Goal: Task Accomplishment & Management: Manage account settings

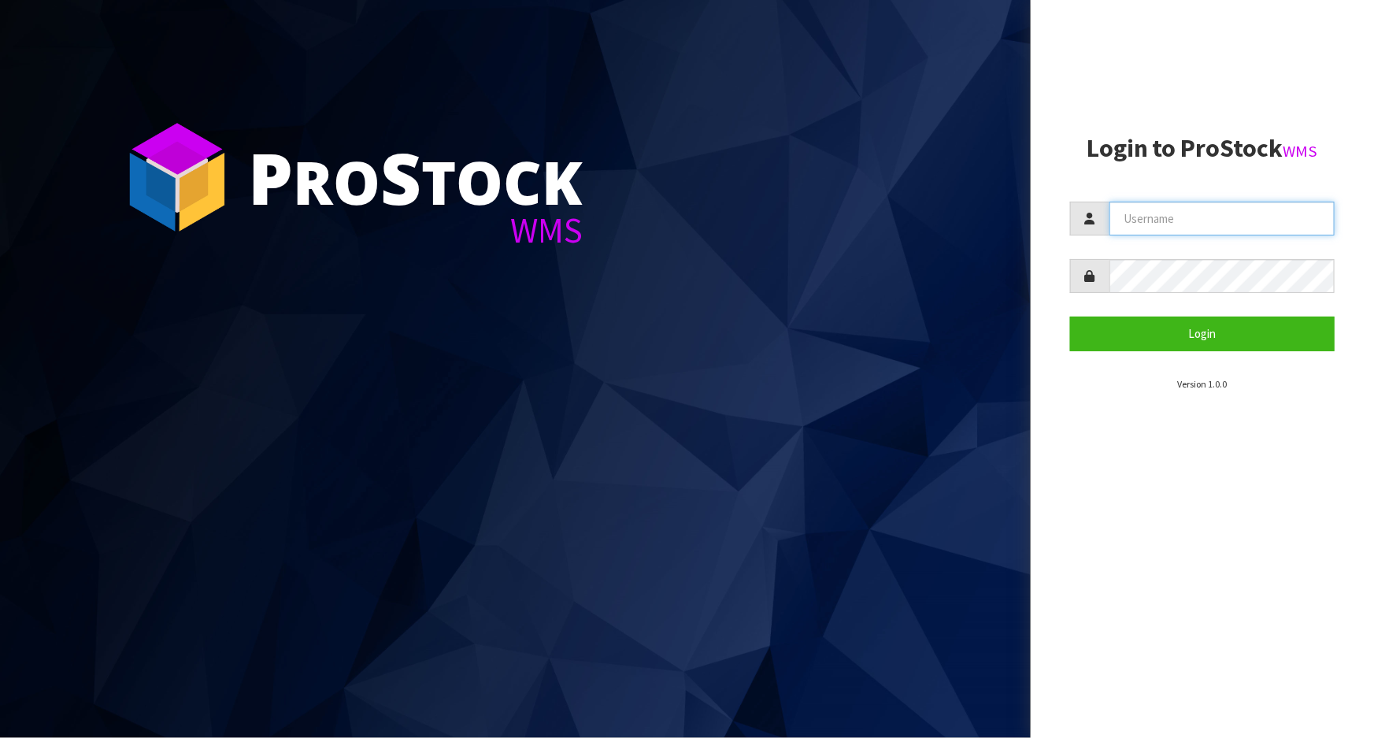
click at [1184, 222] on input "text" at bounding box center [1222, 219] width 225 height 34
type input "marara"
click at [1070, 317] on button "Login" at bounding box center [1202, 334] width 265 height 34
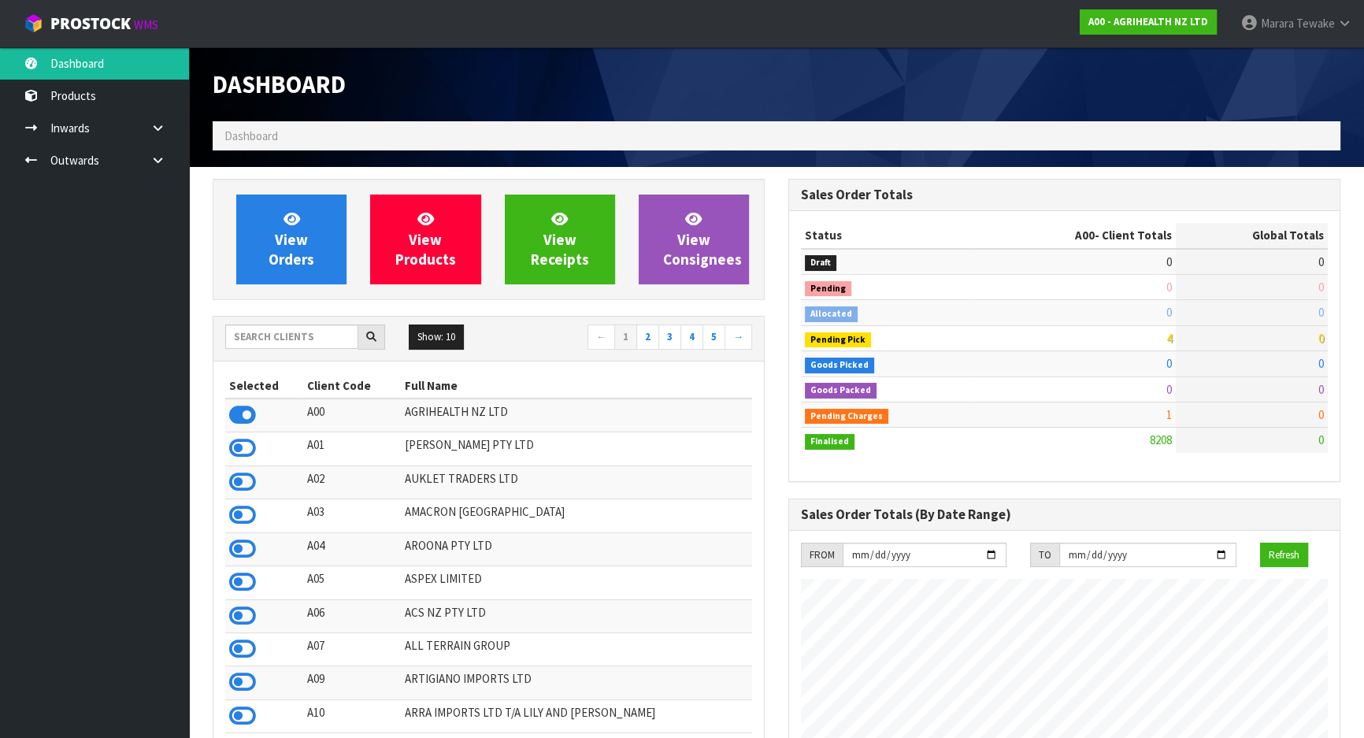
scroll to position [1191, 575]
click at [317, 335] on input "text" at bounding box center [291, 336] width 133 height 24
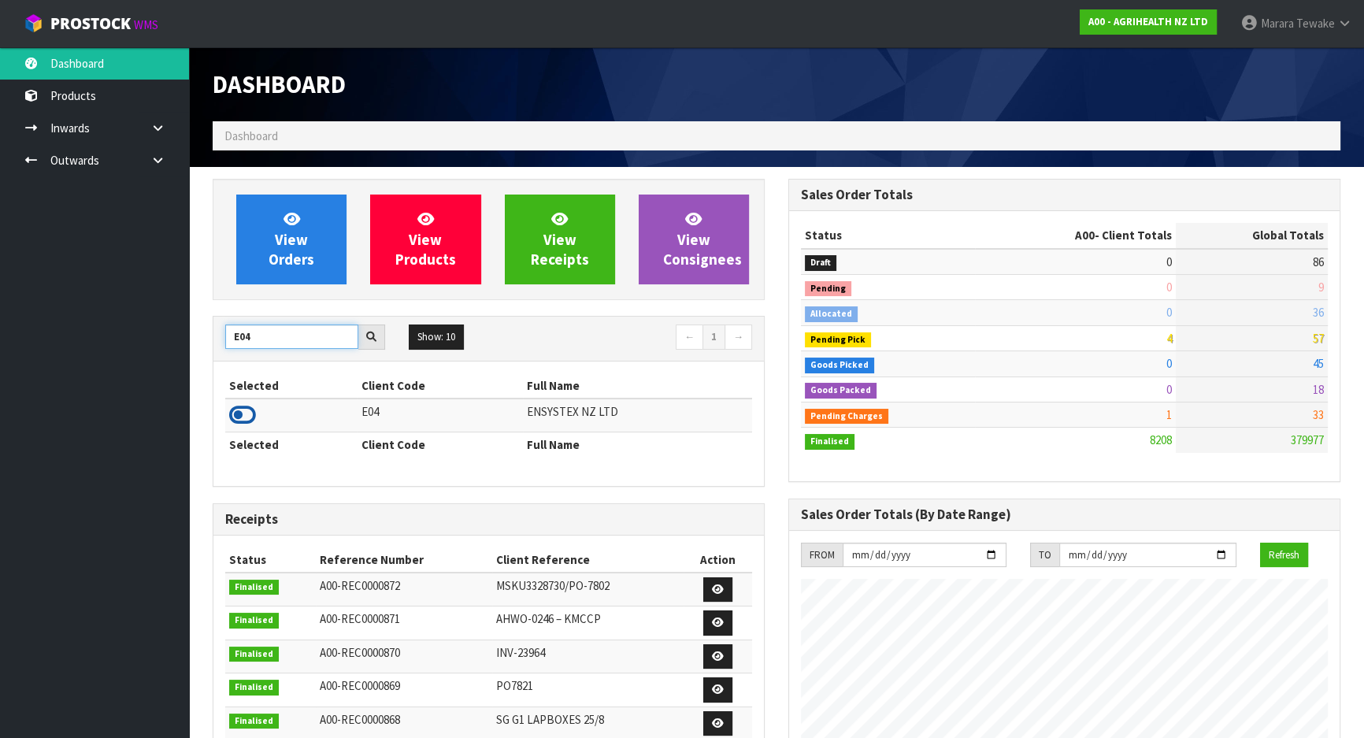
type input "E04"
click at [248, 413] on icon at bounding box center [242, 415] width 27 height 24
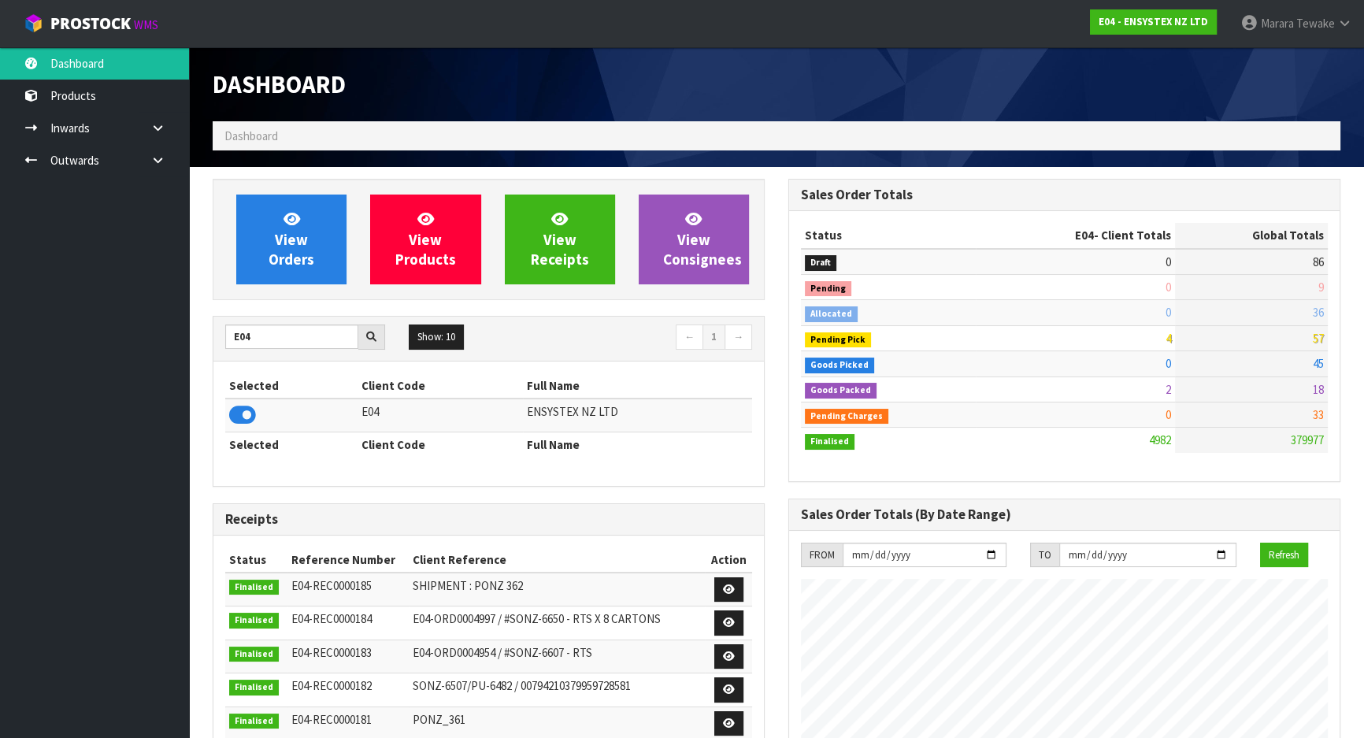
scroll to position [1225, 575]
click at [299, 252] on span "View Orders" at bounding box center [292, 238] width 46 height 59
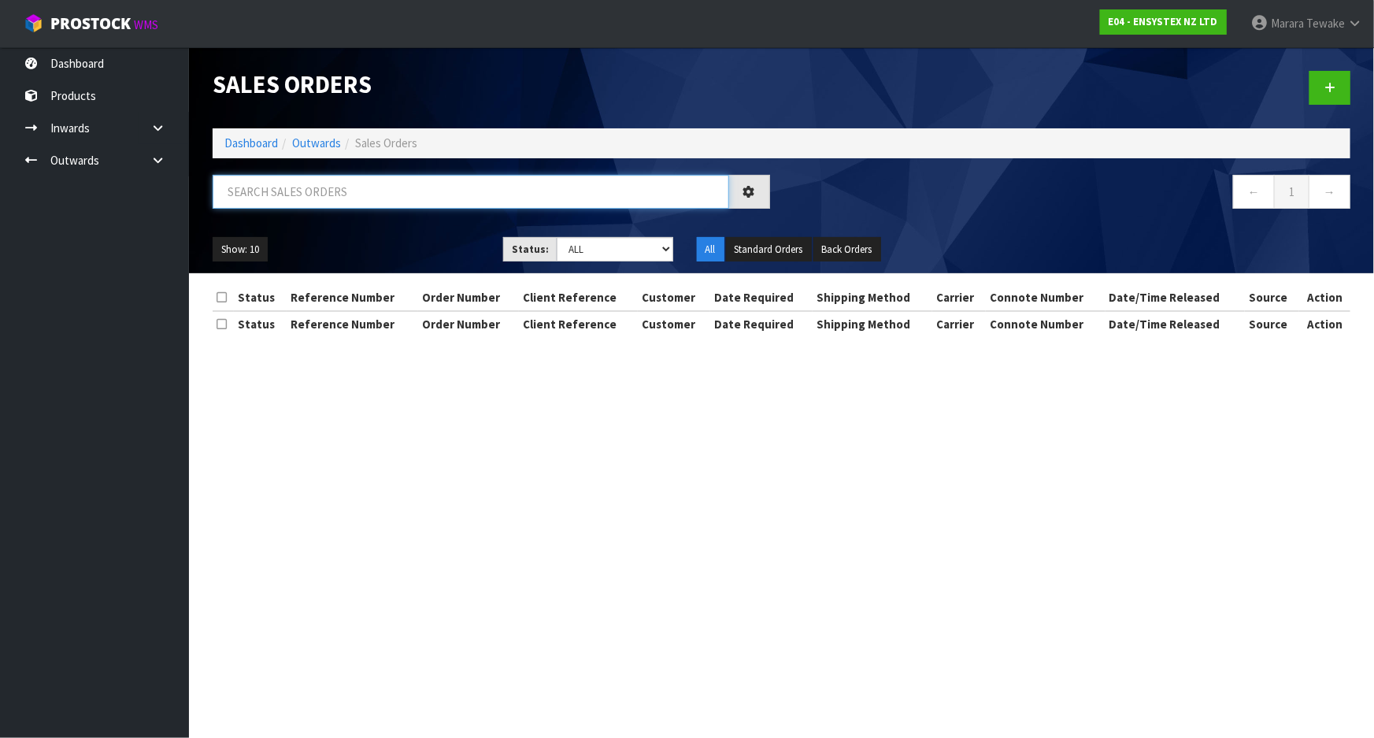
click at [276, 193] on input "text" at bounding box center [471, 192] width 517 height 34
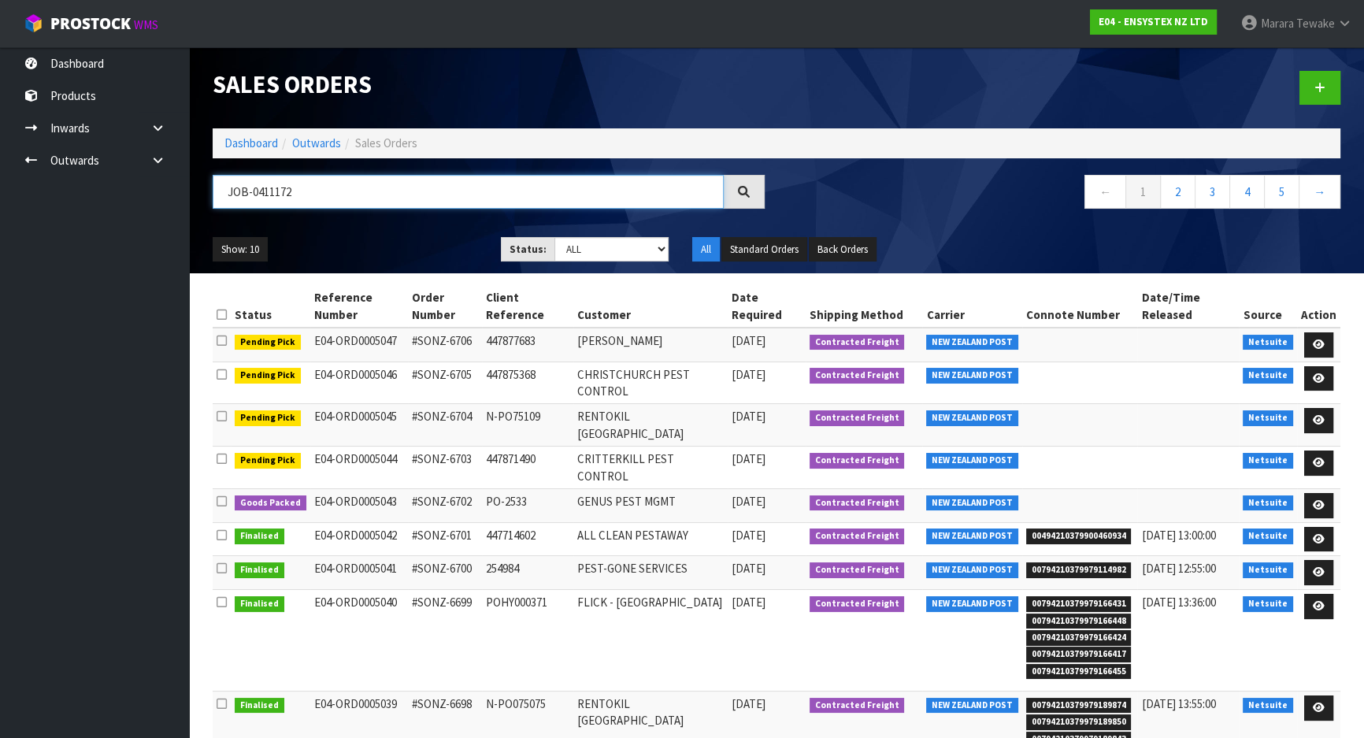
type input "JOB-0411172"
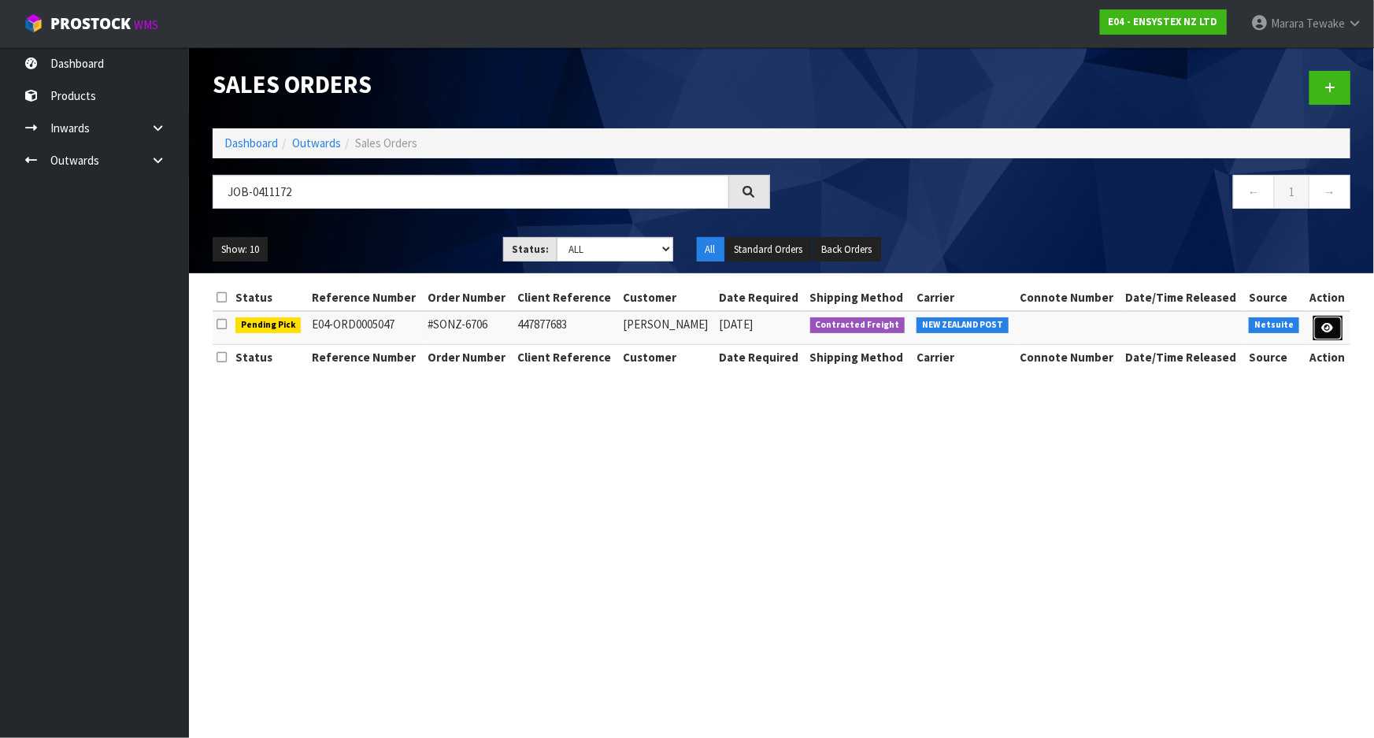
click at [1339, 324] on link at bounding box center [1328, 328] width 29 height 25
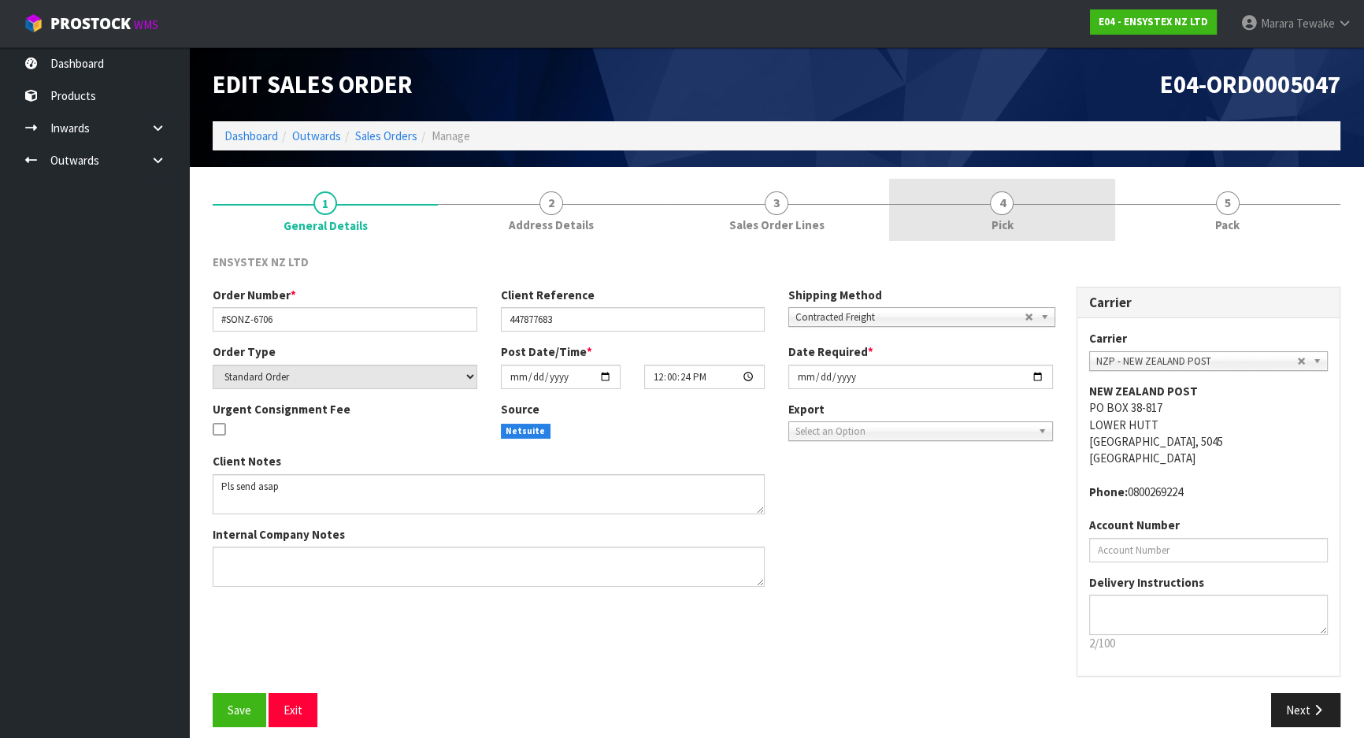
click at [1035, 224] on link "4 Pick" at bounding box center [1001, 210] width 225 height 62
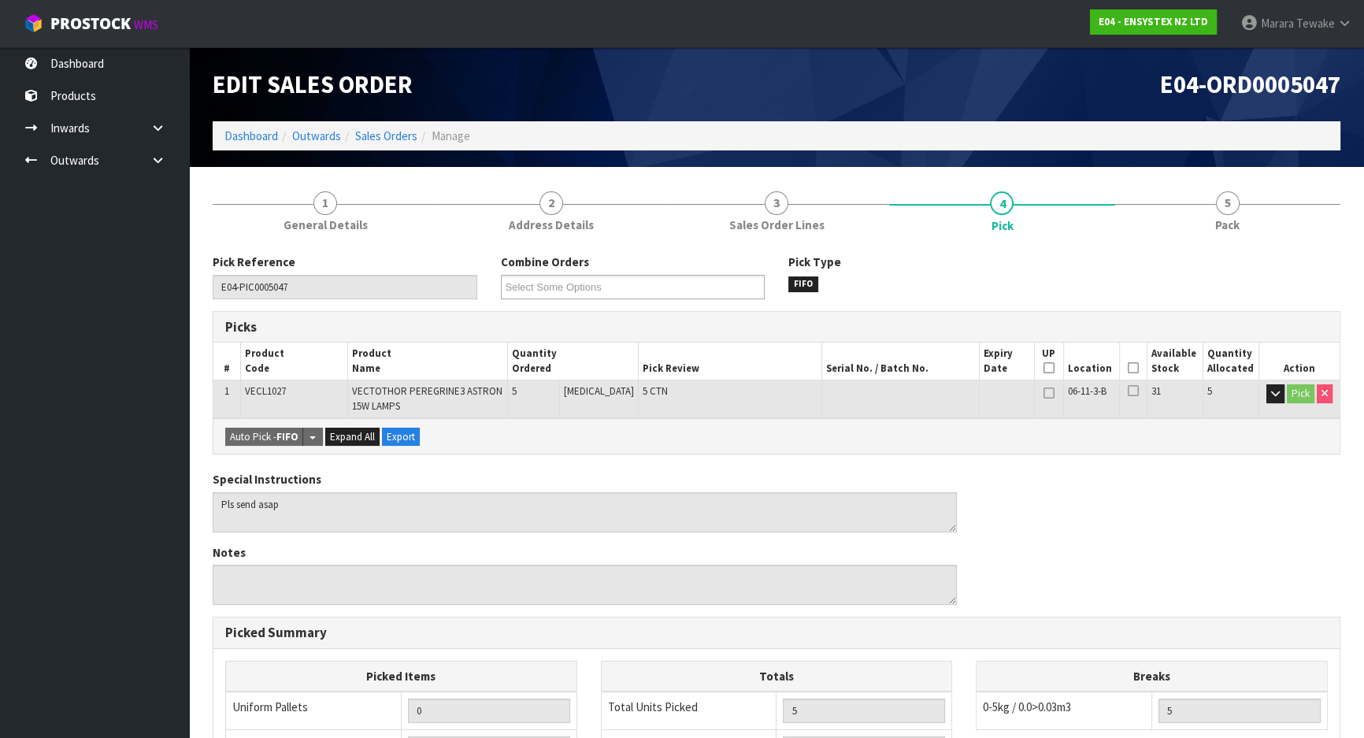
click at [1128, 369] on icon at bounding box center [1133, 368] width 11 height 1
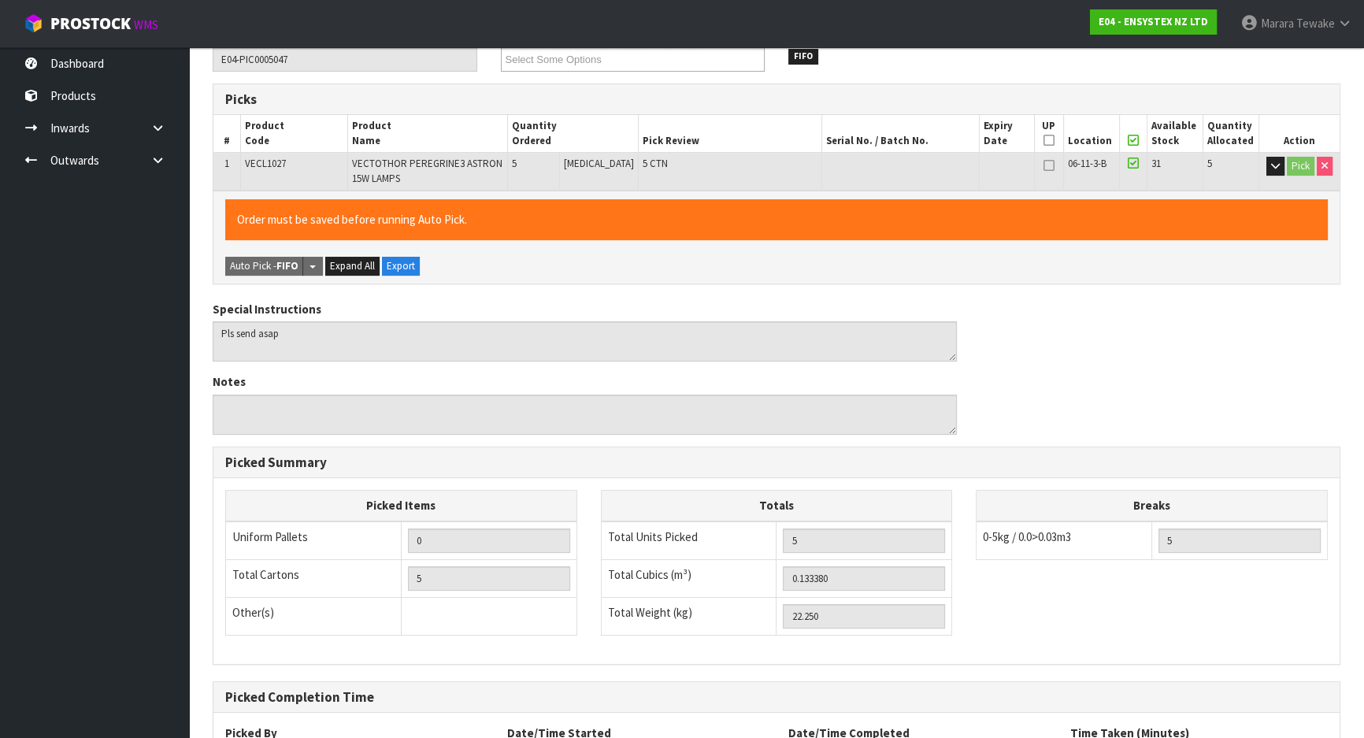
scroll to position [367, 0]
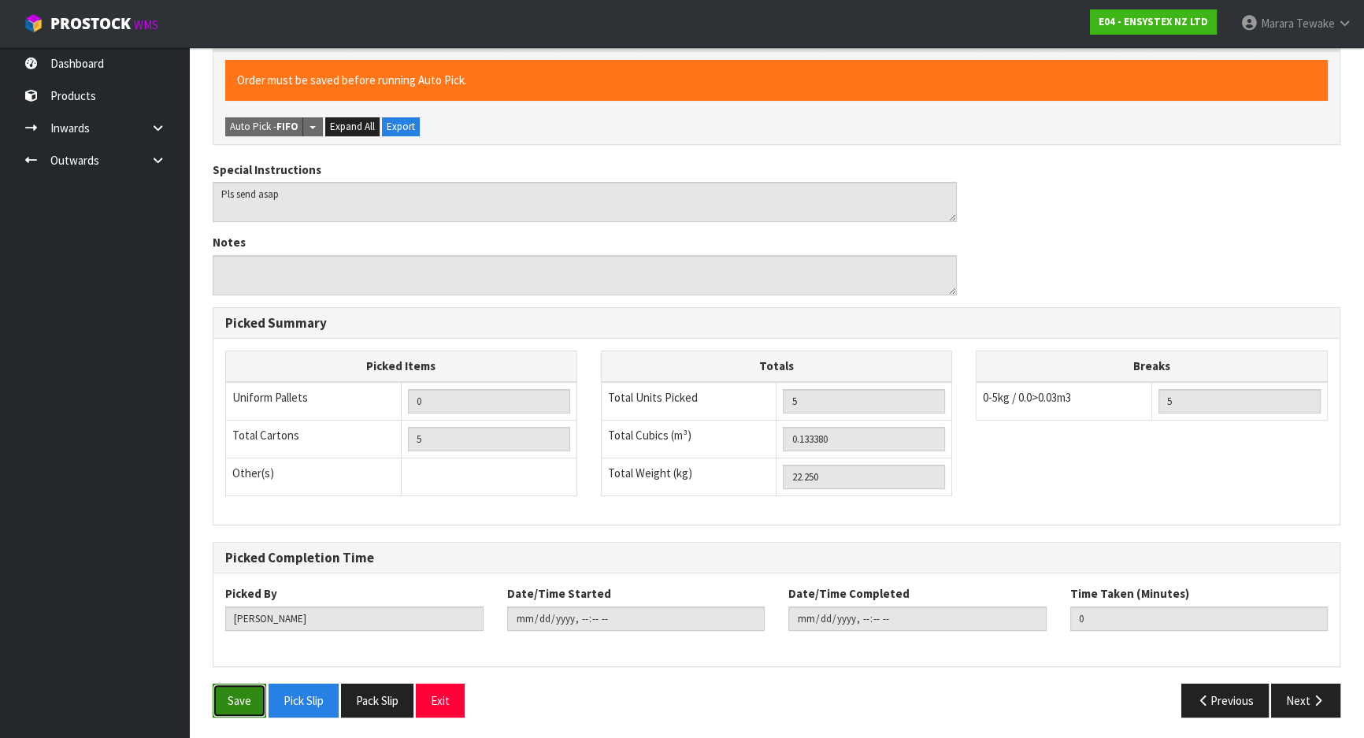
click at [239, 702] on button "Save" at bounding box center [240, 701] width 54 height 34
type input "[PERSON_NAME]"
type input "[DATE]T12:56:49"
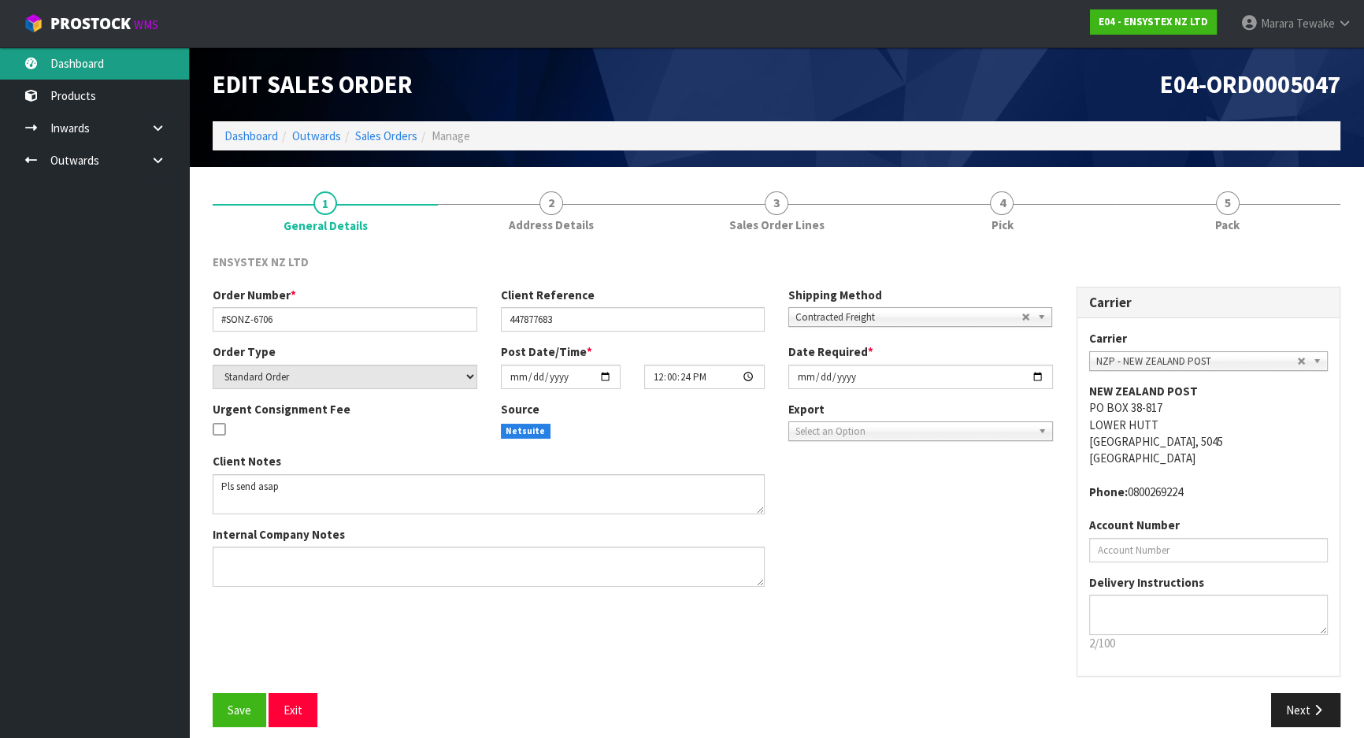
click at [89, 72] on link "Dashboard" at bounding box center [94, 63] width 189 height 32
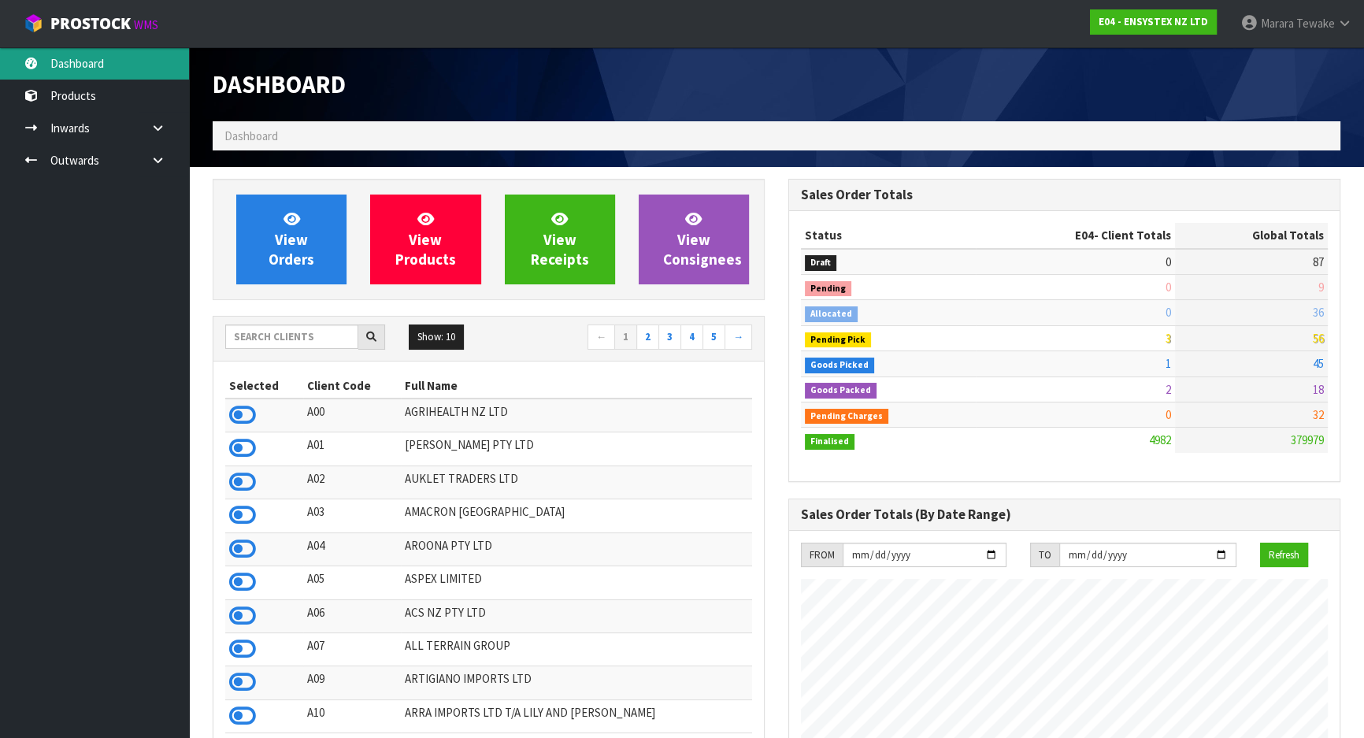
scroll to position [1225, 575]
click at [309, 339] on input "text" at bounding box center [291, 336] width 133 height 24
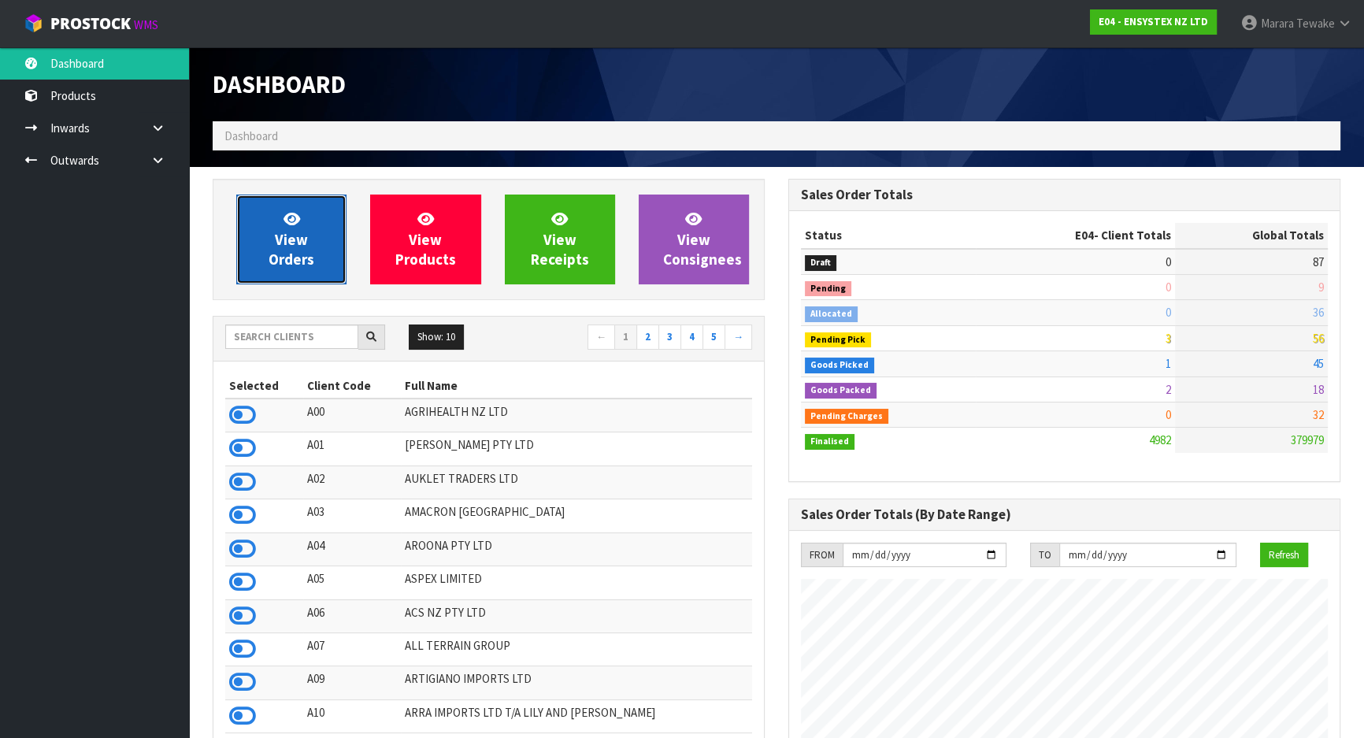
click at [279, 275] on link "View Orders" at bounding box center [291, 240] width 110 height 90
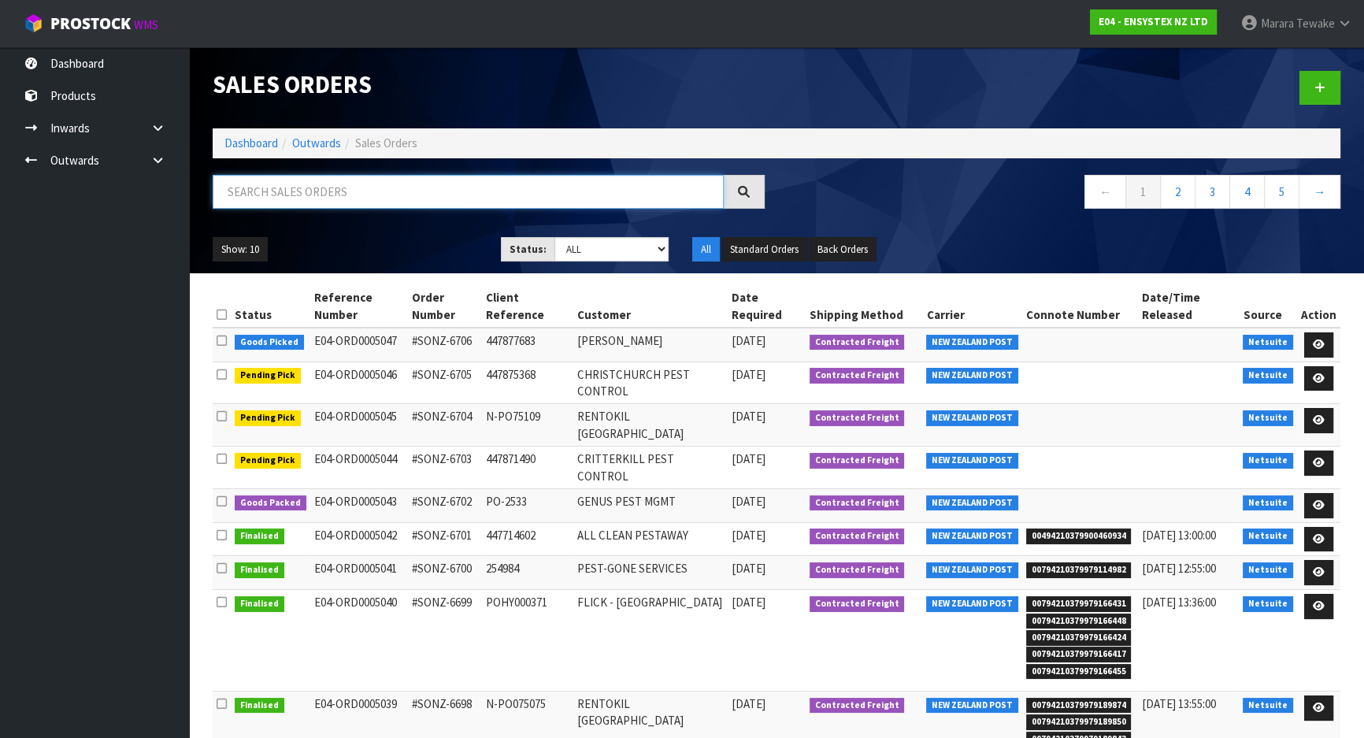
click at [271, 185] on input "text" at bounding box center [468, 192] width 511 height 34
type input "JOB-0411158"
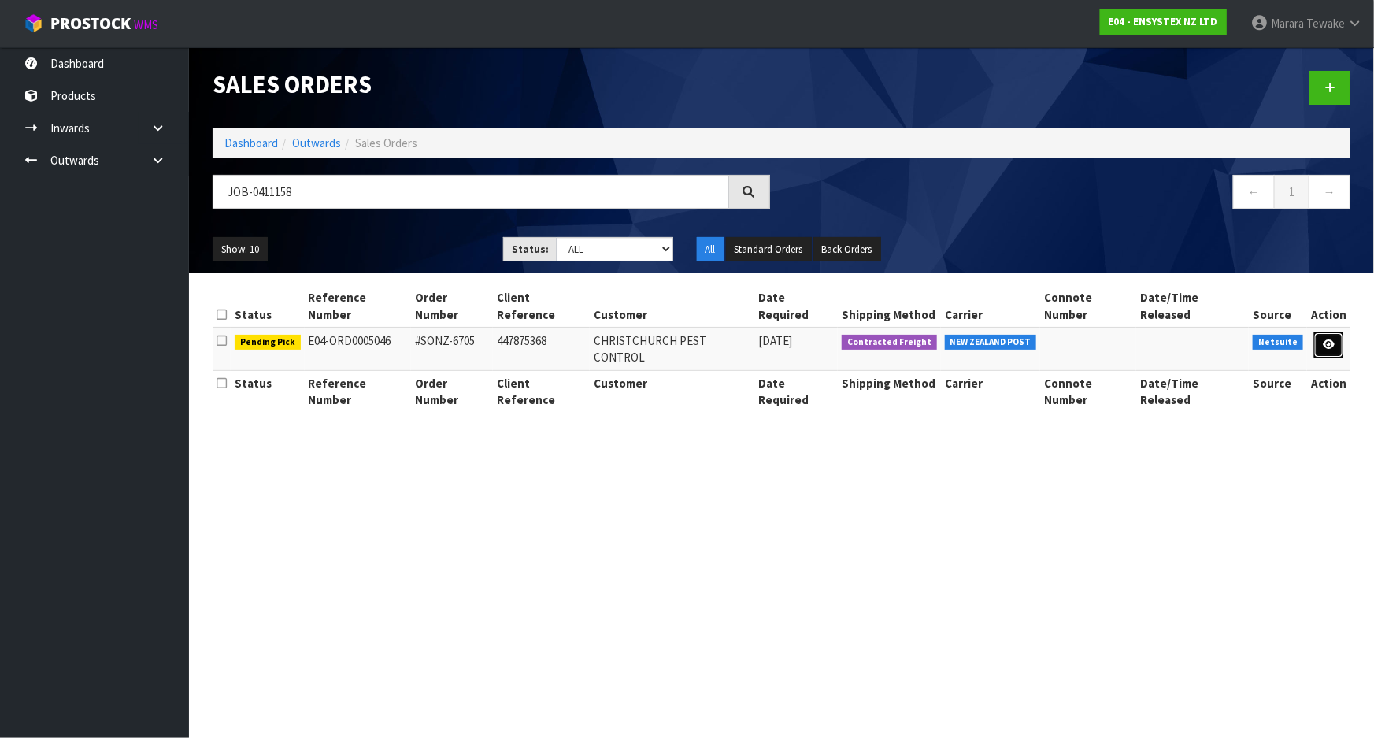
click at [1326, 339] on icon at bounding box center [1329, 344] width 12 height 10
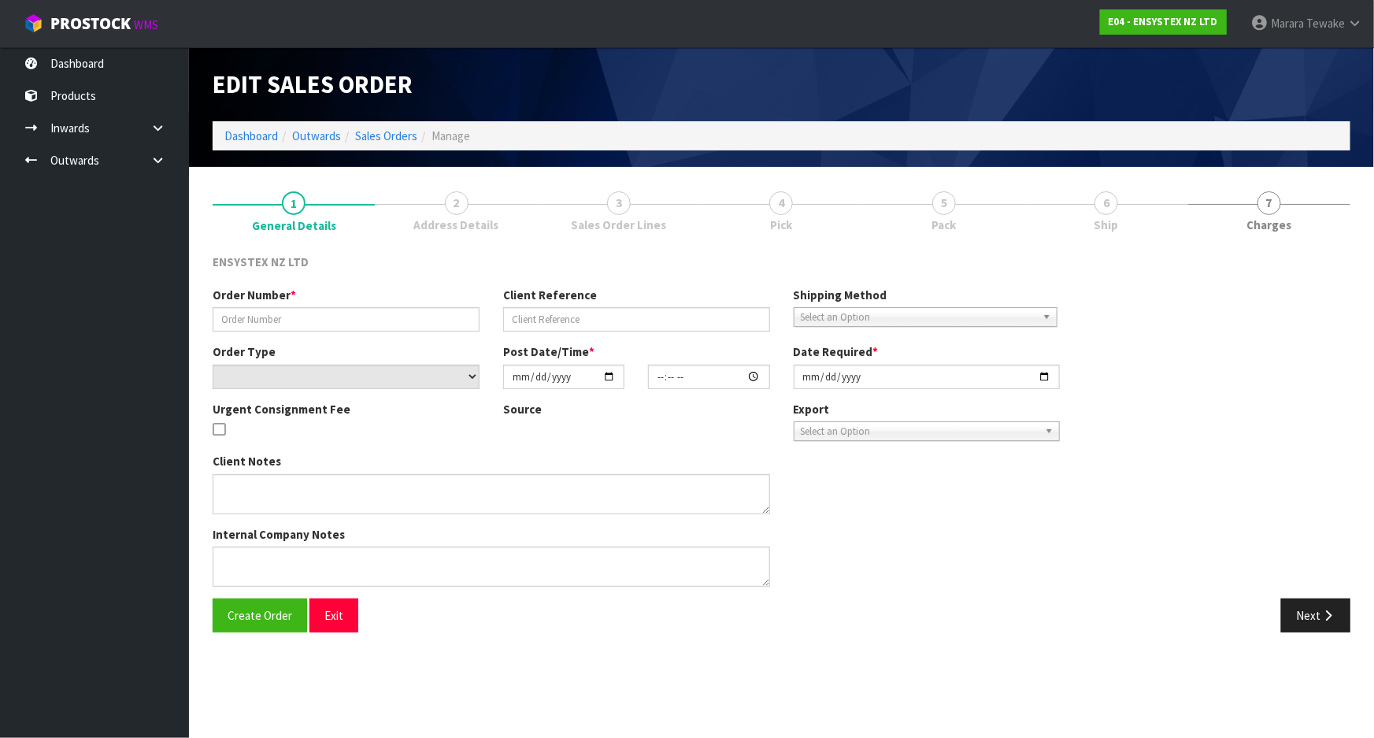
type input "#SONZ-6705"
type input "447875368"
select select "number:0"
type input "[DATE]"
type input "11:30:06.000"
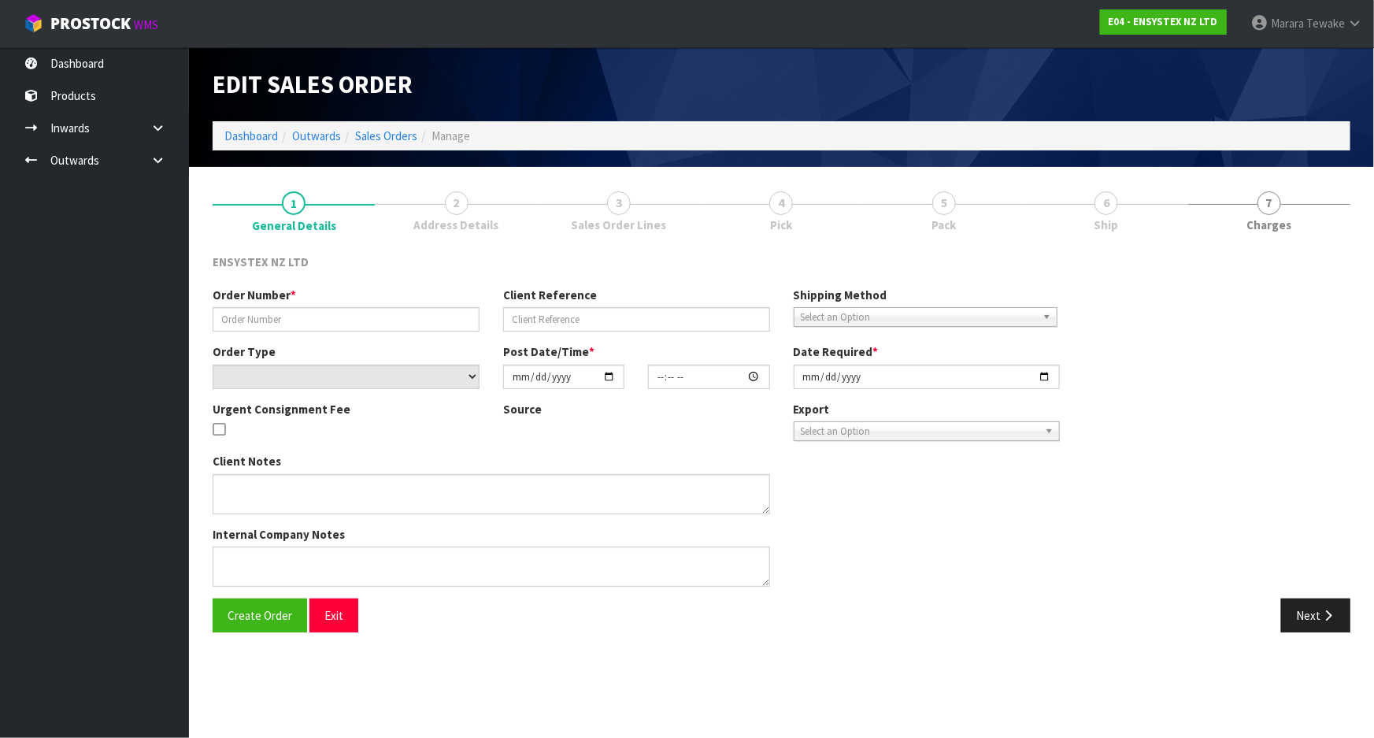
type input "[DATE]"
type textarea "No freight please"
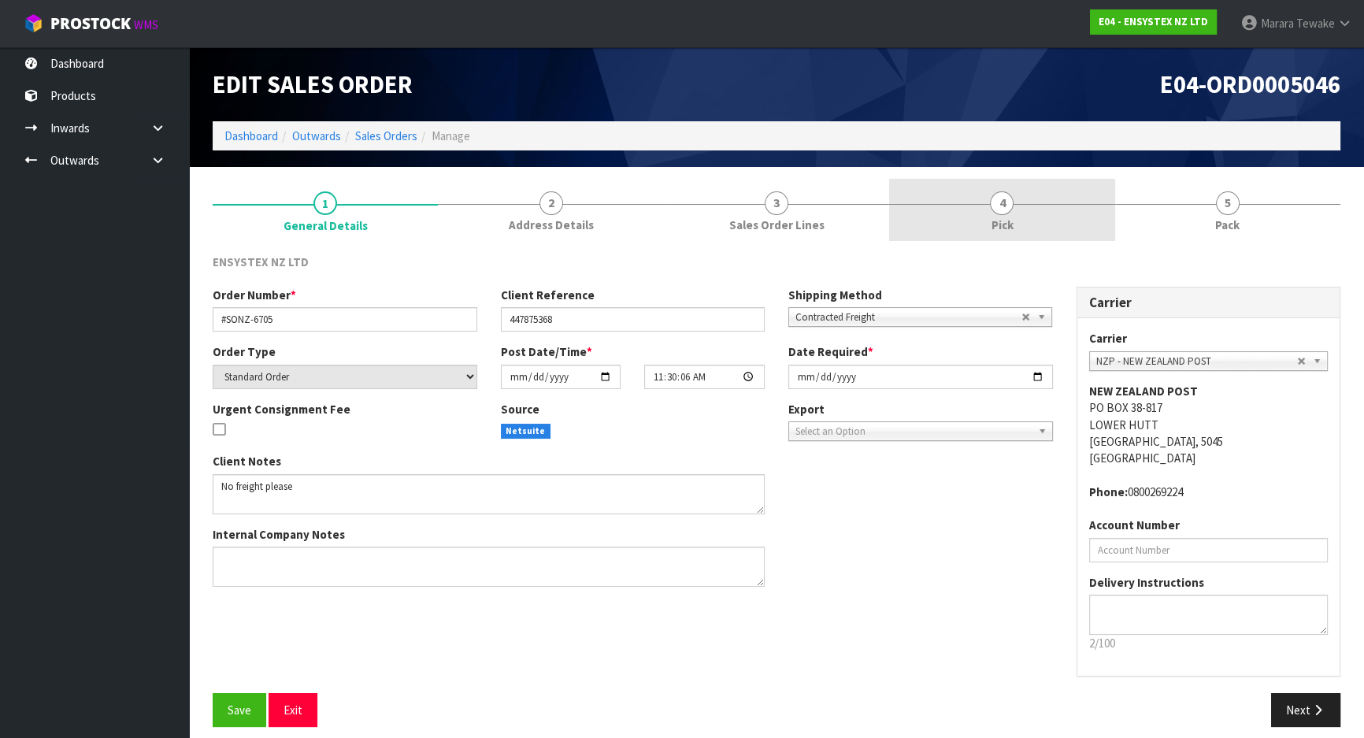
click at [1013, 205] on link "4 Pick" at bounding box center [1001, 210] width 225 height 62
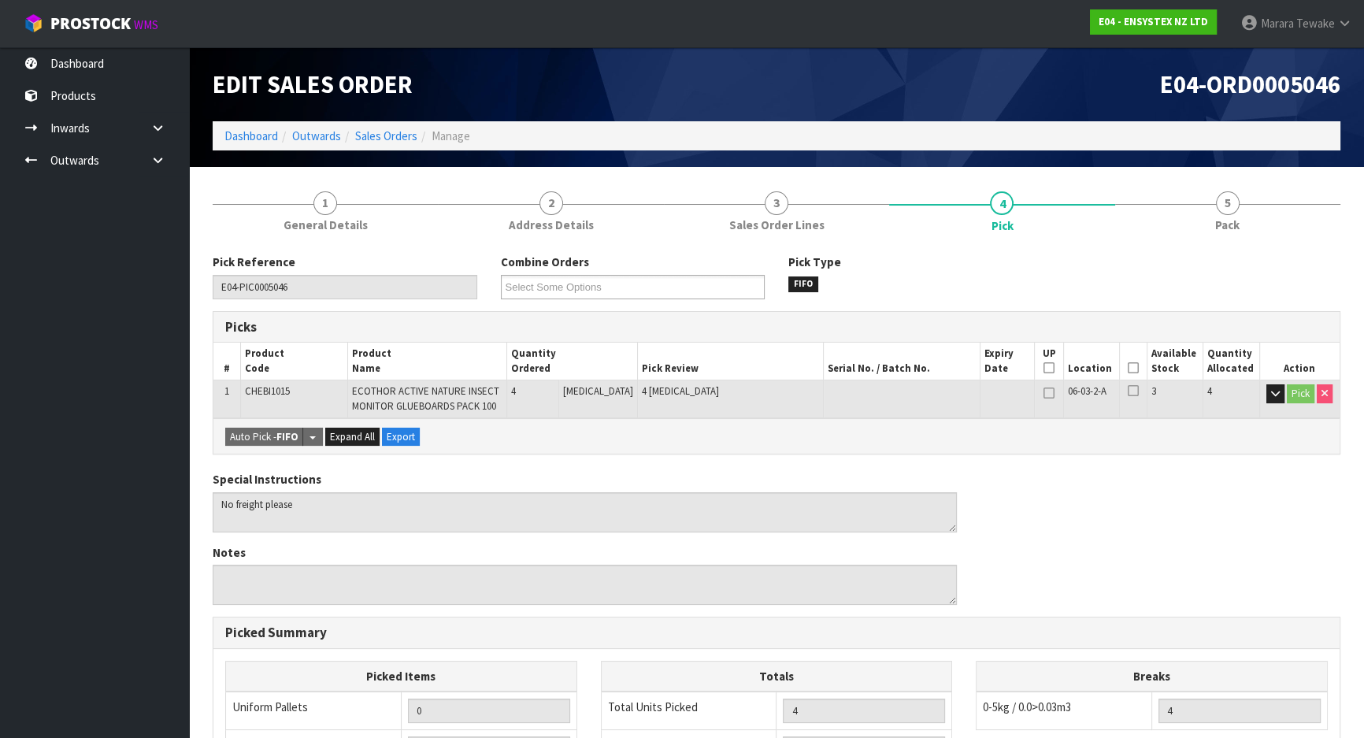
click at [1128, 369] on icon at bounding box center [1133, 368] width 11 height 1
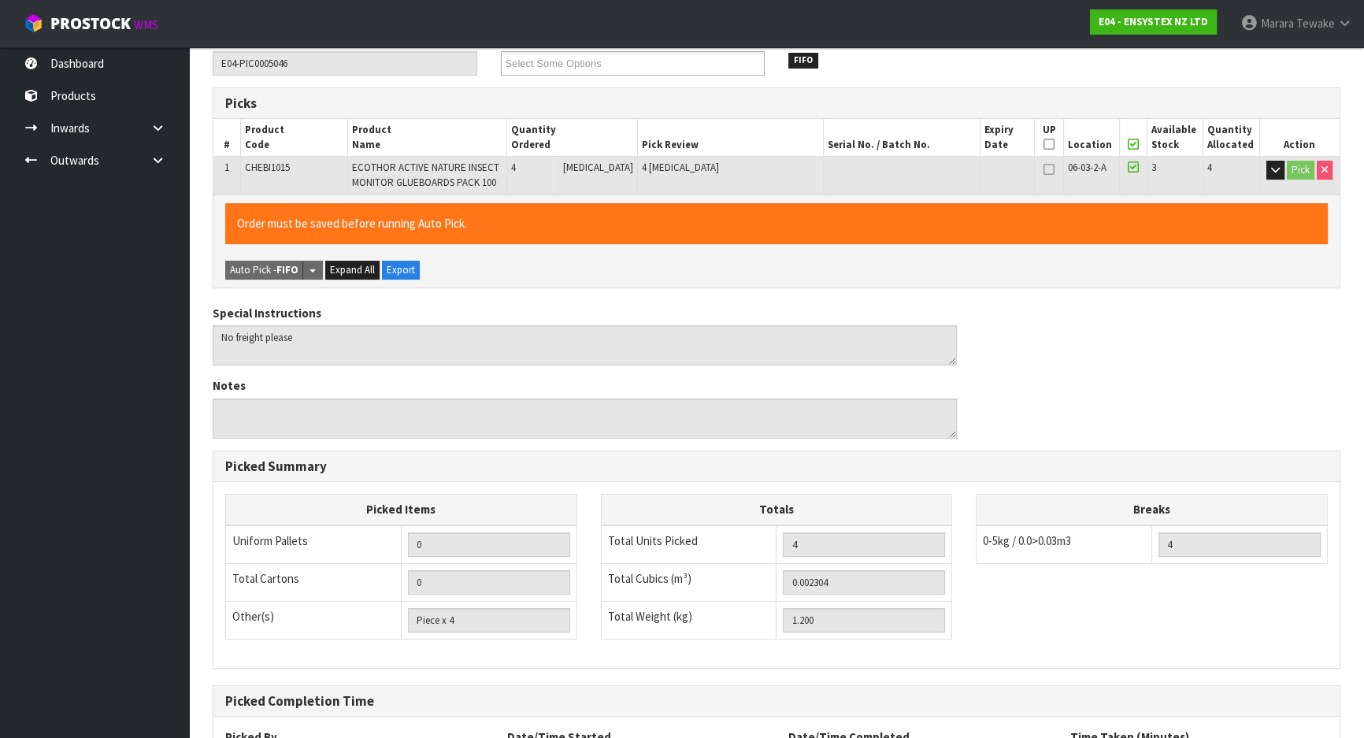
scroll to position [367, 0]
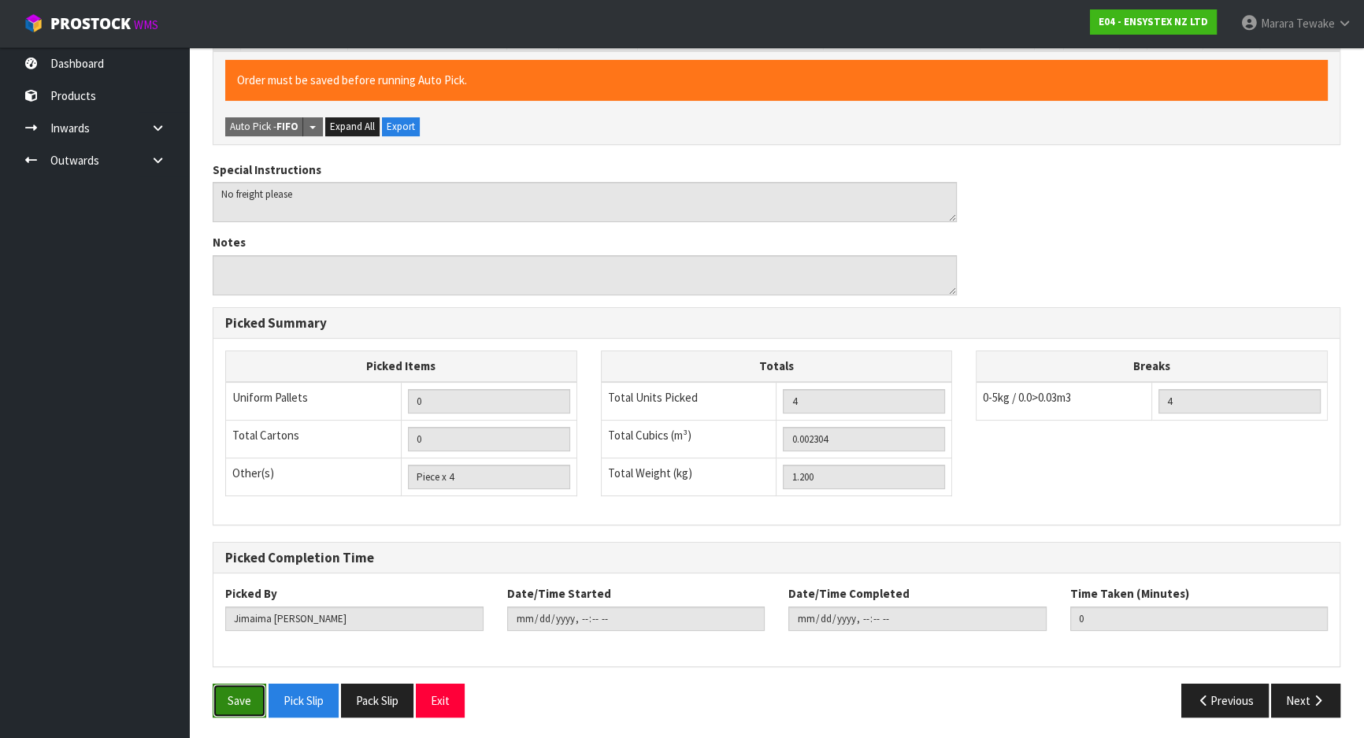
click at [243, 686] on button "Save" at bounding box center [240, 701] width 54 height 34
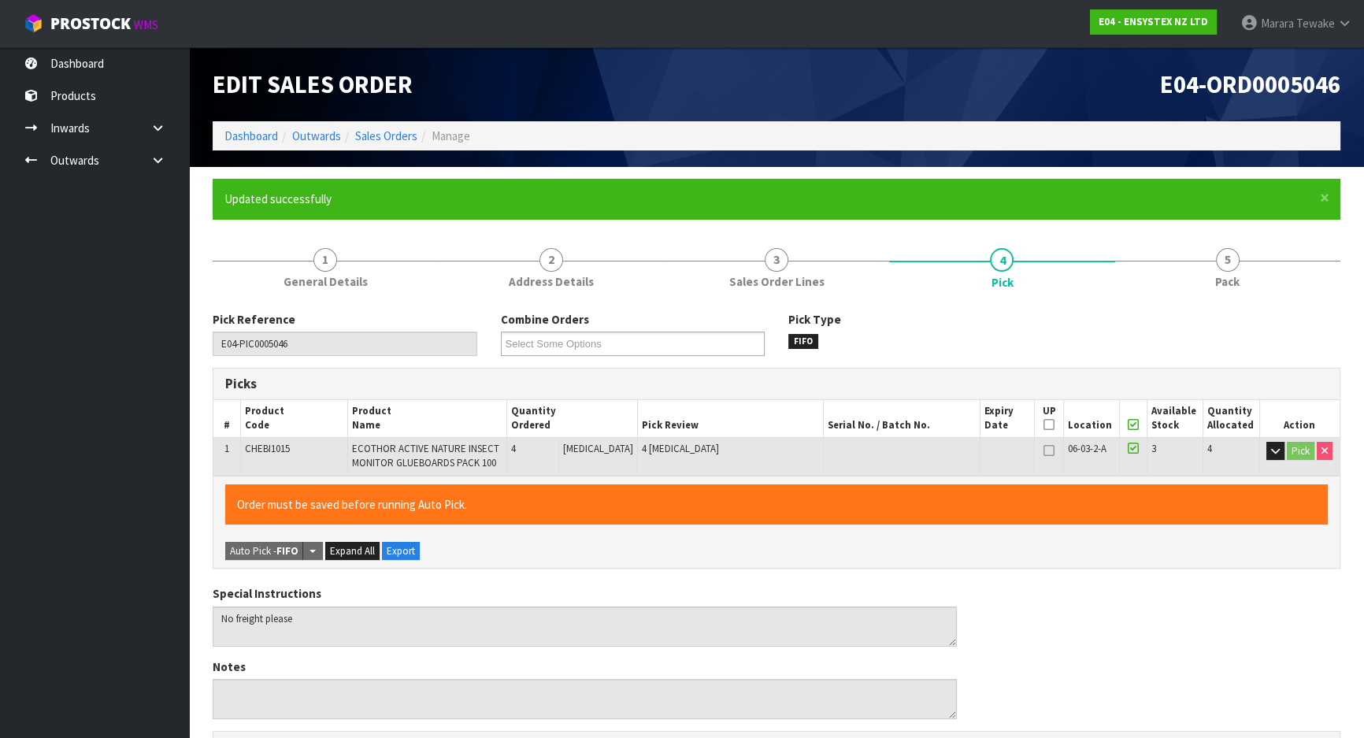
type input "[PERSON_NAME]"
type input "2025-09-05T12:57:30"
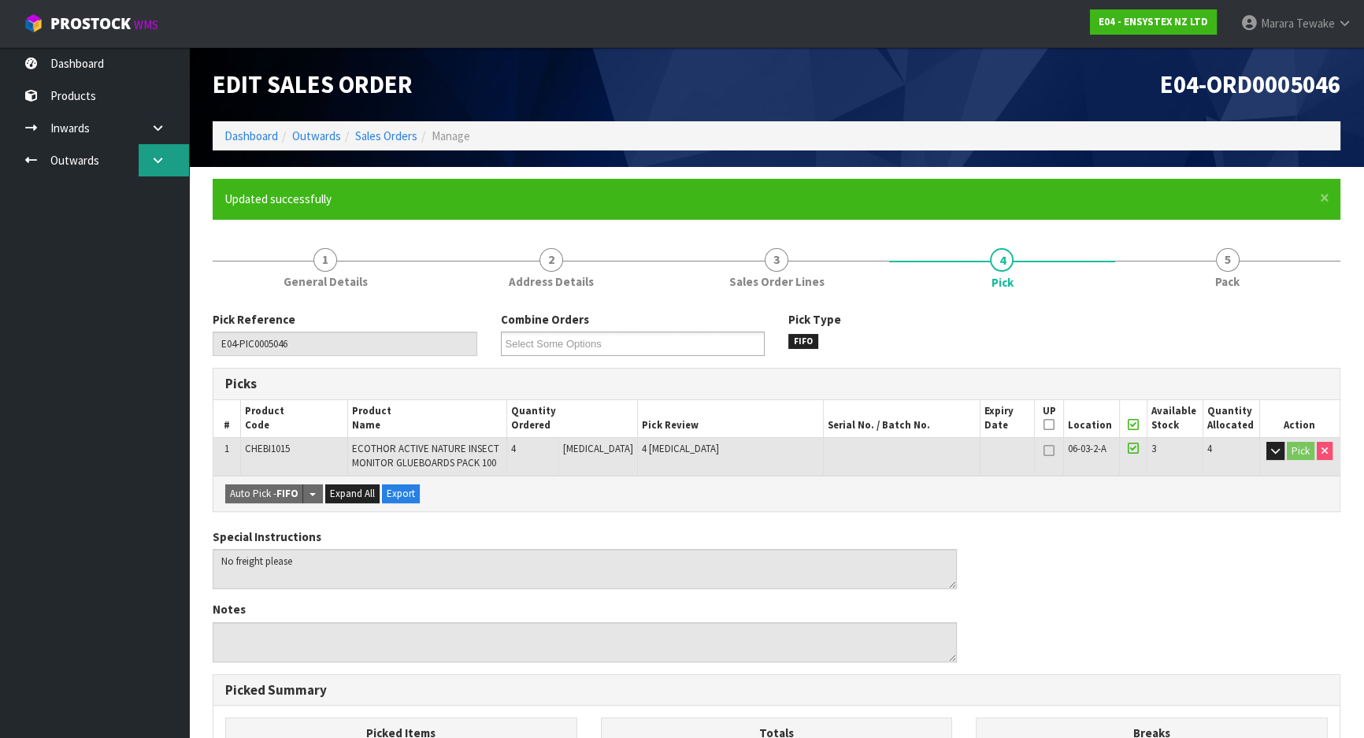
click at [176, 158] on link at bounding box center [164, 160] width 50 height 32
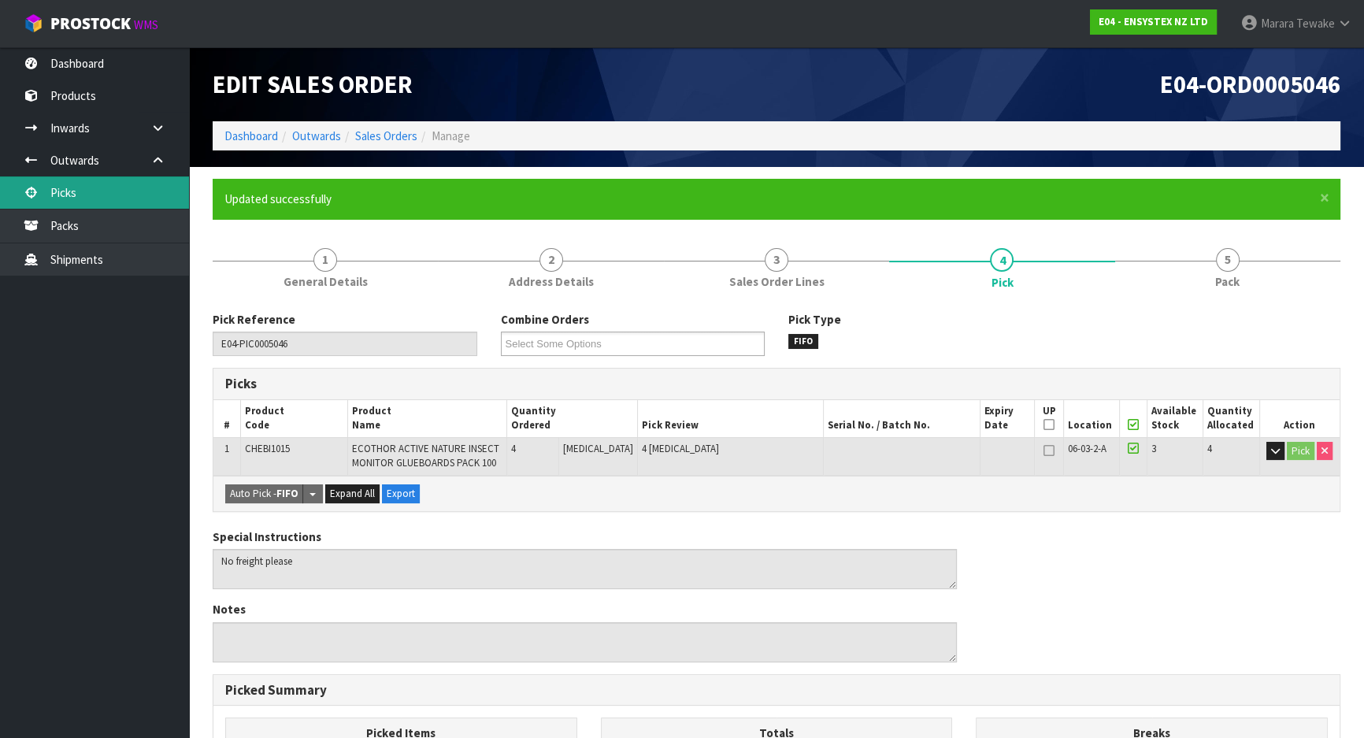
click at [138, 186] on link "Picks" at bounding box center [94, 192] width 189 height 32
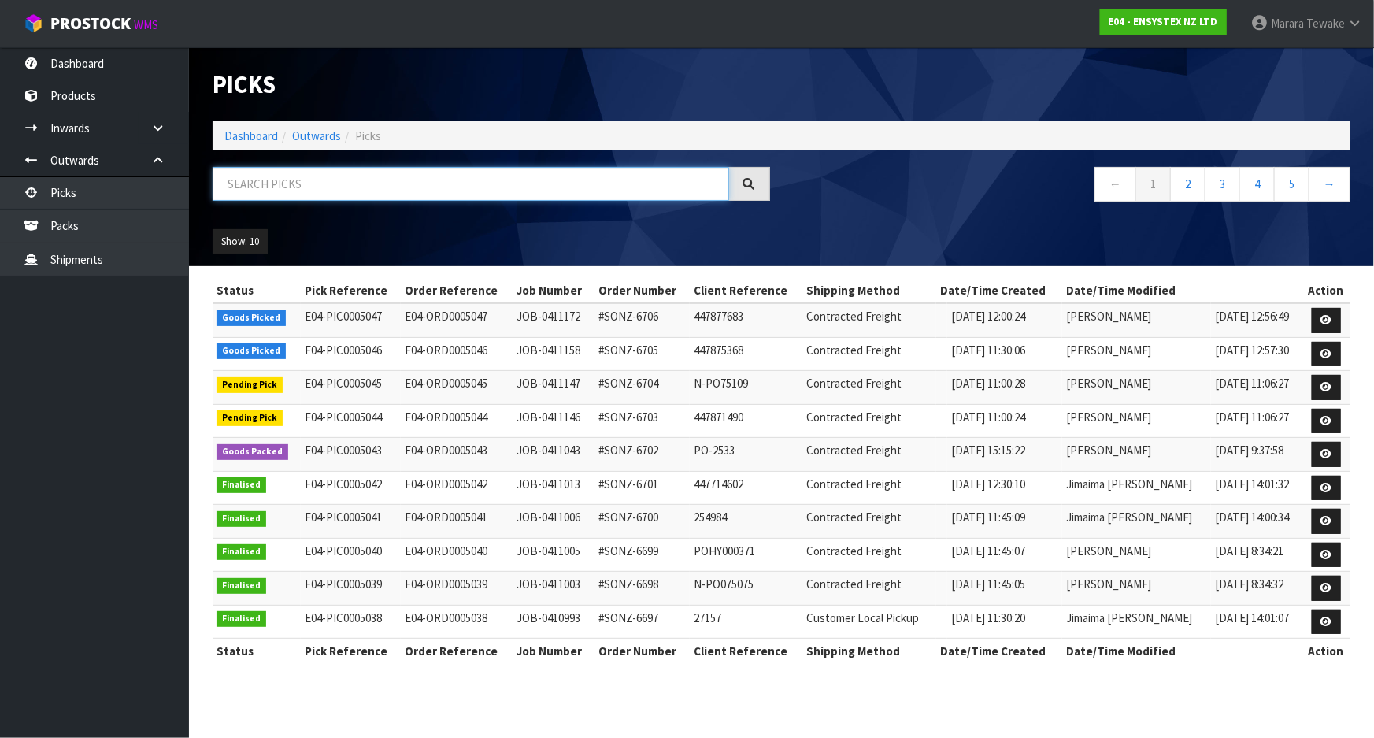
click at [243, 171] on input "text" at bounding box center [471, 184] width 517 height 34
type input "JOB-0411147"
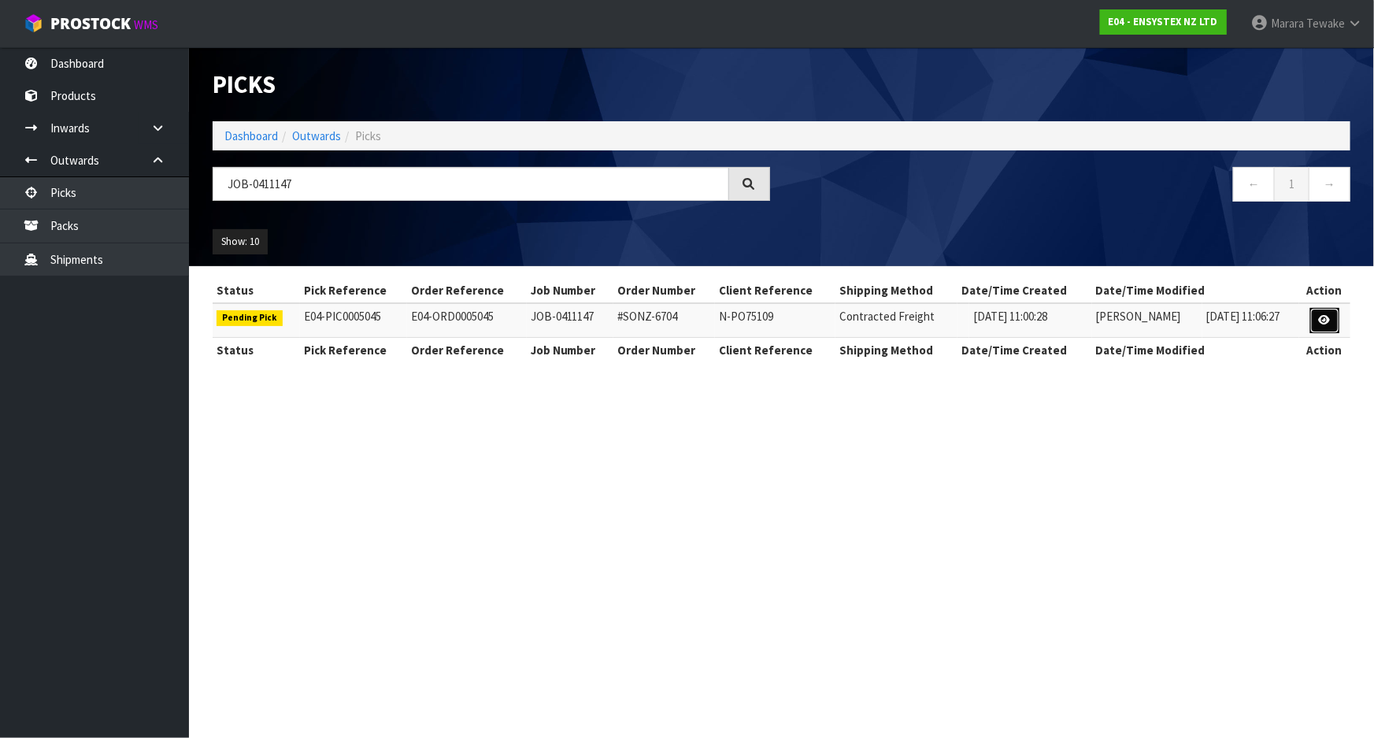
click at [1319, 321] on icon at bounding box center [1325, 320] width 12 height 10
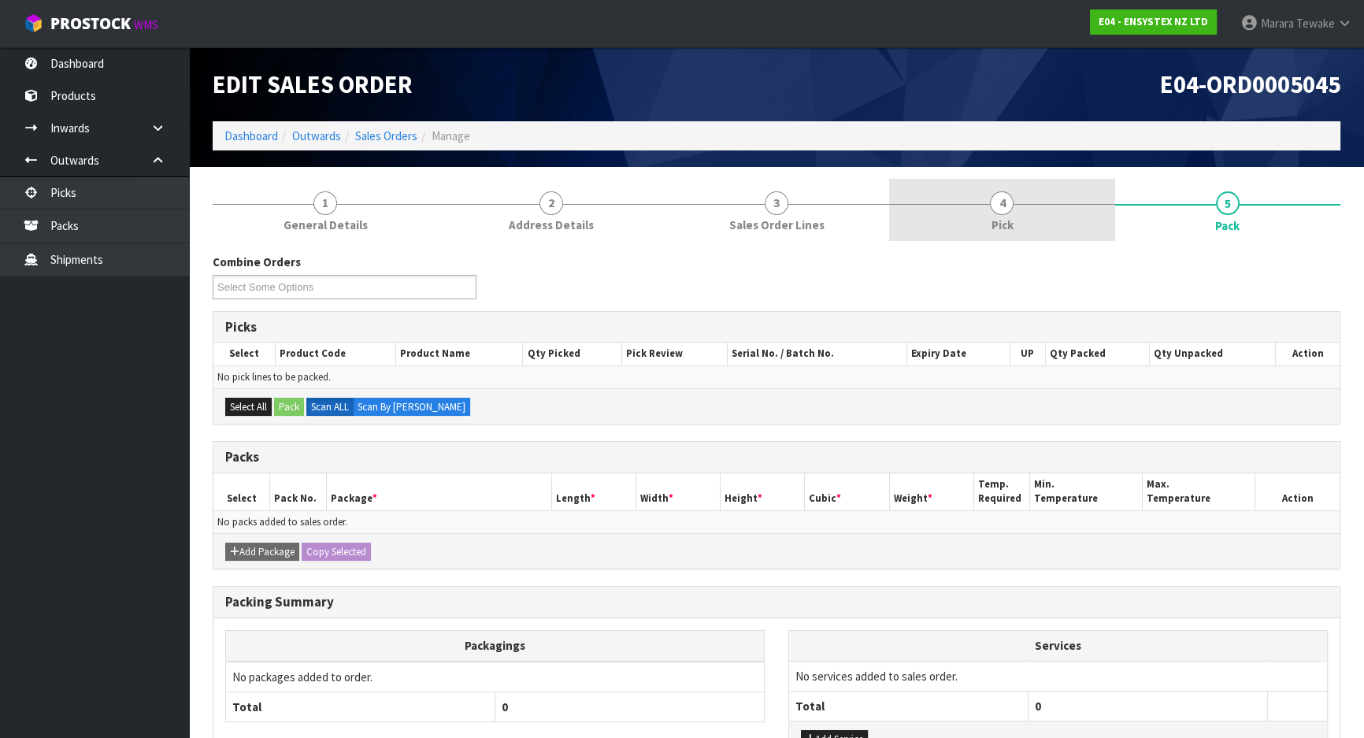
click at [1047, 220] on link "4 Pick" at bounding box center [1001, 210] width 225 height 62
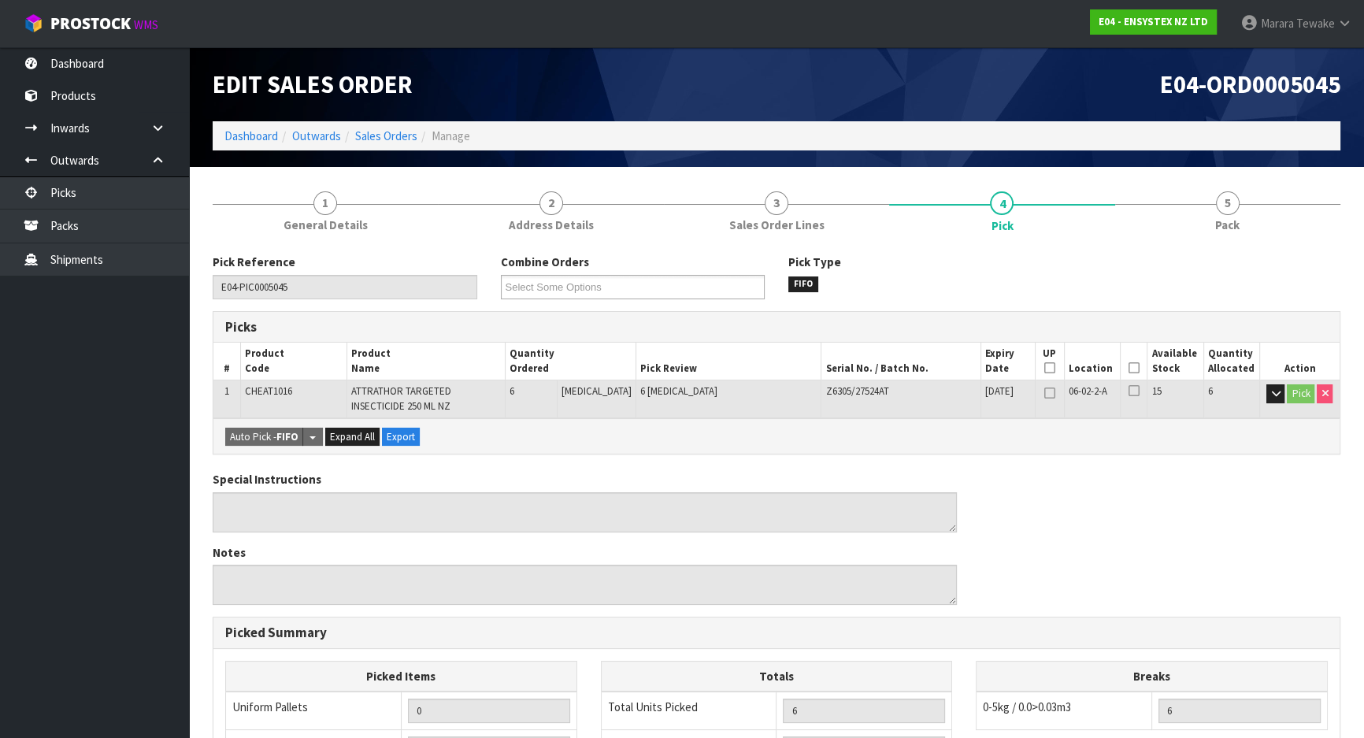
click at [1128, 368] on icon at bounding box center [1133, 368] width 11 height 1
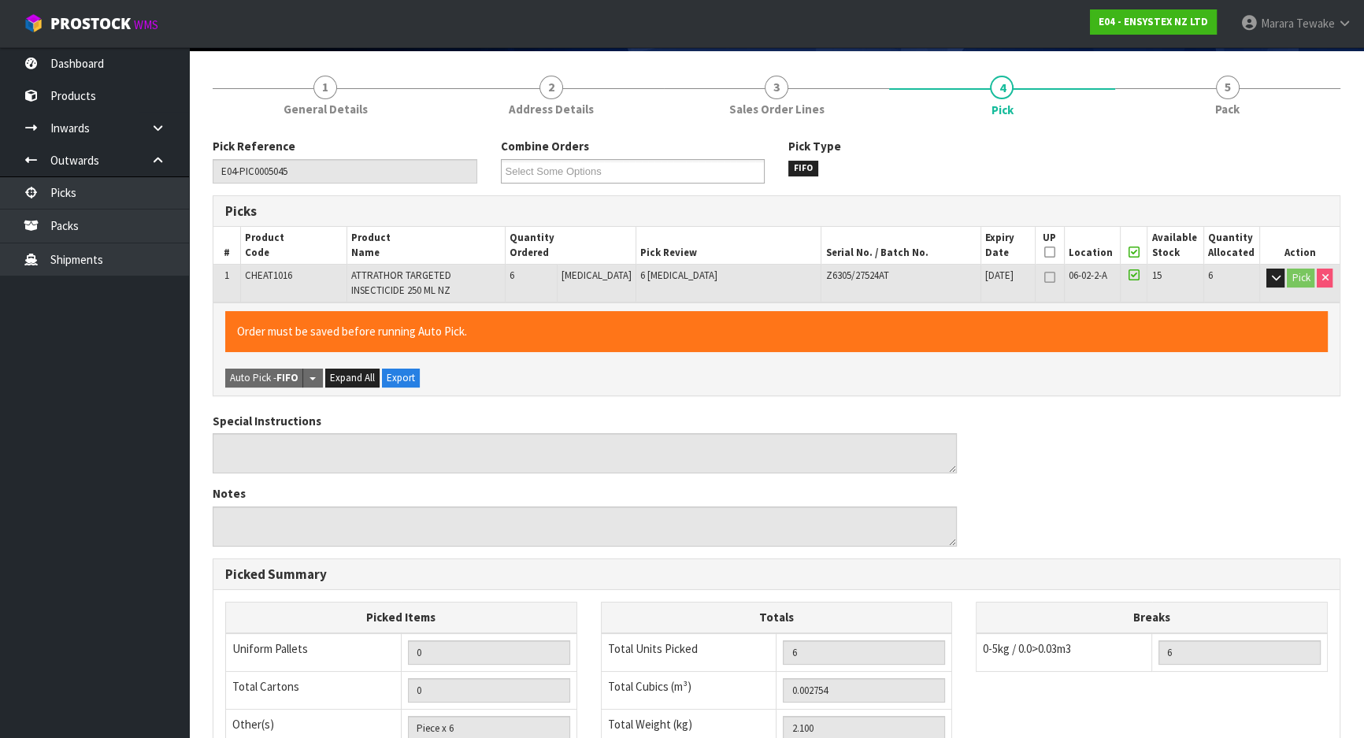
scroll to position [367, 0]
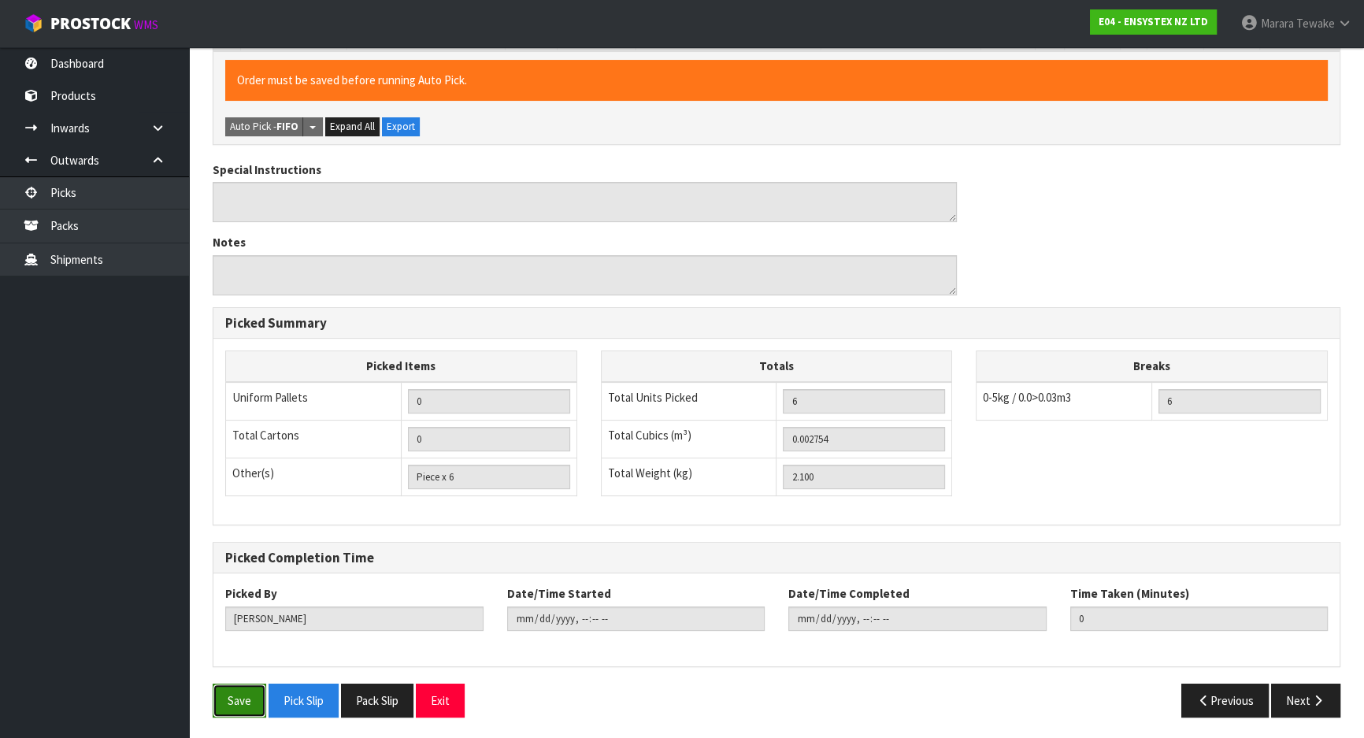
click at [239, 710] on button "Save" at bounding box center [240, 701] width 54 height 34
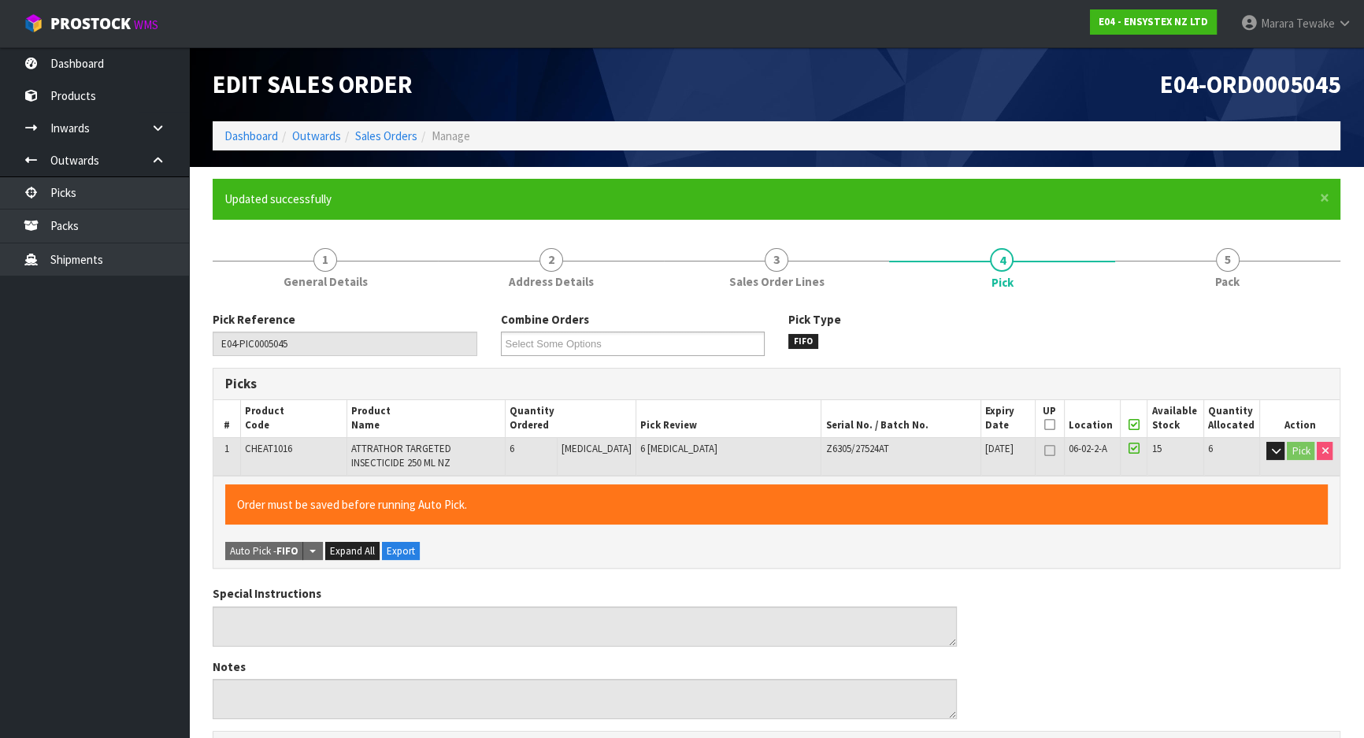
type input "[PERSON_NAME]"
type input "2025-09-05T12:57:52"
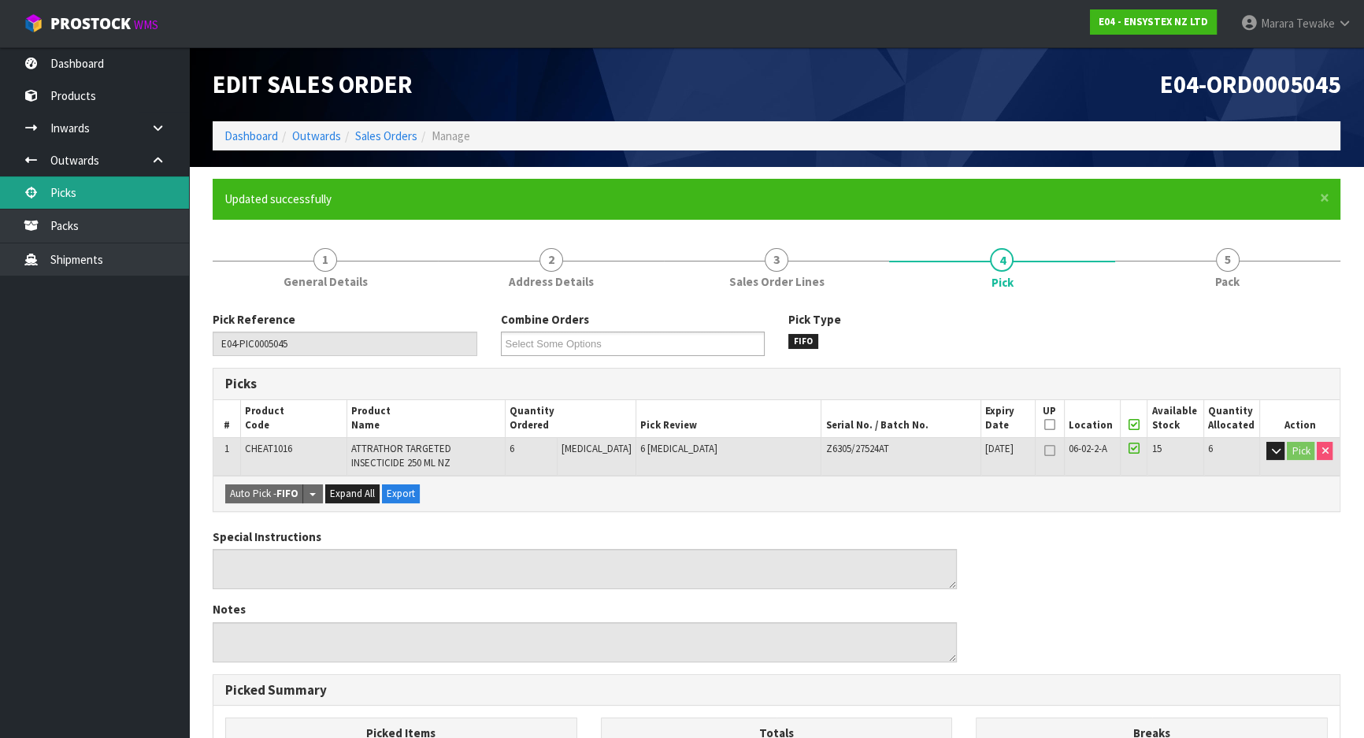
click at [100, 189] on link "Picks" at bounding box center [94, 192] width 189 height 32
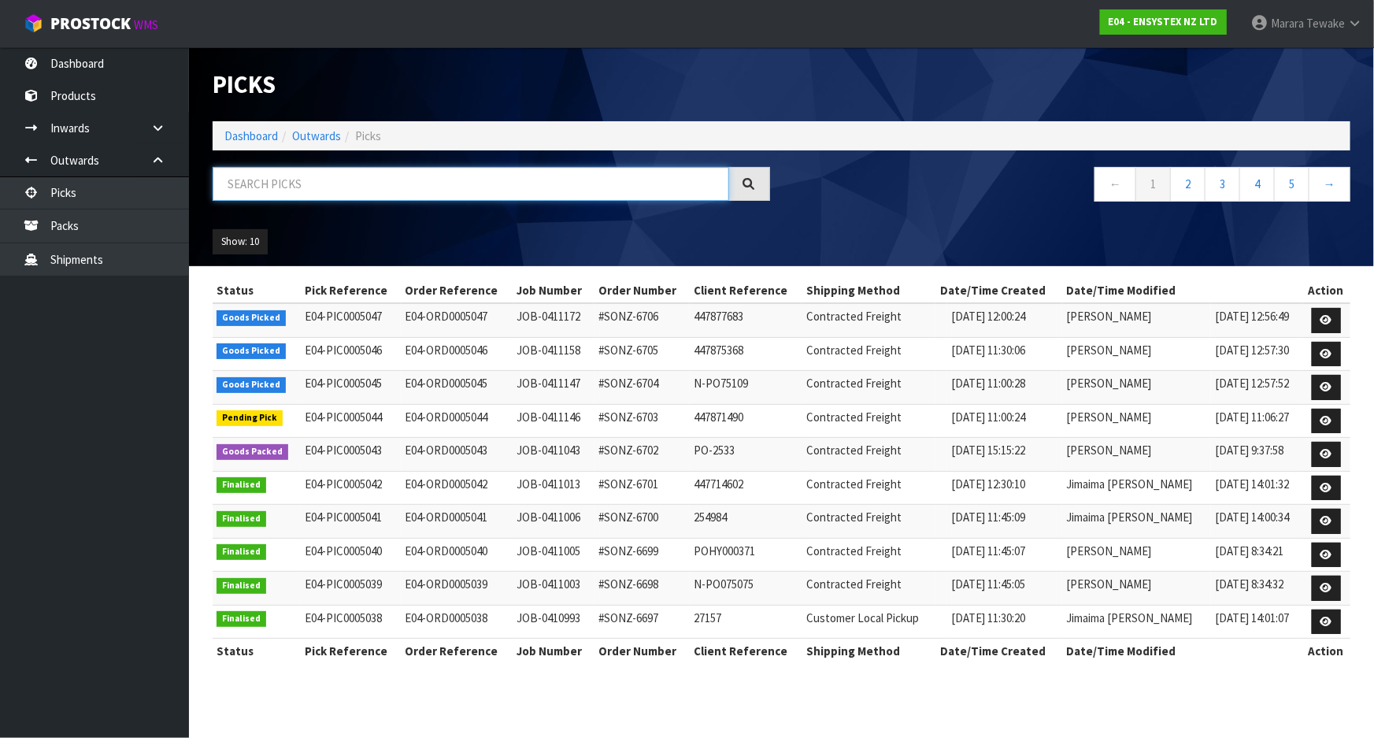
drag, startPoint x: 265, startPoint y: 172, endPoint x: 251, endPoint y: 163, distance: 15.9
click at [265, 171] on input "text" at bounding box center [471, 184] width 517 height 34
type input "JOB-0411146"
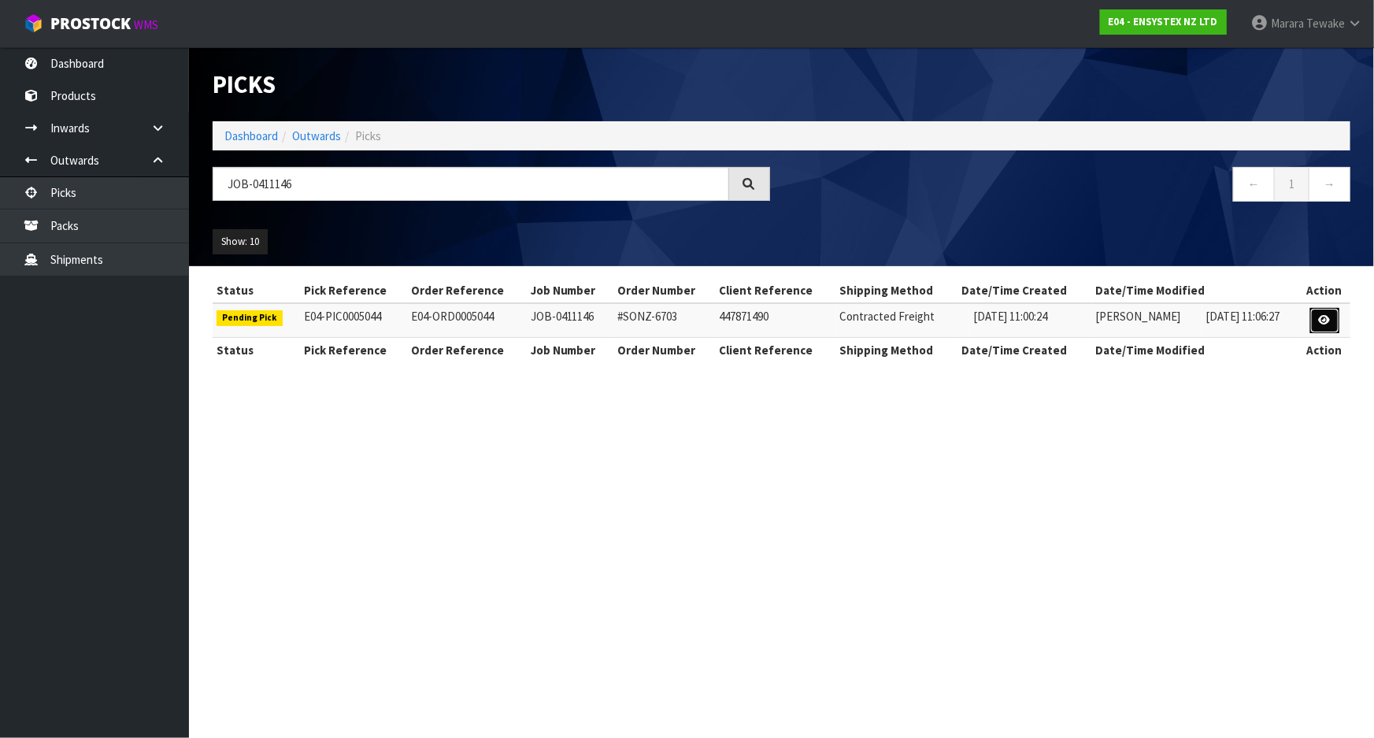
click at [1320, 323] on icon at bounding box center [1325, 320] width 12 height 10
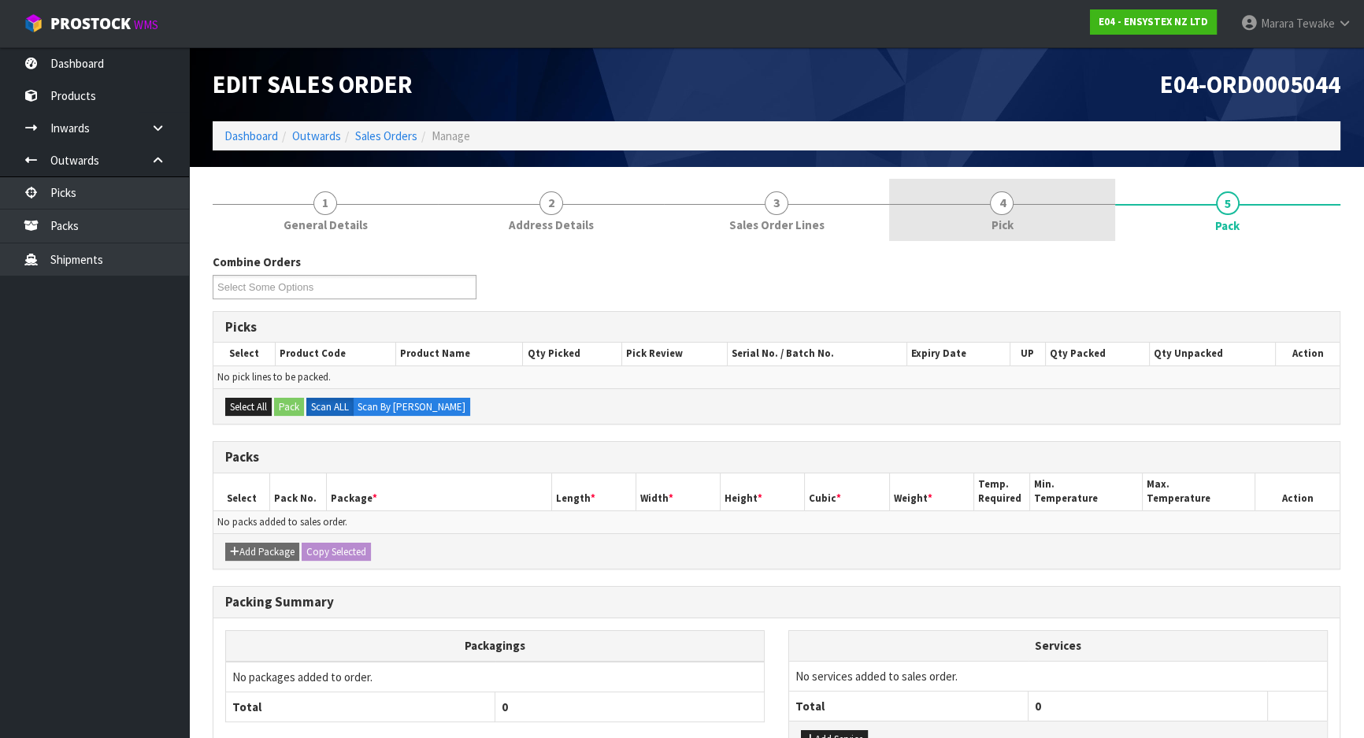
click at [991, 217] on link "4 Pick" at bounding box center [1001, 210] width 225 height 62
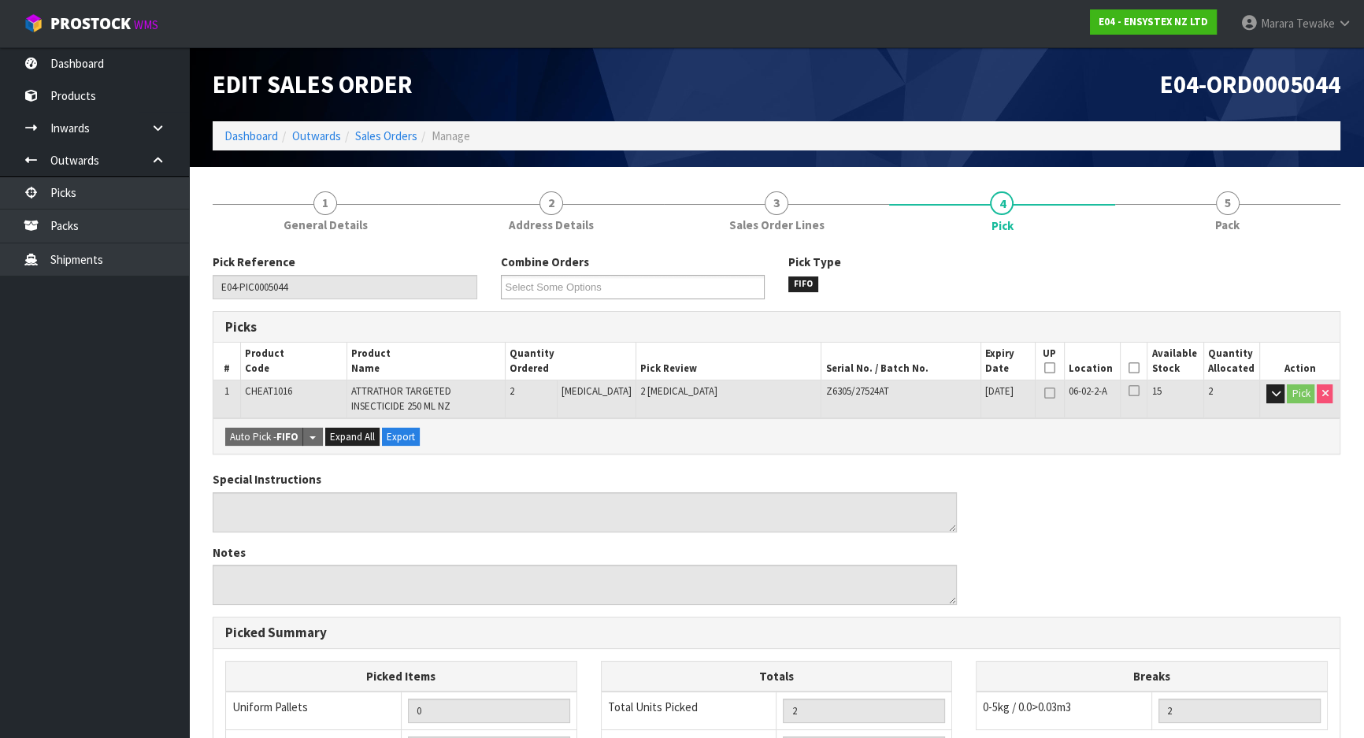
click at [1128, 369] on icon at bounding box center [1133, 368] width 11 height 1
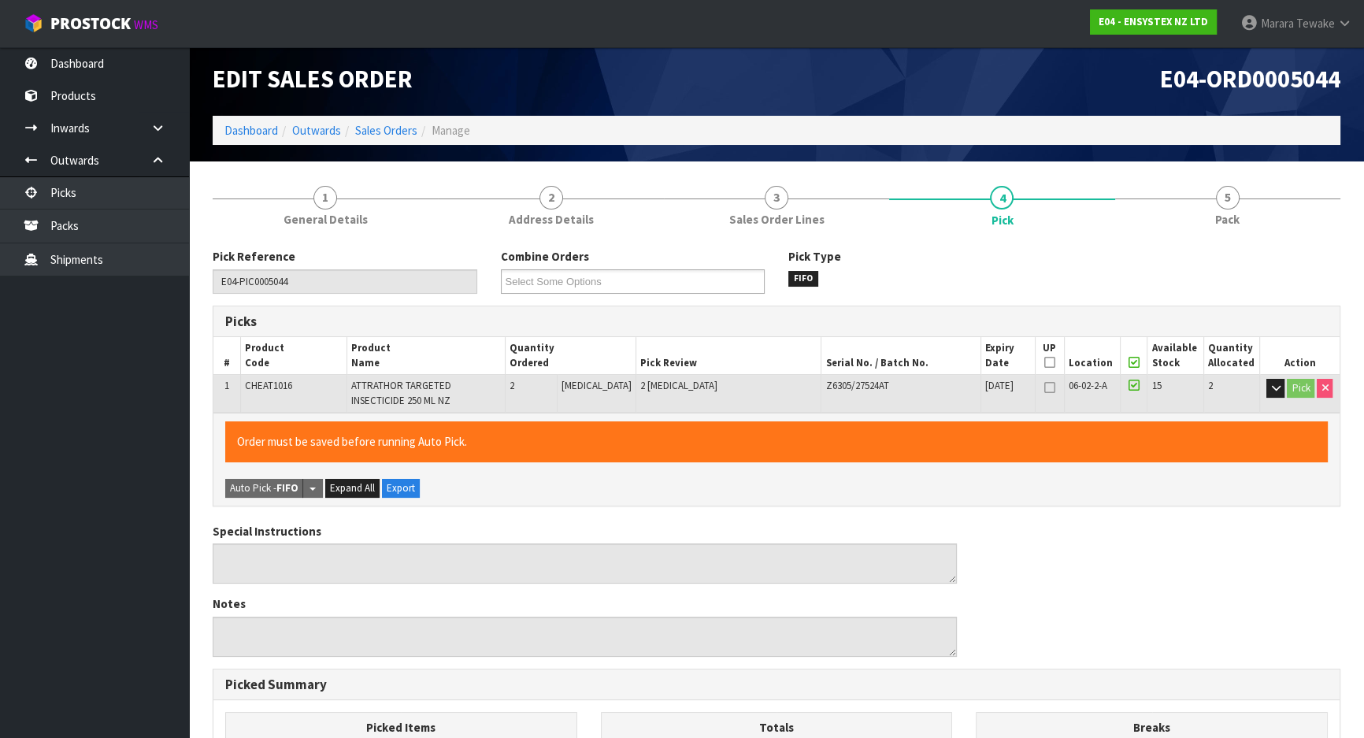
scroll to position [367, 0]
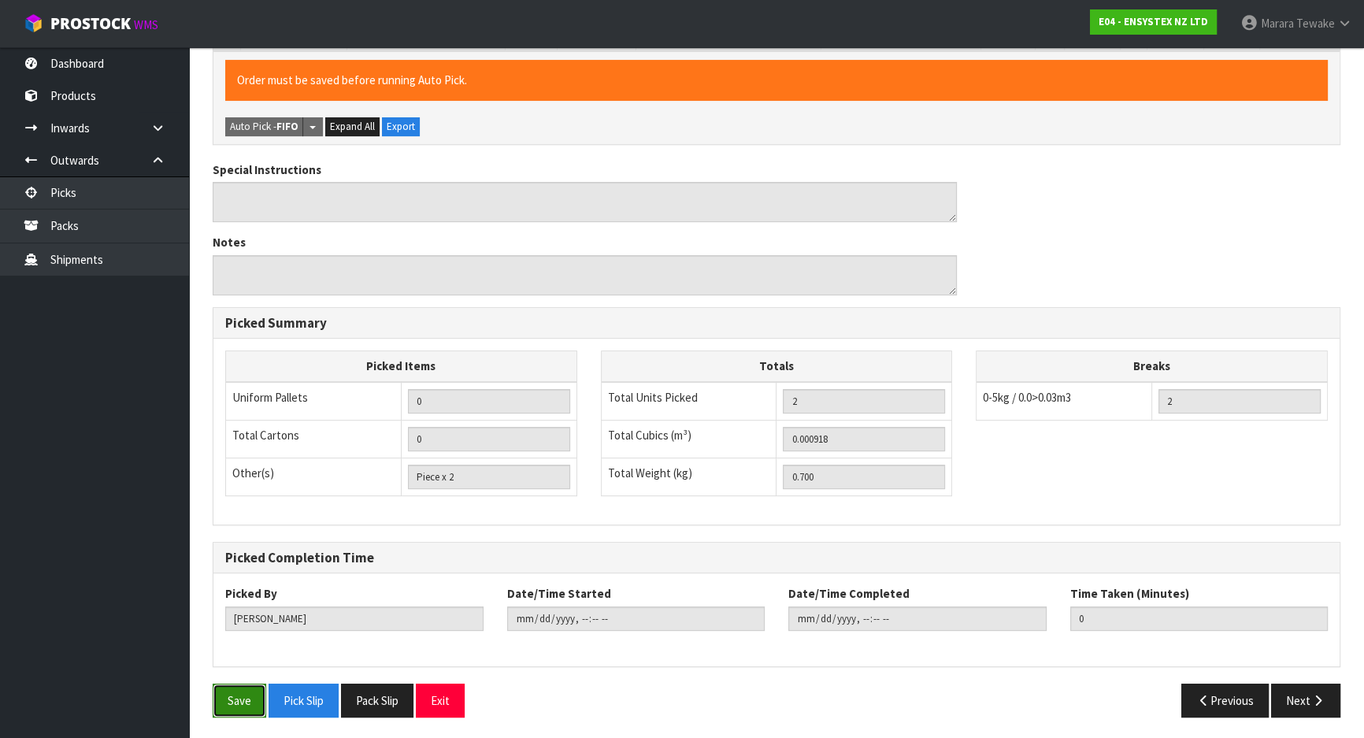
click at [250, 691] on button "Save" at bounding box center [240, 701] width 54 height 34
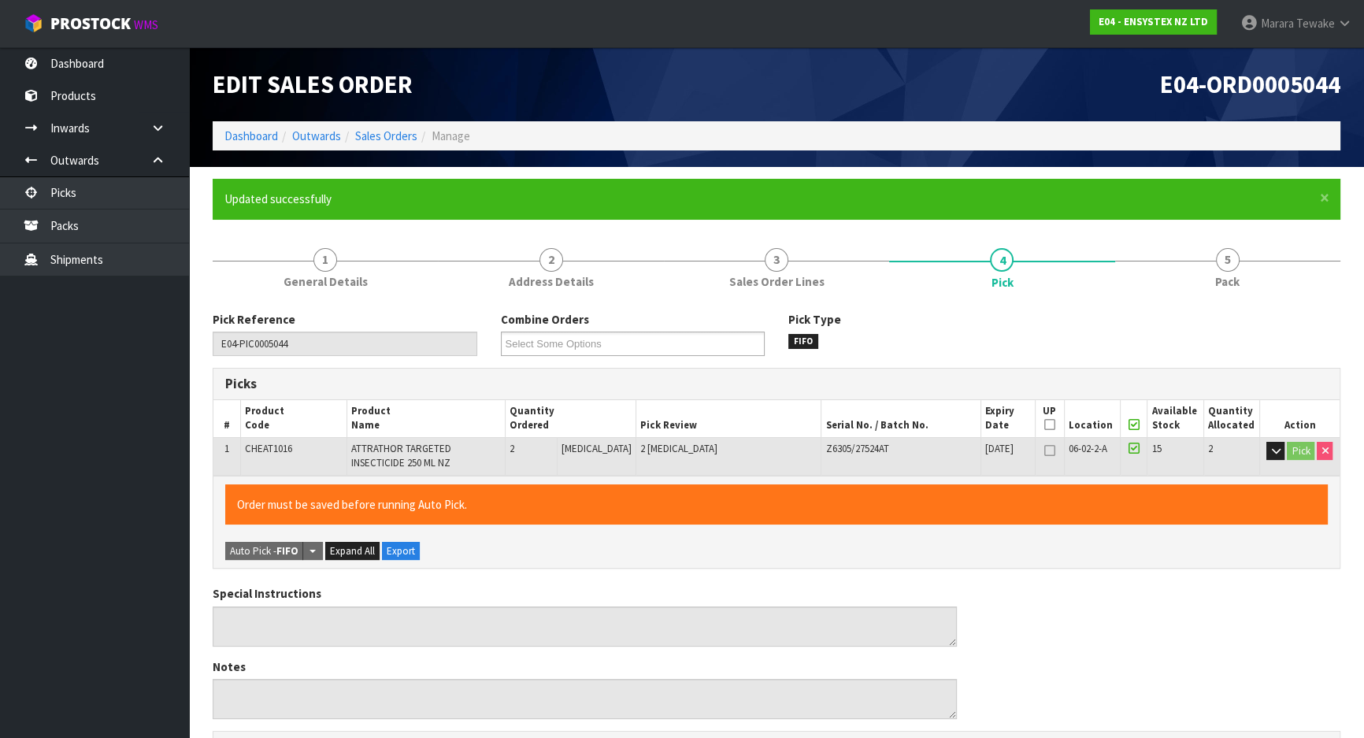
type input "[PERSON_NAME]"
type input "2025-09-05T12:58:16"
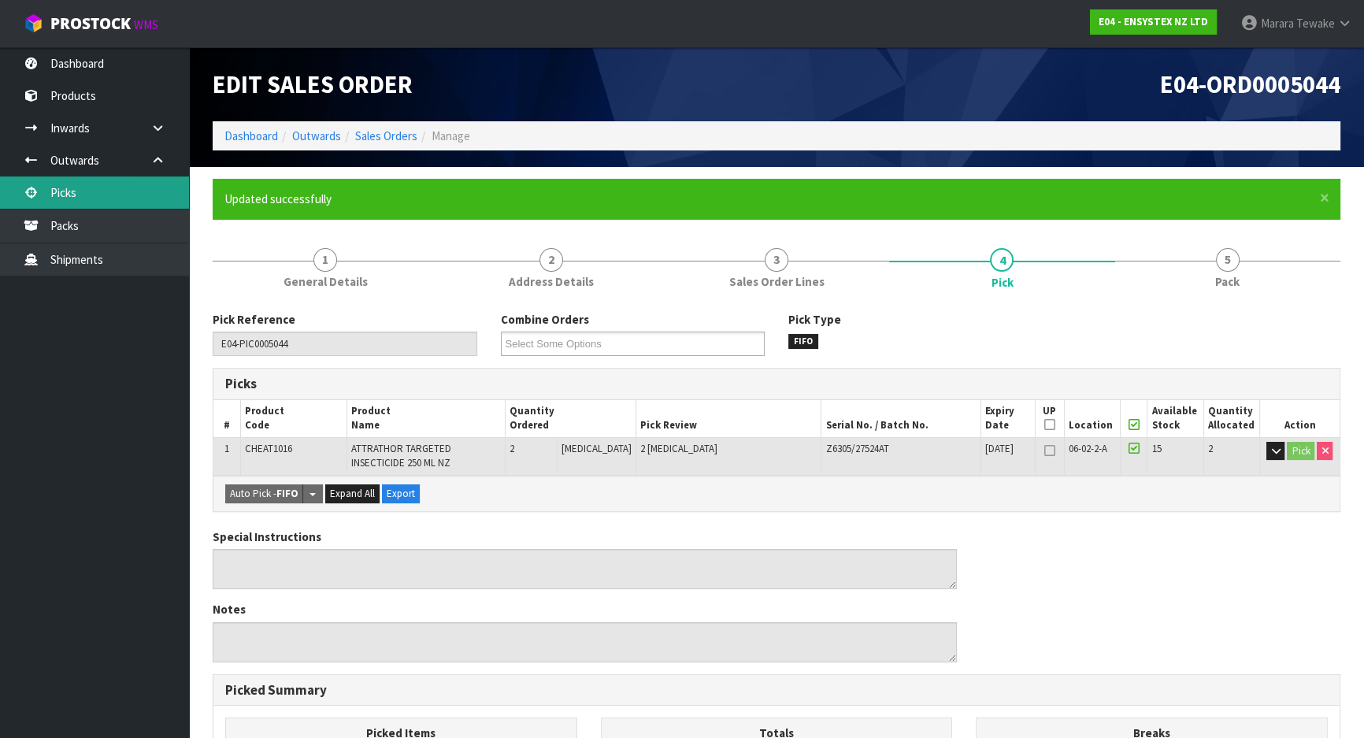
click at [109, 188] on link "Picks" at bounding box center [94, 192] width 189 height 32
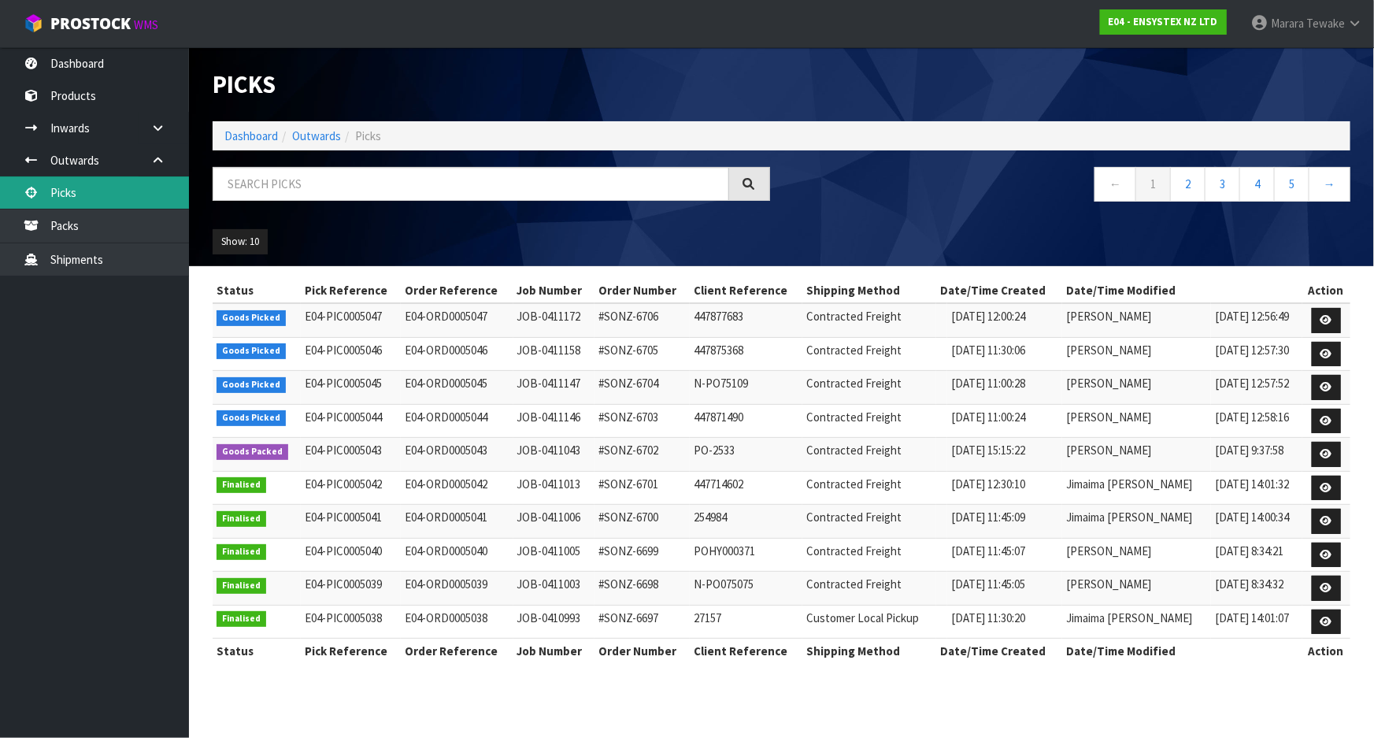
click at [110, 188] on link "Picks" at bounding box center [94, 192] width 189 height 32
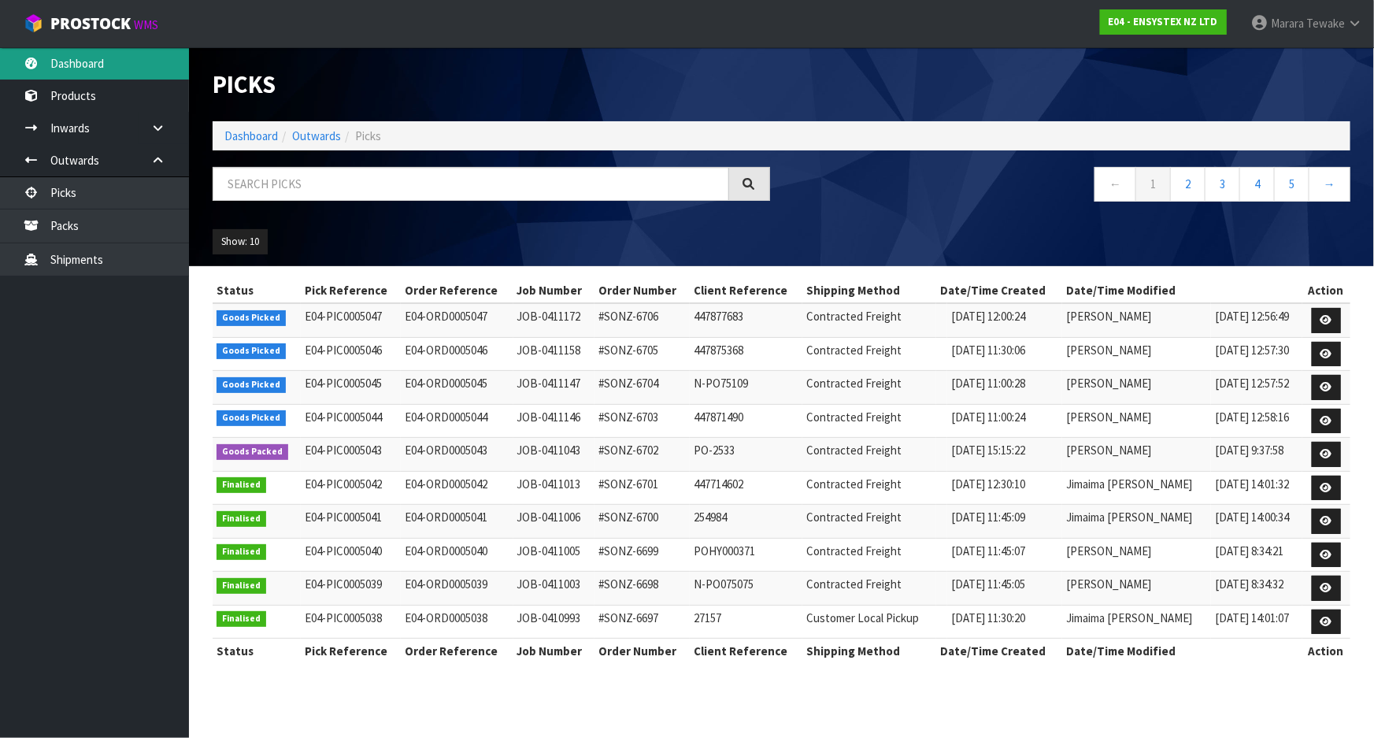
click at [123, 64] on link "Dashboard" at bounding box center [94, 63] width 189 height 32
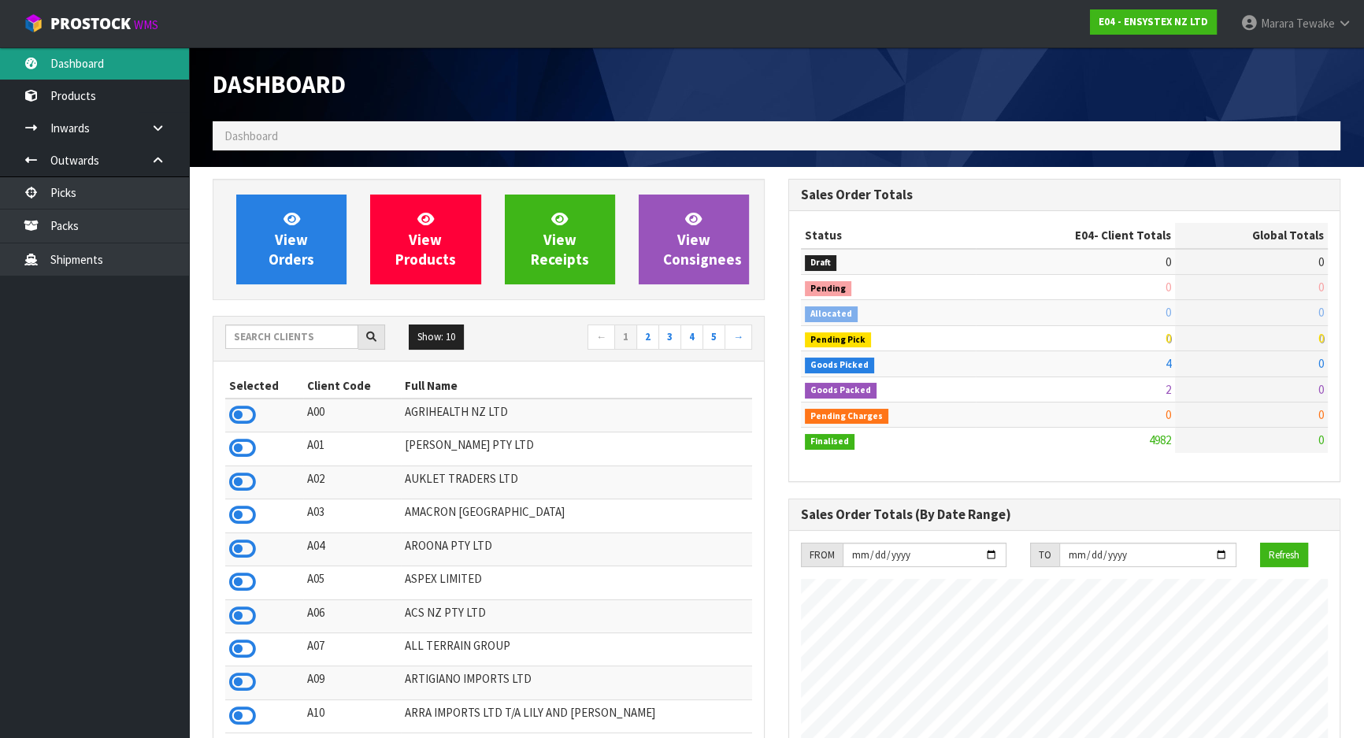
scroll to position [1241, 575]
click at [283, 338] on input "text" at bounding box center [291, 336] width 133 height 24
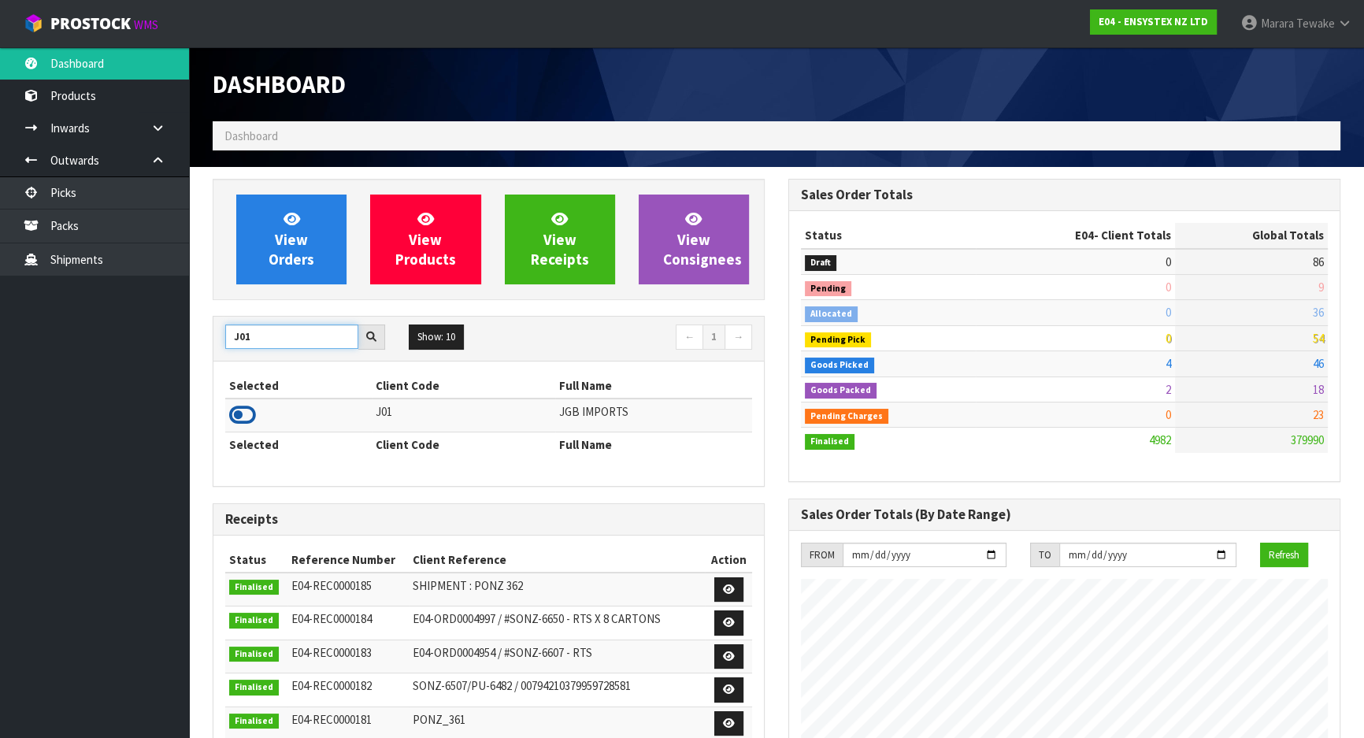
type input "J01"
click at [239, 406] on icon at bounding box center [242, 415] width 27 height 24
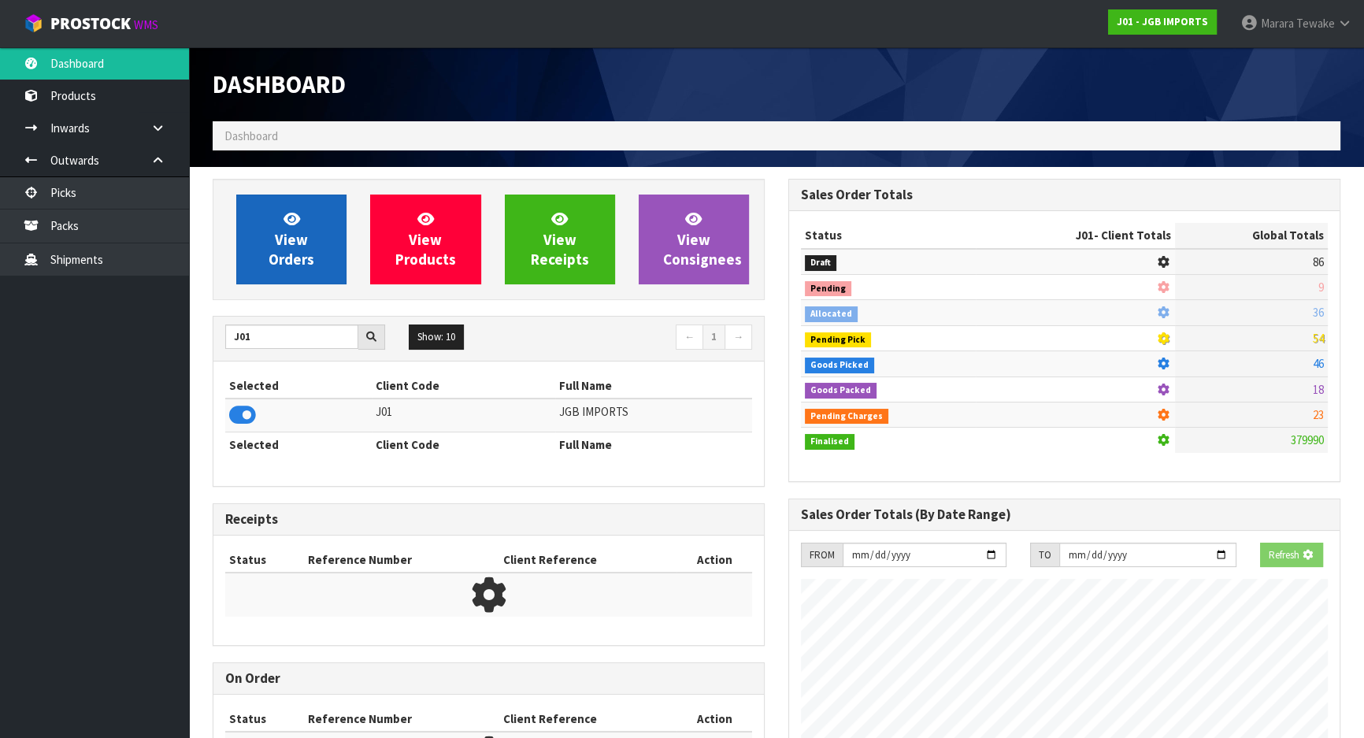
scroll to position [980, 575]
click at [290, 226] on icon at bounding box center [291, 218] width 17 height 15
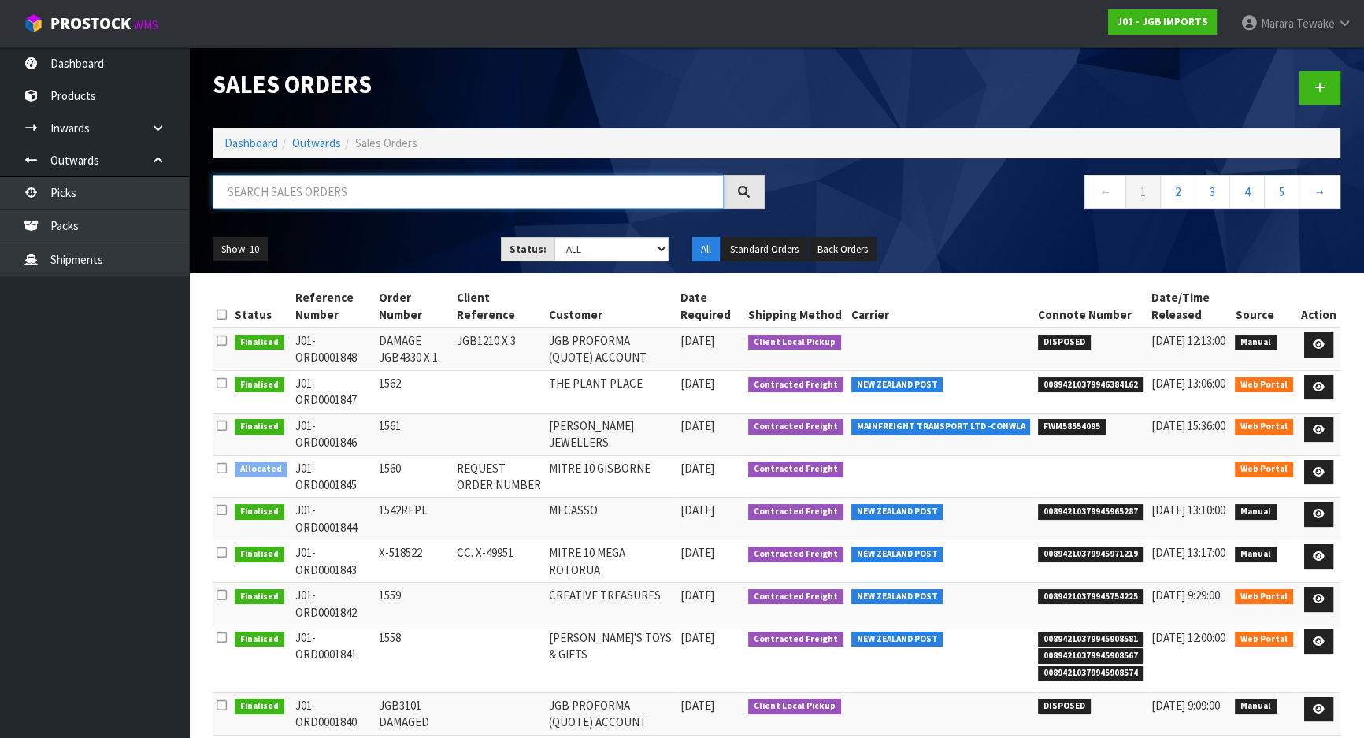
click at [285, 191] on input "text" at bounding box center [468, 192] width 511 height 34
type input "JOB-0410096"
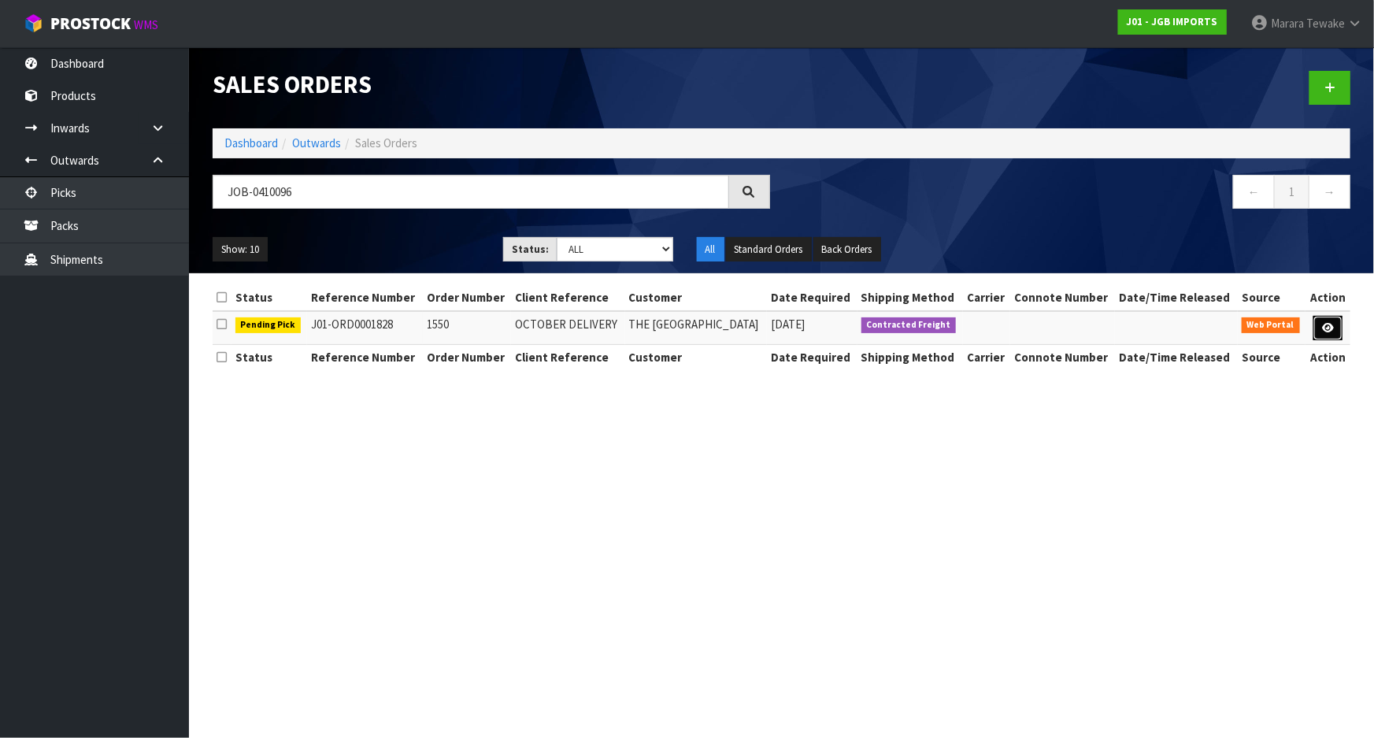
click at [1329, 325] on icon at bounding box center [1328, 328] width 12 height 10
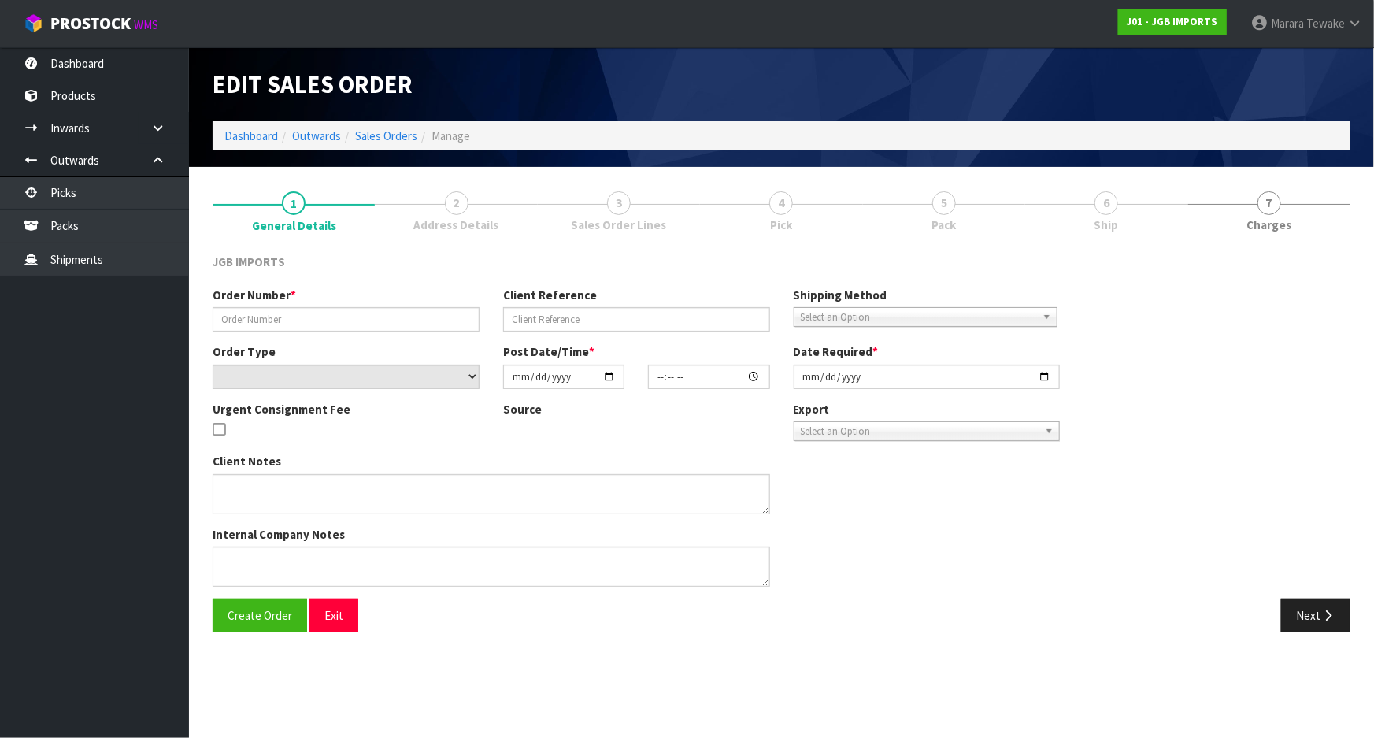
type input "1550"
type input "OCTOBER DELIVERY"
select select "number:0"
type input "2025-08-29"
type input "13:36:00.000"
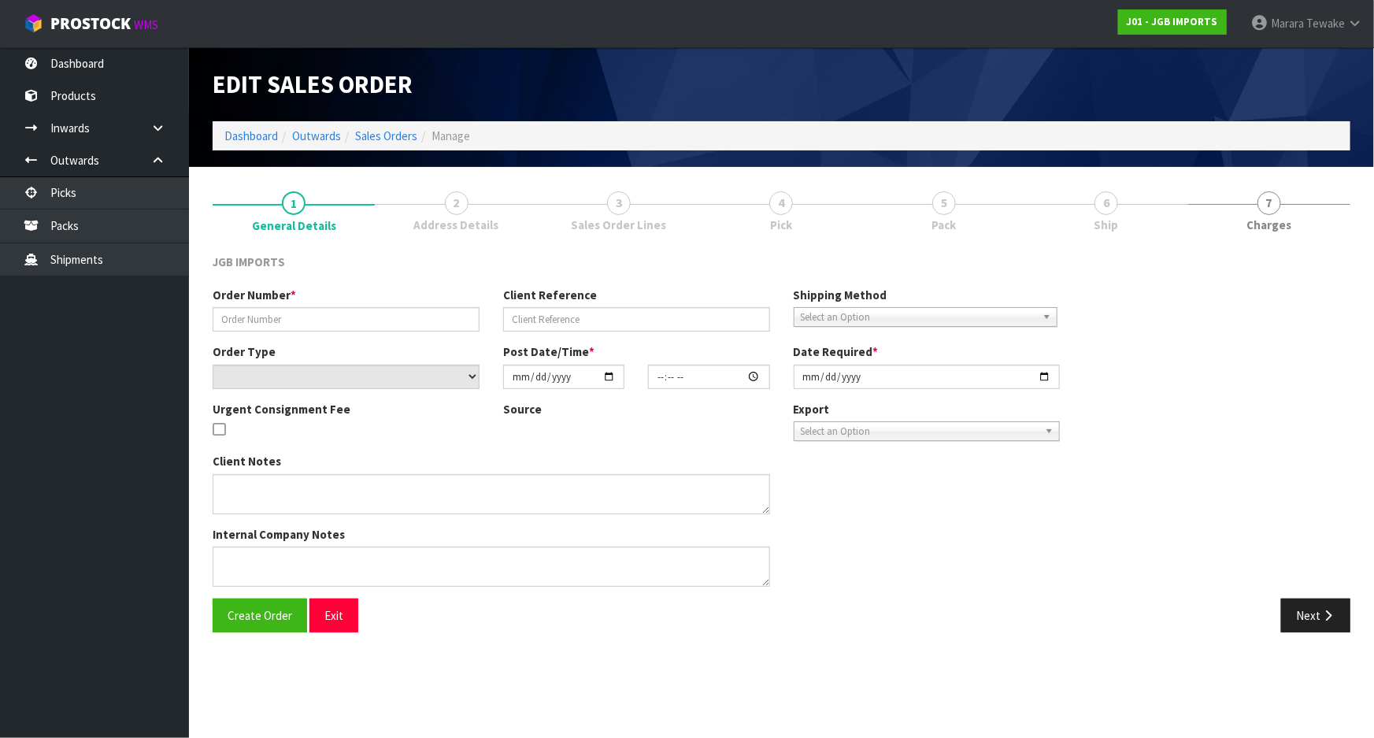
type input "2025-10-02"
type textarea "MUST BE OCTOBER DELIVERY"
type textarea "PLEASE PICK PACK AND DO NOT DISPATCH THIS MONTH. JUST PACK SO STATUS CHANGES TO…"
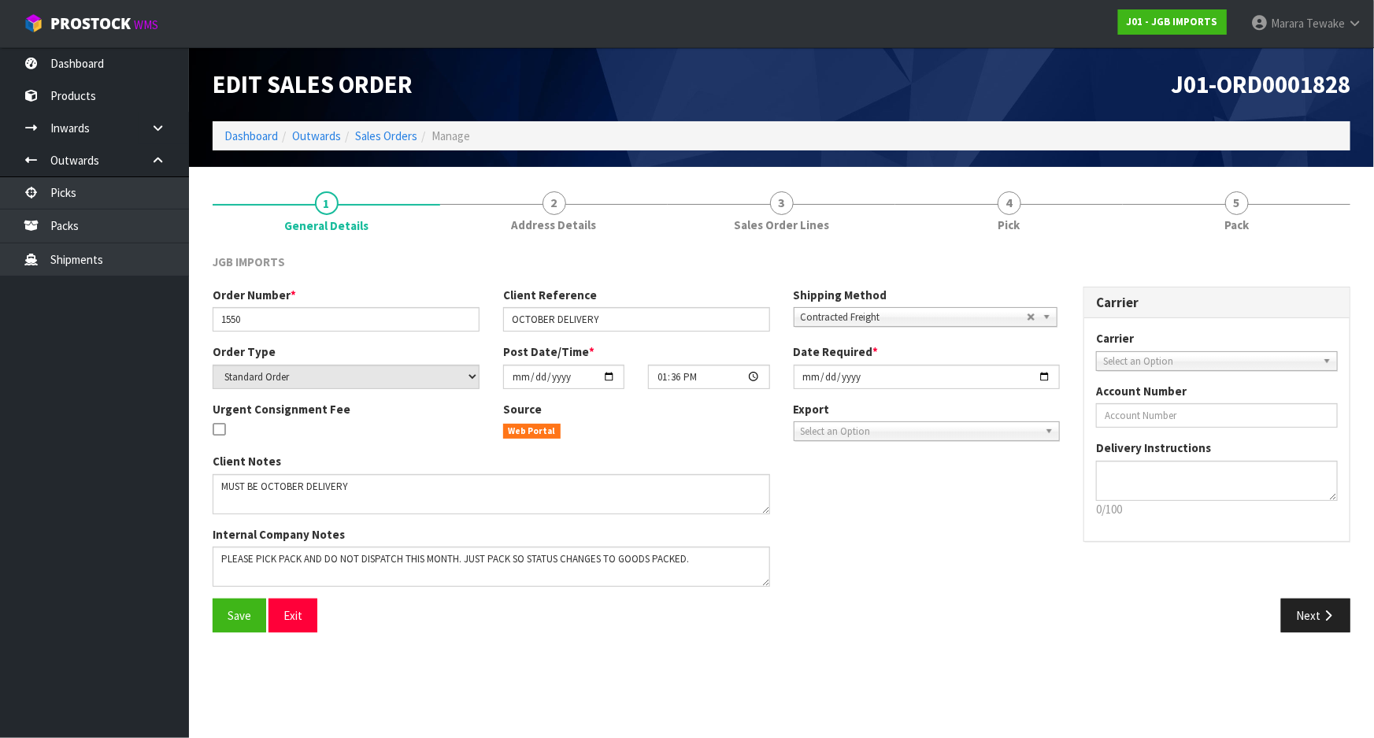
drag, startPoint x: 1025, startPoint y: 214, endPoint x: 1095, endPoint y: 325, distance: 131.3
click at [1027, 213] on link "4 Pick" at bounding box center [1009, 210] width 228 height 62
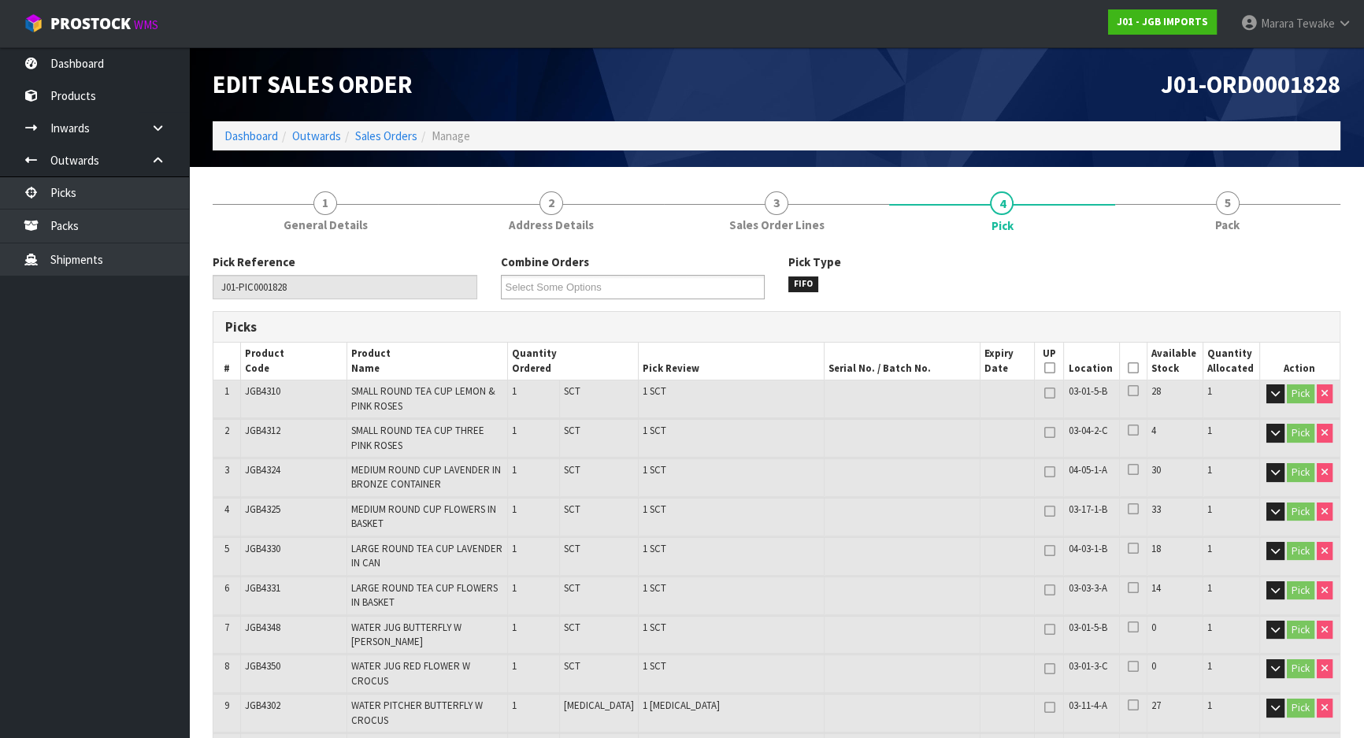
click at [1128, 369] on icon at bounding box center [1133, 368] width 11 height 1
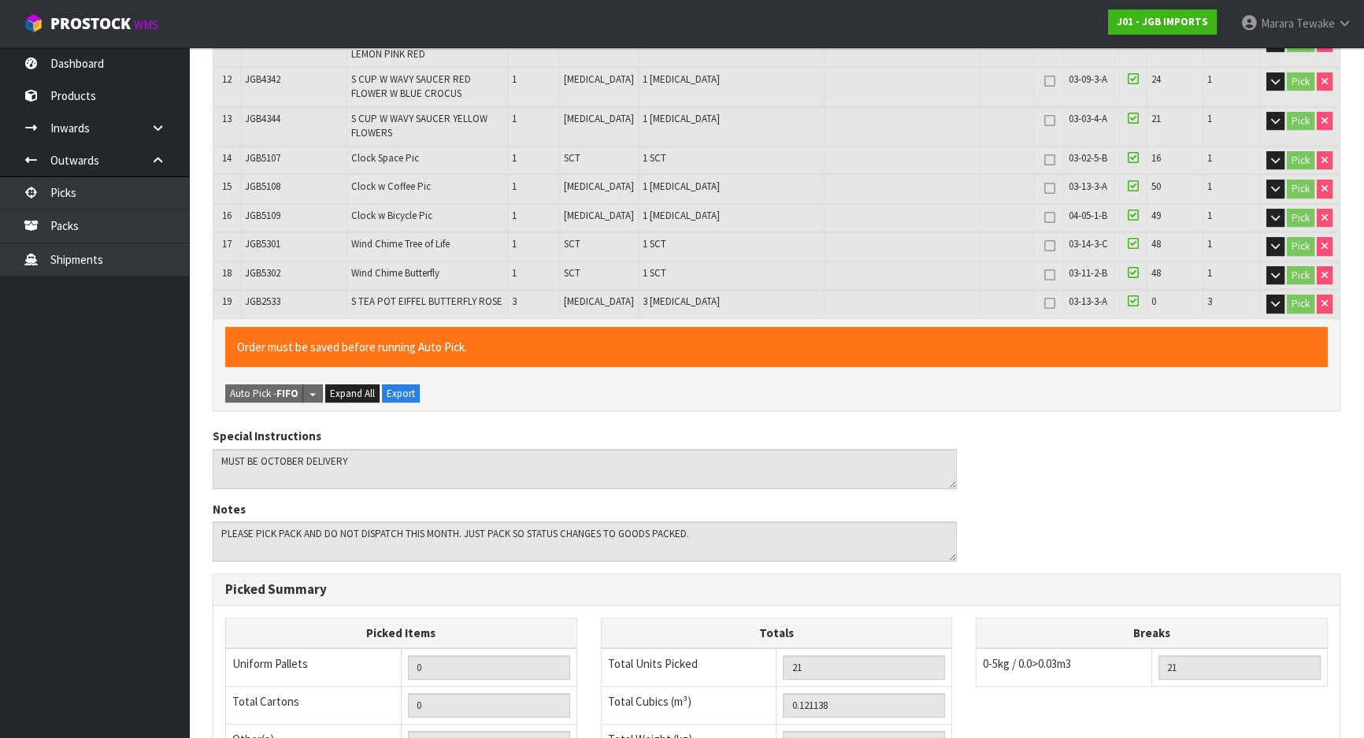
scroll to position [1020, 0]
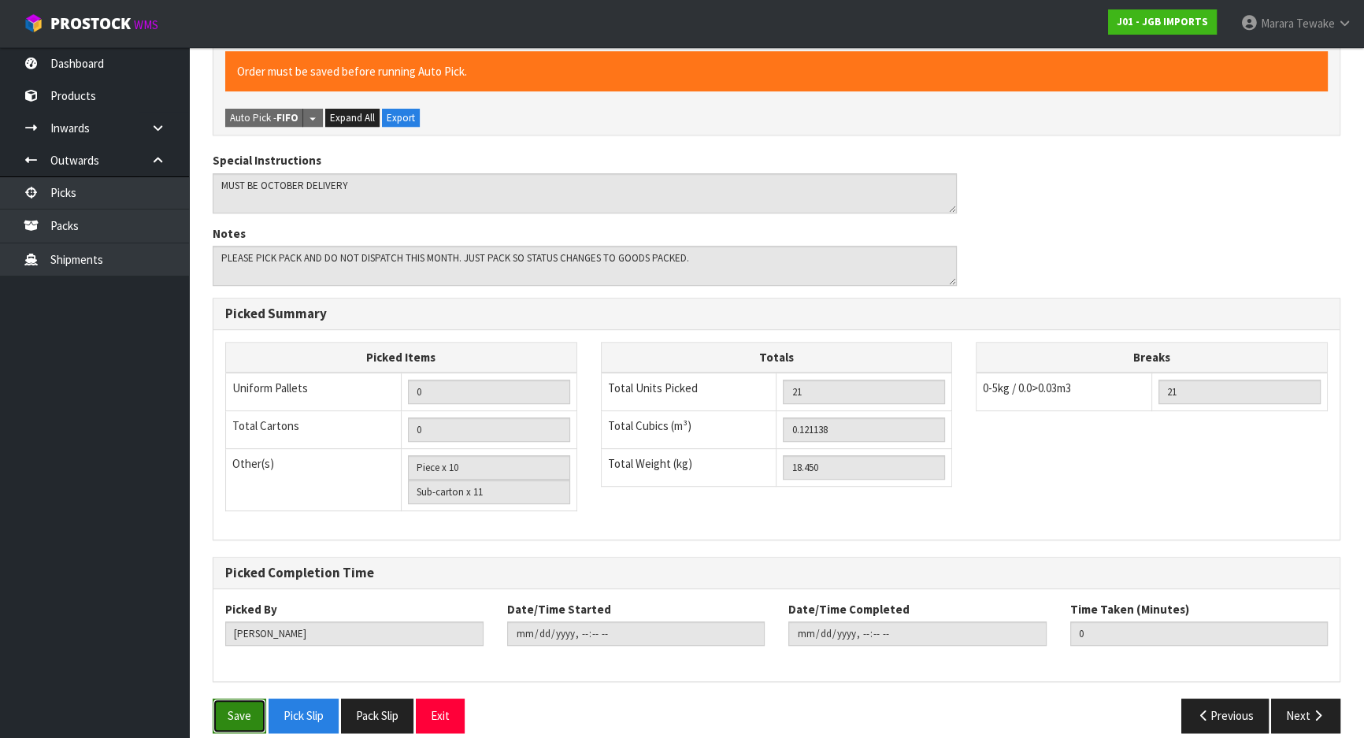
click at [236, 699] on button "Save" at bounding box center [240, 716] width 54 height 34
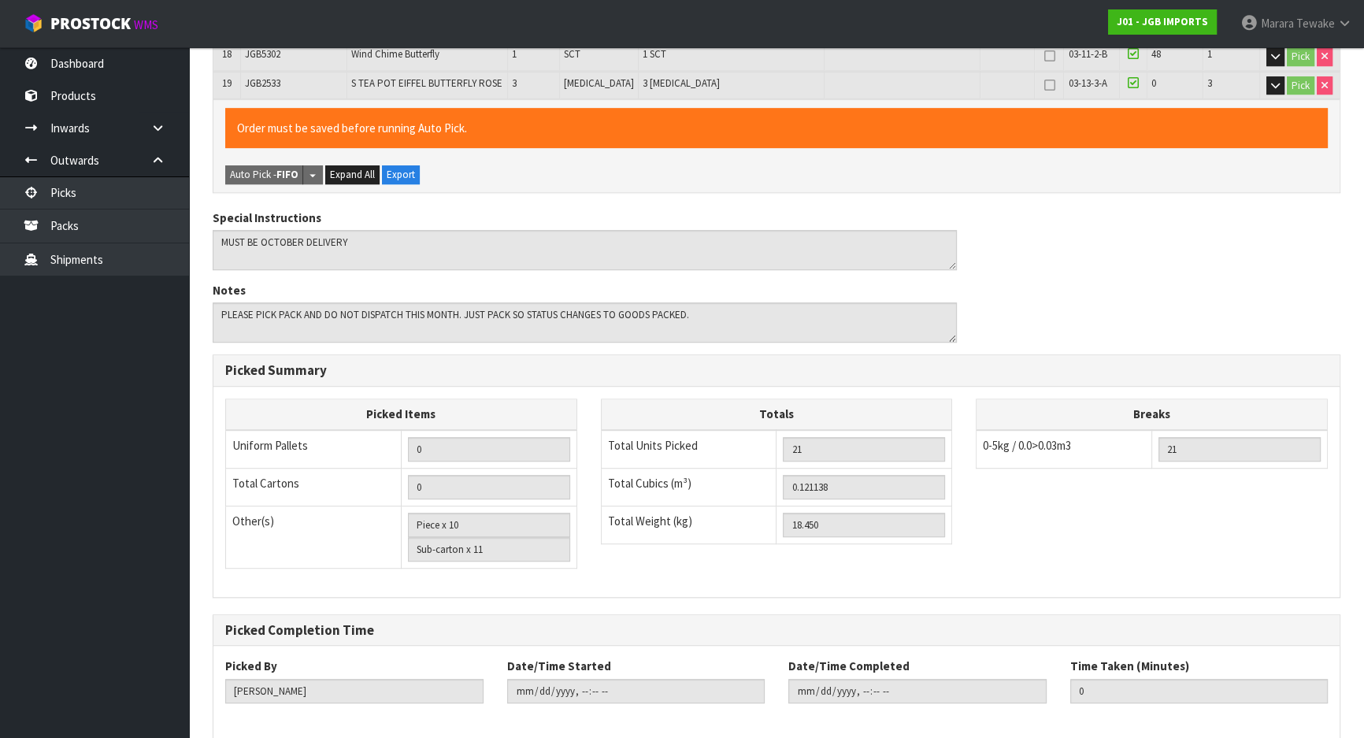
scroll to position [0, 0]
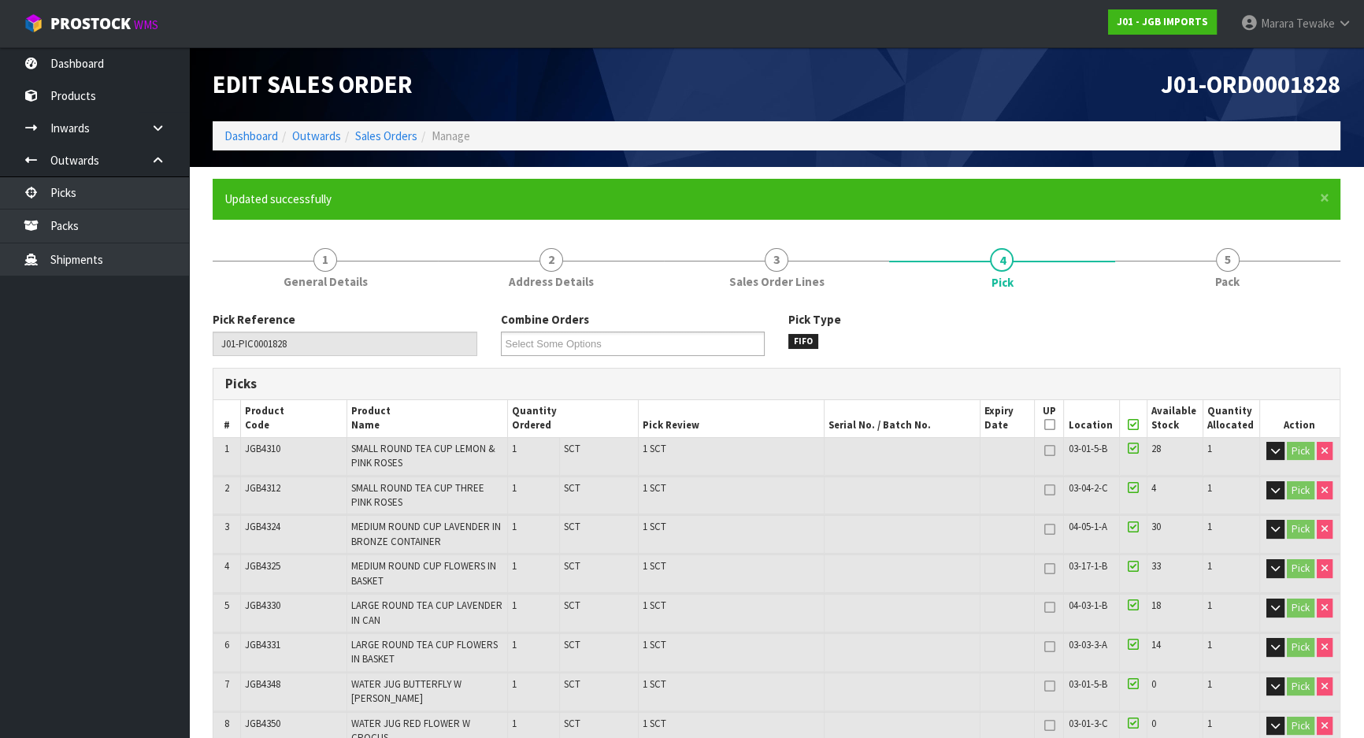
type input "[PERSON_NAME]"
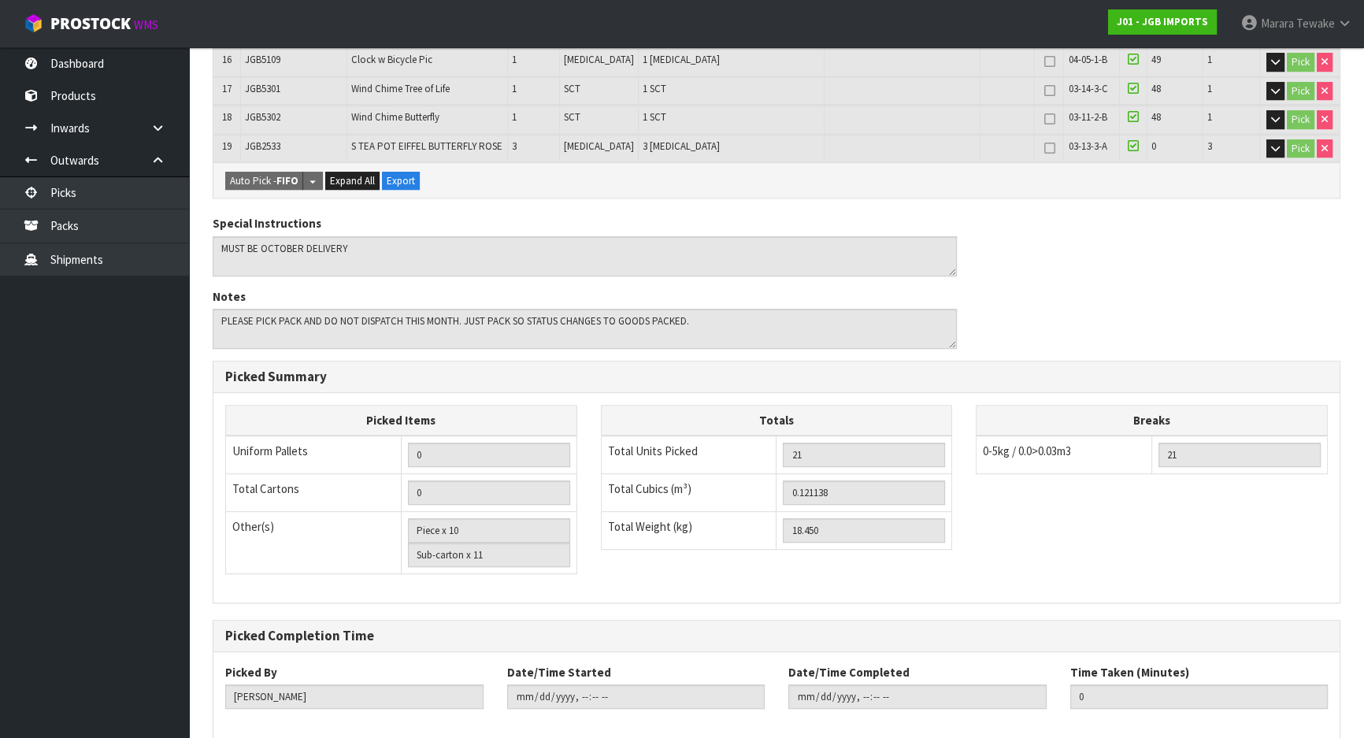
scroll to position [1020, 0]
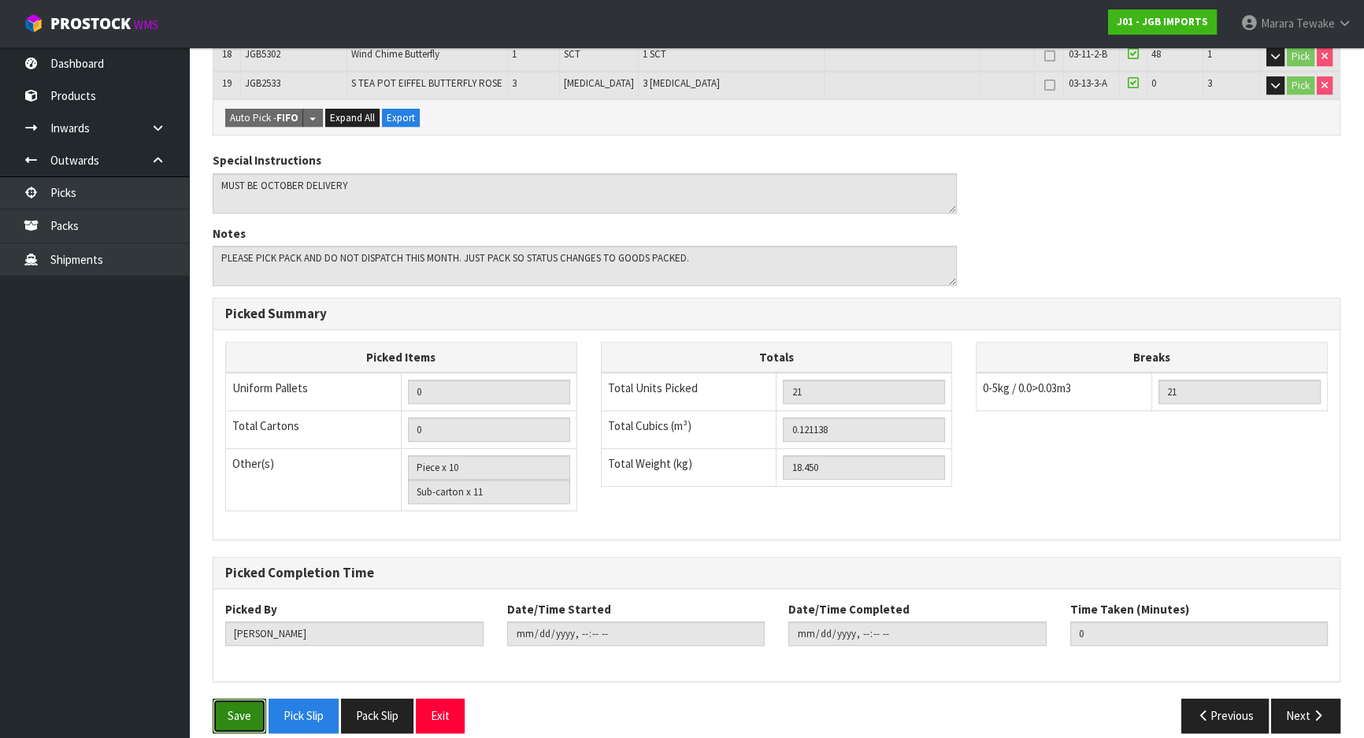
click at [232, 699] on button "Save" at bounding box center [240, 716] width 54 height 34
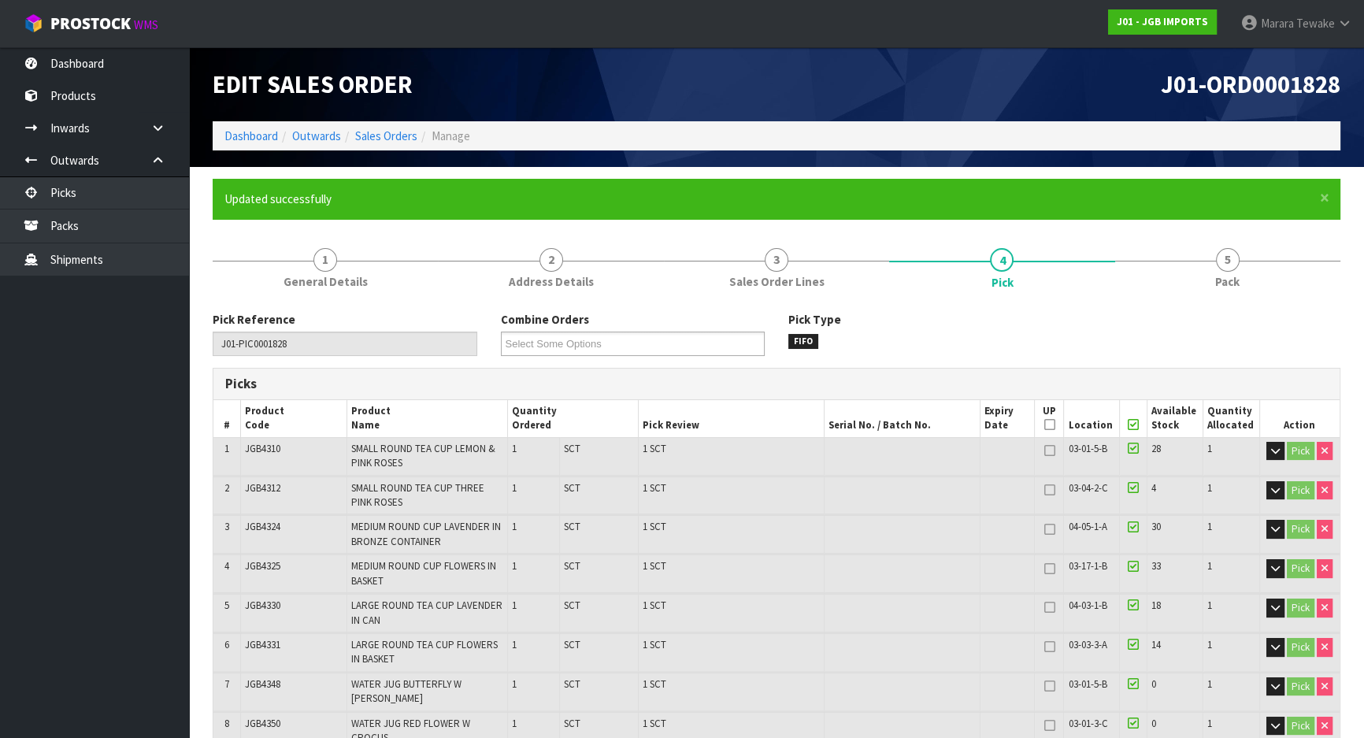
type input "2025-09-05T13:05:51"
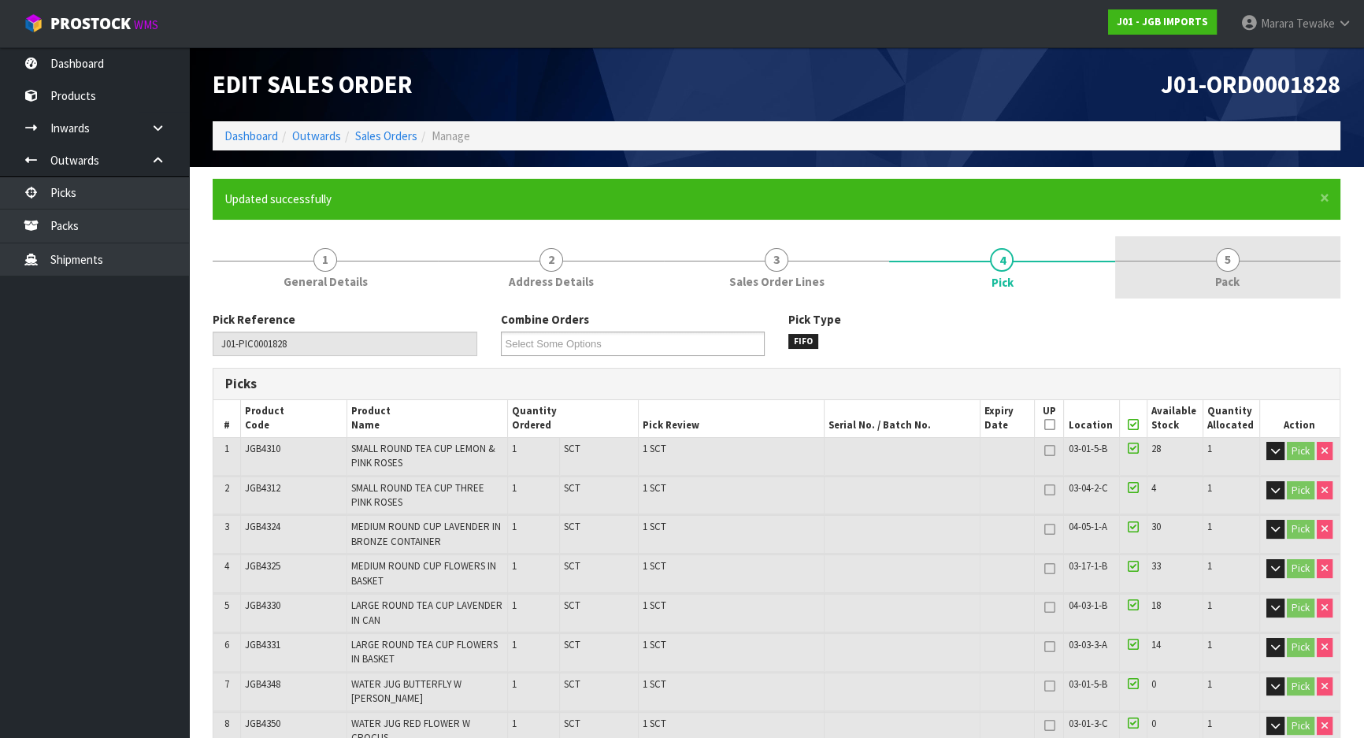
click at [1276, 253] on link "5 Pack" at bounding box center [1227, 267] width 225 height 62
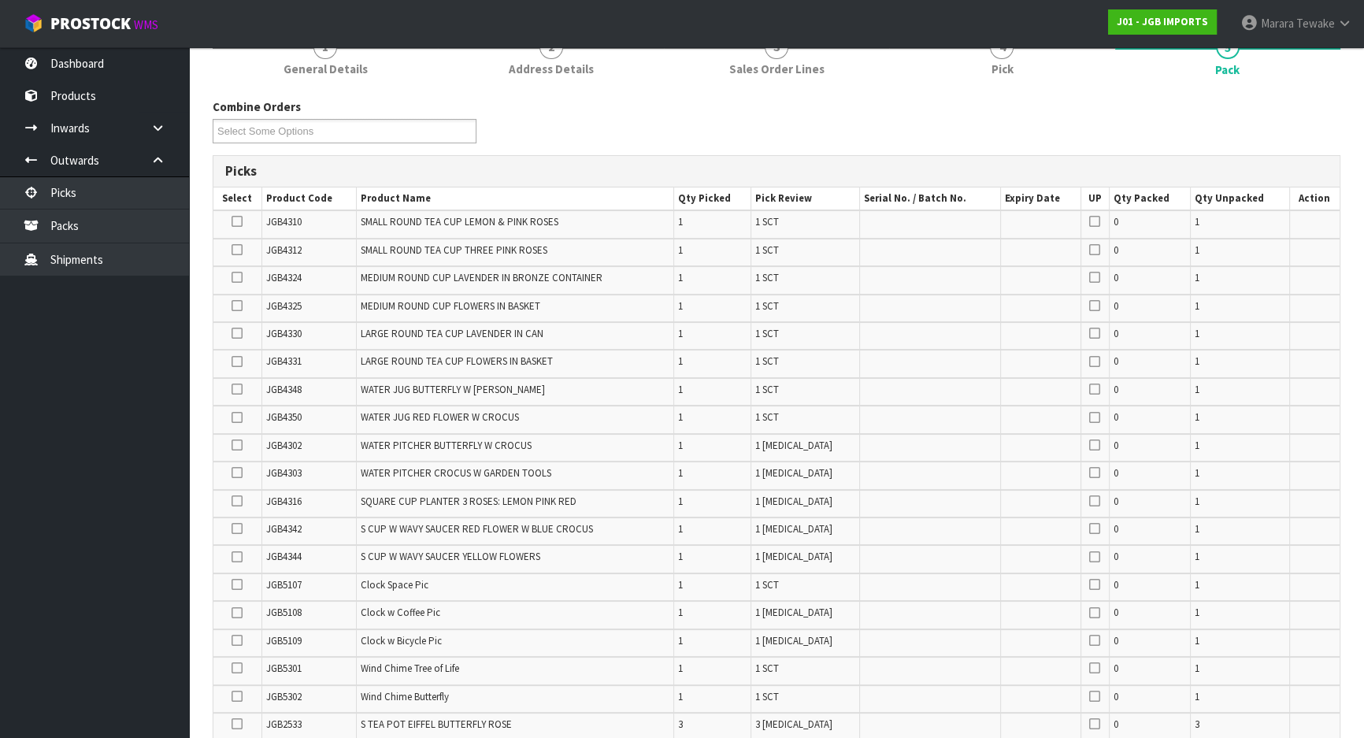
scroll to position [501, 0]
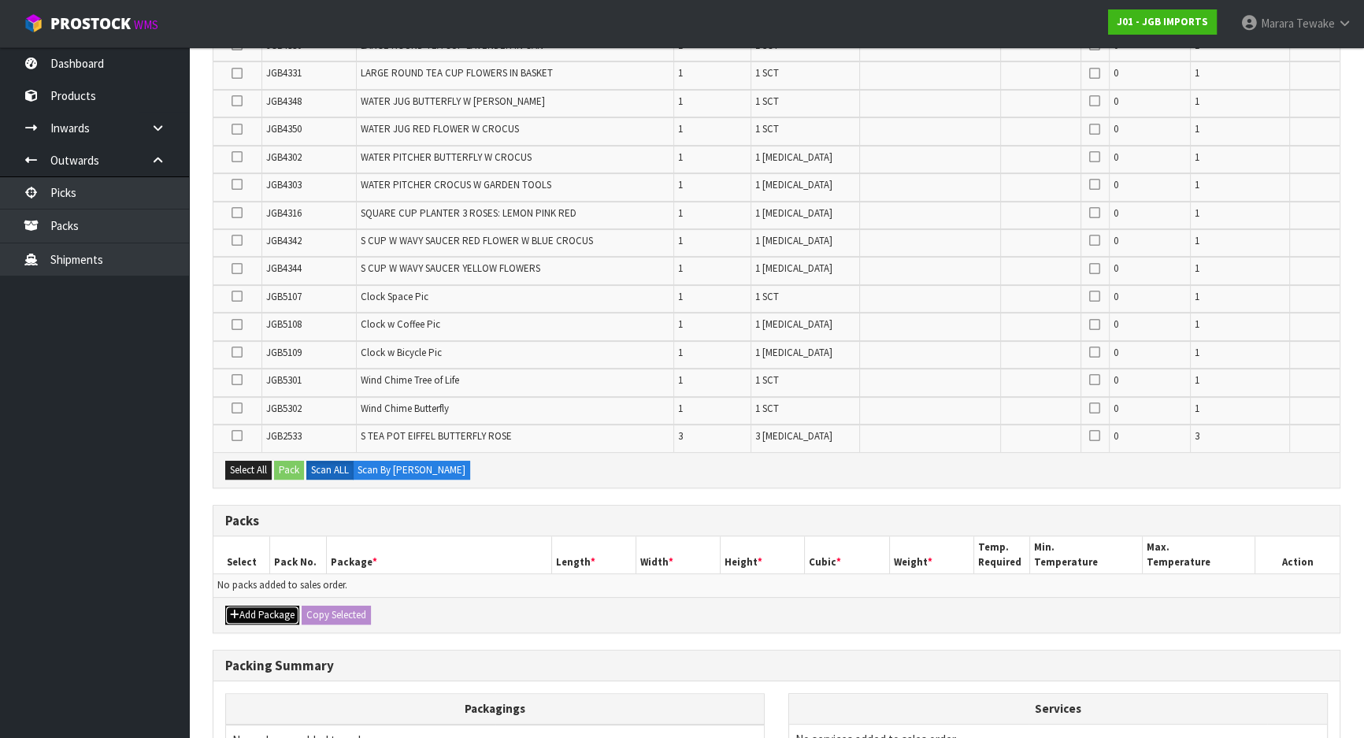
click at [268, 614] on button "Add Package" at bounding box center [262, 615] width 74 height 19
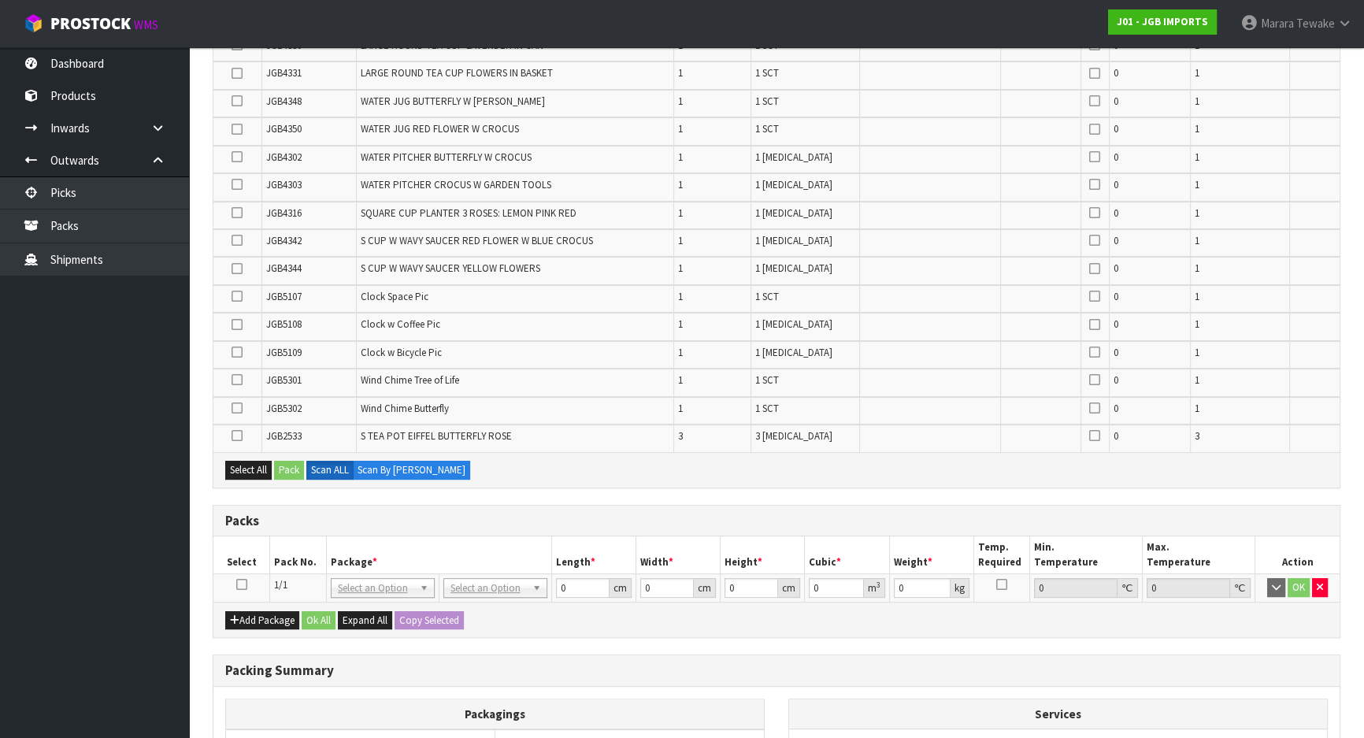
drag, startPoint x: 239, startPoint y: 585, endPoint x: 248, endPoint y: 583, distance: 9.0
click at [239, 584] on icon at bounding box center [241, 584] width 11 height 1
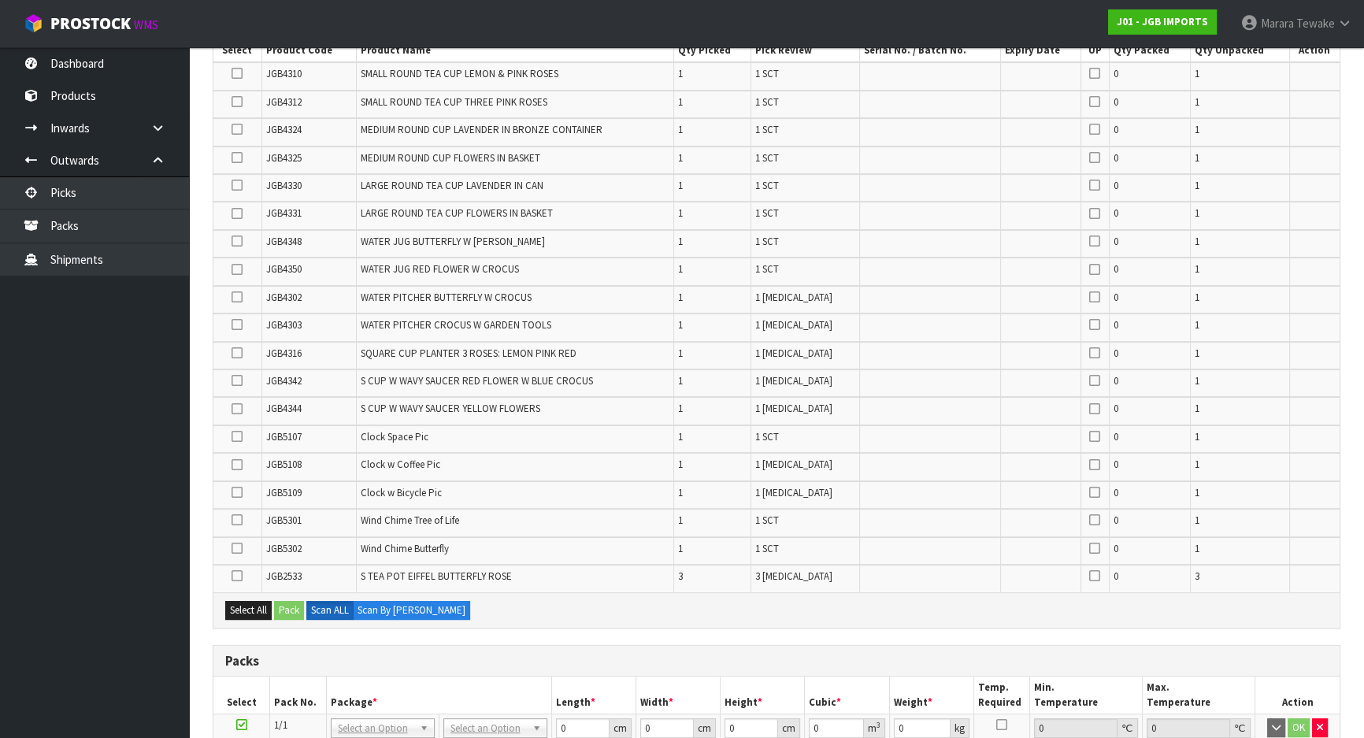
scroll to position [328, 0]
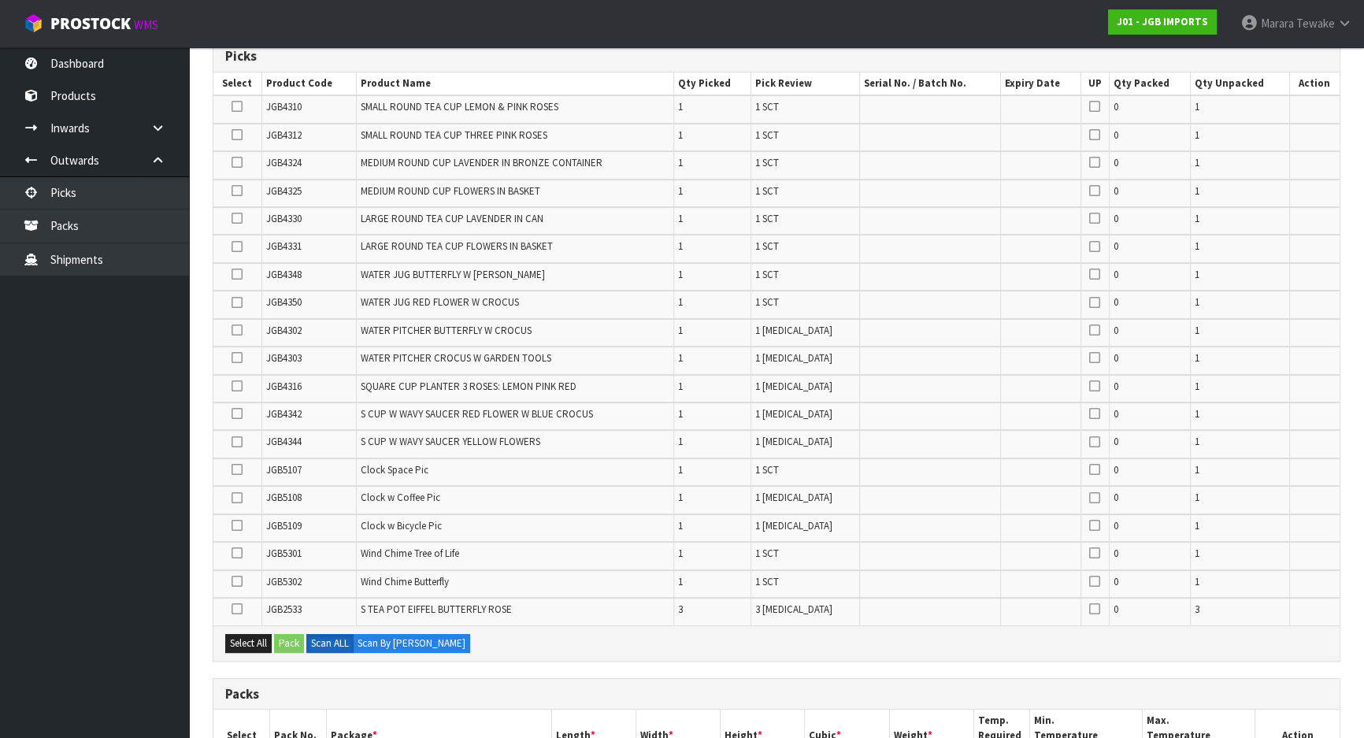
click at [241, 218] on icon at bounding box center [237, 218] width 11 height 1
click at [0, 0] on input "checkbox" at bounding box center [0, 0] width 0 height 0
click at [239, 246] on icon at bounding box center [237, 246] width 11 height 1
click at [0, 0] on input "checkbox" at bounding box center [0, 0] width 0 height 0
click at [233, 191] on icon at bounding box center [237, 191] width 11 height 1
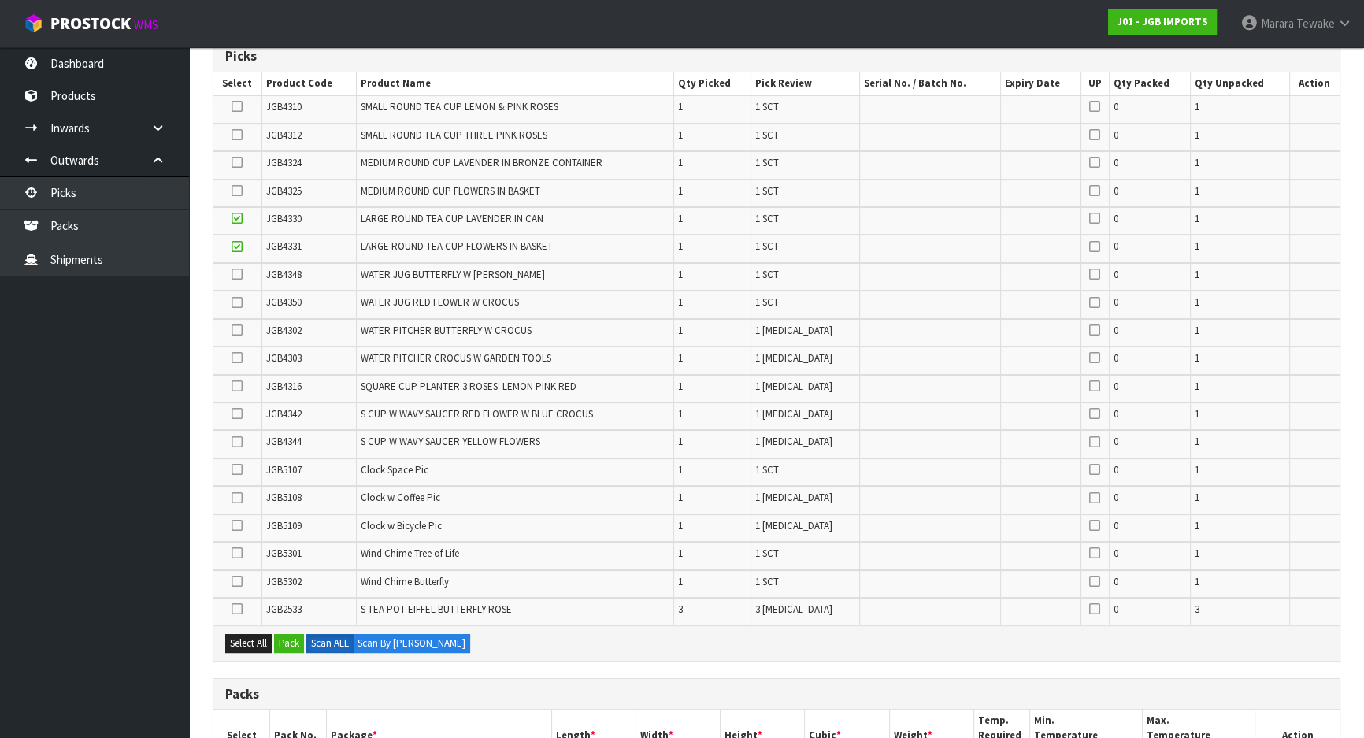
click at [0, 0] on input "checkbox" at bounding box center [0, 0] width 0 height 0
click at [237, 274] on icon at bounding box center [237, 274] width 11 height 1
click at [0, 0] on input "checkbox" at bounding box center [0, 0] width 0 height 0
click at [235, 302] on icon at bounding box center [237, 302] width 11 height 1
click at [0, 0] on input "checkbox" at bounding box center [0, 0] width 0 height 0
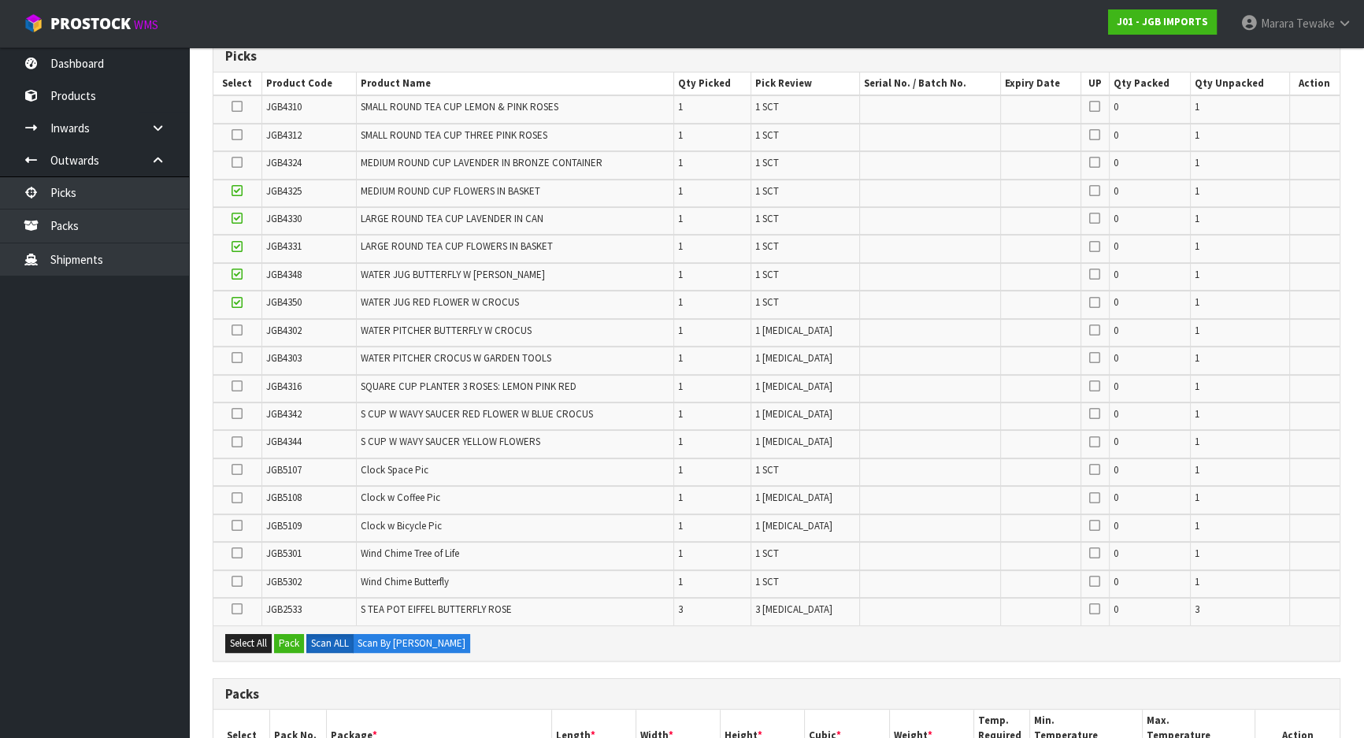
click at [236, 609] on icon at bounding box center [237, 609] width 11 height 1
click at [0, 0] on input "checkbox" at bounding box center [0, 0] width 0 height 0
click at [239, 581] on icon at bounding box center [237, 581] width 11 height 1
click at [0, 0] on input "checkbox" at bounding box center [0, 0] width 0 height 0
click at [243, 553] on icon at bounding box center [237, 553] width 11 height 1
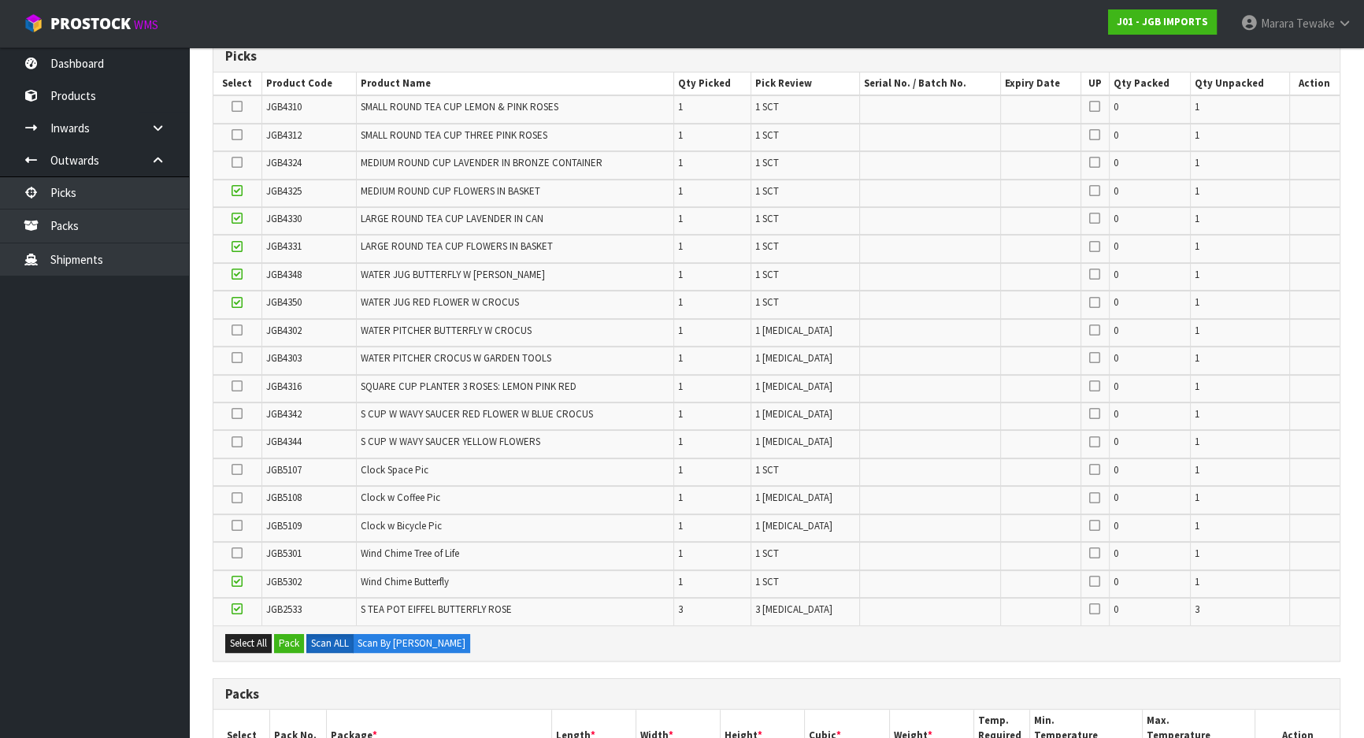
click at [0, 0] on input "checkbox" at bounding box center [0, 0] width 0 height 0
click at [232, 469] on icon at bounding box center [237, 469] width 11 height 1
click at [0, 0] on input "checkbox" at bounding box center [0, 0] width 0 height 0
click at [236, 498] on icon at bounding box center [237, 498] width 11 height 1
click at [0, 0] on input "checkbox" at bounding box center [0, 0] width 0 height 0
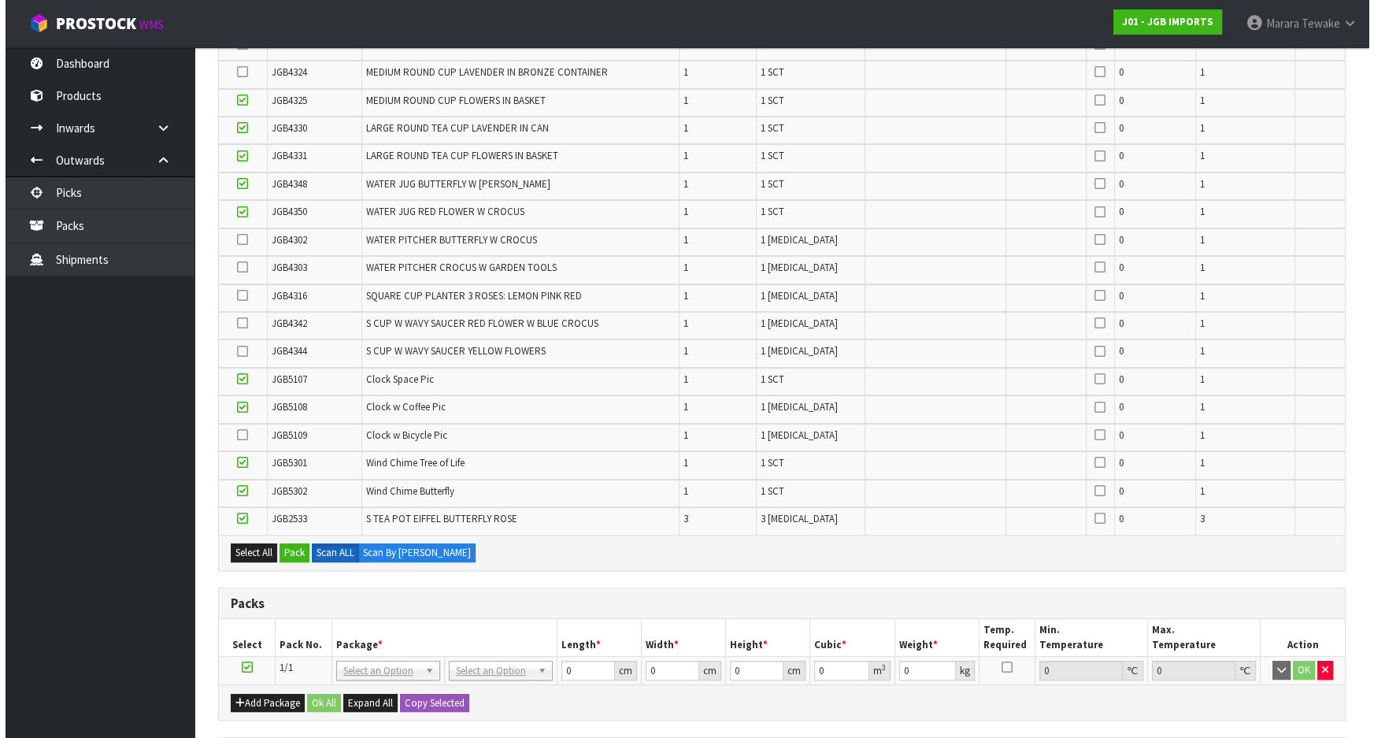
scroll to position [685, 0]
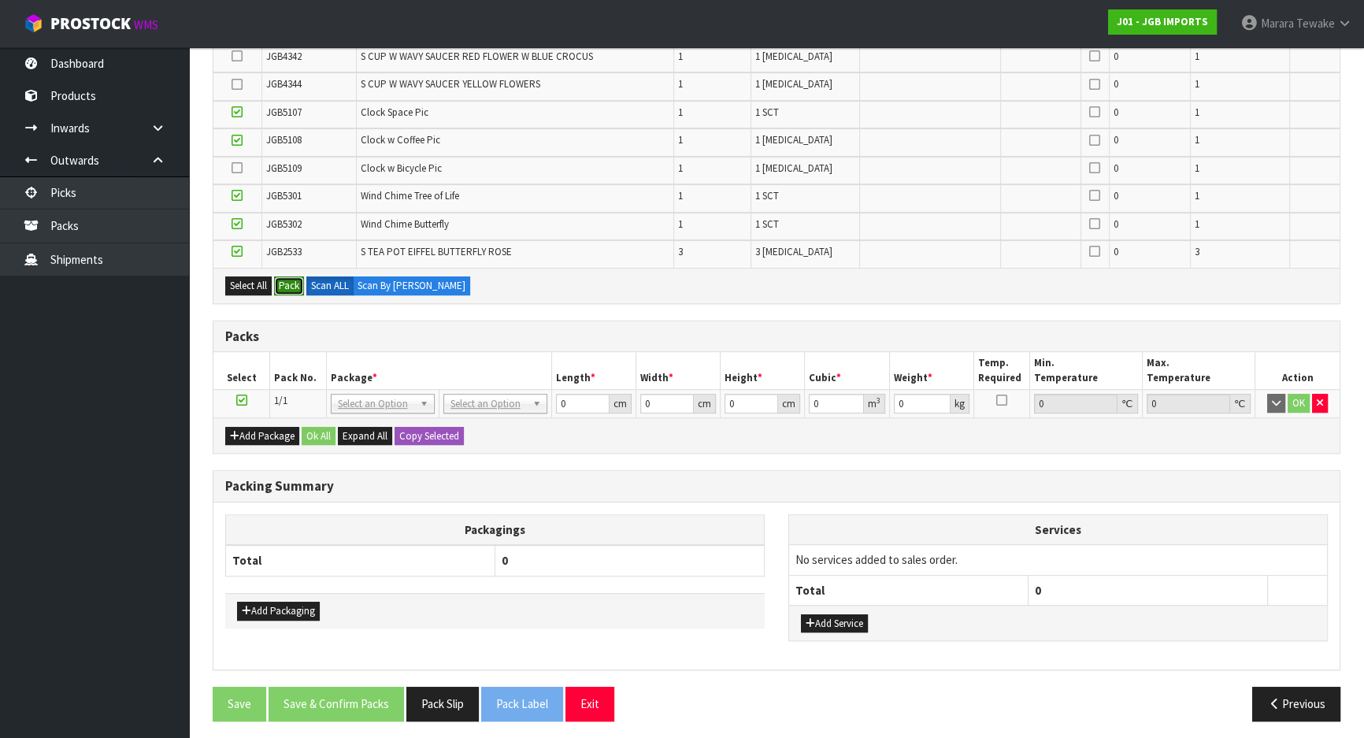
click at [291, 285] on button "Pack" at bounding box center [289, 285] width 30 height 19
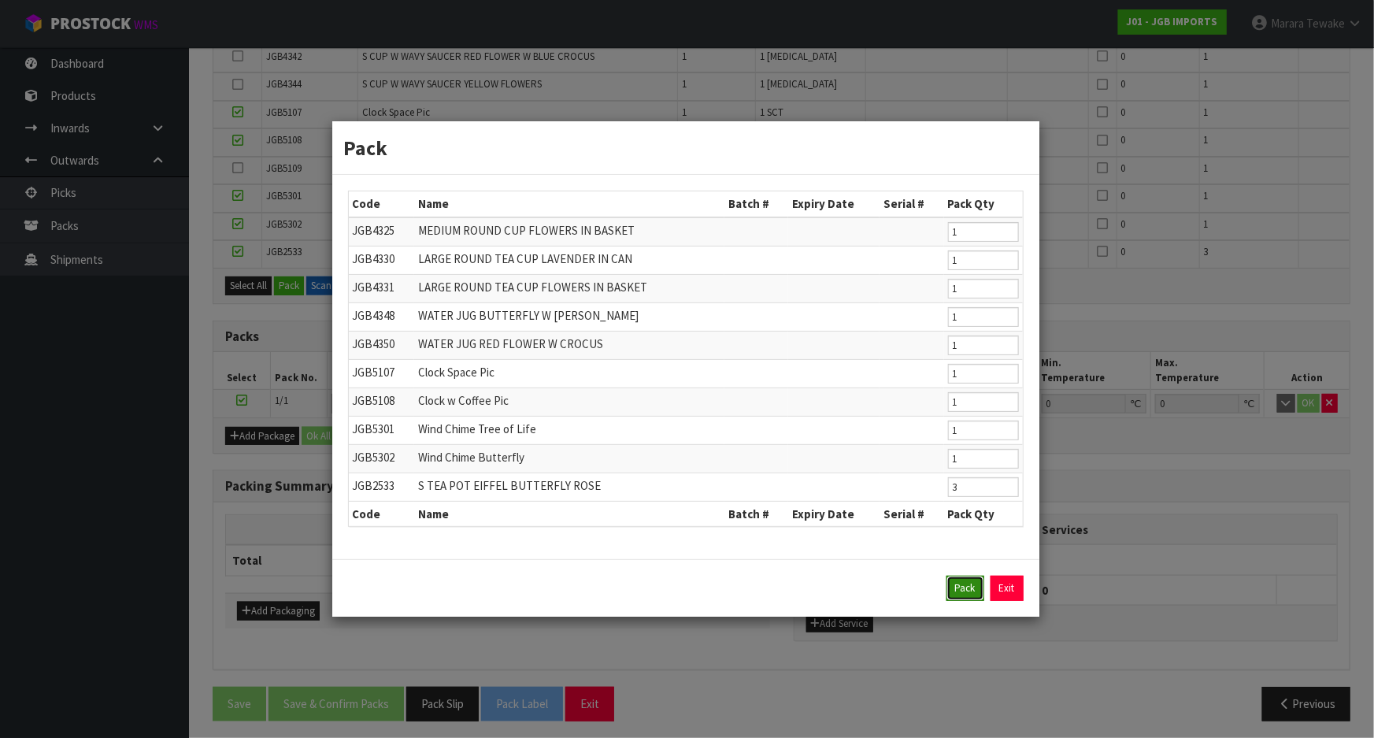
click at [961, 582] on button "Pack" at bounding box center [966, 588] width 38 height 25
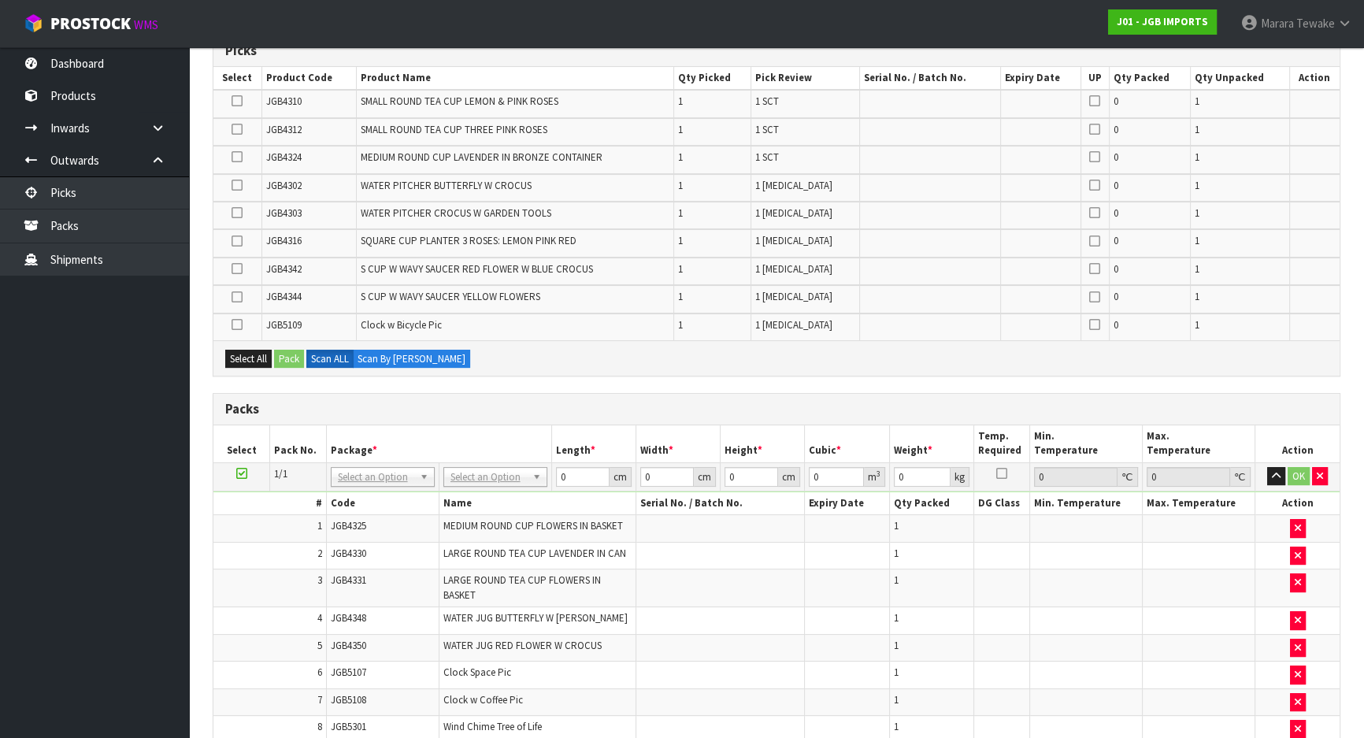
scroll to position [547, 0]
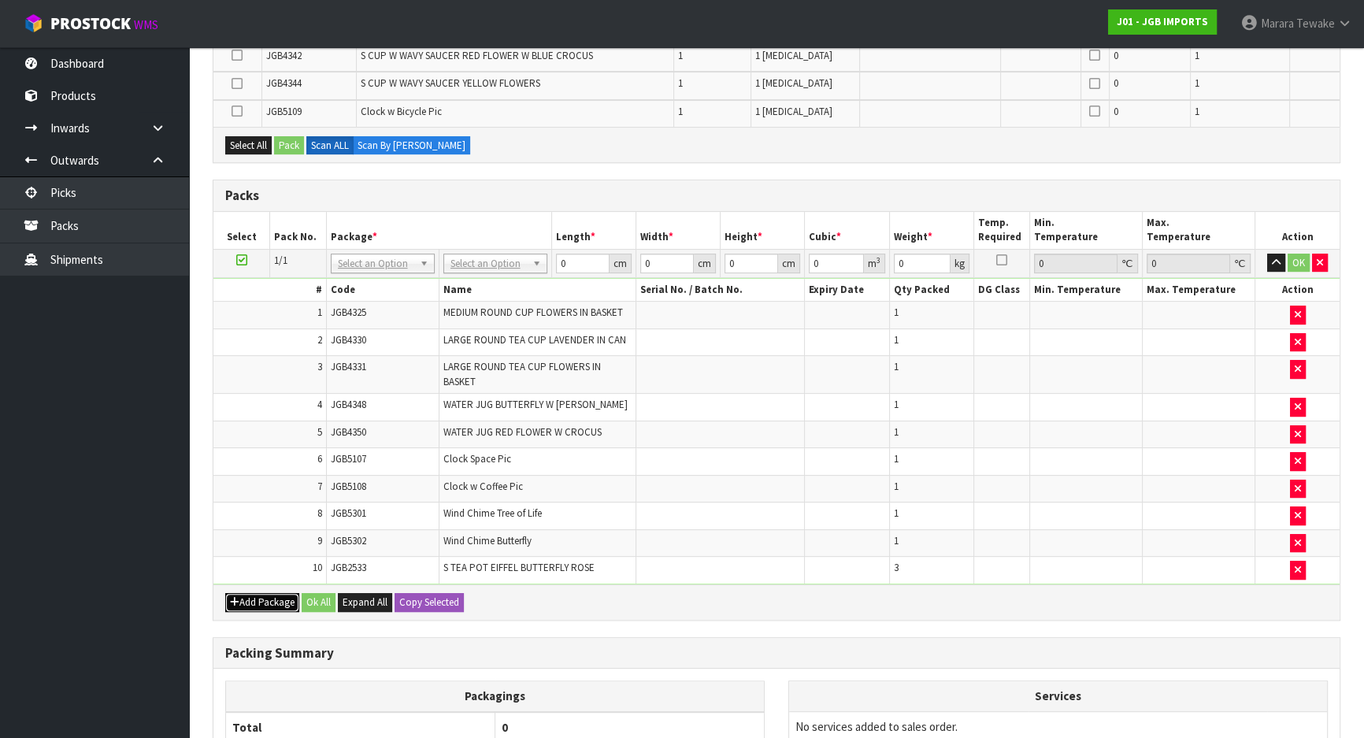
click at [270, 595] on button "Add Package" at bounding box center [262, 602] width 74 height 19
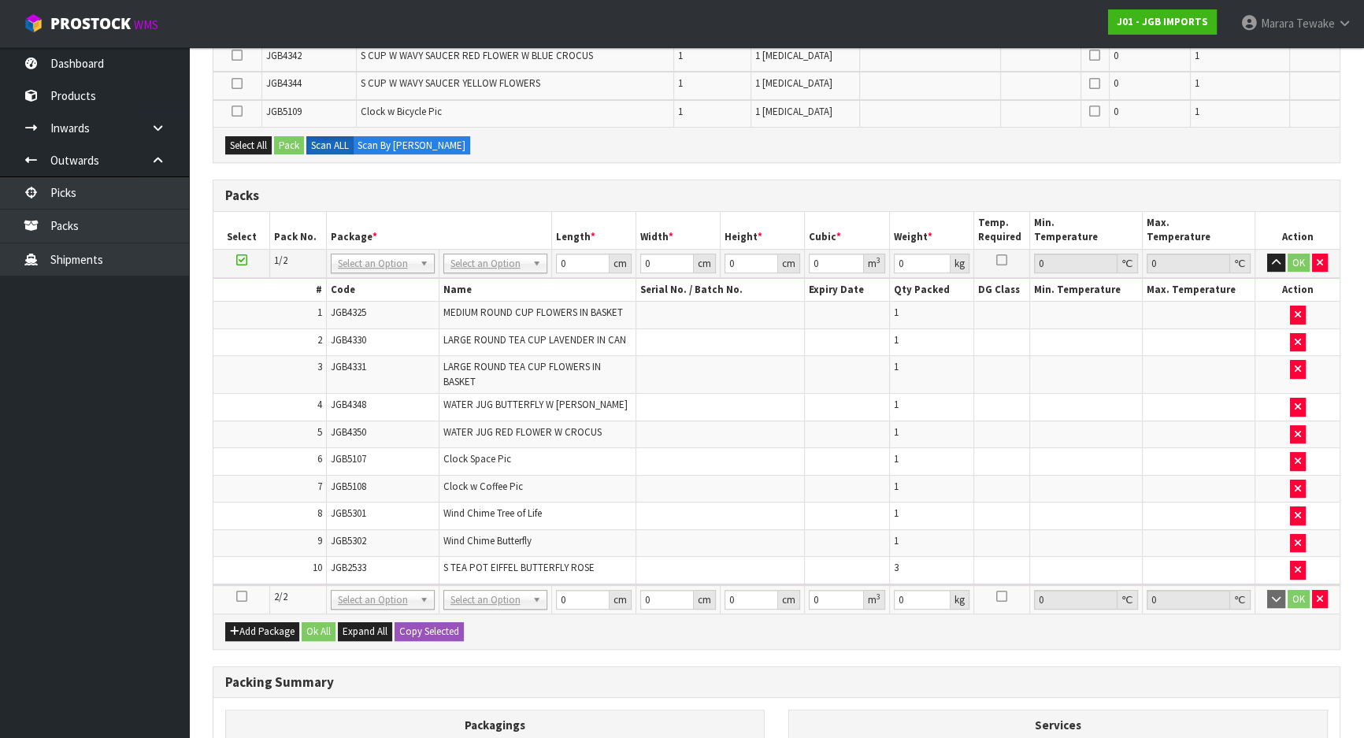
drag, startPoint x: 239, startPoint y: 591, endPoint x: 265, endPoint y: 590, distance: 26.0
click at [240, 596] on icon at bounding box center [241, 596] width 11 height 1
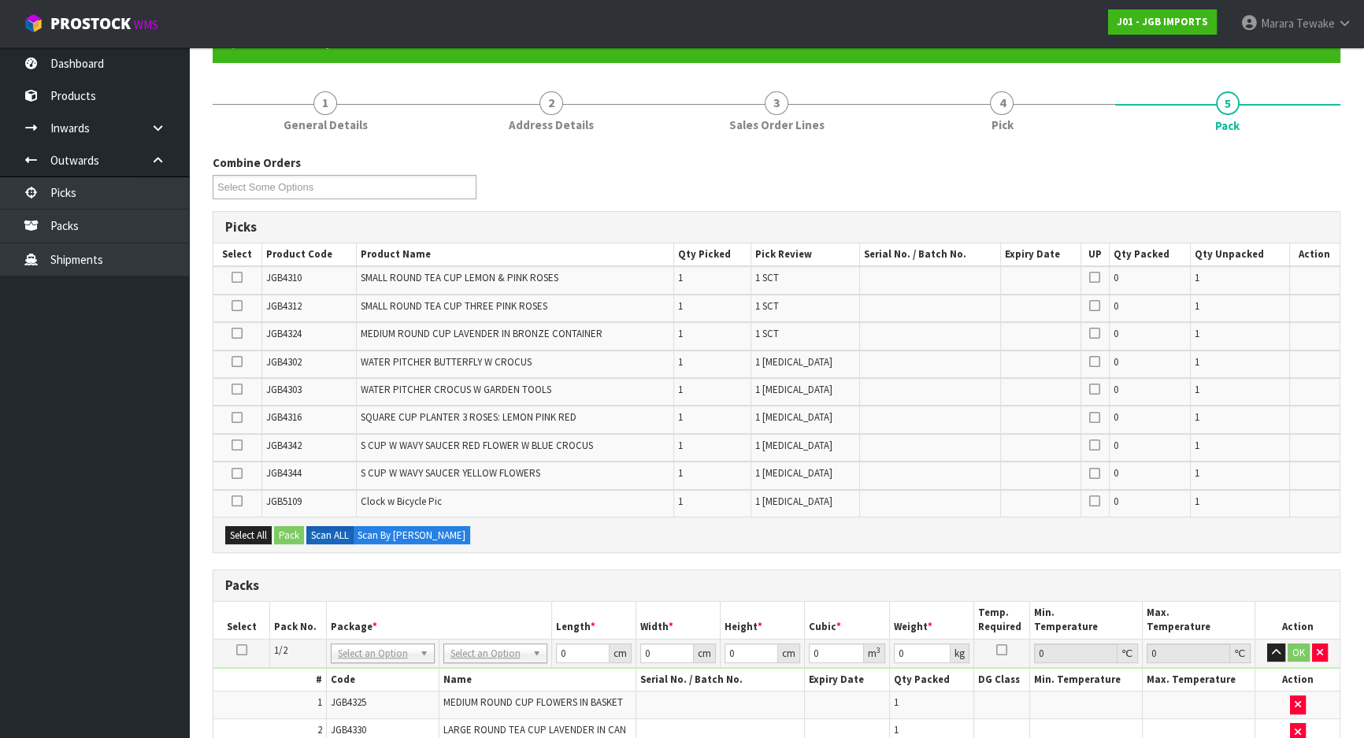
scroll to position [117, 0]
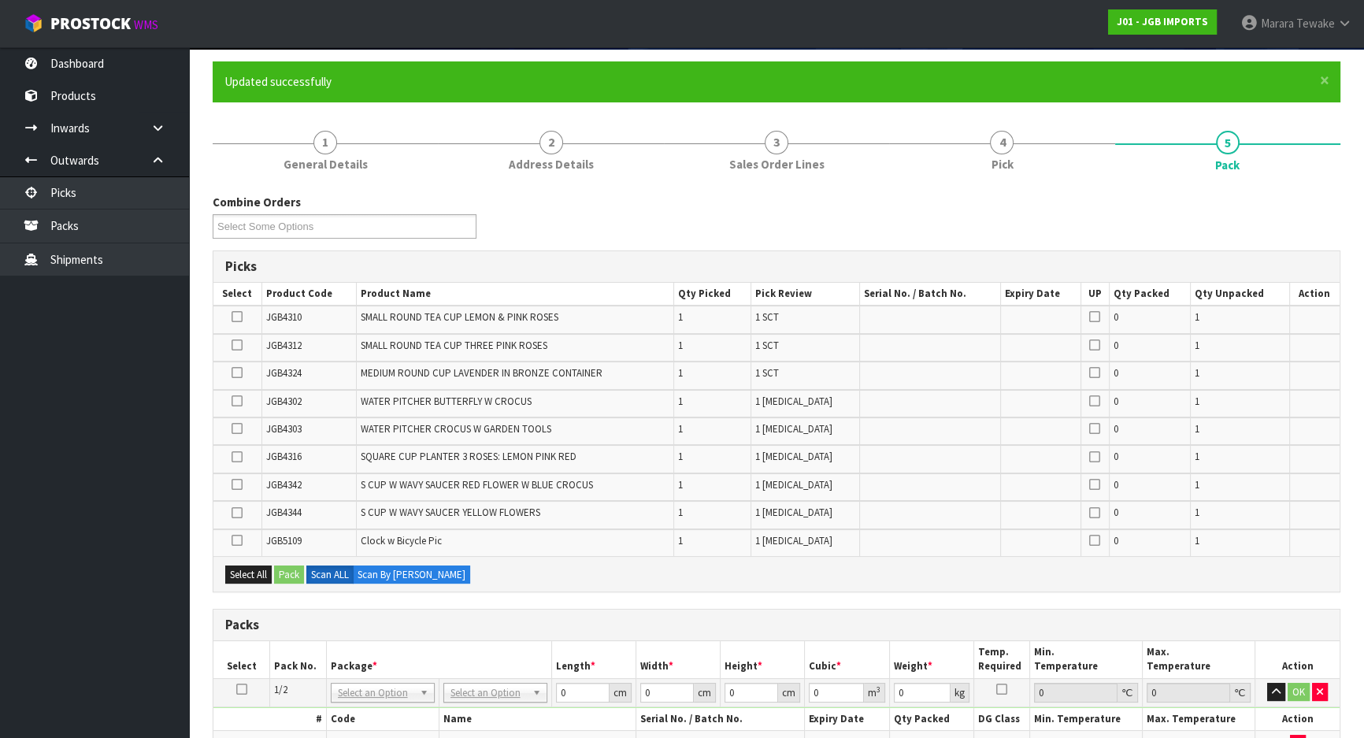
click at [238, 401] on icon at bounding box center [237, 401] width 11 height 1
click at [0, 0] on input "checkbox" at bounding box center [0, 0] width 0 height 0
click at [234, 484] on icon at bounding box center [237, 484] width 11 height 1
click at [0, 0] on input "checkbox" at bounding box center [0, 0] width 0 height 0
click at [236, 513] on icon at bounding box center [237, 513] width 11 height 1
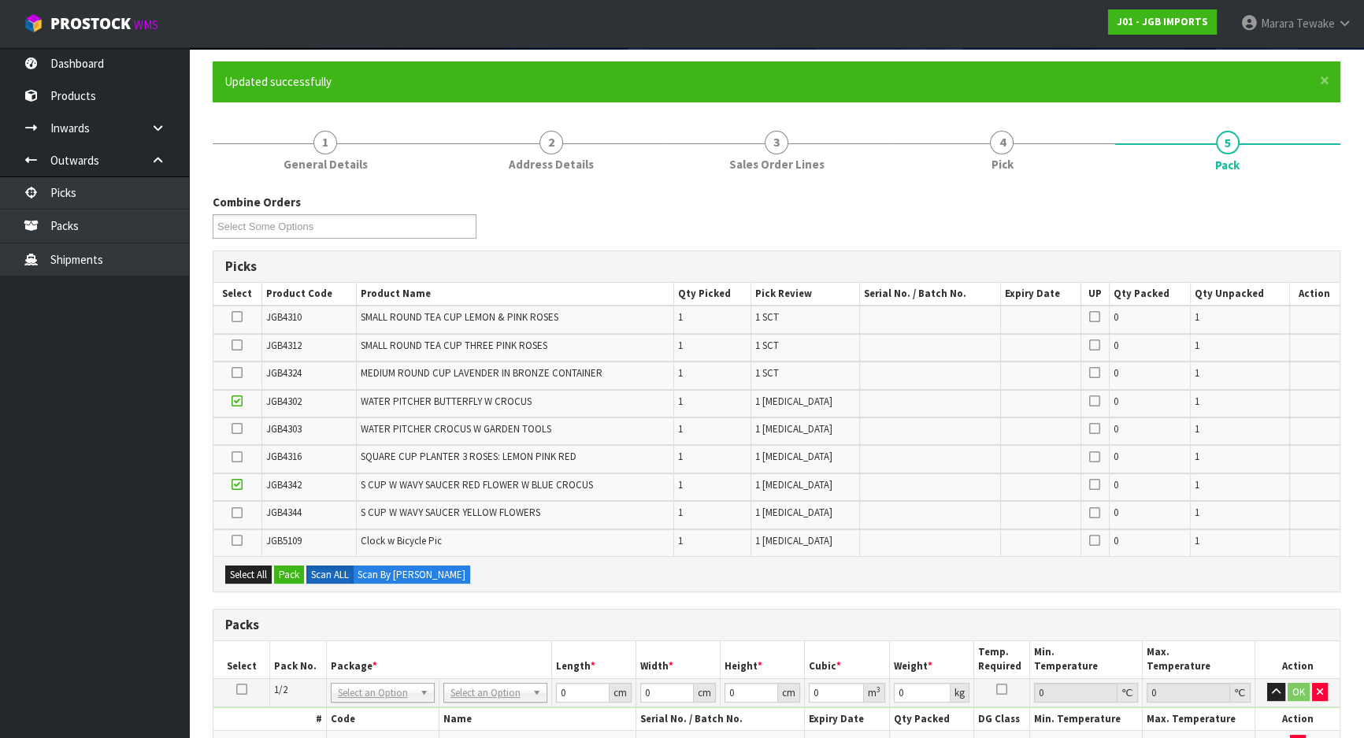
click at [0, 0] on input "checkbox" at bounding box center [0, 0] width 0 height 0
click at [239, 450] on label at bounding box center [237, 457] width 11 height 14
click at [0, 0] on input "checkbox" at bounding box center [0, 0] width 0 height 0
click at [236, 317] on icon at bounding box center [237, 317] width 11 height 1
click at [0, 0] on input "checkbox" at bounding box center [0, 0] width 0 height 0
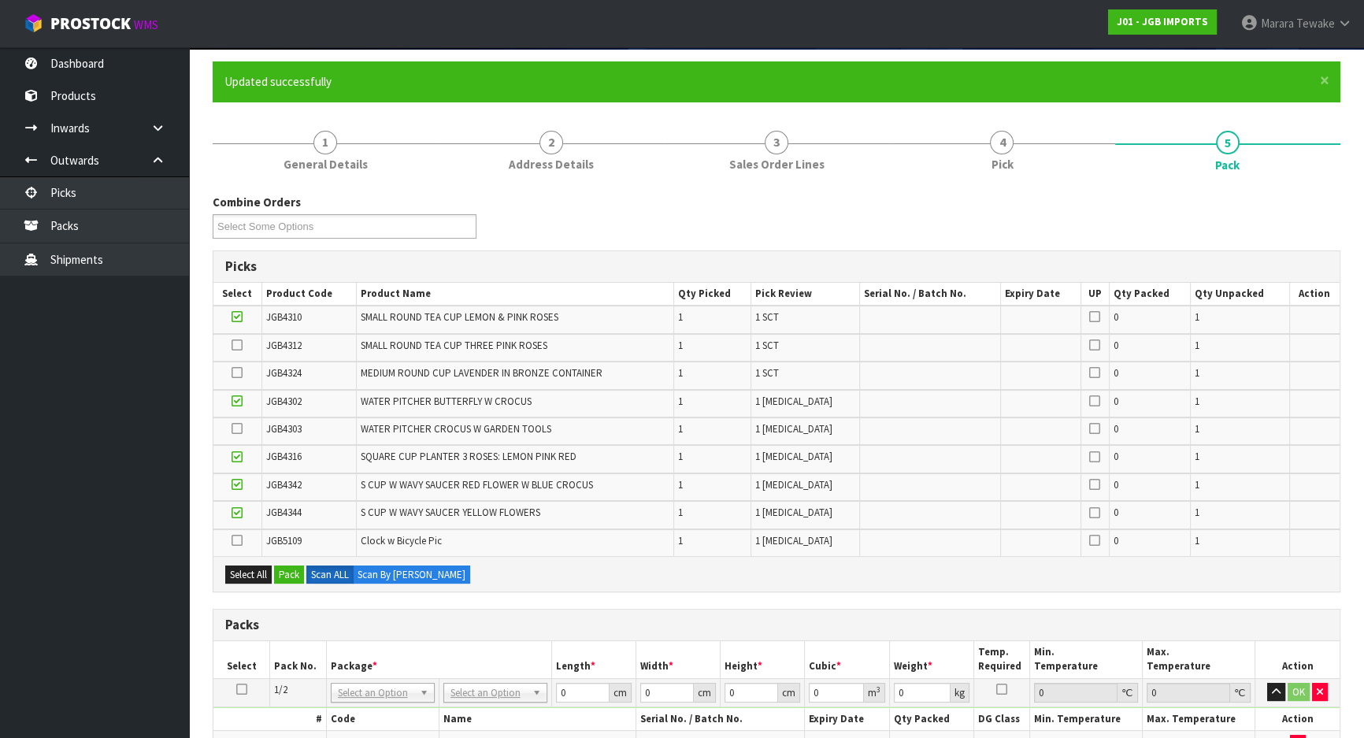
click at [240, 345] on icon at bounding box center [237, 345] width 11 height 1
click at [0, 0] on input "checkbox" at bounding box center [0, 0] width 0 height 0
click at [235, 428] on icon at bounding box center [237, 428] width 11 height 1
click at [0, 0] on input "checkbox" at bounding box center [0, 0] width 0 height 0
click at [237, 373] on icon at bounding box center [237, 372] width 11 height 1
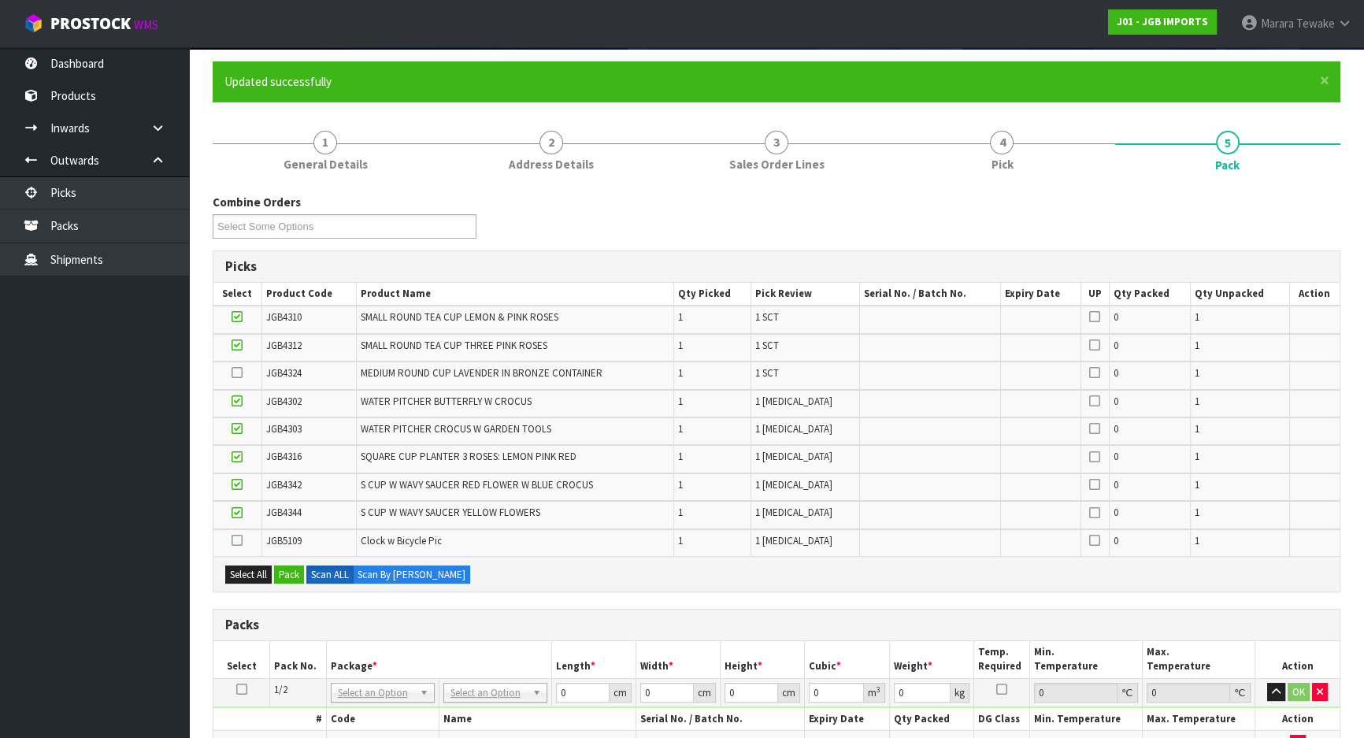
click at [0, 0] on input "checkbox" at bounding box center [0, 0] width 0 height 0
click at [236, 540] on icon at bounding box center [237, 540] width 11 height 1
click at [0, 0] on input "checkbox" at bounding box center [0, 0] width 0 height 0
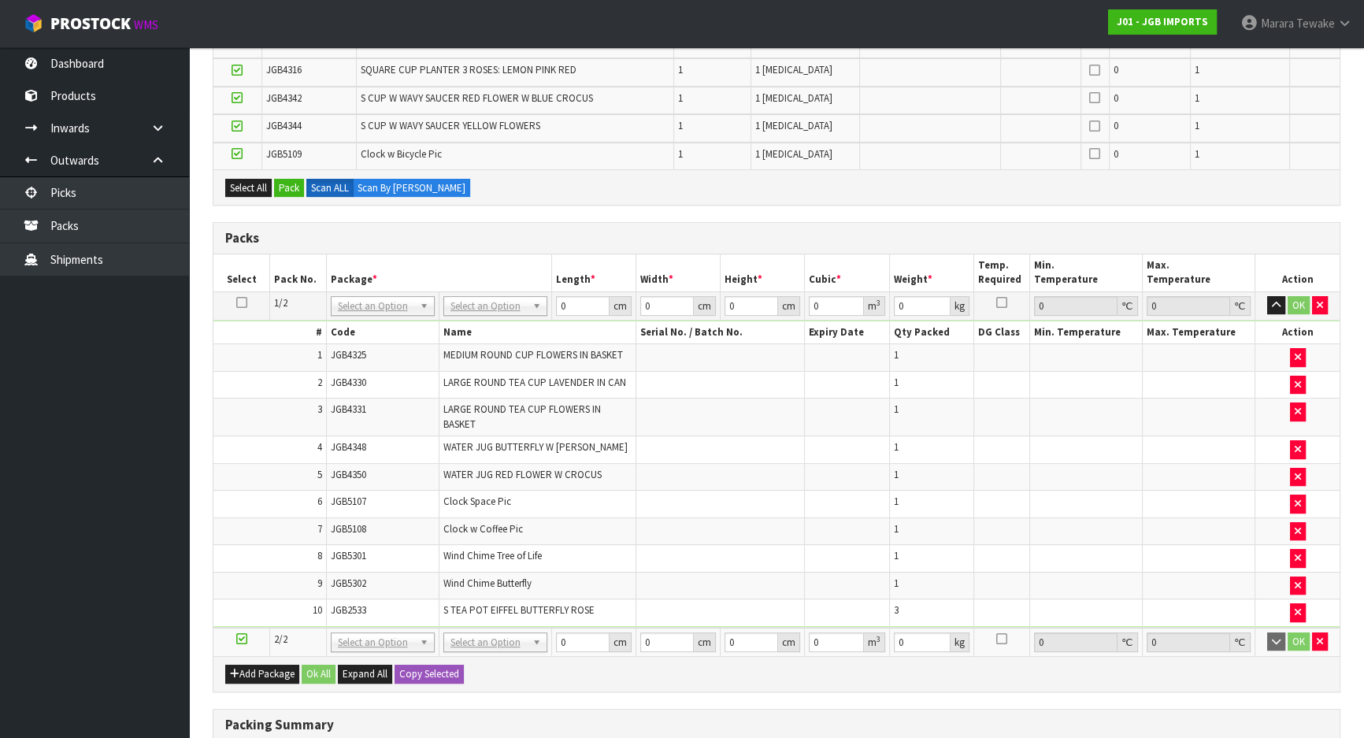
scroll to position [240, 0]
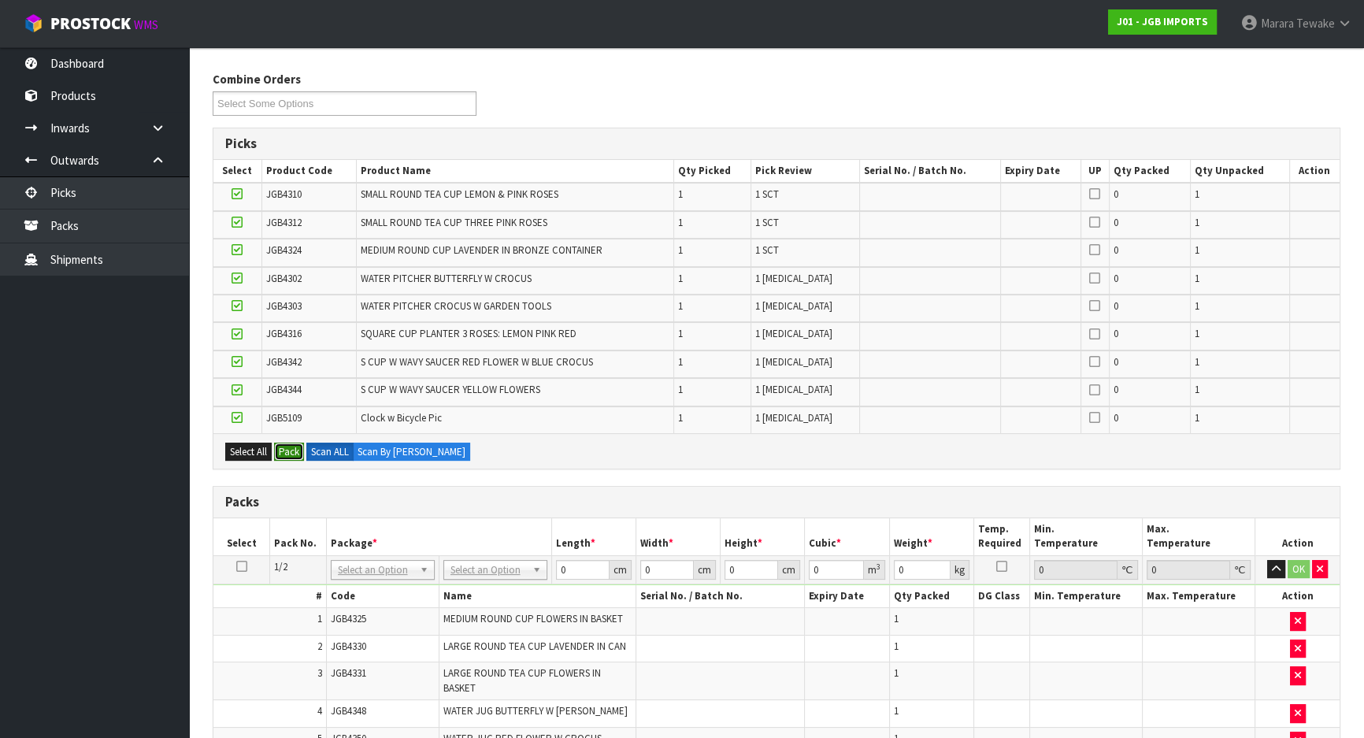
click at [295, 450] on button "Pack" at bounding box center [289, 452] width 30 height 19
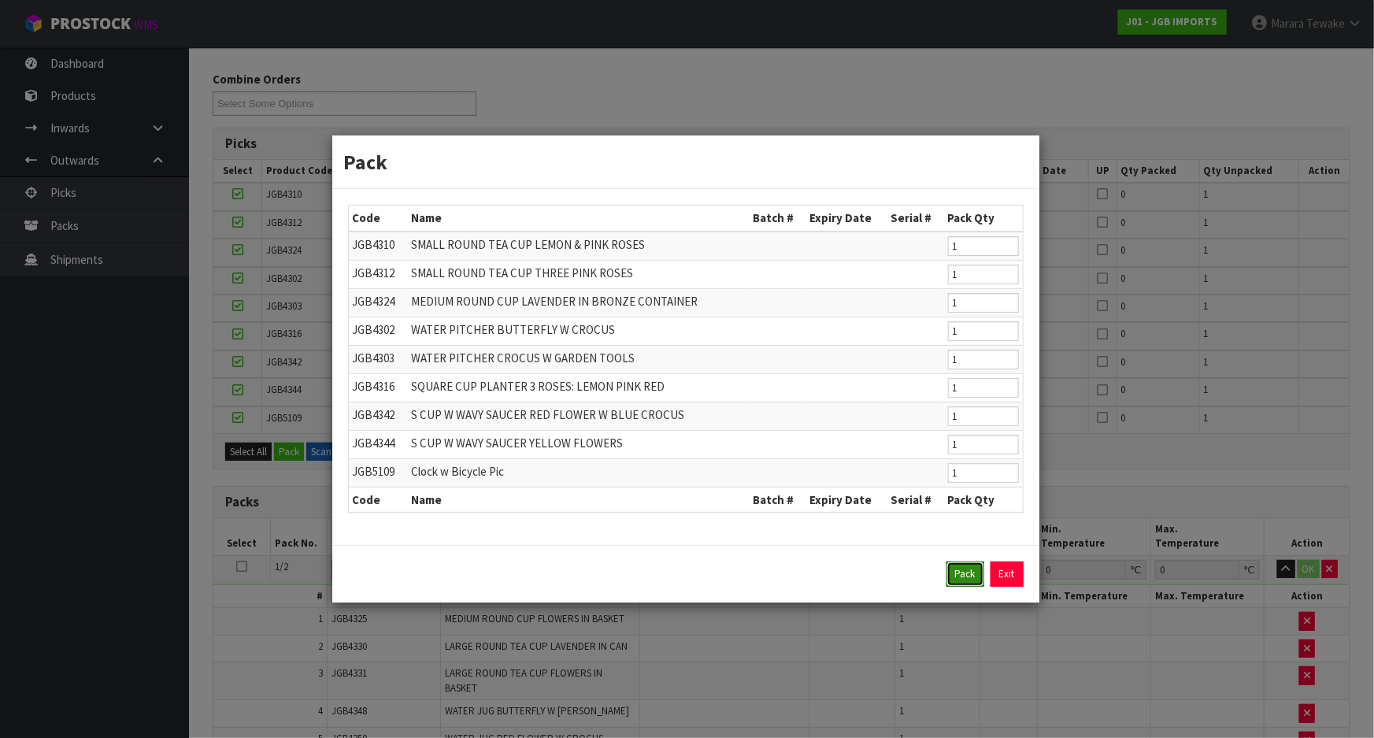
click at [965, 565] on button "Pack" at bounding box center [966, 573] width 38 height 25
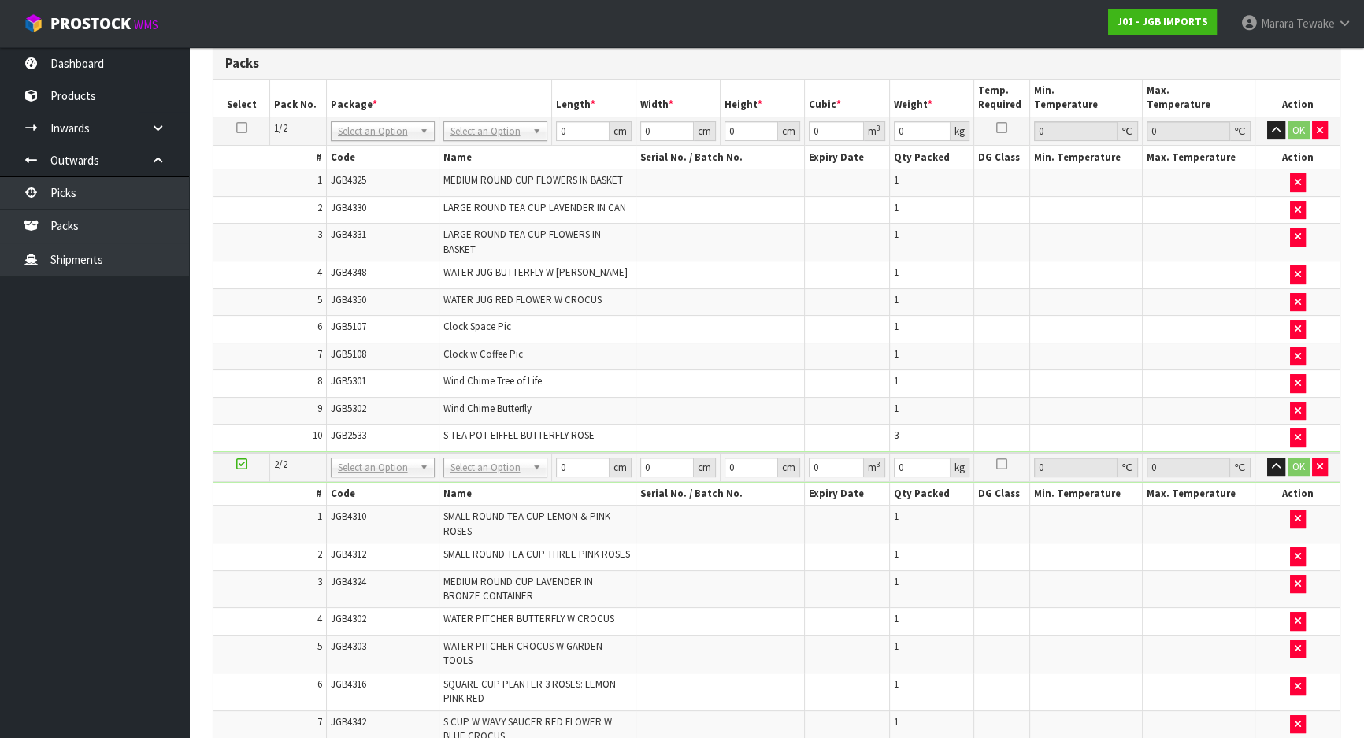
scroll to position [312, 0]
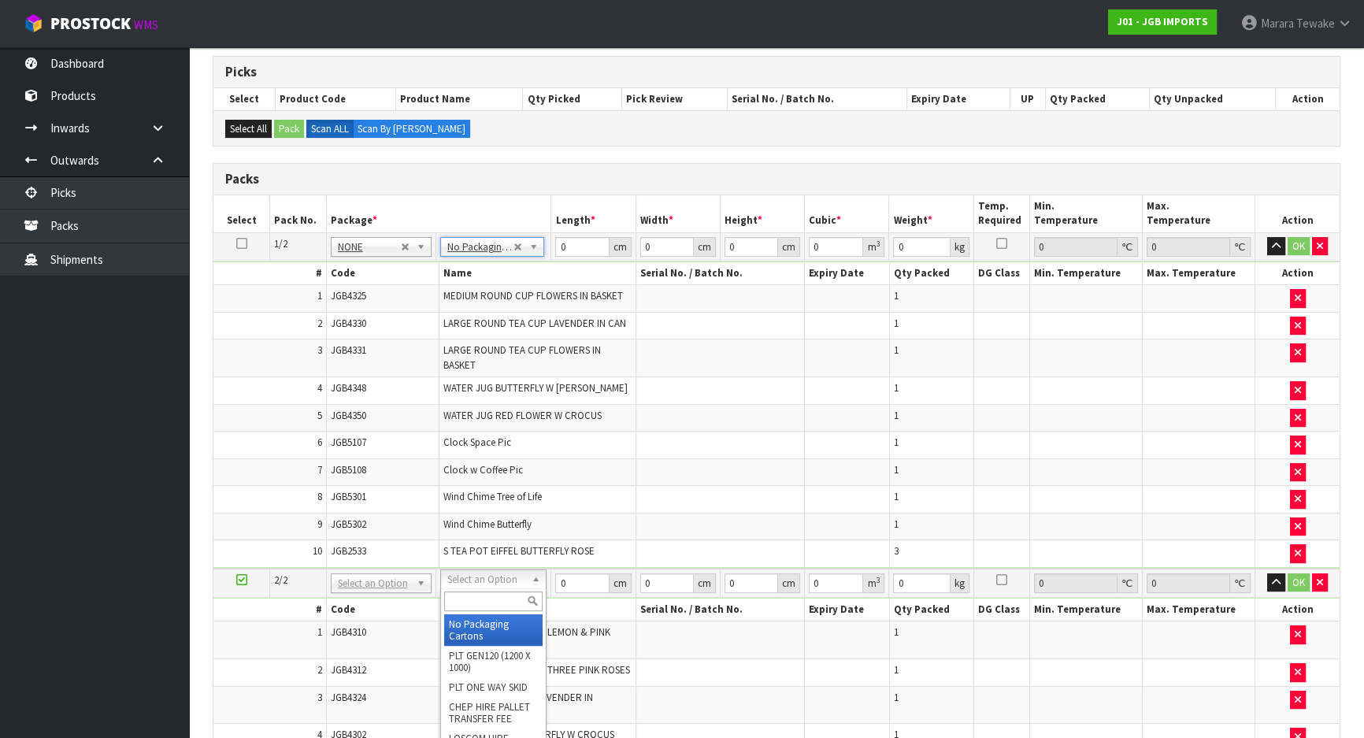
type input "2"
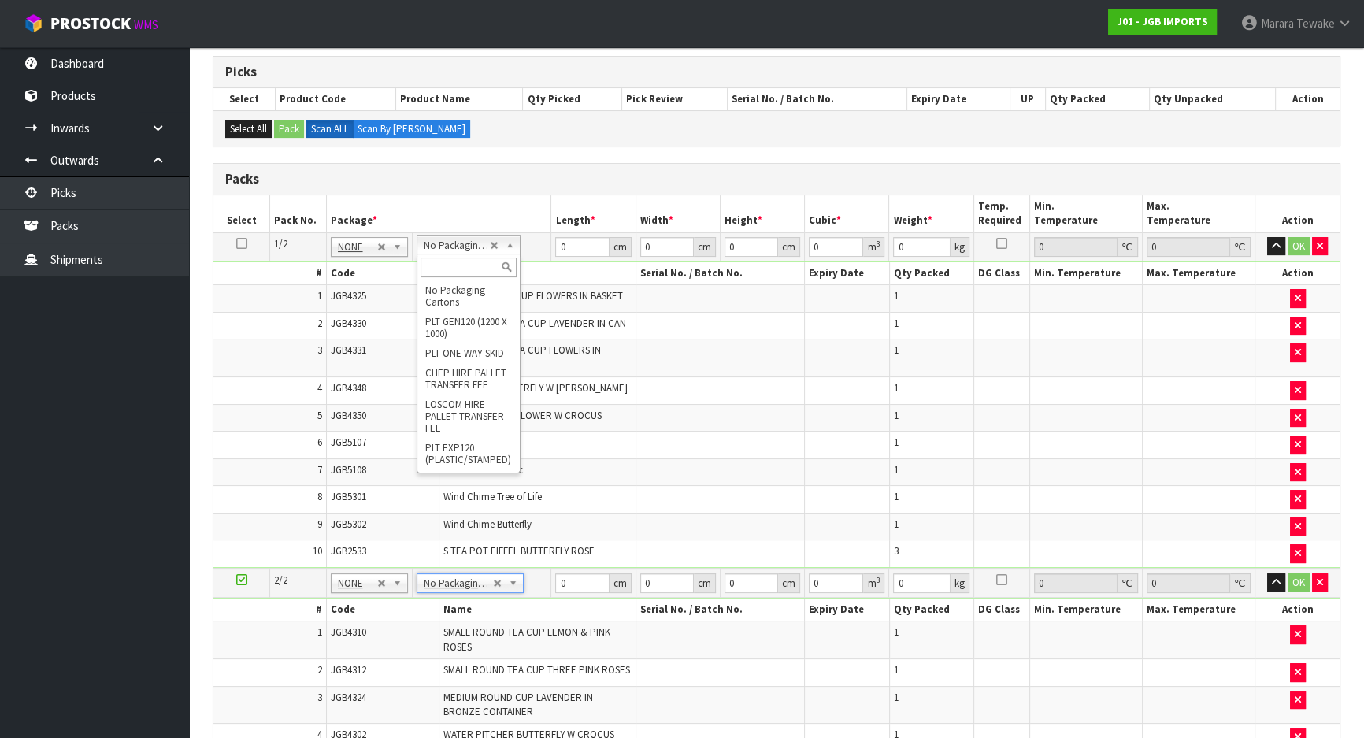
click at [458, 266] on input "text" at bounding box center [469, 268] width 96 height 20
click at [219, 324] on td "2" at bounding box center [269, 326] width 113 height 28
drag, startPoint x: 457, startPoint y: 245, endPoint x: 456, endPoint y: 261, distance: 16.6
click at [455, 273] on input "text" at bounding box center [469, 268] width 96 height 20
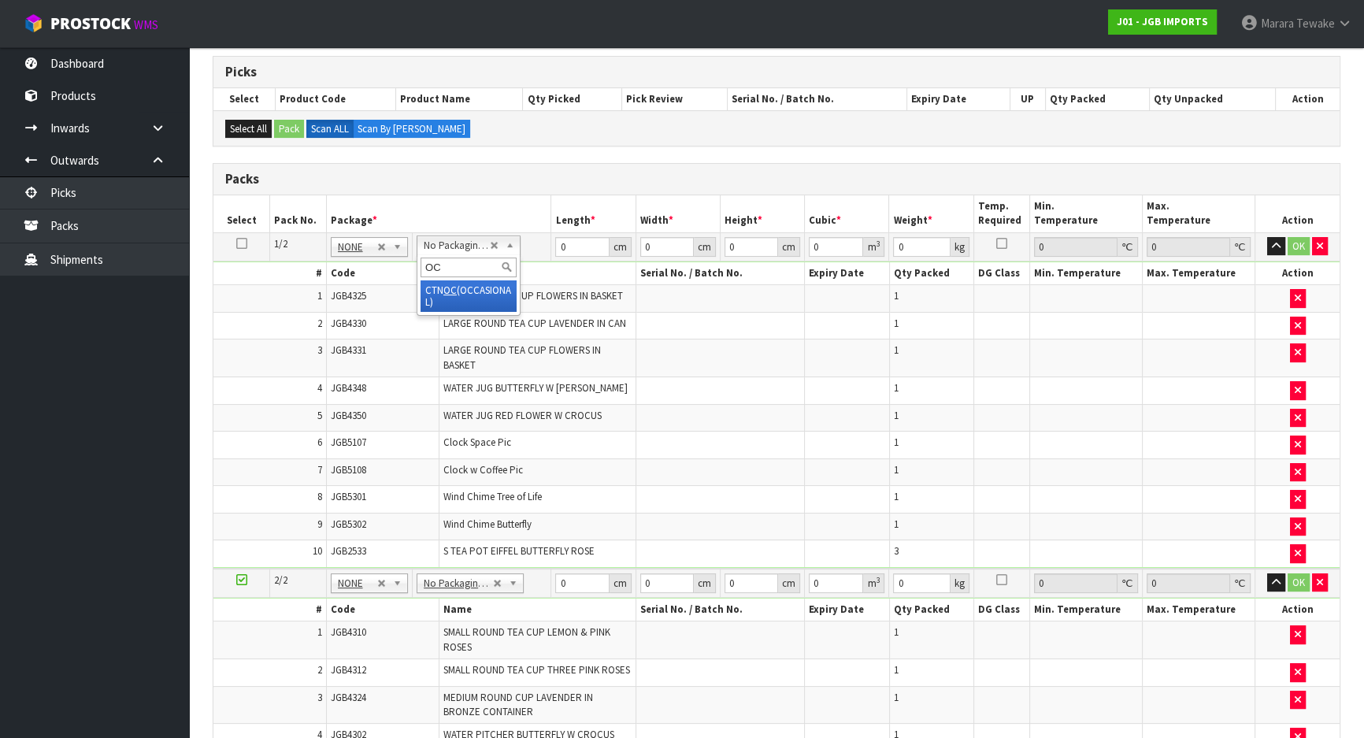
type input "OC"
type input "1"
type input "10.45"
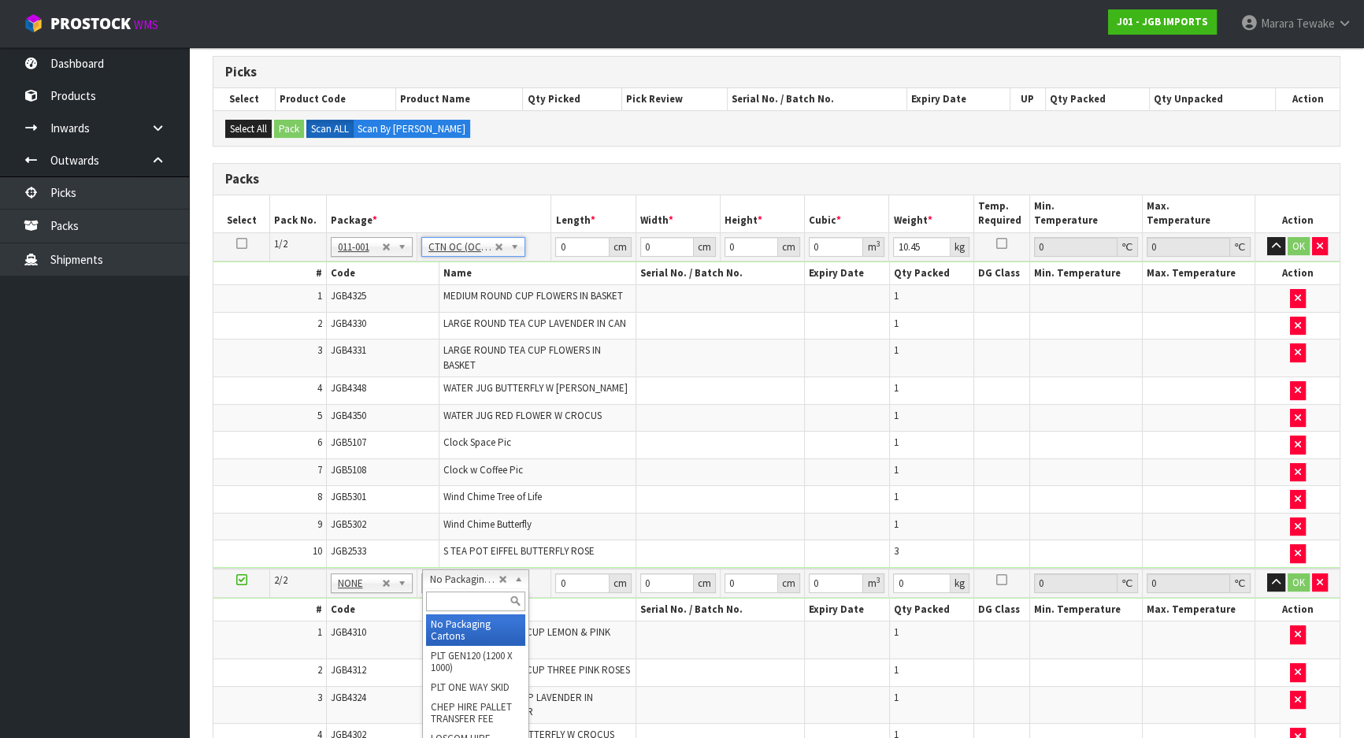
click at [465, 588] on div at bounding box center [475, 601] width 105 height 26
click at [469, 598] on input "text" at bounding box center [475, 601] width 98 height 20
type input "OC"
type input "2"
type input "8"
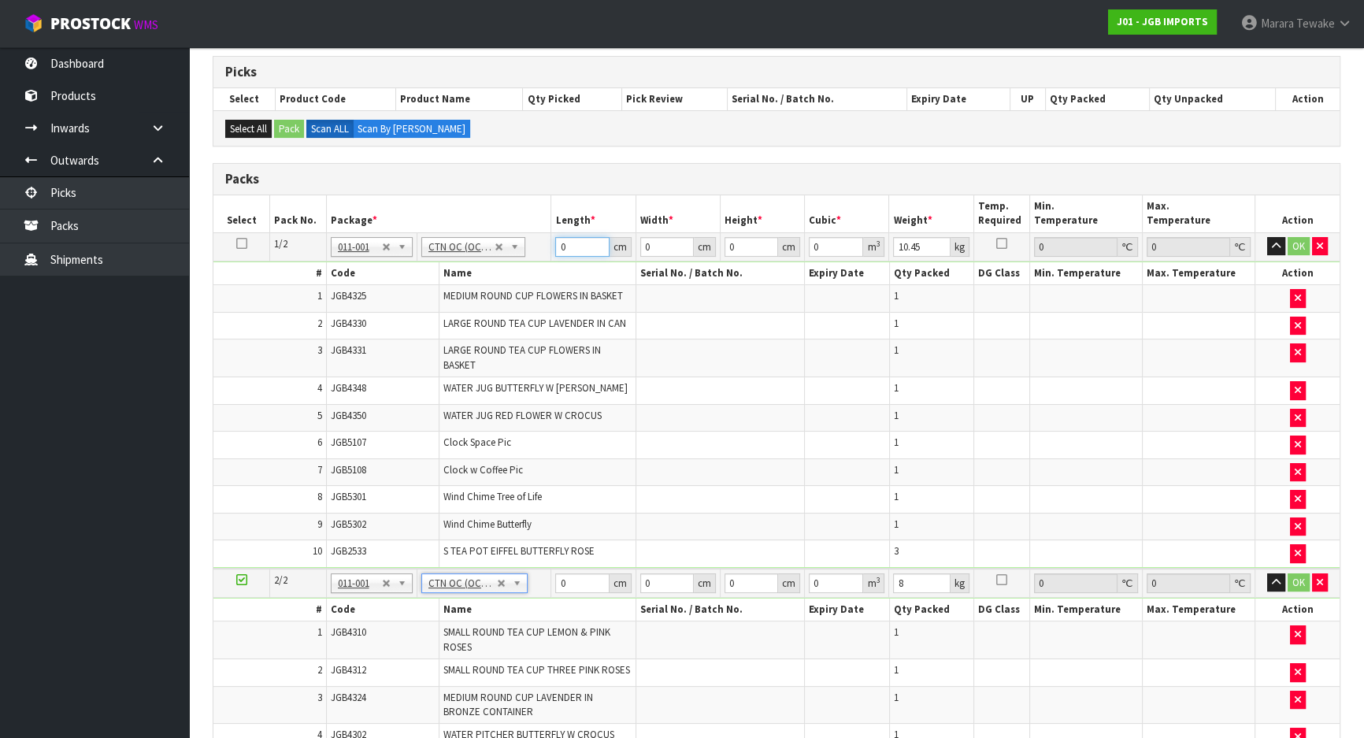
drag, startPoint x: 568, startPoint y: 250, endPoint x: 553, endPoint y: 244, distance: 16.2
click at [556, 246] on input "0" at bounding box center [582, 247] width 54 height 20
type input "46"
type input "7"
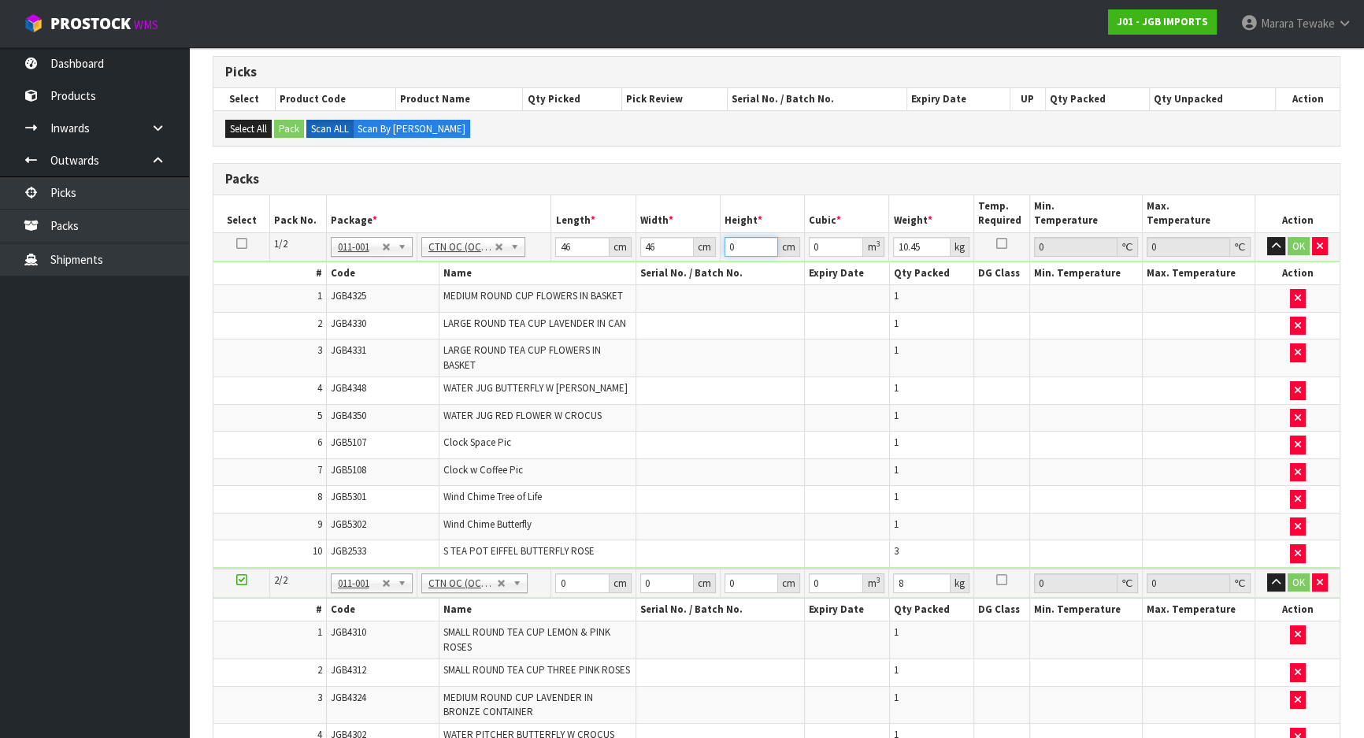
type input "0.014812"
type input "0"
type input "4"
type input "0.008464"
type input "45"
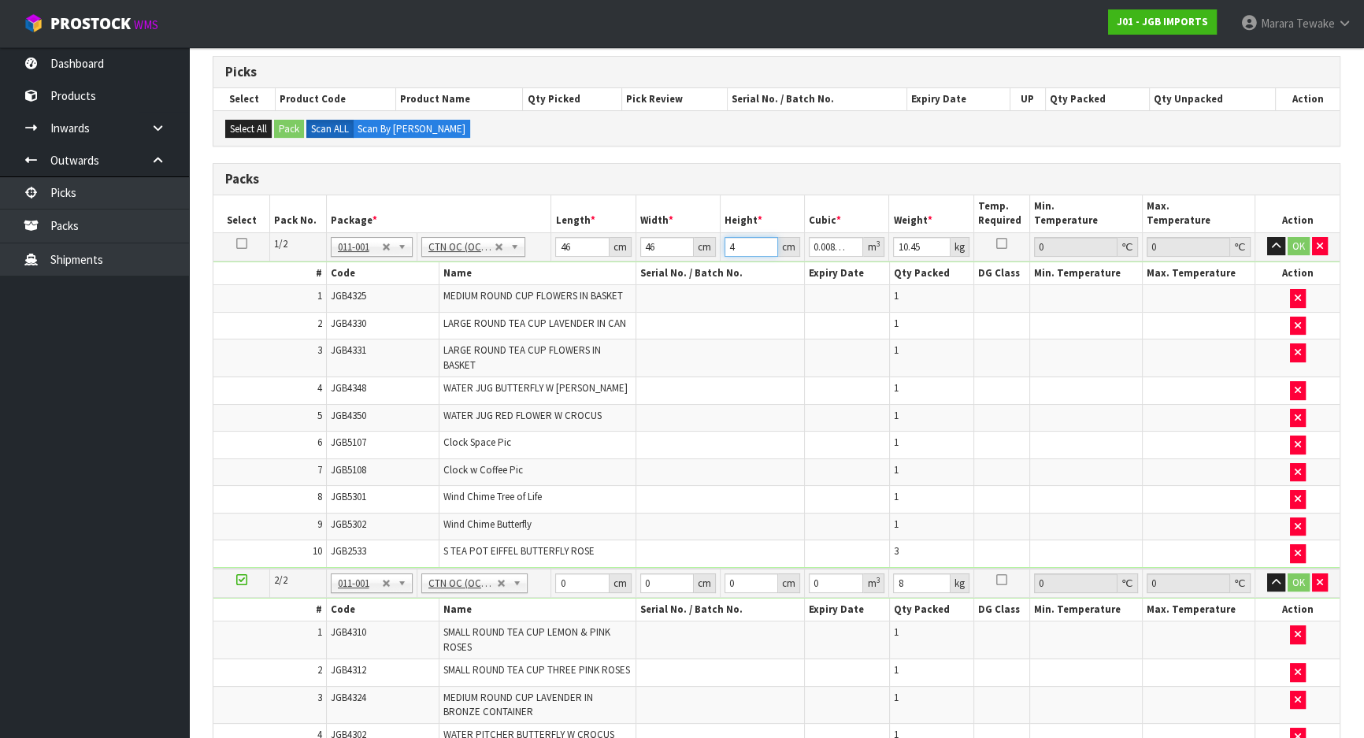
type input "0.09522"
type input "45"
type input "13"
click at [1267, 237] on button "button" at bounding box center [1276, 246] width 18 height 19
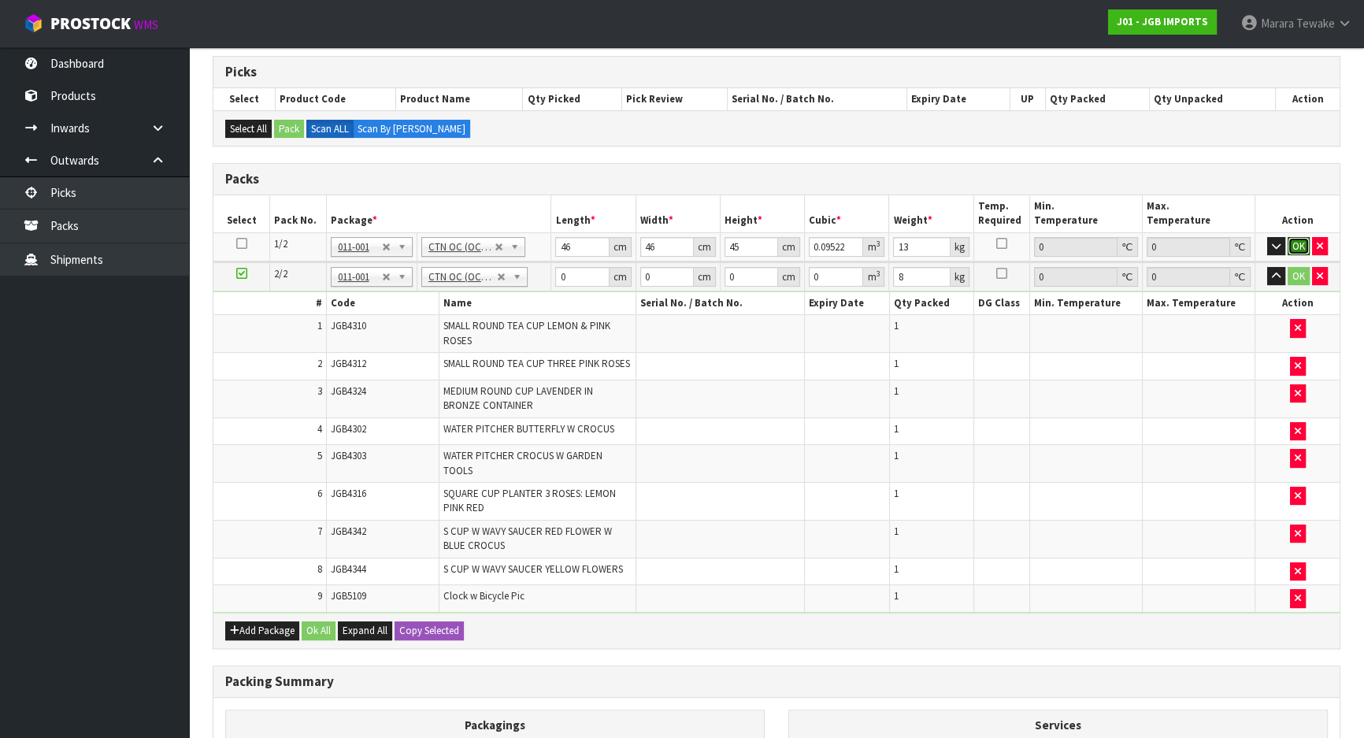
click button "OK" at bounding box center [1299, 246] width 22 height 19
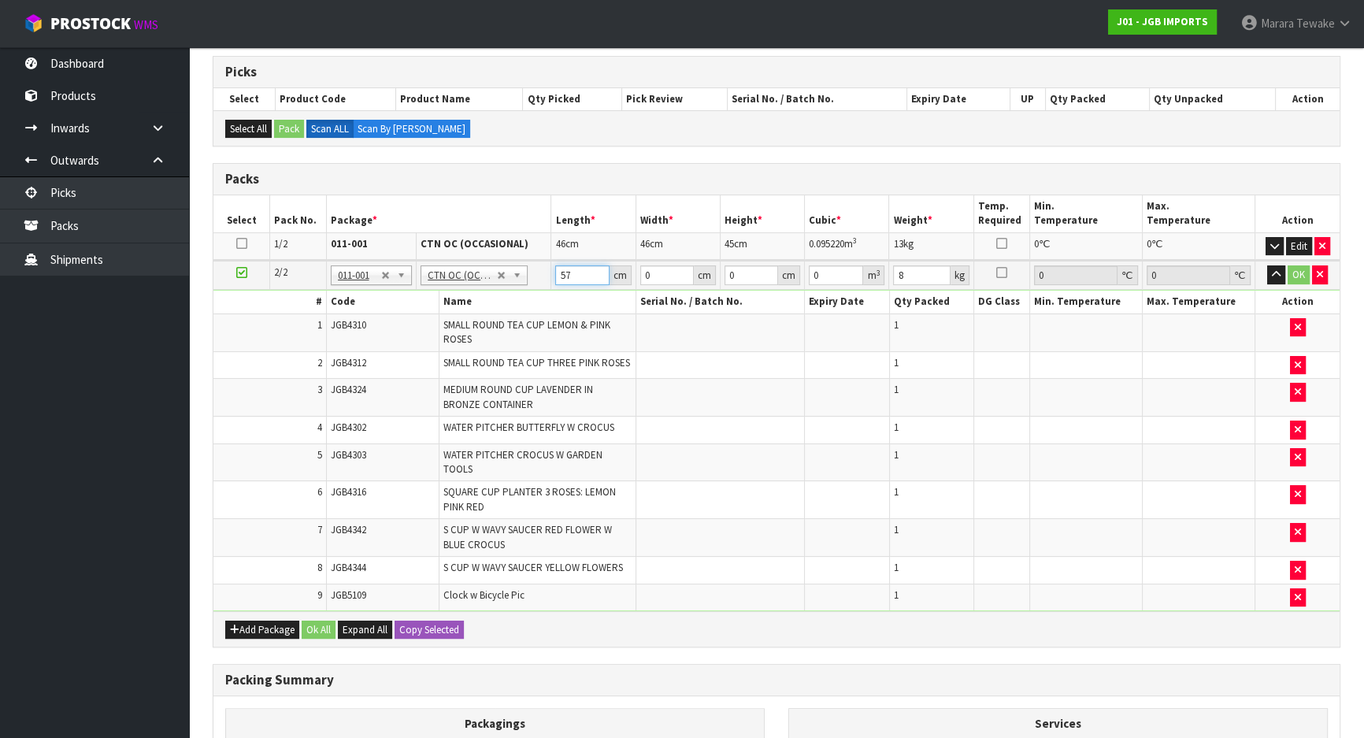
type input "57"
type input "32"
type input "5"
type input "0.00912"
type input "51"
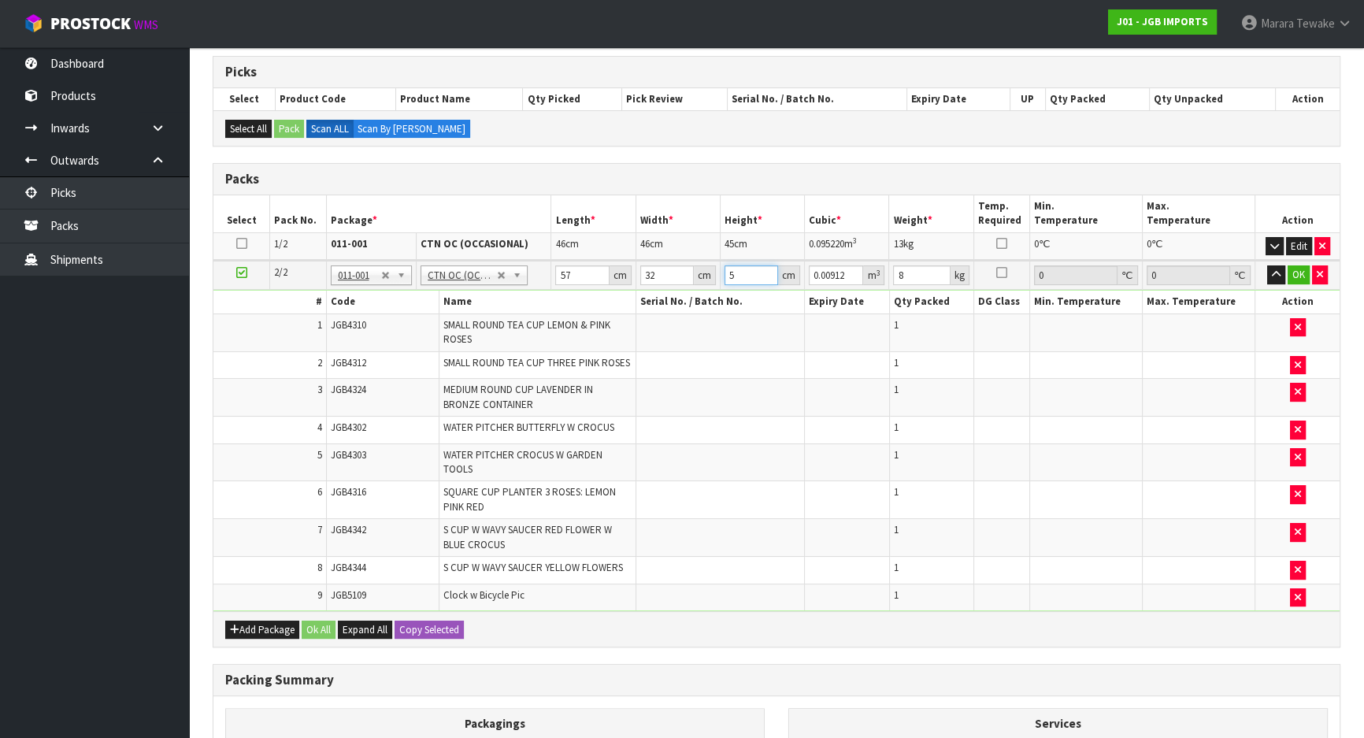
type input "0.093024"
type input "51"
type input "9"
click at [1303, 271] on button "OK" at bounding box center [1299, 274] width 22 height 19
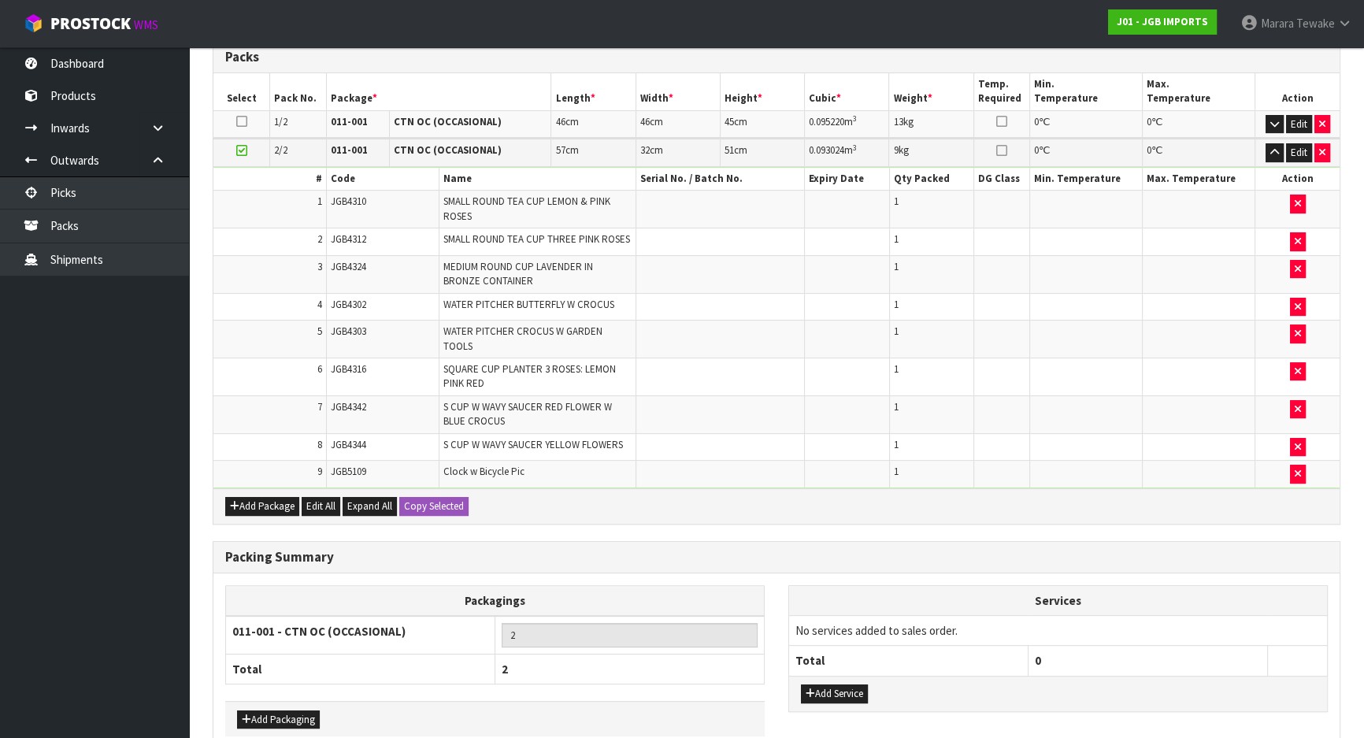
scroll to position [503, 0]
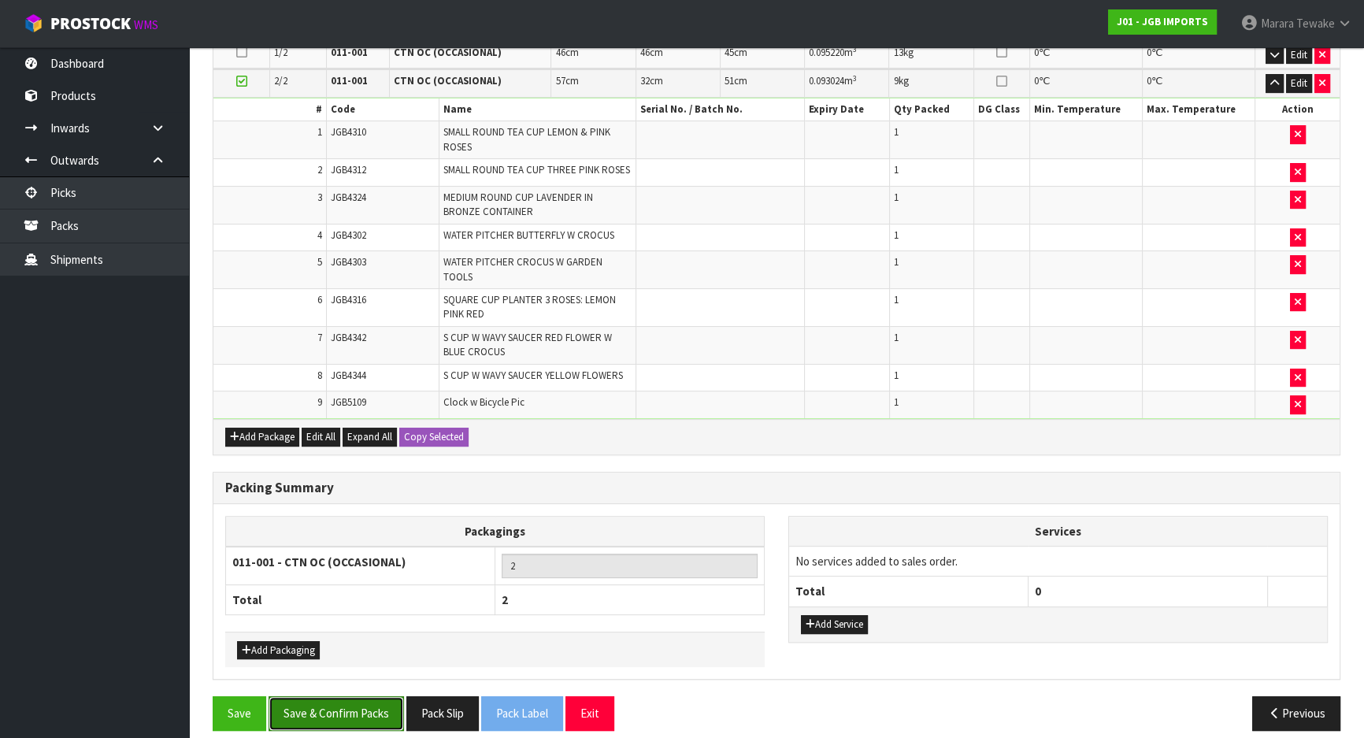
click at [370, 705] on button "Save & Confirm Packs" at bounding box center [336, 713] width 135 height 34
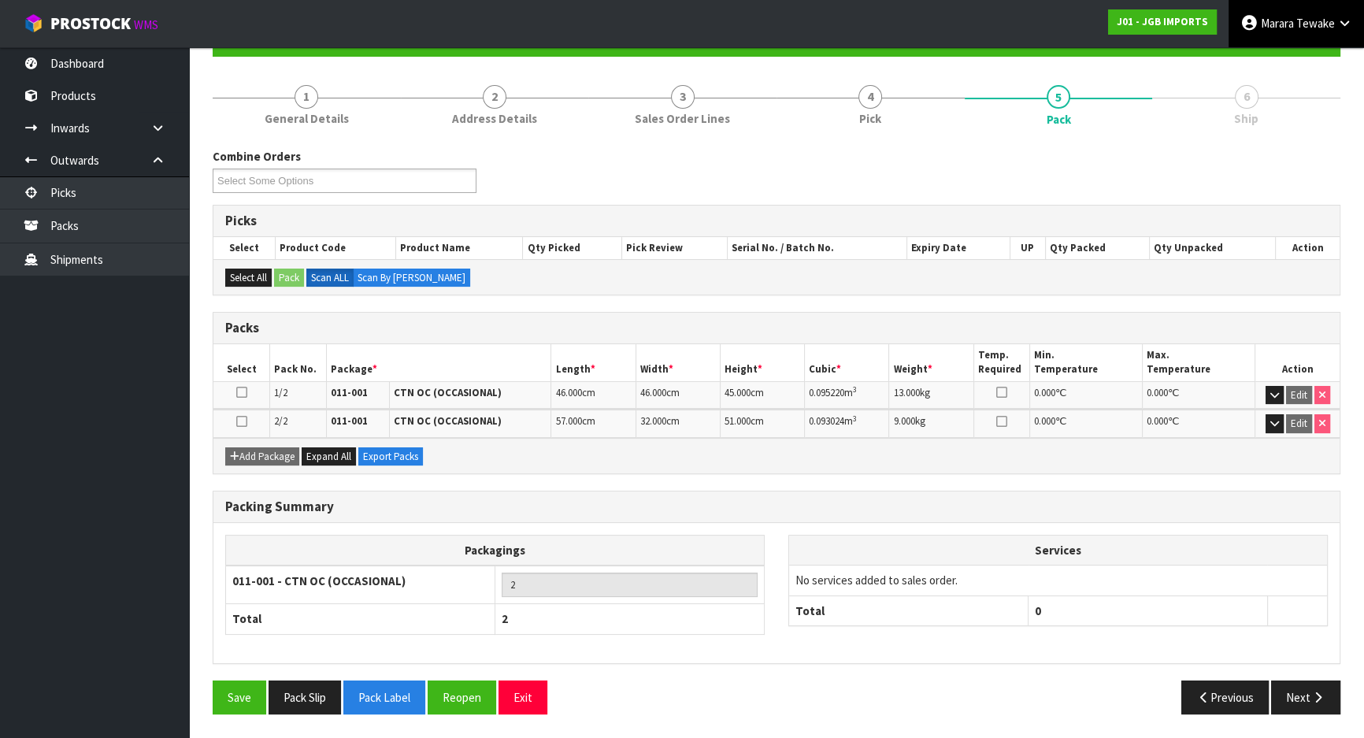
scroll to position [0, 0]
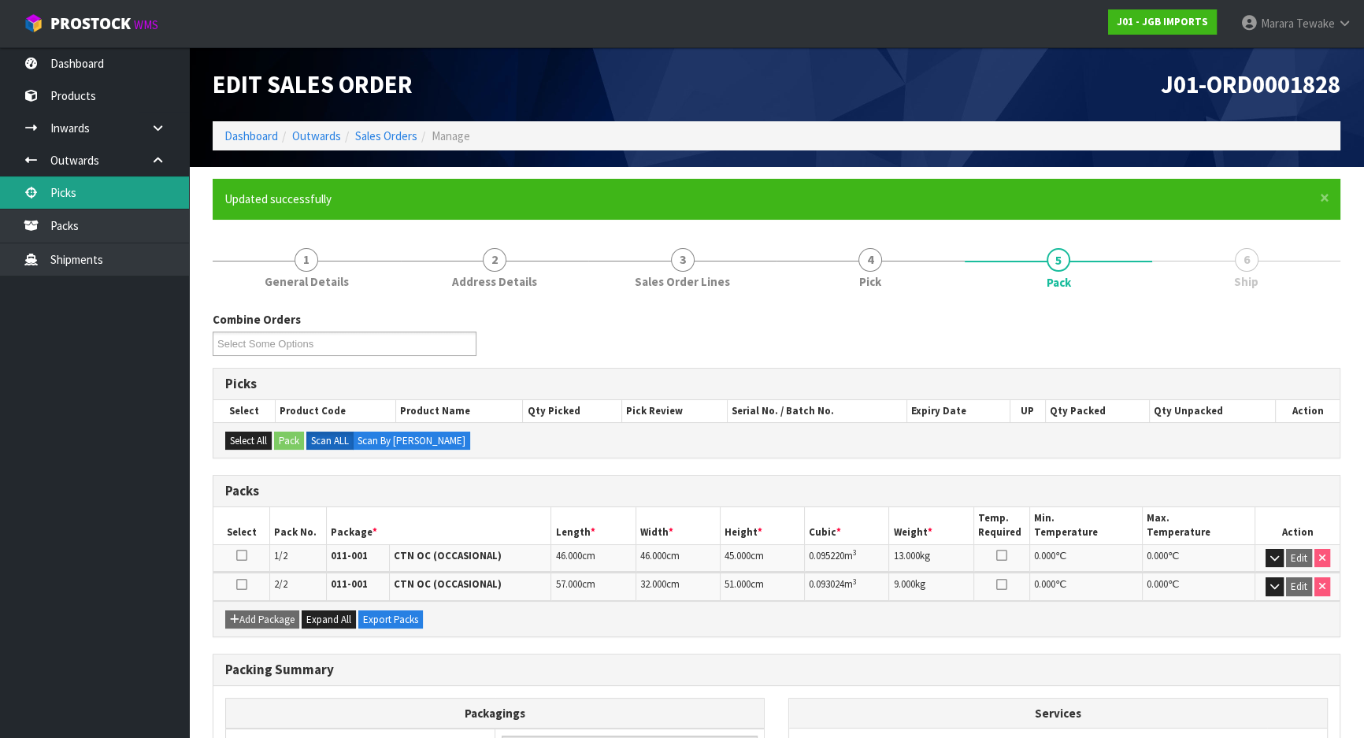
click at [73, 202] on link "Picks" at bounding box center [94, 192] width 189 height 32
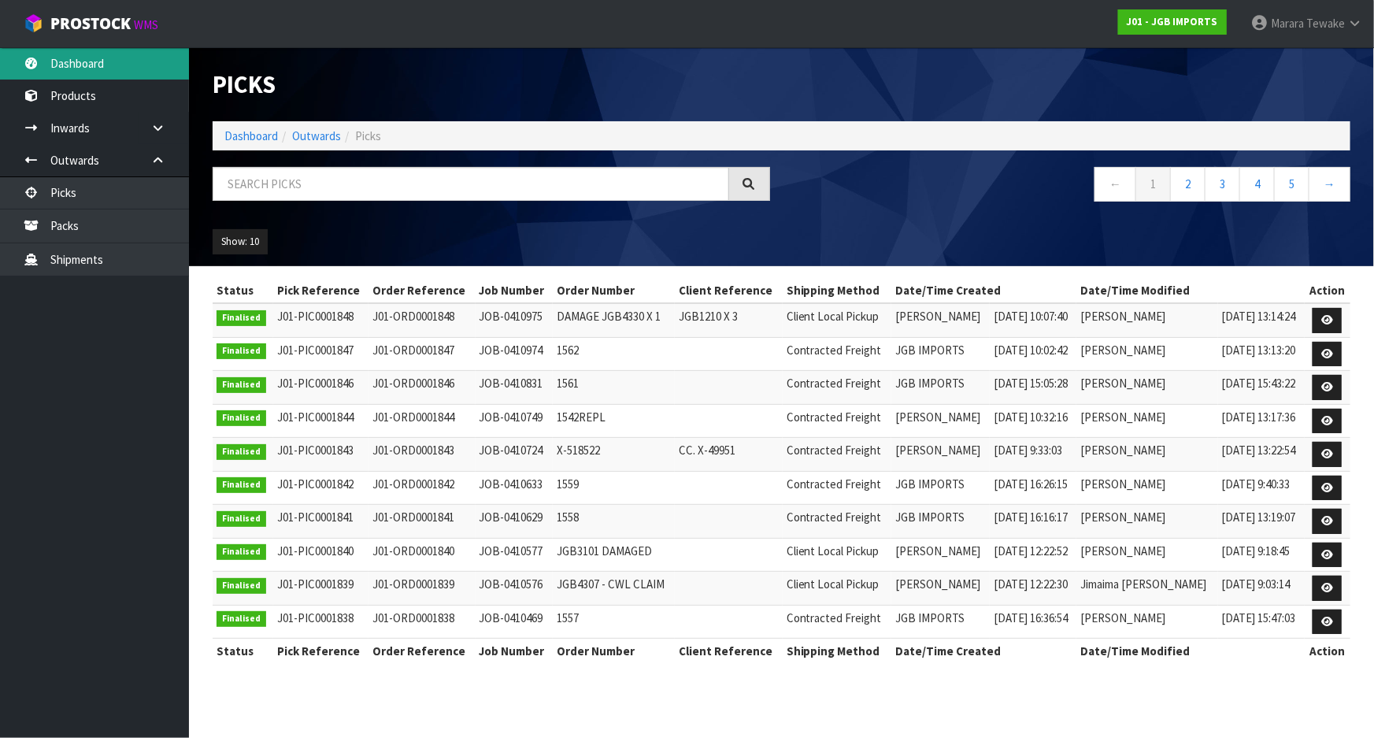
click at [111, 65] on link "Dashboard" at bounding box center [94, 63] width 189 height 32
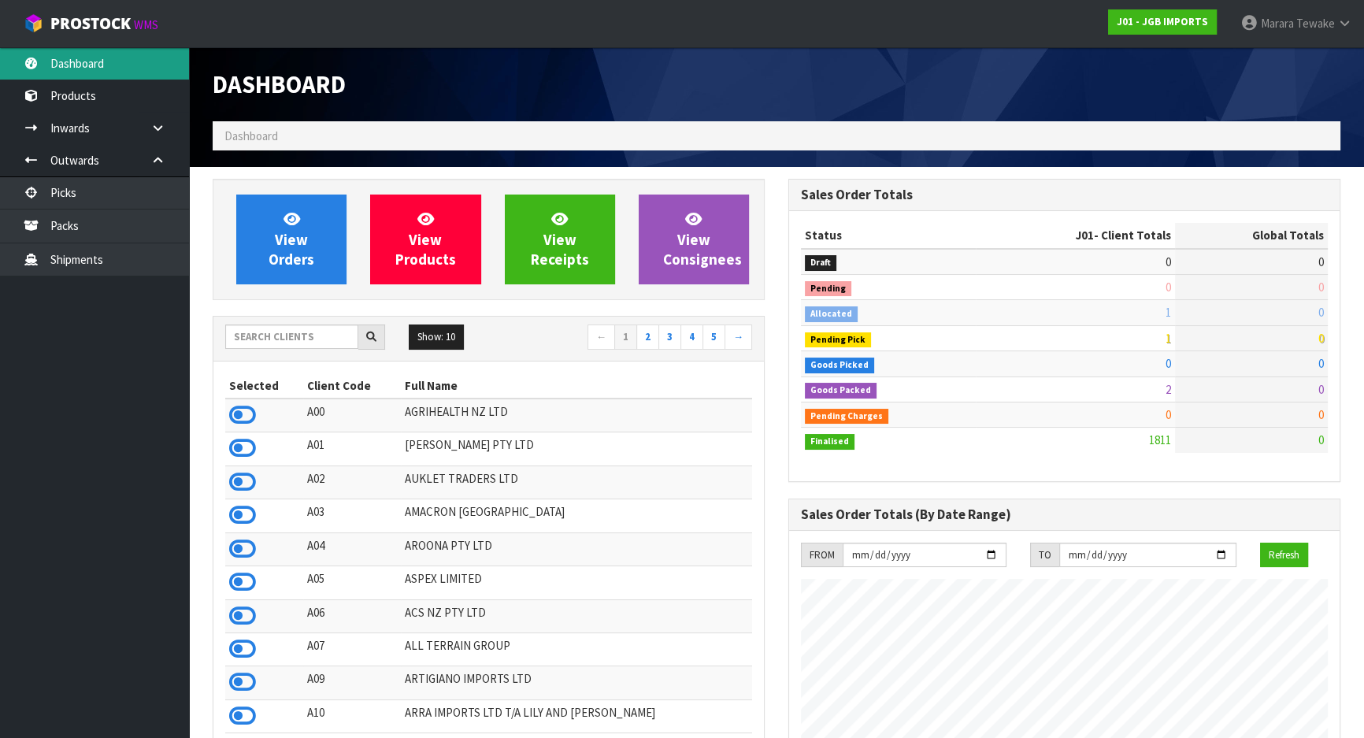
scroll to position [1191, 575]
click at [309, 338] on input "text" at bounding box center [291, 336] width 133 height 24
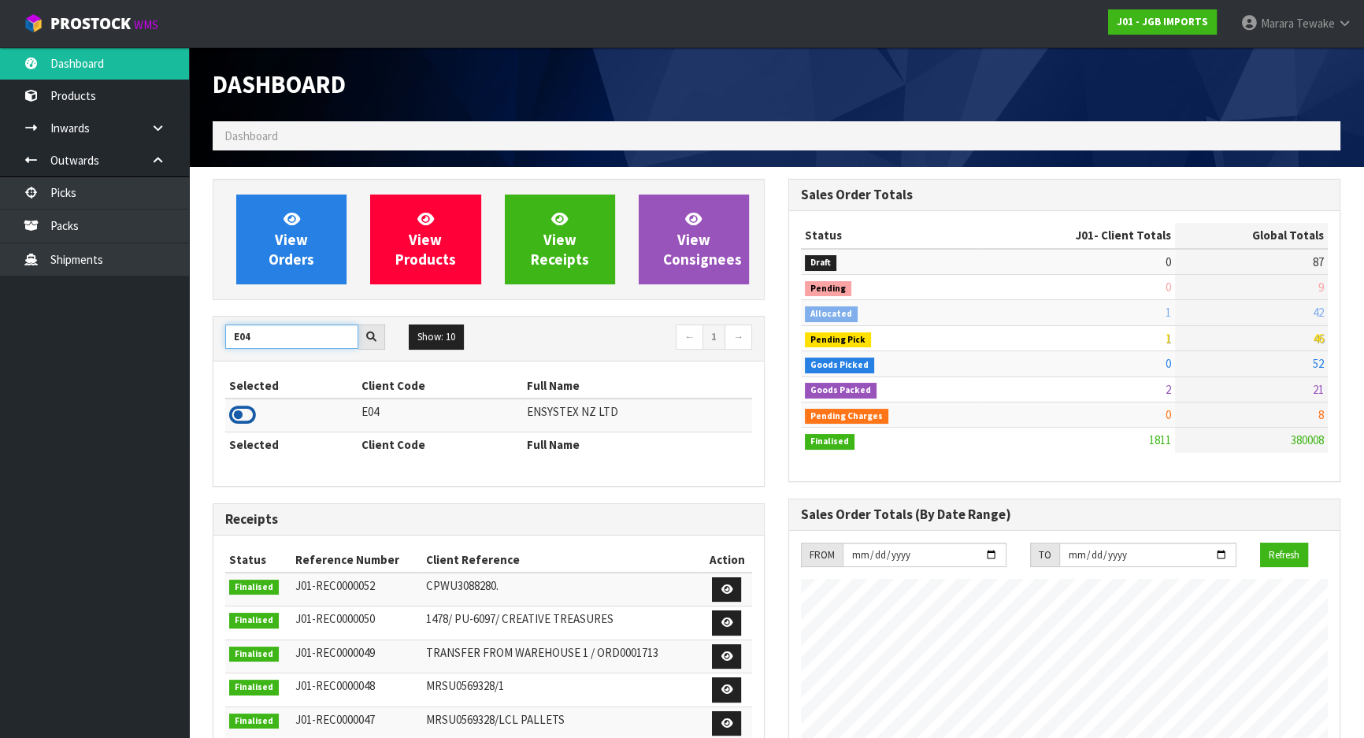
type input "E04"
click at [243, 411] on icon at bounding box center [242, 415] width 27 height 24
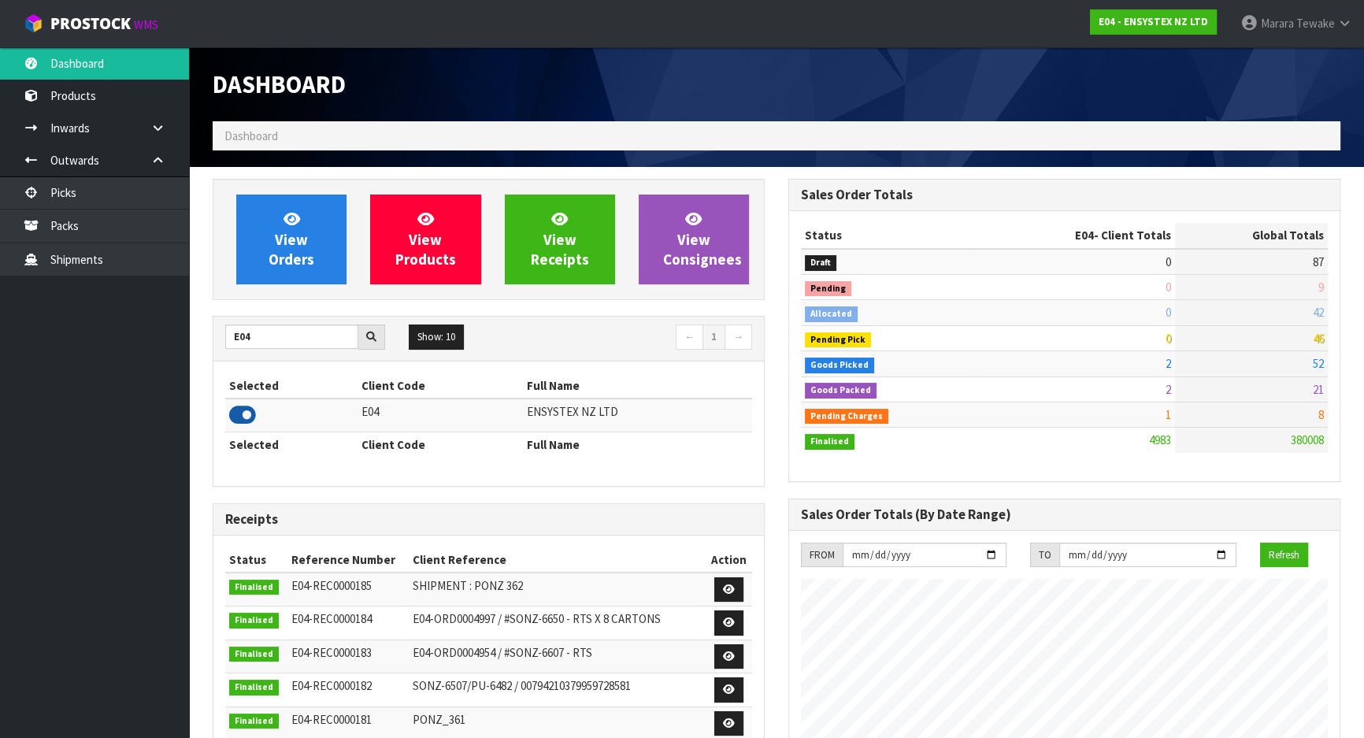
scroll to position [1225, 575]
click at [285, 228] on span "View Orders" at bounding box center [292, 238] width 46 height 59
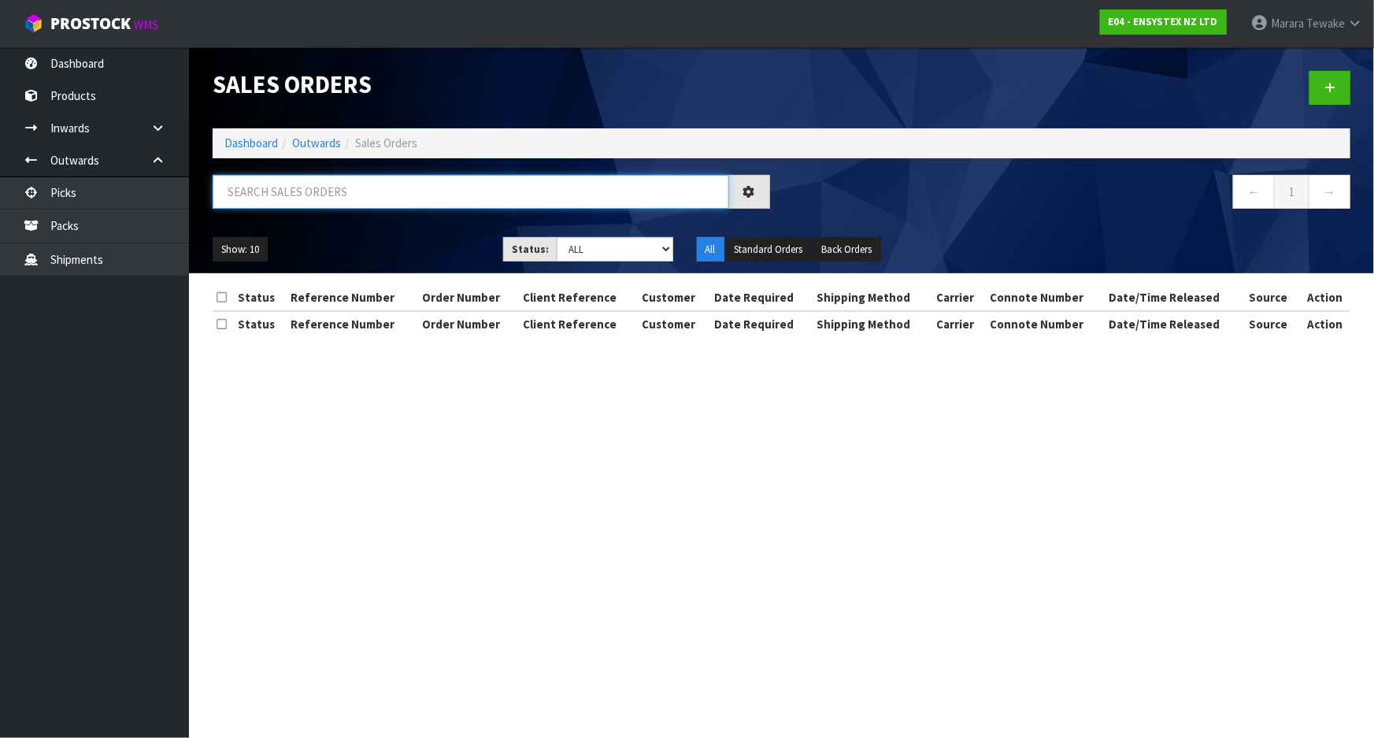
click at [276, 193] on input "text" at bounding box center [471, 192] width 517 height 34
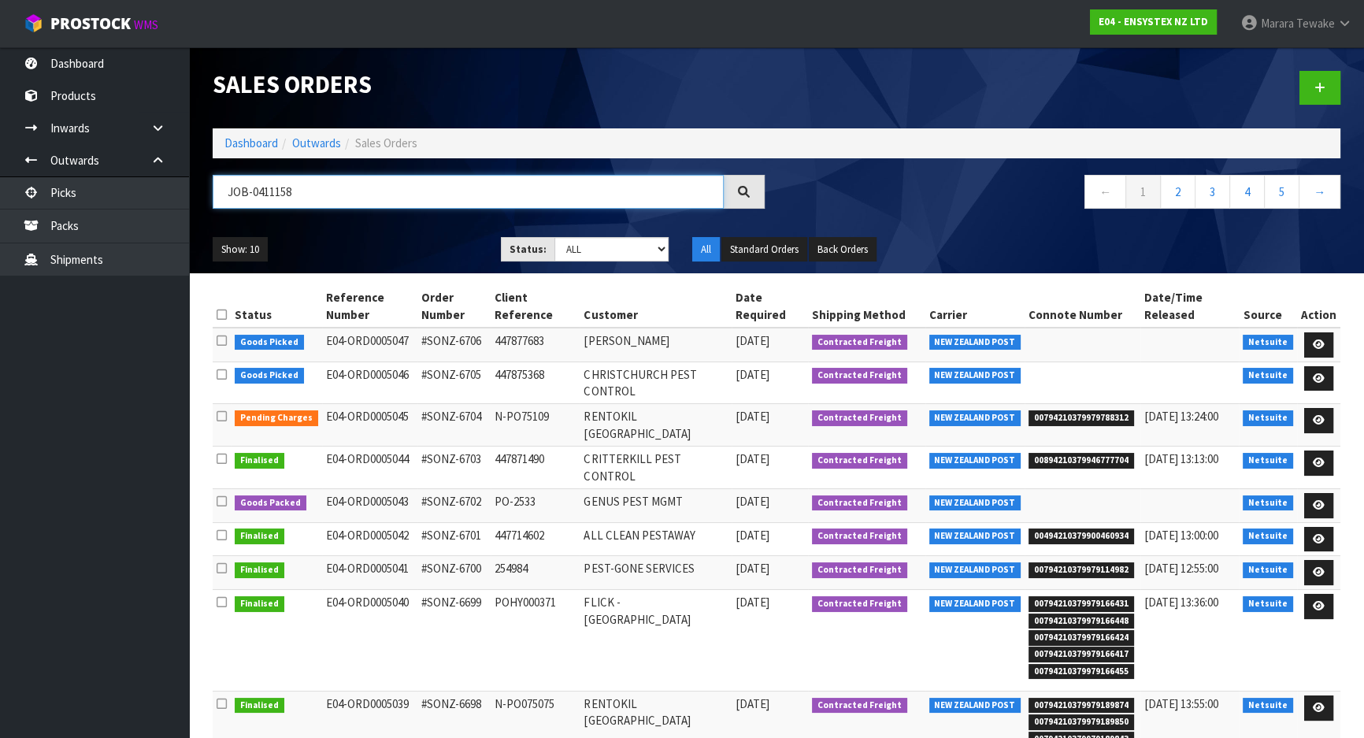
type input "JOB-0411158"
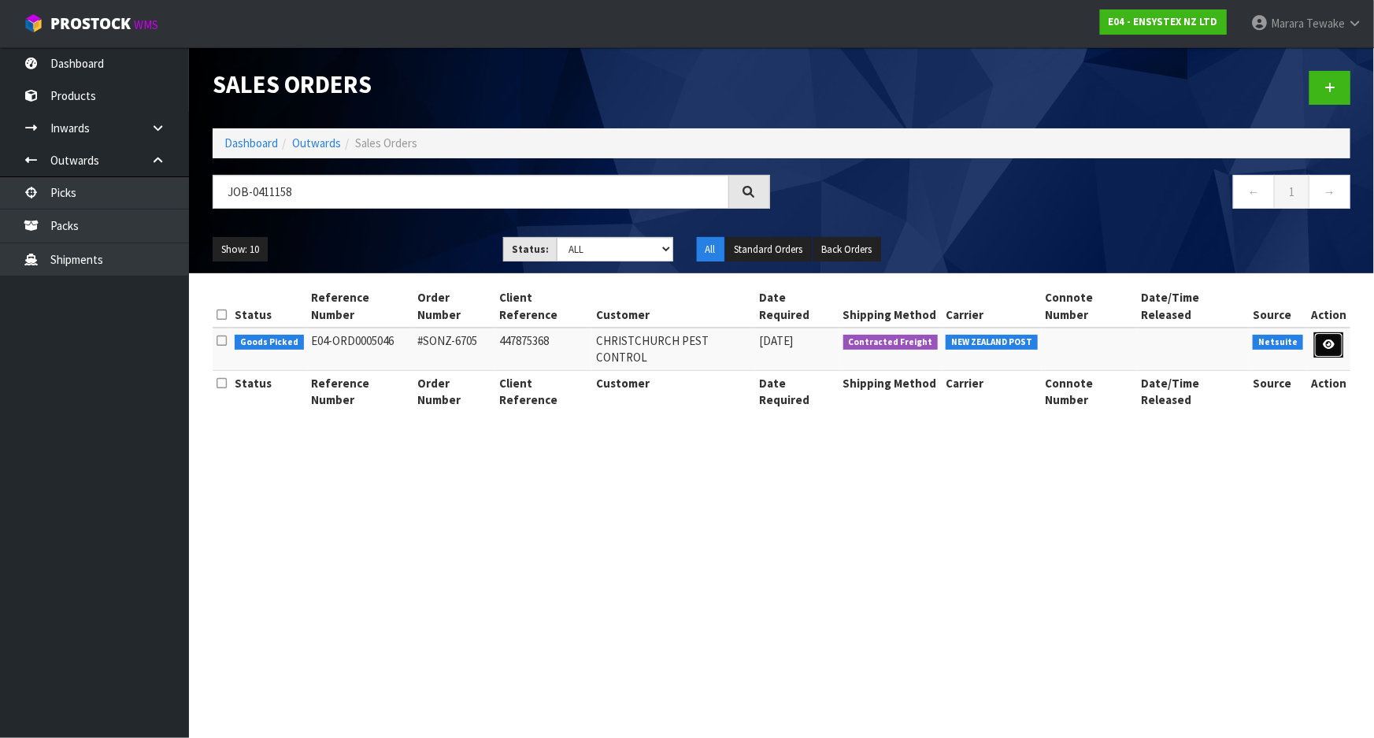
click at [1328, 339] on icon at bounding box center [1329, 344] width 12 height 10
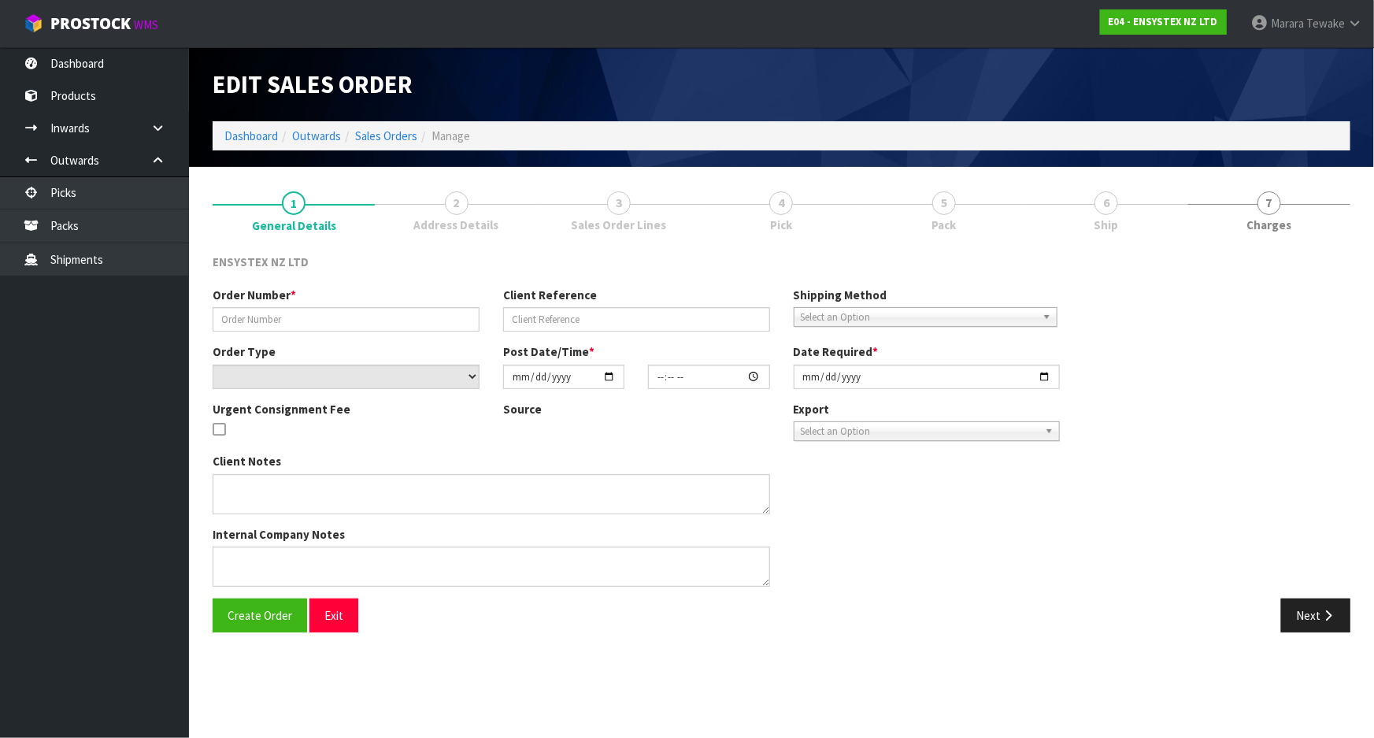
type input "#SONZ-6705"
type input "447875368"
select select "number:0"
type input "[DATE]"
type input "11:30:06.000"
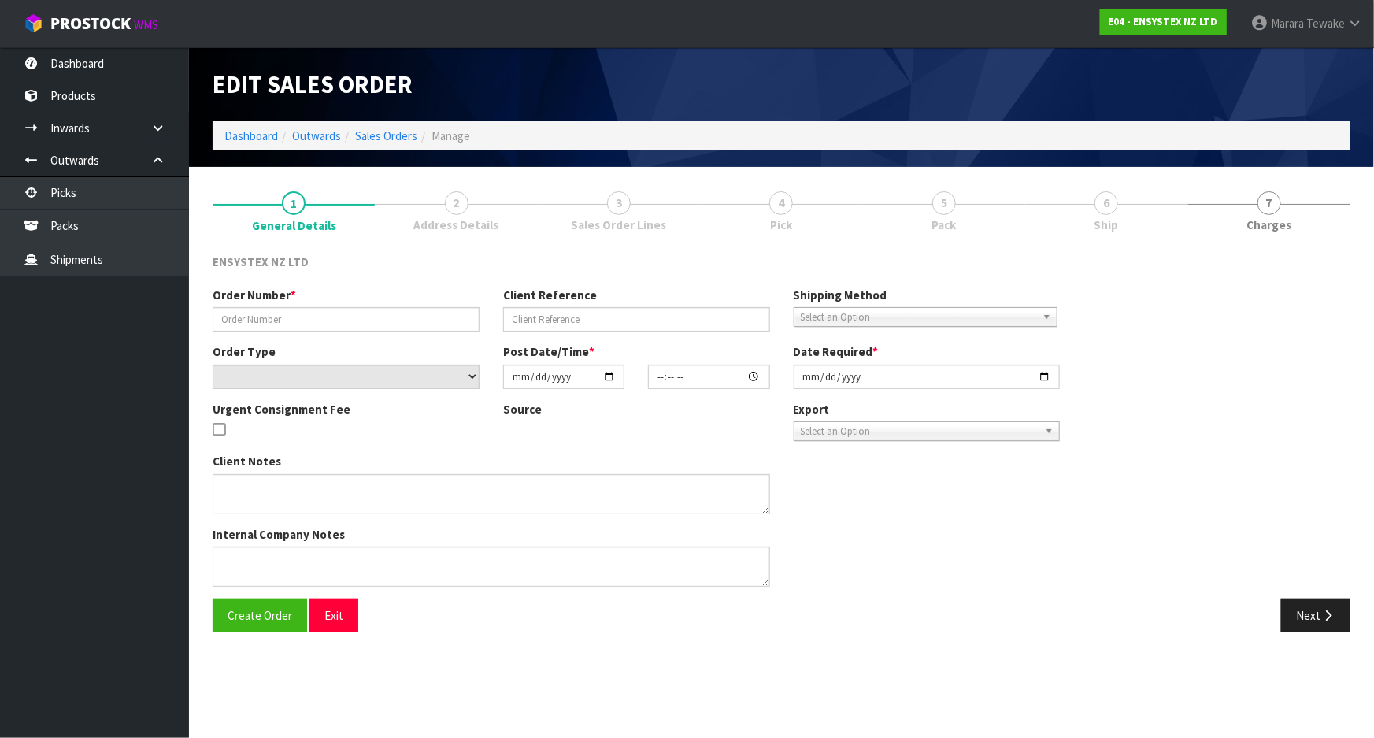
type input "[DATE]"
type textarea "No freight please"
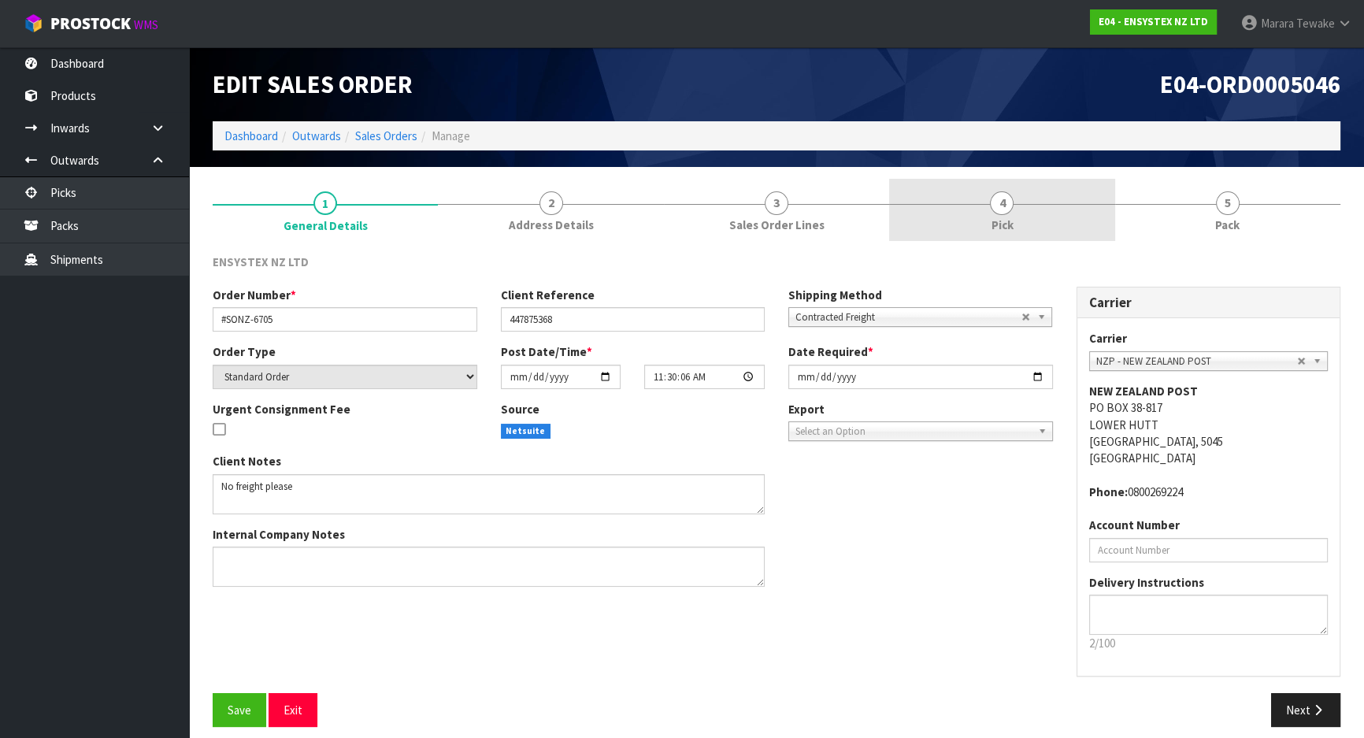
click at [1024, 218] on link "4 Pick" at bounding box center [1001, 210] width 225 height 62
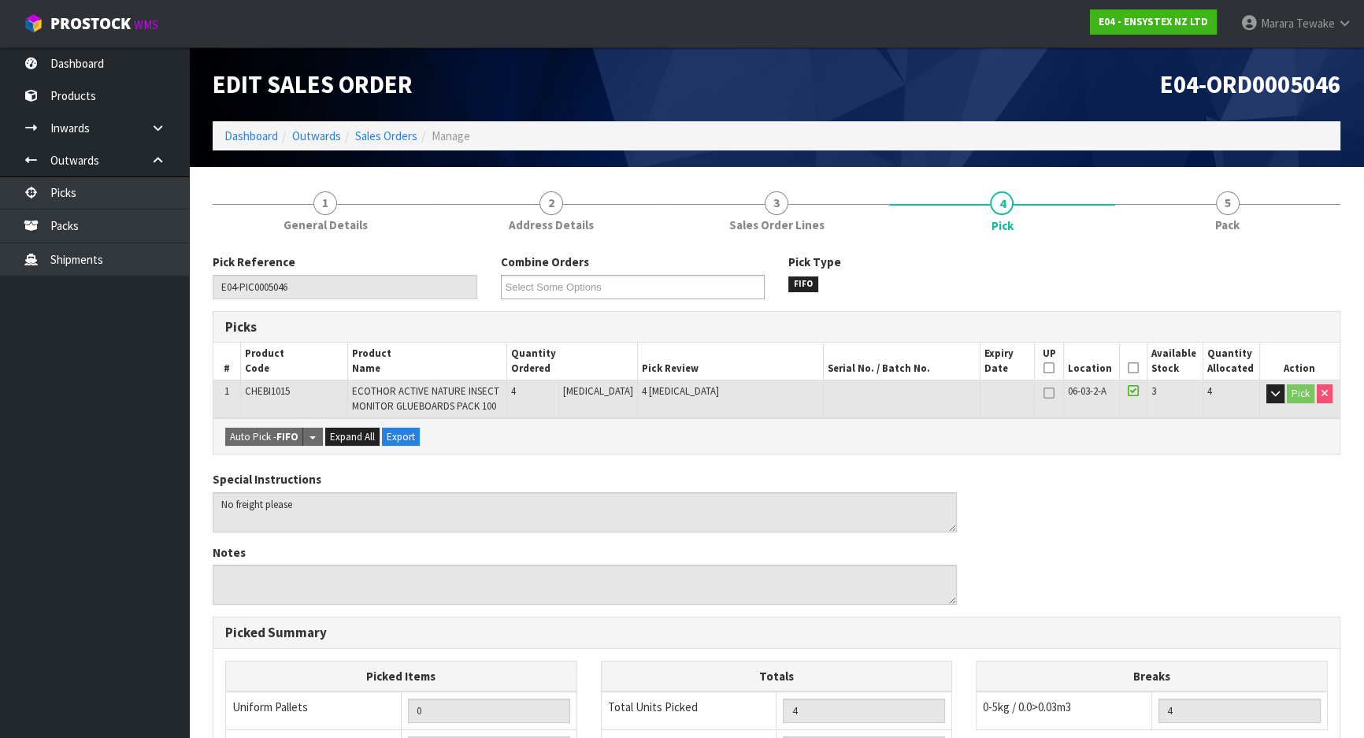
click at [1128, 368] on icon at bounding box center [1133, 368] width 11 height 1
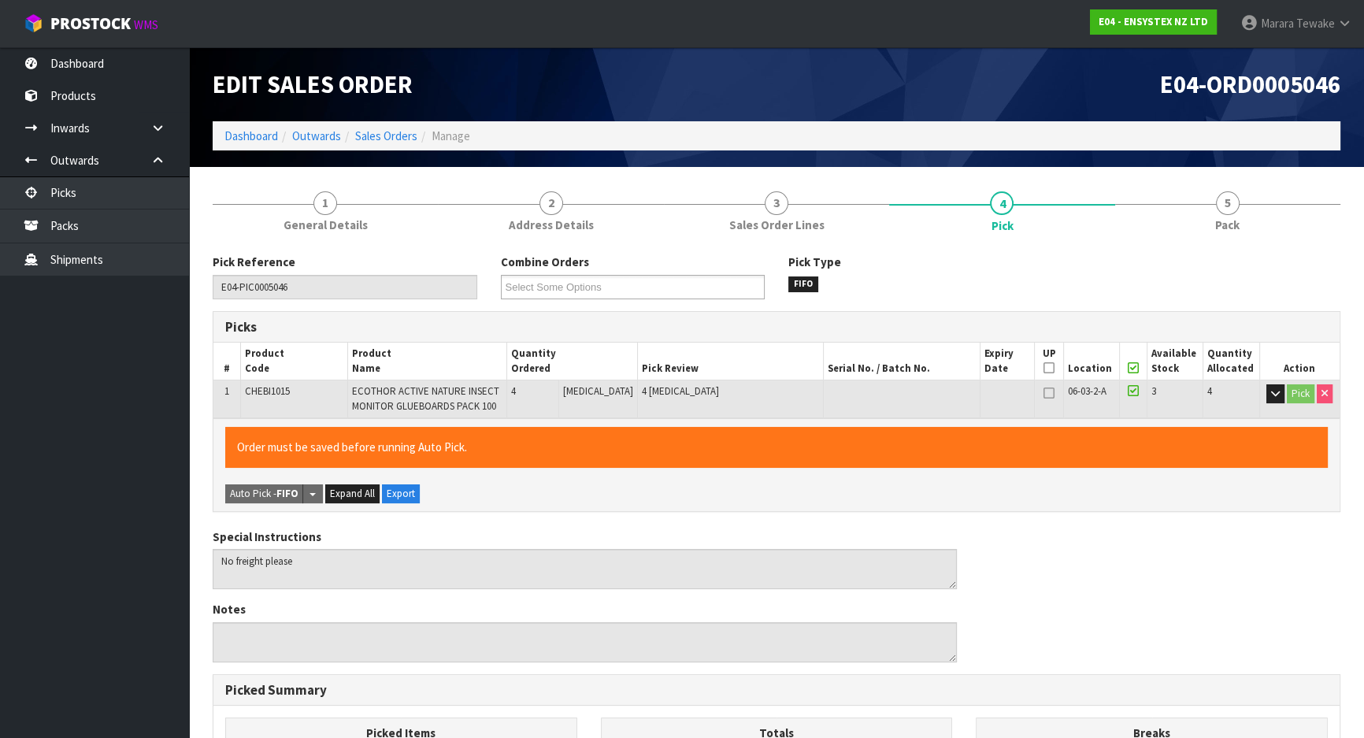
scroll to position [367, 0]
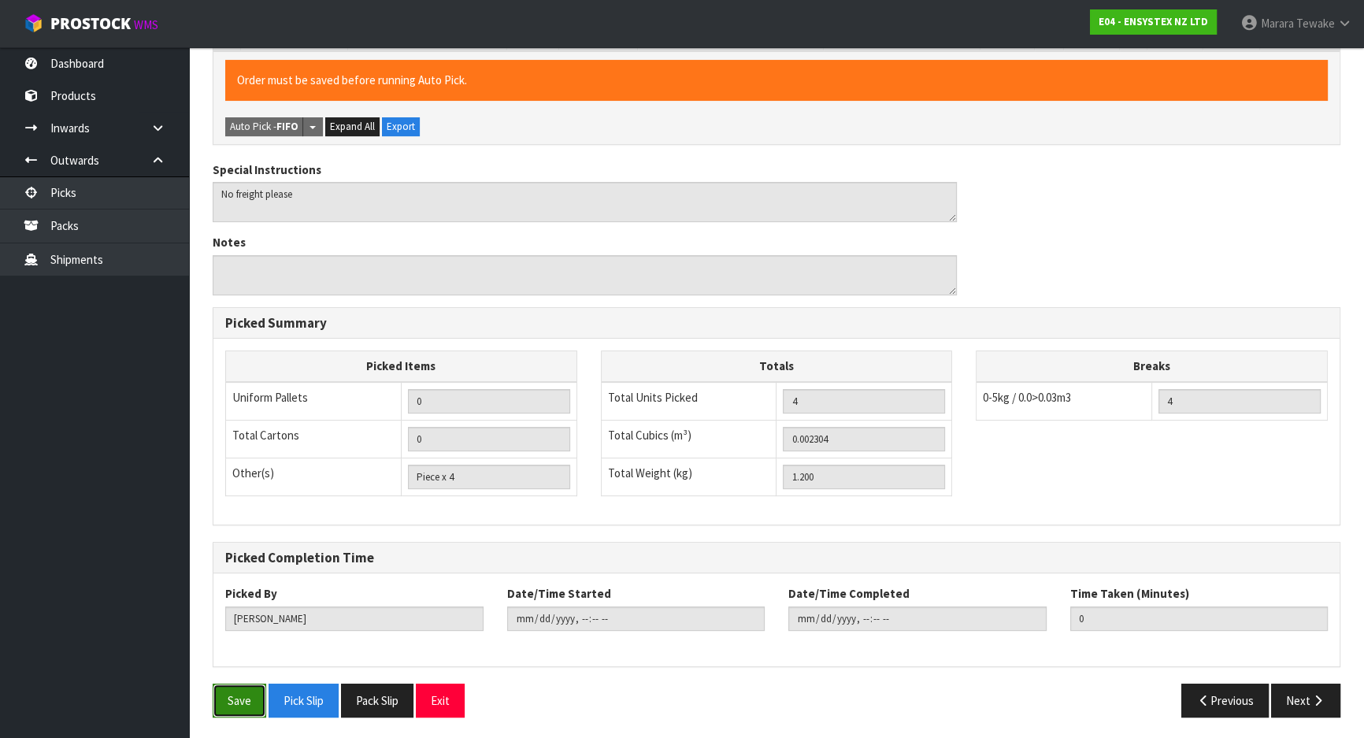
click at [254, 692] on button "Save" at bounding box center [240, 701] width 54 height 34
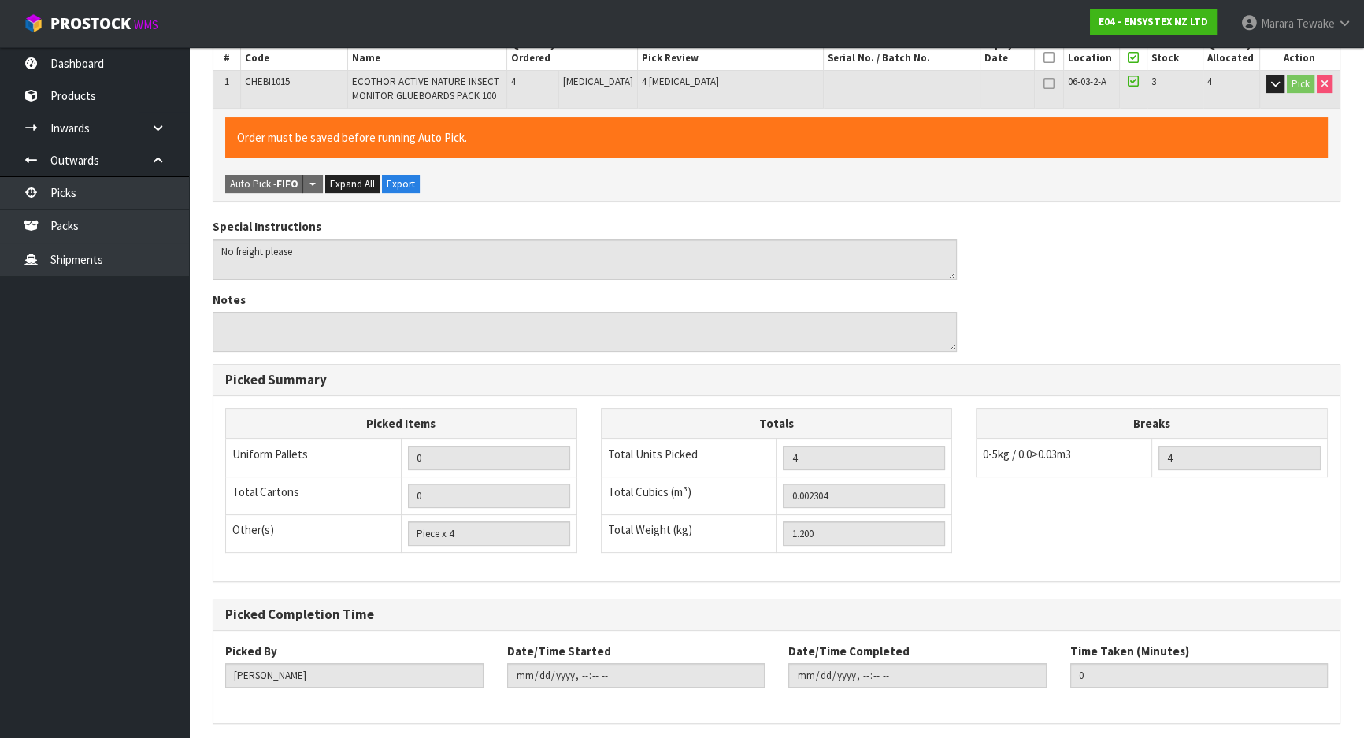
scroll to position [0, 0]
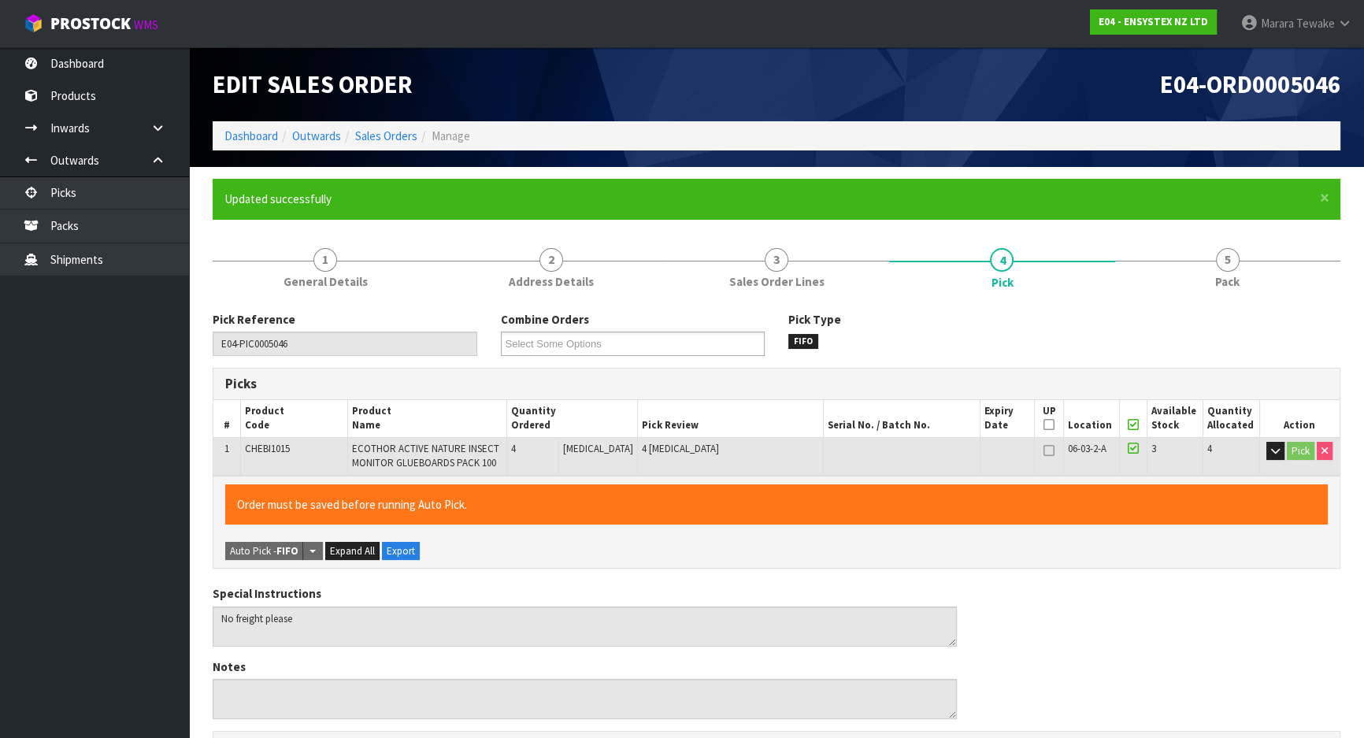
type input "2025-09-05T13:36:31"
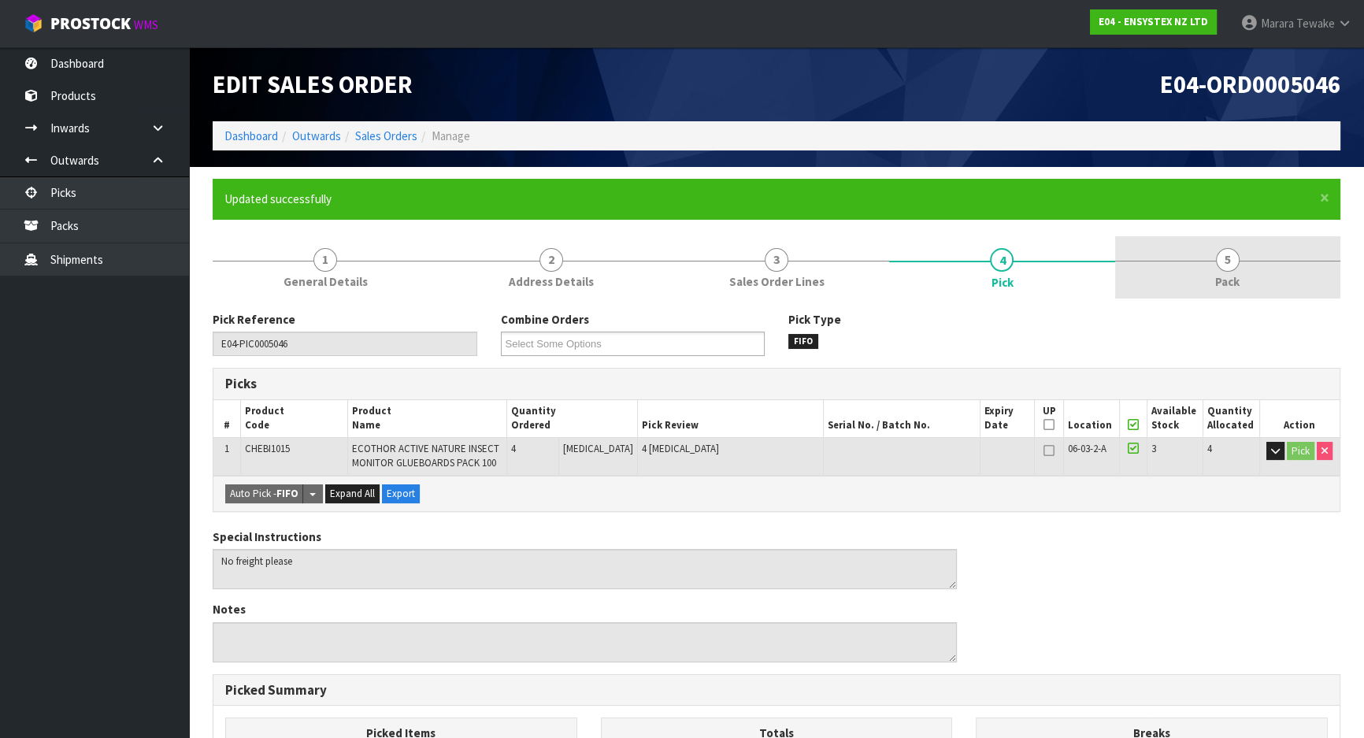
click at [1237, 256] on span "5" at bounding box center [1228, 260] width 24 height 24
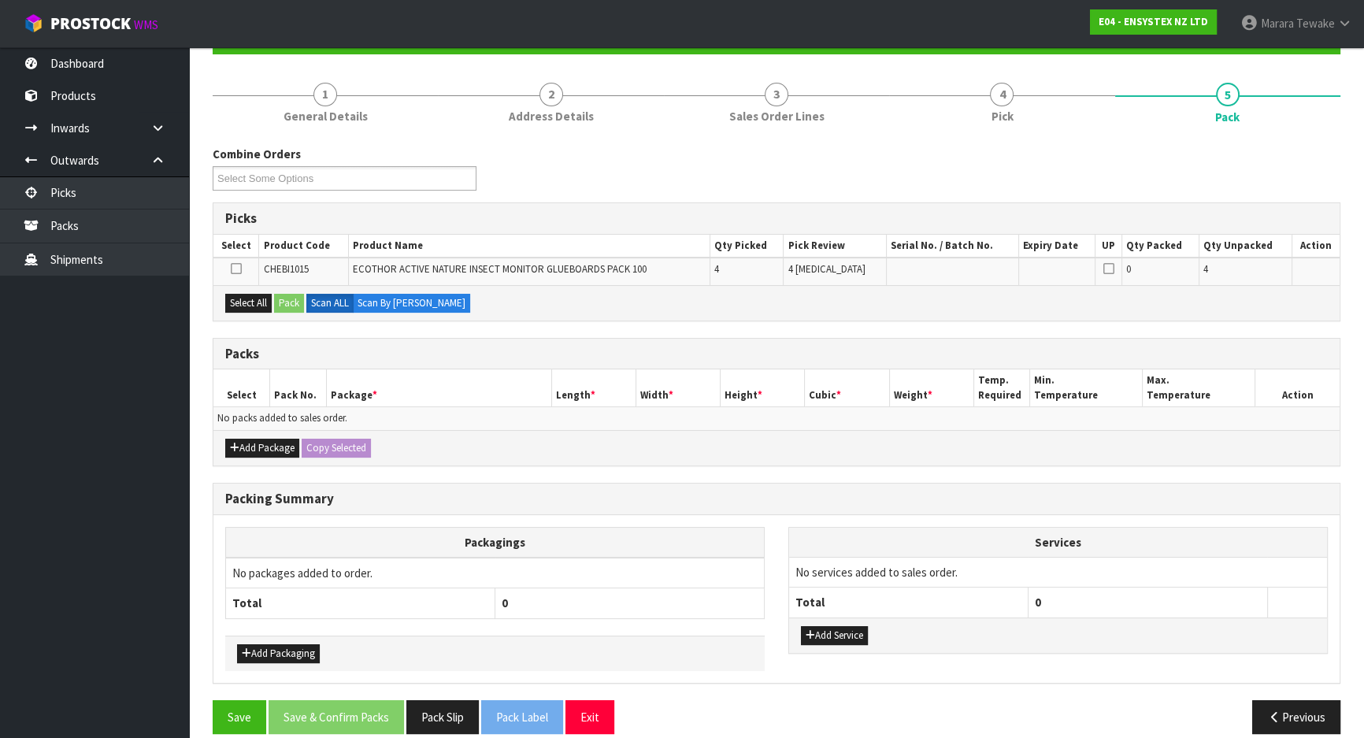
scroll to position [181, 0]
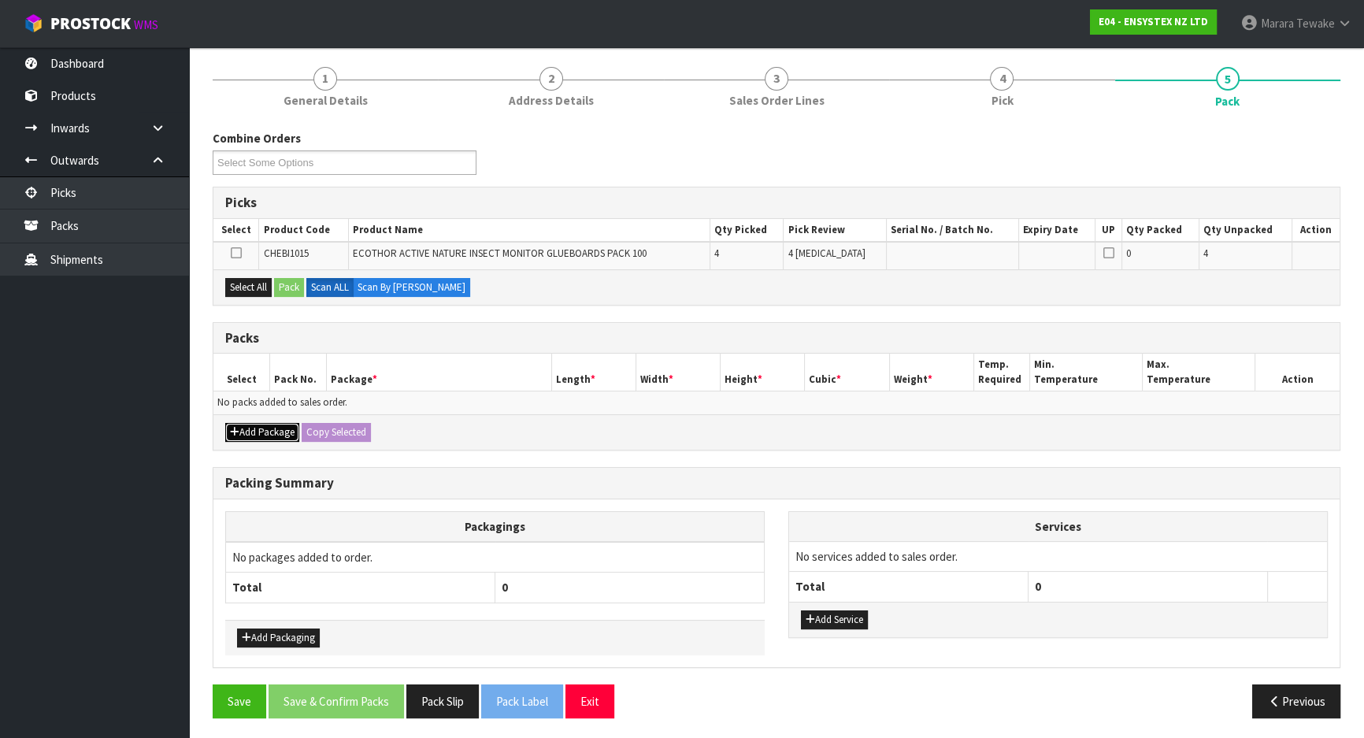
drag, startPoint x: 275, startPoint y: 425, endPoint x: 269, endPoint y: 417, distance: 10.3
click at [275, 425] on button "Add Package" at bounding box center [262, 432] width 74 height 19
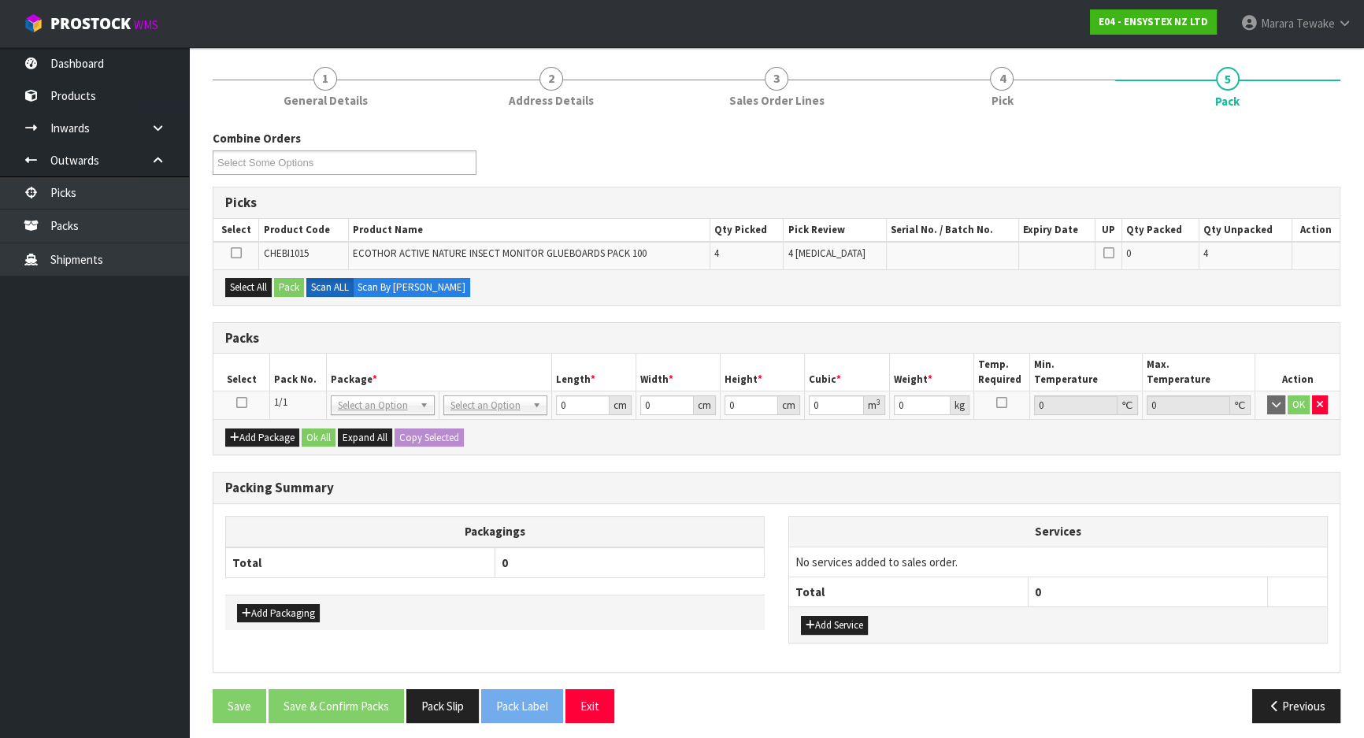
drag, startPoint x: 243, startPoint y: 398, endPoint x: 264, endPoint y: 386, distance: 24.3
click at [244, 402] on icon at bounding box center [241, 402] width 11 height 1
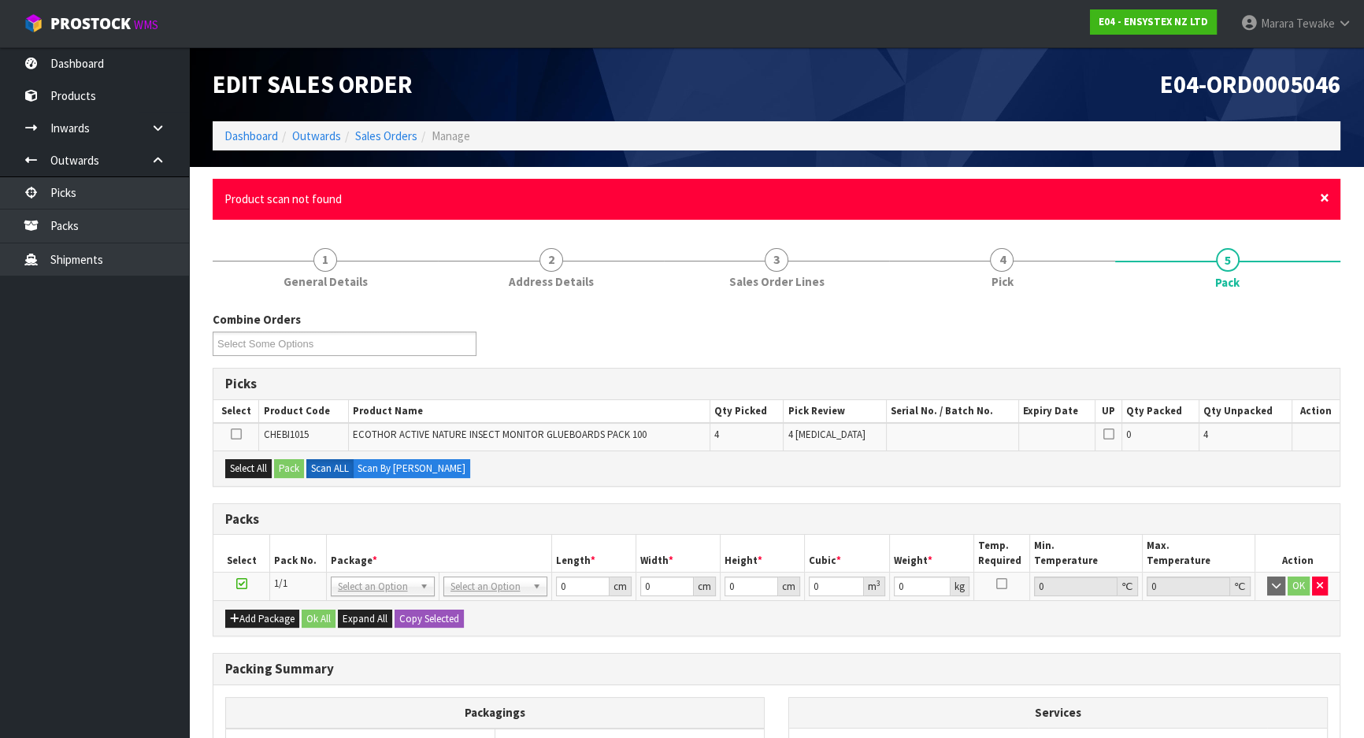
click at [1327, 195] on span "×" at bounding box center [1324, 198] width 9 height 22
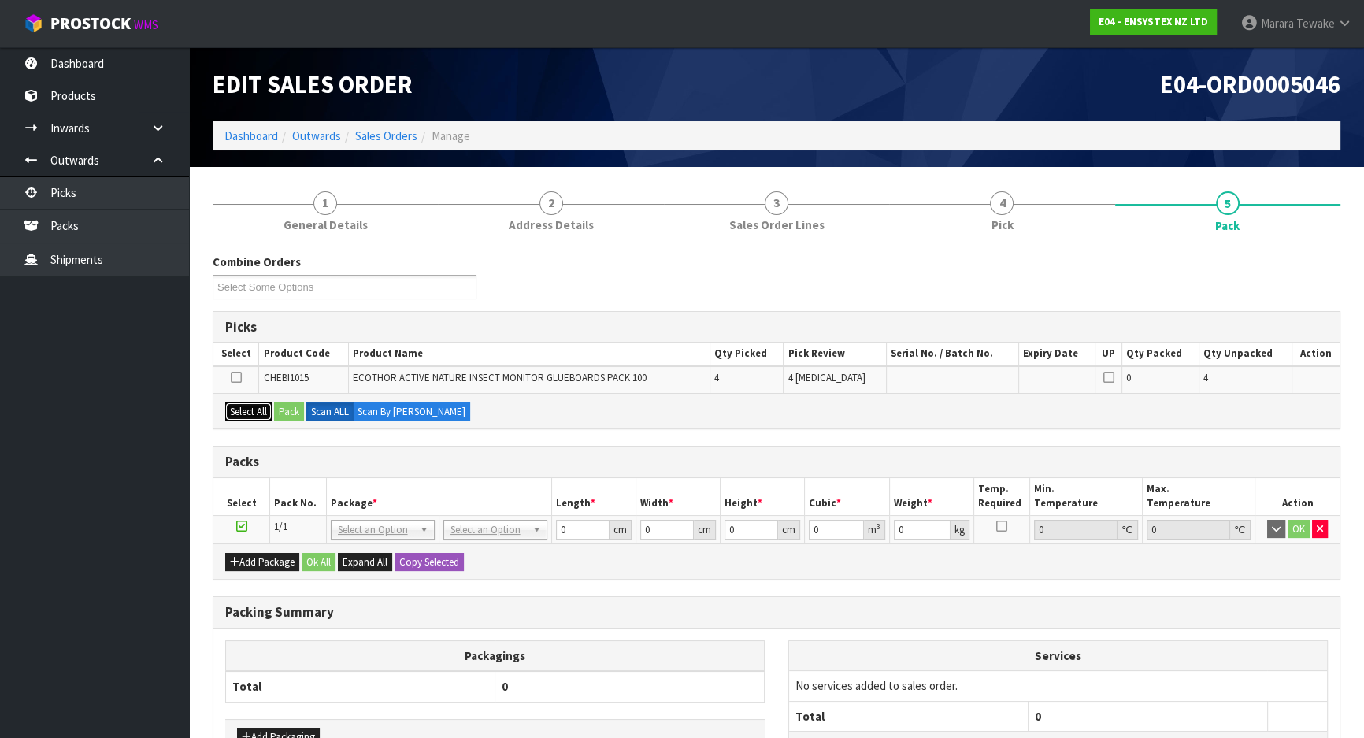
drag, startPoint x: 232, startPoint y: 413, endPoint x: 245, endPoint y: 413, distance: 12.6
click at [234, 413] on button "Select All" at bounding box center [248, 411] width 46 height 19
click at [288, 406] on button "Pack" at bounding box center [289, 411] width 30 height 19
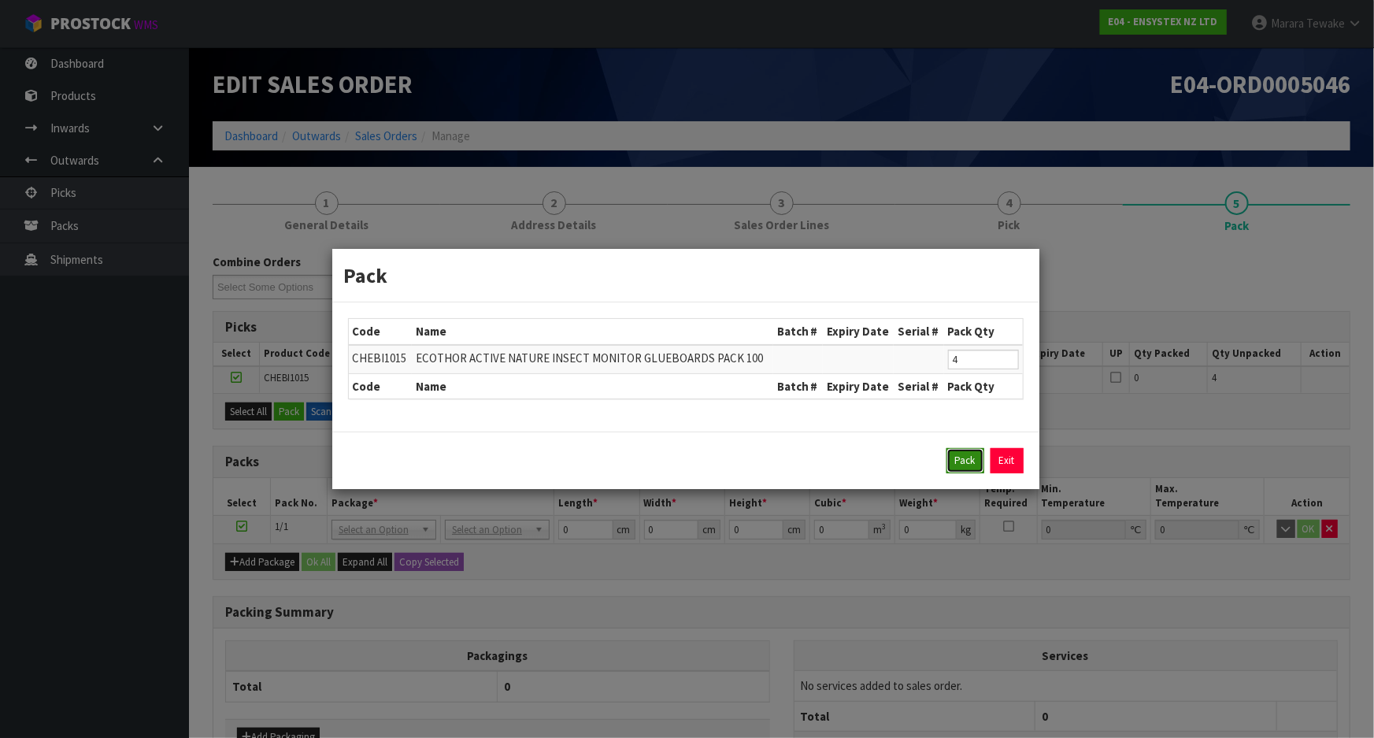
click at [958, 454] on button "Pack" at bounding box center [966, 460] width 38 height 25
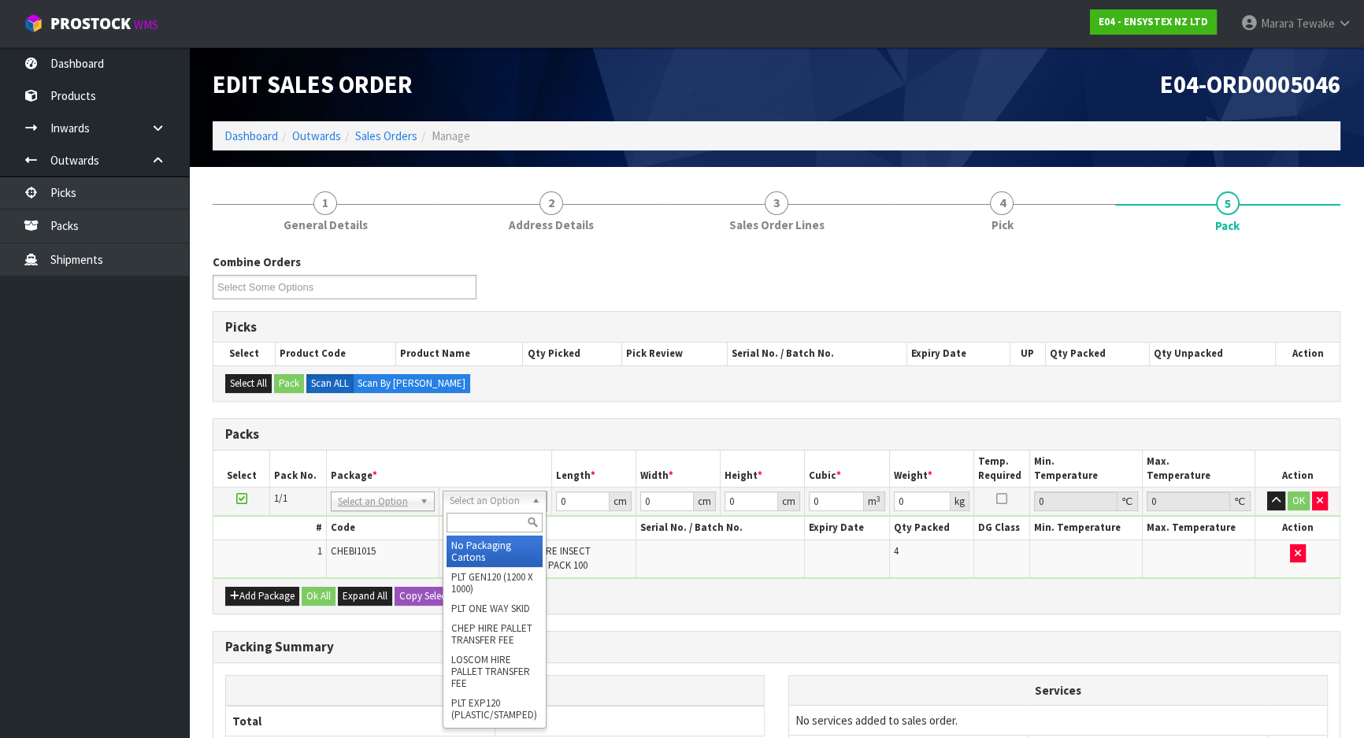
click at [480, 520] on input "text" at bounding box center [495, 523] width 96 height 20
type input "OC"
drag, startPoint x: 487, startPoint y: 543, endPoint x: 497, endPoint y: 543, distance: 10.2
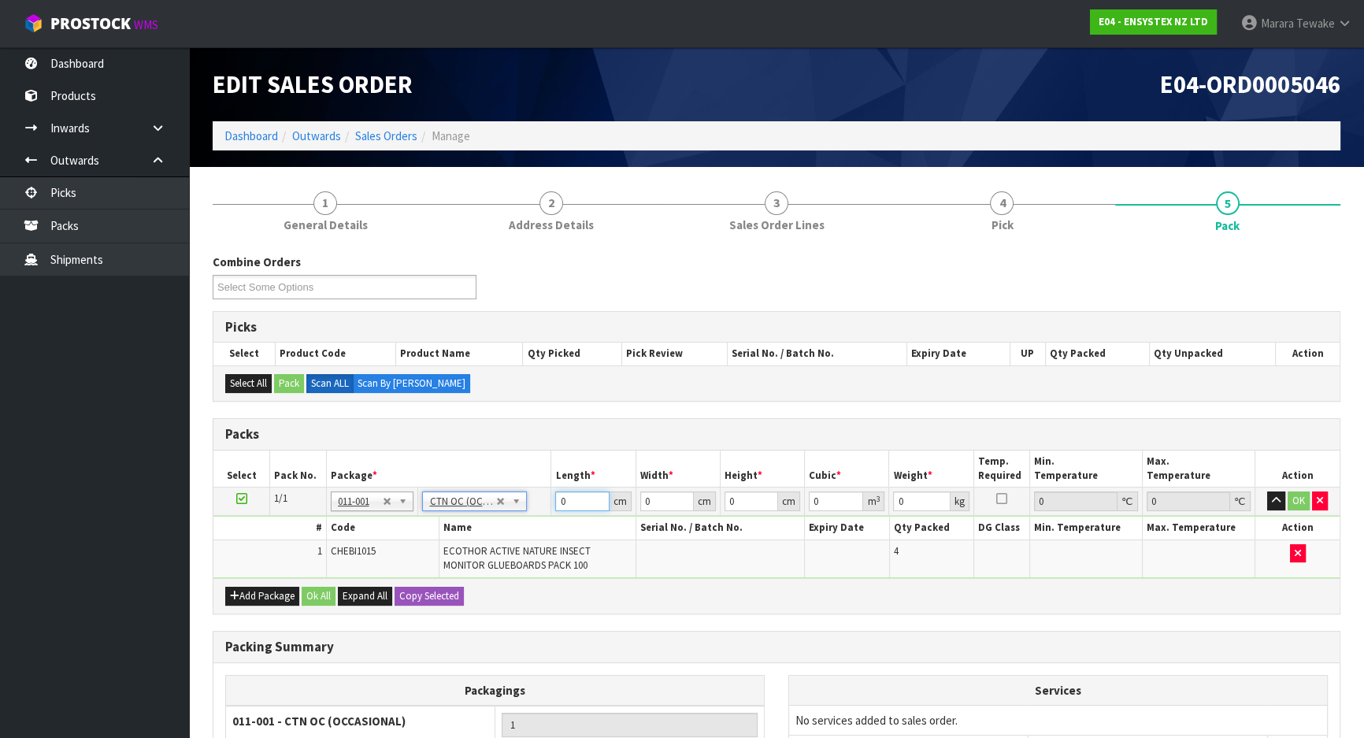
type input "1.2"
drag, startPoint x: 582, startPoint y: 498, endPoint x: 523, endPoint y: 476, distance: 63.0
click at [527, 480] on table "Select Pack No. Package * Length * Width * Height * Cubic * Weight * Temp. Requ…" at bounding box center [776, 514] width 1126 height 128
type input "32"
type input "09"
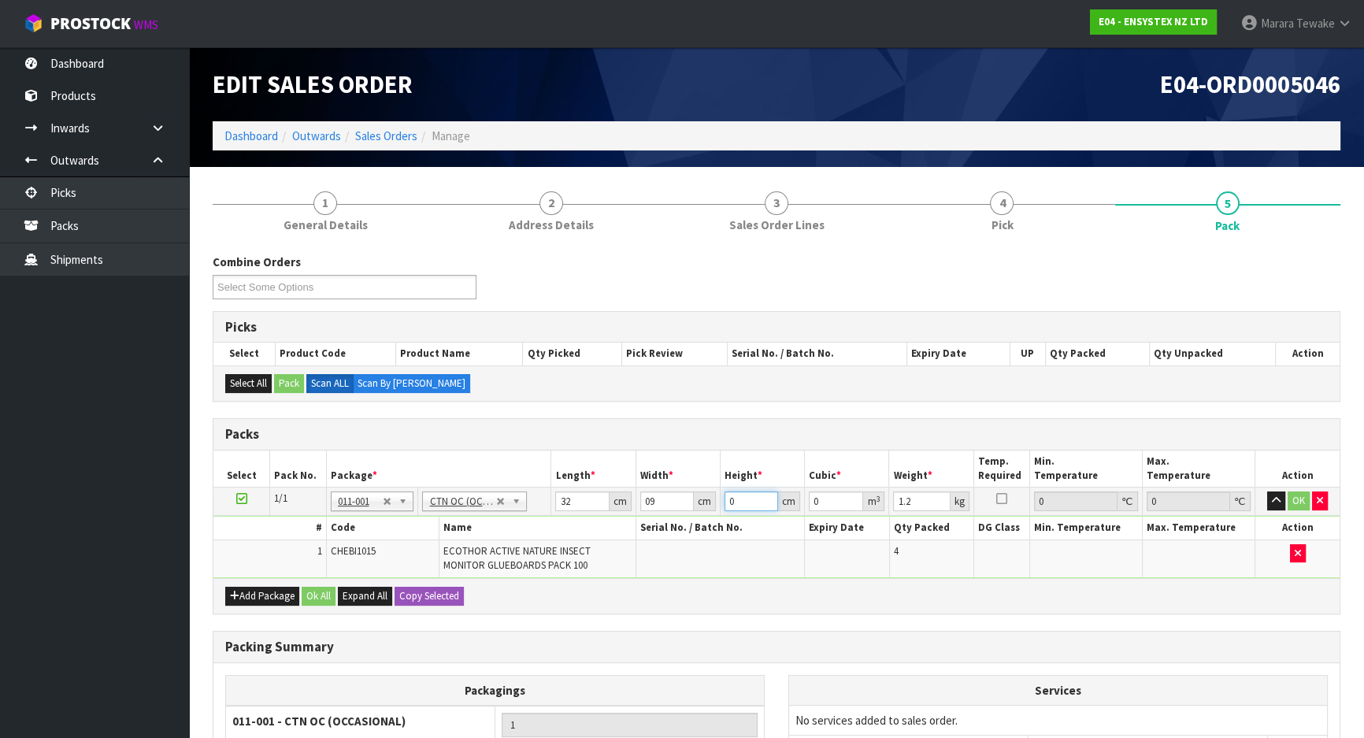
type input "1"
type input "0.000288"
type input "12"
type input "0.003456"
type input "12"
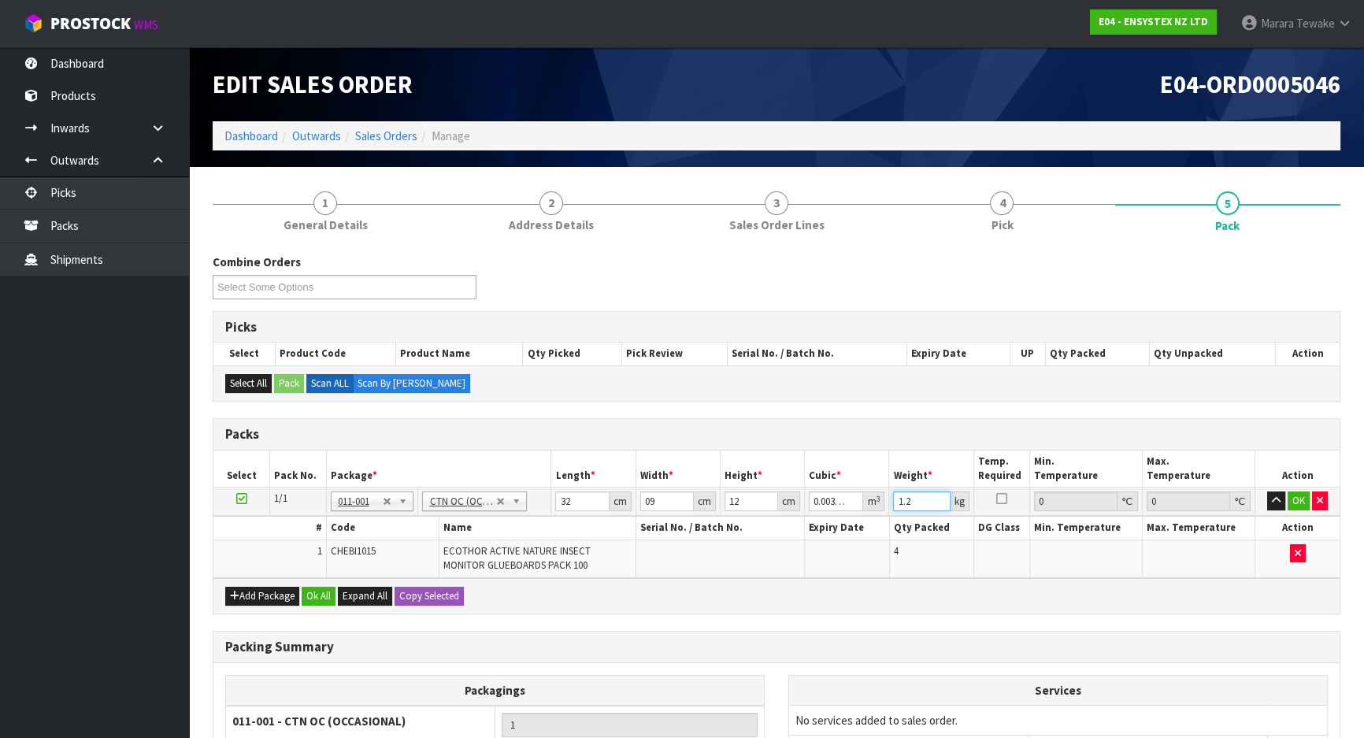
type input "5"
type input "2"
drag, startPoint x: 664, startPoint y: 496, endPoint x: 614, endPoint y: 479, distance: 52.5
click at [620, 483] on table "Select Pack No. Package * Length * Width * Height * Cubic * Weight * Temp. Requ…" at bounding box center [776, 514] width 1126 height 128
type input "1"
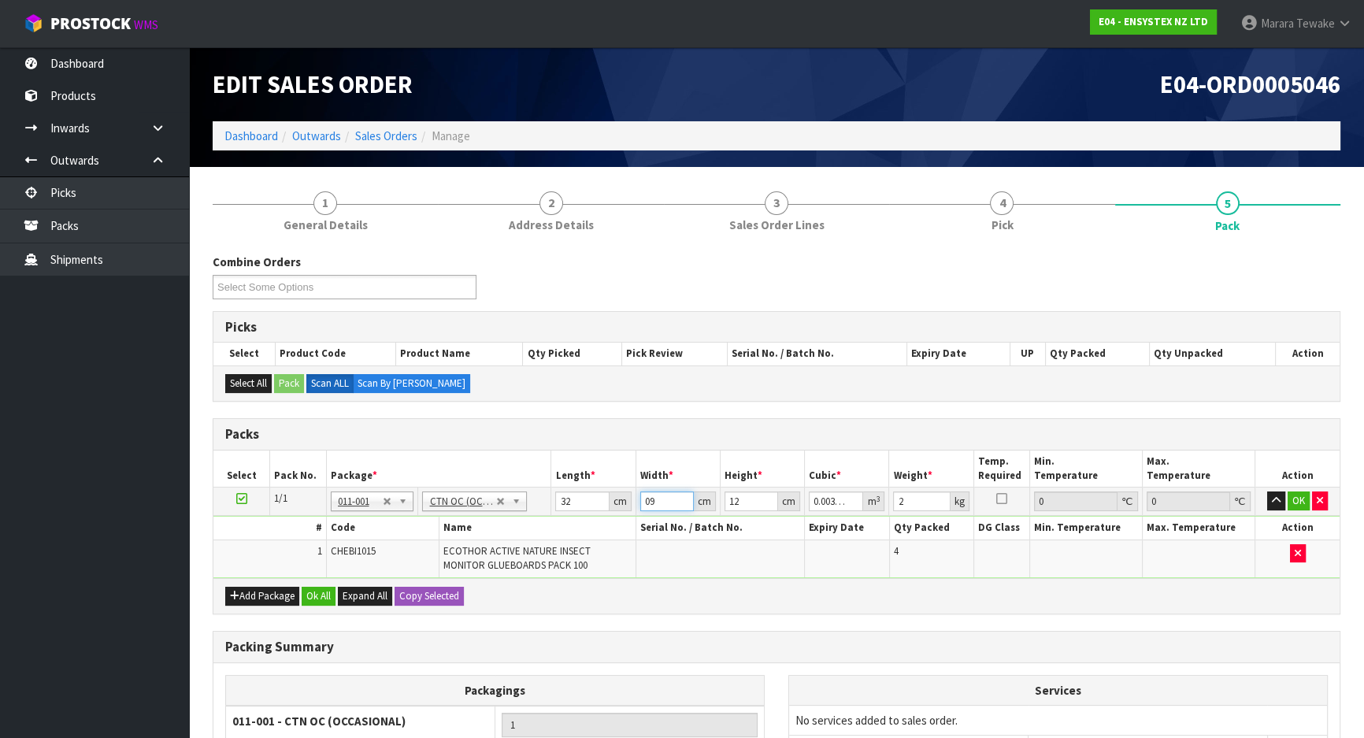
type input "0.000384"
type input "19"
type input "0.007296"
type input "19"
click at [1302, 496] on button "OK" at bounding box center [1299, 500] width 22 height 19
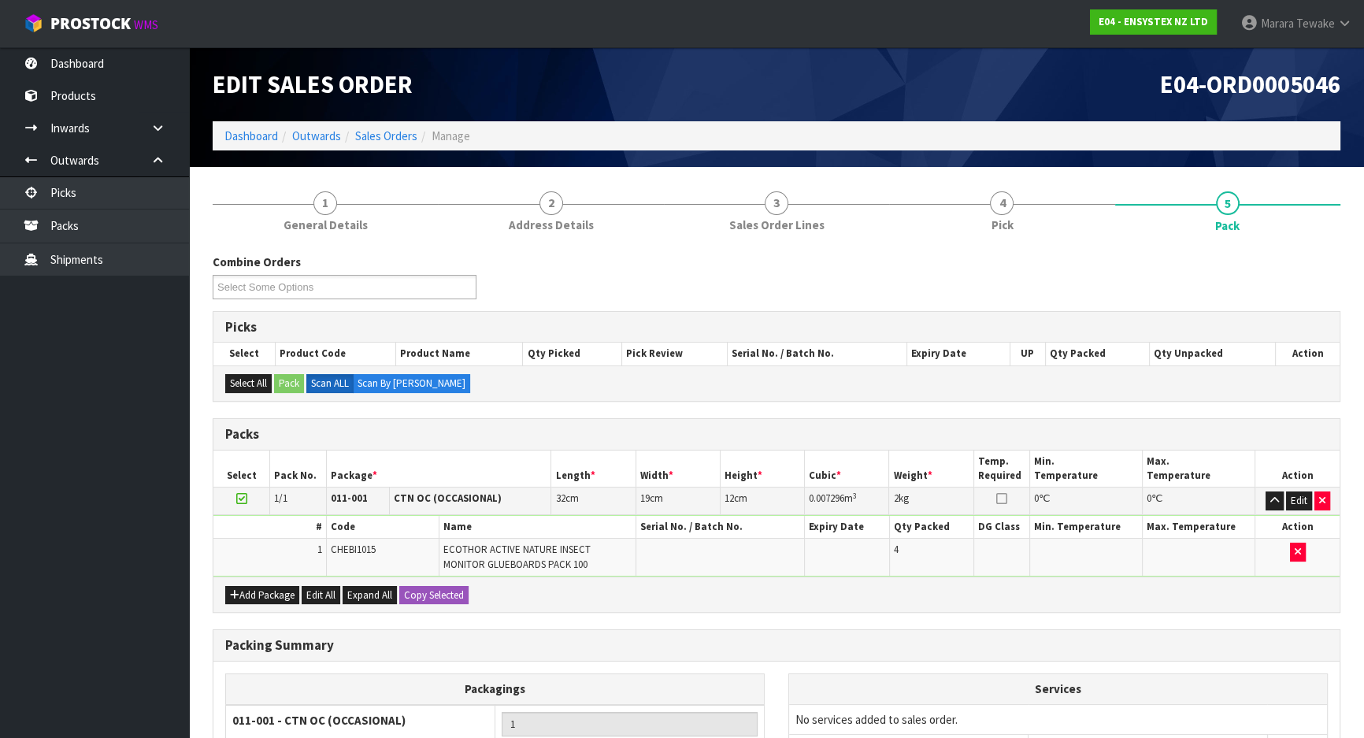
scroll to position [170, 0]
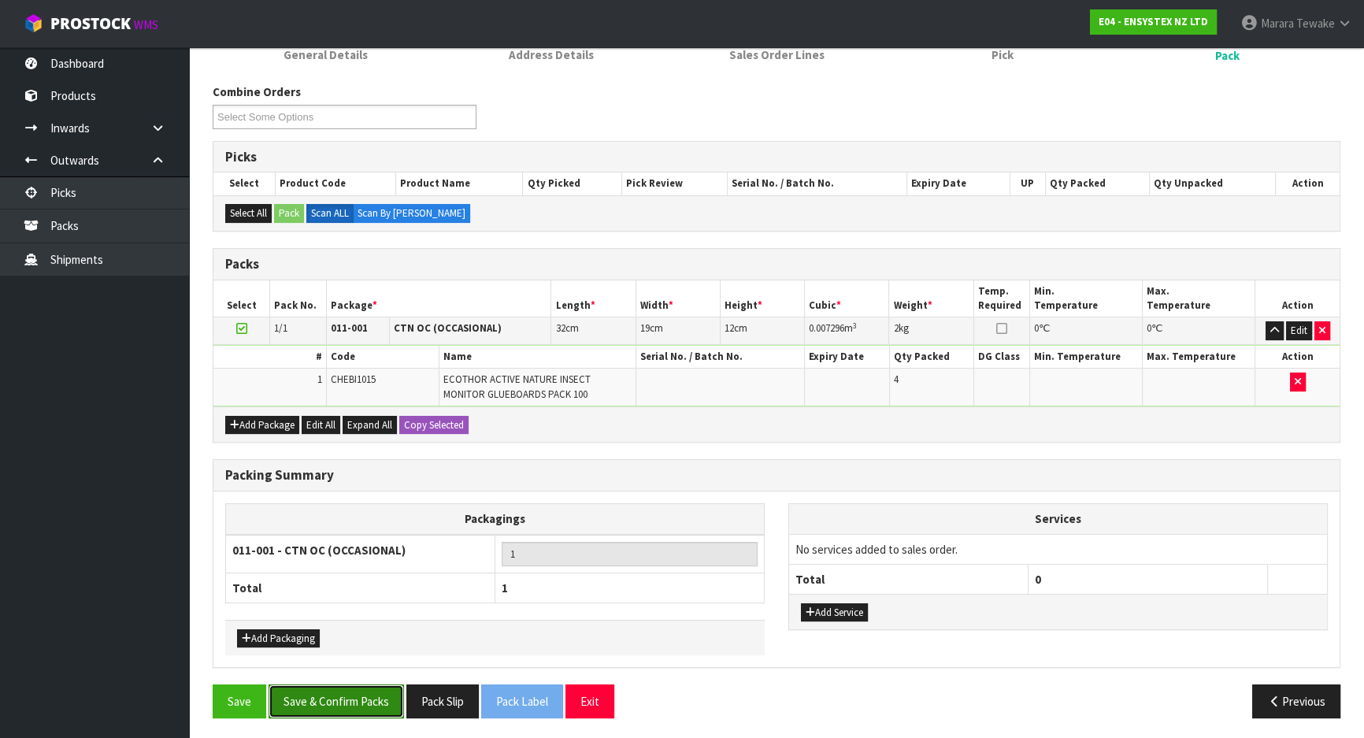
click at [347, 695] on button "Save & Confirm Packs" at bounding box center [336, 701] width 135 height 34
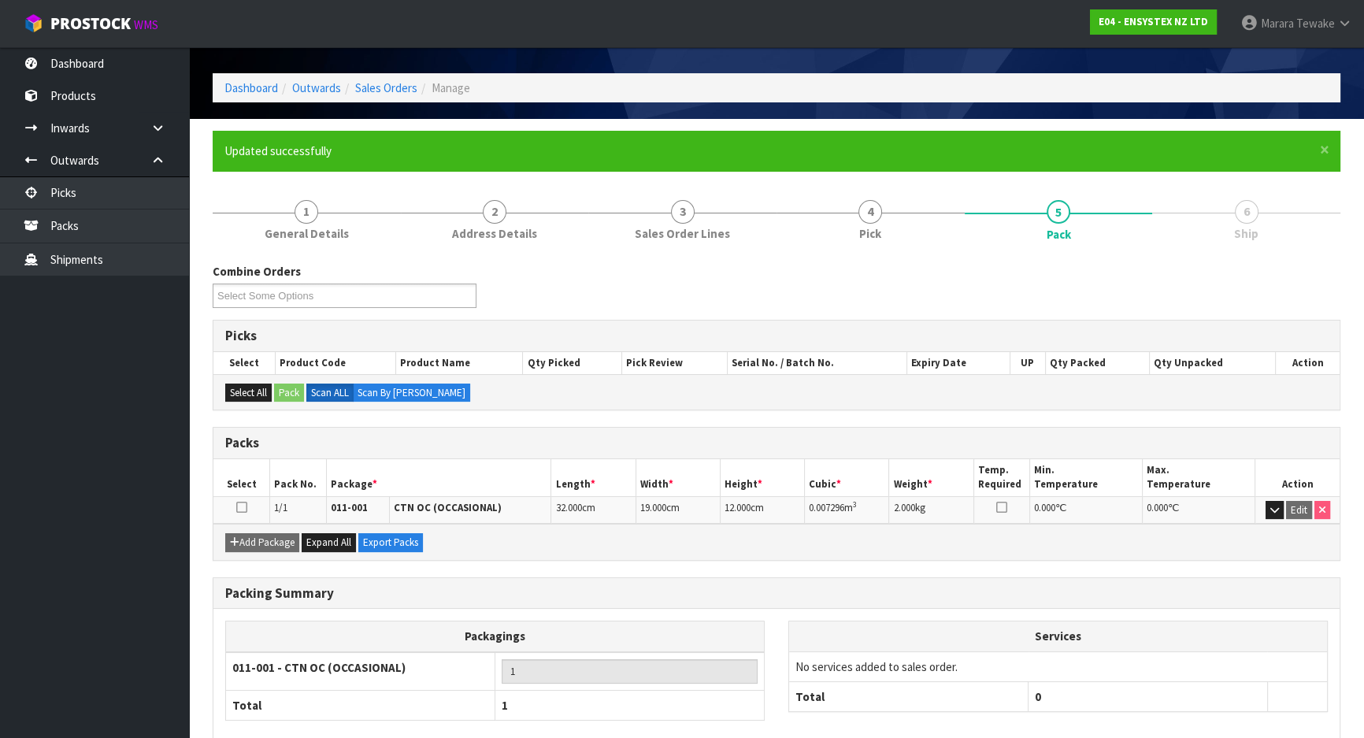
scroll to position [131, 0]
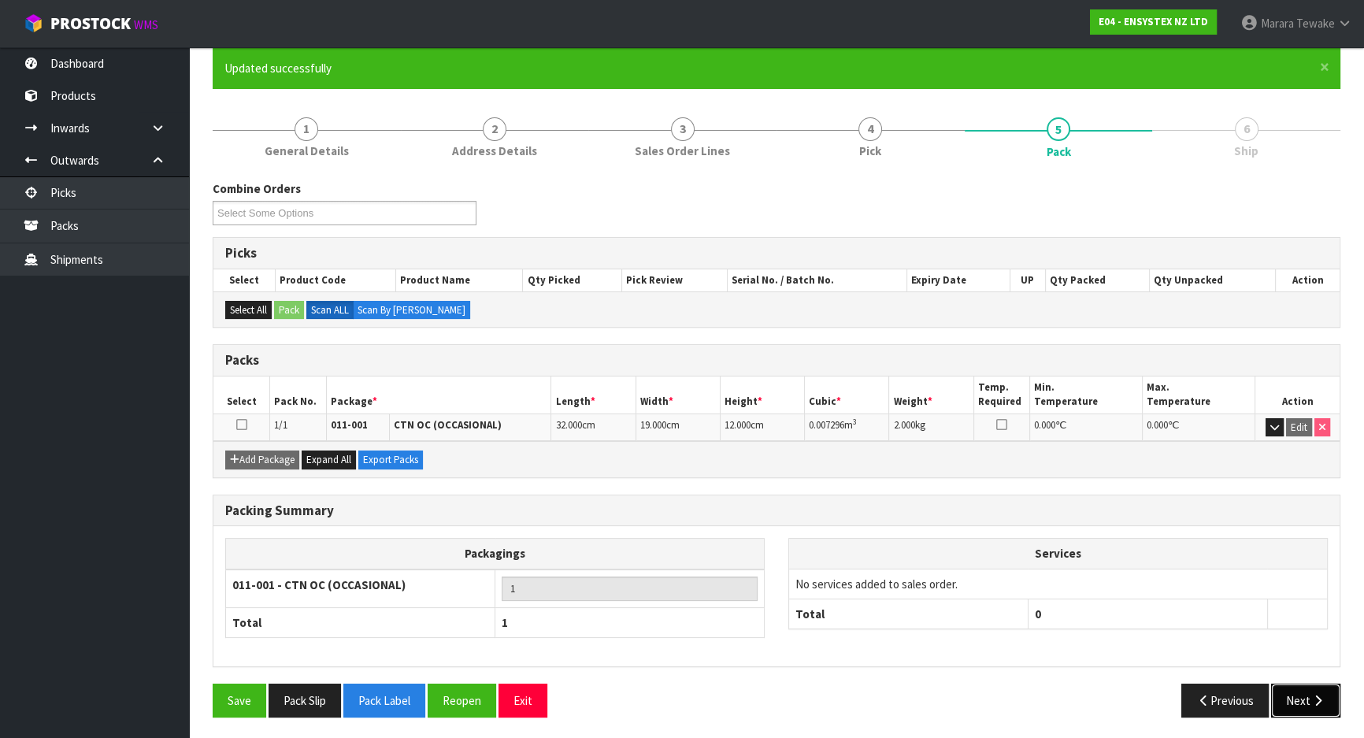
click at [1322, 706] on button "Next" at bounding box center [1305, 701] width 69 height 34
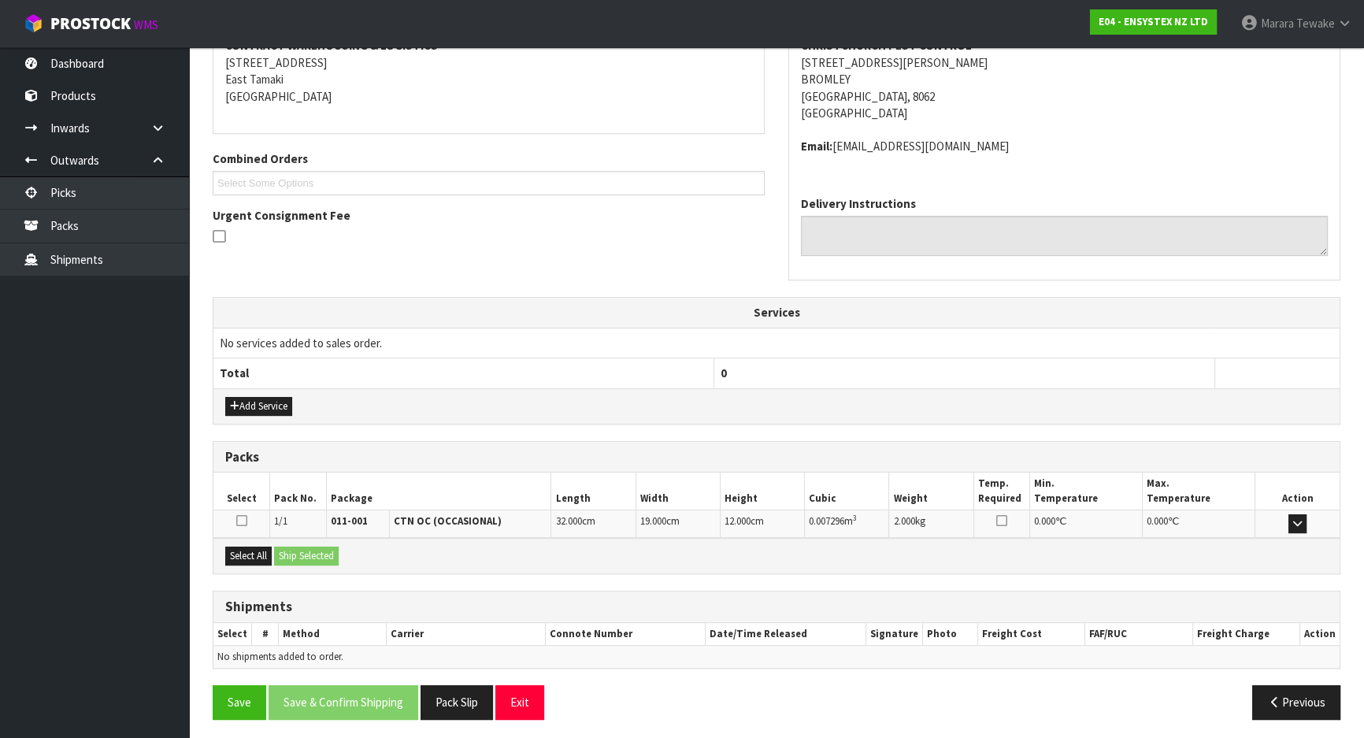
scroll to position [319, 0]
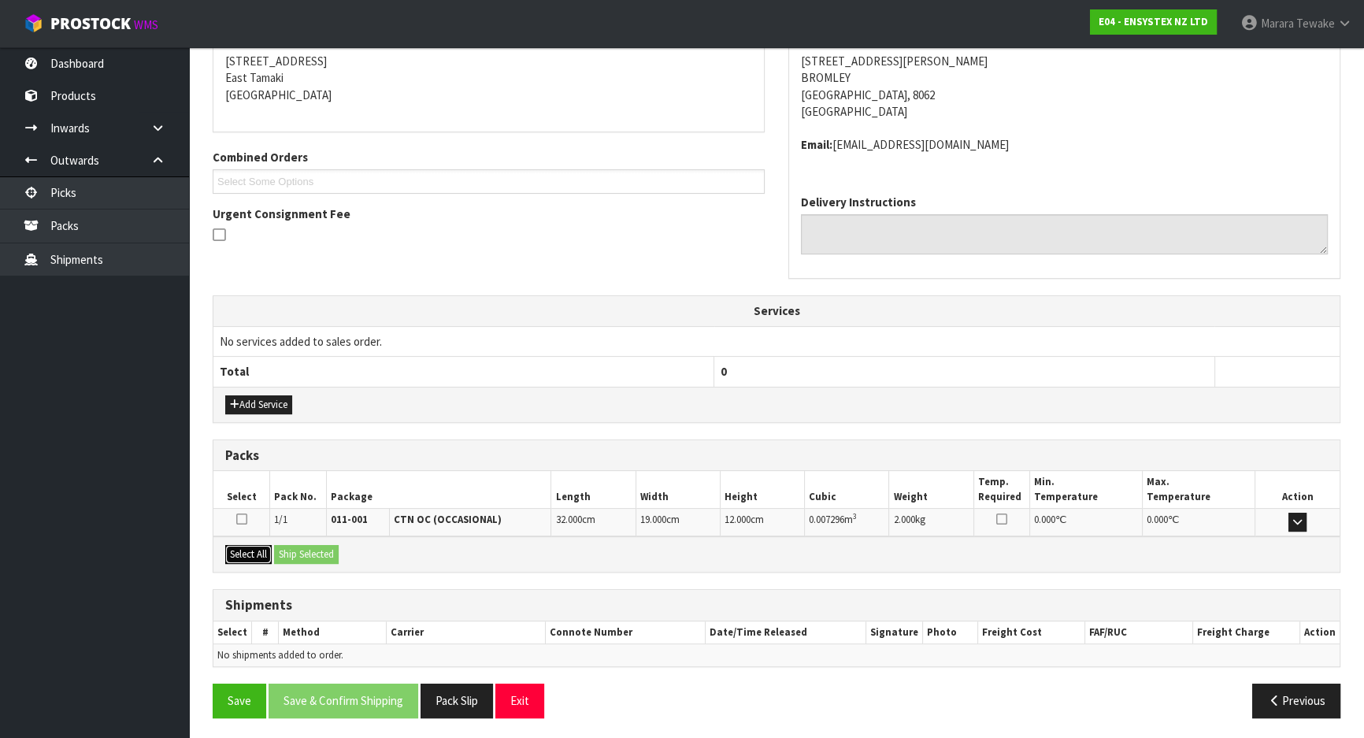
click at [268, 551] on button "Select All" at bounding box center [248, 554] width 46 height 19
click at [283, 551] on button "Ship Selected" at bounding box center [306, 554] width 65 height 19
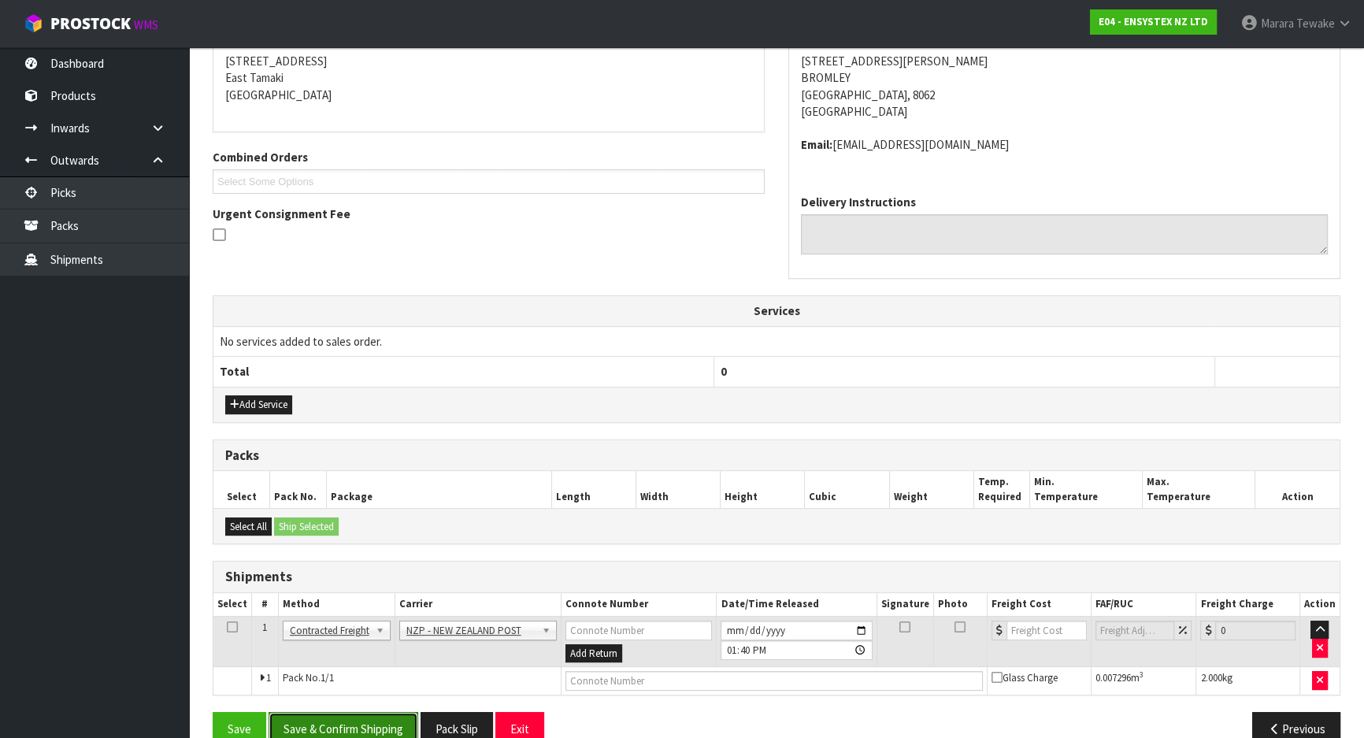
click at [382, 725] on button "Save & Confirm Shipping" at bounding box center [344, 729] width 150 height 34
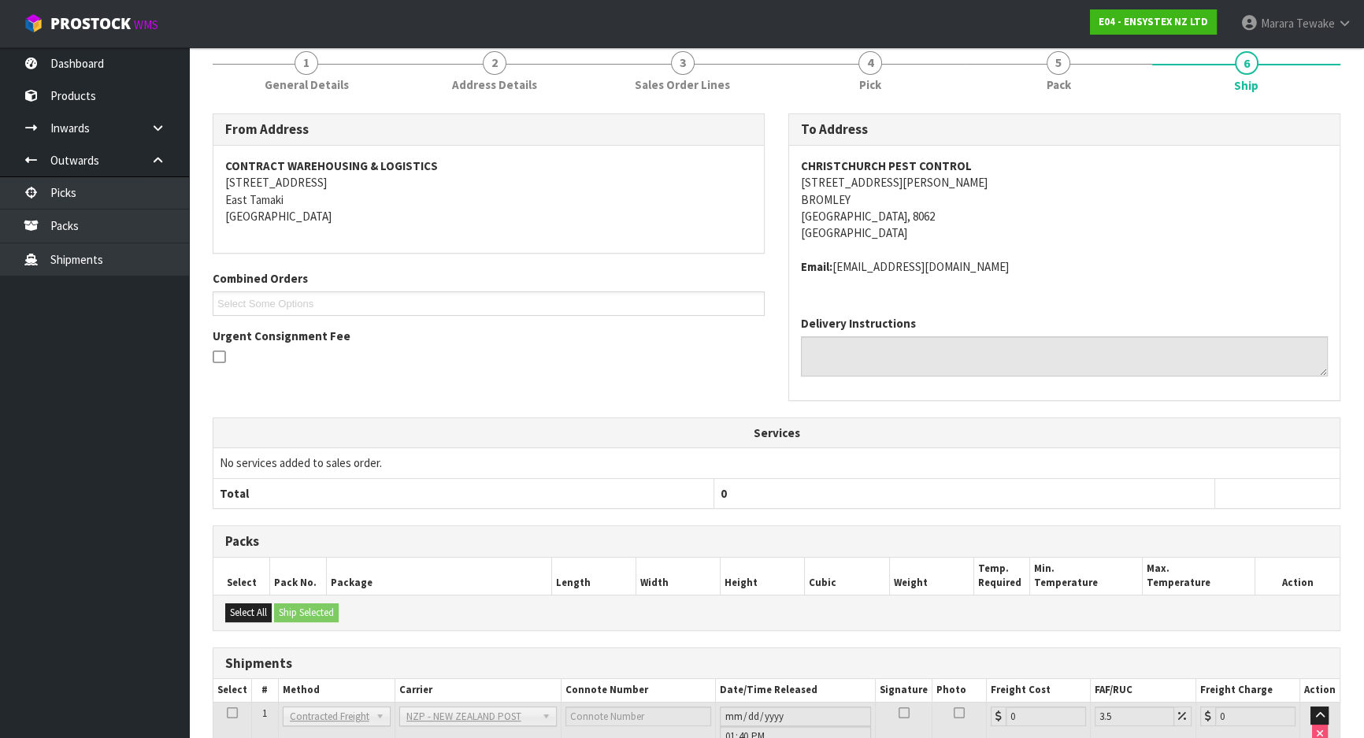
scroll to position [325, 0]
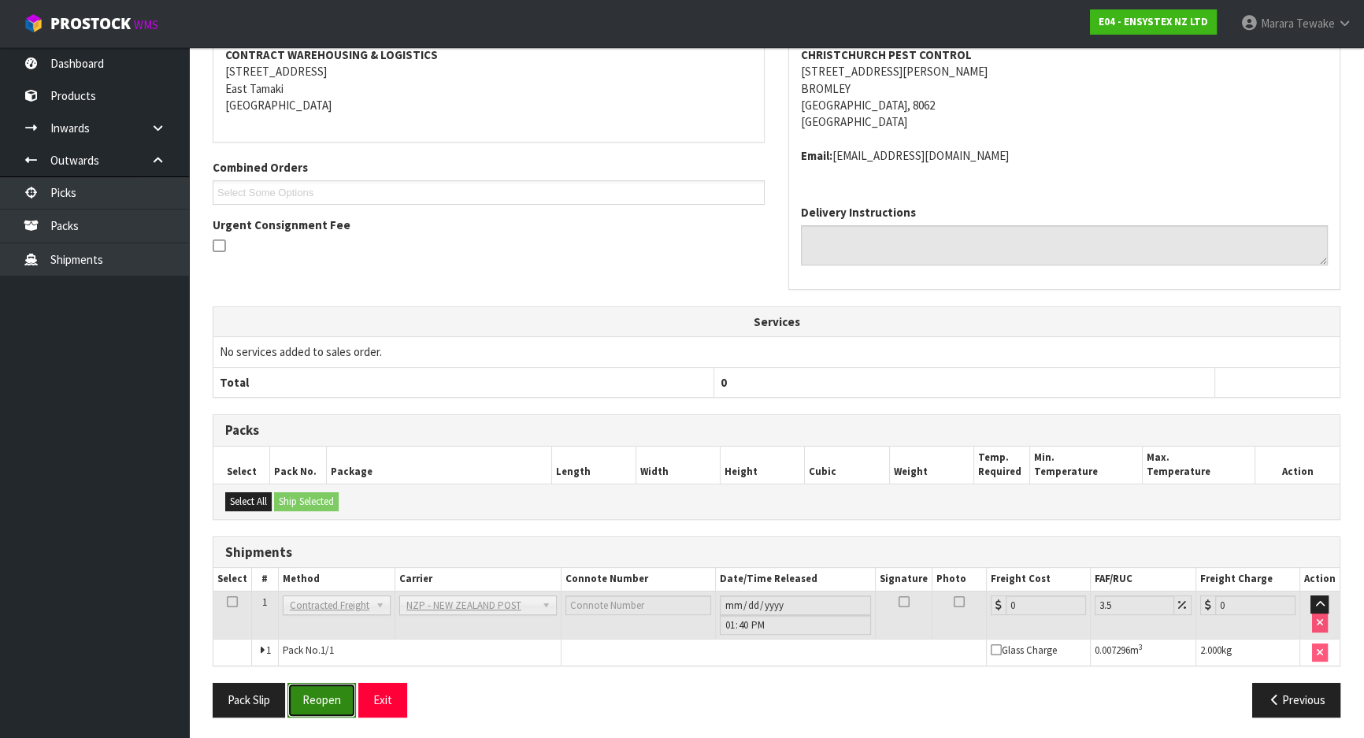
click at [325, 691] on button "Reopen" at bounding box center [321, 700] width 69 height 34
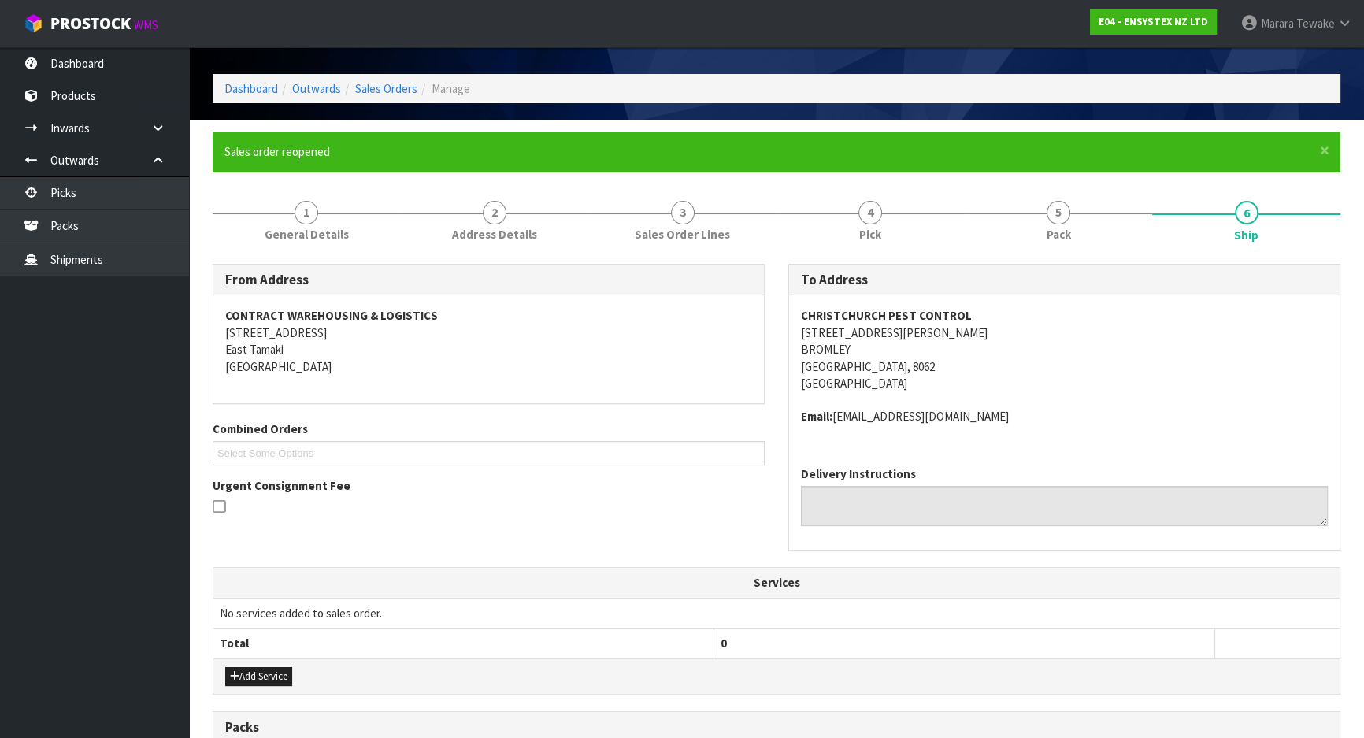
scroll to position [347, 0]
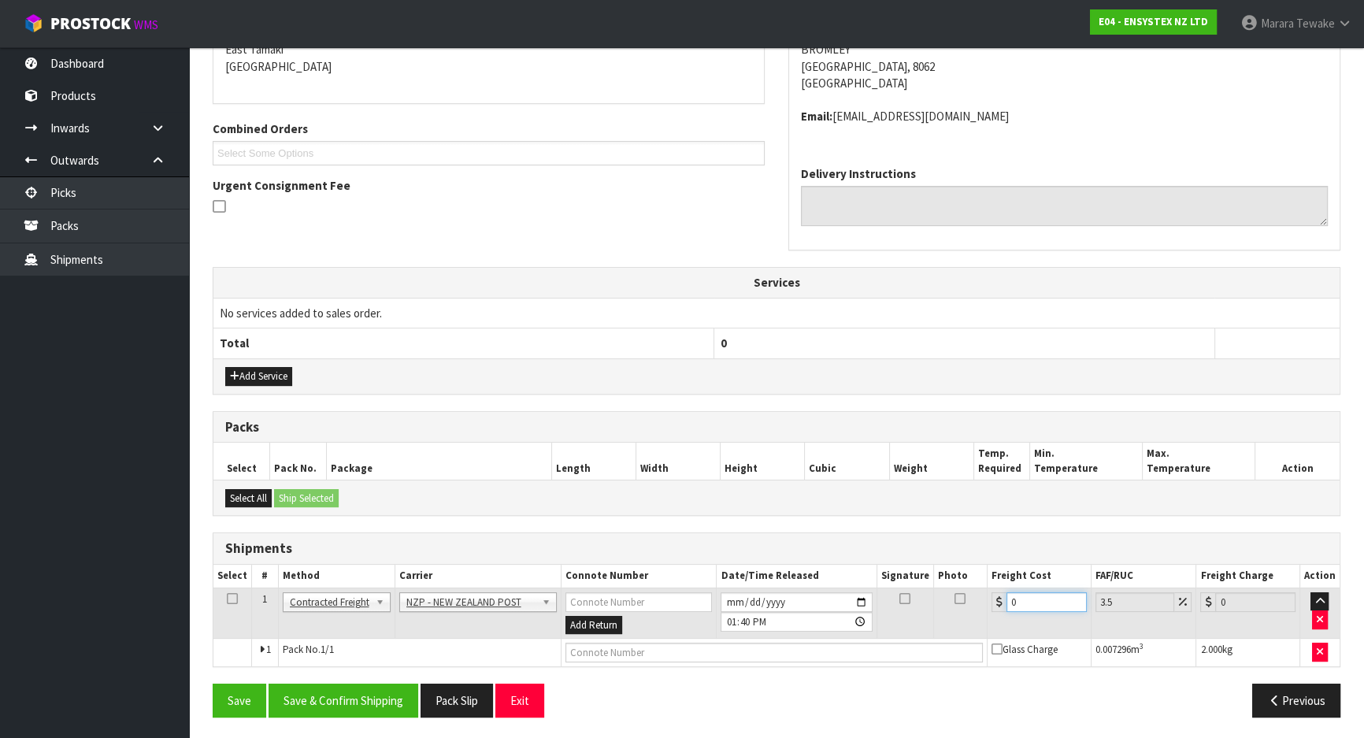
drag, startPoint x: 1028, startPoint y: 593, endPoint x: 936, endPoint y: 594, distance: 92.1
click at [951, 598] on tr "1 Client Local Pickup Customer Local Pickup Company Freight Contracted Freight …" at bounding box center [776, 612] width 1126 height 51
type input "1"
type input "1.03"
type input "11"
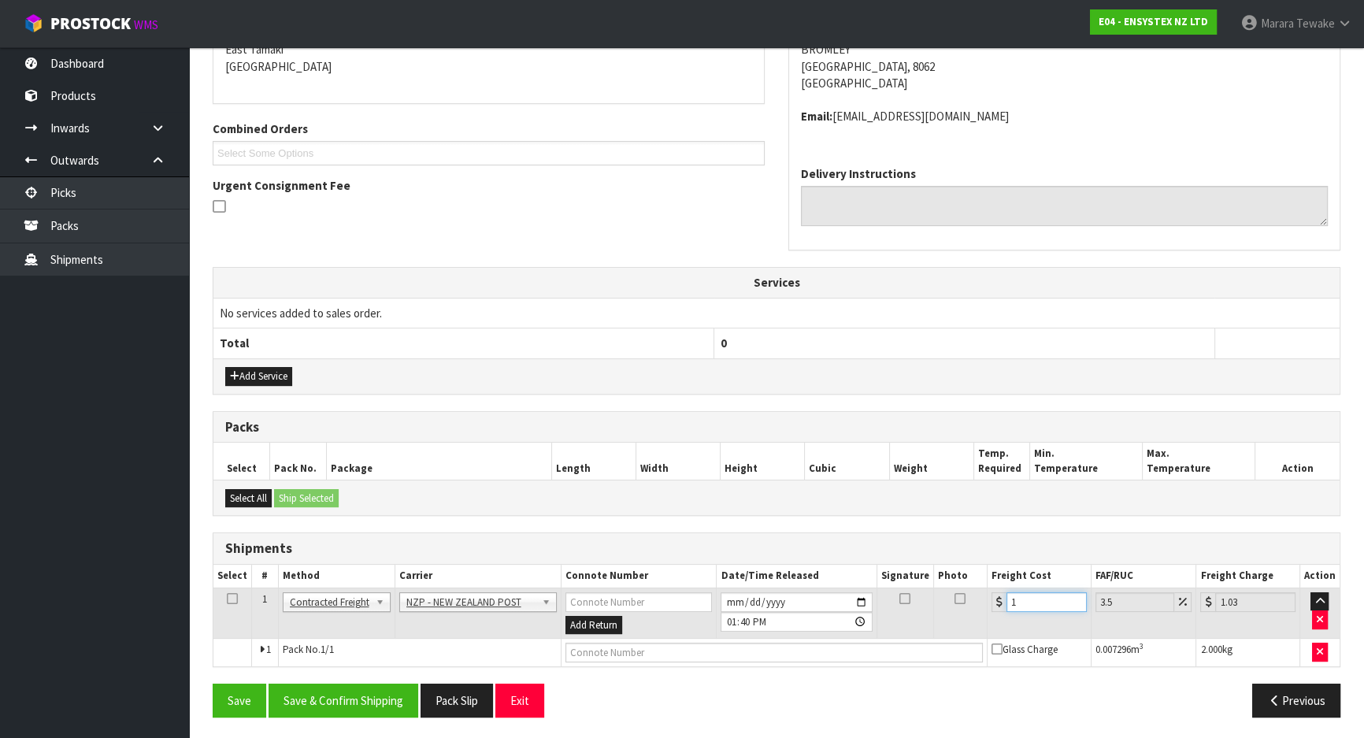
type input "11.38"
type input "11.1"
type input "11.49"
type input "11.16"
type input "11.55"
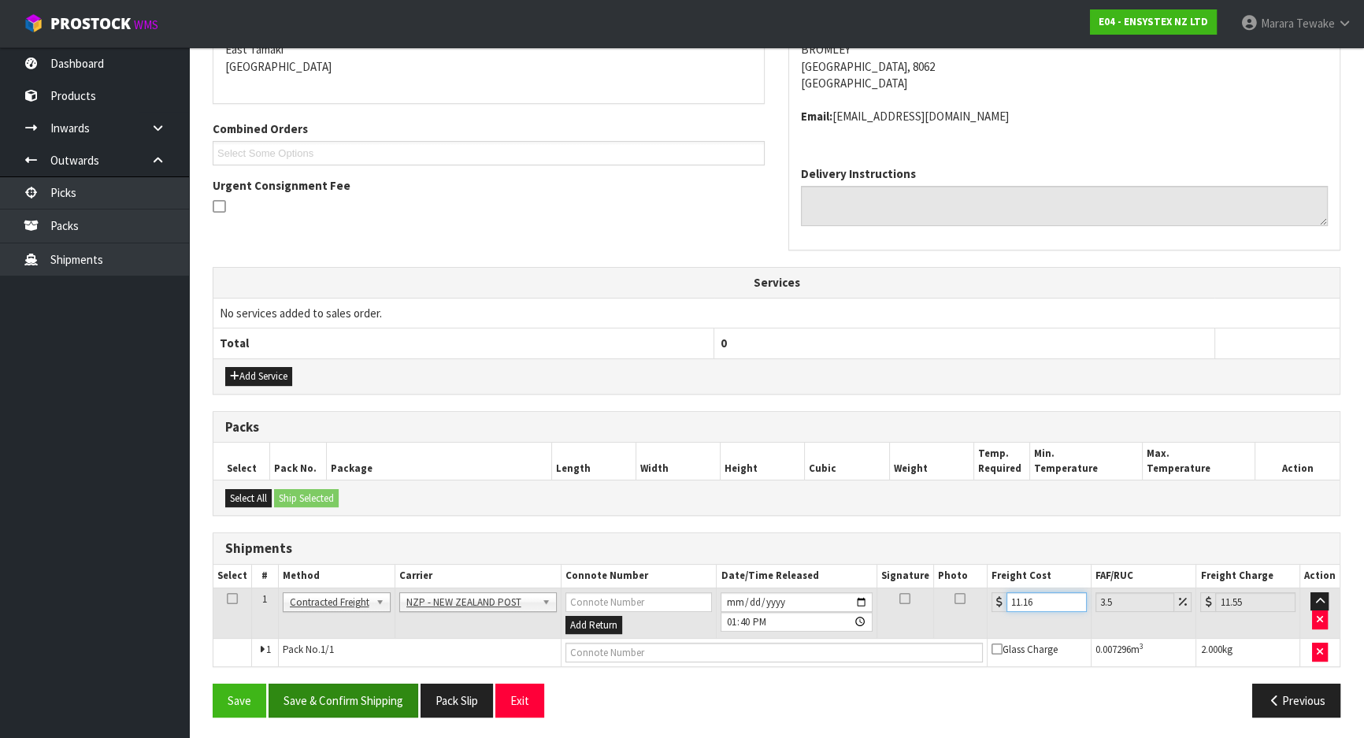
type input "11.16"
drag, startPoint x: 354, startPoint y: 710, endPoint x: 299, endPoint y: 688, distance: 59.4
click at [354, 710] on button "Save & Confirm Shipping" at bounding box center [344, 701] width 150 height 34
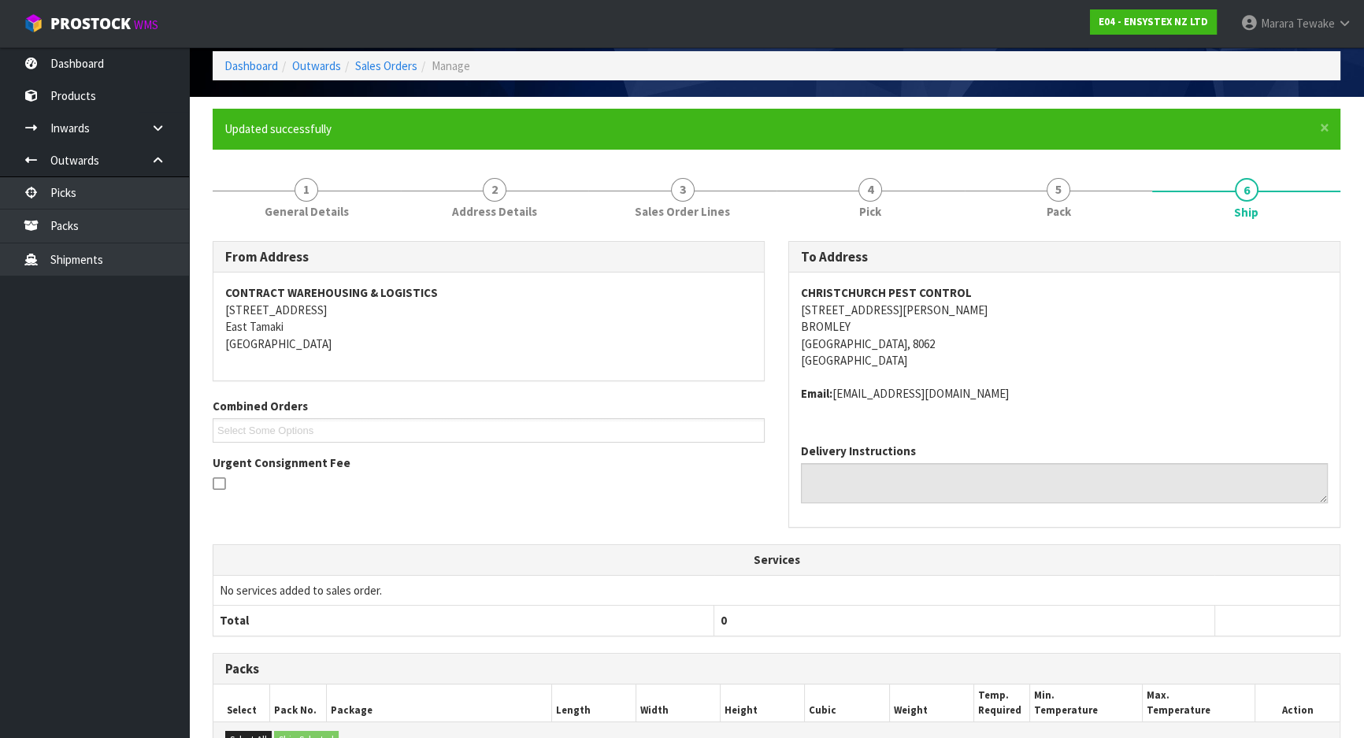
scroll to position [0, 0]
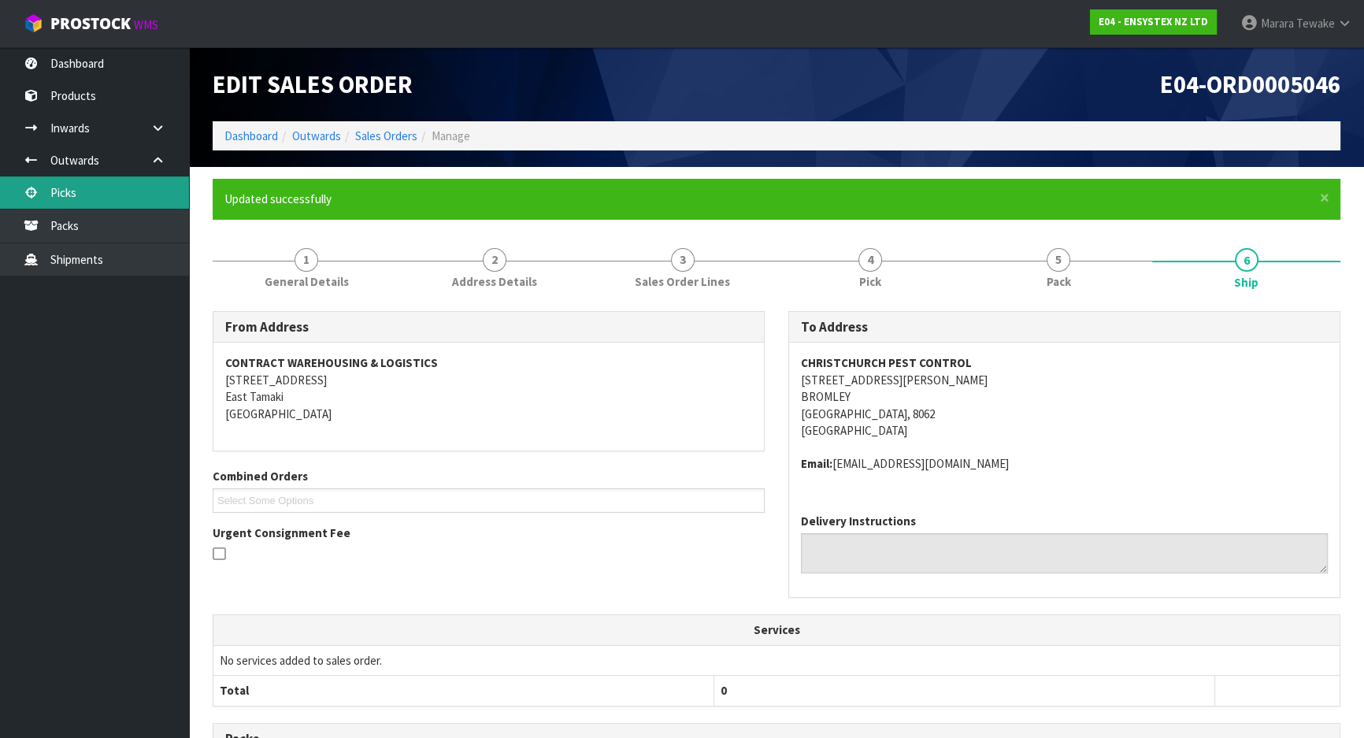
click at [137, 194] on link "Picks" at bounding box center [94, 192] width 189 height 32
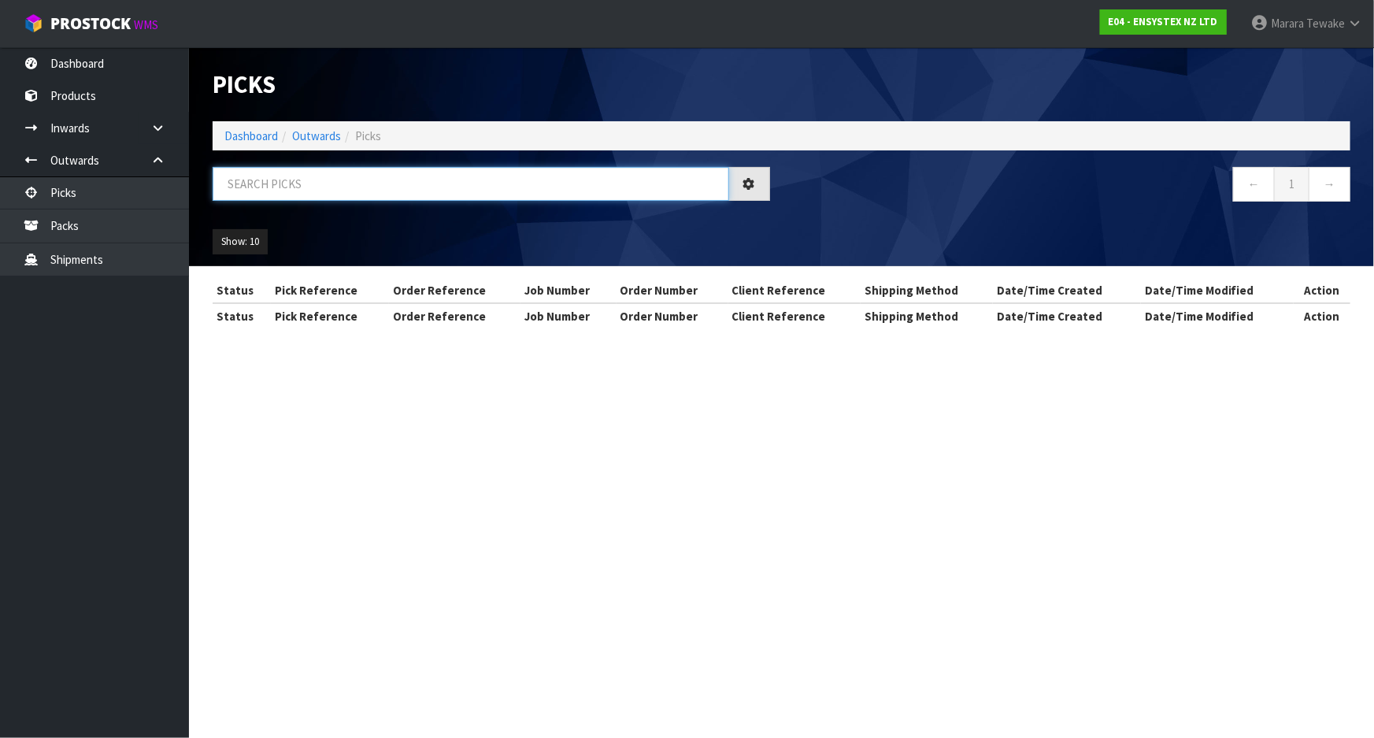
click at [344, 189] on input "text" at bounding box center [471, 184] width 517 height 34
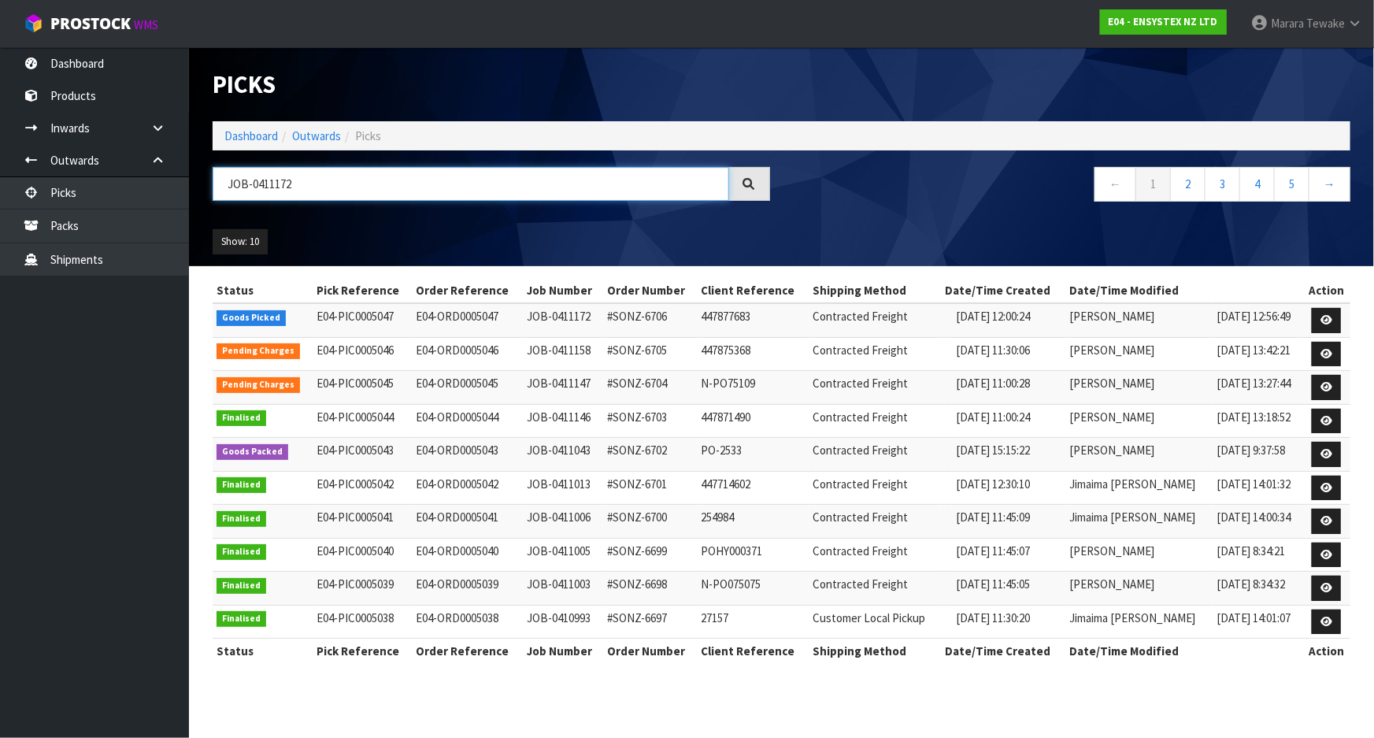
type input "JOB-0411172"
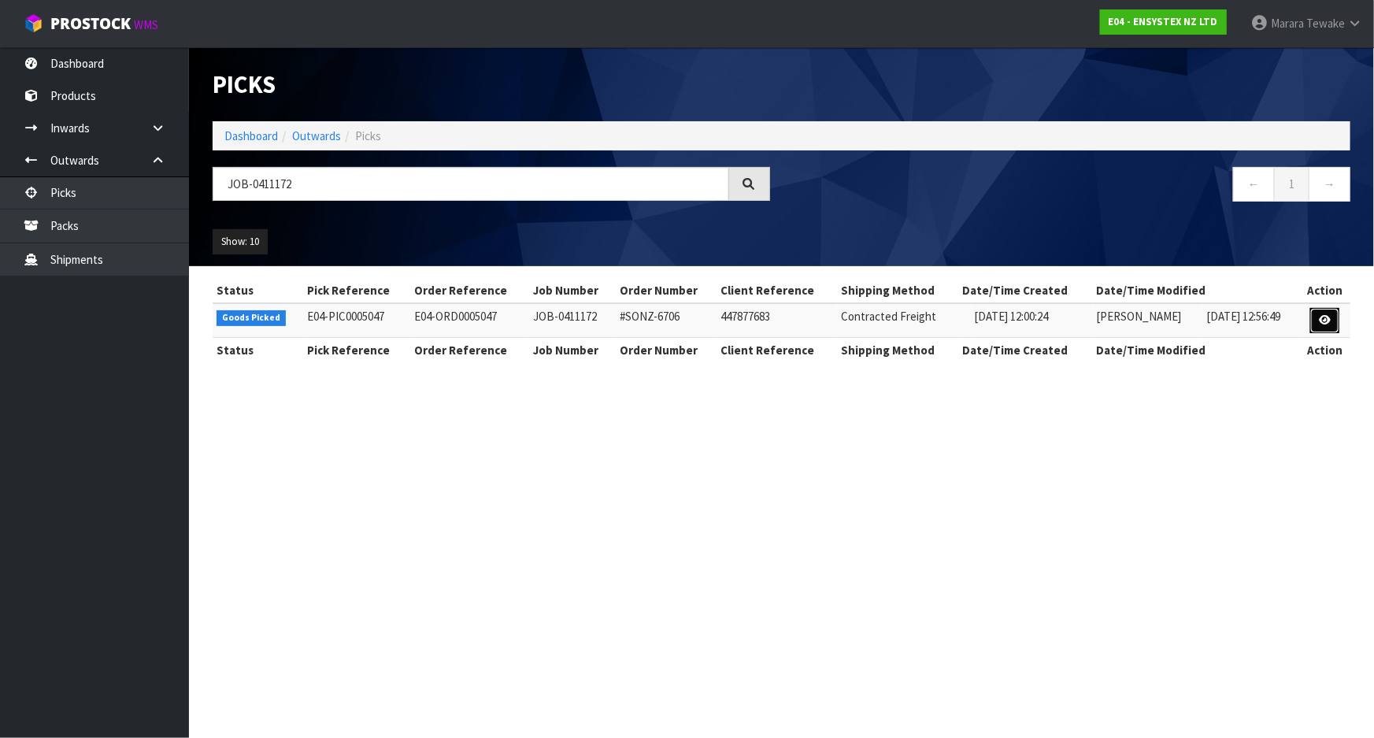
click at [1312, 313] on link at bounding box center [1324, 320] width 29 height 25
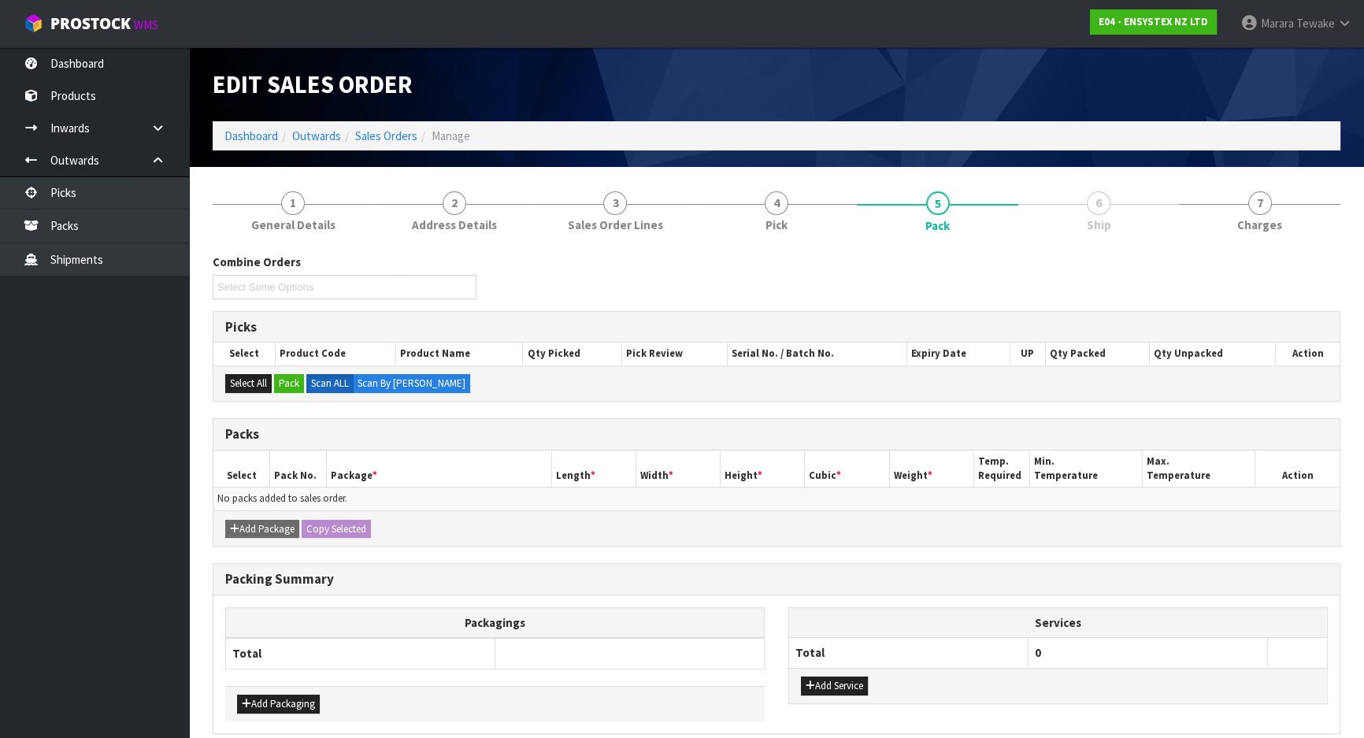
click at [1325, 320] on h3 "Picks" at bounding box center [776, 327] width 1102 height 15
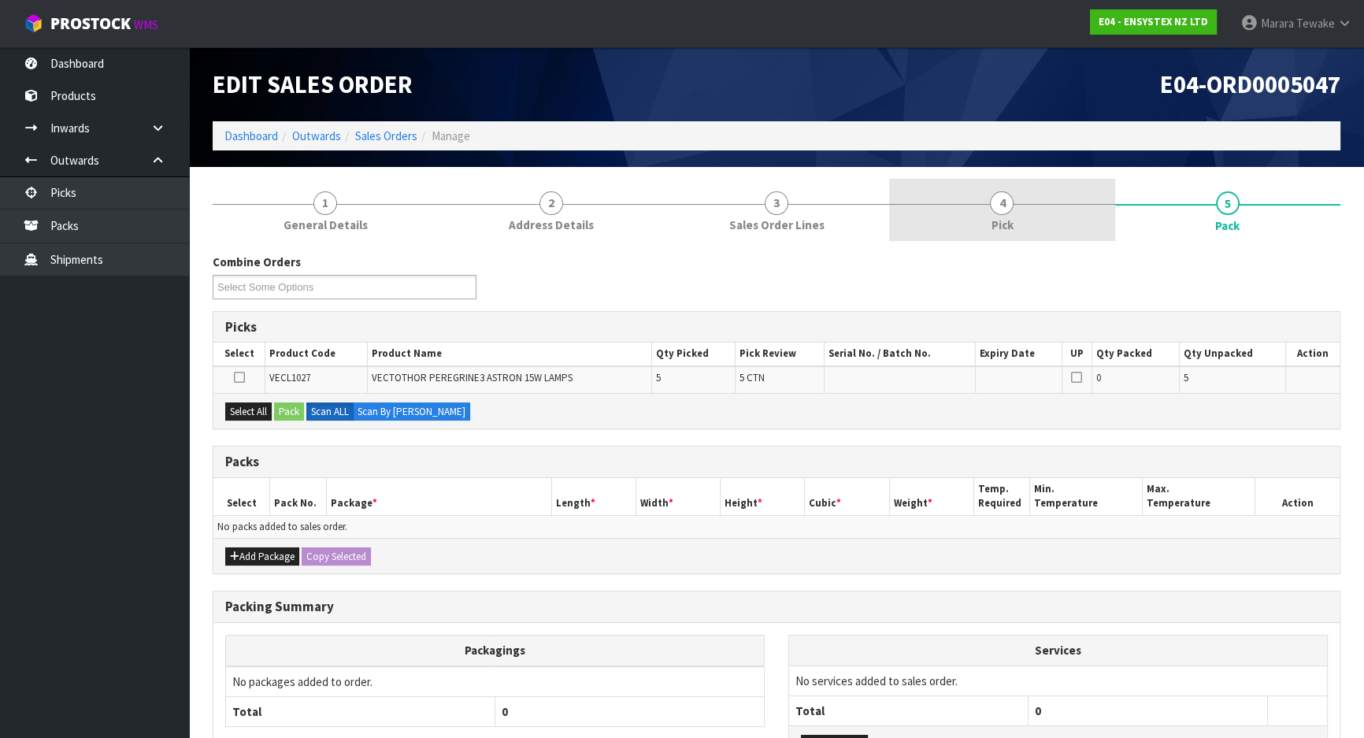
click at [1082, 213] on link "4 Pick" at bounding box center [1001, 210] width 225 height 62
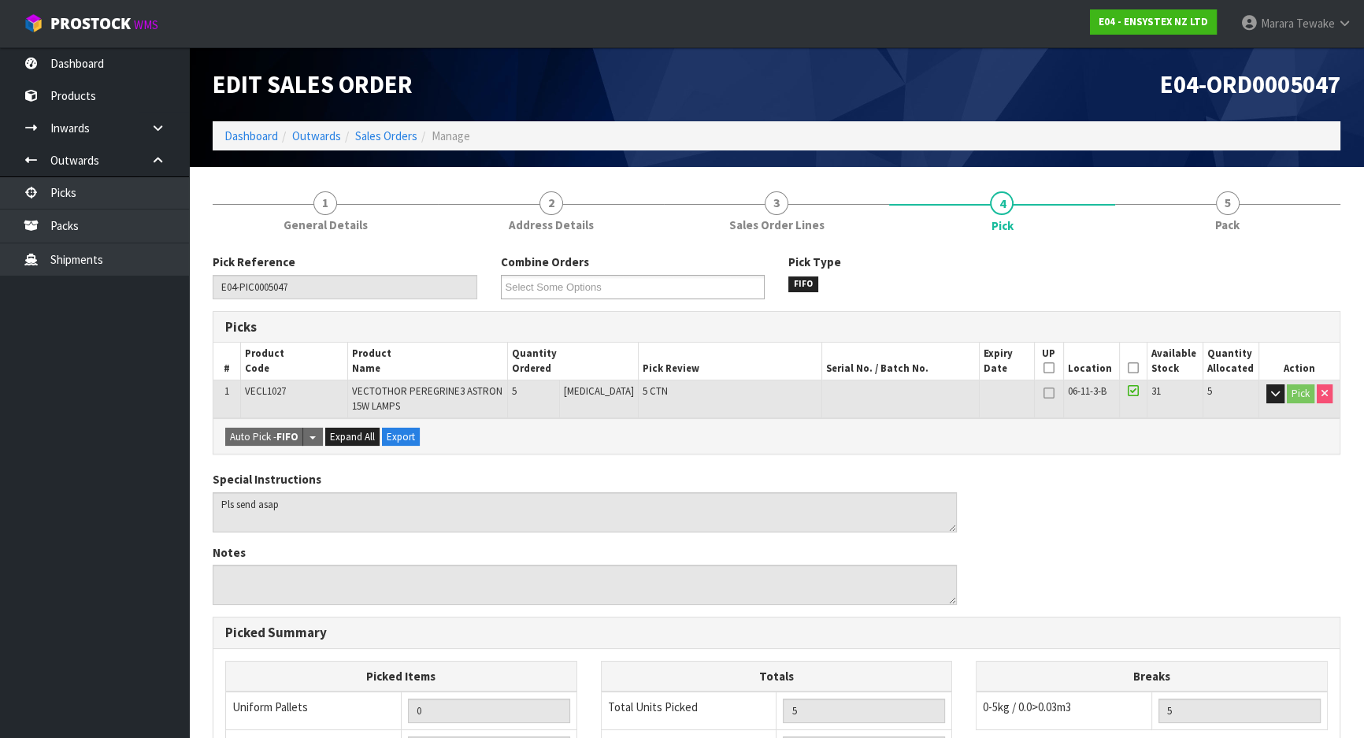
click at [1128, 368] on icon at bounding box center [1133, 368] width 11 height 1
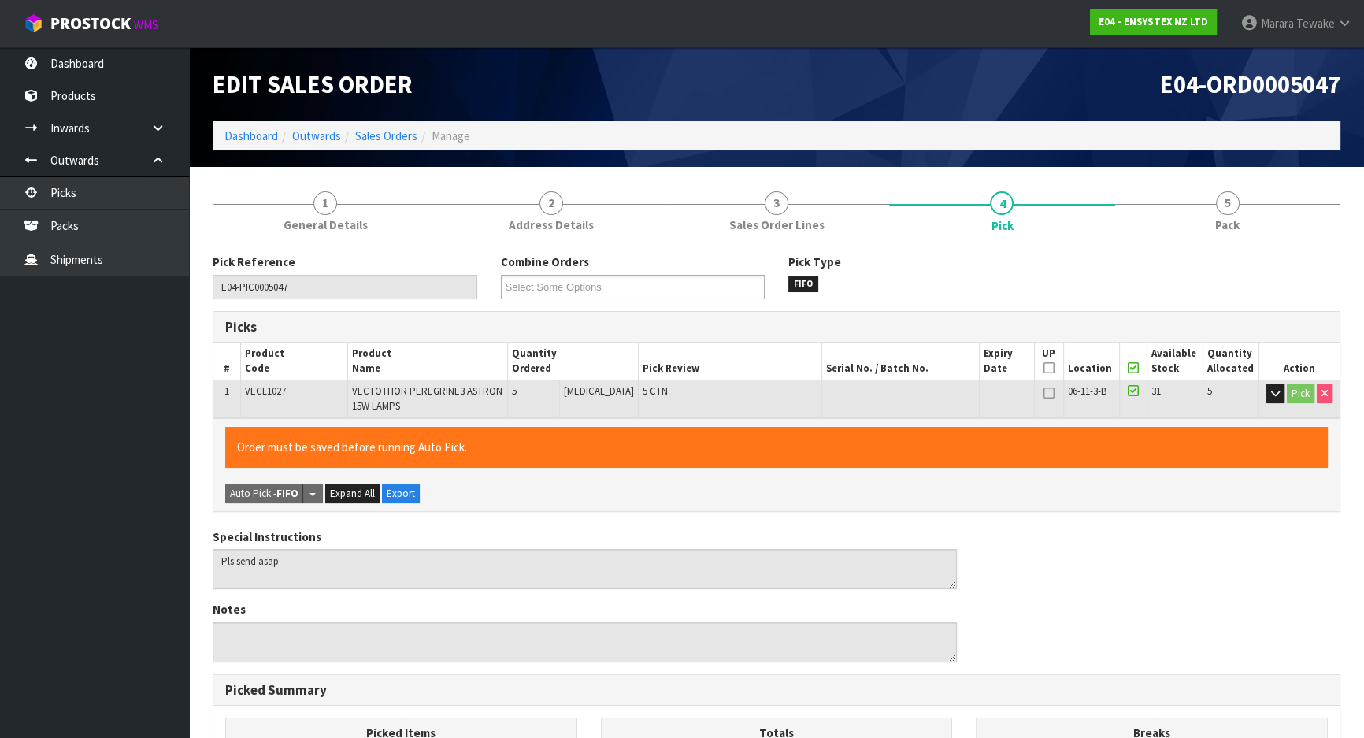
scroll to position [367, 0]
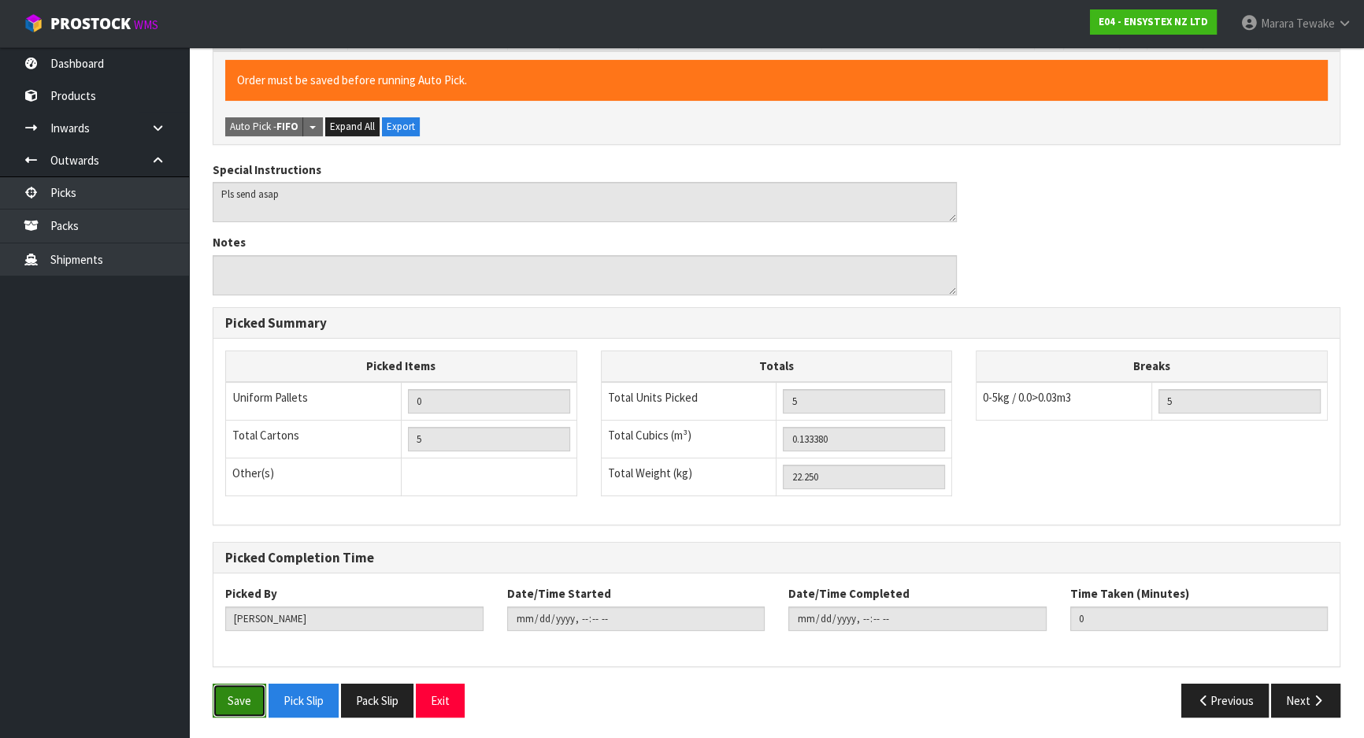
click at [233, 700] on button "Save" at bounding box center [240, 701] width 54 height 34
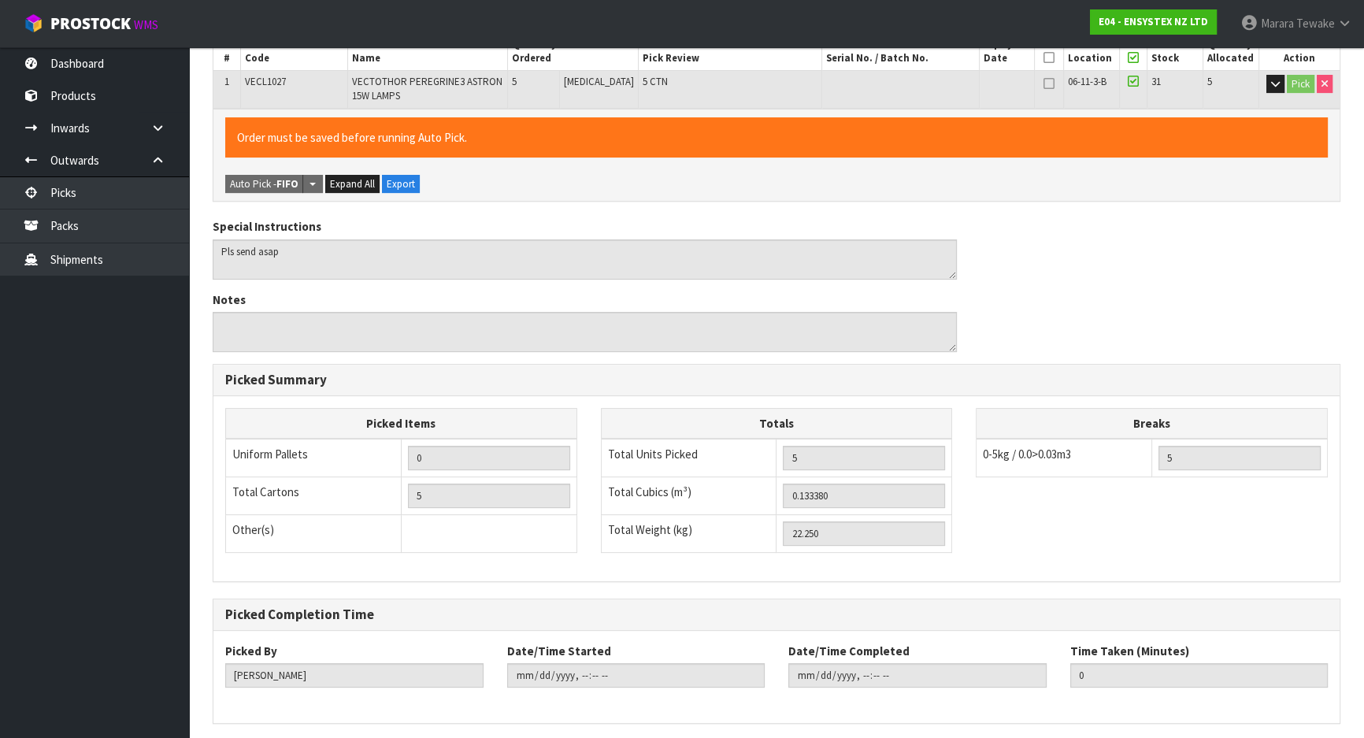
scroll to position [0, 0]
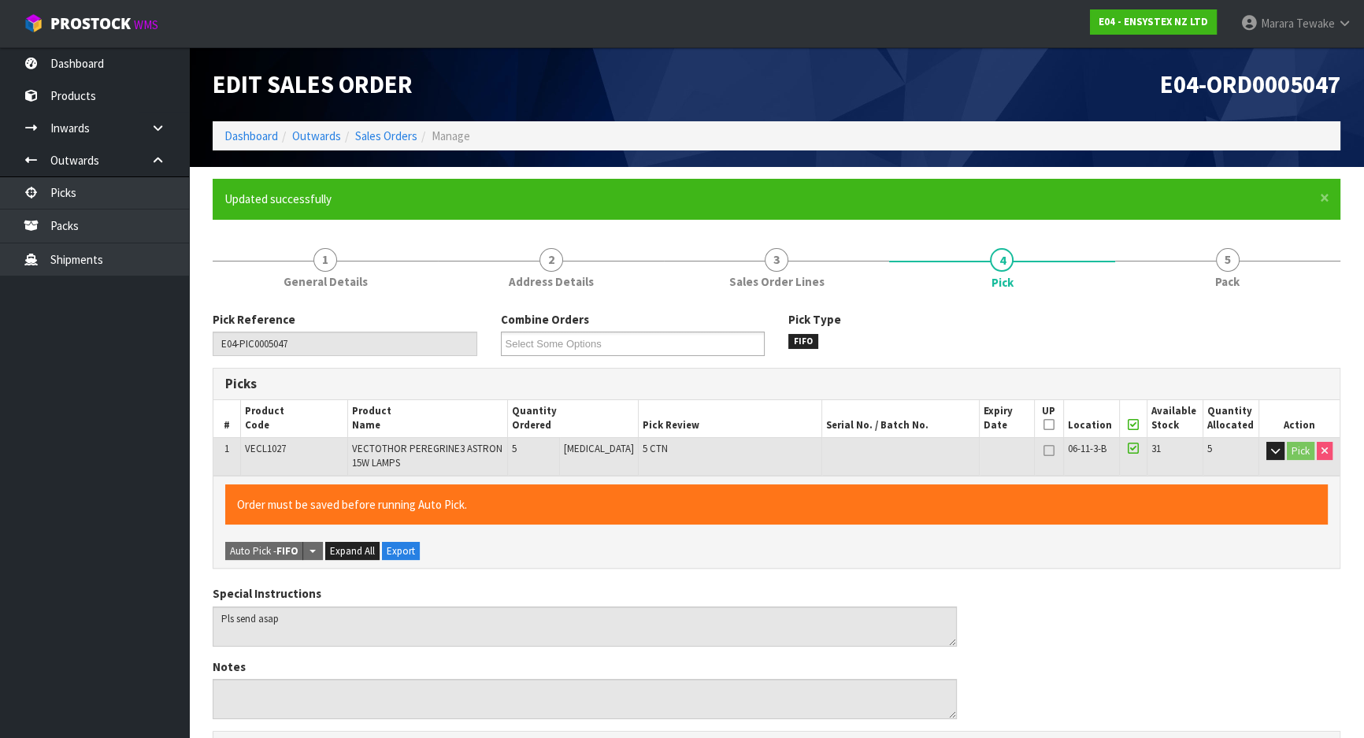
type input "2025-09-05T13:43:28"
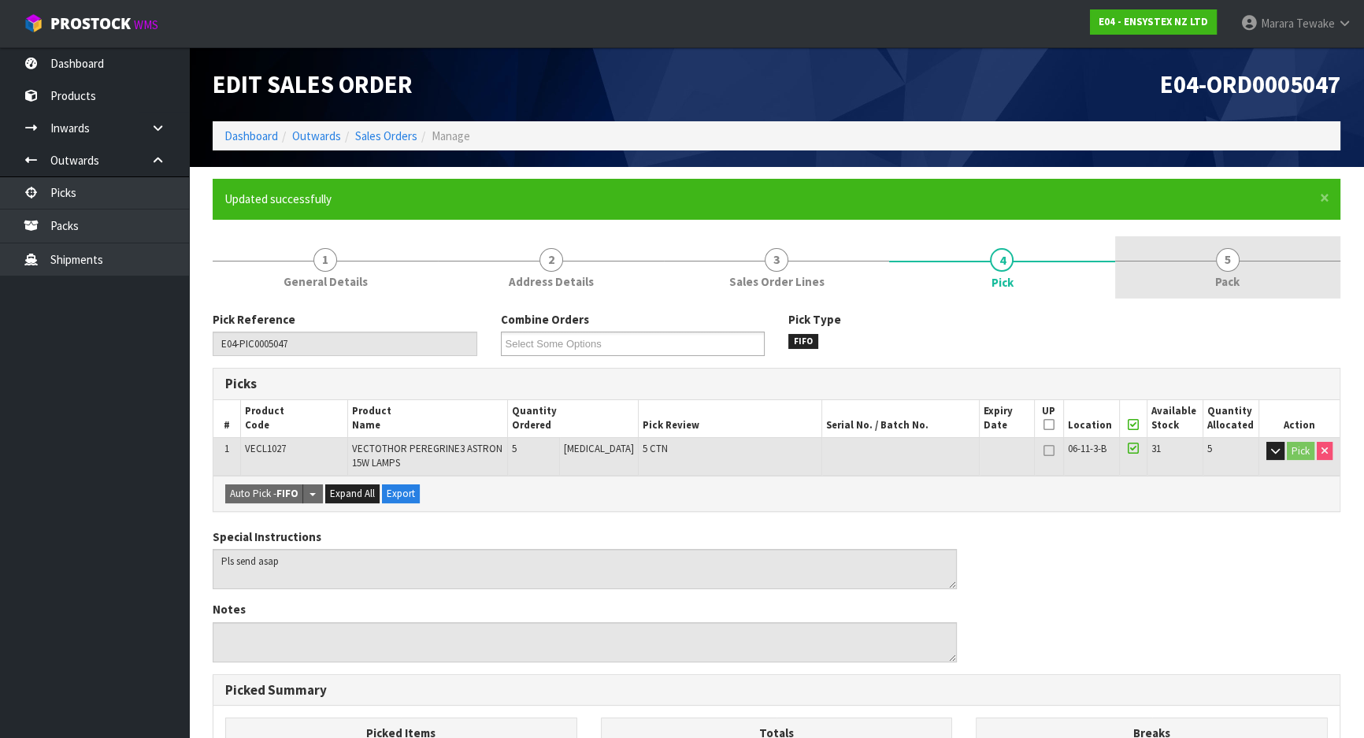
click at [1215, 267] on link "5 Pack" at bounding box center [1227, 267] width 225 height 62
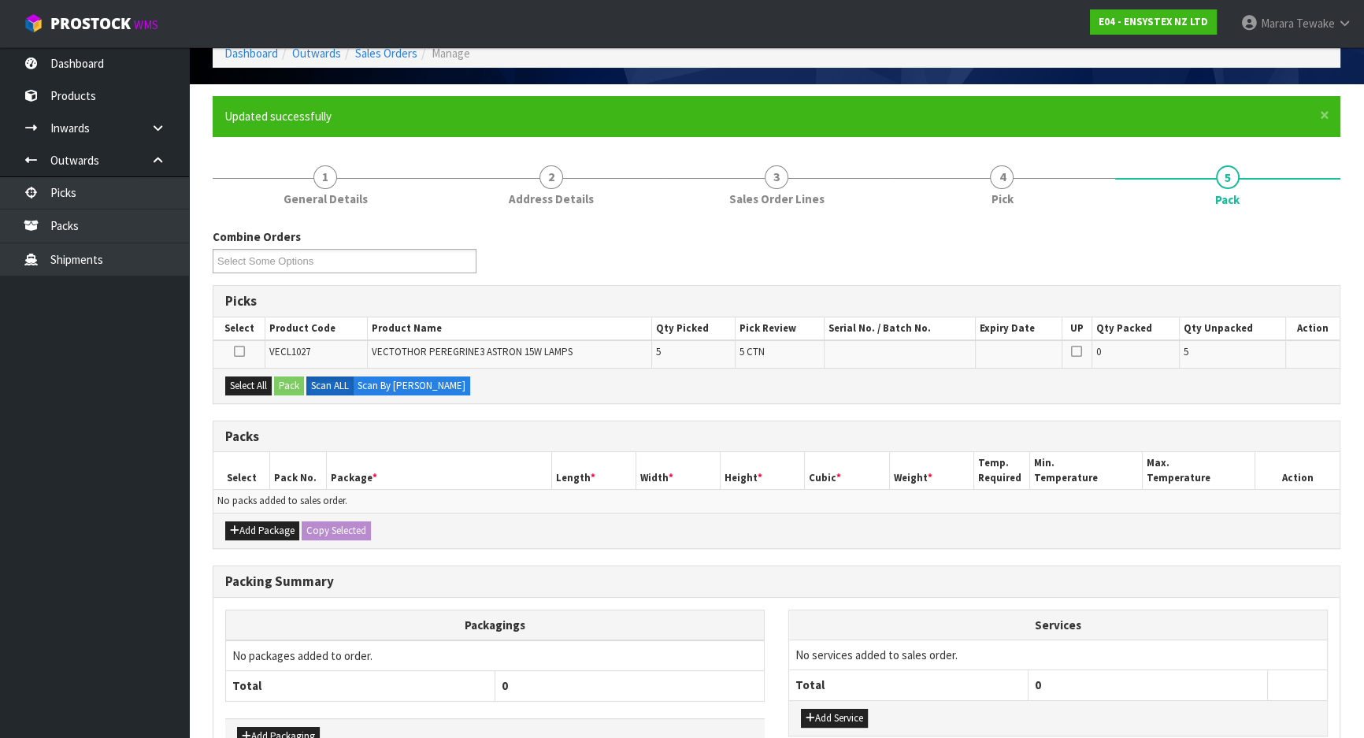
scroll to position [181, 0]
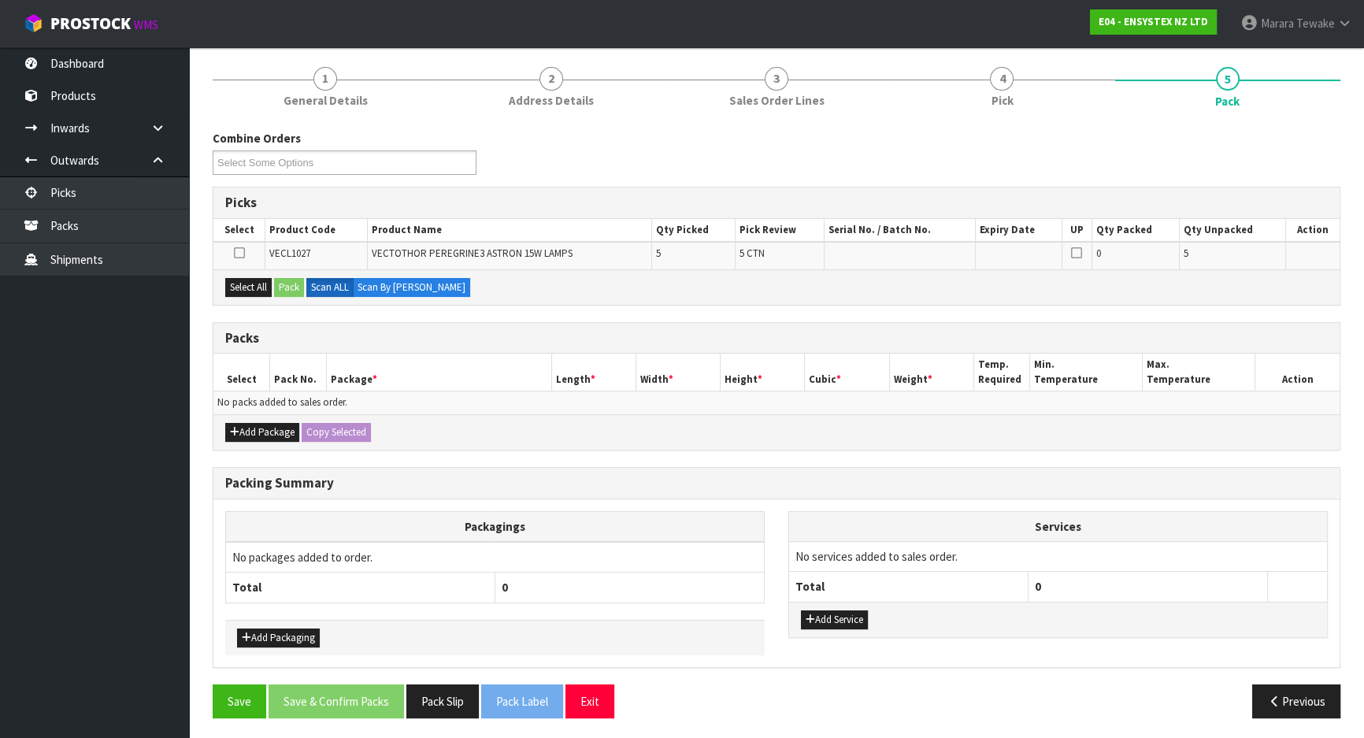
click at [268, 417] on div "Add Package Copy Selected" at bounding box center [776, 431] width 1126 height 35
click at [261, 425] on button "Add Package" at bounding box center [262, 432] width 74 height 19
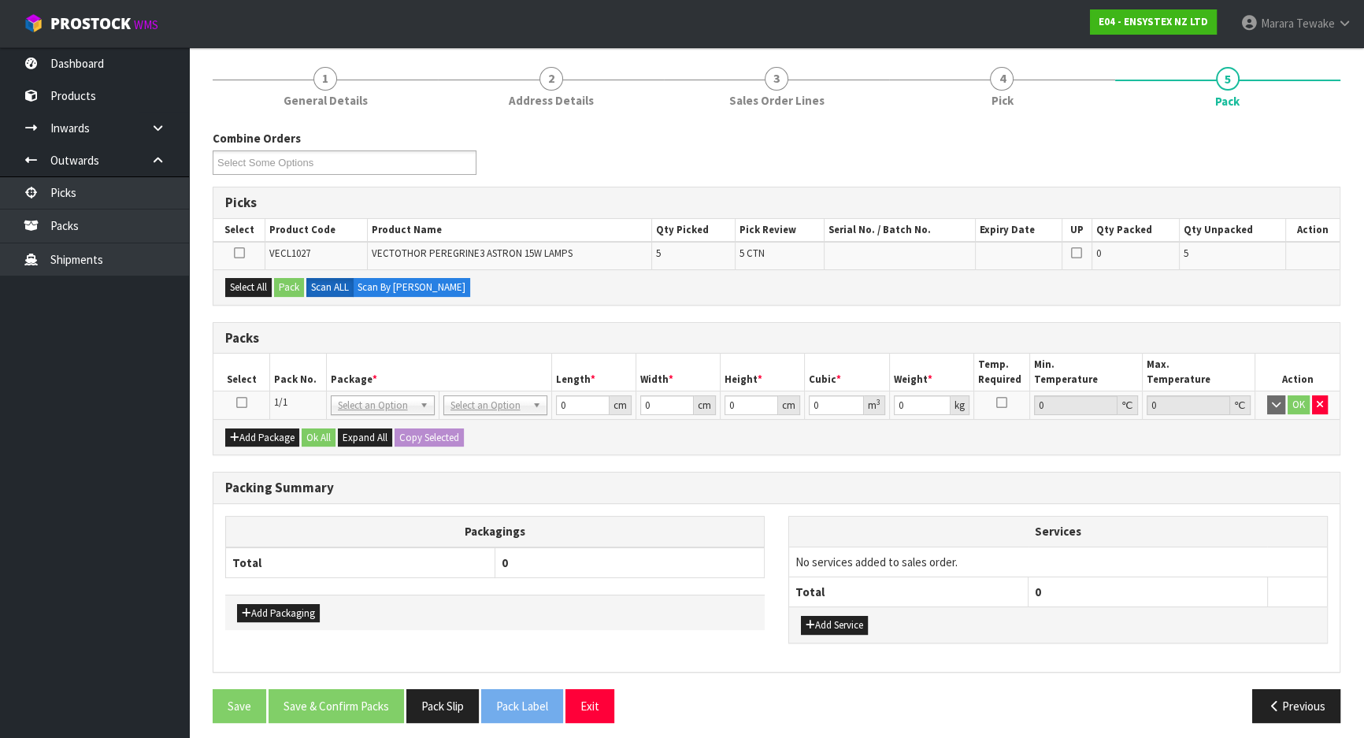
click at [243, 402] on icon at bounding box center [241, 402] width 11 height 1
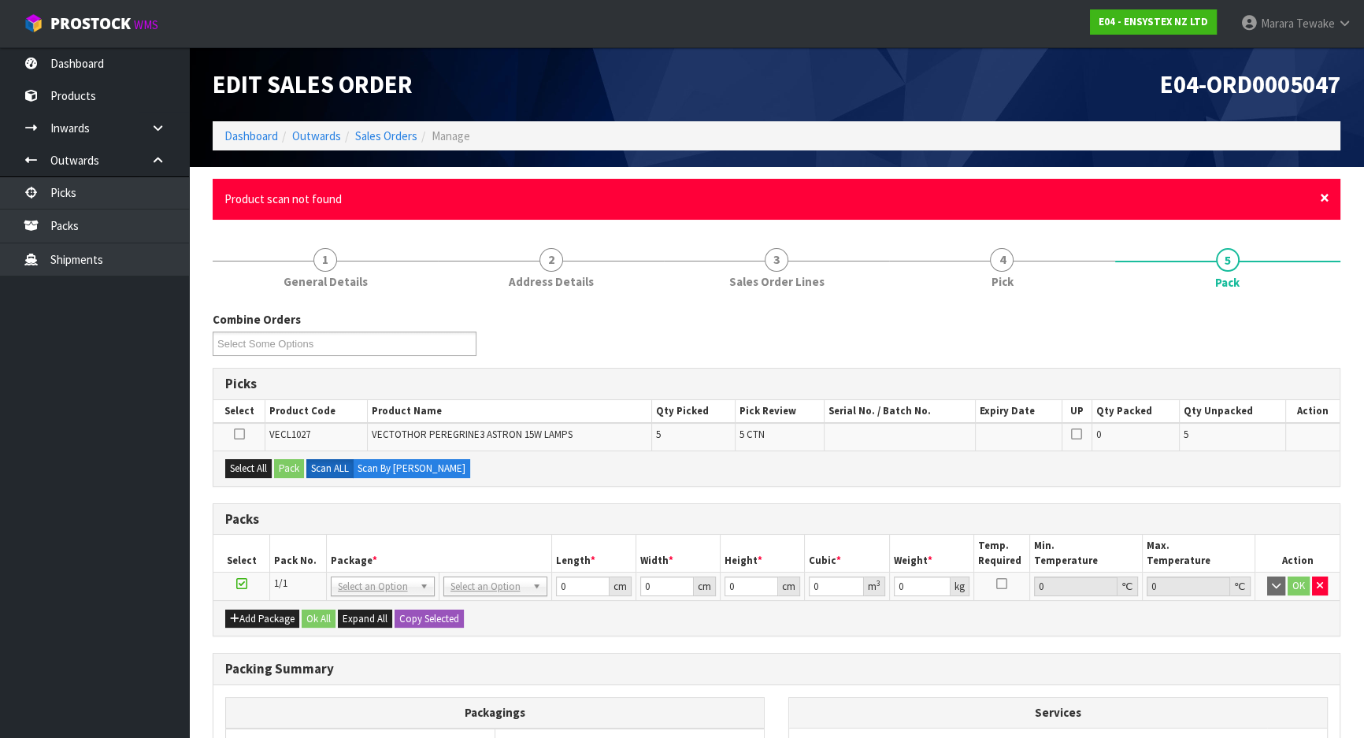
click at [1325, 195] on span "×" at bounding box center [1324, 198] width 9 height 22
click at [1326, 196] on span "×" at bounding box center [1324, 198] width 9 height 22
click at [1323, 196] on span "×" at bounding box center [1324, 198] width 9 height 22
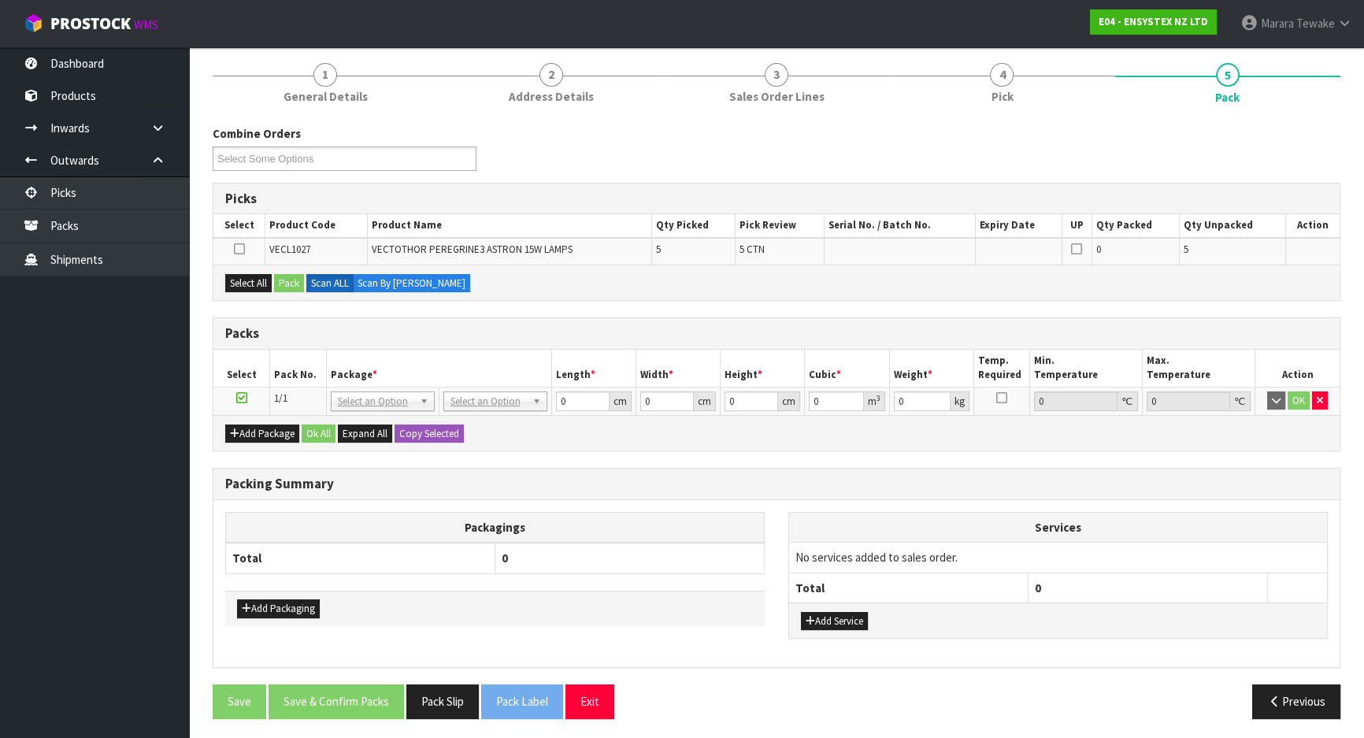
scroll to position [57, 0]
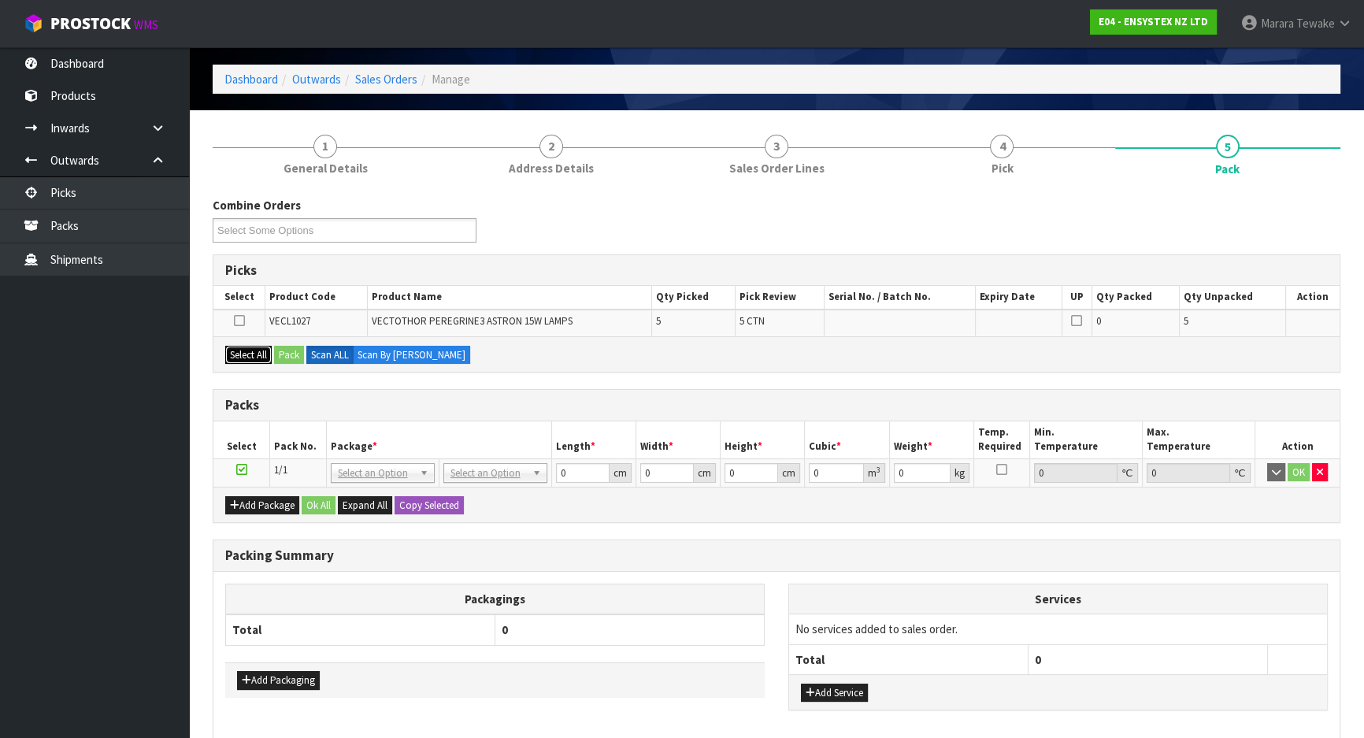
drag, startPoint x: 255, startPoint y: 358, endPoint x: 286, endPoint y: 356, distance: 30.8
click at [257, 358] on button "Select All" at bounding box center [248, 355] width 46 height 19
click at [292, 354] on button "Pack" at bounding box center [289, 355] width 30 height 19
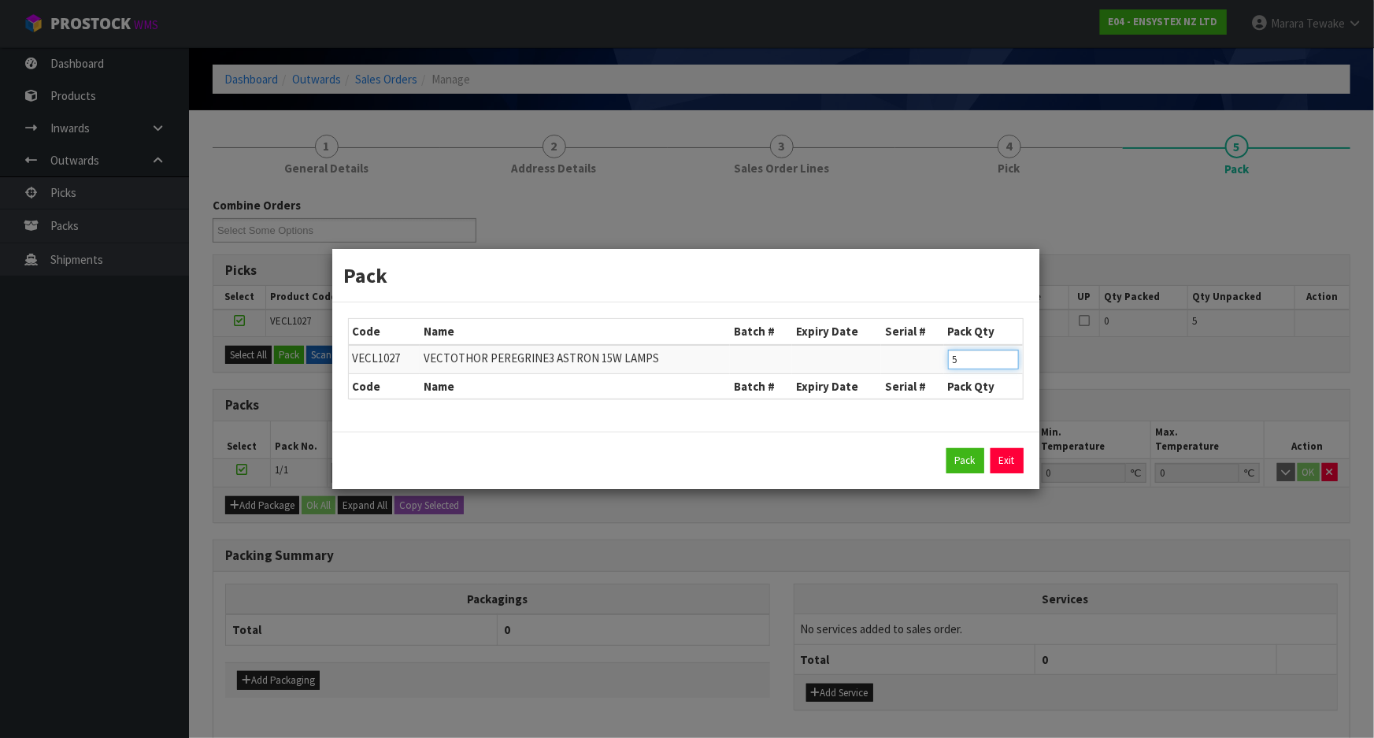
drag, startPoint x: 976, startPoint y: 357, endPoint x: 901, endPoint y: 325, distance: 81.9
click at [911, 343] on table "Code Name Batch # Expiry Date Serial # Pack Qty VECL1027 VECTOTHOR PEREGRINE3 A…" at bounding box center [686, 359] width 674 height 80
type input "2"
click button "Pack" at bounding box center [966, 460] width 38 height 25
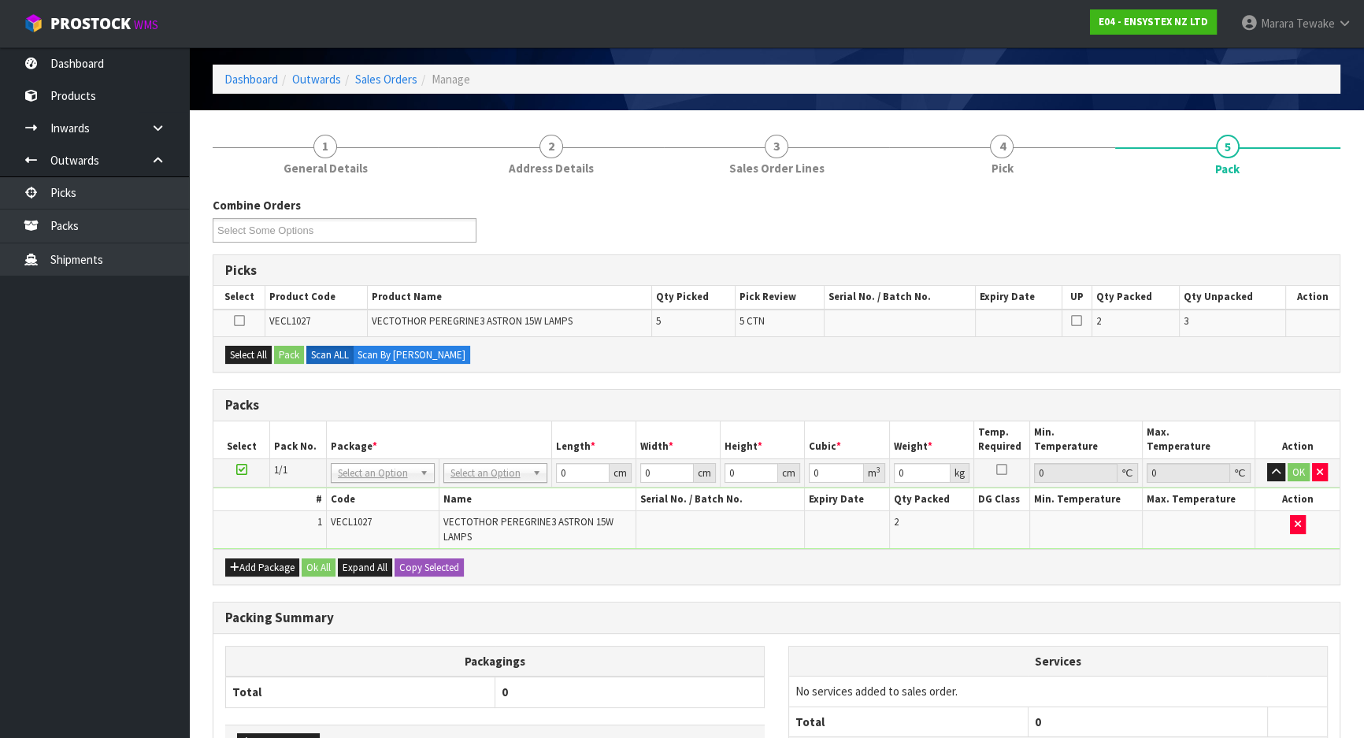
click at [244, 469] on icon at bounding box center [241, 469] width 11 height 1
click at [243, 351] on button "Select All" at bounding box center [248, 355] width 46 height 19
click at [287, 352] on button "Pack" at bounding box center [289, 355] width 30 height 19
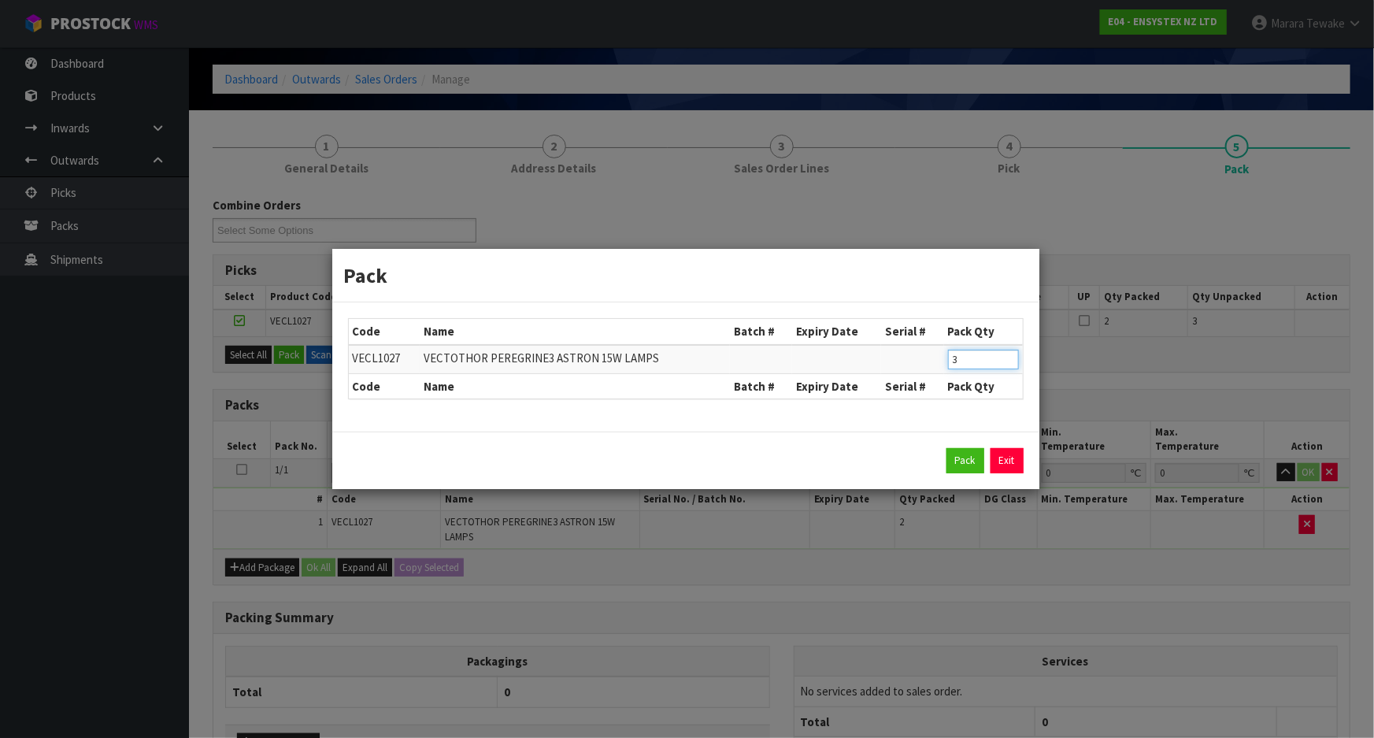
drag, startPoint x: 972, startPoint y: 368, endPoint x: 928, endPoint y: 348, distance: 48.3
click at [937, 354] on tr "VECL1027 VECTOTHOR PEREGRINE3 ASTRON 15W LAMPS 3" at bounding box center [686, 359] width 674 height 29
type input "2"
click button "Pack" at bounding box center [966, 460] width 38 height 25
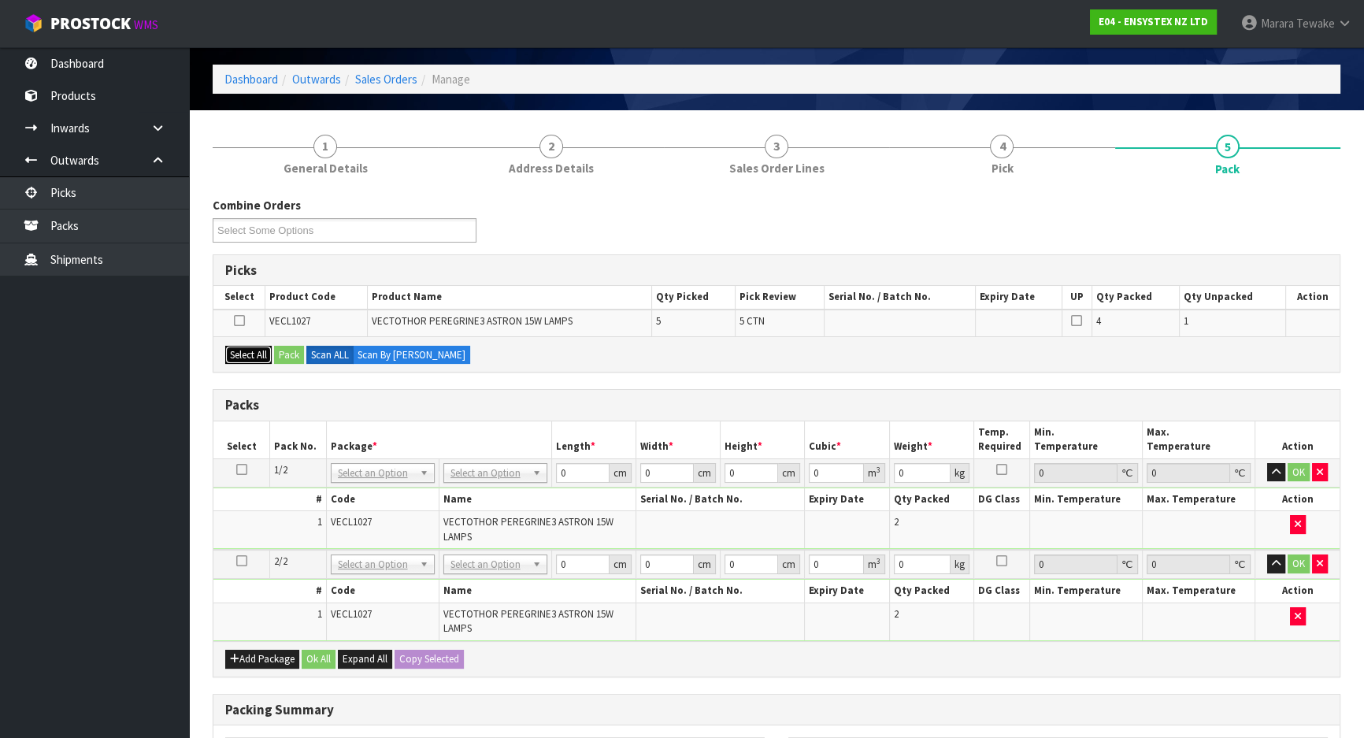
click at [257, 353] on button "Select All" at bounding box center [248, 355] width 46 height 19
click at [299, 352] on button "Pack" at bounding box center [289, 355] width 30 height 19
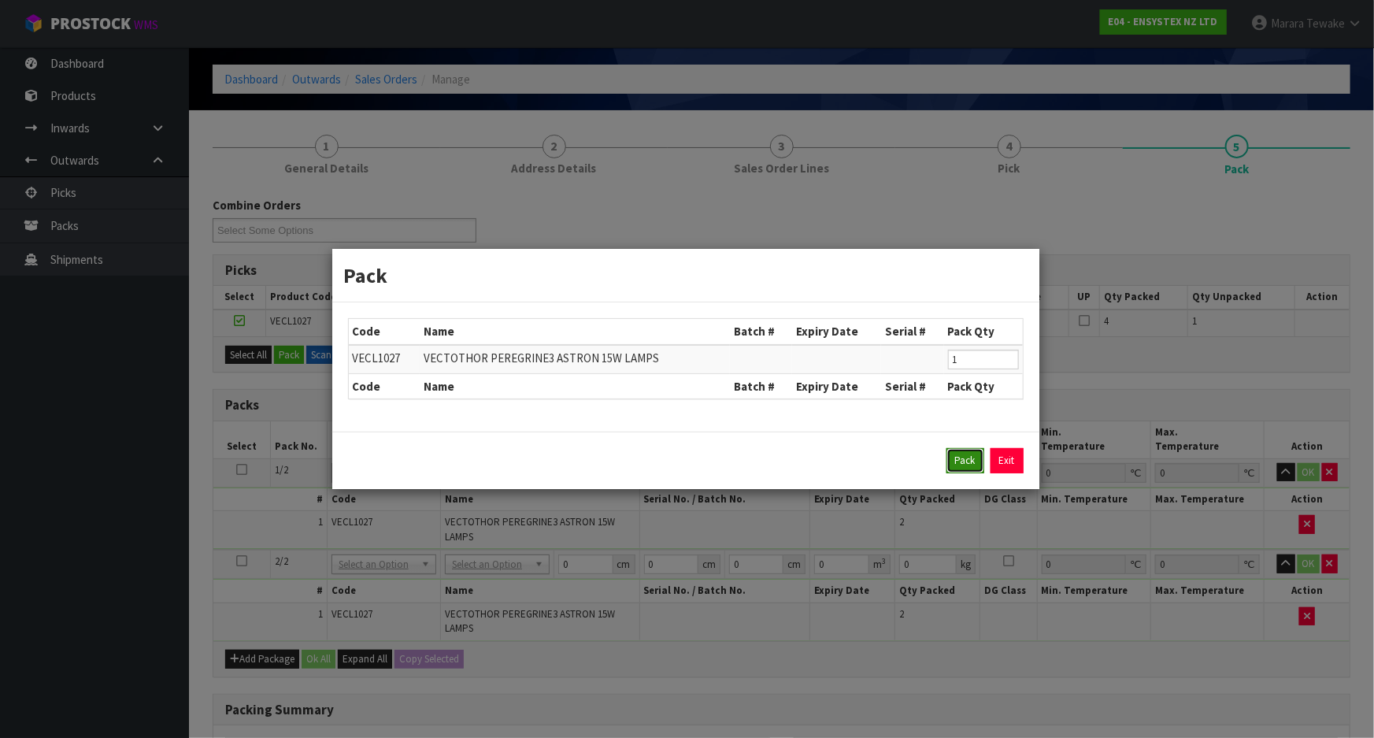
click at [953, 465] on button "Pack" at bounding box center [966, 460] width 38 height 25
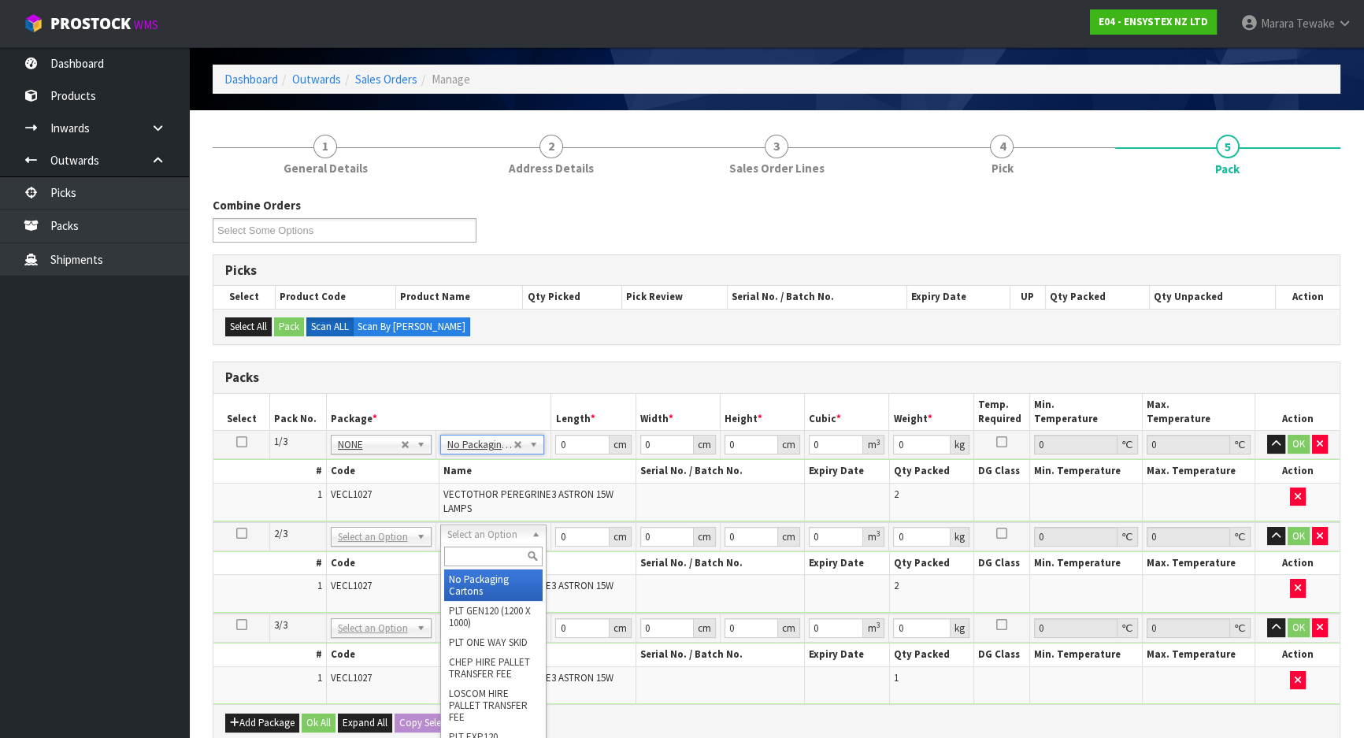
drag, startPoint x: 480, startPoint y: 583, endPoint x: 480, endPoint y: 594, distance: 11.0
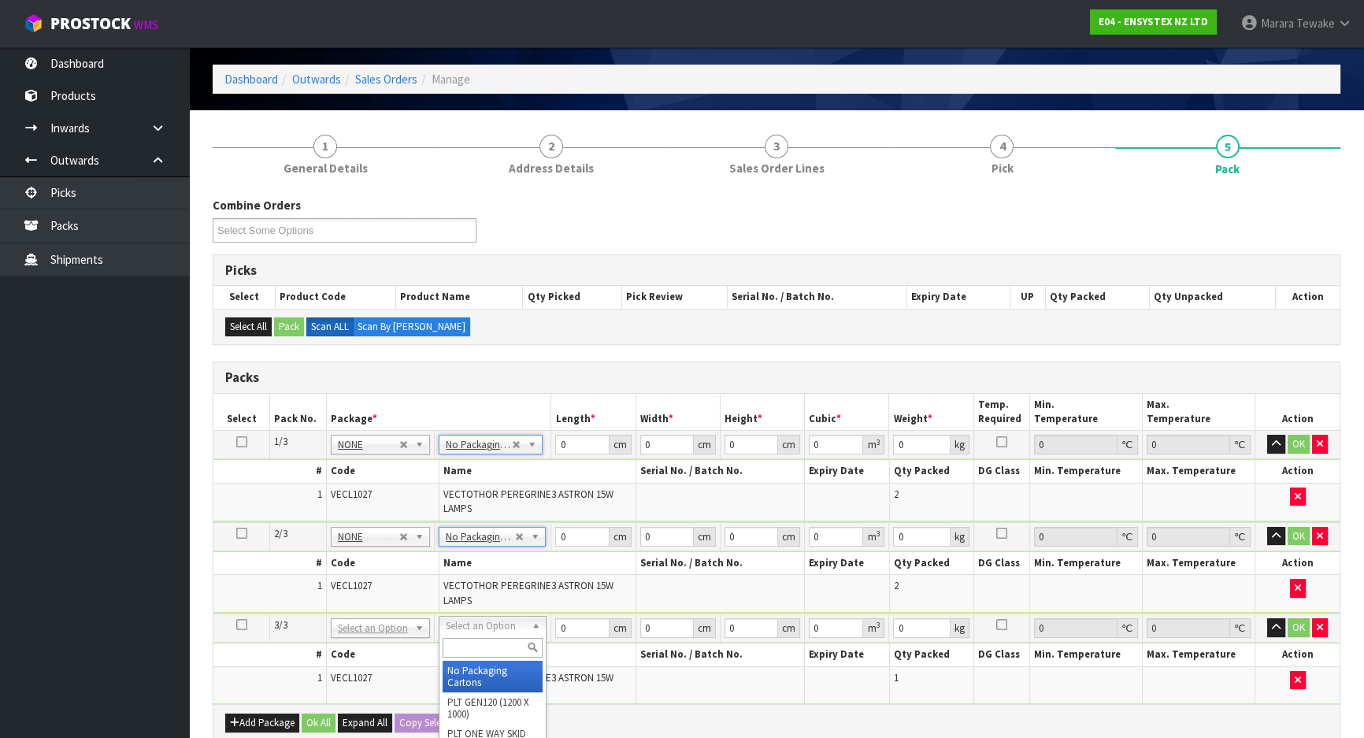
type input "3"
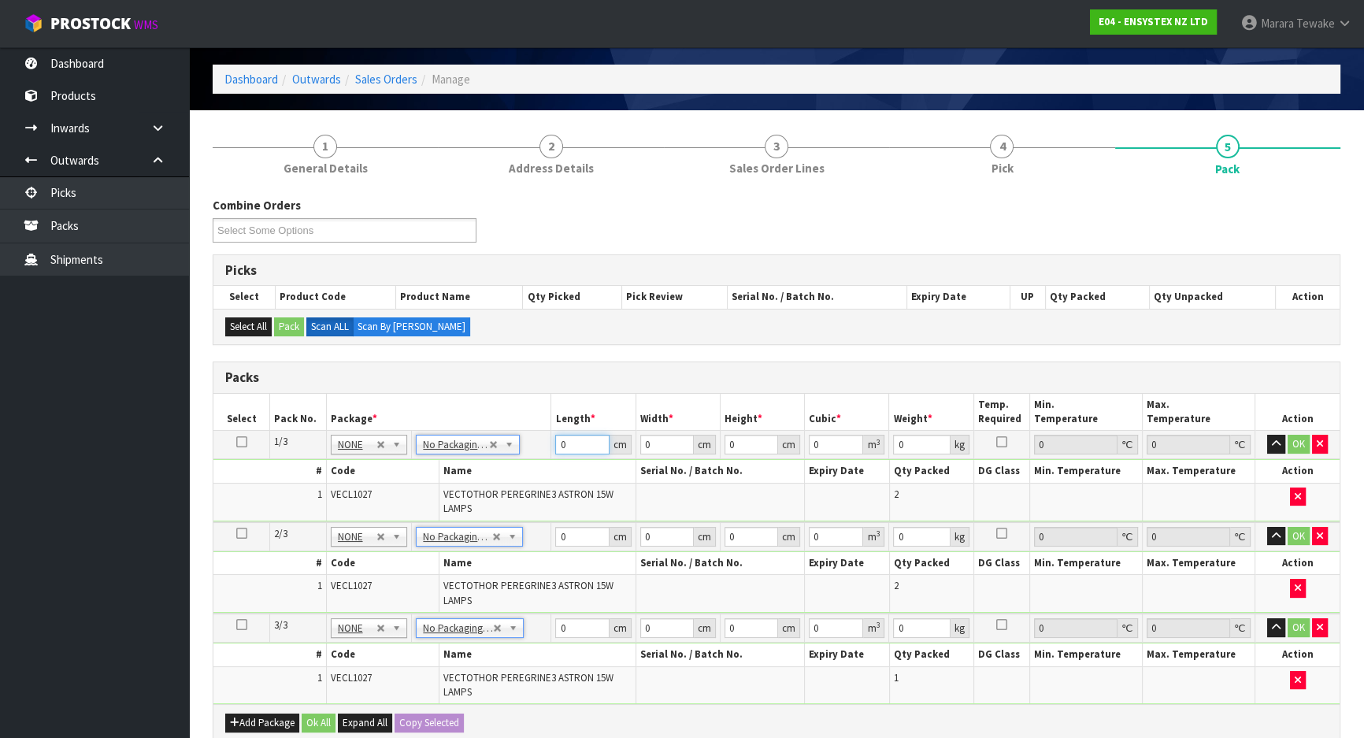
drag, startPoint x: 570, startPoint y: 444, endPoint x: 509, endPoint y: 393, distance: 80.0
click at [533, 421] on table "Select Pack No. Package * Length * Width * Height * Cubic * Weight * Temp. Requ…" at bounding box center [776, 549] width 1126 height 311
type input "57"
type input "40"
type input "2"
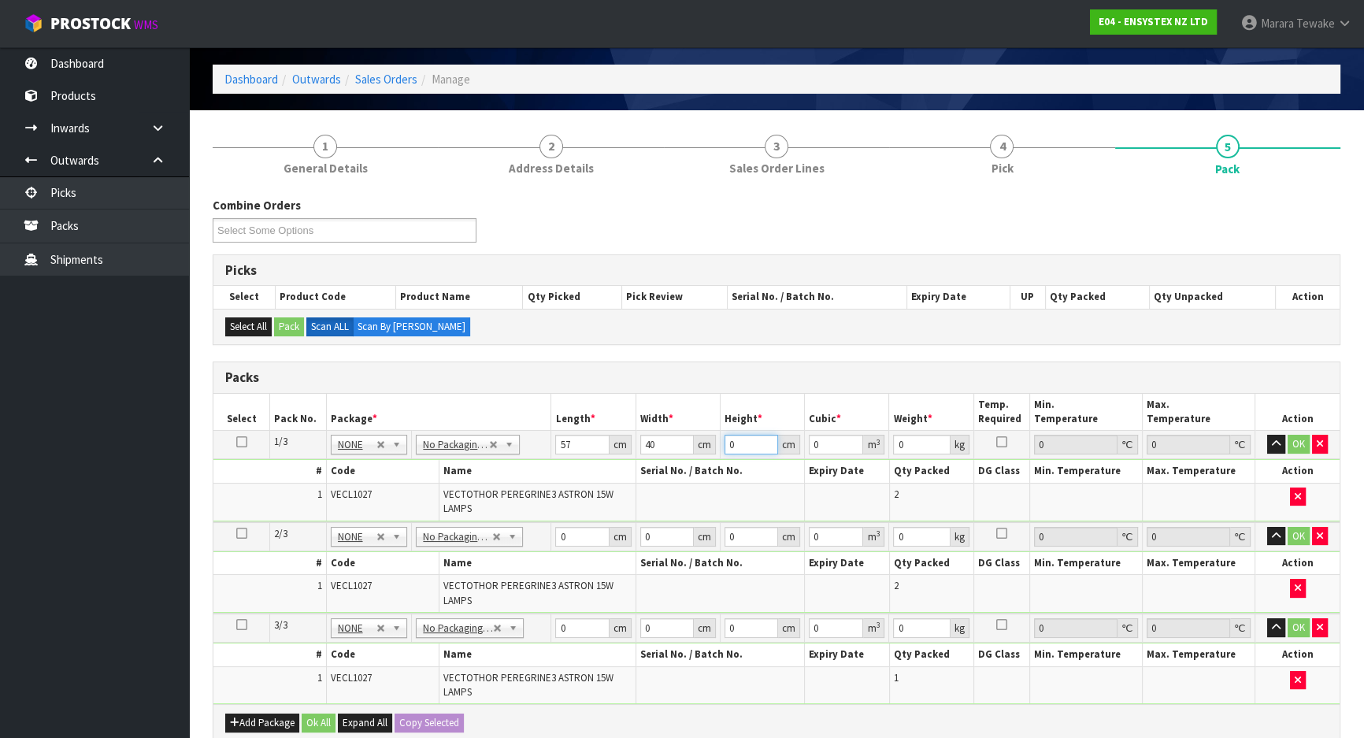
type input "0.00456"
type input "25"
type input "0.057"
type input "25"
type input "9"
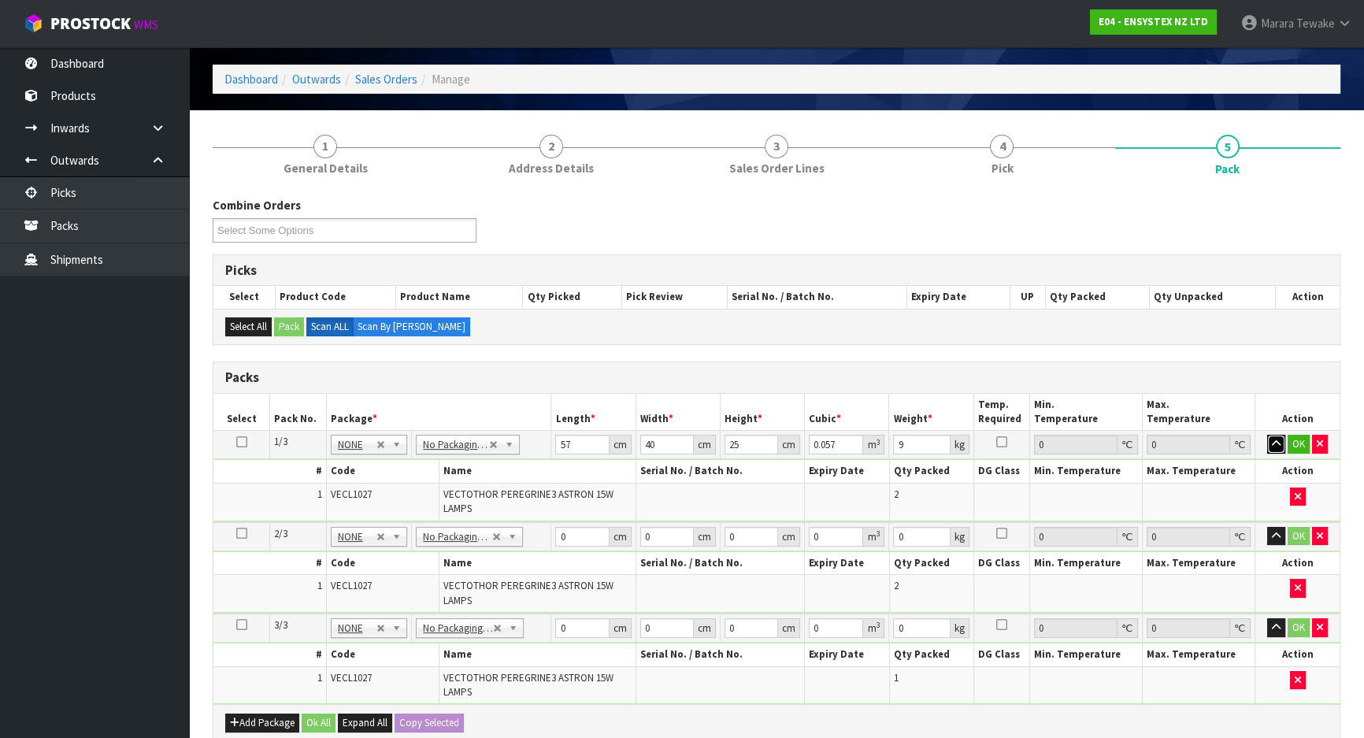
click at [1267, 435] on button "button" at bounding box center [1276, 444] width 18 height 19
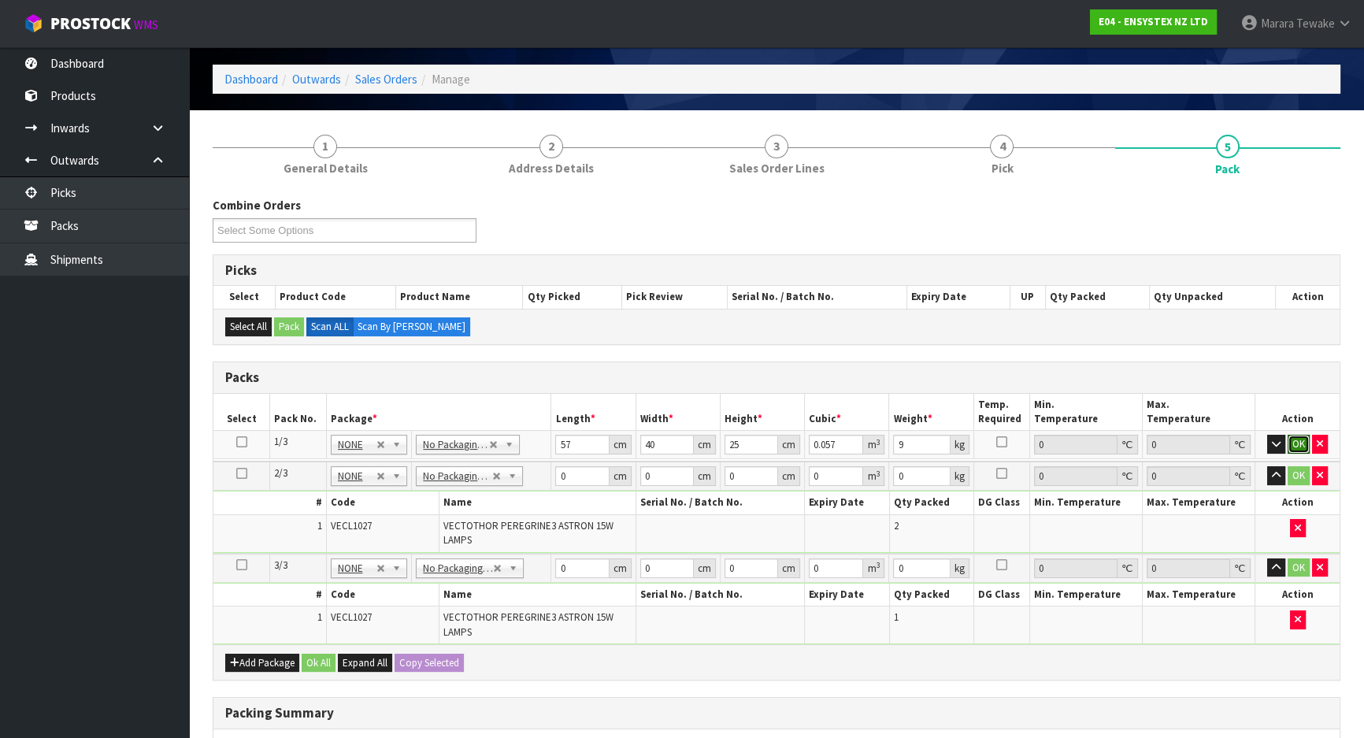
click button "OK" at bounding box center [1299, 444] width 22 height 19
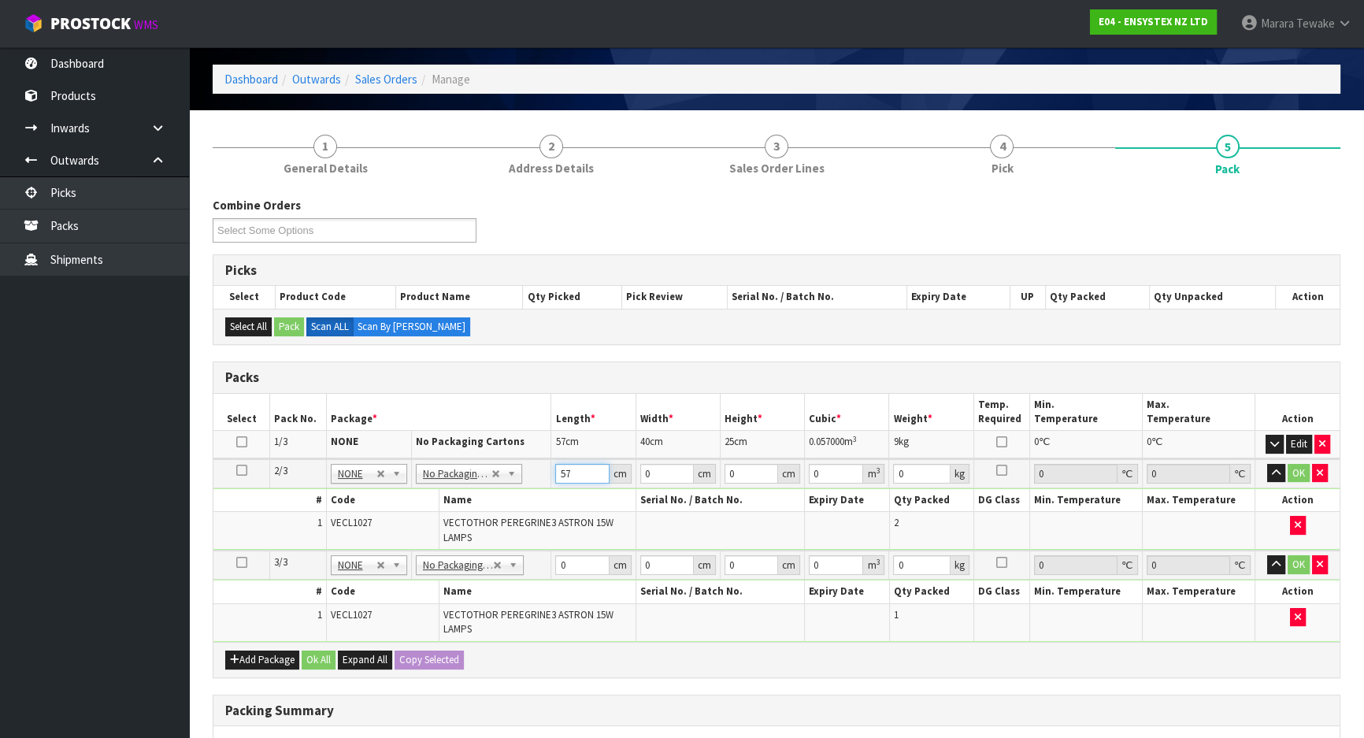
type input "57"
type input "40"
type input "2"
type input "0.00456"
type input "25"
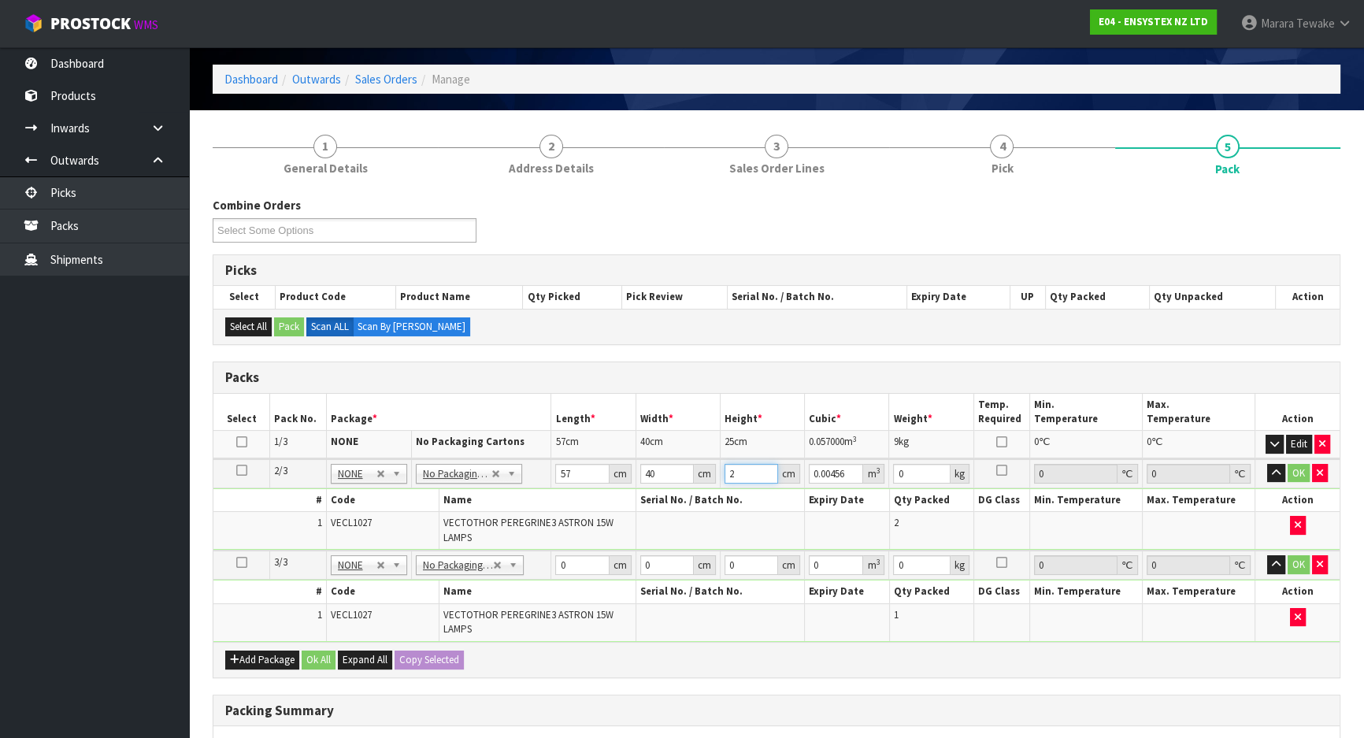
type input "0.057"
type input "25"
type input "9"
click at [1267, 464] on button "button" at bounding box center [1276, 473] width 18 height 19
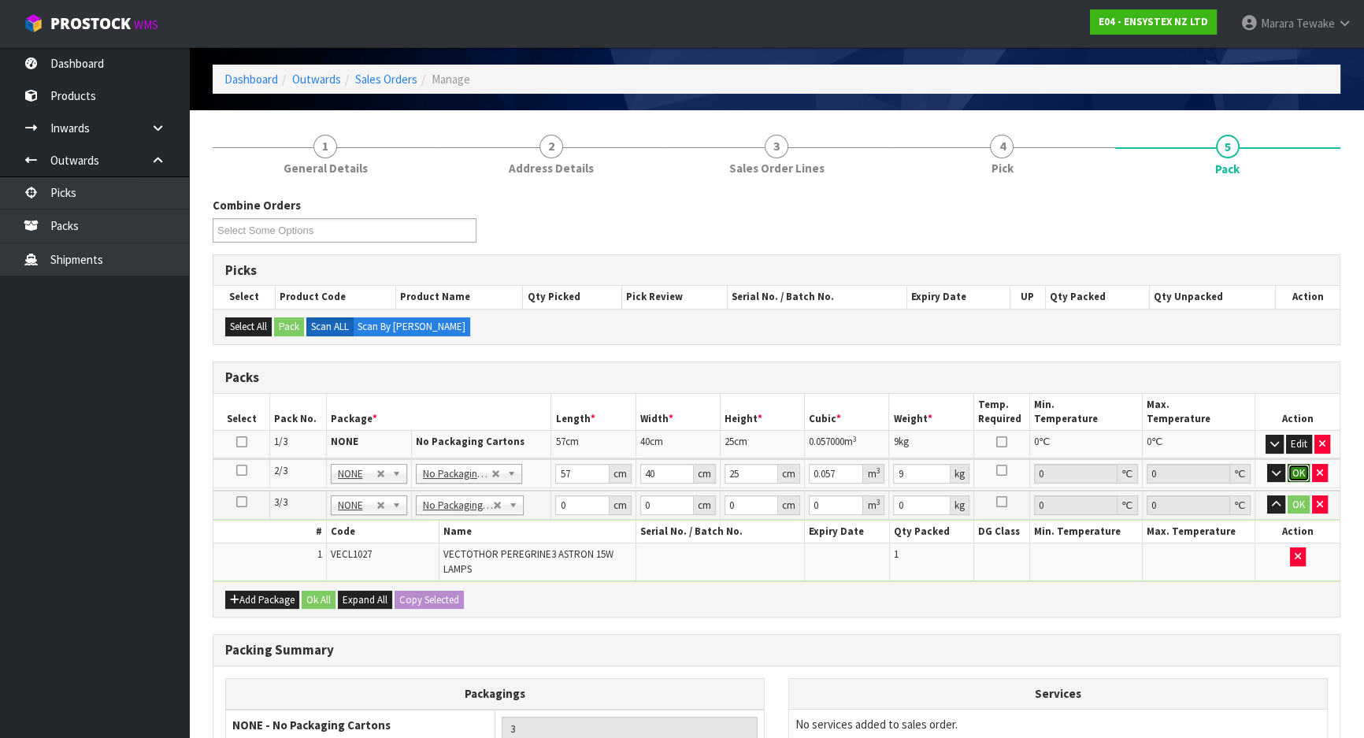
click button "OK" at bounding box center [1299, 473] width 22 height 19
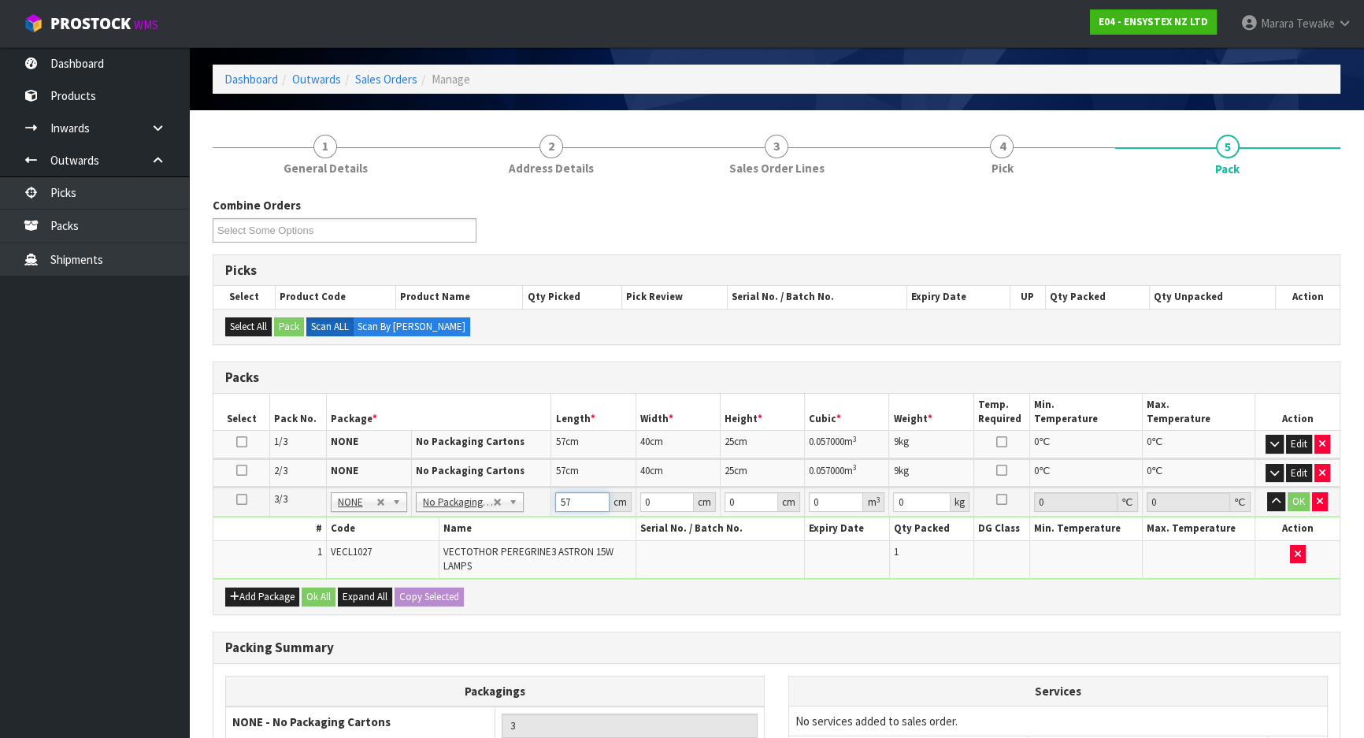
type input "57"
type input "40"
type input "1"
type input "0.00228"
type input "12"
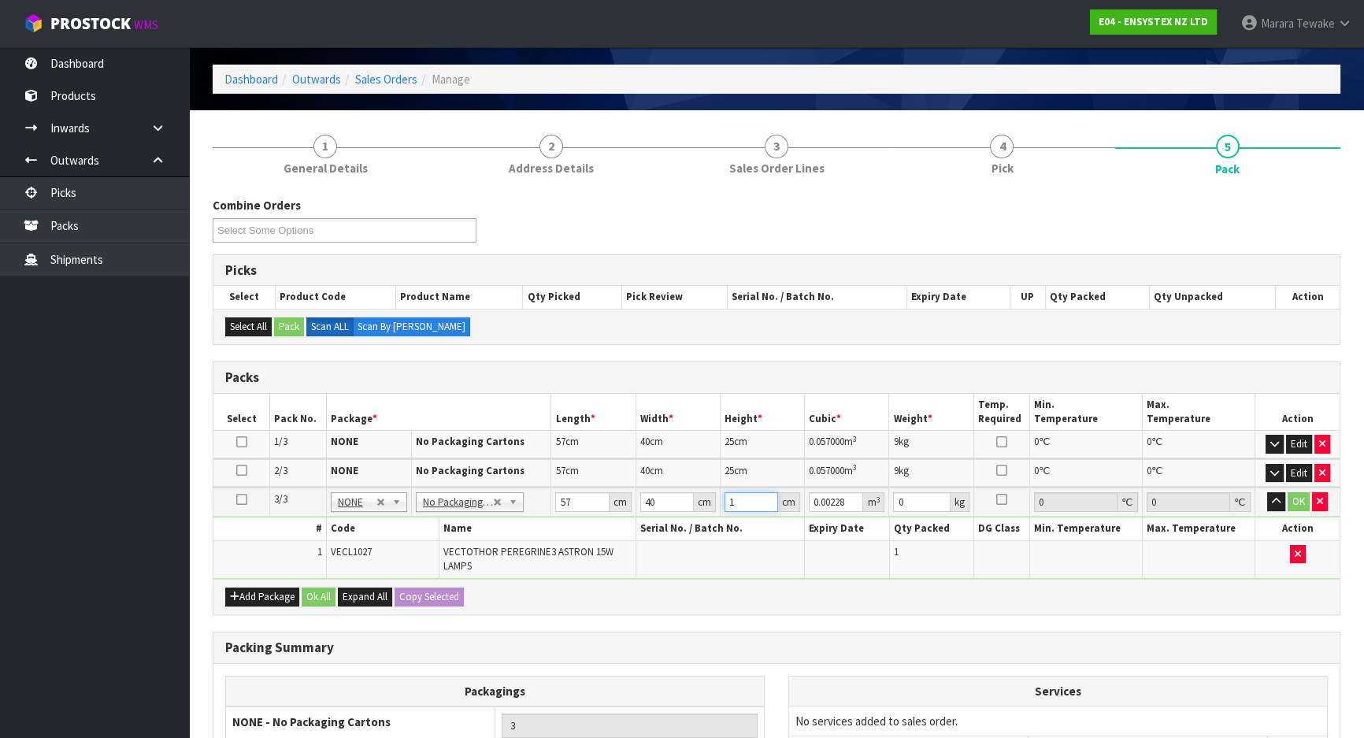
type input "0.02736"
type input "12"
type input "5"
click at [1267, 492] on button "button" at bounding box center [1276, 501] width 18 height 19
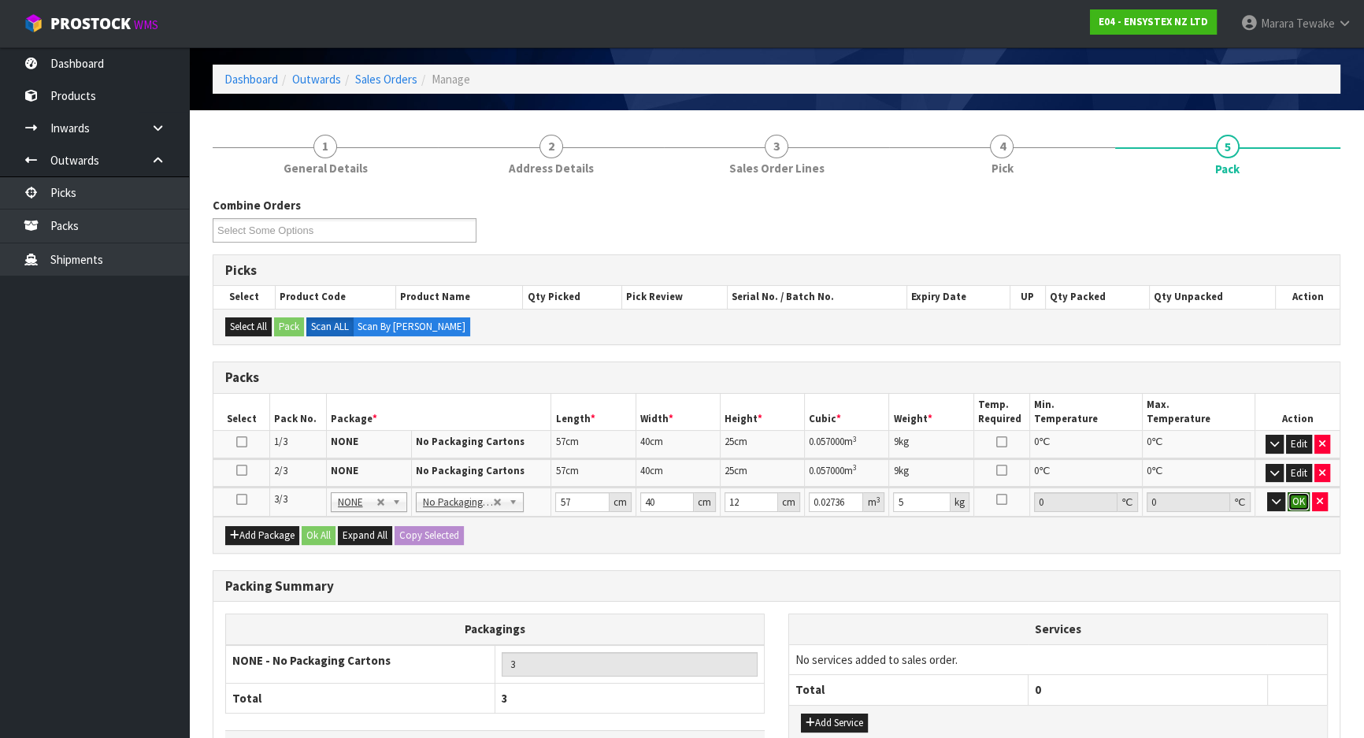
click button "OK" at bounding box center [1299, 501] width 22 height 19
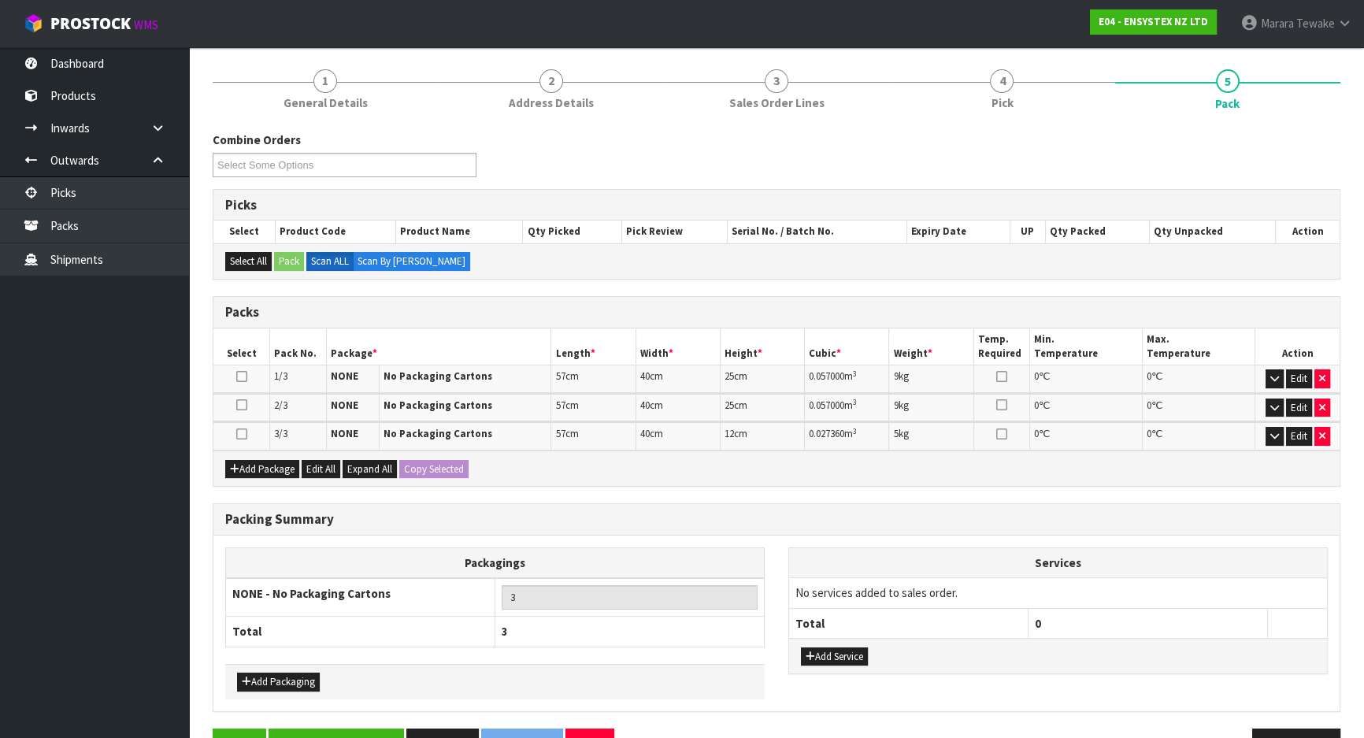
scroll to position [165, 0]
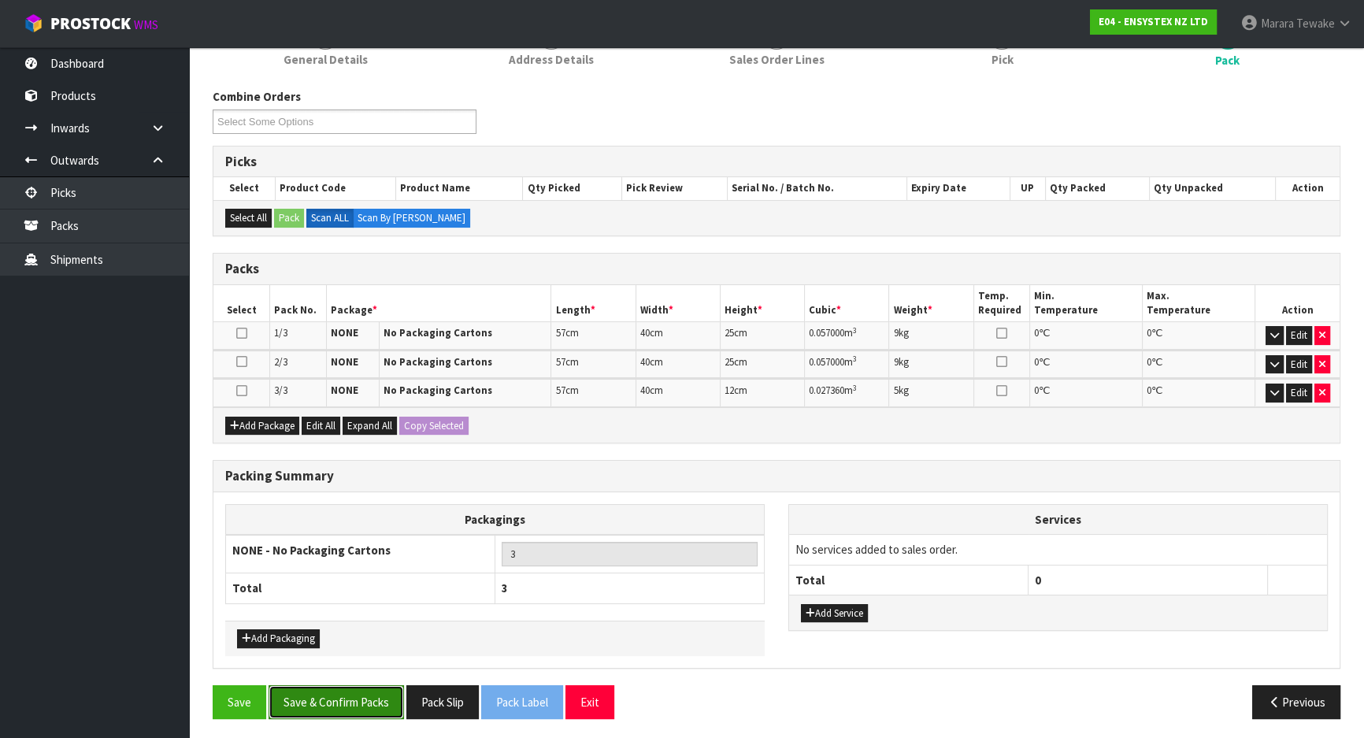
click at [317, 700] on button "Save & Confirm Packs" at bounding box center [336, 702] width 135 height 34
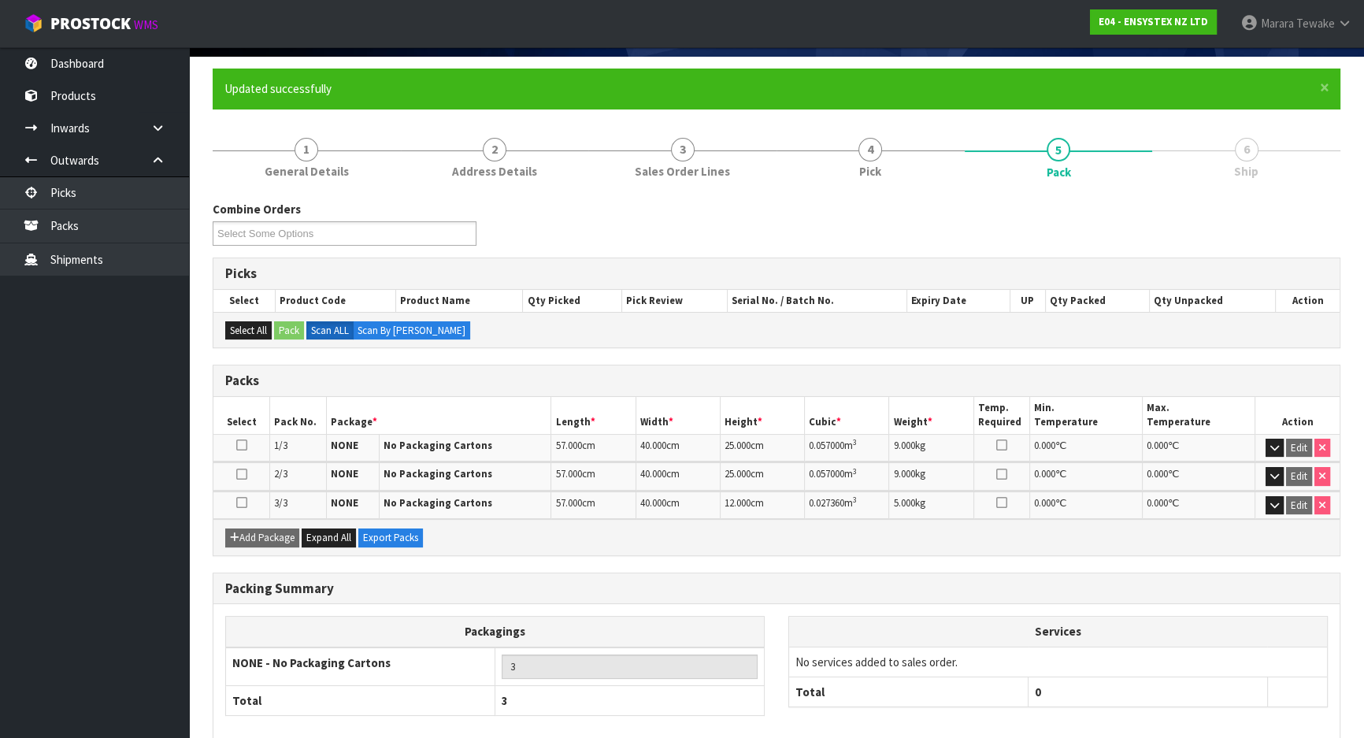
scroll to position [188, 0]
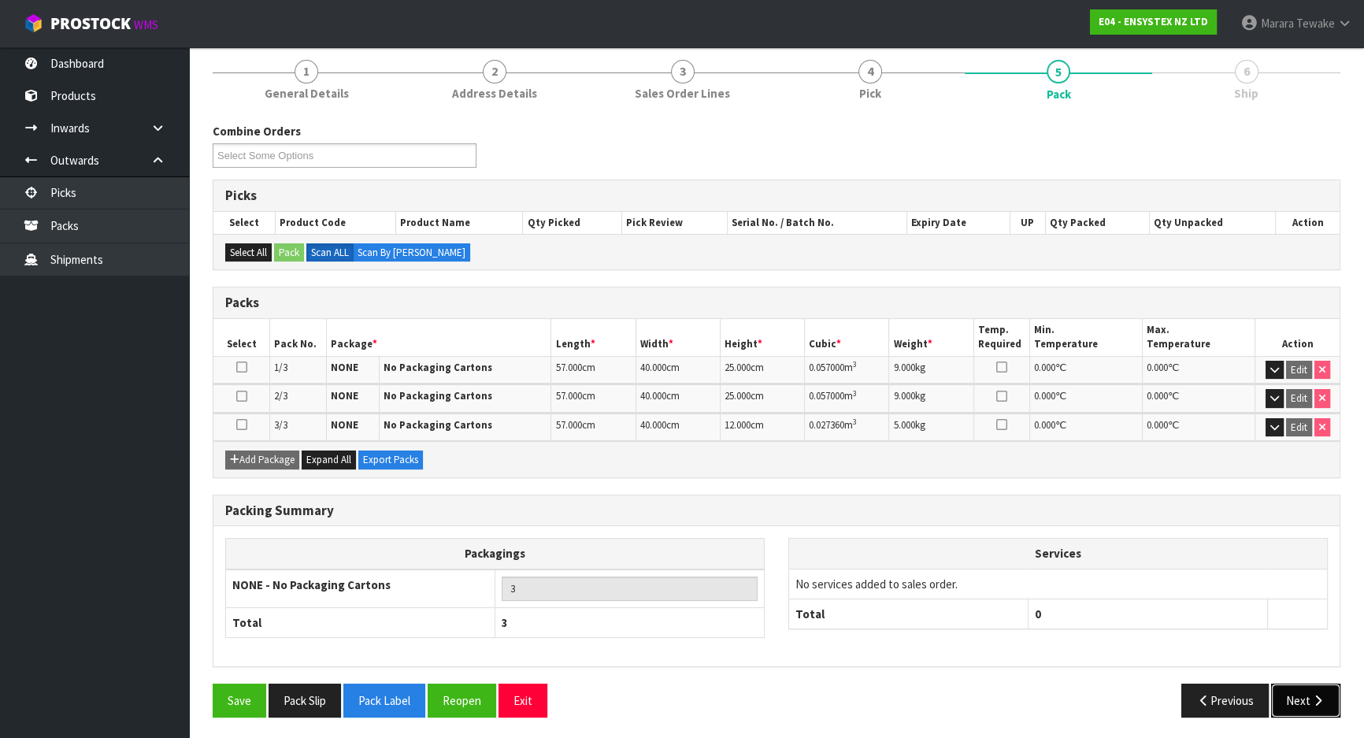
click at [1305, 692] on button "Next" at bounding box center [1305, 701] width 69 height 34
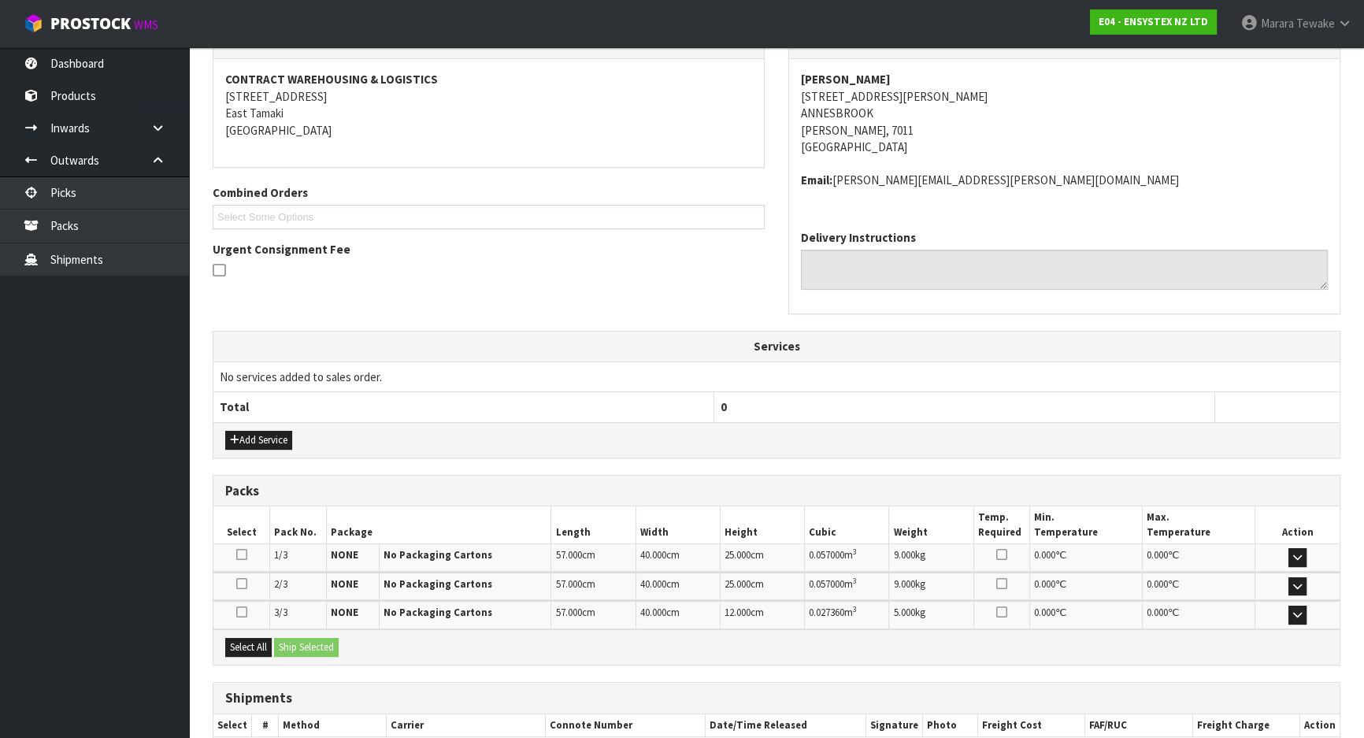
scroll to position [376, 0]
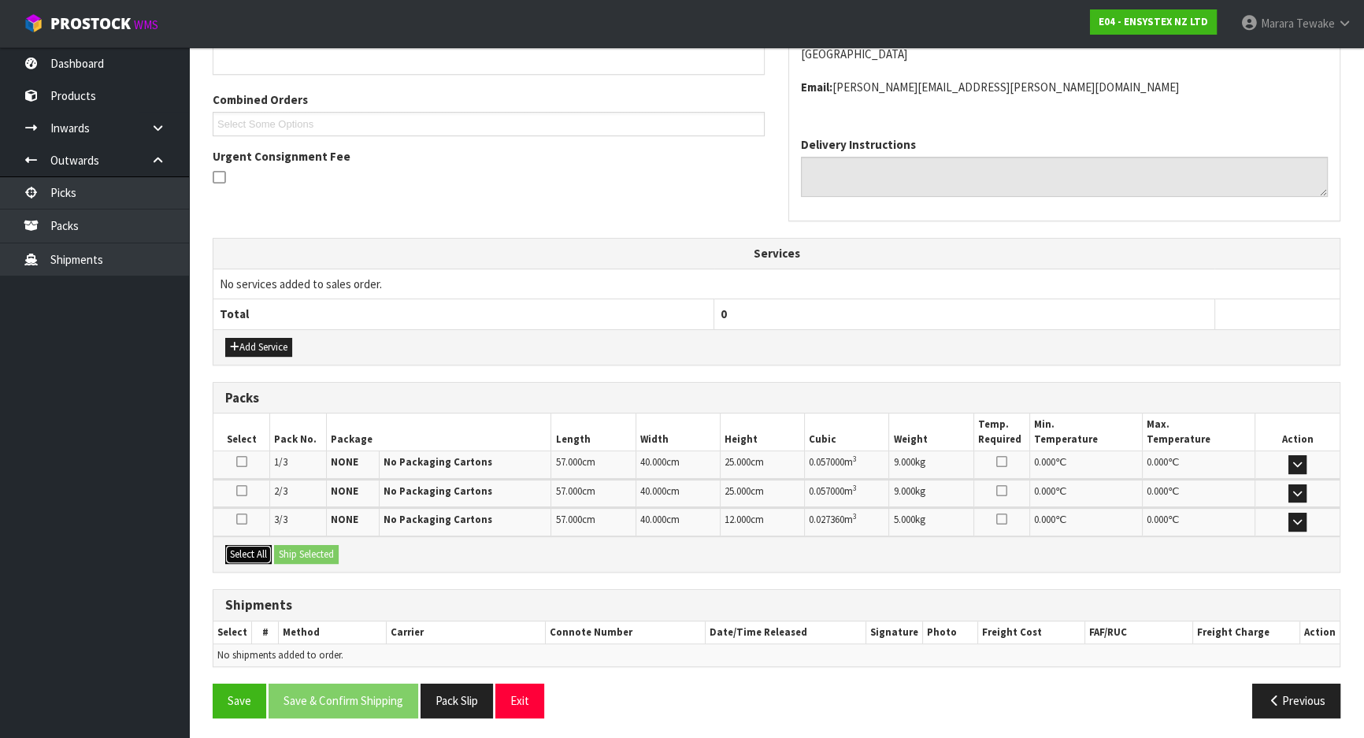
click at [255, 550] on button "Select All" at bounding box center [248, 554] width 46 height 19
click at [311, 558] on button "Ship Selected" at bounding box center [306, 554] width 65 height 19
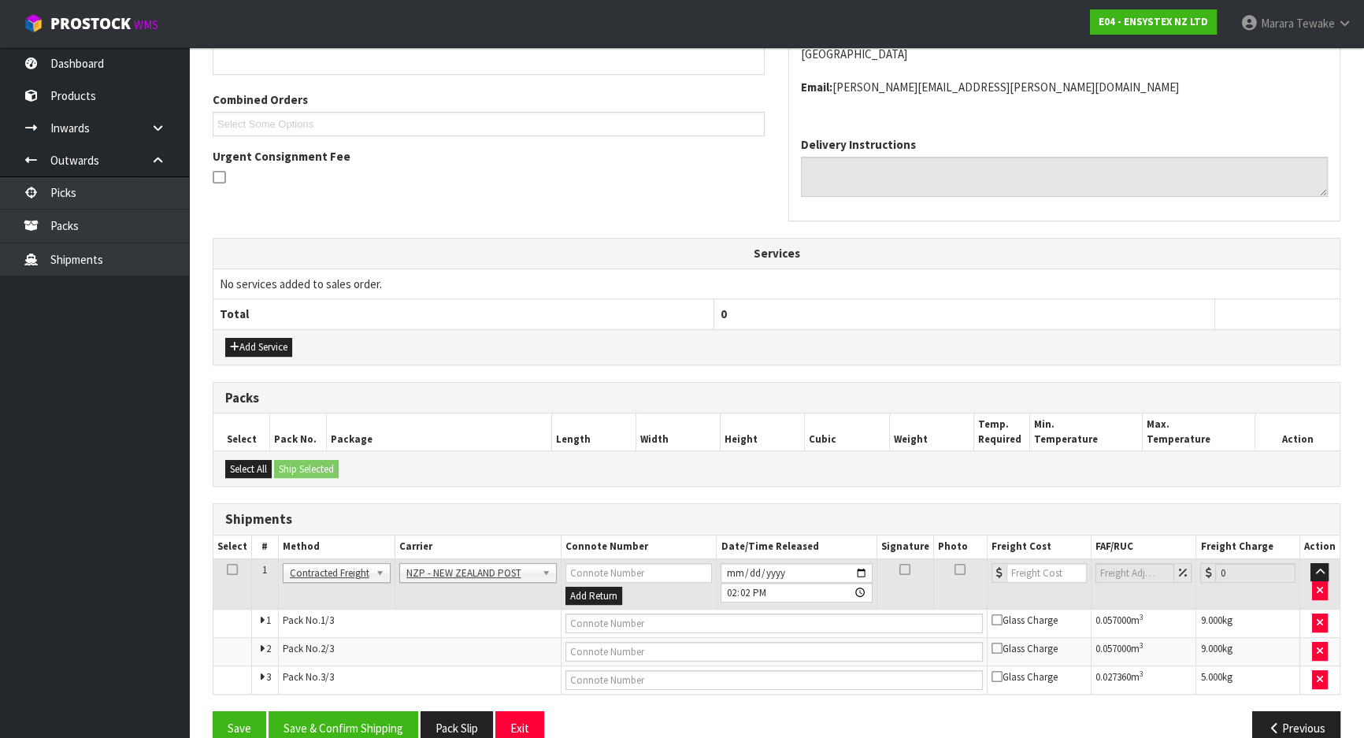
scroll to position [404, 0]
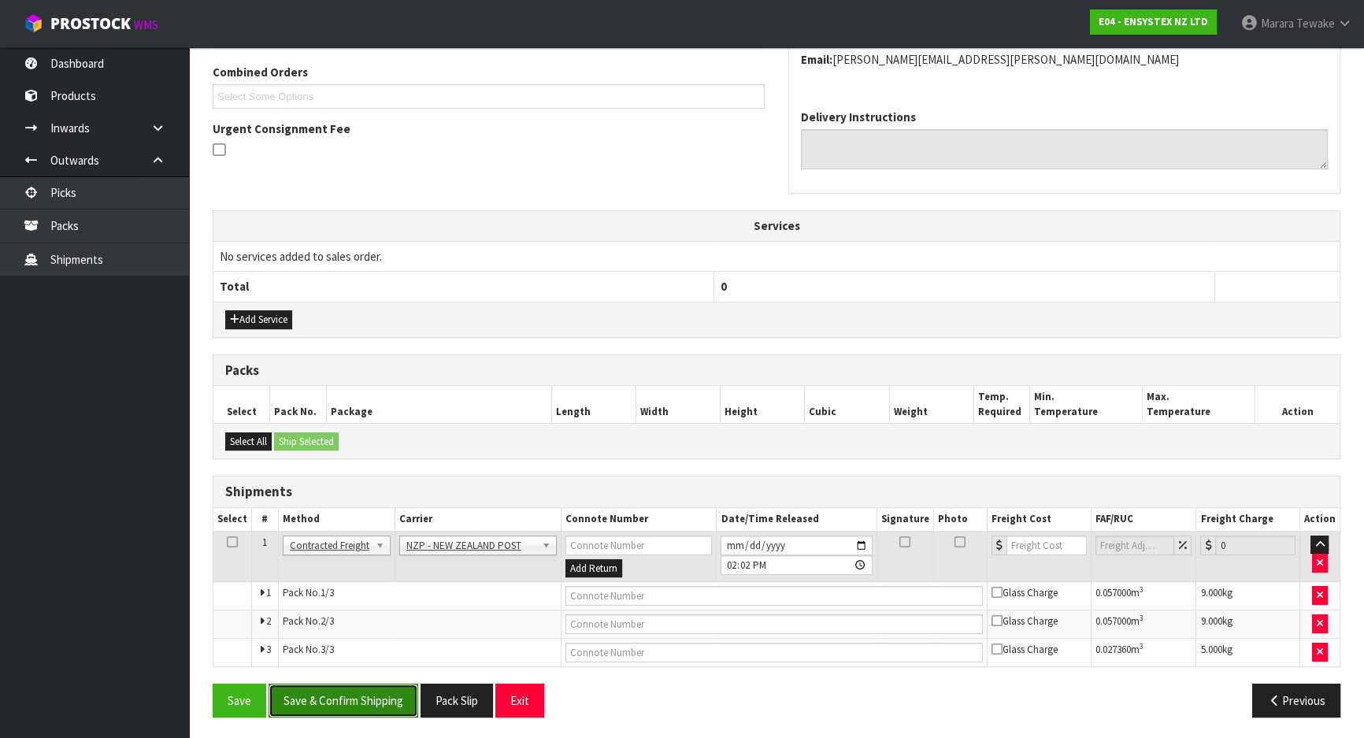
click at [358, 703] on button "Save & Confirm Shipping" at bounding box center [344, 701] width 150 height 34
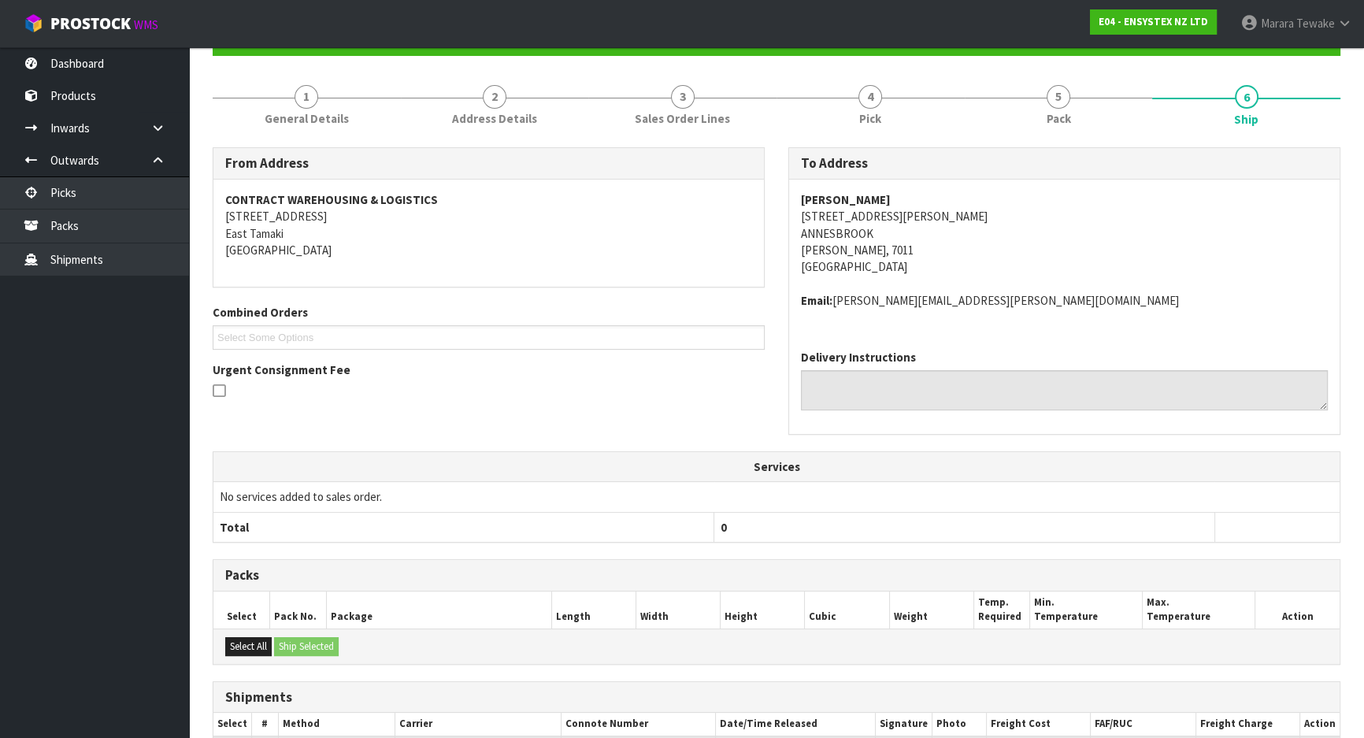
scroll to position [379, 0]
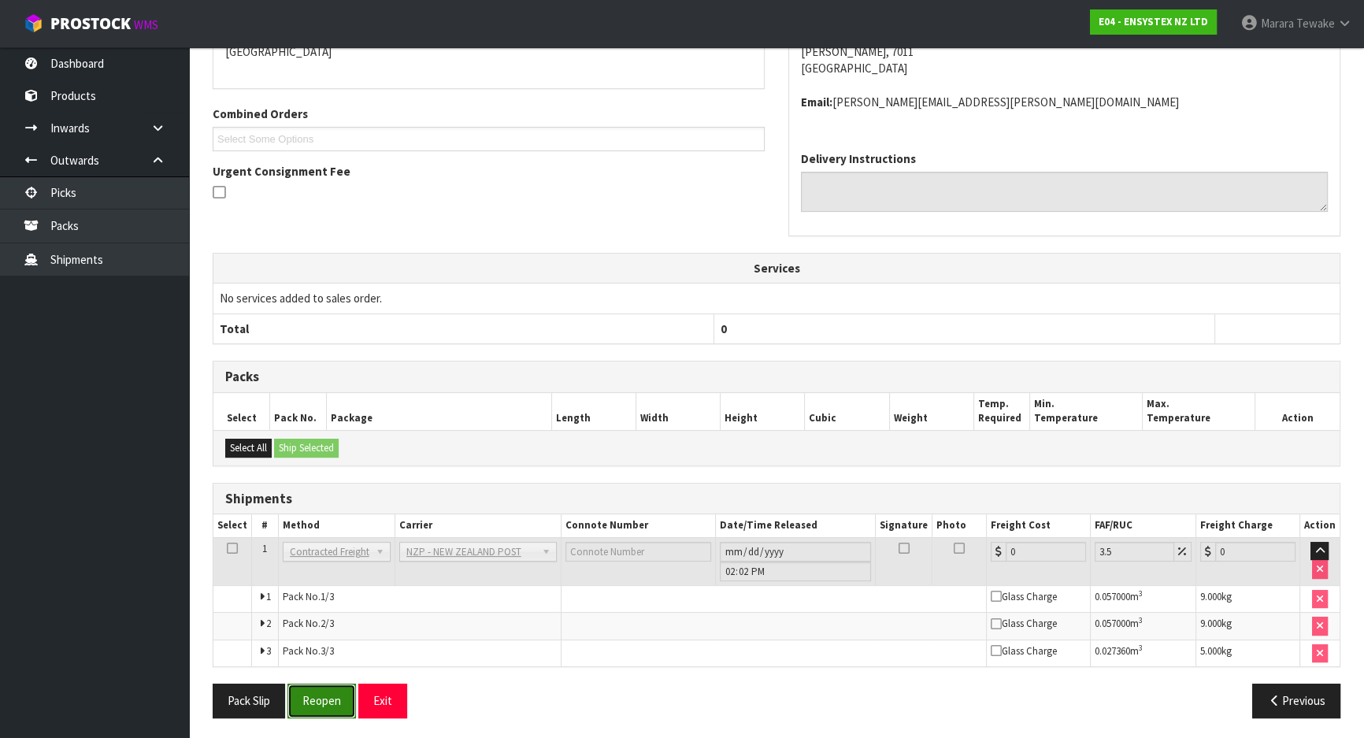
drag, startPoint x: 324, startPoint y: 686, endPoint x: 299, endPoint y: 680, distance: 25.2
click at [324, 686] on button "Reopen" at bounding box center [321, 701] width 69 height 34
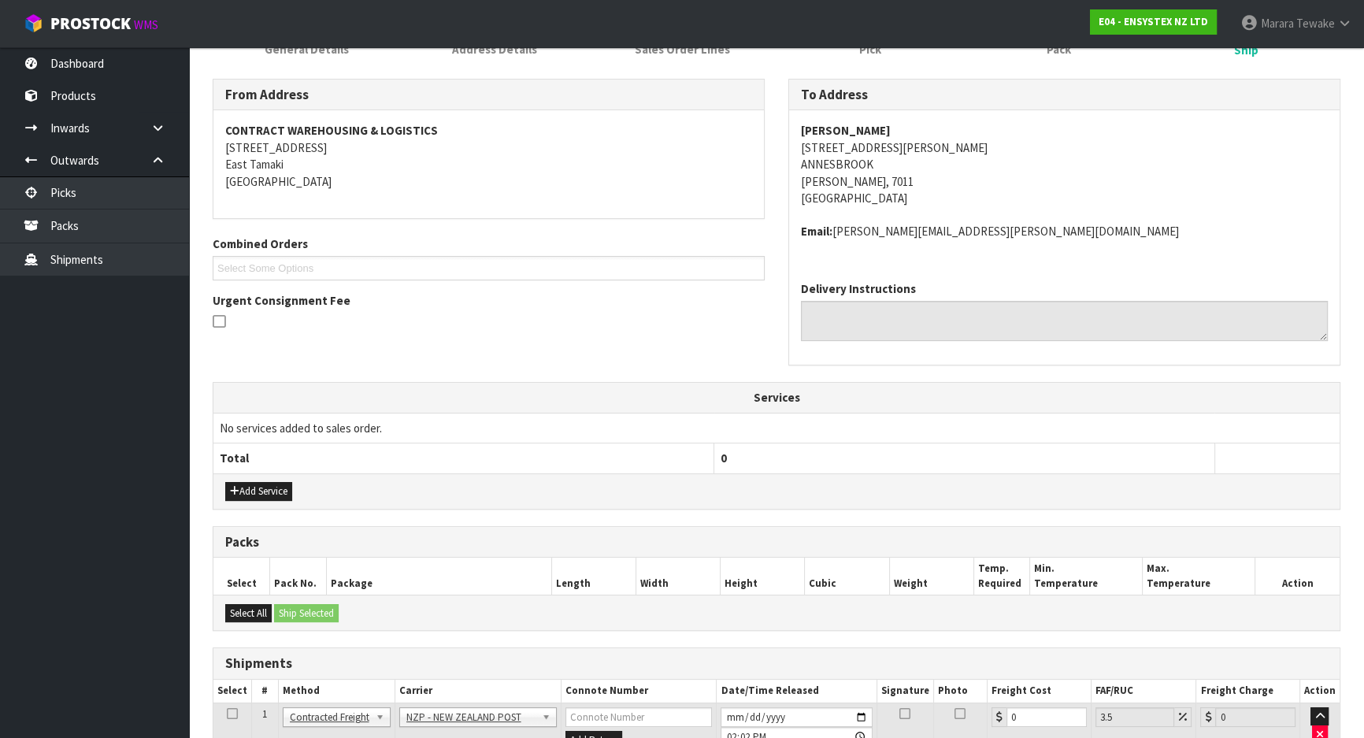
scroll to position [404, 0]
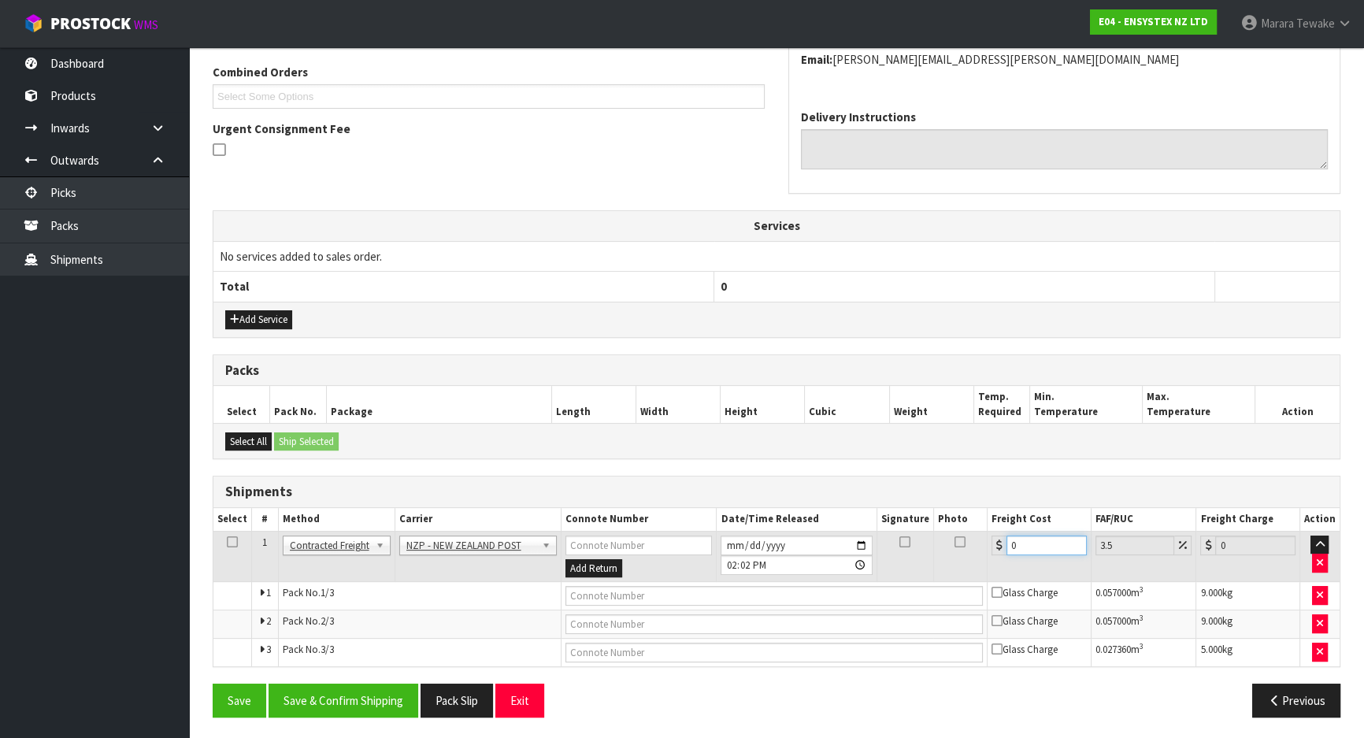
drag, startPoint x: 1002, startPoint y: 543, endPoint x: 934, endPoint y: 532, distance: 68.6
click at [958, 534] on tr "1 Client Local Pickup Customer Local Pickup Company Freight Contracted Freight …" at bounding box center [776, 556] width 1126 height 51
type input "4"
type input "4.14"
type input "41"
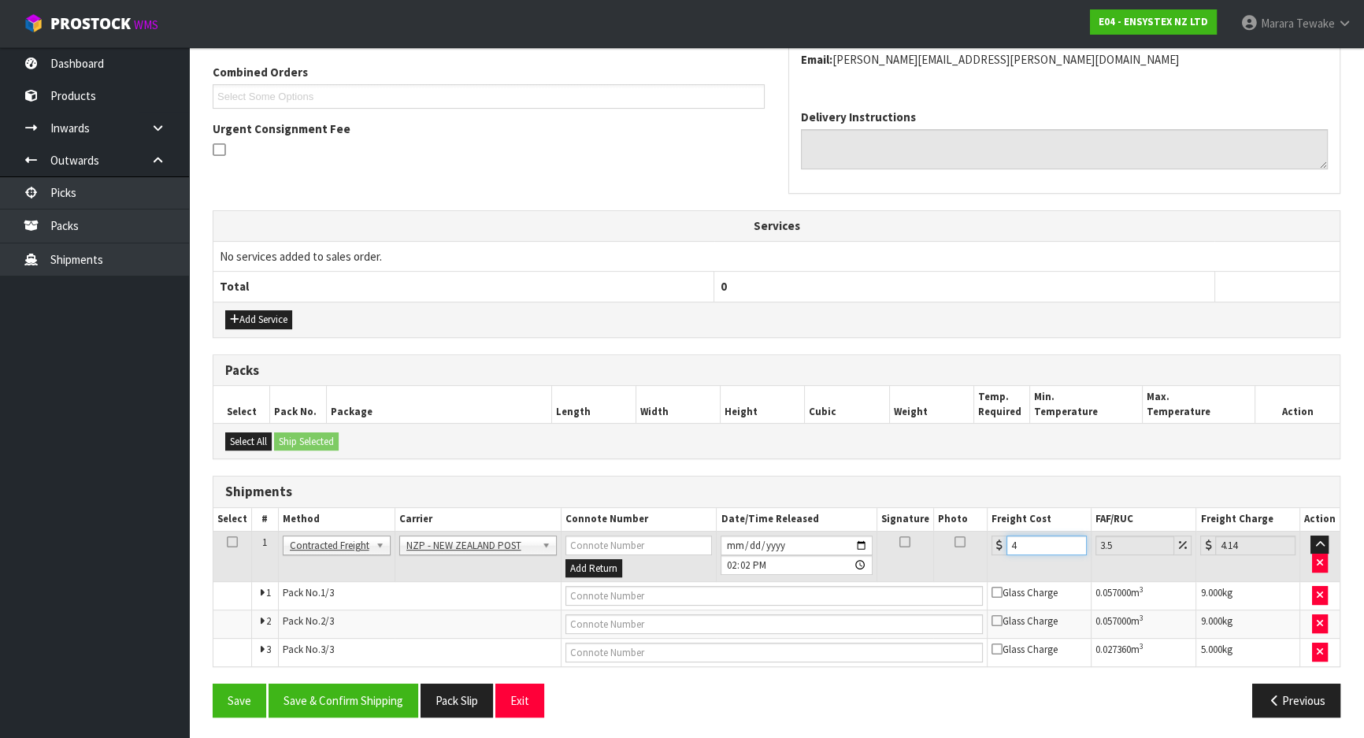
type input "42.43"
type input "41.4"
type input "42.85"
type input "41.49"
type input "42.94"
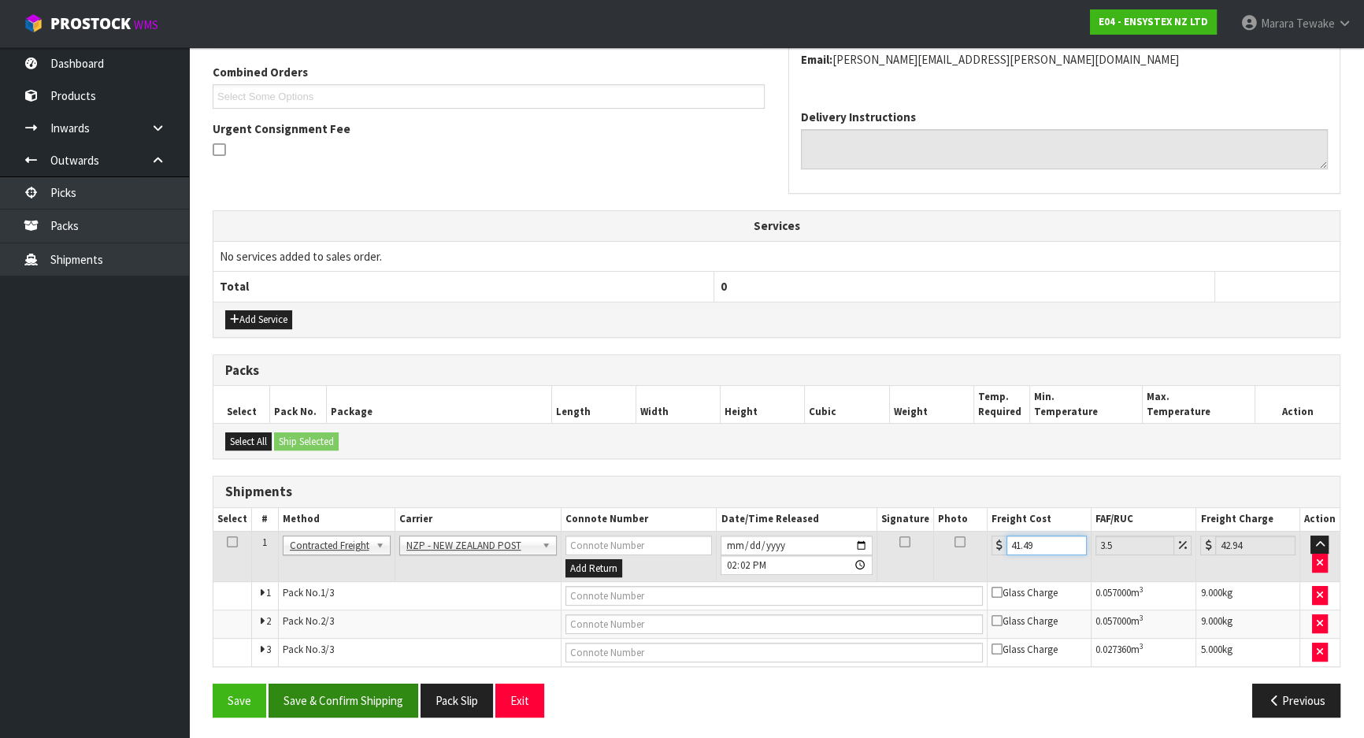
type input "41.49"
drag, startPoint x: 379, startPoint y: 687, endPoint x: 355, endPoint y: 659, distance: 36.9
click at [379, 687] on button "Save & Confirm Shipping" at bounding box center [344, 701] width 150 height 34
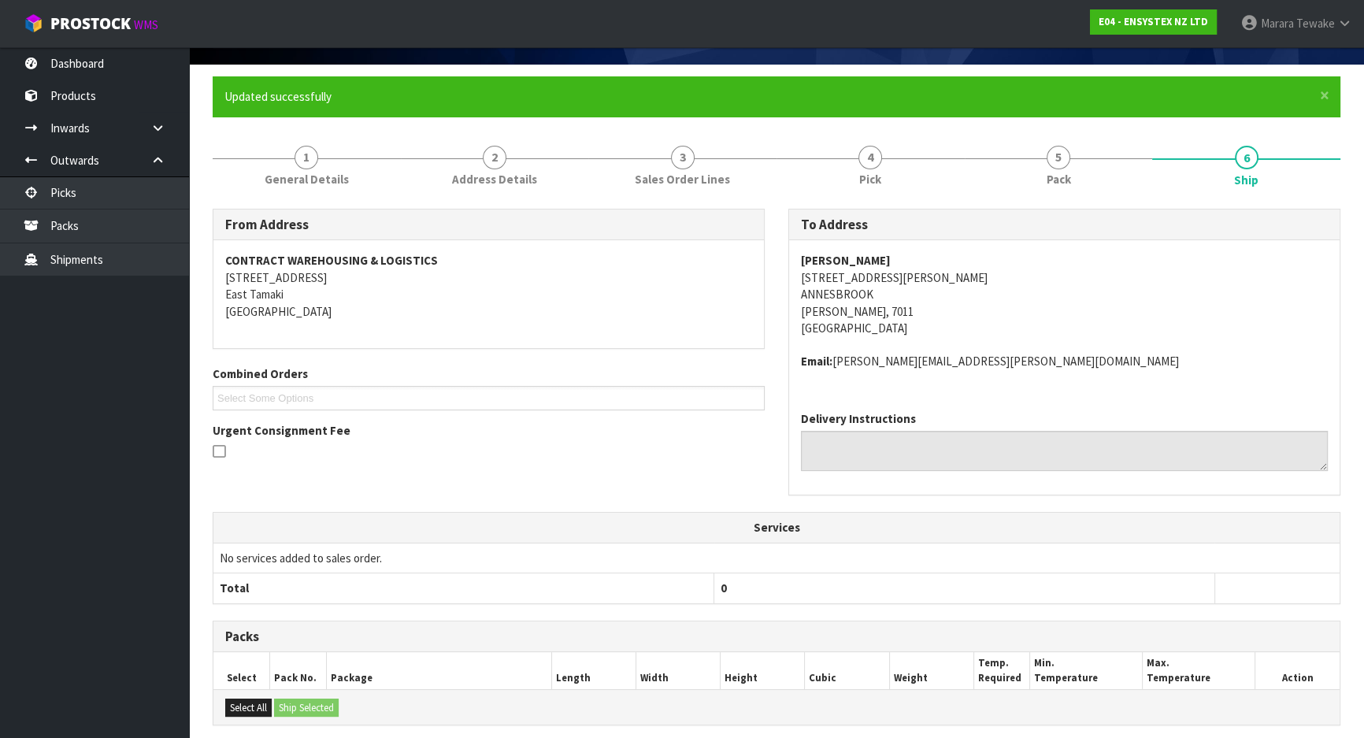
scroll to position [0, 0]
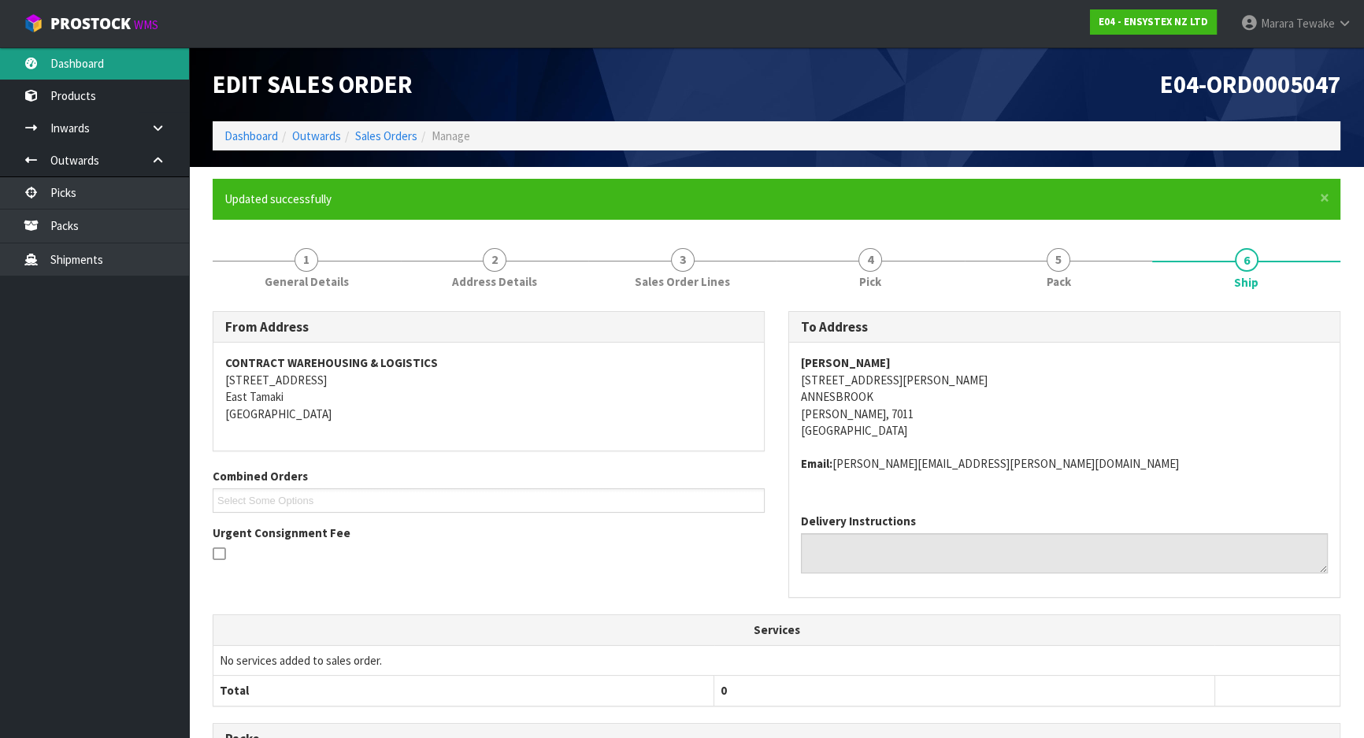
click at [102, 76] on link "Dashboard" at bounding box center [94, 63] width 189 height 32
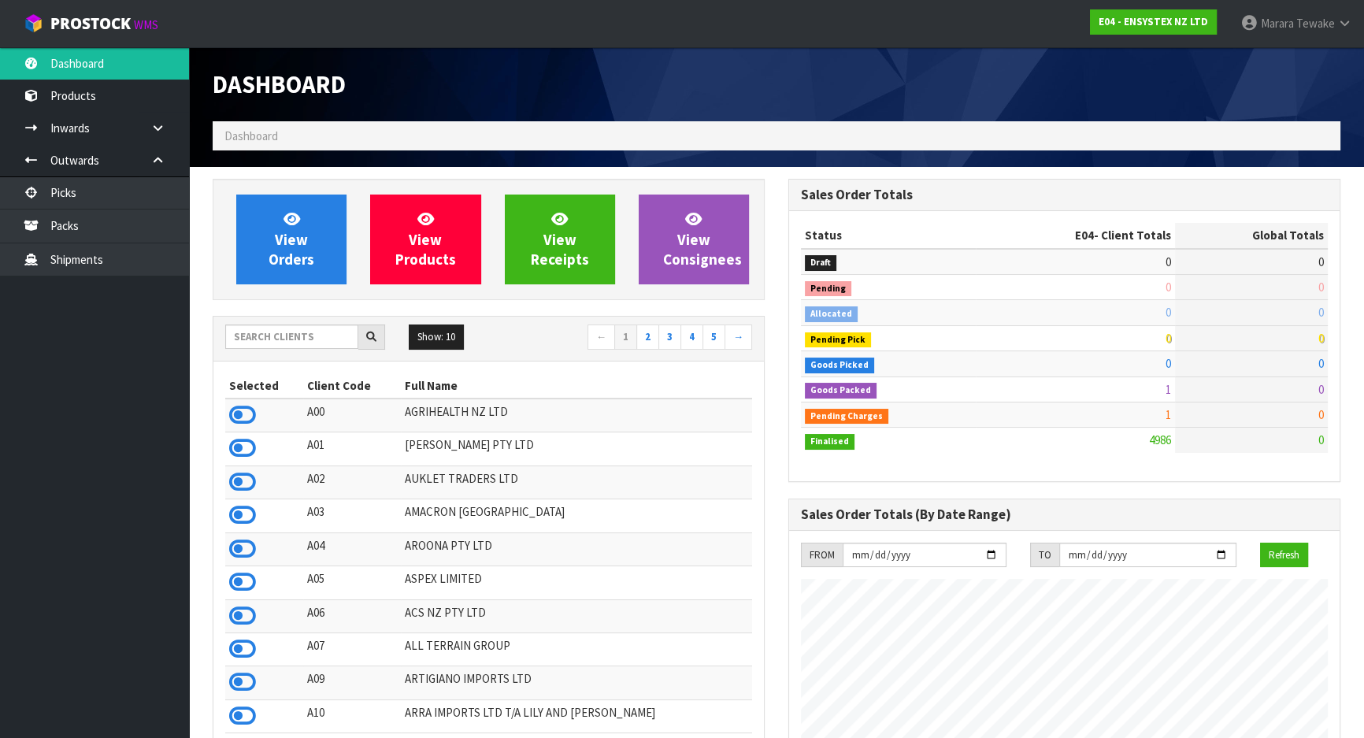
scroll to position [1225, 575]
click at [289, 323] on div "Show: 10 5 10 25 50 ← 1 2 3 4 5 →" at bounding box center [488, 339] width 550 height 44
click at [307, 341] on input "text" at bounding box center [291, 336] width 133 height 24
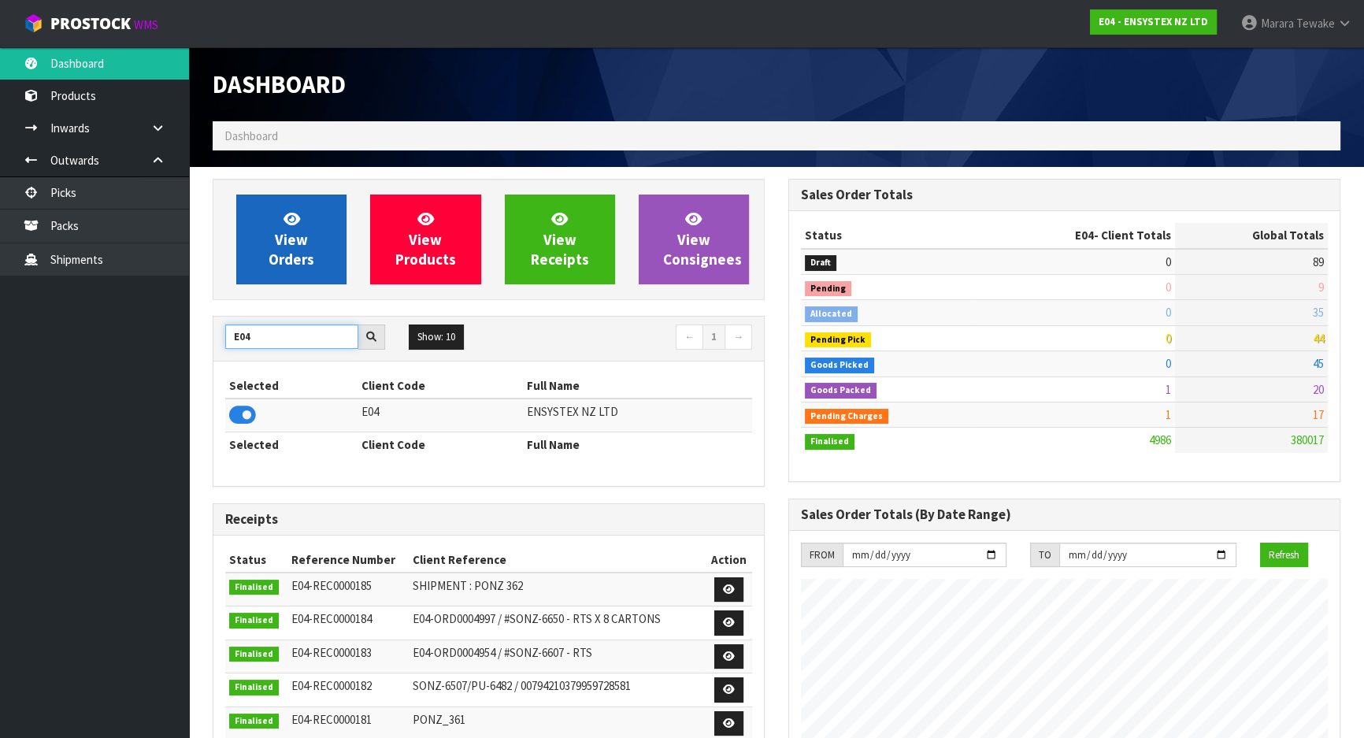
type input "E04"
click at [302, 232] on span "View Orders" at bounding box center [292, 238] width 46 height 59
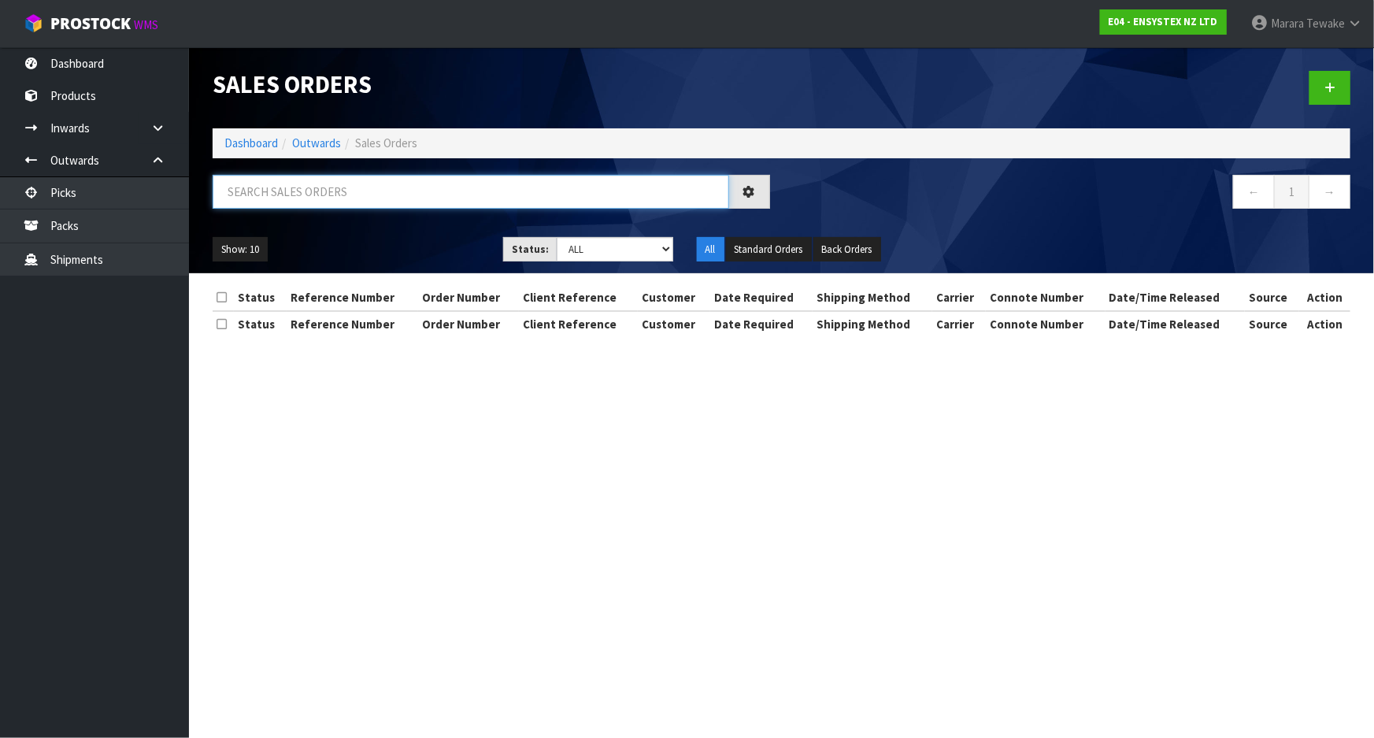
click at [258, 190] on input "text" at bounding box center [471, 192] width 517 height 34
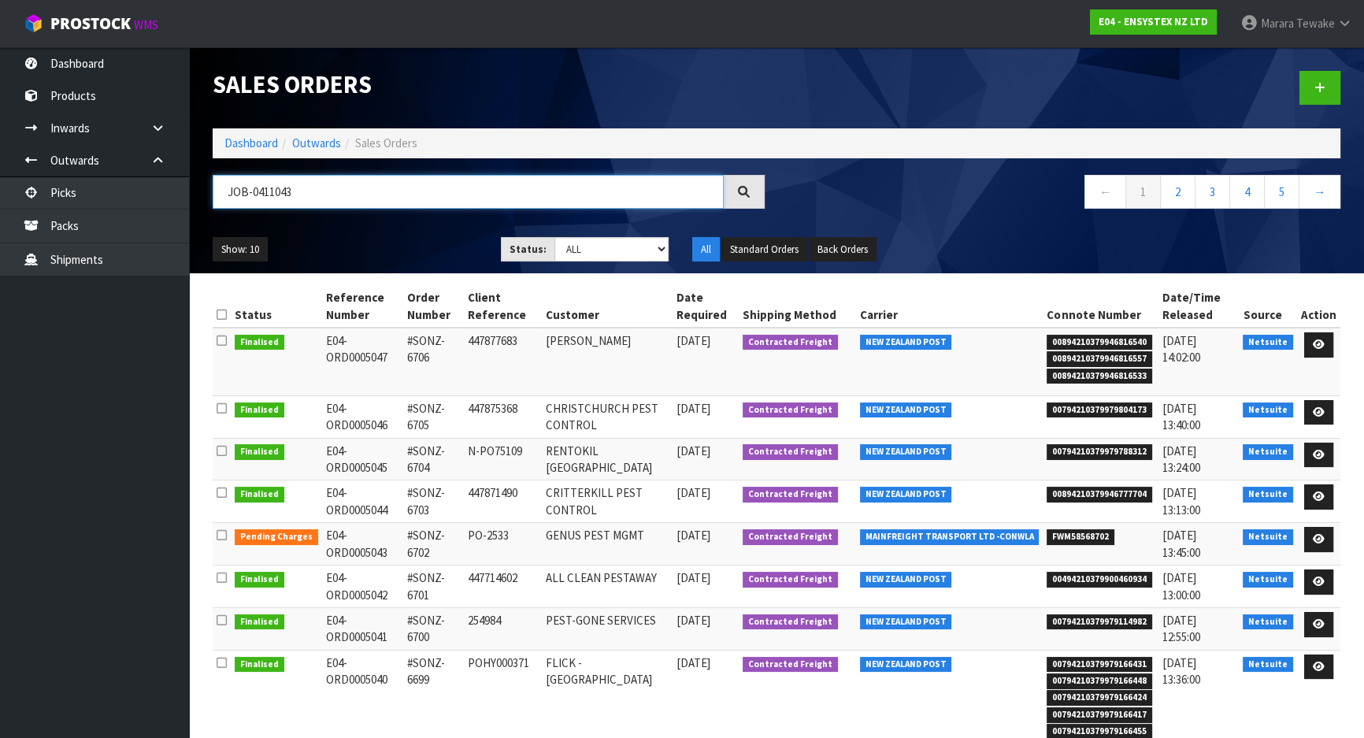
type input "JOB-0411043"
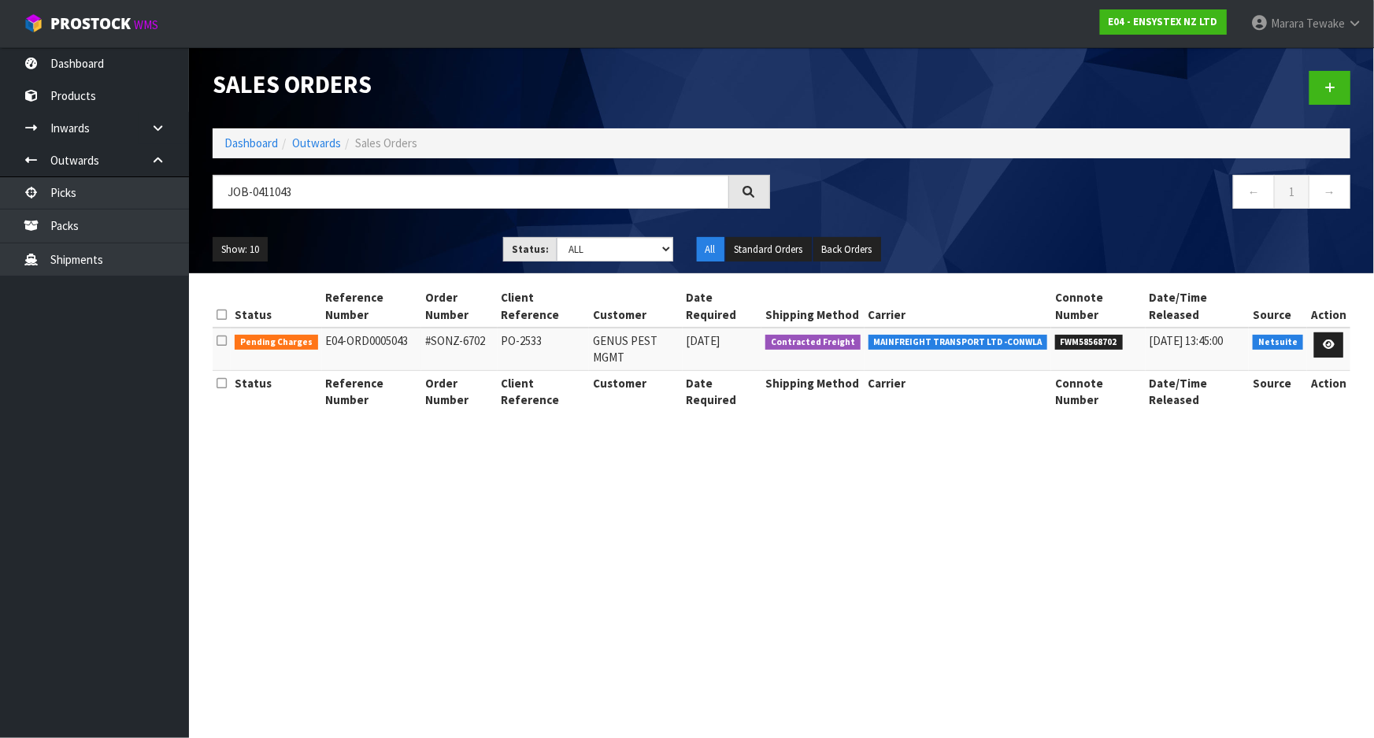
click at [1342, 331] on td at bounding box center [1328, 349] width 43 height 43
click at [1340, 334] on link at bounding box center [1328, 344] width 29 height 25
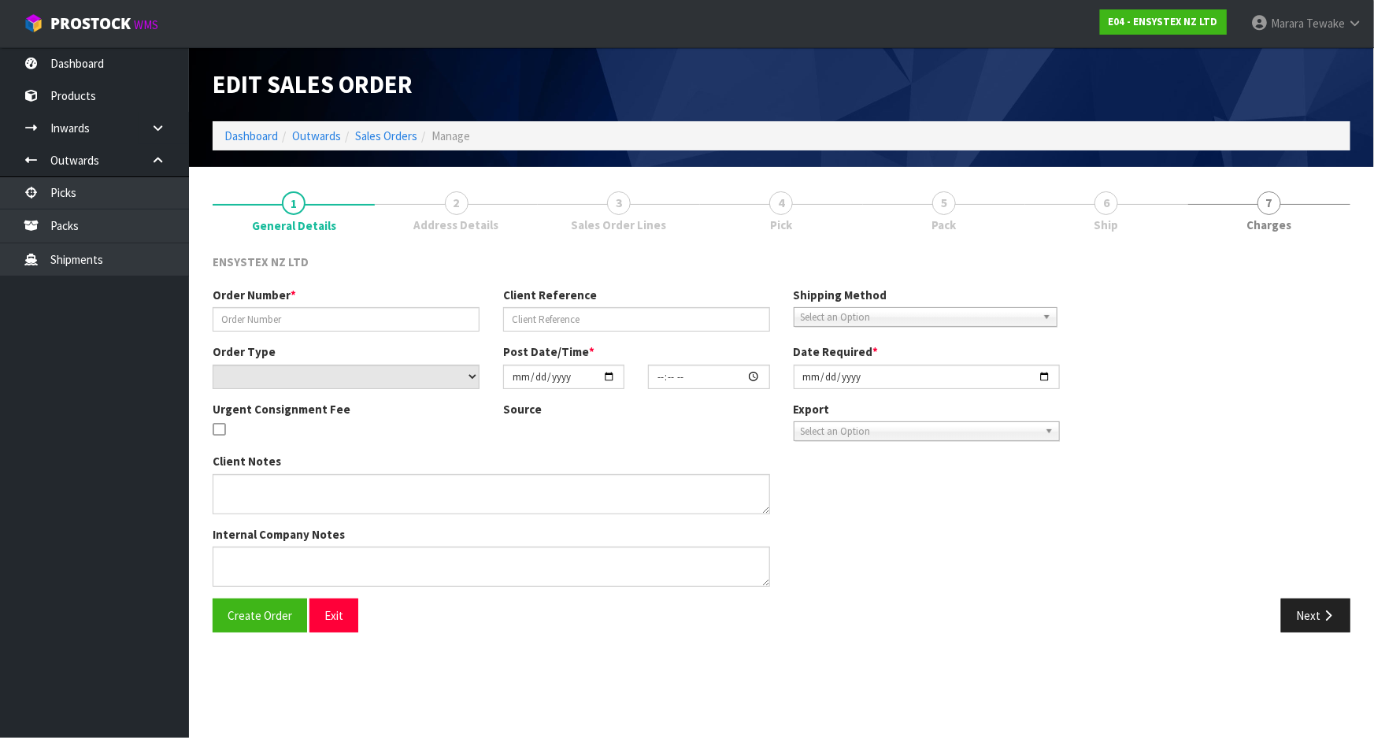
type input "#SONZ-6702"
type input "PO-2533"
select select "number:0"
type input "2025-09-04"
type input "15:15:22.000"
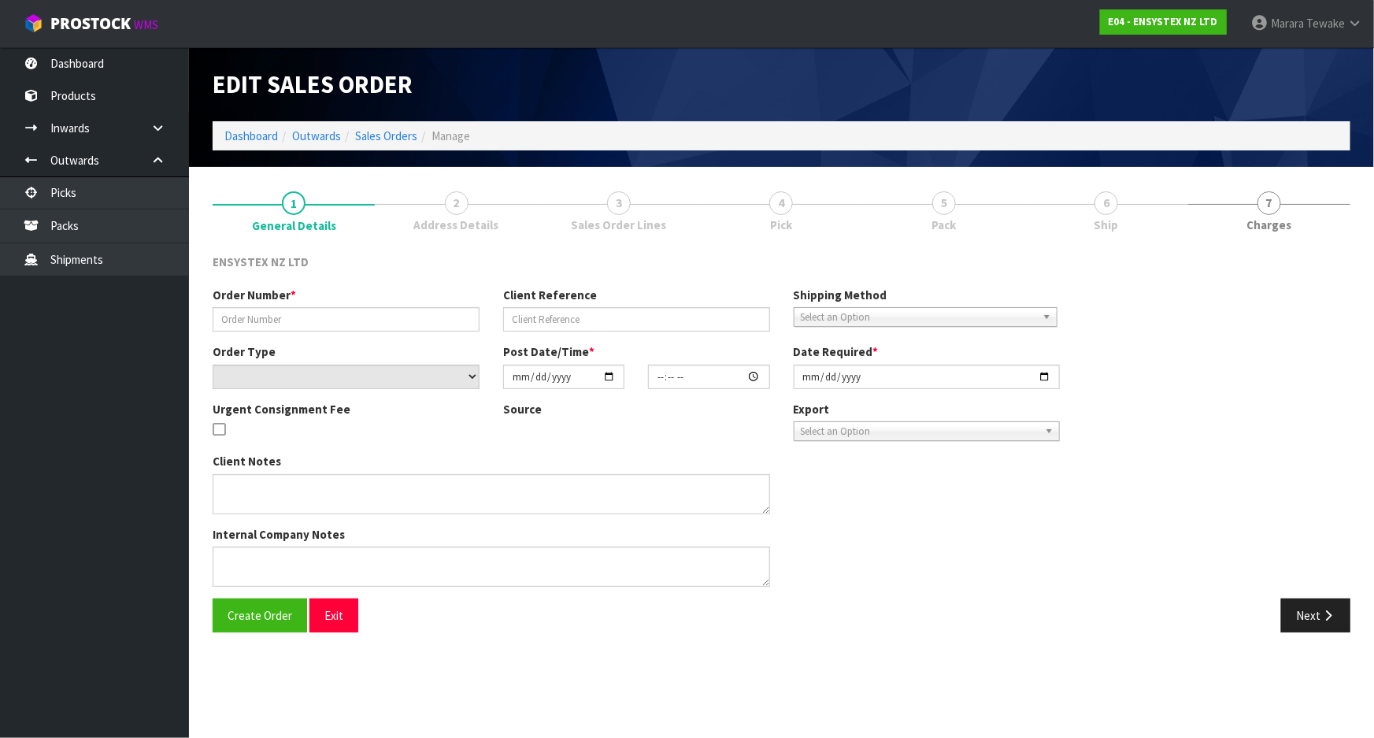
type input "[DATE]"
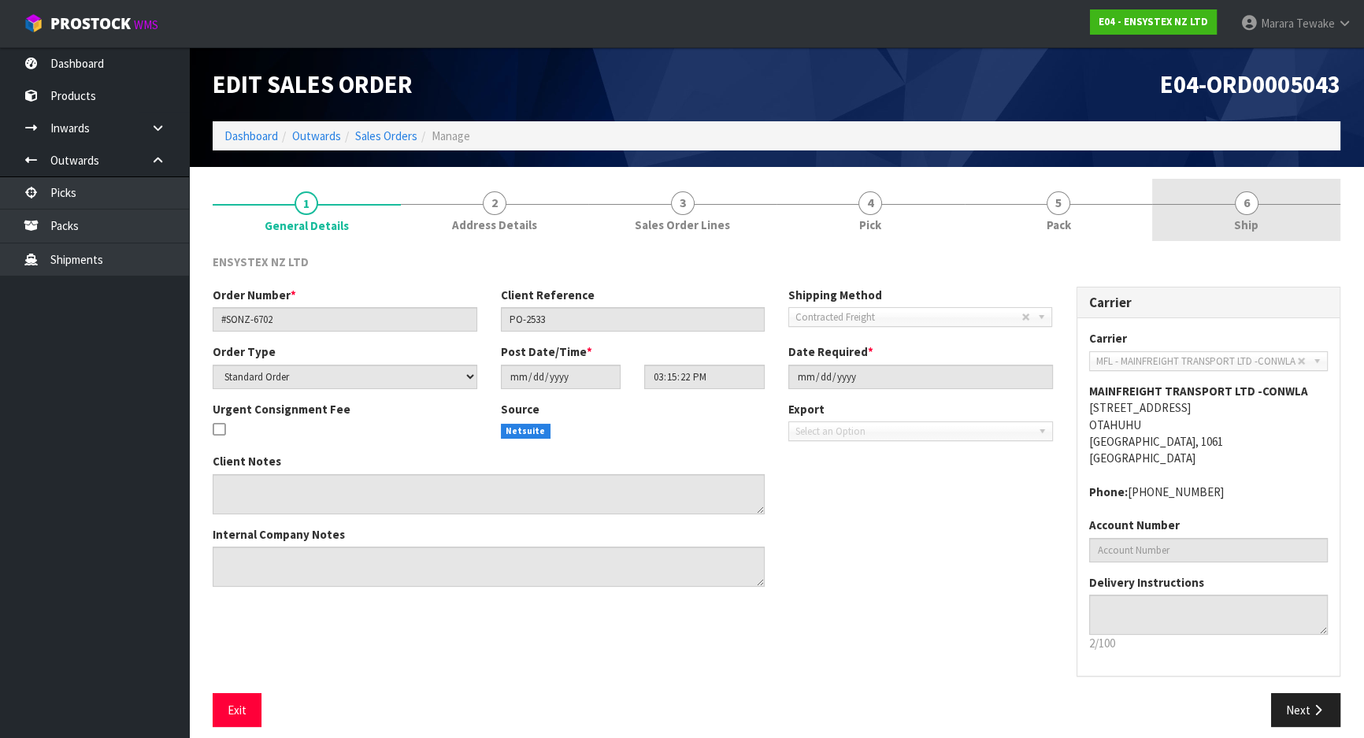
click at [1249, 214] on link "6 Ship" at bounding box center [1246, 210] width 188 height 62
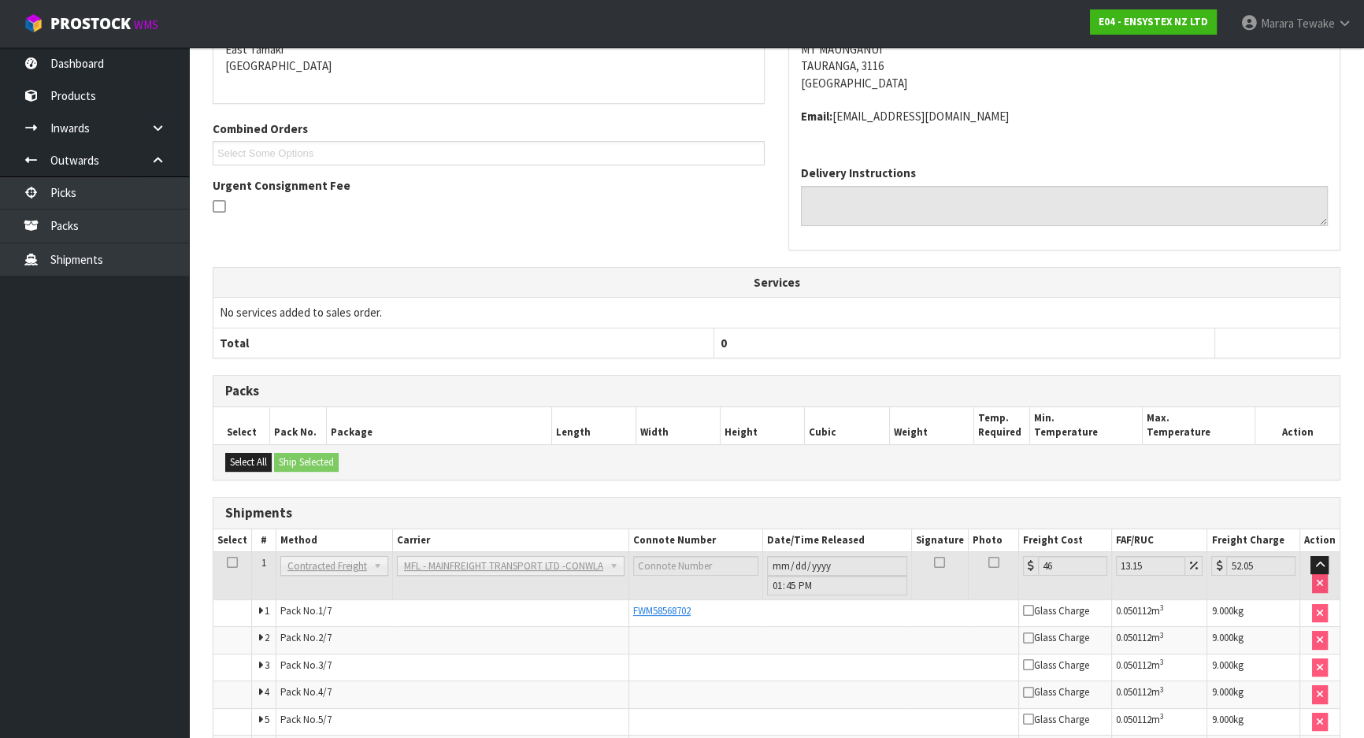
scroll to position [413, 0]
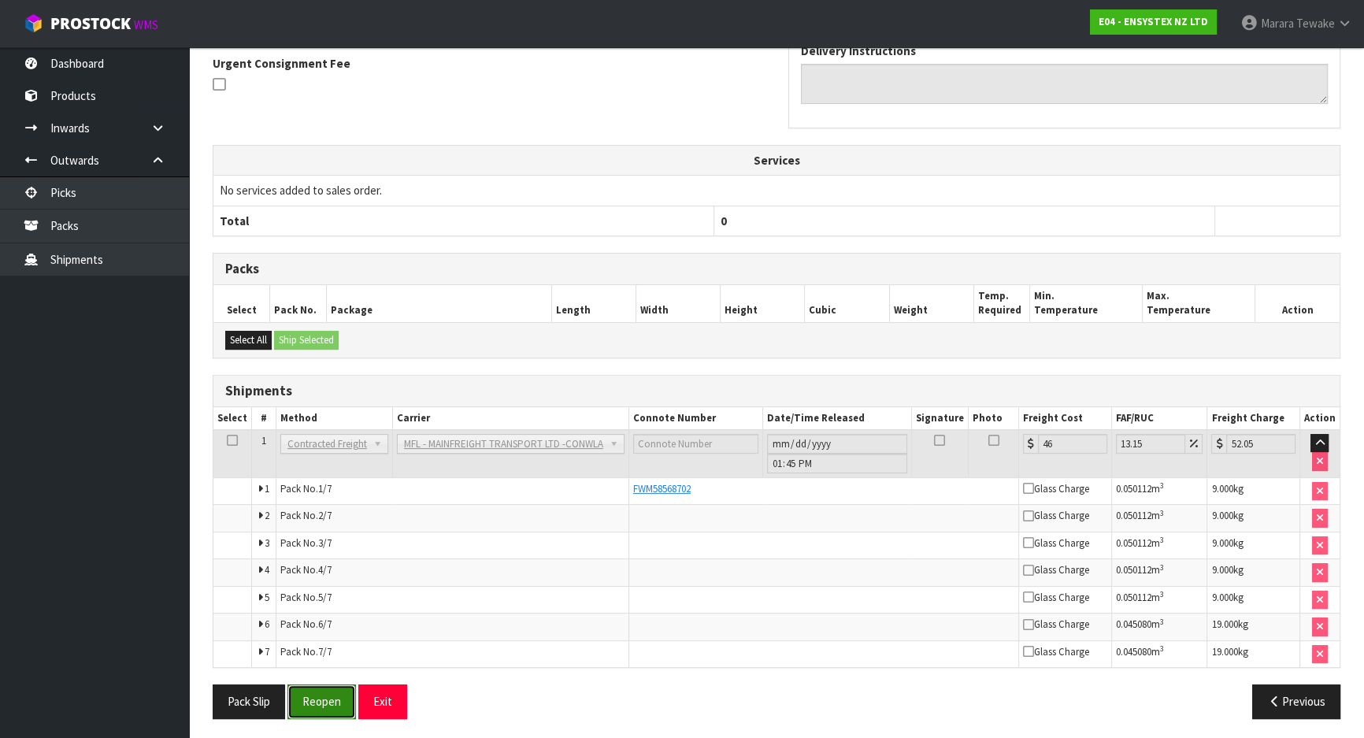
click at [309, 710] on button "Reopen" at bounding box center [321, 701] width 69 height 34
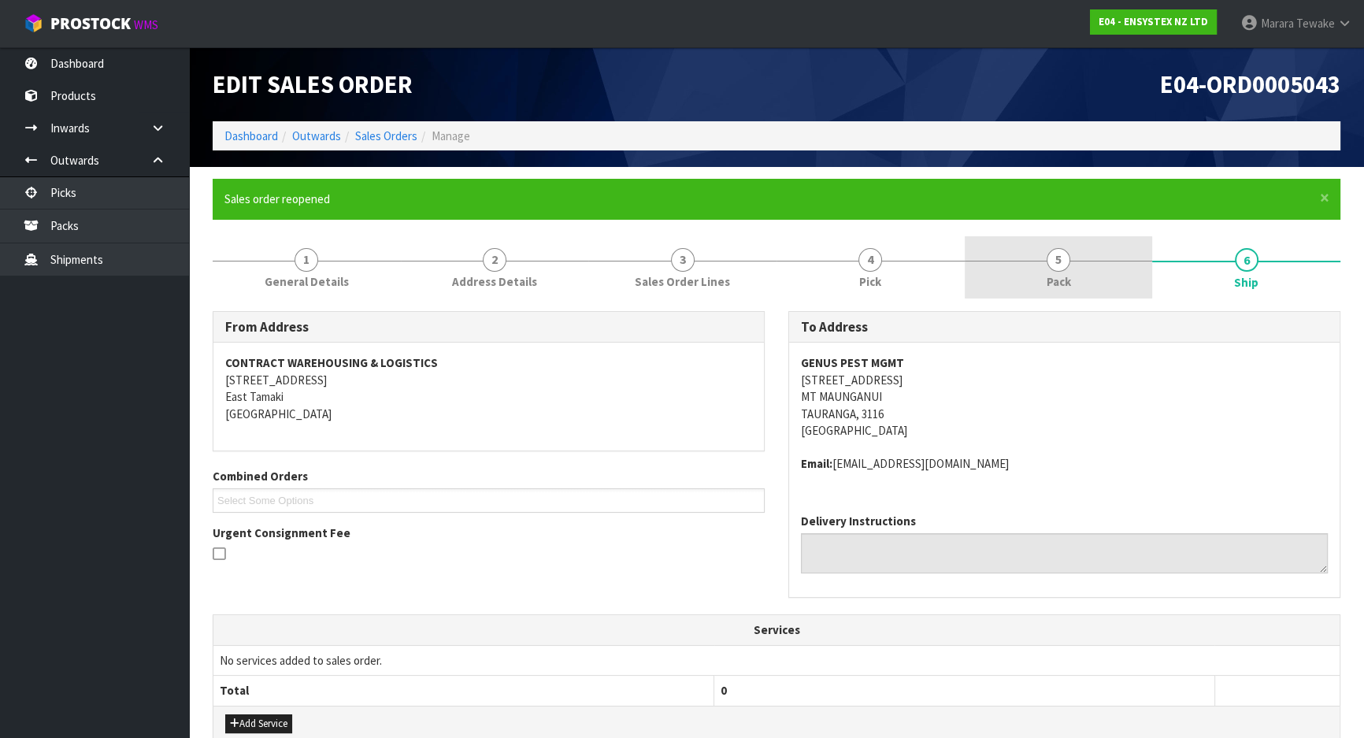
click at [1102, 265] on link "5 Pack" at bounding box center [1059, 267] width 188 height 62
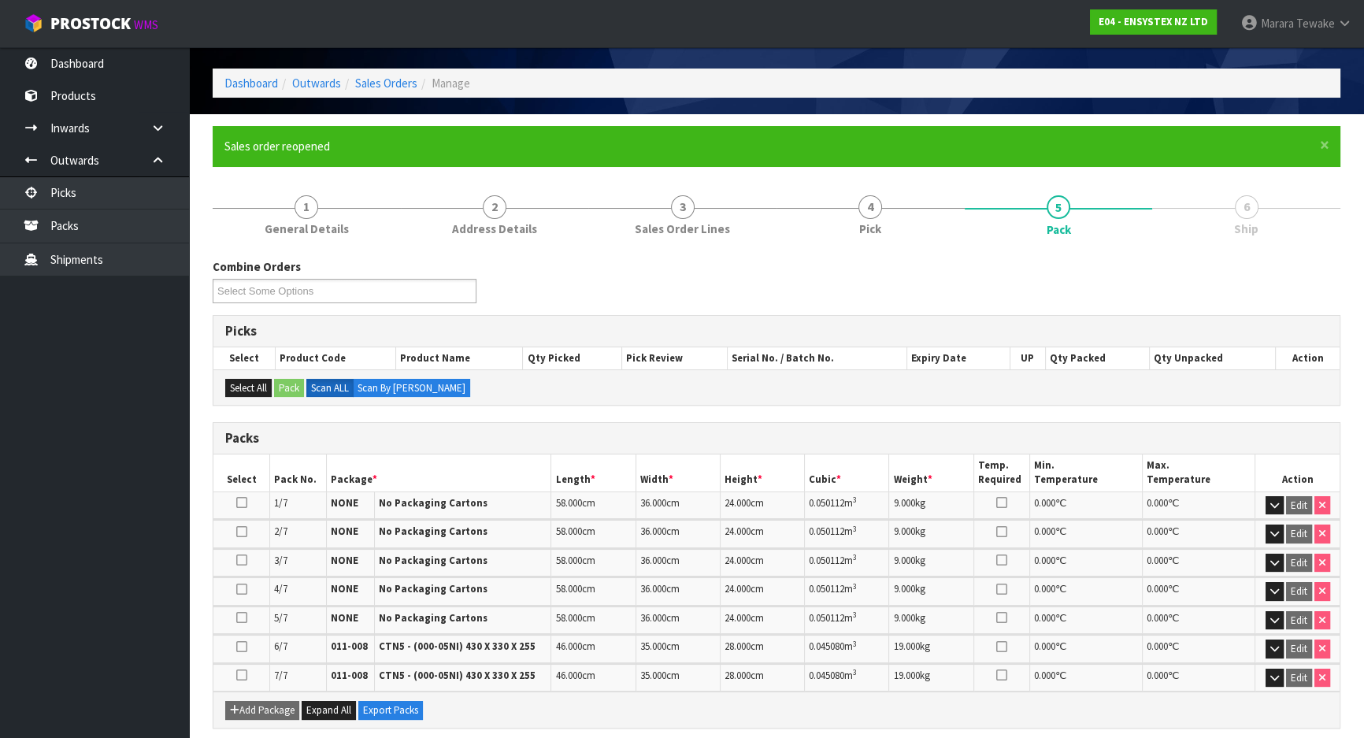
click at [1243, 200] on span "6" at bounding box center [1247, 207] width 24 height 24
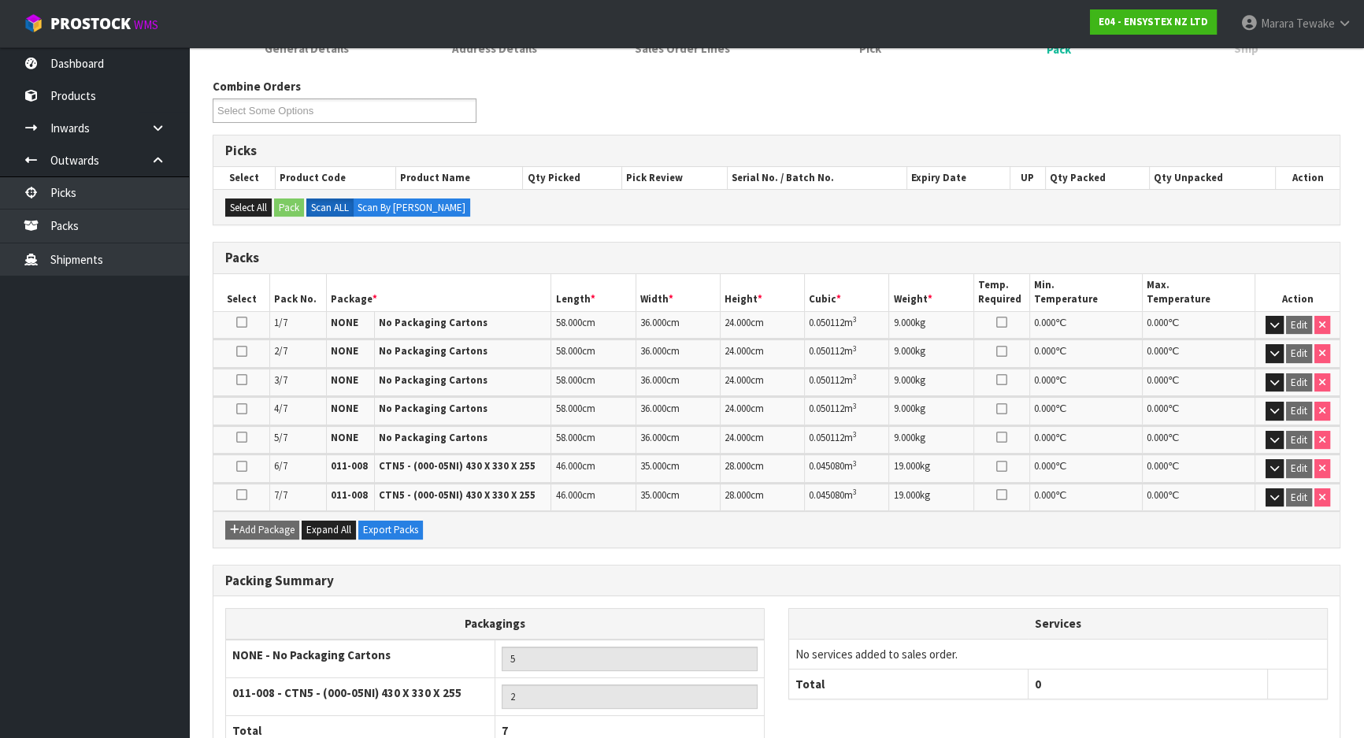
scroll to position [124, 0]
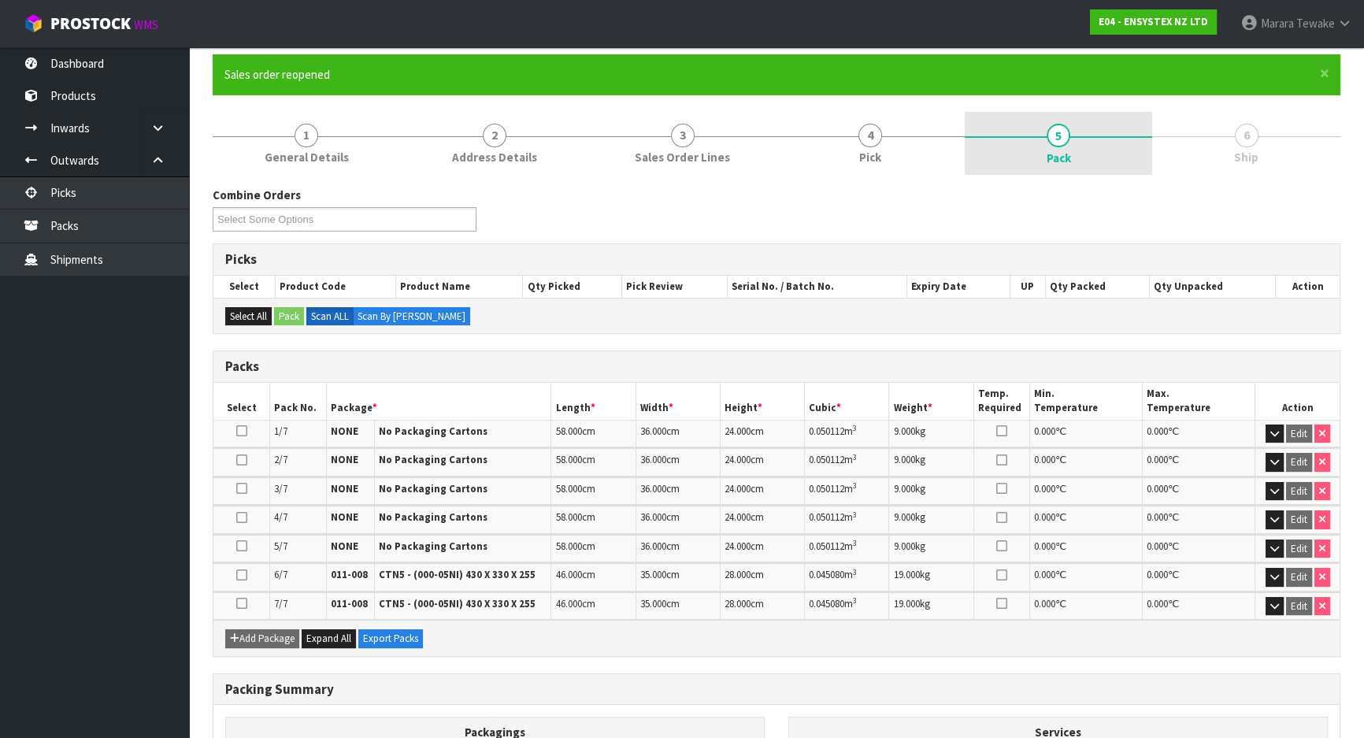
click at [1039, 117] on link "5 Pack" at bounding box center [1059, 143] width 188 height 63
click at [1067, 167] on link "5 Pack" at bounding box center [1059, 143] width 188 height 63
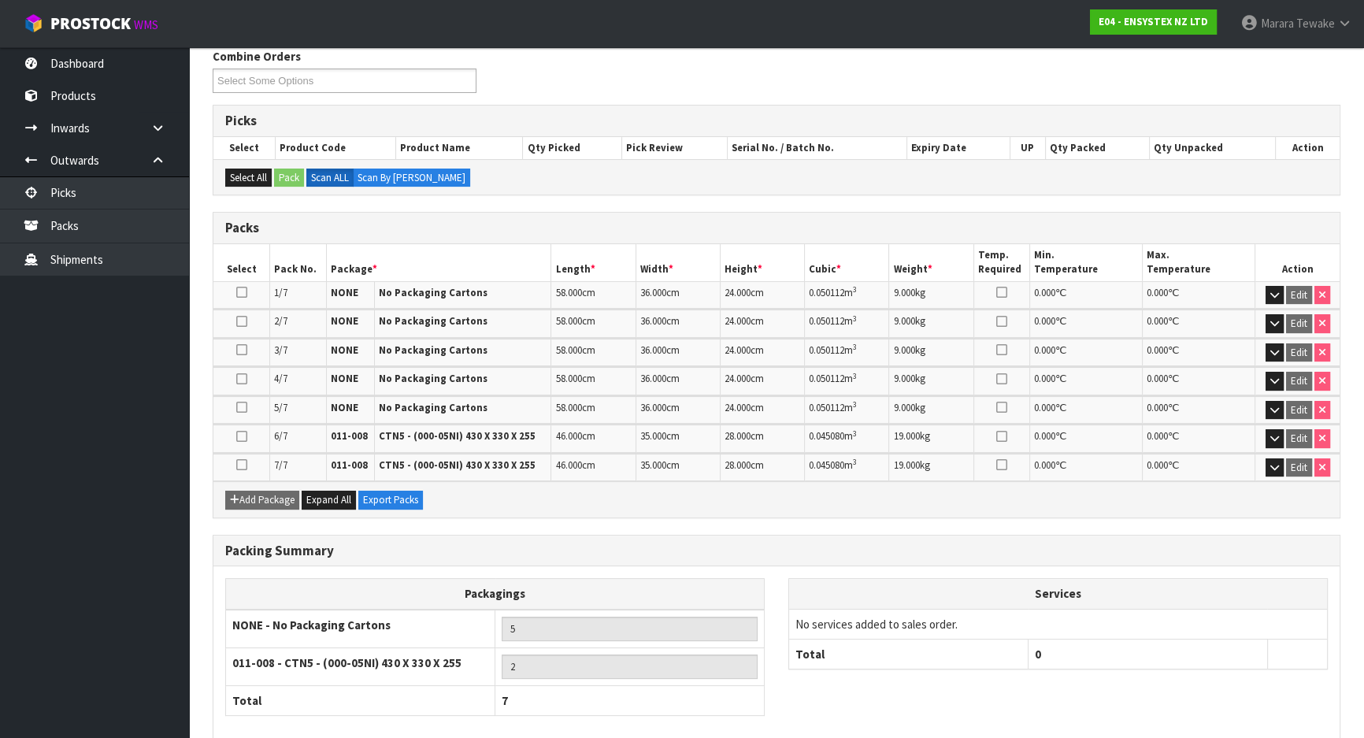
scroll to position [339, 0]
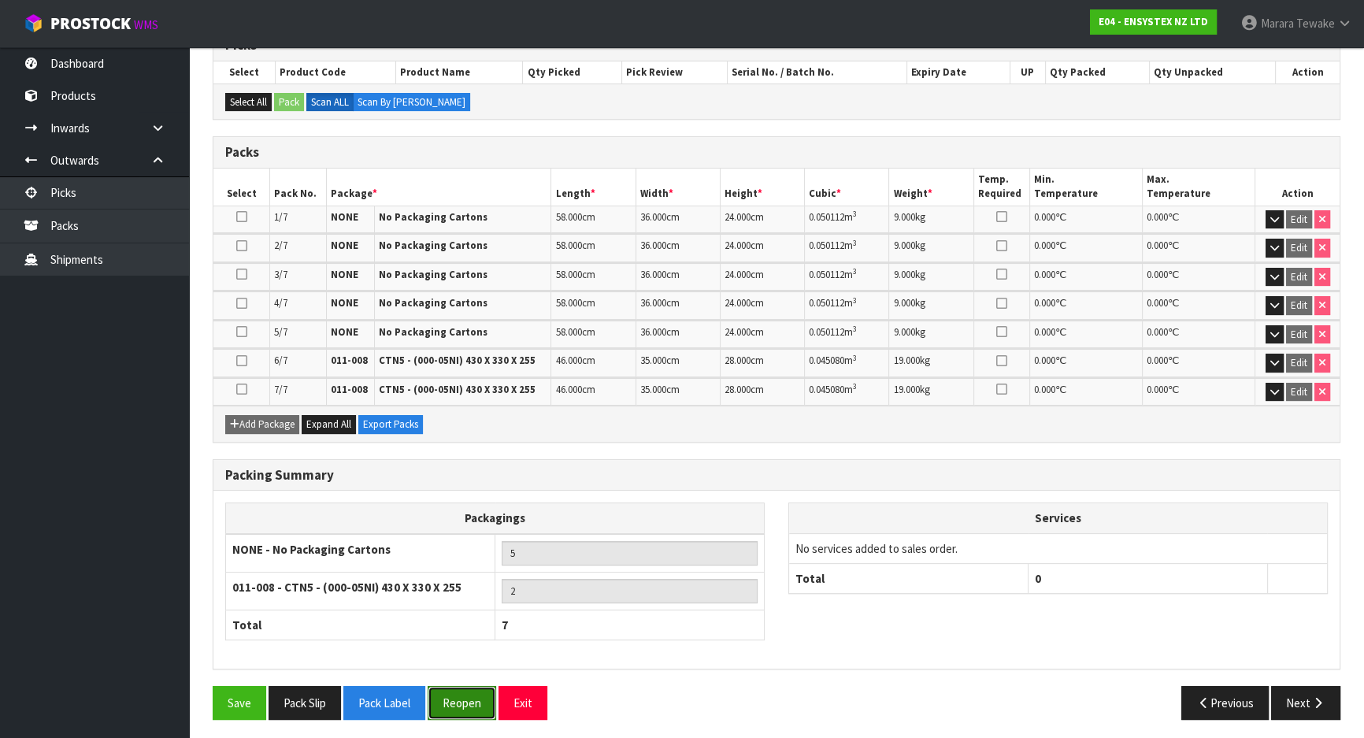
click at [447, 694] on button "Reopen" at bounding box center [462, 703] width 69 height 34
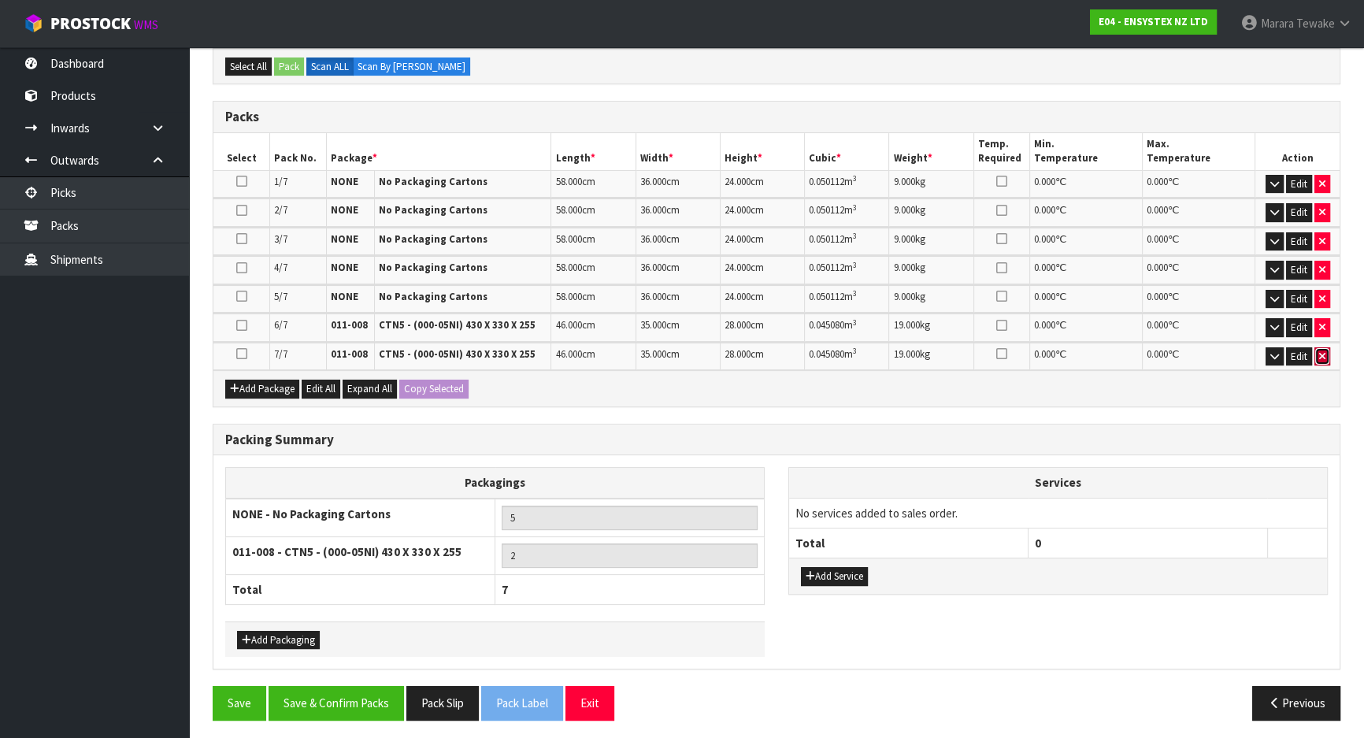
click at [1323, 354] on icon "button" at bounding box center [1322, 356] width 6 height 10
type input "1"
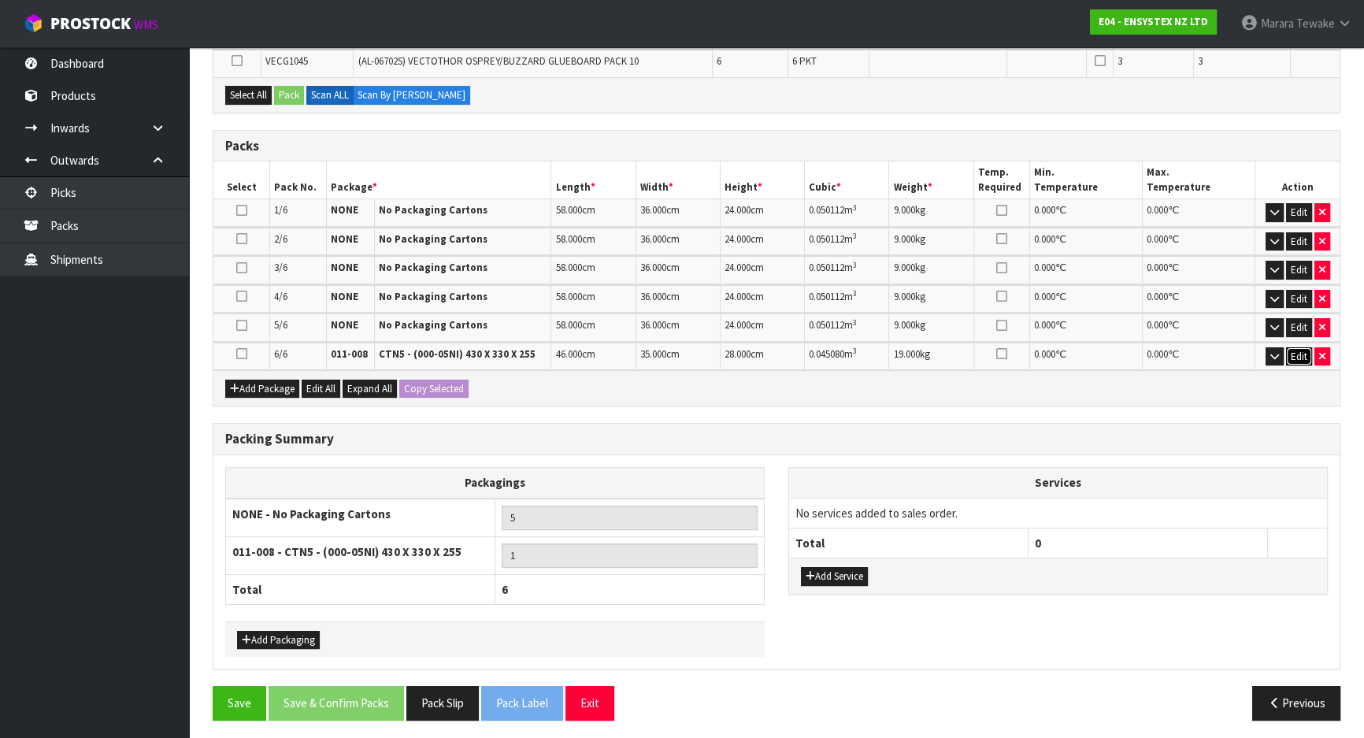
click at [1296, 351] on button "Edit" at bounding box center [1299, 356] width 26 height 19
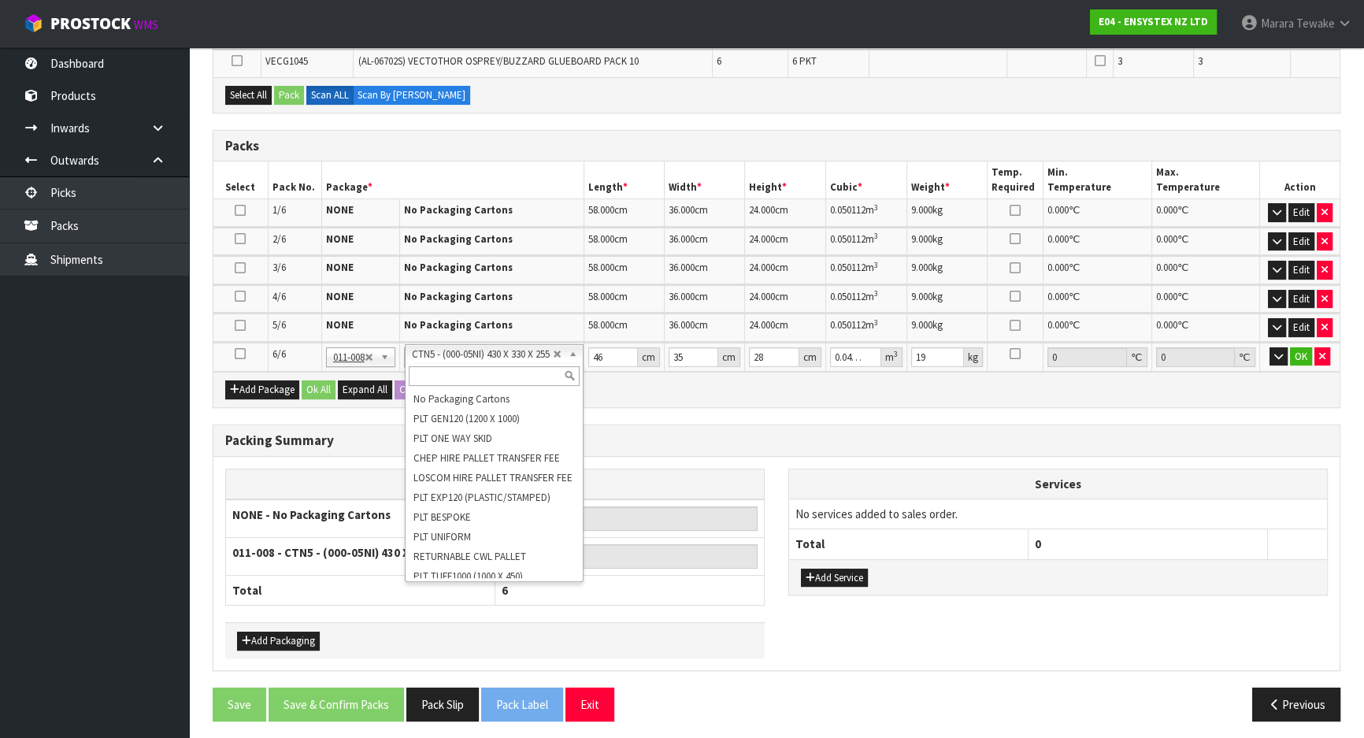
click at [521, 377] on input "text" at bounding box center [494, 376] width 171 height 20
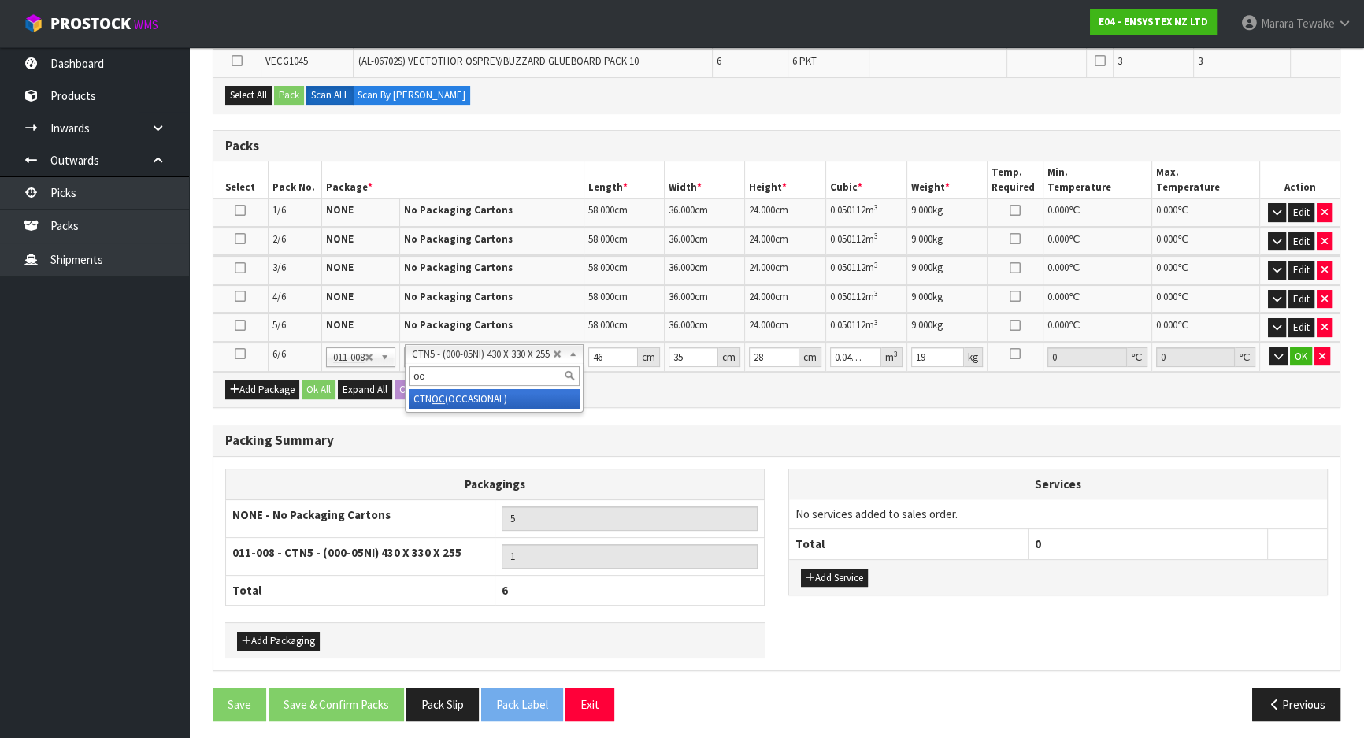
type input "oc"
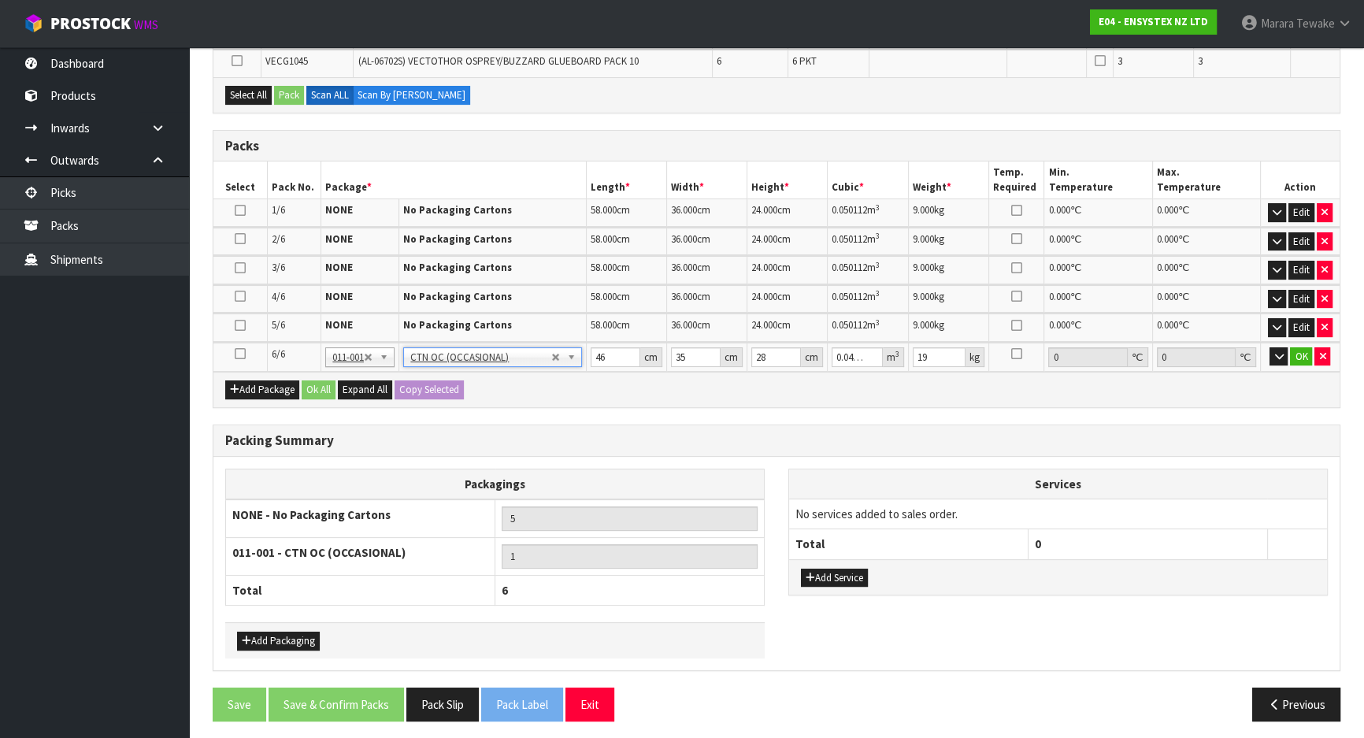
type input "0"
type input "1.995"
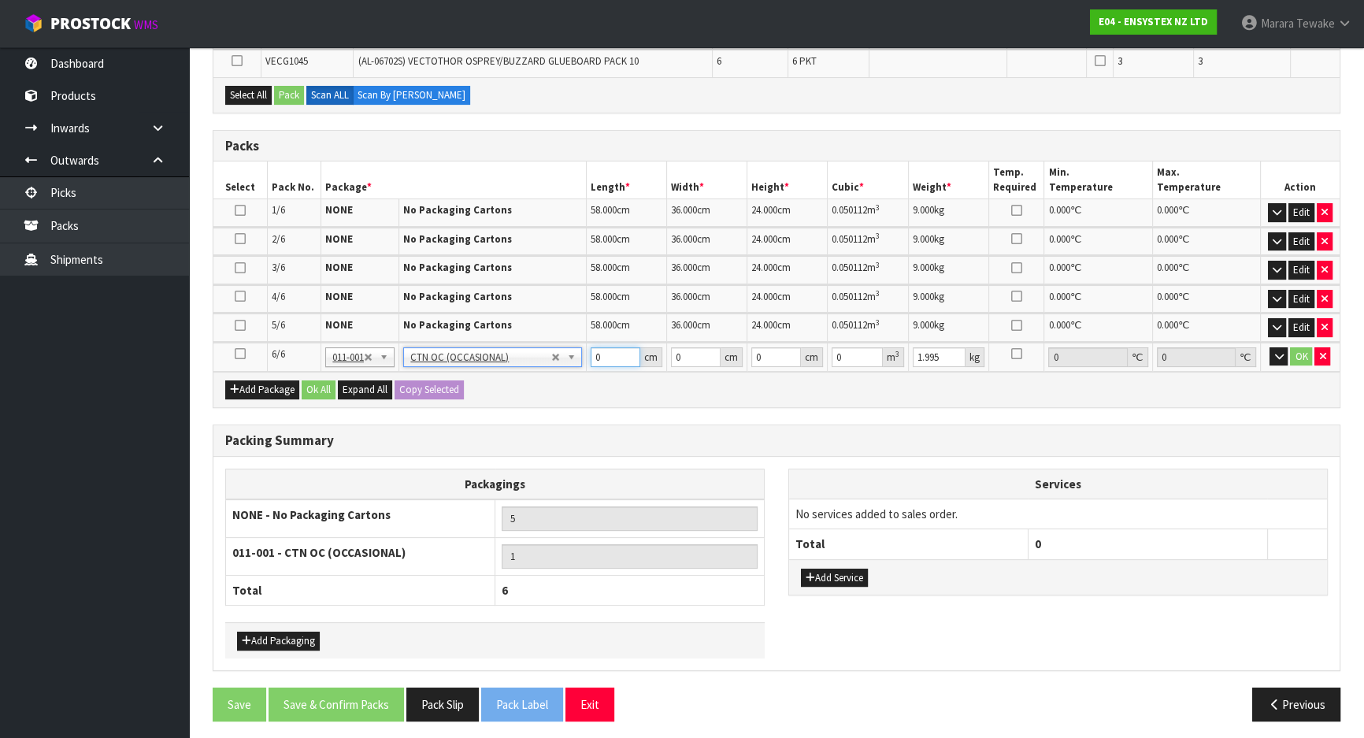
drag, startPoint x: 606, startPoint y: 354, endPoint x: 573, endPoint y: 328, distance: 42.1
click at [594, 347] on input "0" at bounding box center [616, 357] width 50 height 20
type input "48"
type input "36"
type input "8"
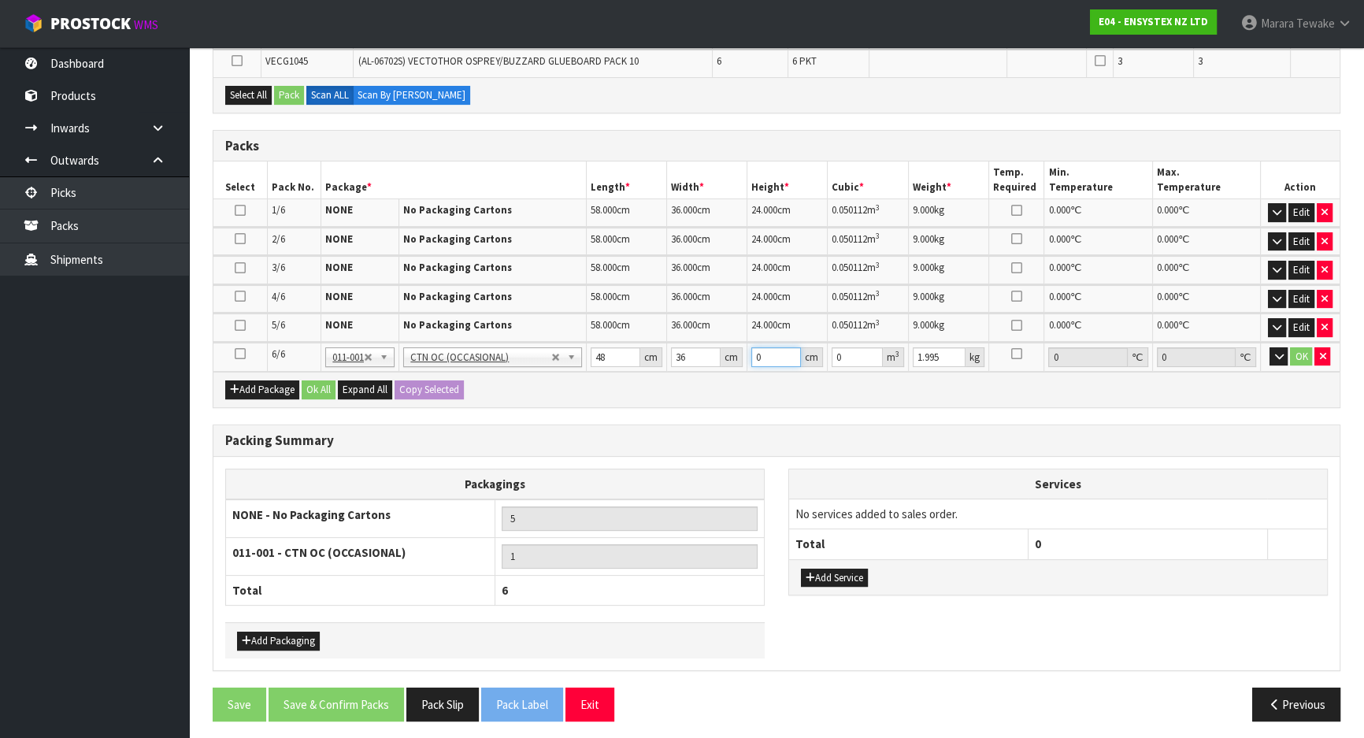
type input "0.013824"
type input "8"
type input "5"
click at [1269, 347] on button "button" at bounding box center [1278, 356] width 18 height 19
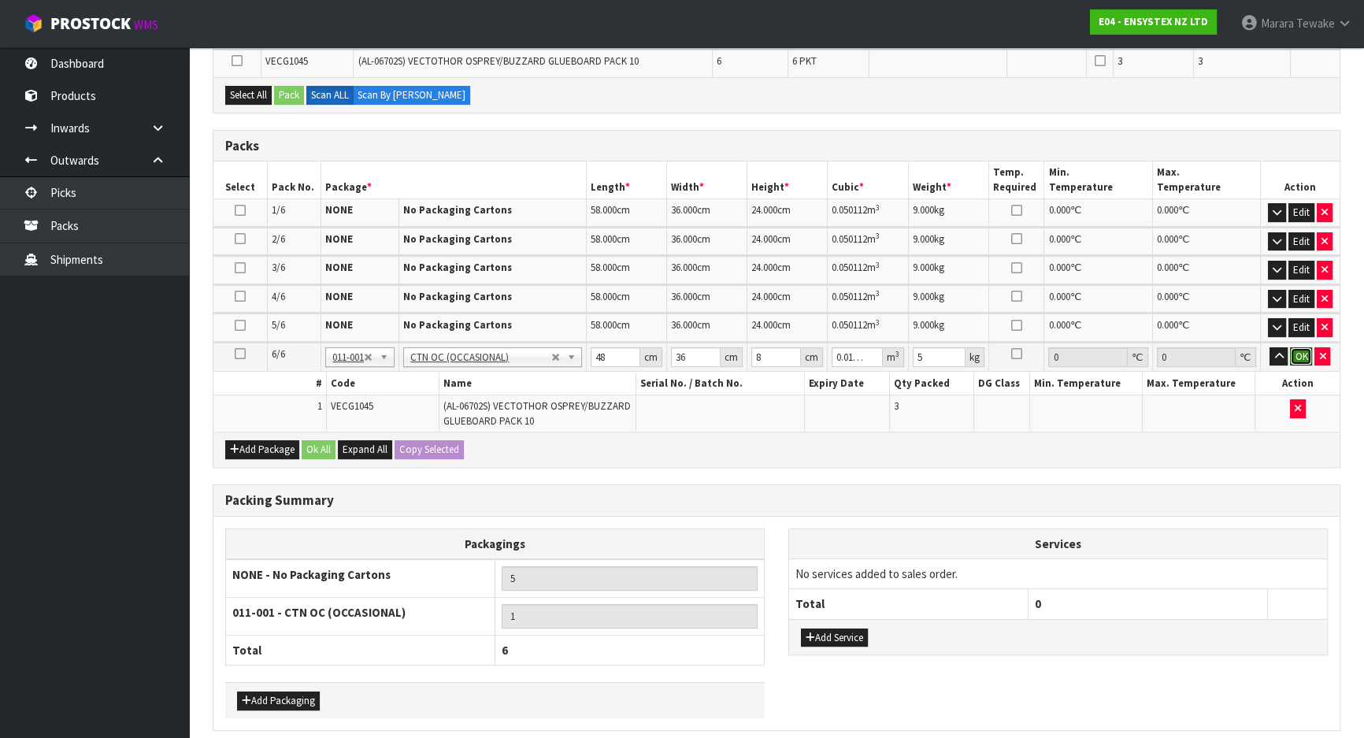
click button "OK" at bounding box center [1301, 356] width 22 height 19
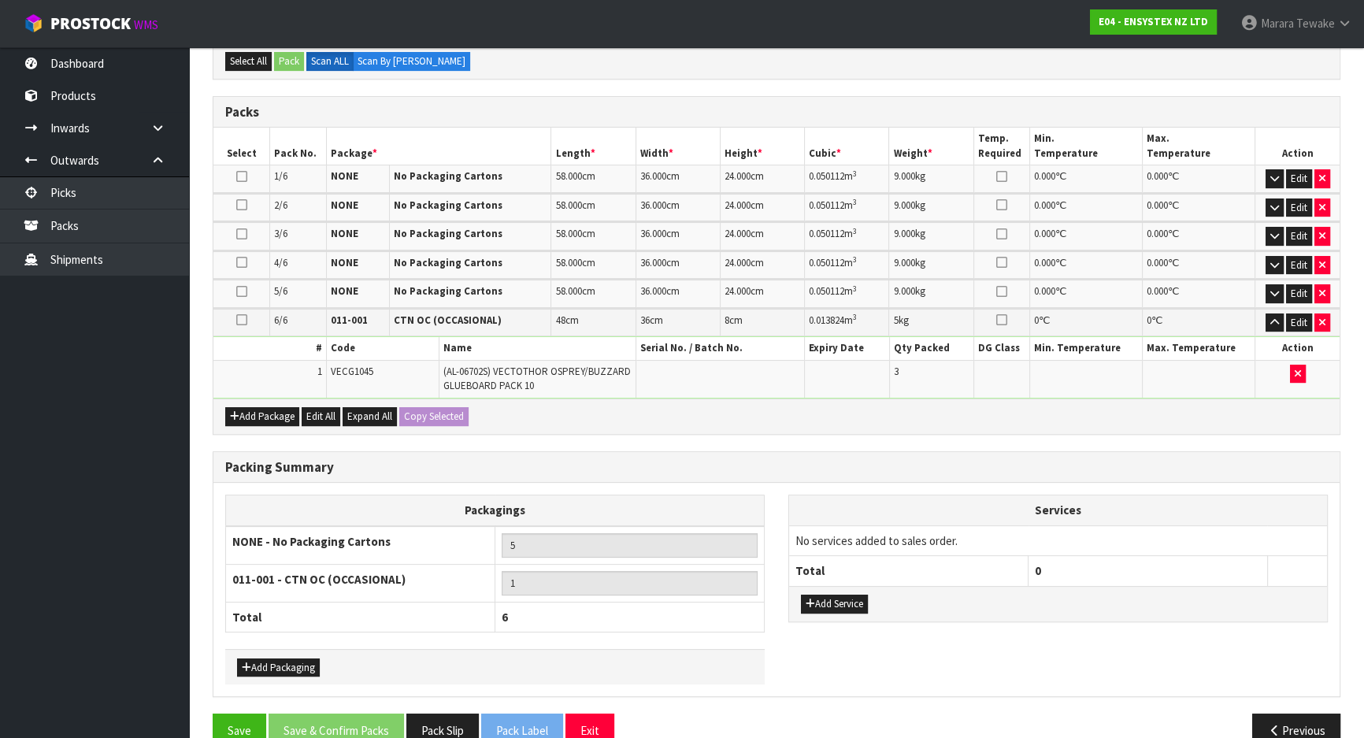
scroll to position [435, 0]
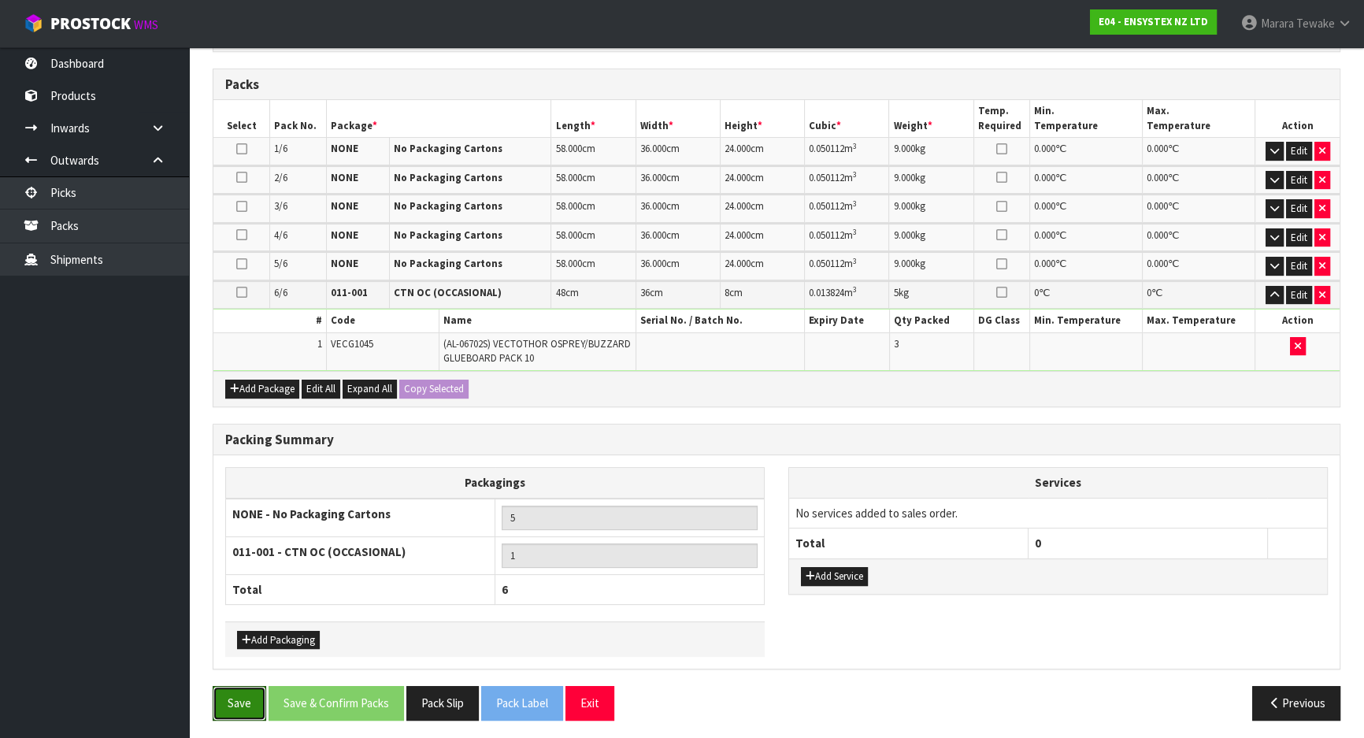
click at [238, 693] on button "Save" at bounding box center [240, 703] width 54 height 34
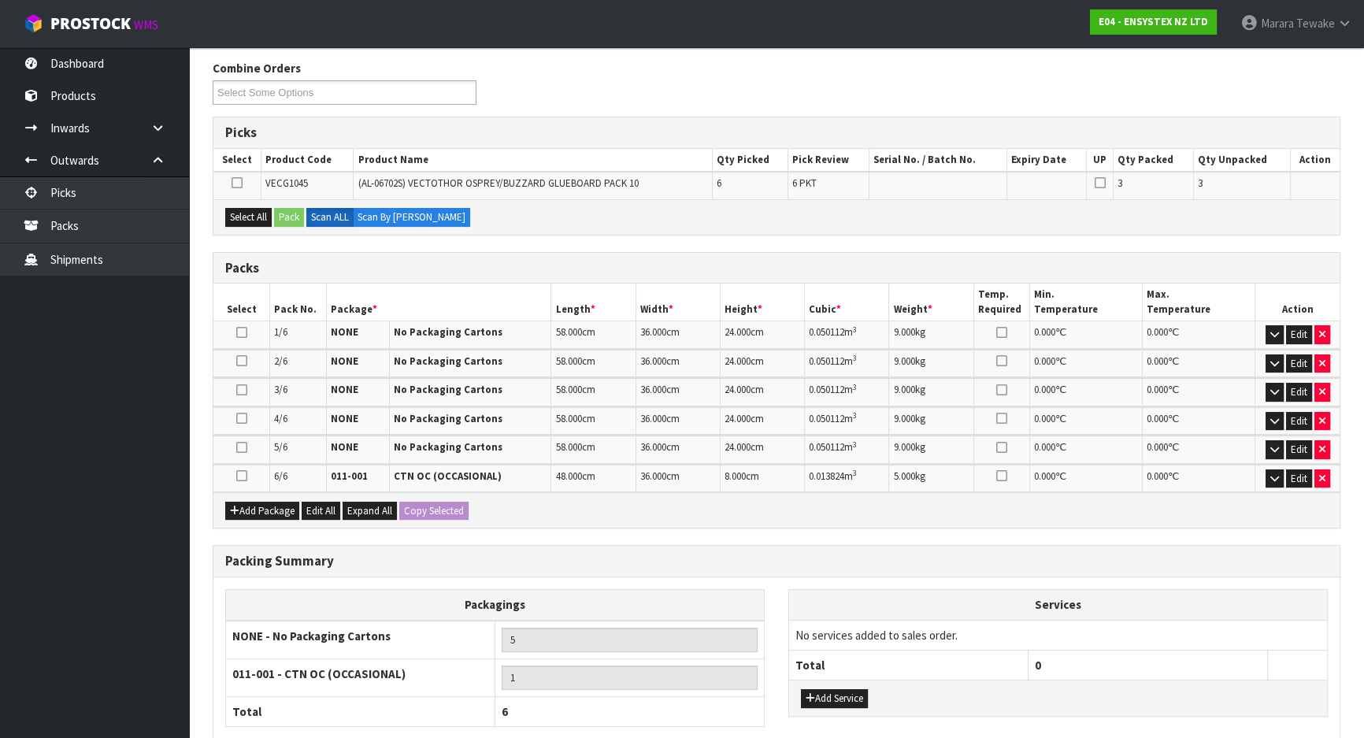
scroll to position [302, 0]
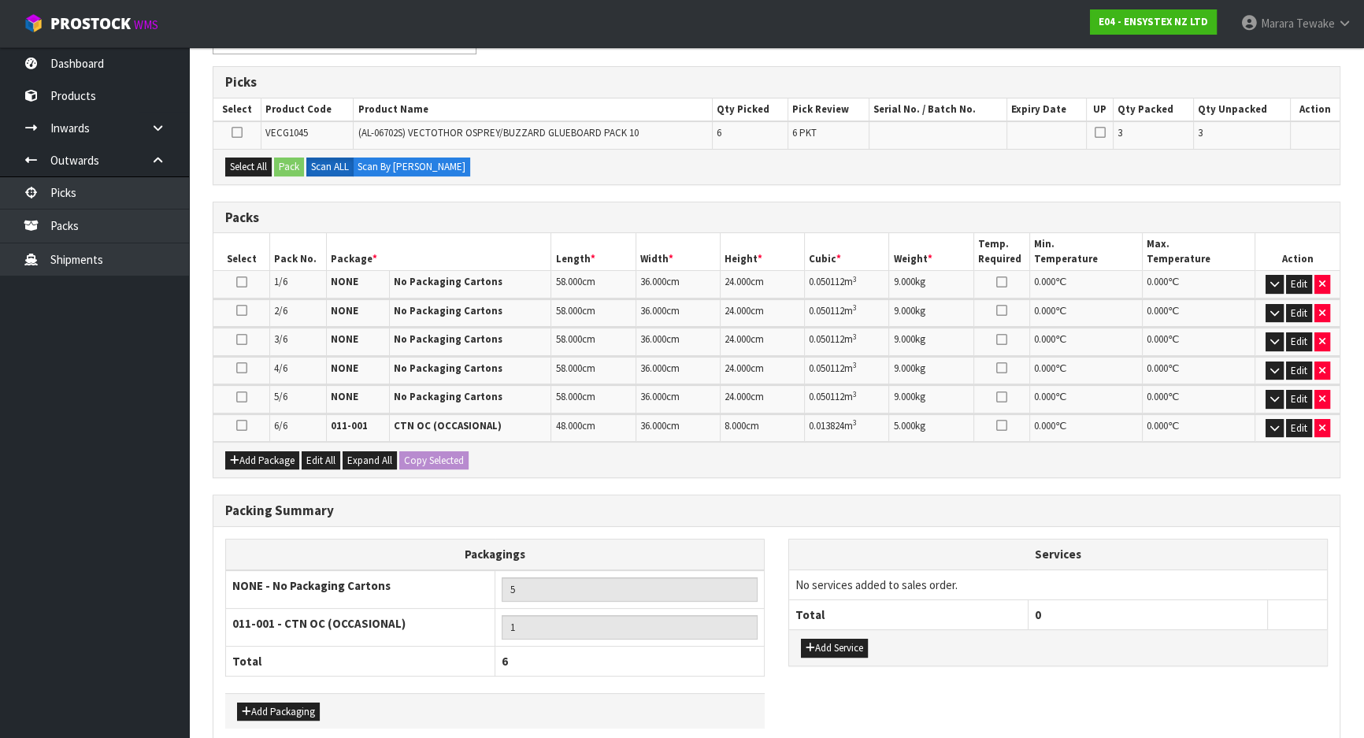
click at [236, 425] on icon at bounding box center [241, 425] width 11 height 1
drag, startPoint x: 248, startPoint y: 165, endPoint x: 277, endPoint y: 160, distance: 29.7
click at [248, 164] on button "Select All" at bounding box center [248, 166] width 46 height 19
click at [297, 159] on button "Pack" at bounding box center [289, 166] width 30 height 19
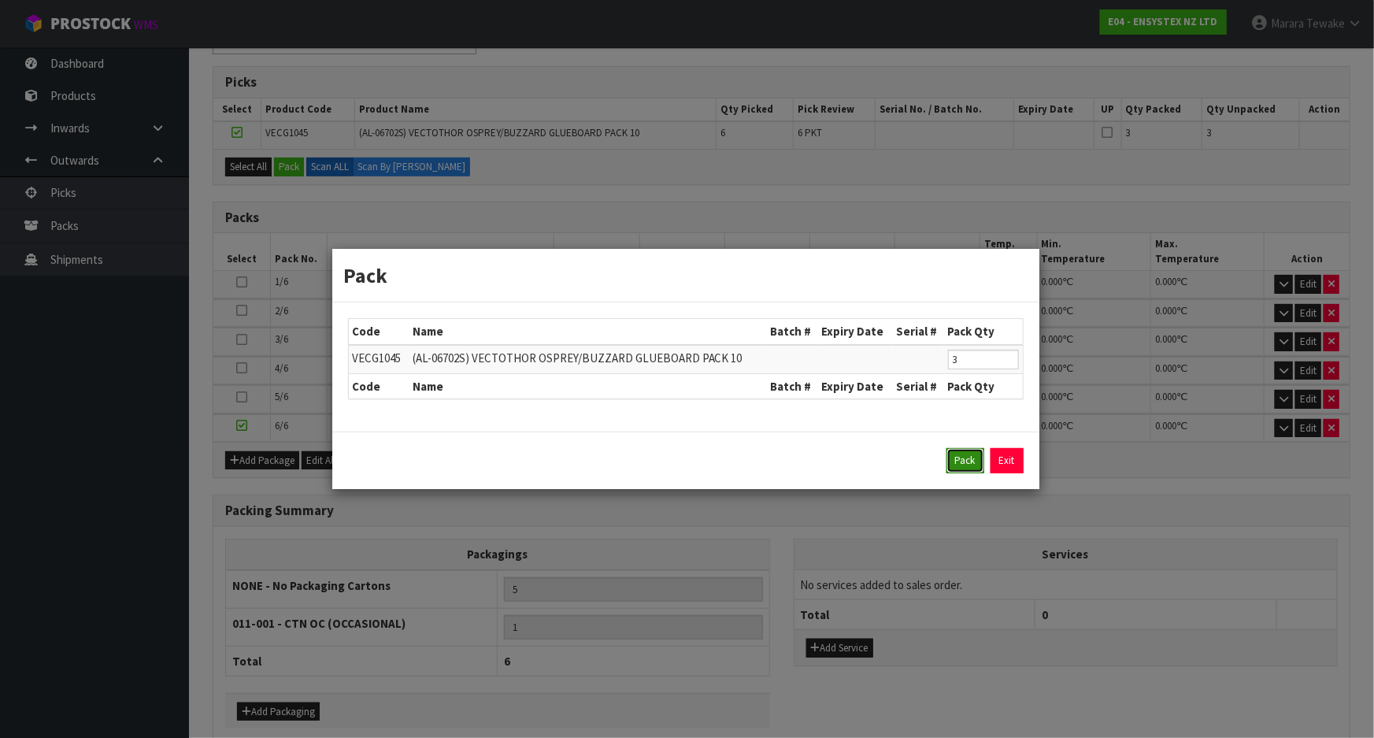
click at [966, 454] on button "Pack" at bounding box center [966, 460] width 38 height 25
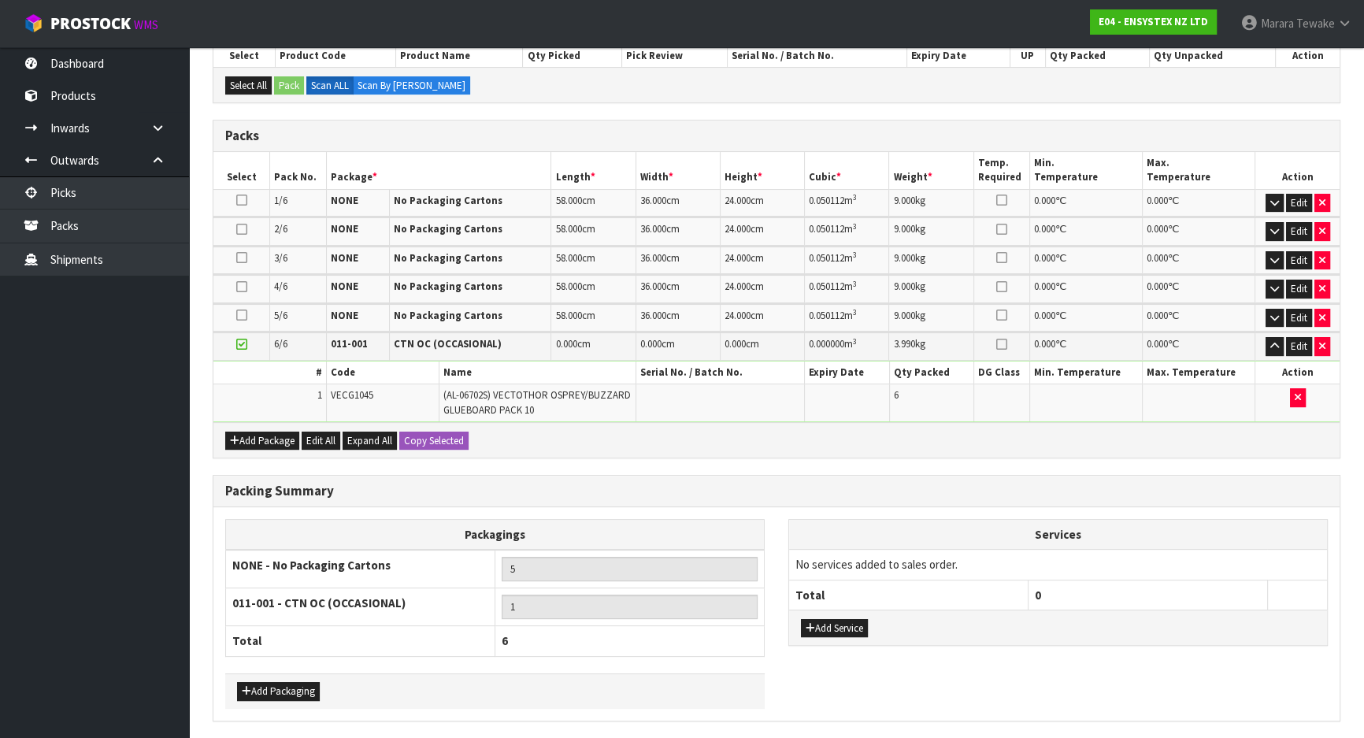
scroll to position [407, 0]
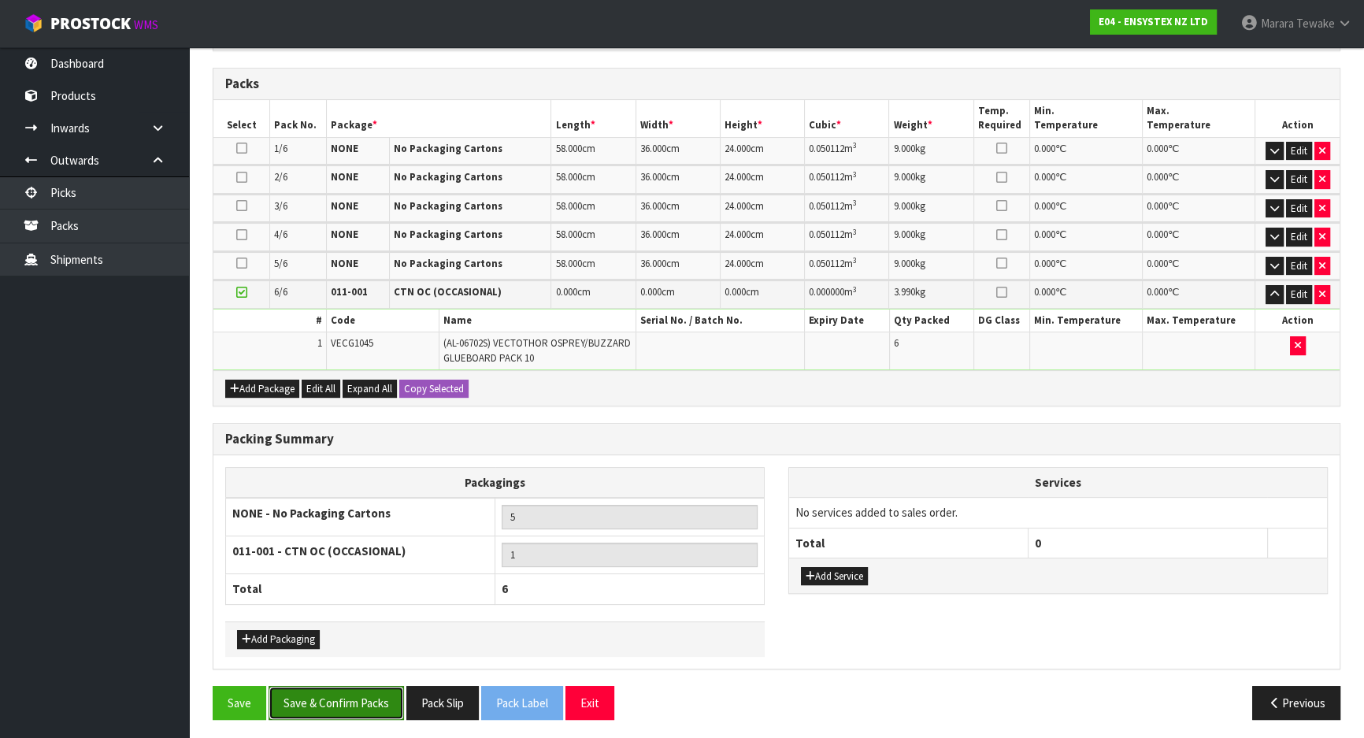
click at [310, 709] on button "Save & Confirm Packs" at bounding box center [336, 703] width 135 height 34
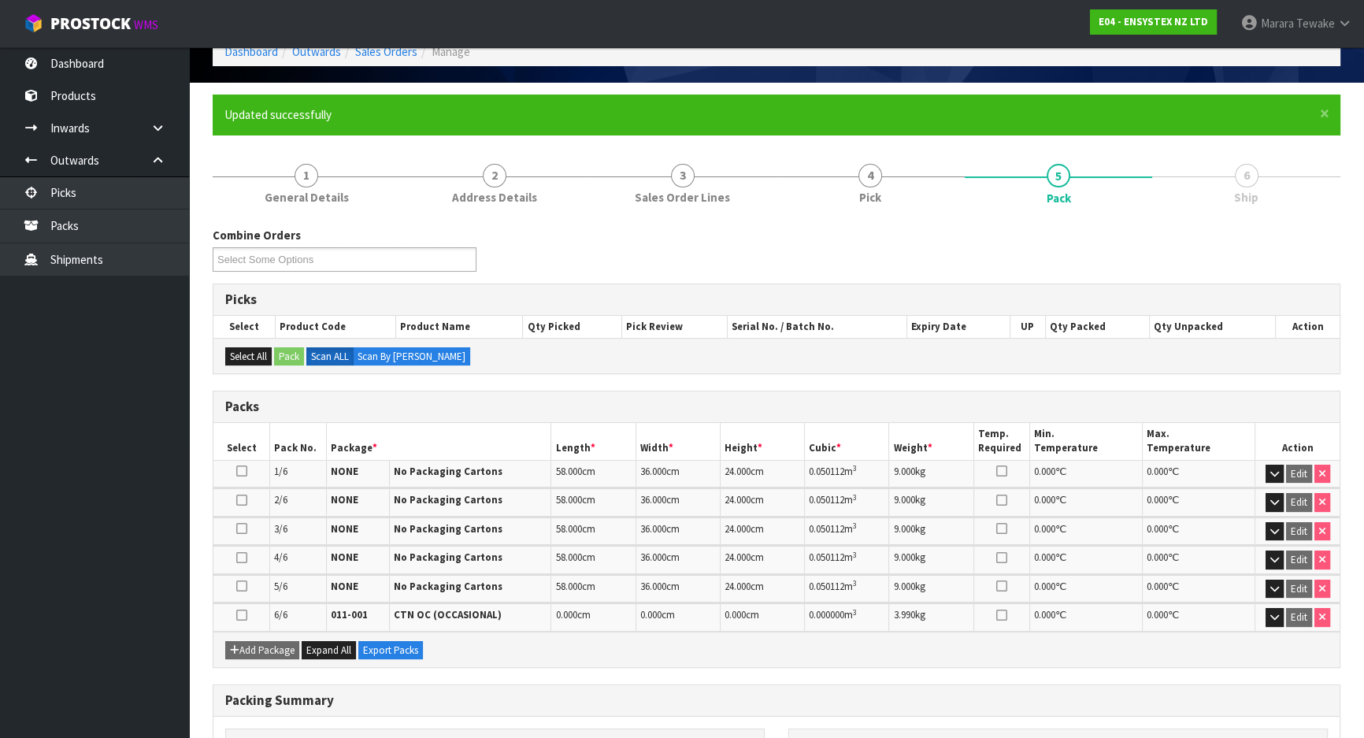
scroll to position [286, 0]
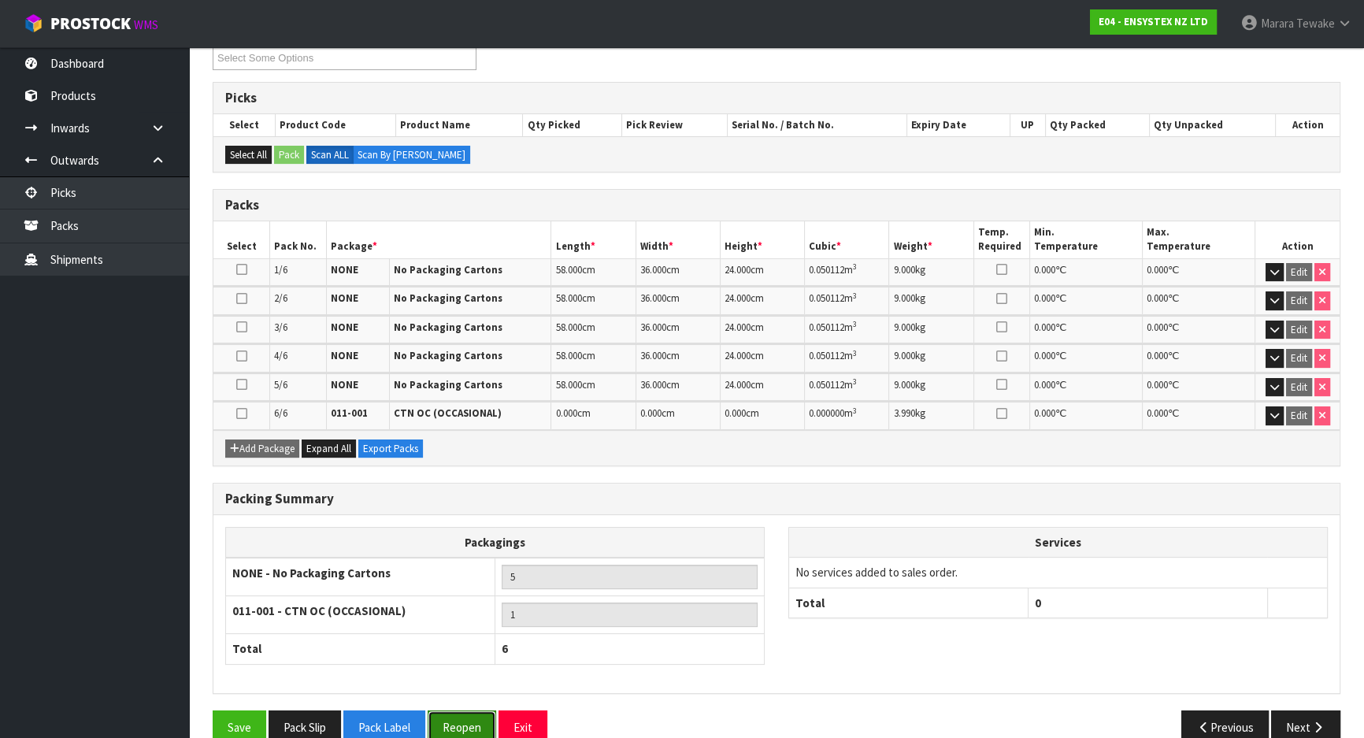
click at [465, 716] on button "Reopen" at bounding box center [462, 727] width 69 height 34
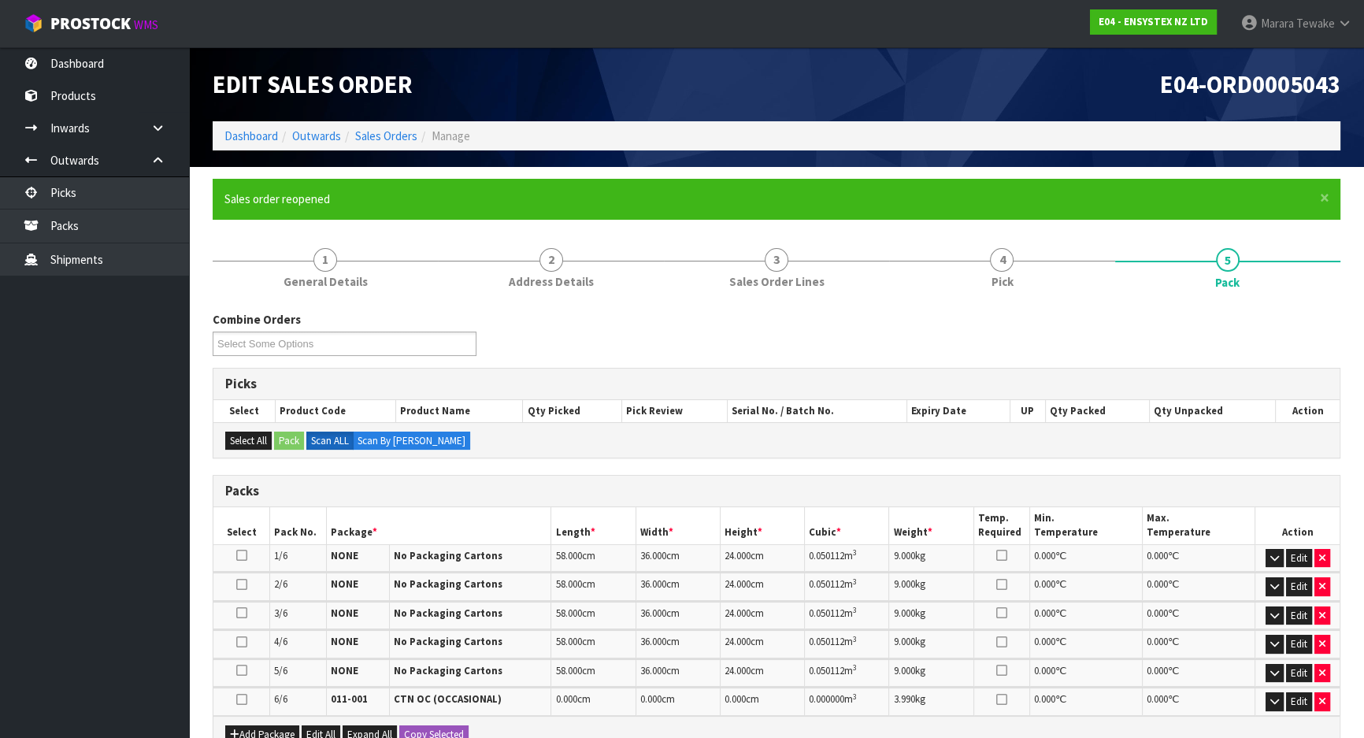
scroll to position [311, 0]
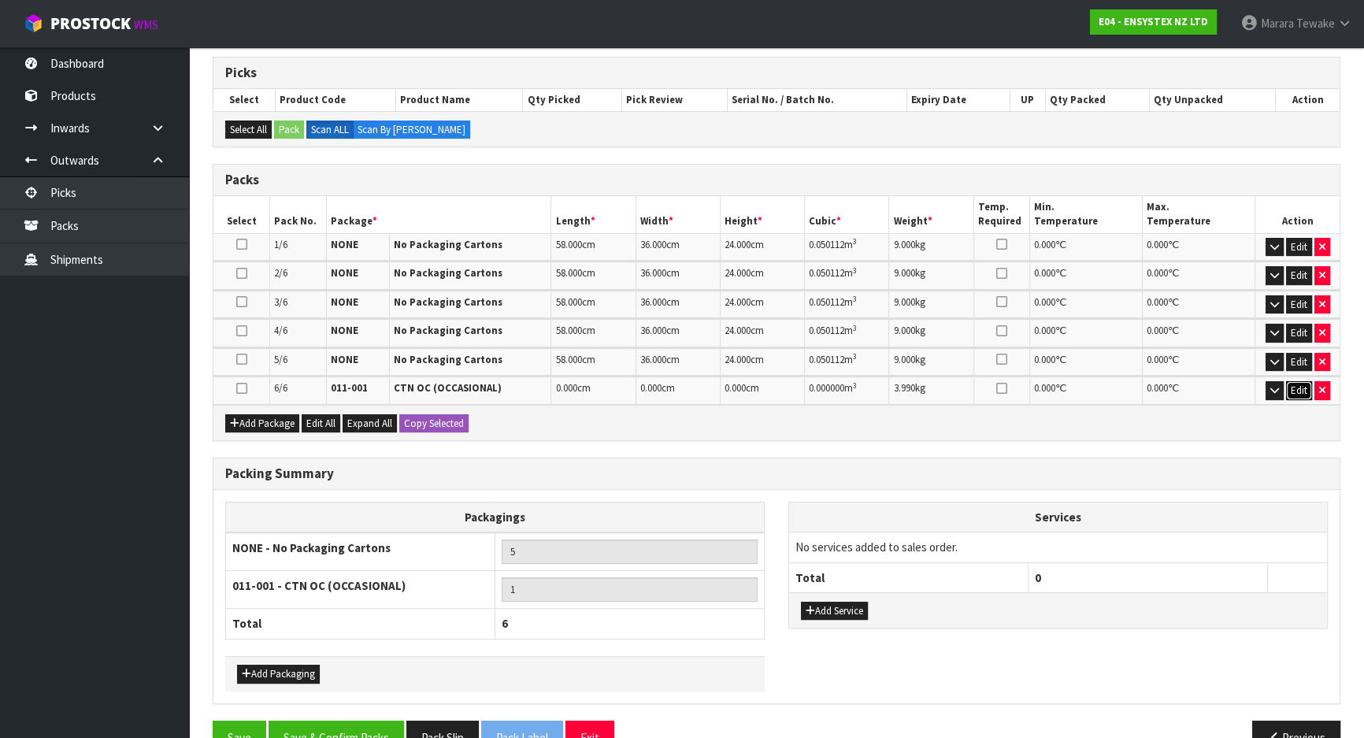
click at [1297, 386] on button "Edit" at bounding box center [1299, 390] width 26 height 19
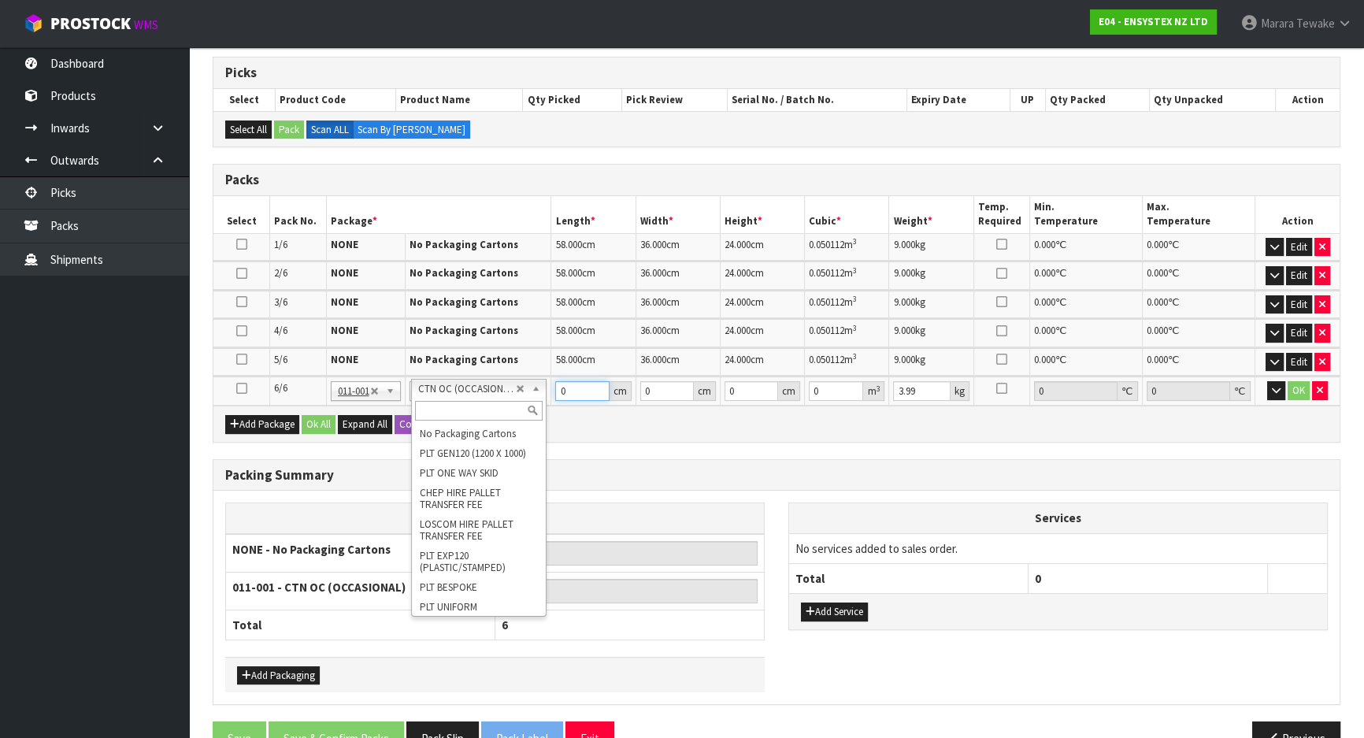
click at [573, 393] on input "0" at bounding box center [582, 391] width 54 height 20
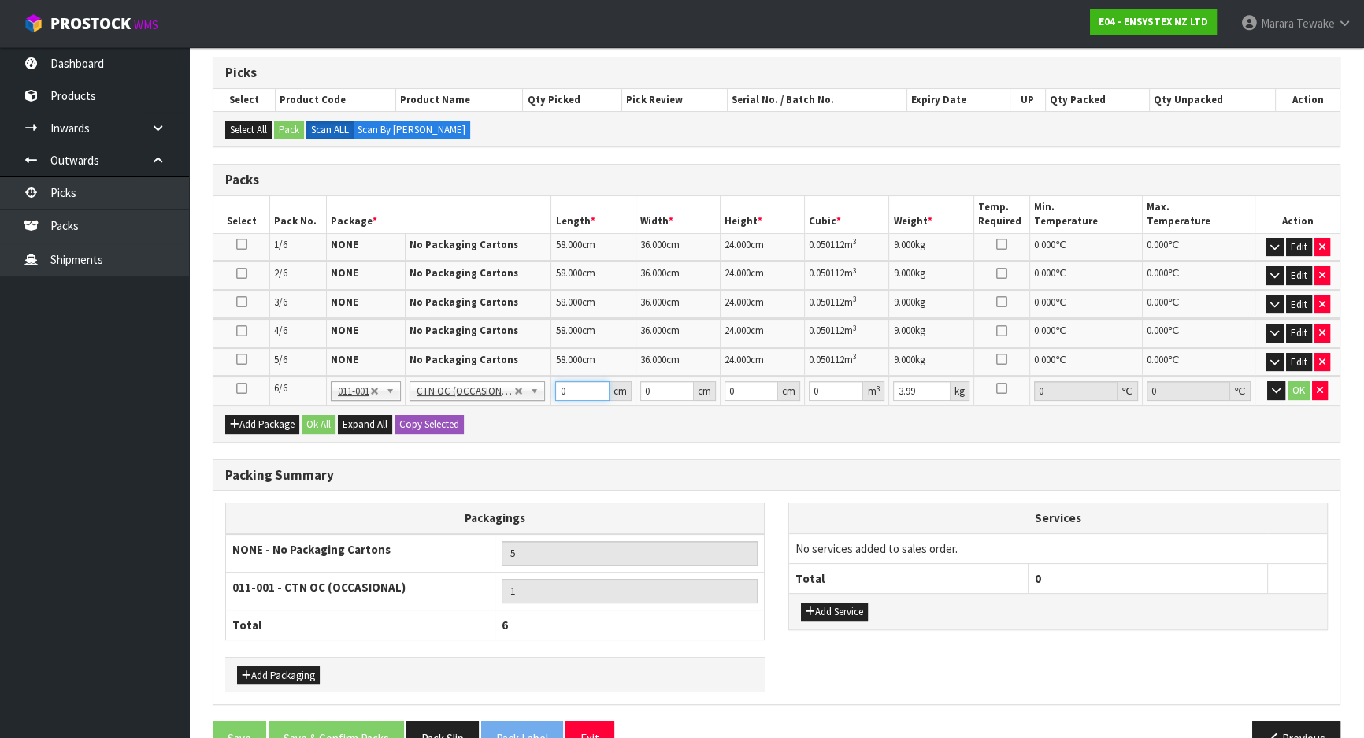
drag, startPoint x: 574, startPoint y: 391, endPoint x: 554, endPoint y: 369, distance: 29.6
click at [555, 376] on td "0 cm" at bounding box center [593, 390] width 84 height 29
type input "48"
type input "36"
type input "8"
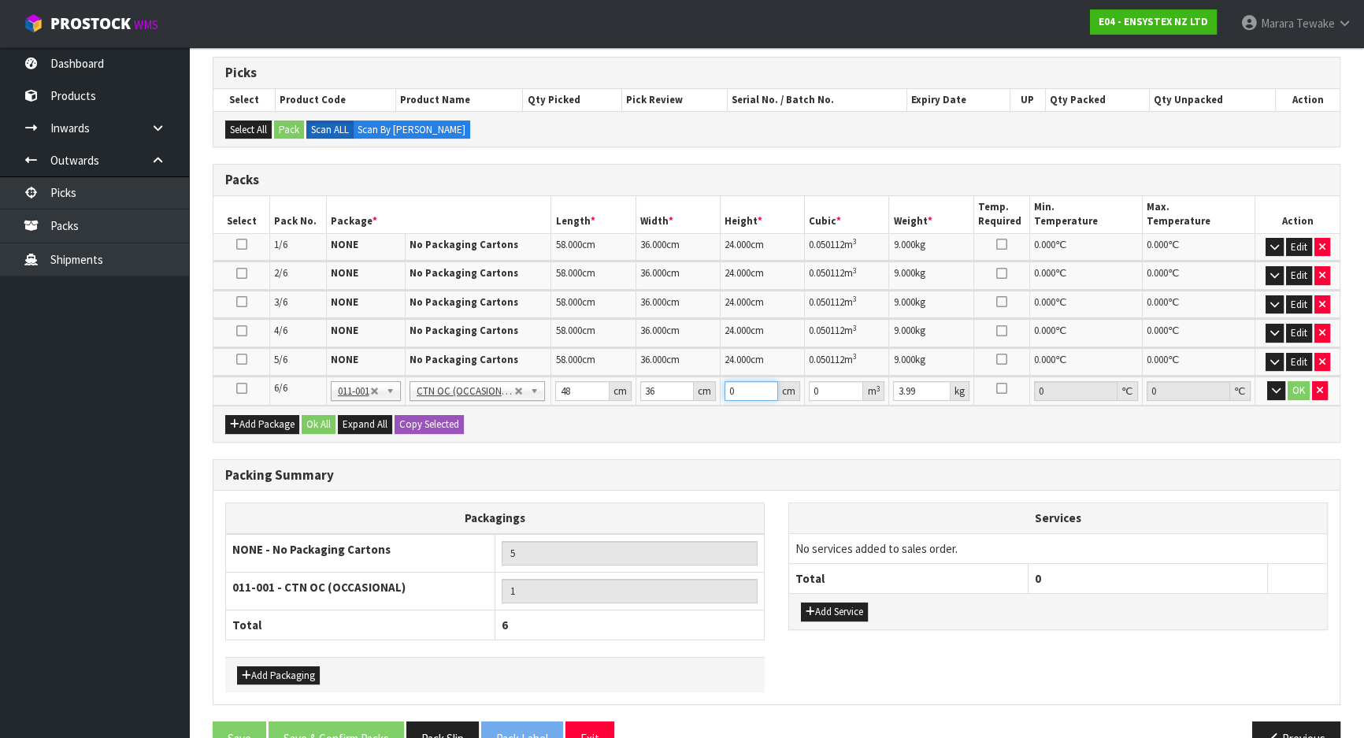
type input "0.013824"
type input "8"
type input "5"
click at [1267, 381] on button "button" at bounding box center [1276, 390] width 18 height 19
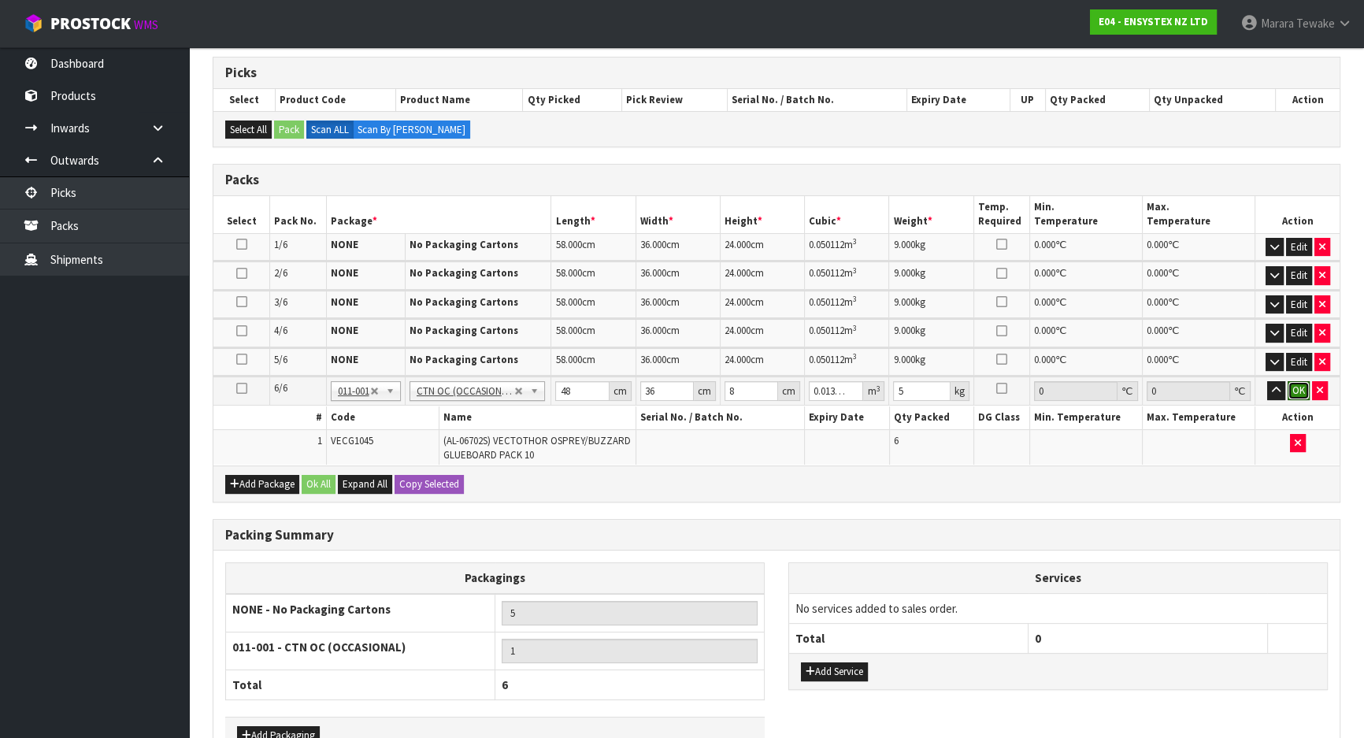
click button "OK" at bounding box center [1299, 390] width 22 height 19
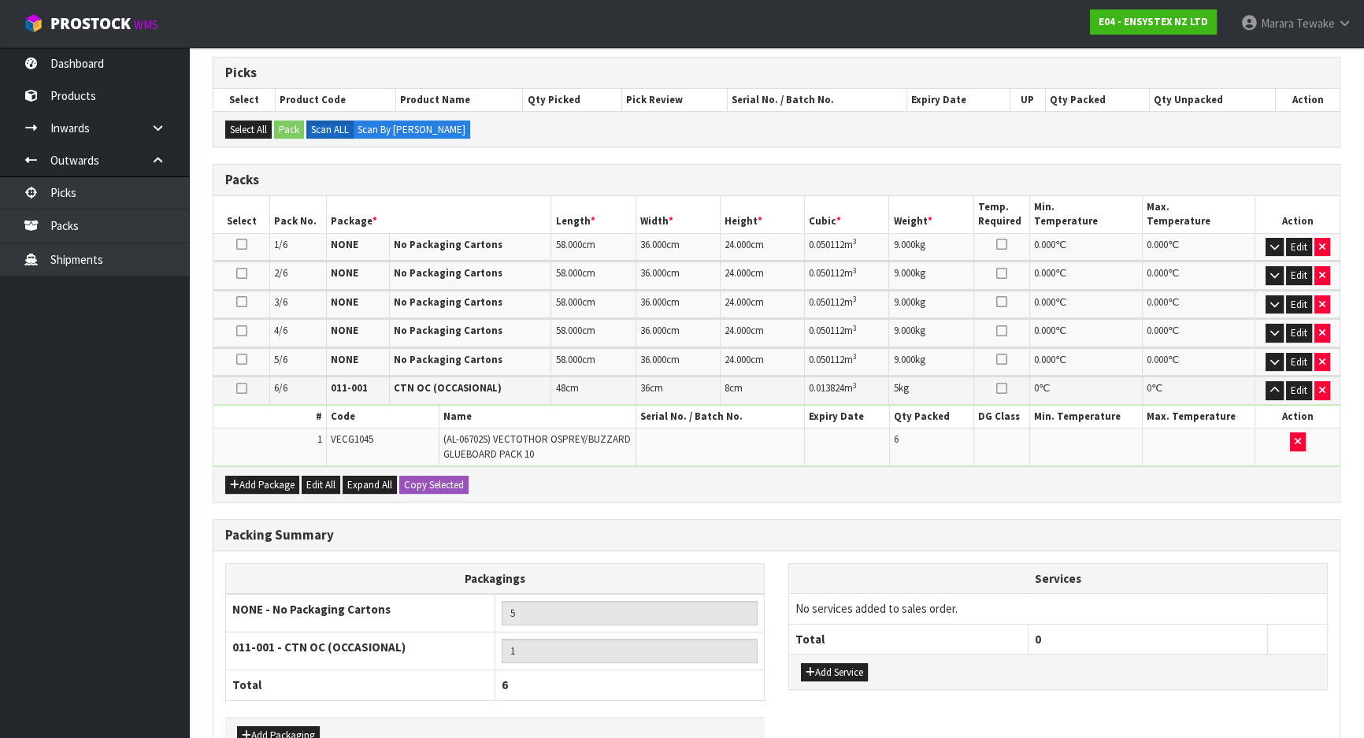
scroll to position [407, 0]
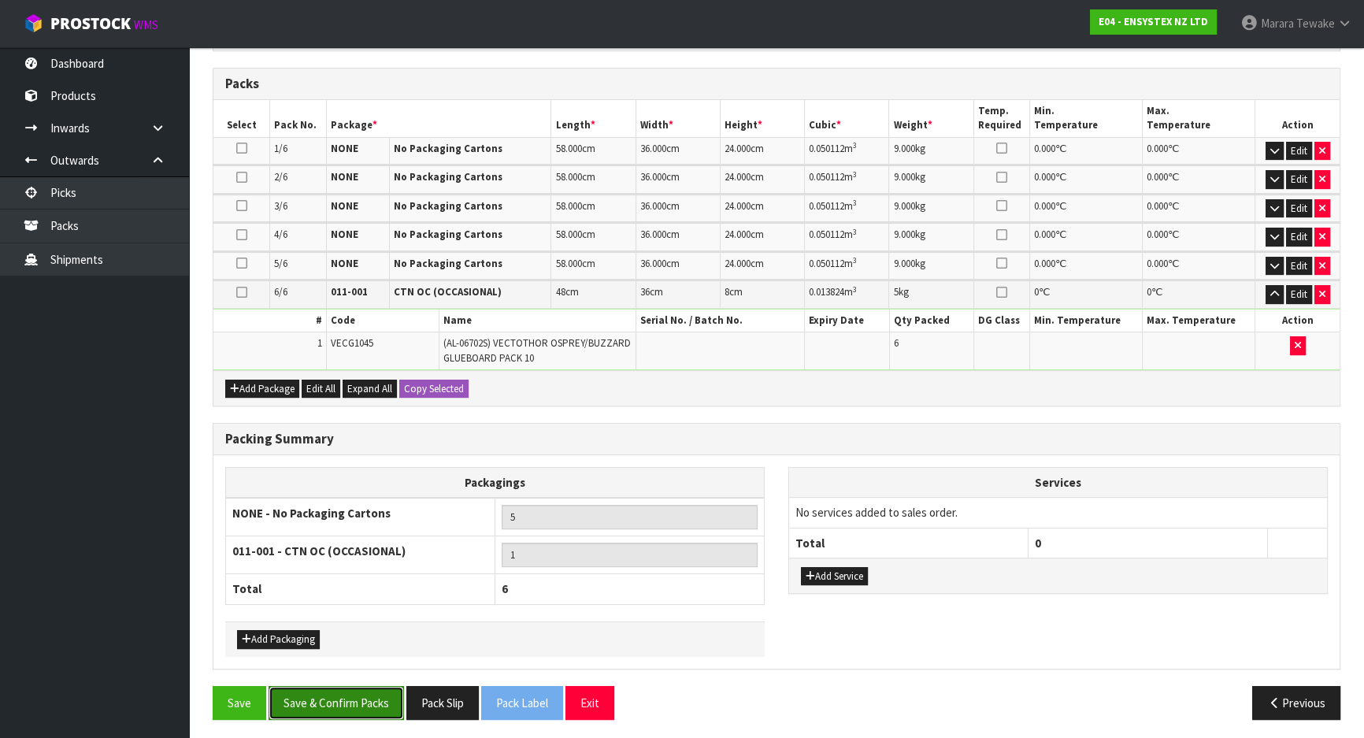
click at [364, 686] on button "Save & Confirm Packs" at bounding box center [336, 703] width 135 height 34
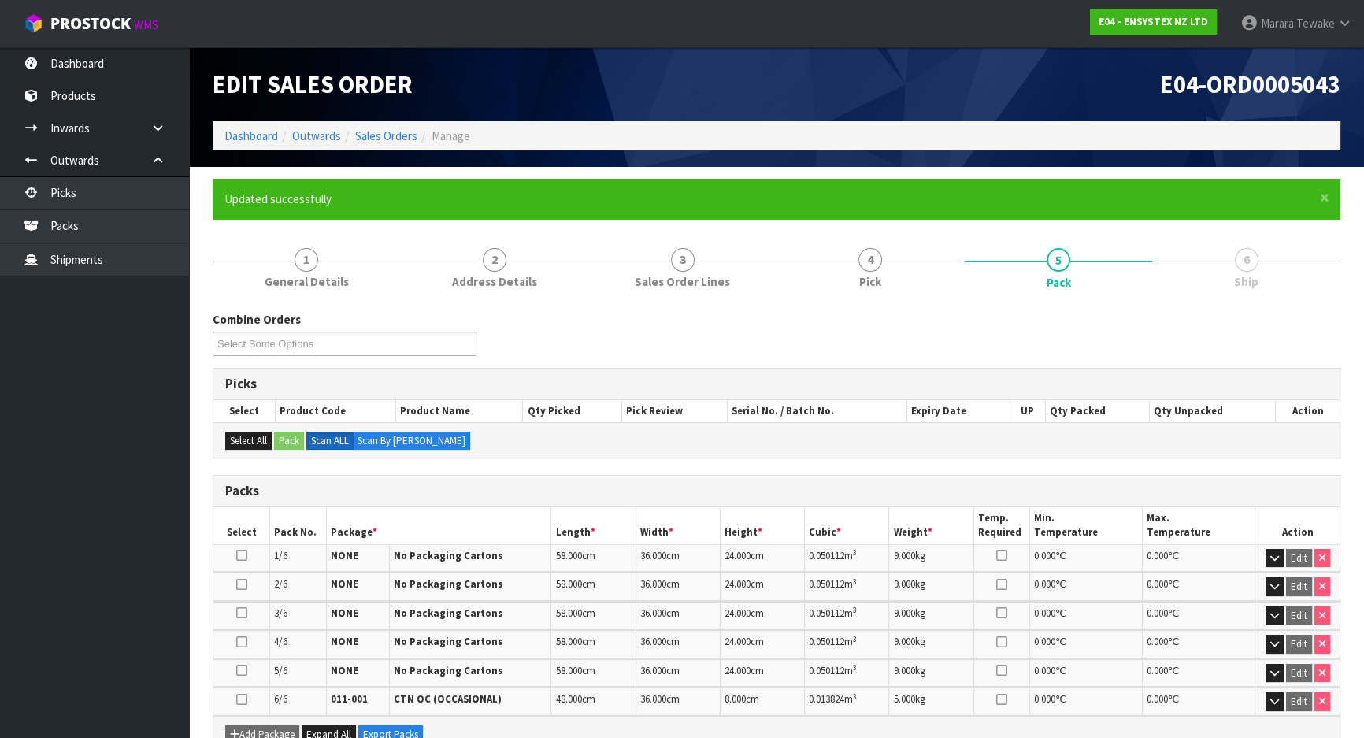
scroll to position [311, 0]
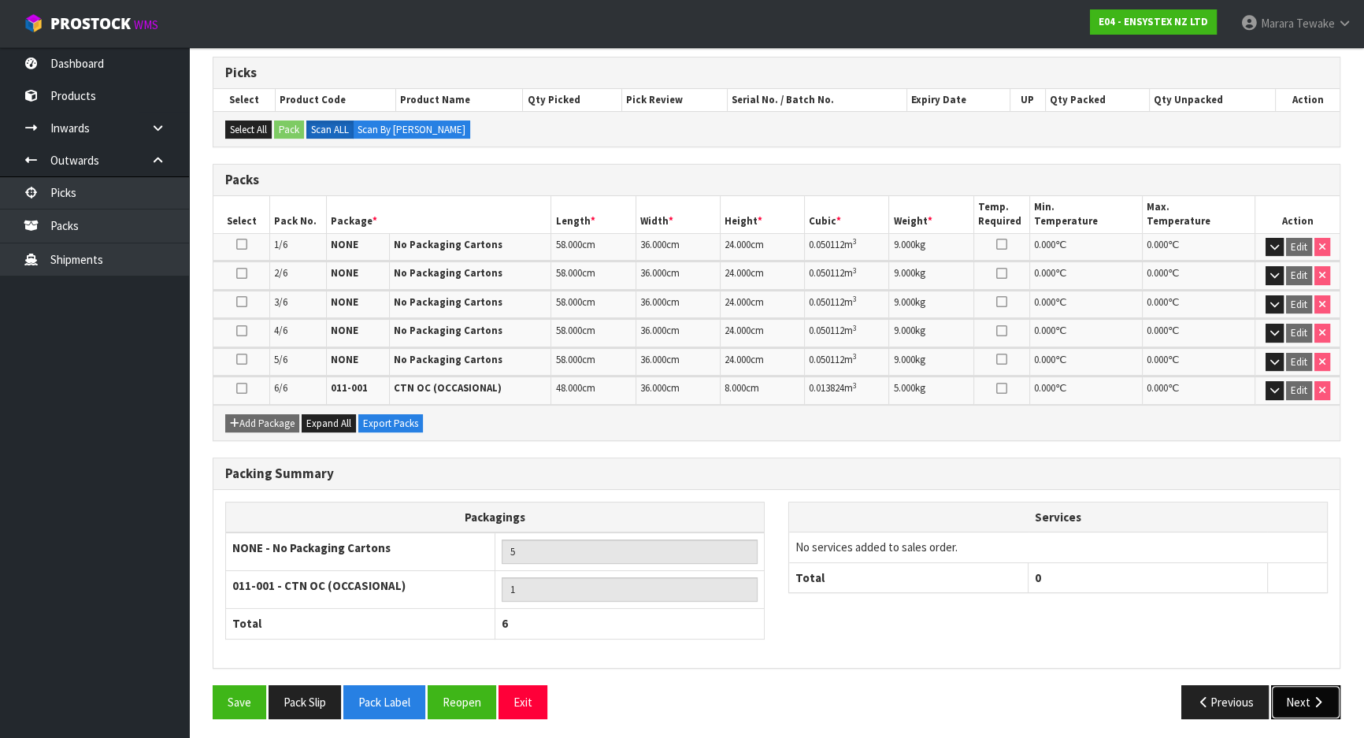
click at [1300, 700] on button "Next" at bounding box center [1305, 702] width 69 height 34
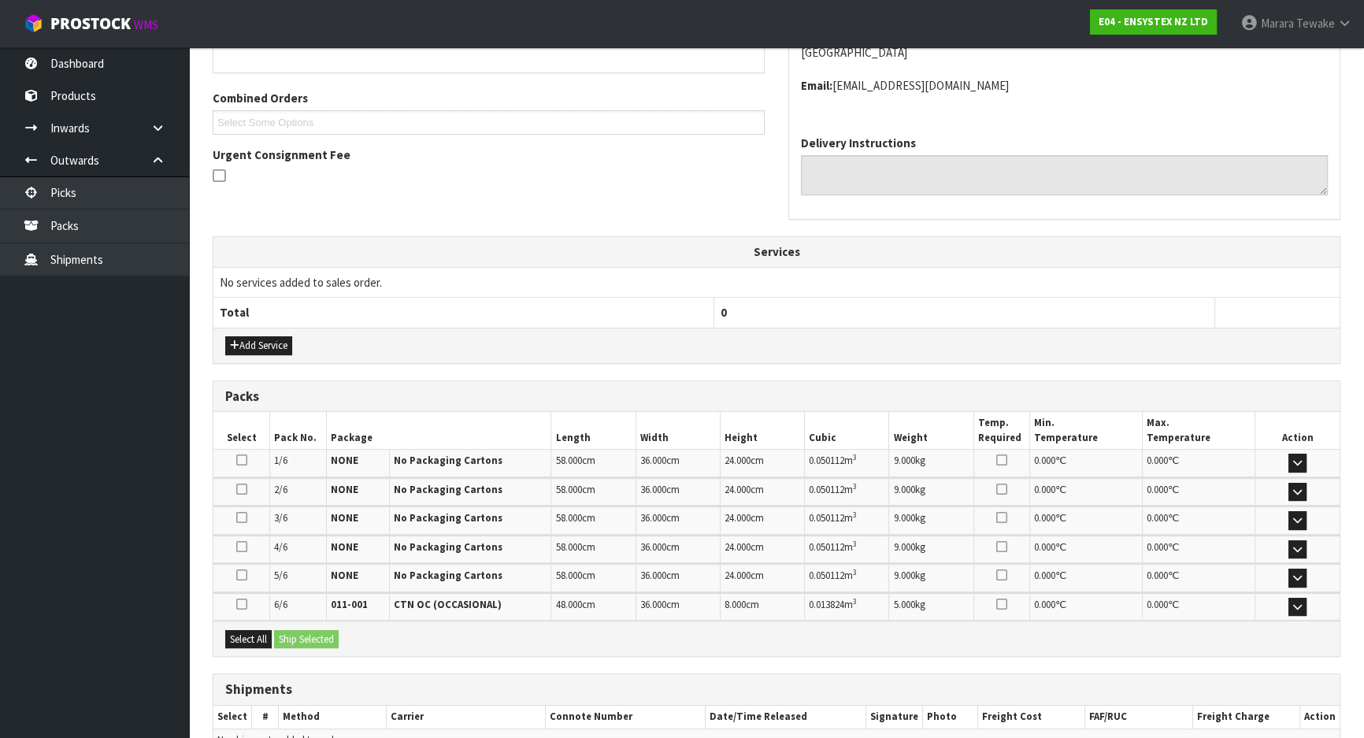
scroll to position [461, 0]
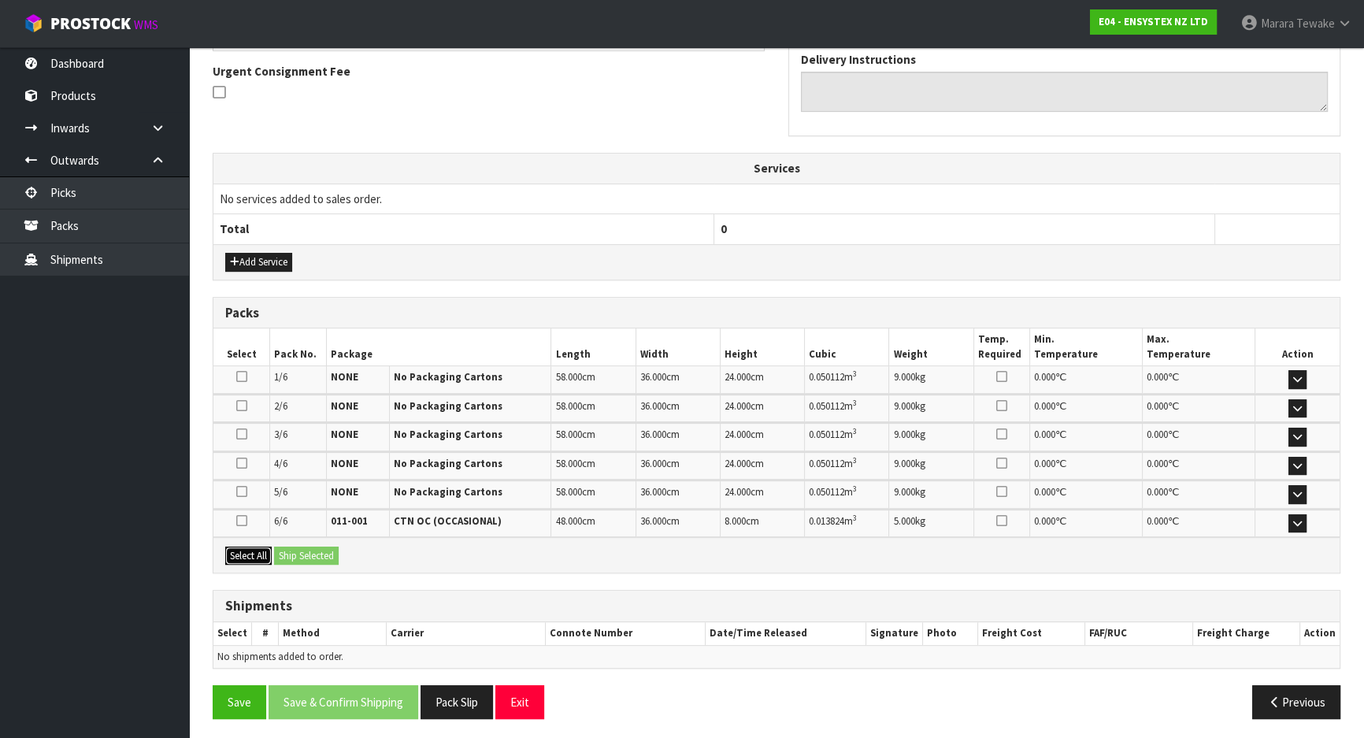
click at [265, 558] on button "Select All" at bounding box center [248, 556] width 46 height 19
click at [302, 555] on button "Ship Selected" at bounding box center [306, 556] width 65 height 19
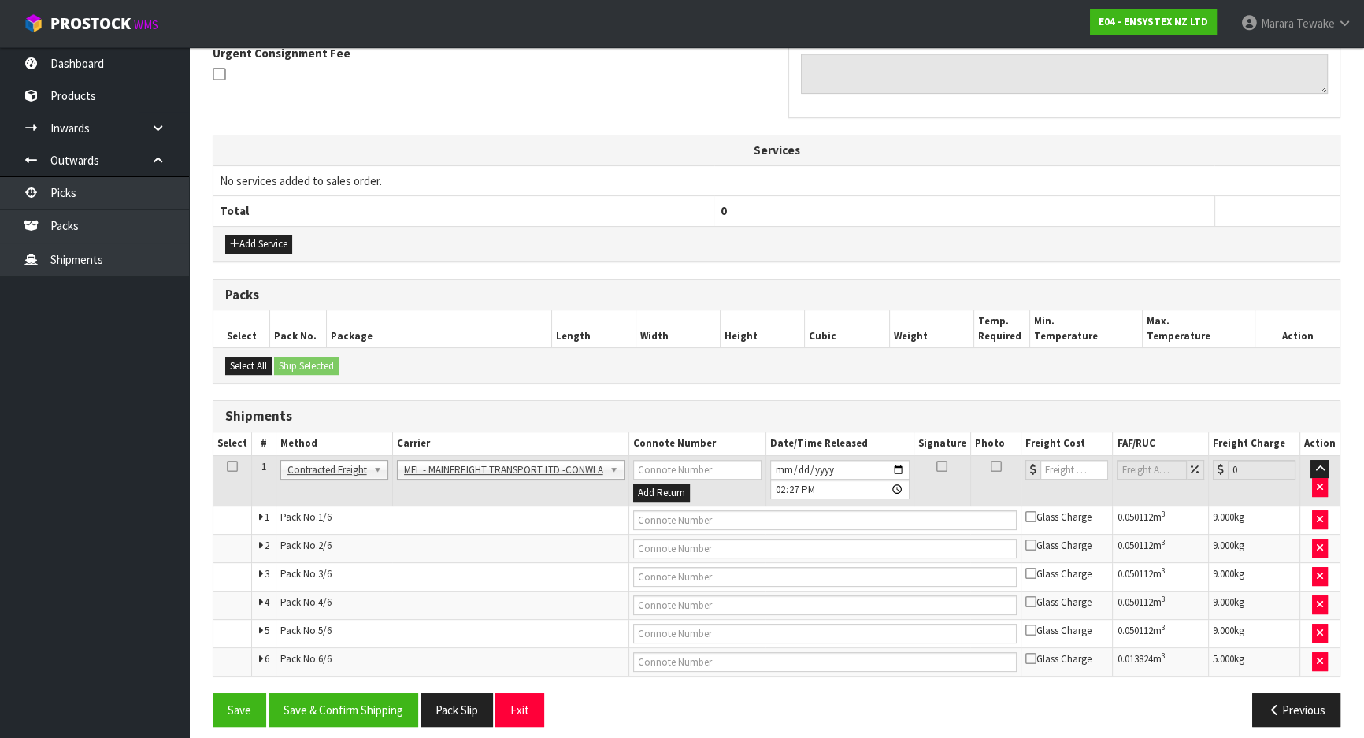
scroll to position [488, 0]
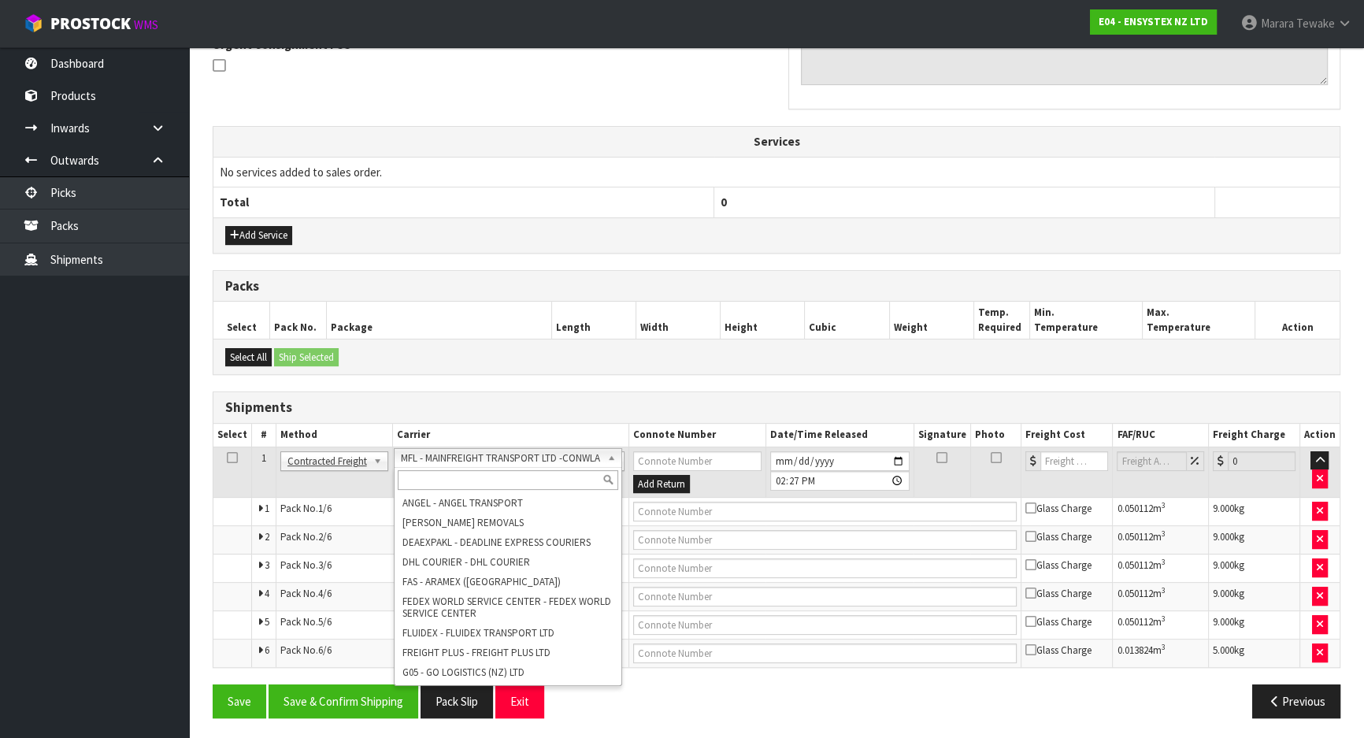
click at [512, 480] on input "text" at bounding box center [508, 480] width 220 height 20
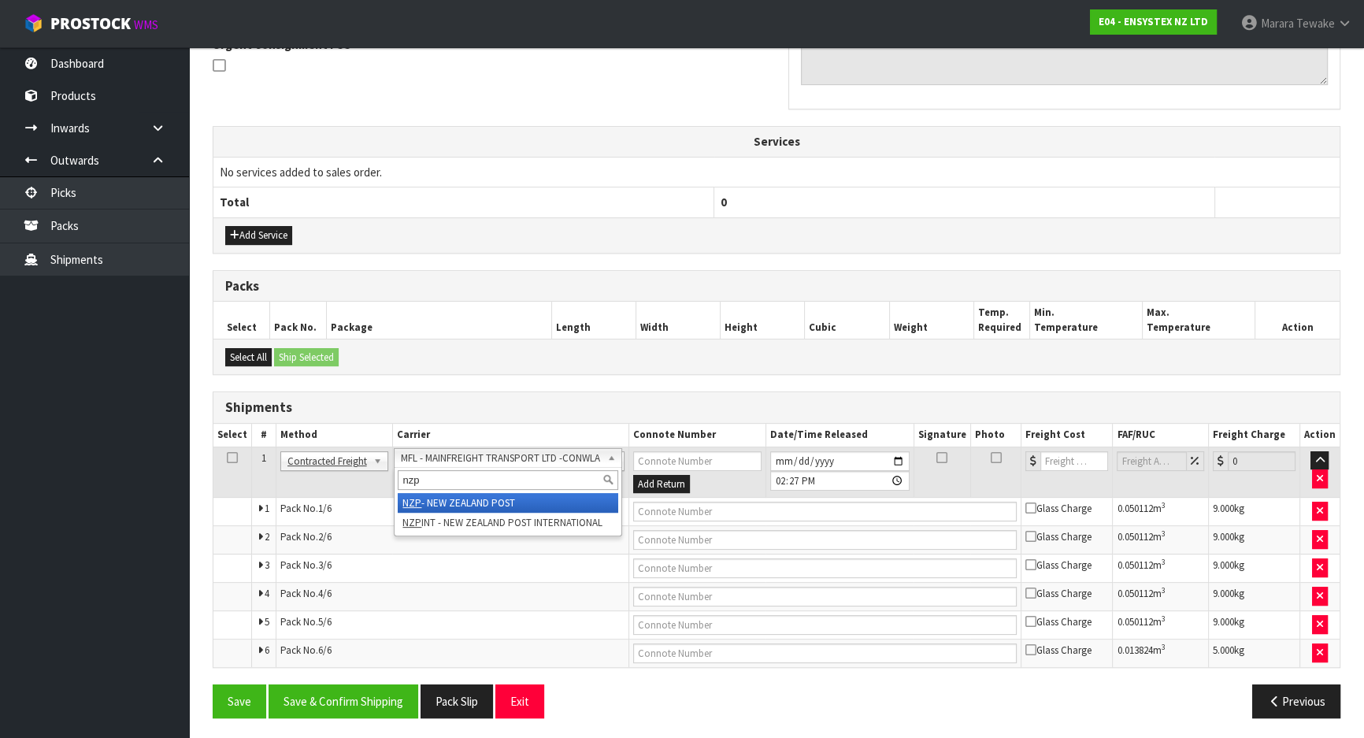
type input "nzp"
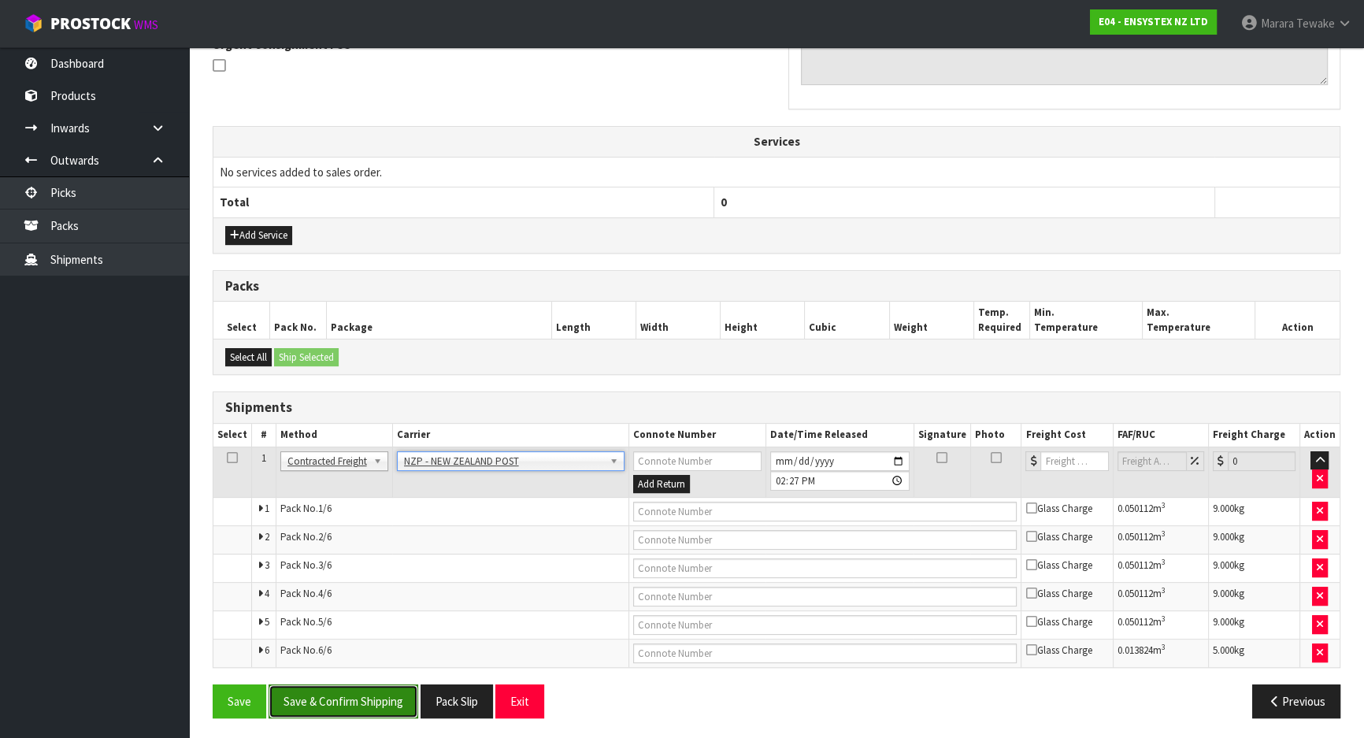
click at [370, 702] on button "Save & Confirm Shipping" at bounding box center [344, 701] width 150 height 34
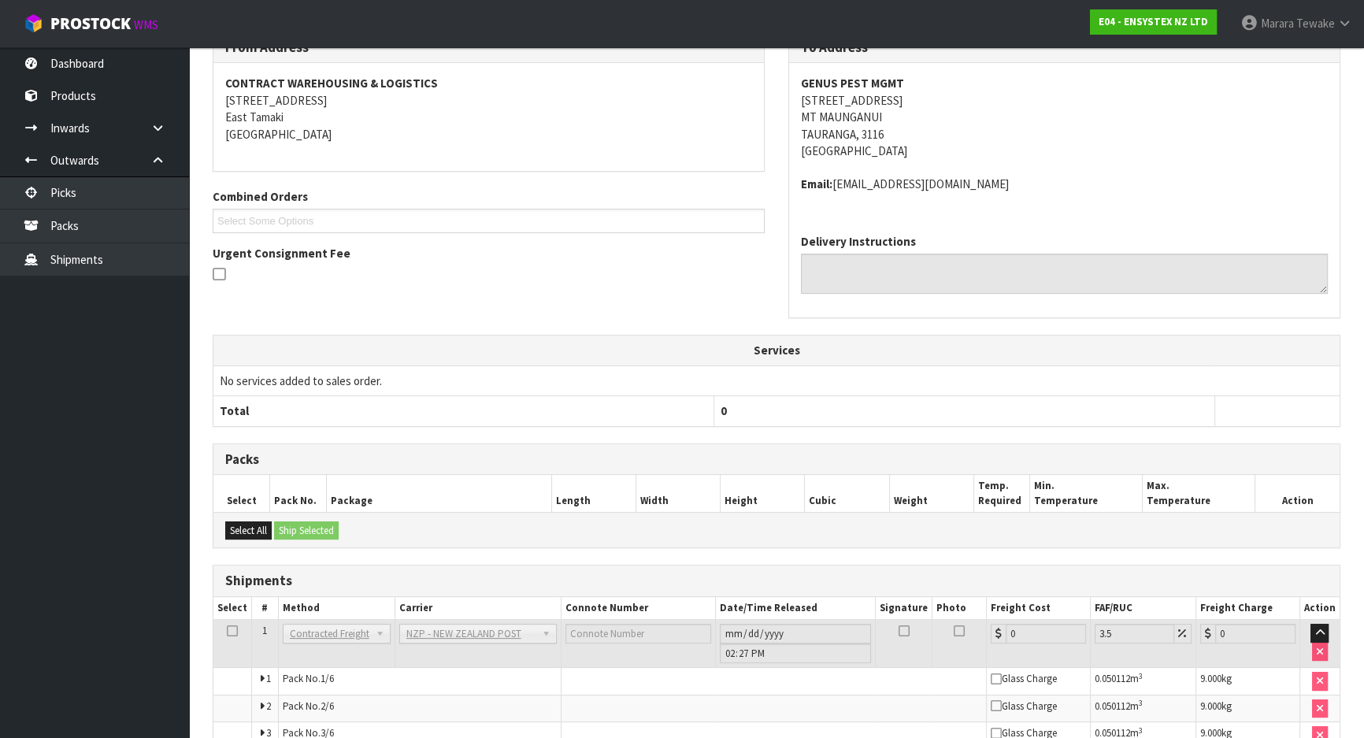
scroll to position [443, 0]
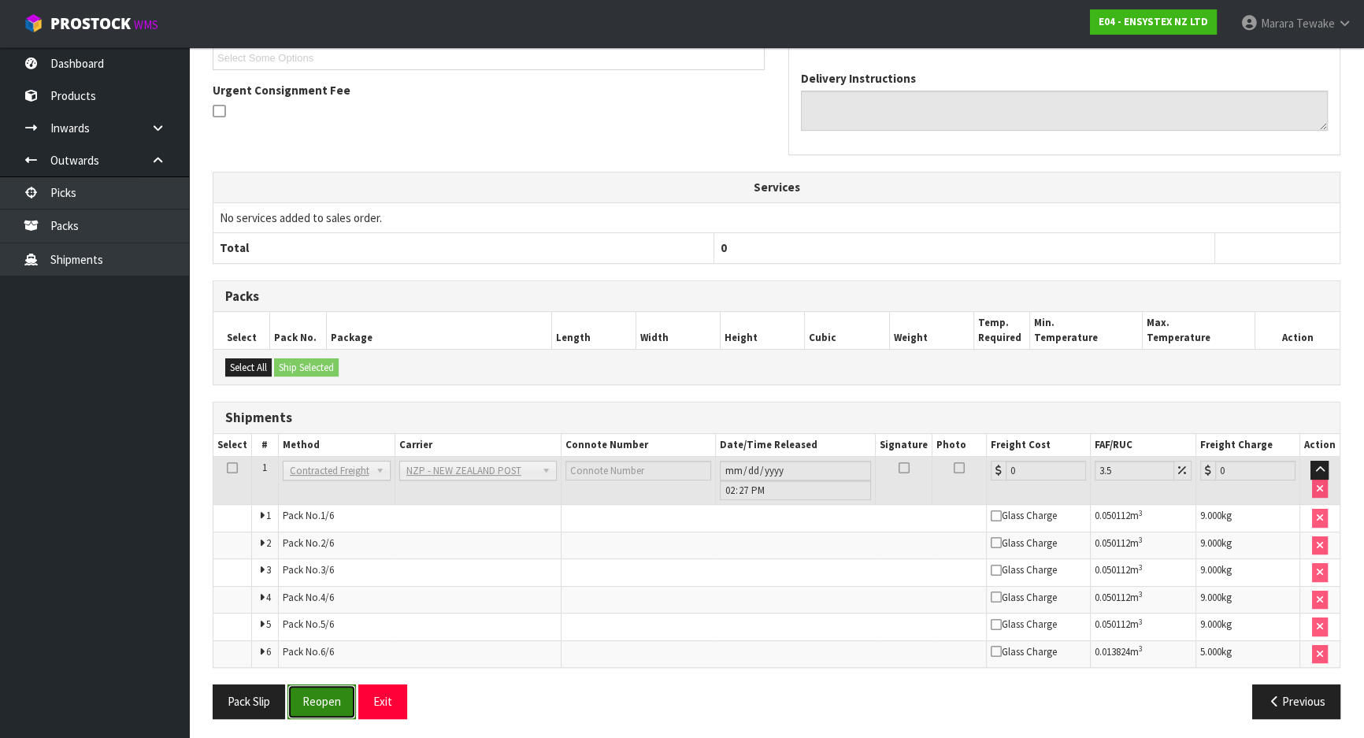
click at [325, 698] on button "Reopen" at bounding box center [321, 701] width 69 height 34
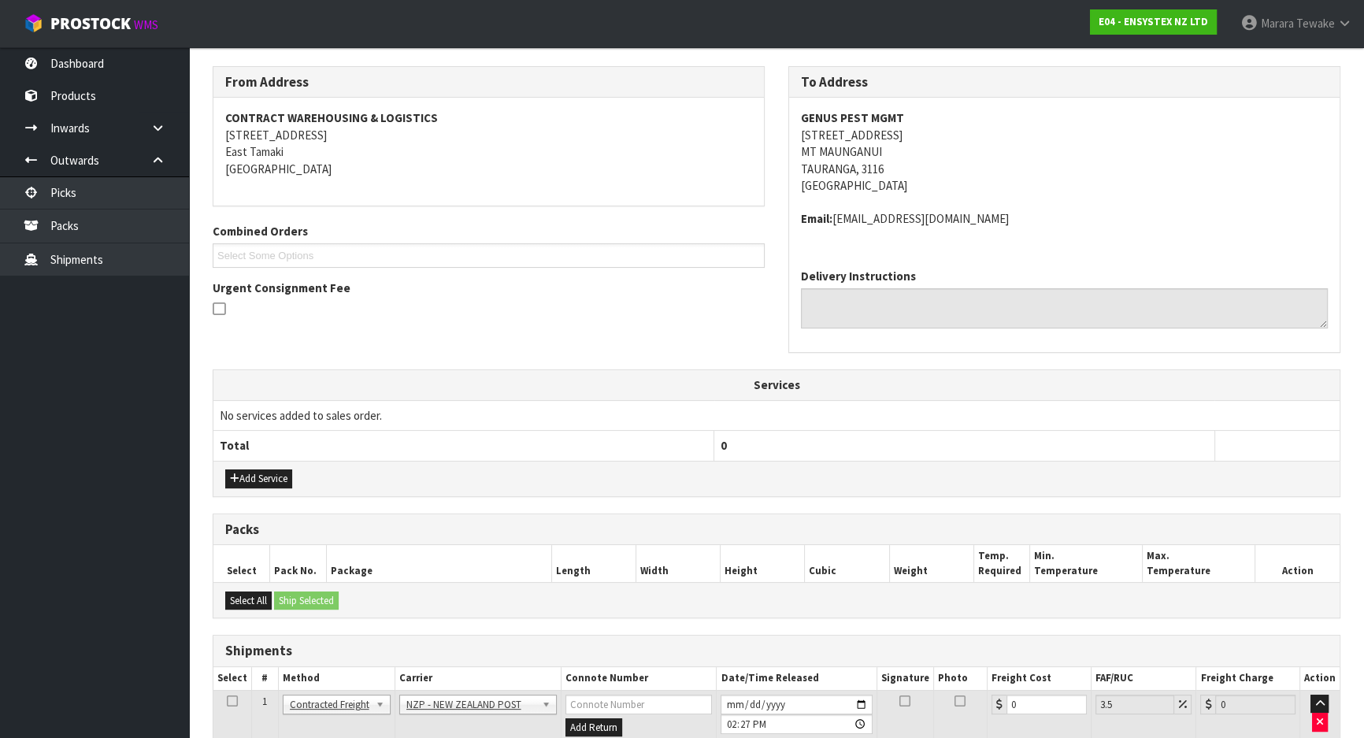
scroll to position [488, 0]
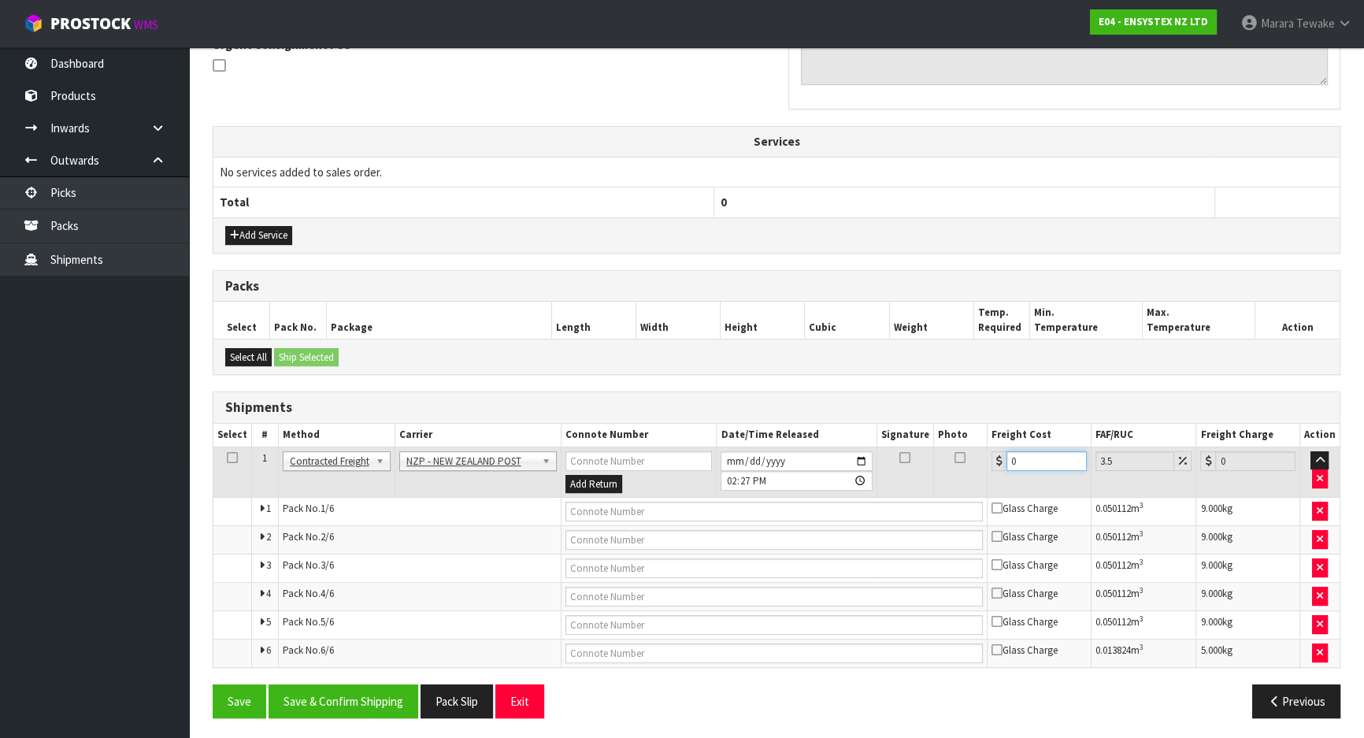
drag, startPoint x: 1036, startPoint y: 457, endPoint x: 1005, endPoint y: 458, distance: 31.5
click at [1007, 458] on input "0" at bounding box center [1046, 461] width 80 height 20
type input "5"
type input "5.17"
type input "50"
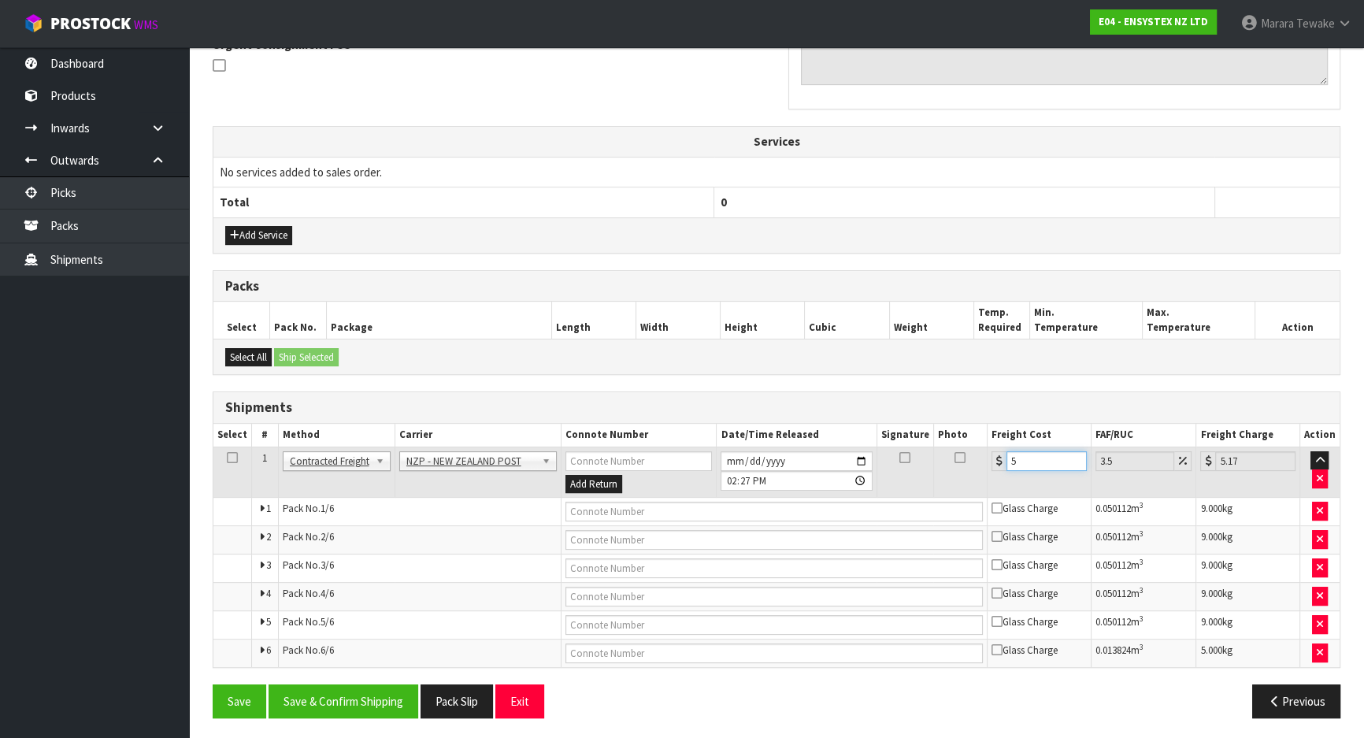
type input "51.75"
type input "50.7"
type input "52.47"
type input "50.70"
click at [333, 696] on button "Save & Confirm Shipping" at bounding box center [344, 701] width 150 height 34
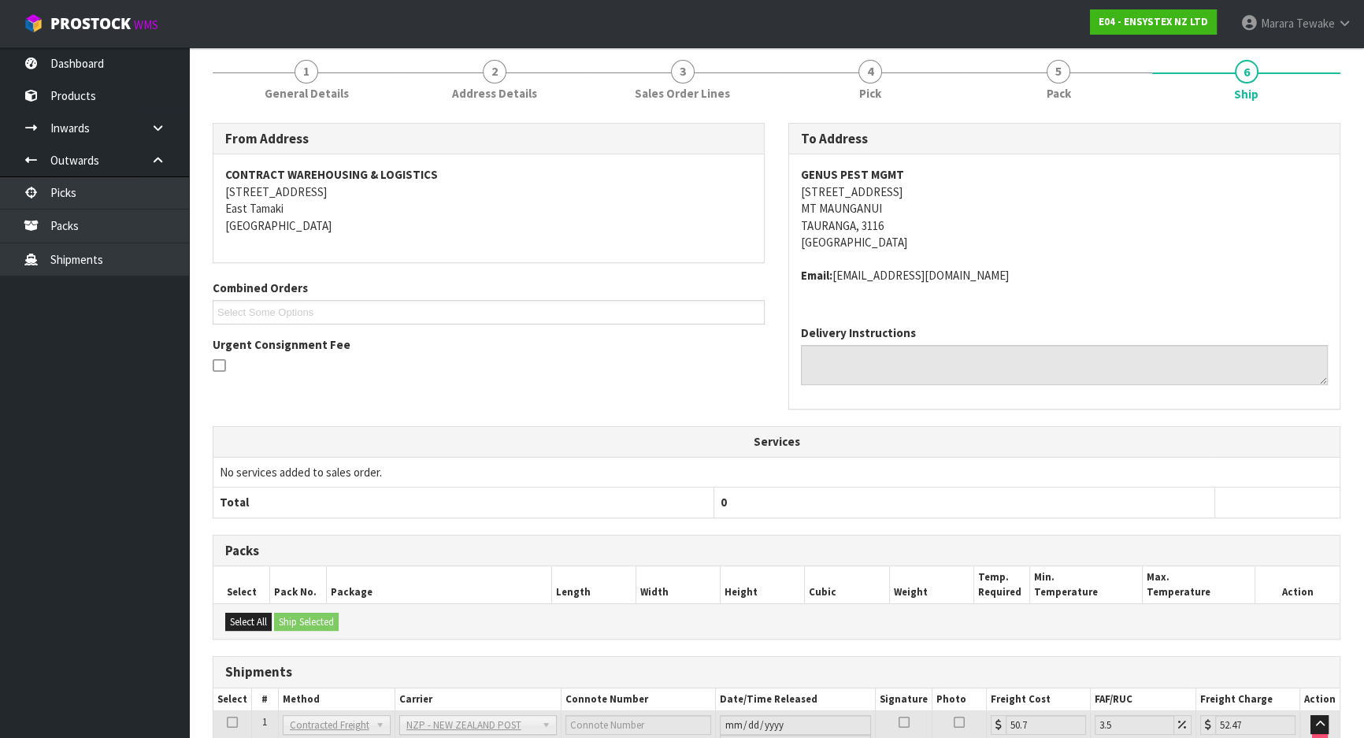
scroll to position [0, 0]
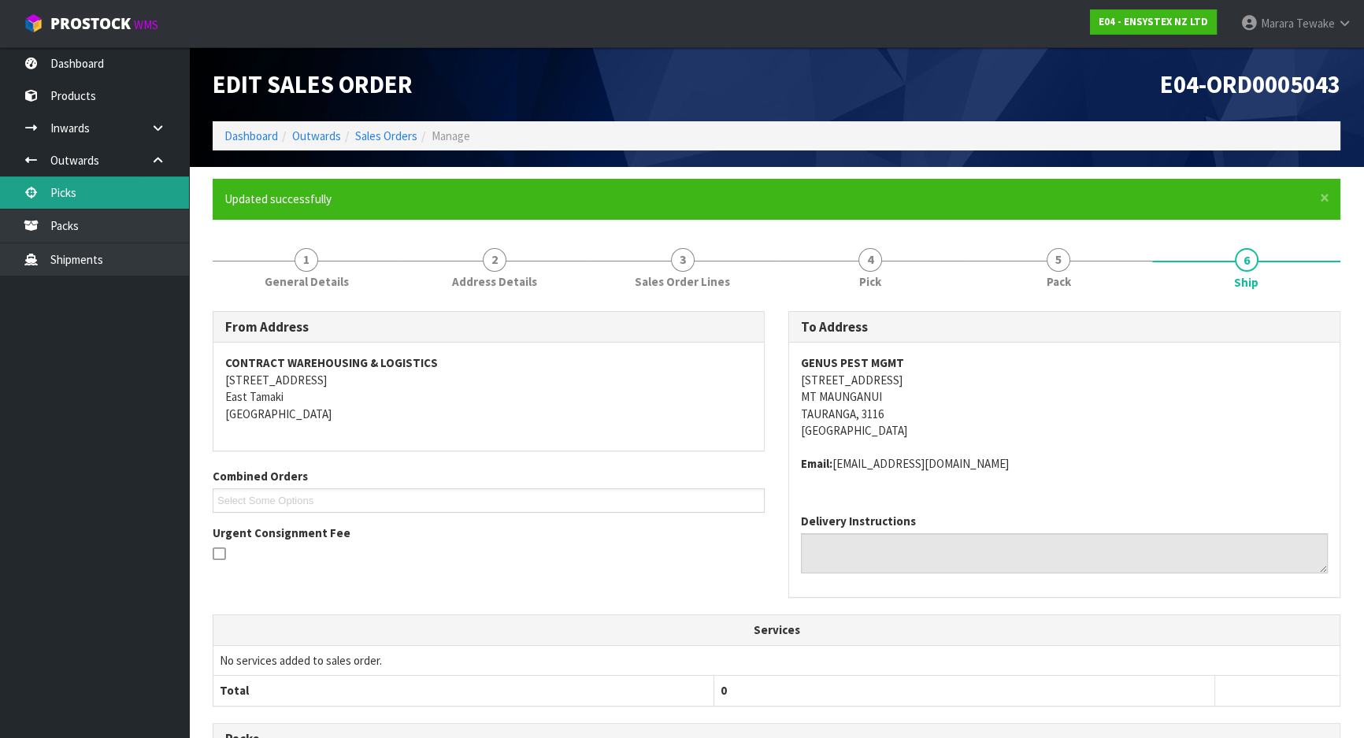
click at [133, 191] on link "Picks" at bounding box center [94, 192] width 189 height 32
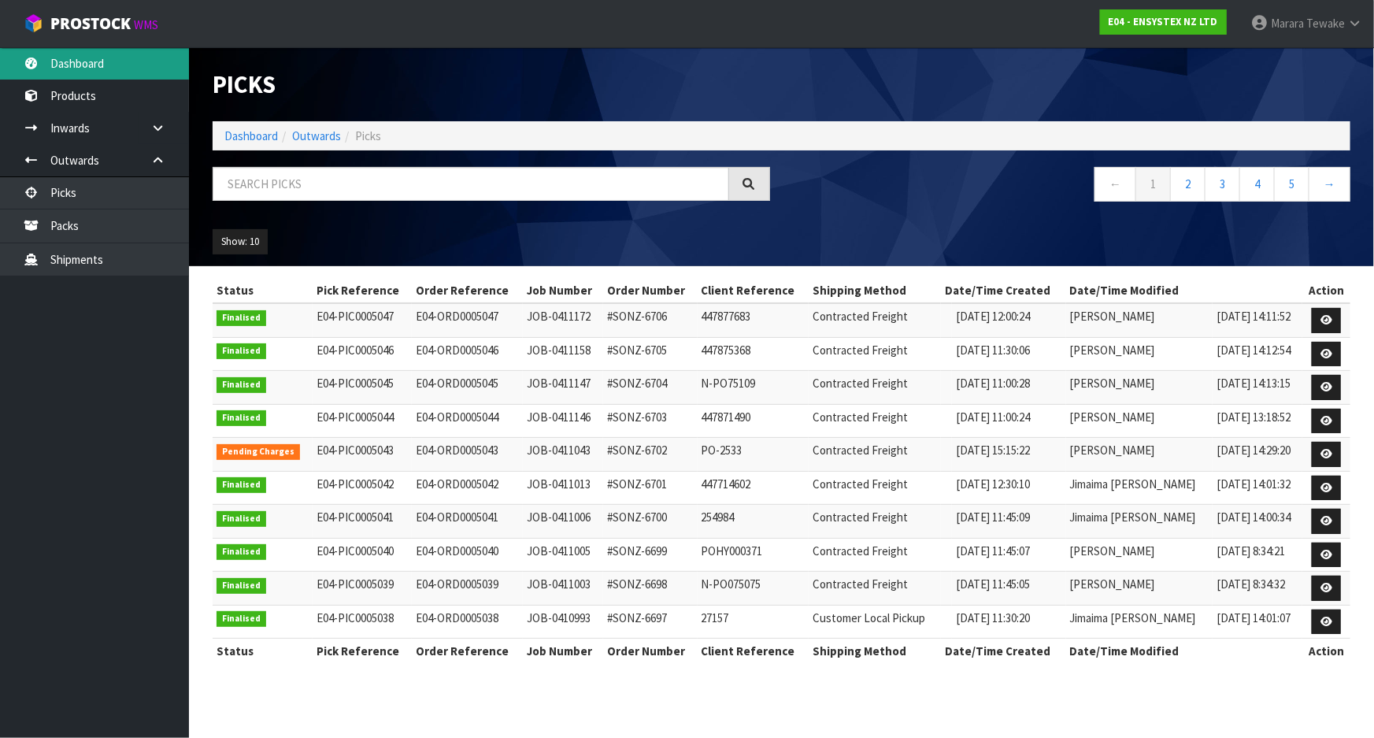
click at [94, 57] on link "Dashboard" at bounding box center [94, 63] width 189 height 32
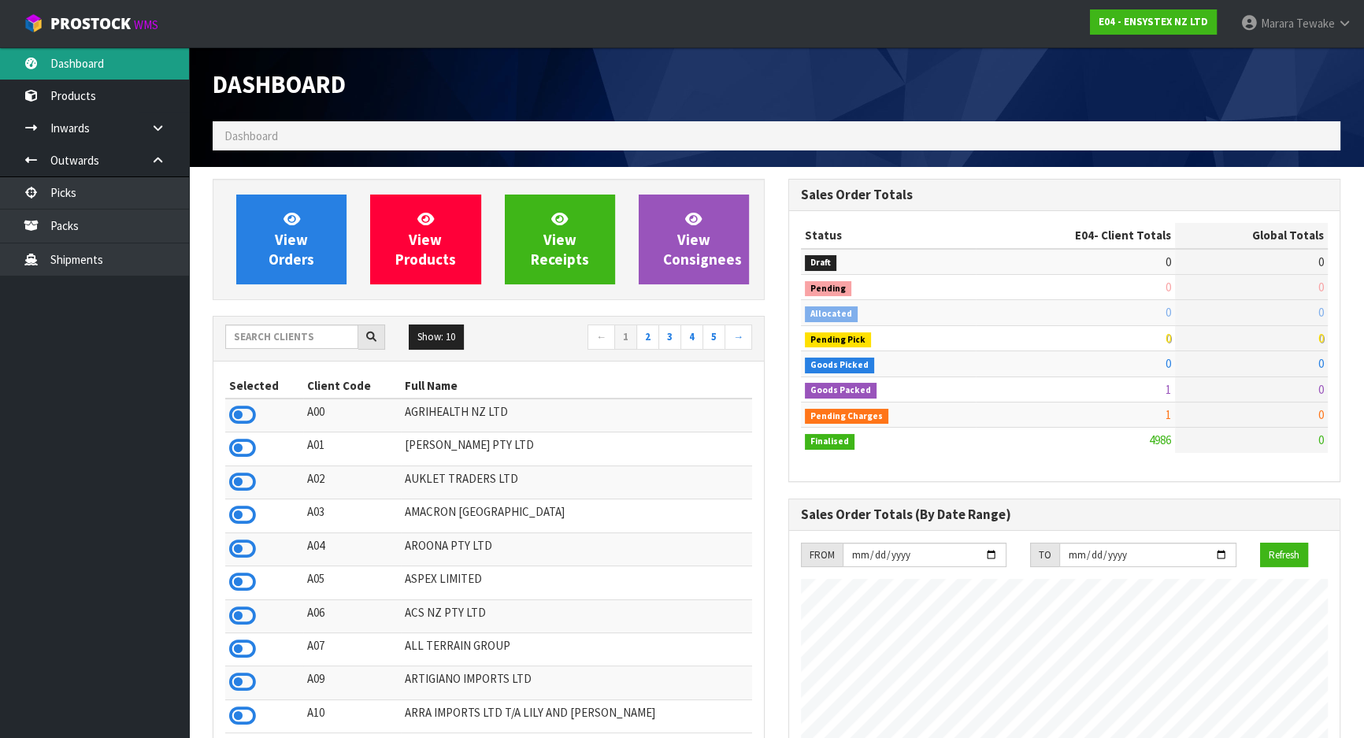
scroll to position [1225, 575]
click at [263, 337] on input "text" at bounding box center [291, 336] width 133 height 24
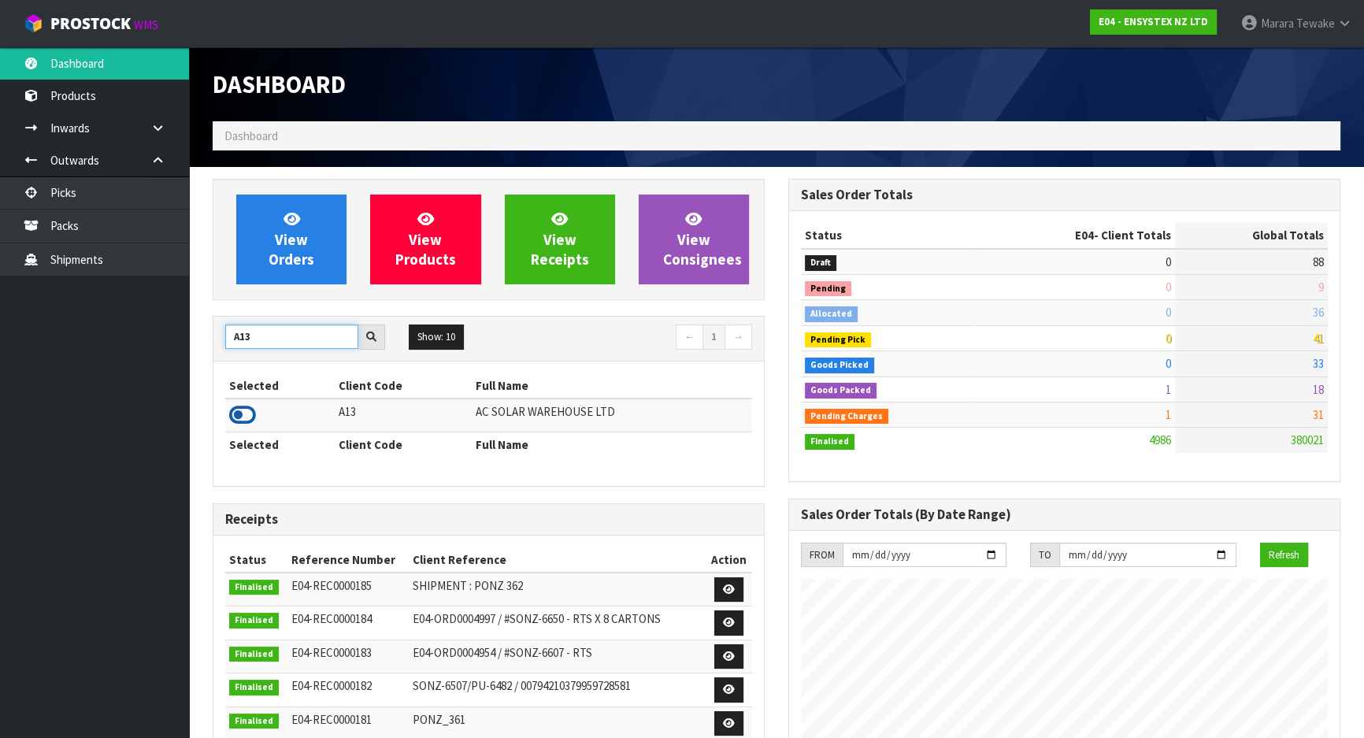
type input "A13"
click at [251, 415] on icon at bounding box center [242, 415] width 27 height 24
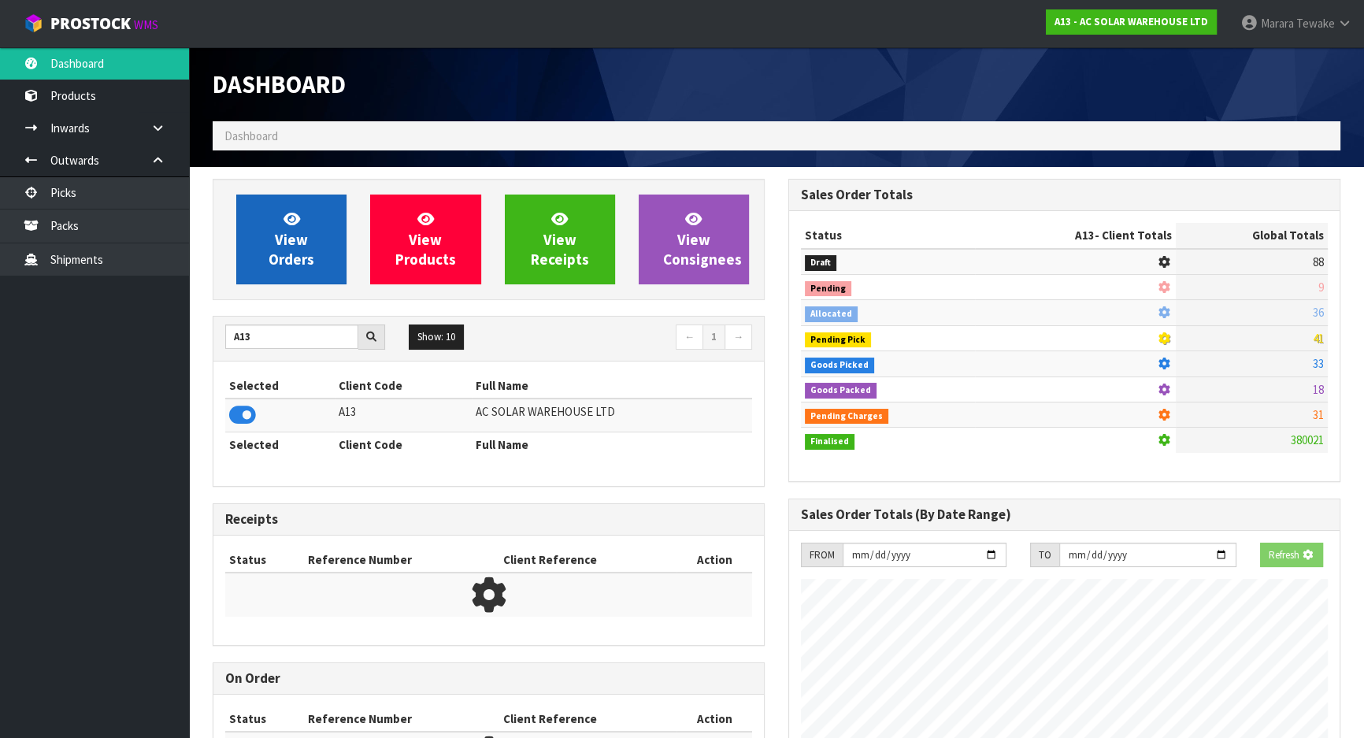
scroll to position [1258, 575]
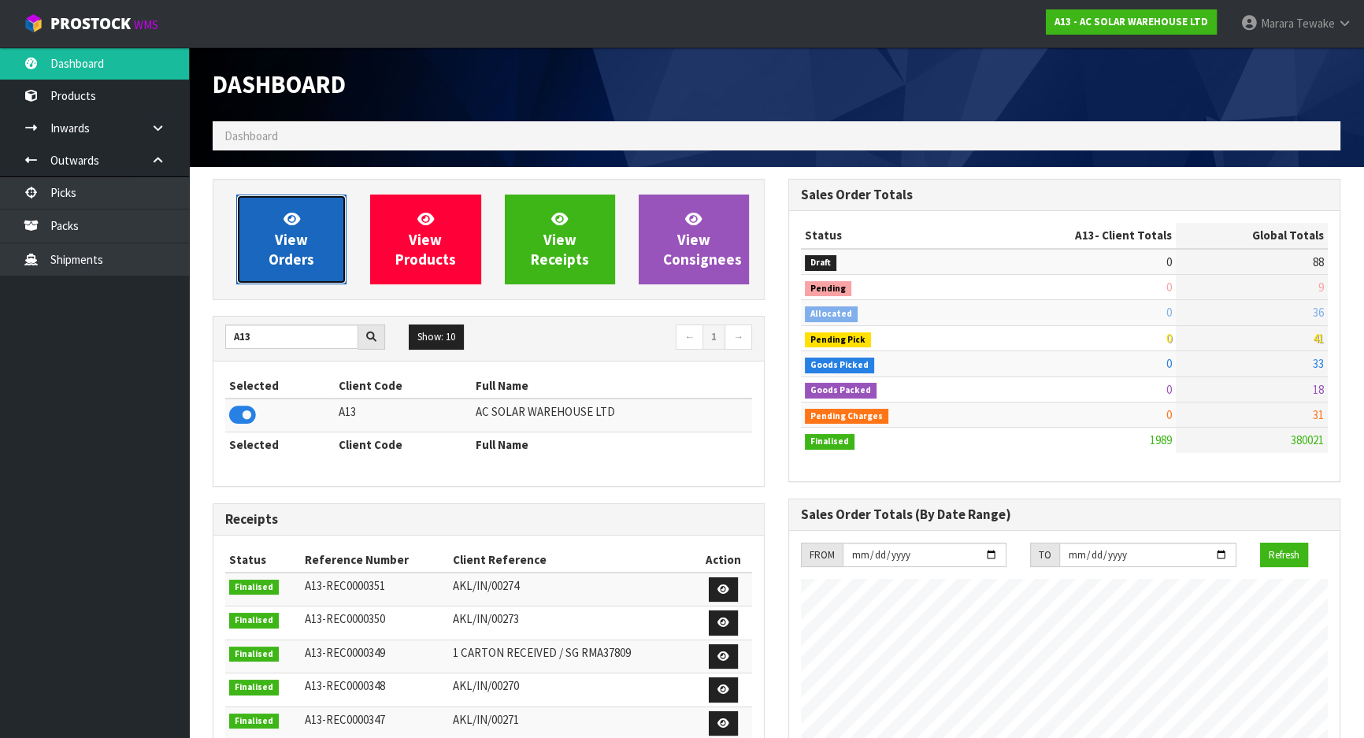
click at [298, 255] on span "View Orders" at bounding box center [292, 238] width 46 height 59
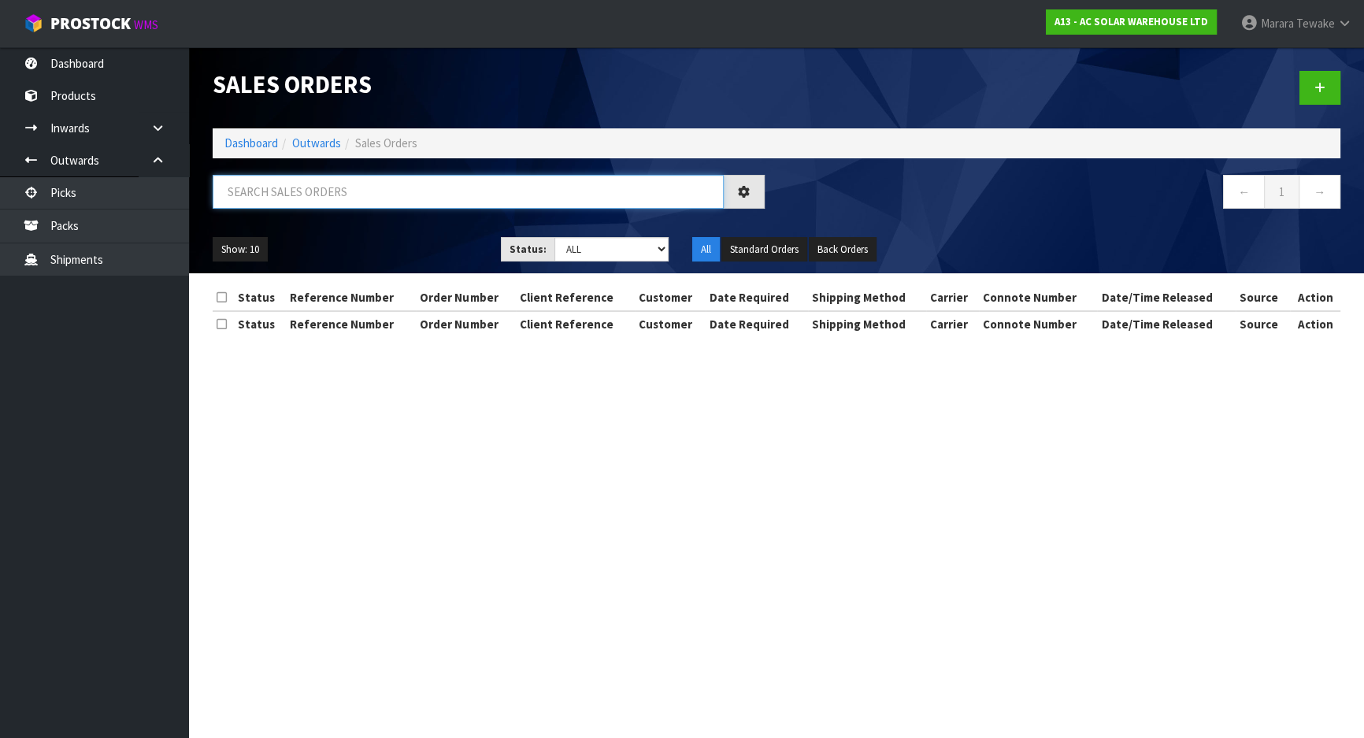
click at [292, 191] on input "text" at bounding box center [468, 192] width 511 height 34
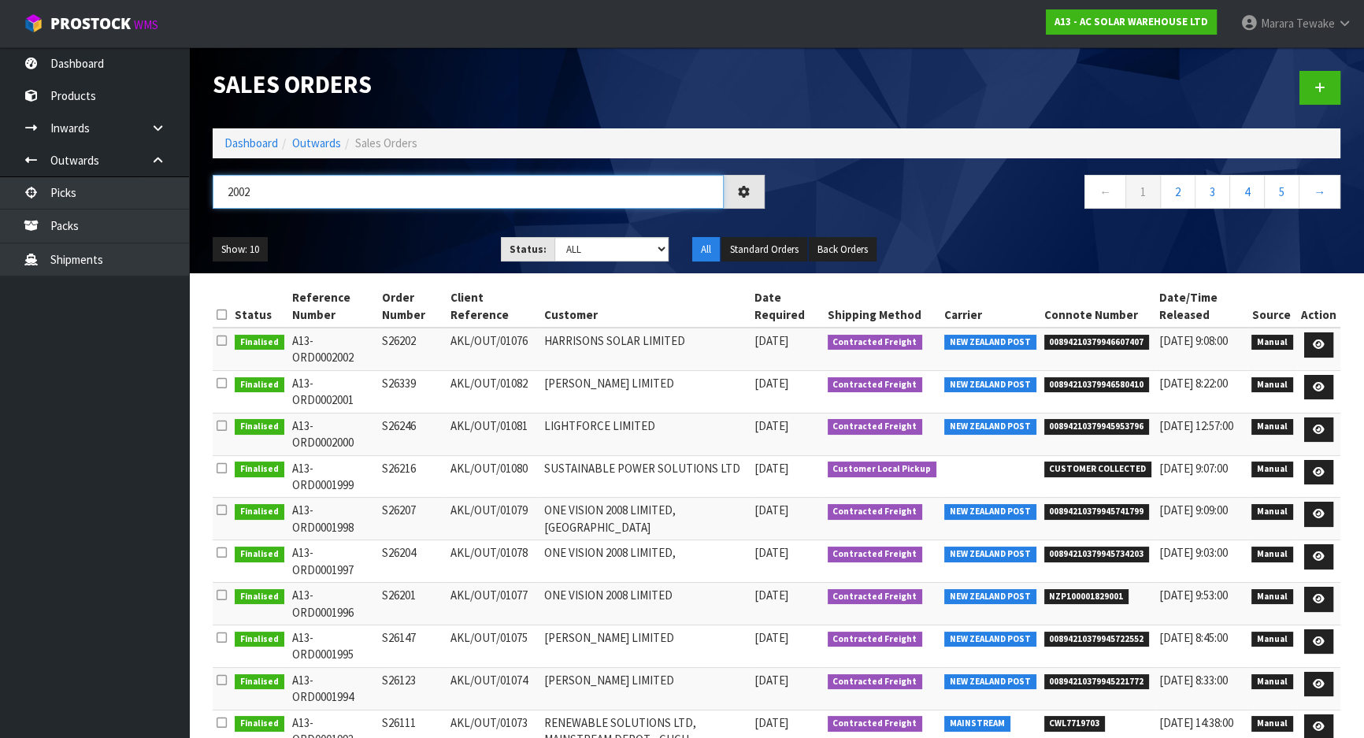
type input "2002"
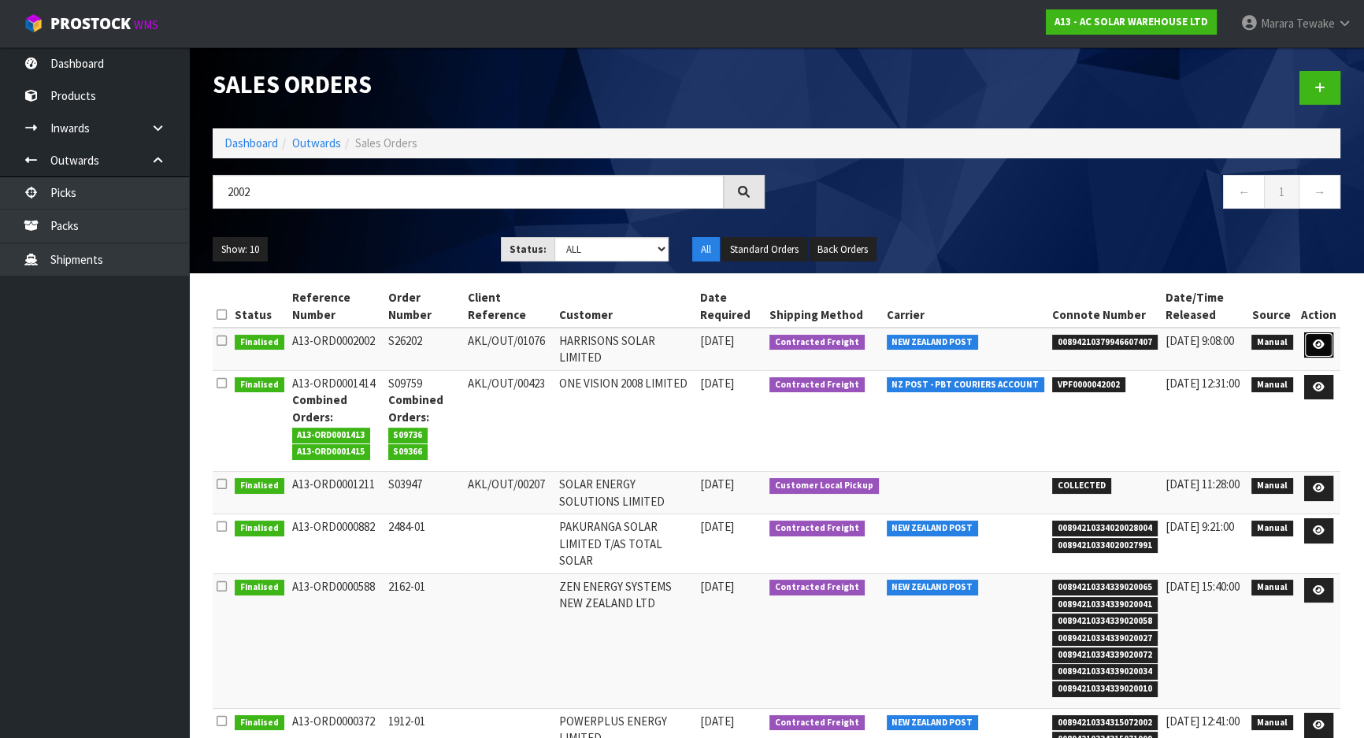
click at [1320, 343] on icon at bounding box center [1319, 344] width 12 height 10
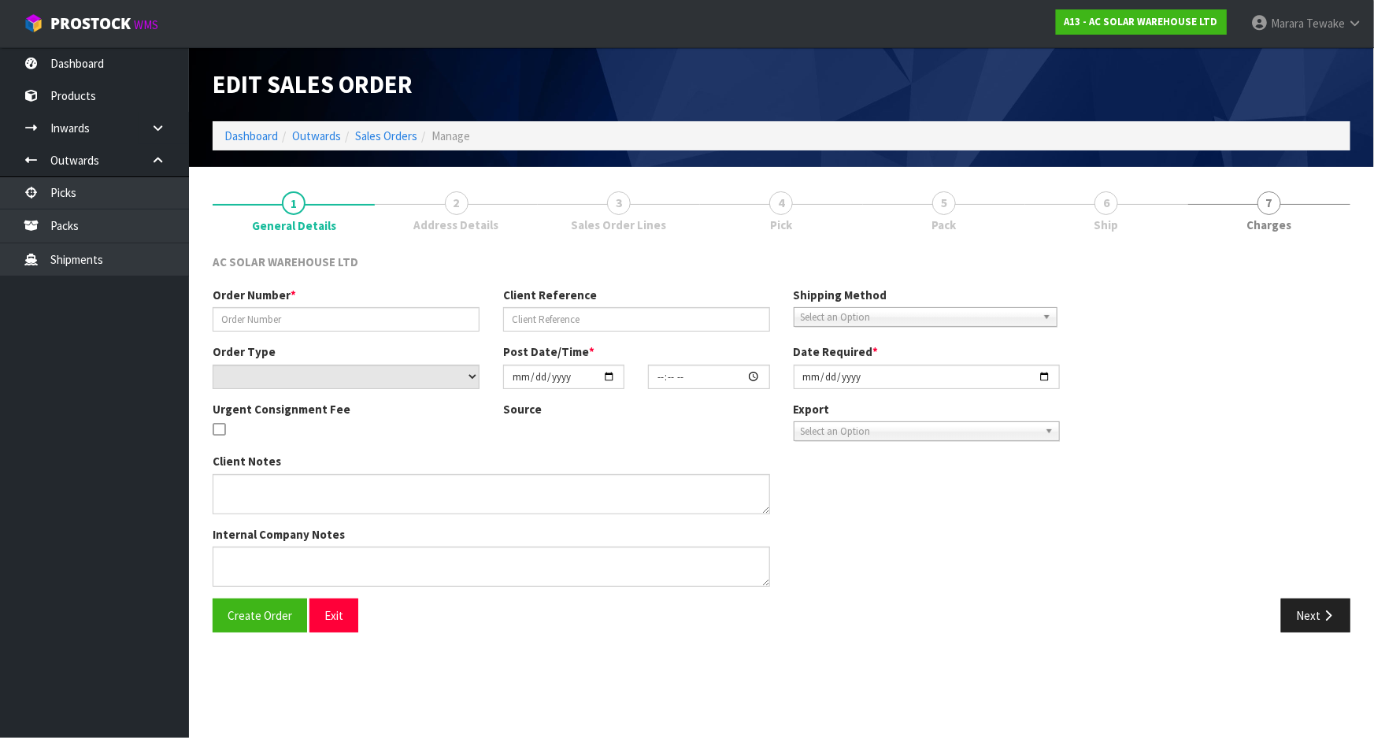
type input "S26202"
type input "AKL/OUT/01076"
select select "number:0"
type input "[DATE]"
type input "08:28:00.000"
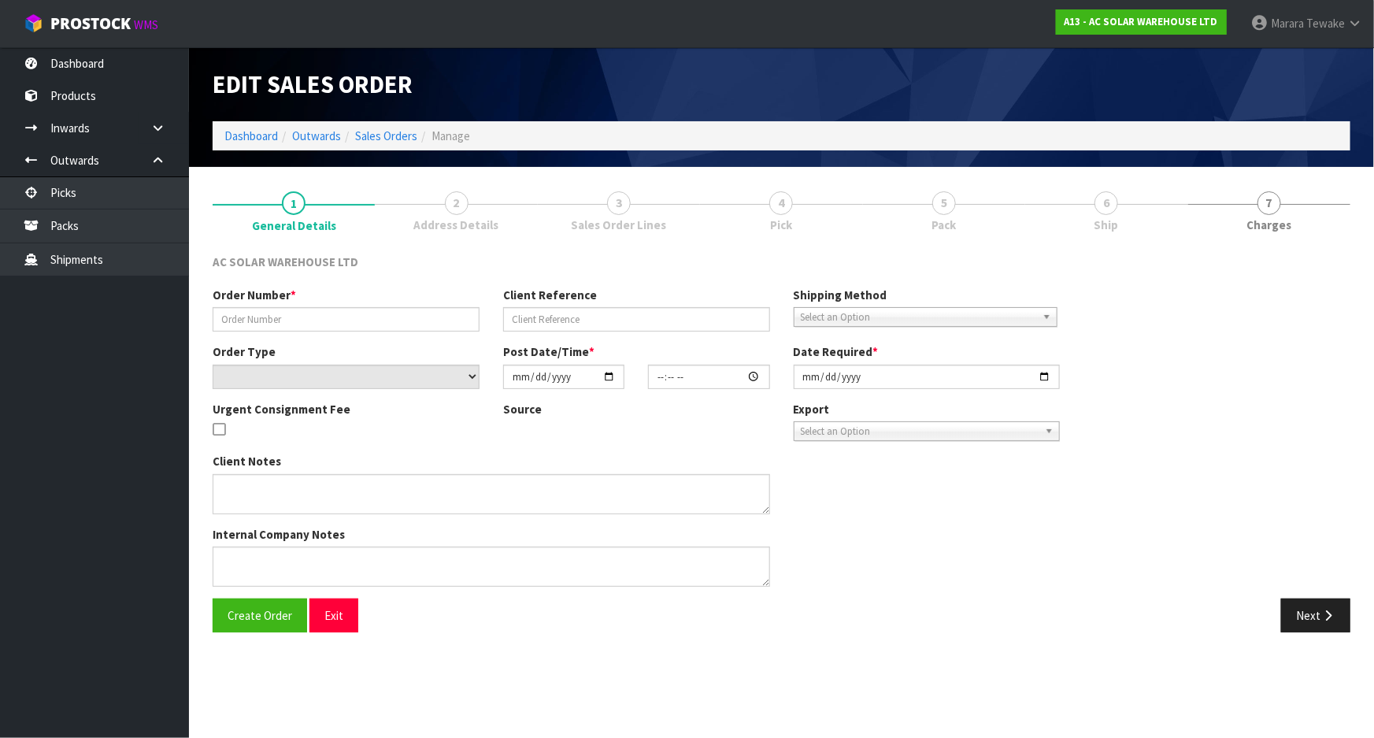
type input "[DATE]"
type textarea "SEND WITH NZ POST"
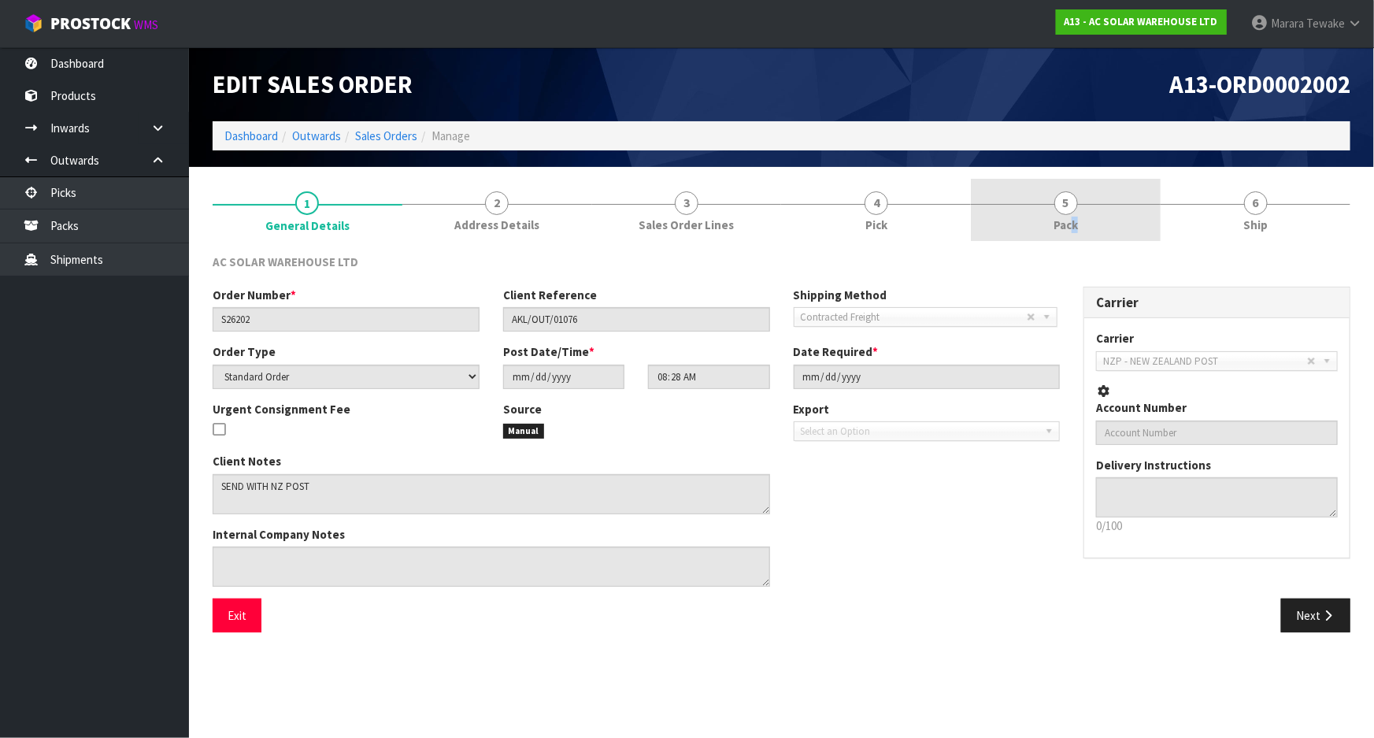
click at [1070, 225] on span "Pack" at bounding box center [1066, 225] width 24 height 17
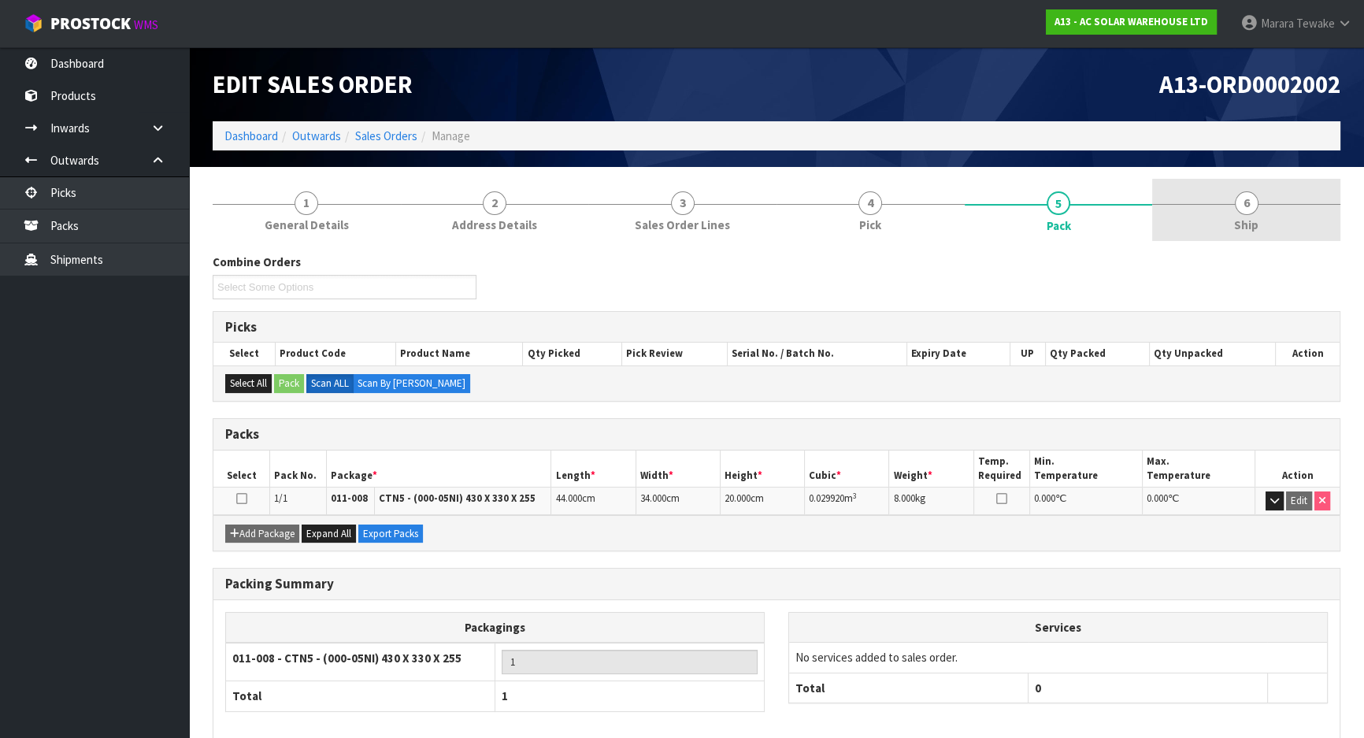
click at [1206, 224] on link "6 Ship" at bounding box center [1246, 210] width 188 height 62
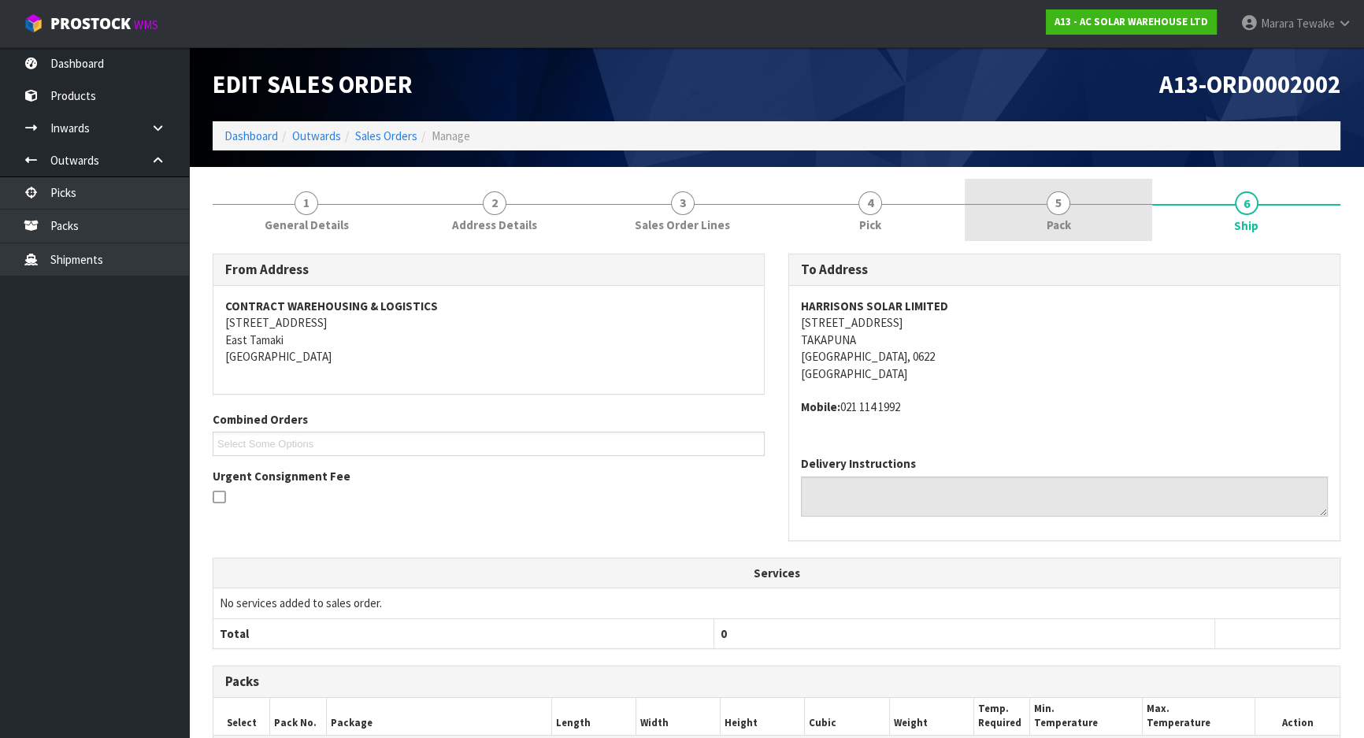
click at [1098, 195] on link "5 Pack" at bounding box center [1059, 210] width 188 height 62
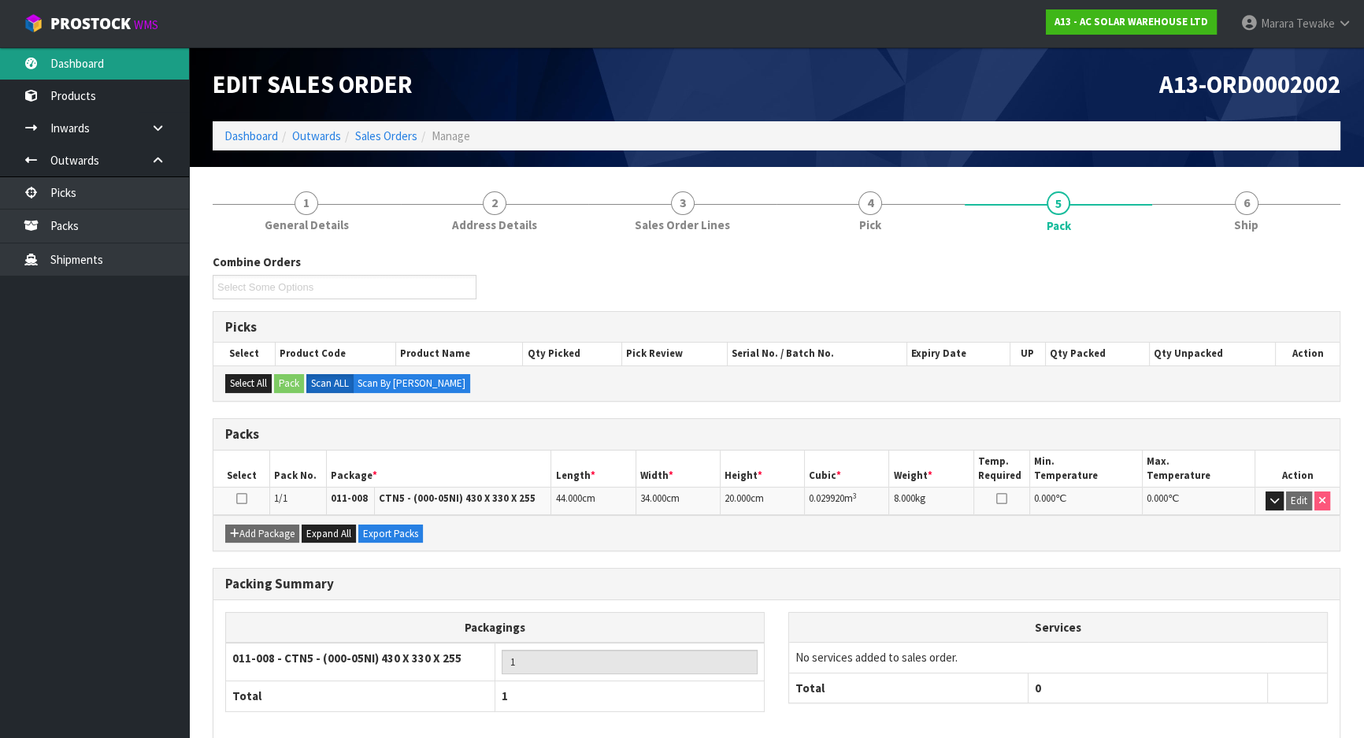
click at [150, 63] on link "Dashboard" at bounding box center [94, 63] width 189 height 32
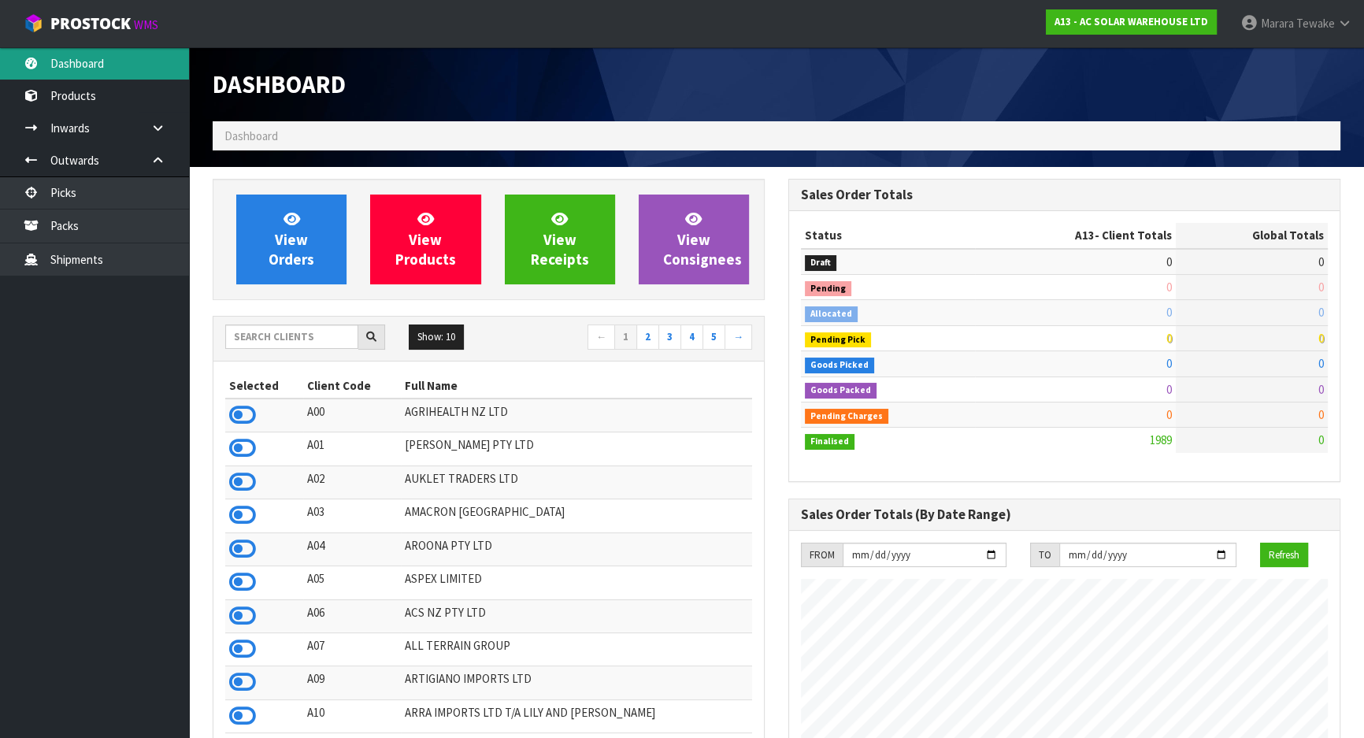
scroll to position [1275, 575]
click at [308, 339] on input "text" at bounding box center [291, 336] width 133 height 24
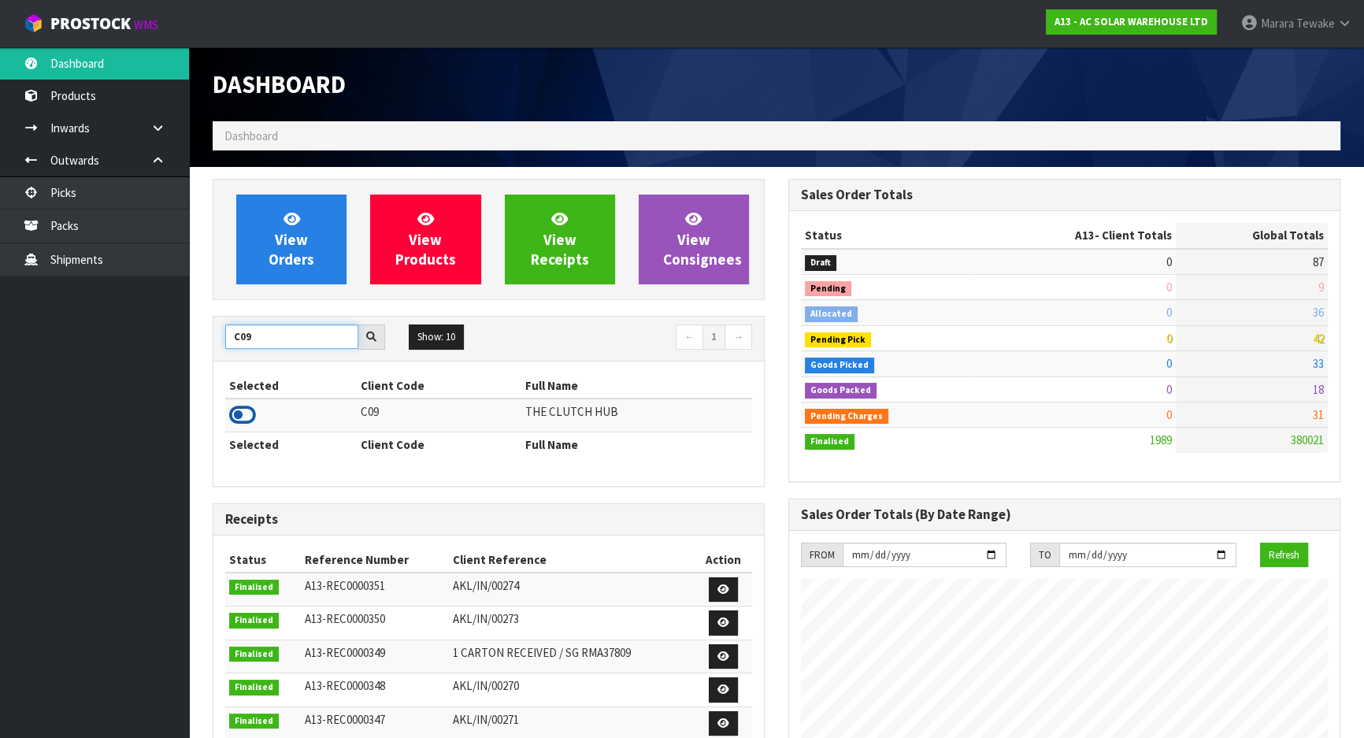
type input "C09"
click at [238, 409] on icon at bounding box center [242, 415] width 27 height 24
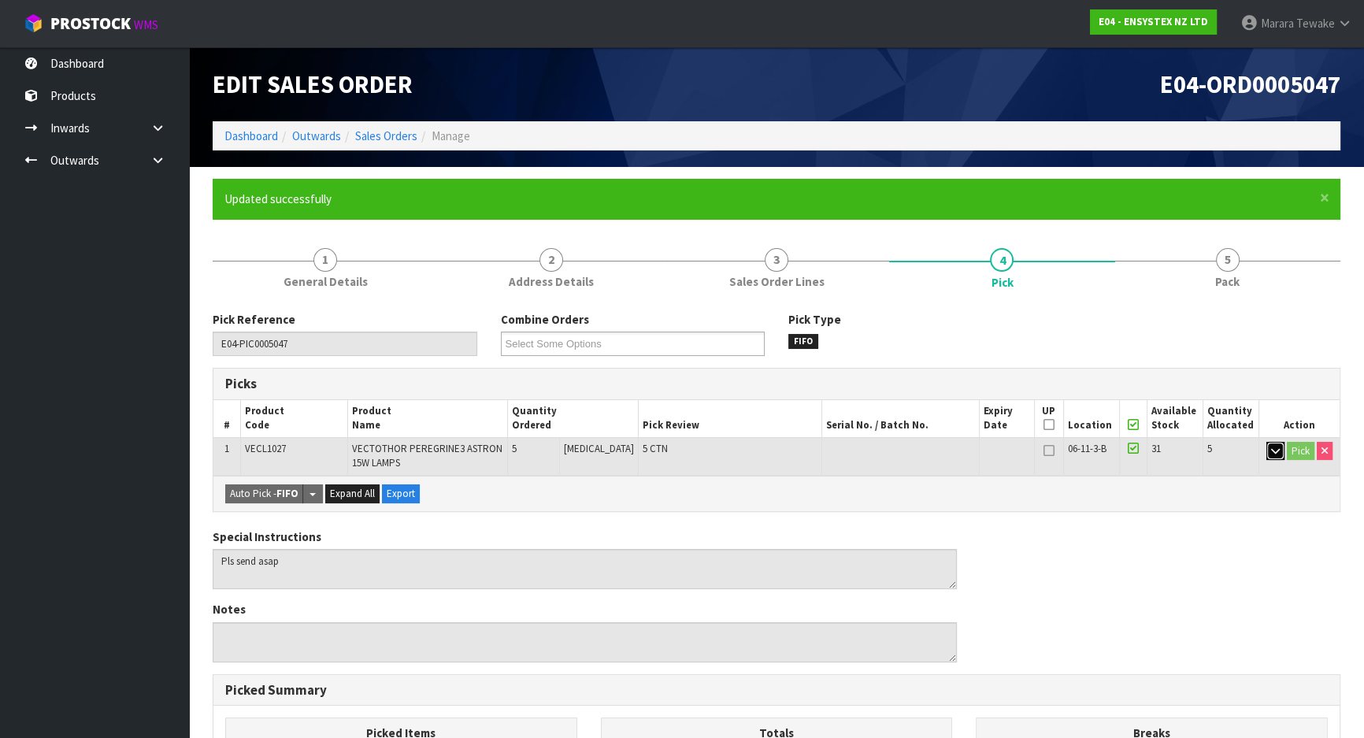
click at [1273, 447] on icon "button" at bounding box center [1275, 451] width 9 height 10
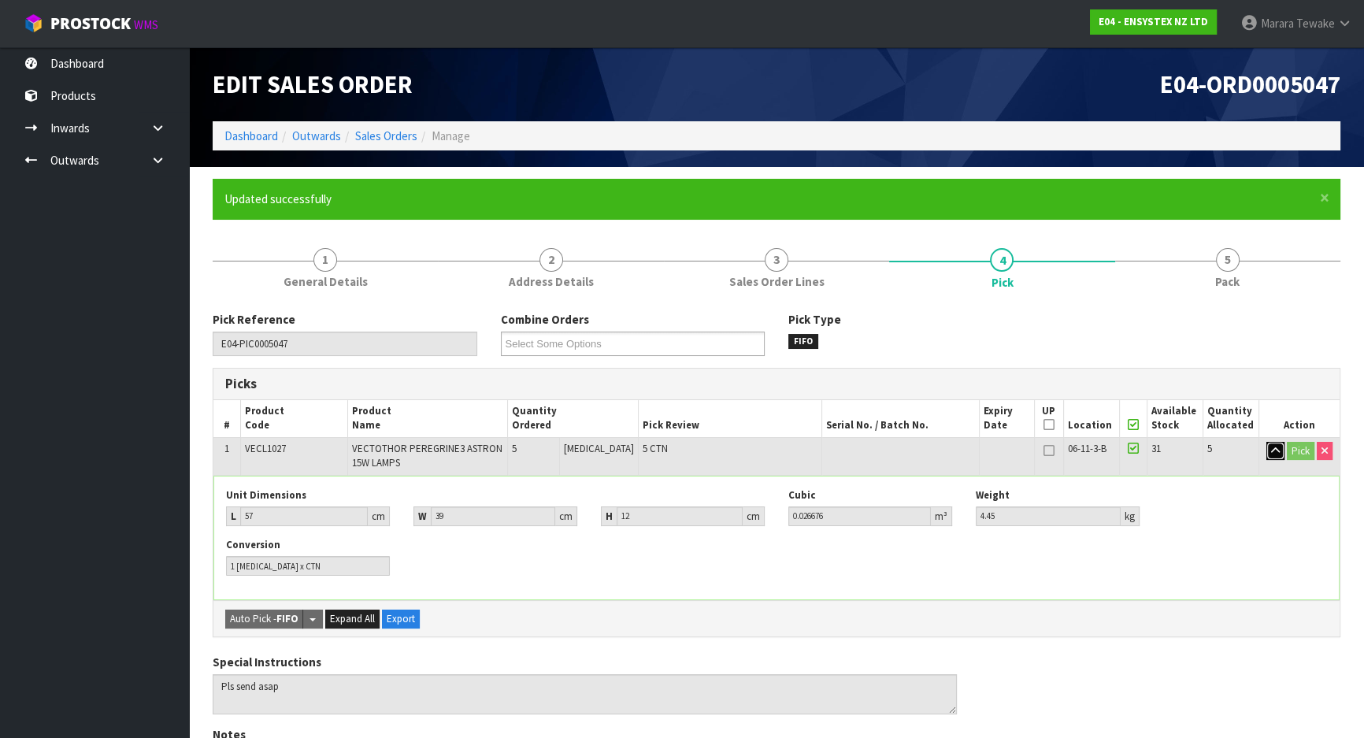
click at [1271, 451] on icon "button" at bounding box center [1275, 451] width 9 height 10
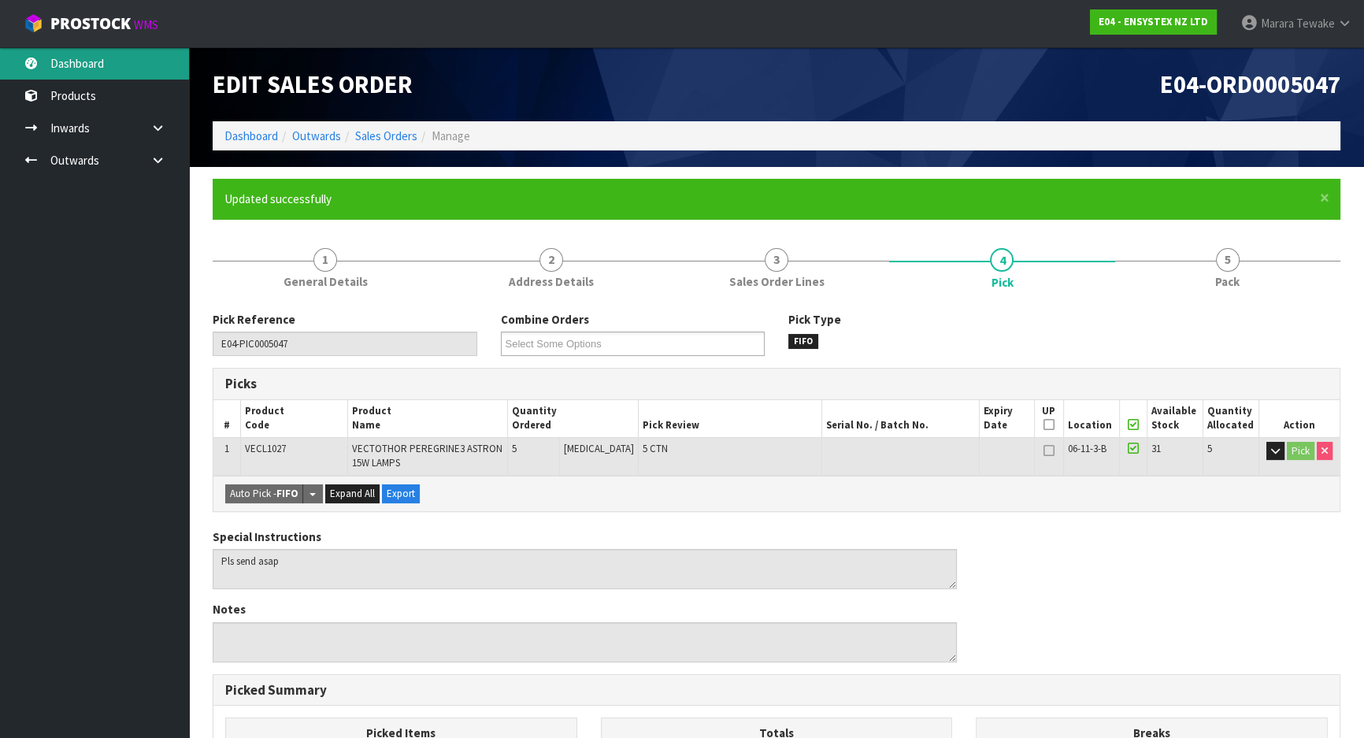
click at [116, 68] on link "Dashboard" at bounding box center [94, 63] width 189 height 32
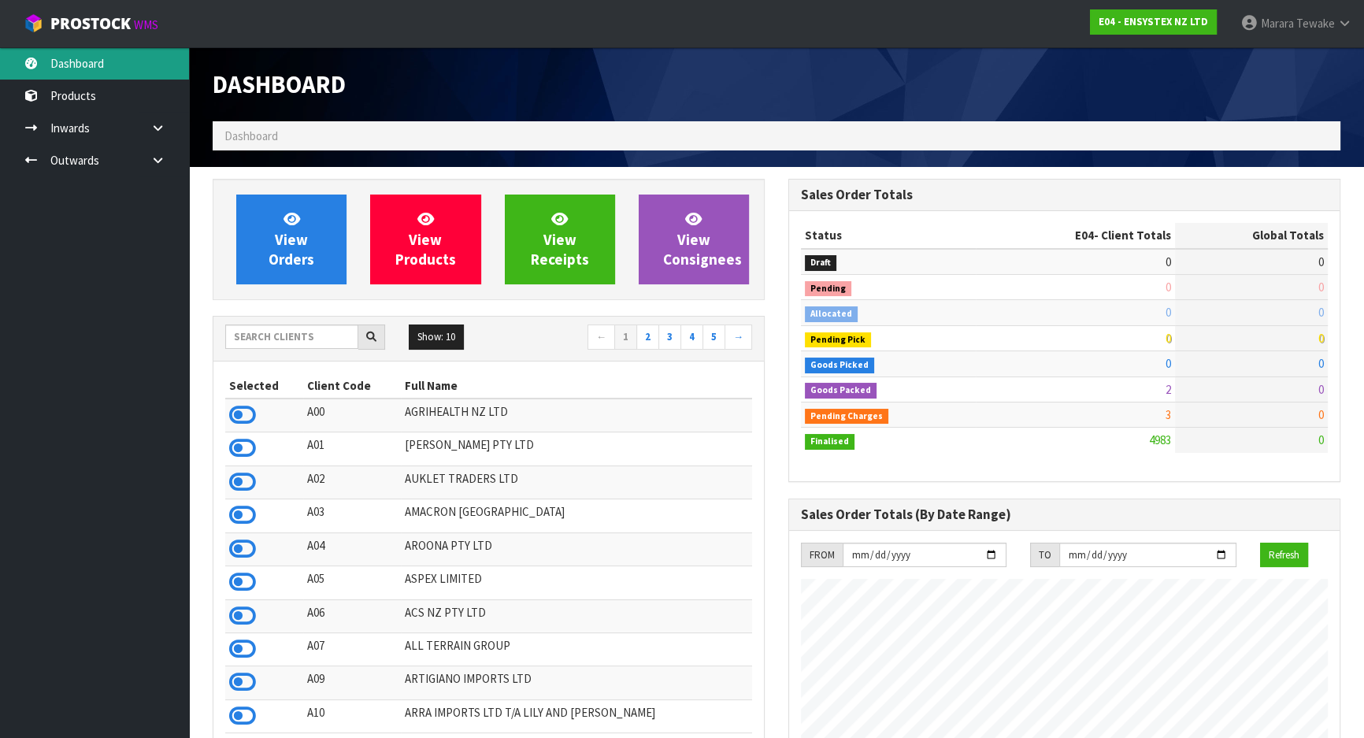
scroll to position [1241, 575]
click at [323, 335] on input "text" at bounding box center [291, 336] width 133 height 24
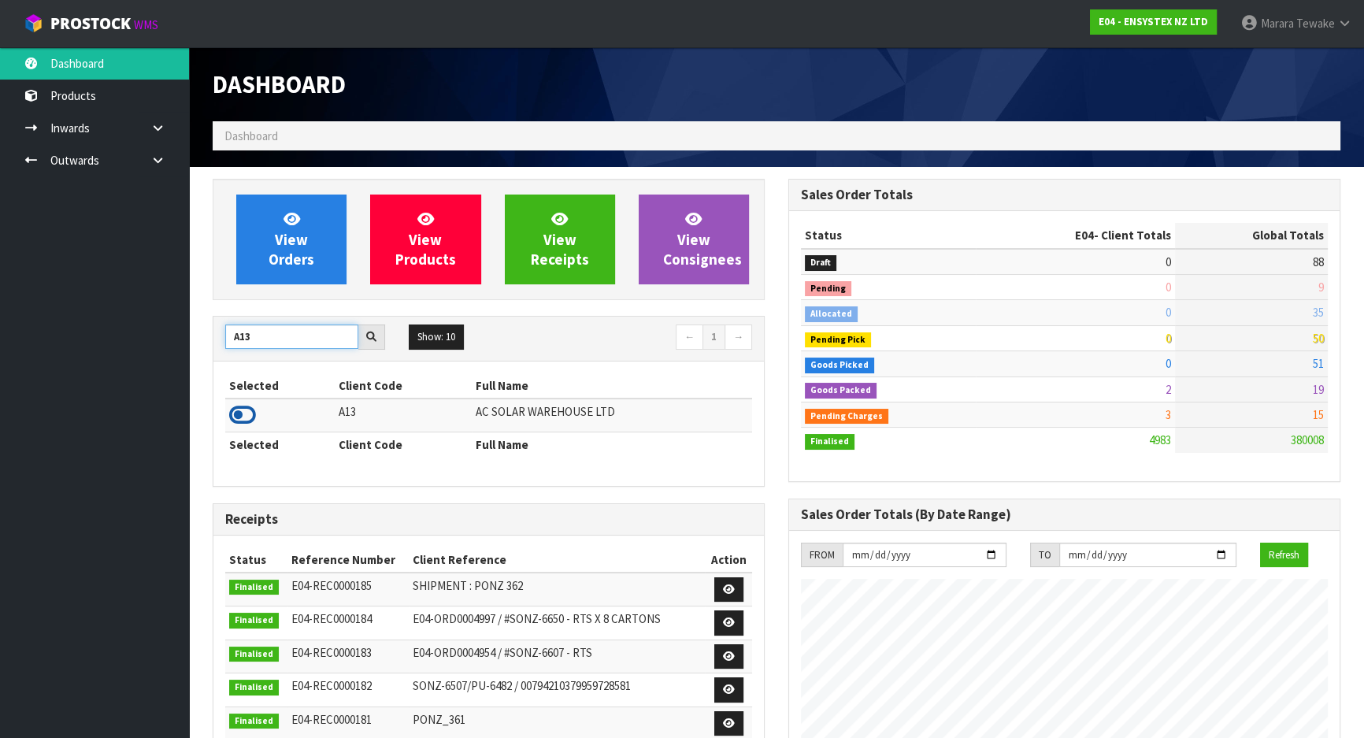
type input "A13"
click at [247, 409] on icon at bounding box center [242, 415] width 27 height 24
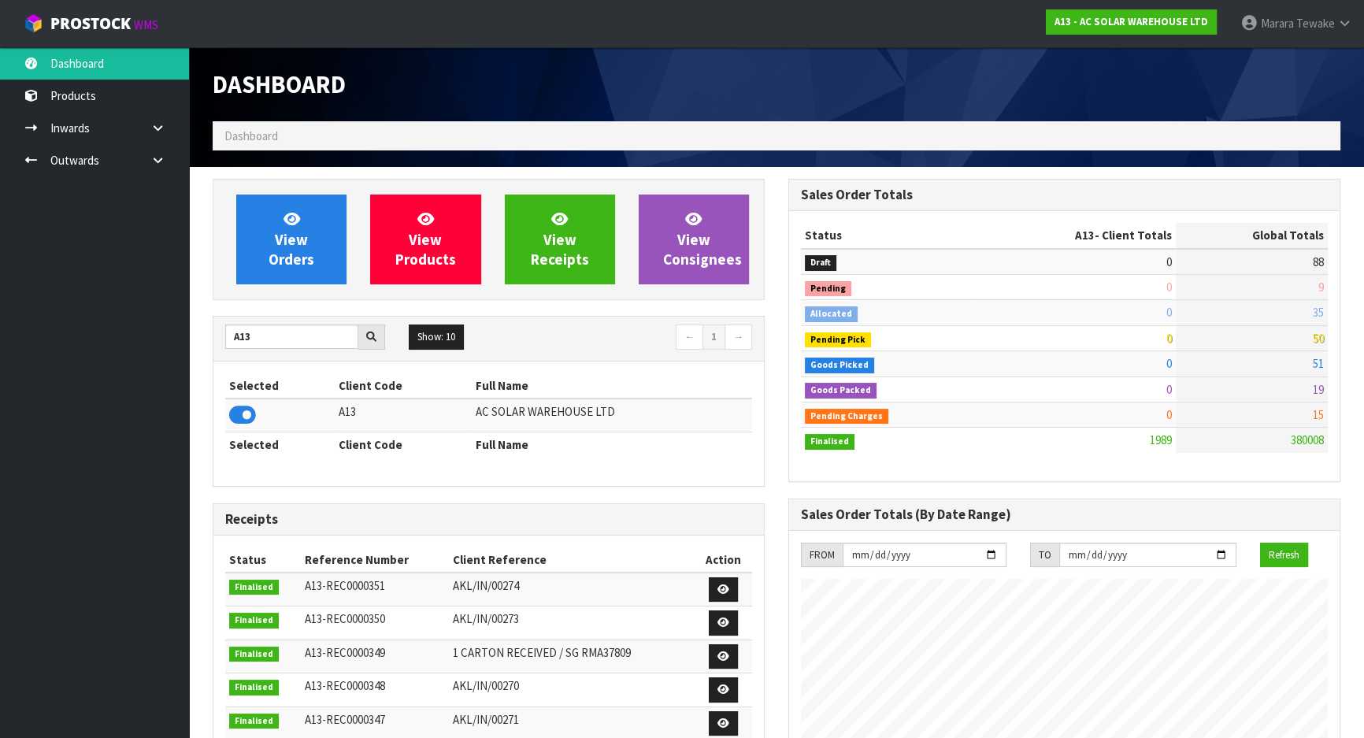
scroll to position [1275, 575]
click at [288, 243] on span "View Orders" at bounding box center [292, 238] width 46 height 59
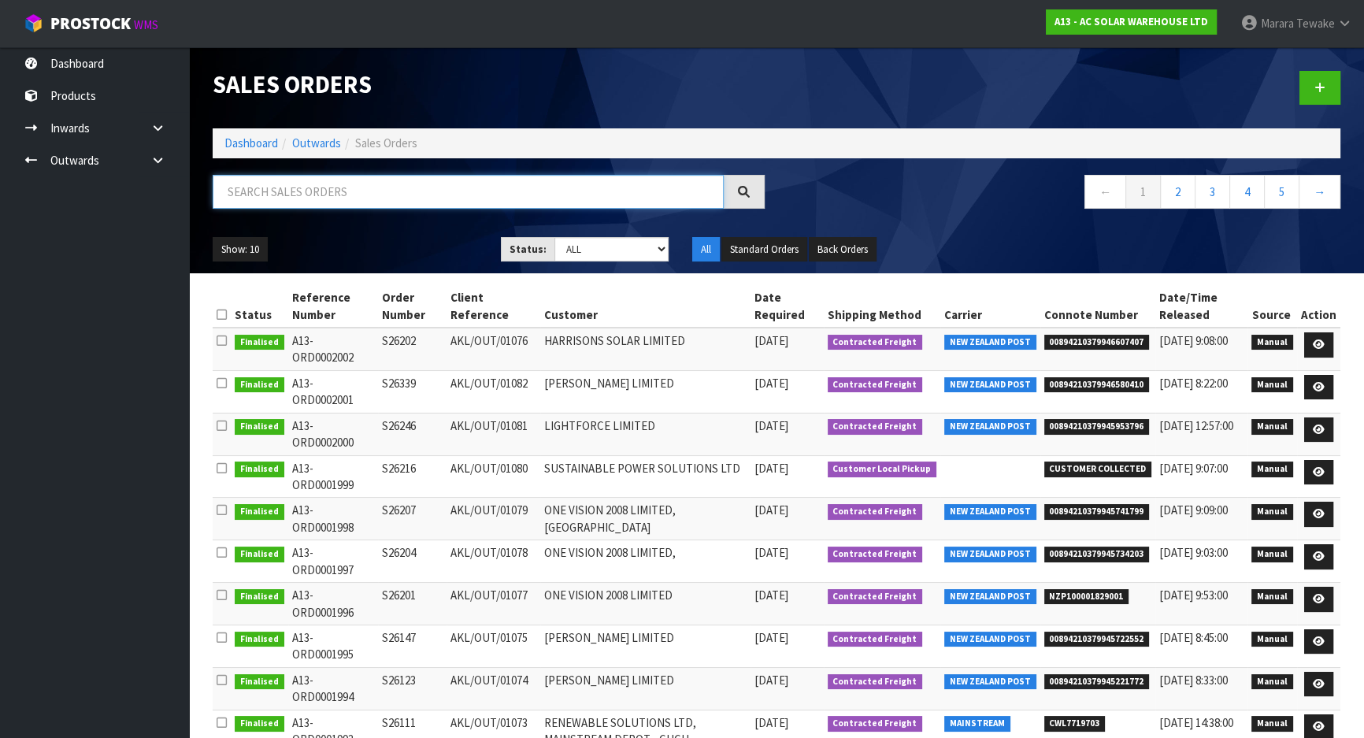
click at [287, 196] on input "text" at bounding box center [468, 192] width 511 height 34
type input "2002"
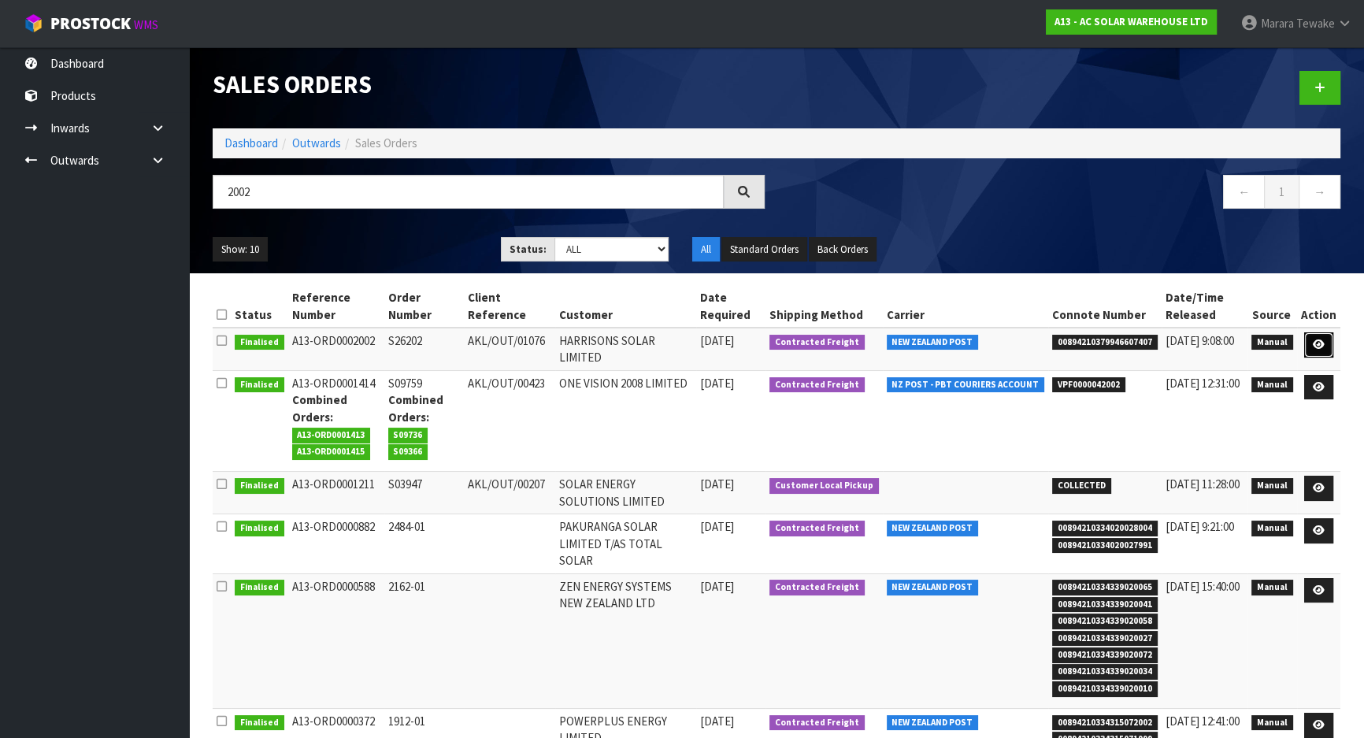
click at [1321, 346] on icon at bounding box center [1319, 344] width 12 height 10
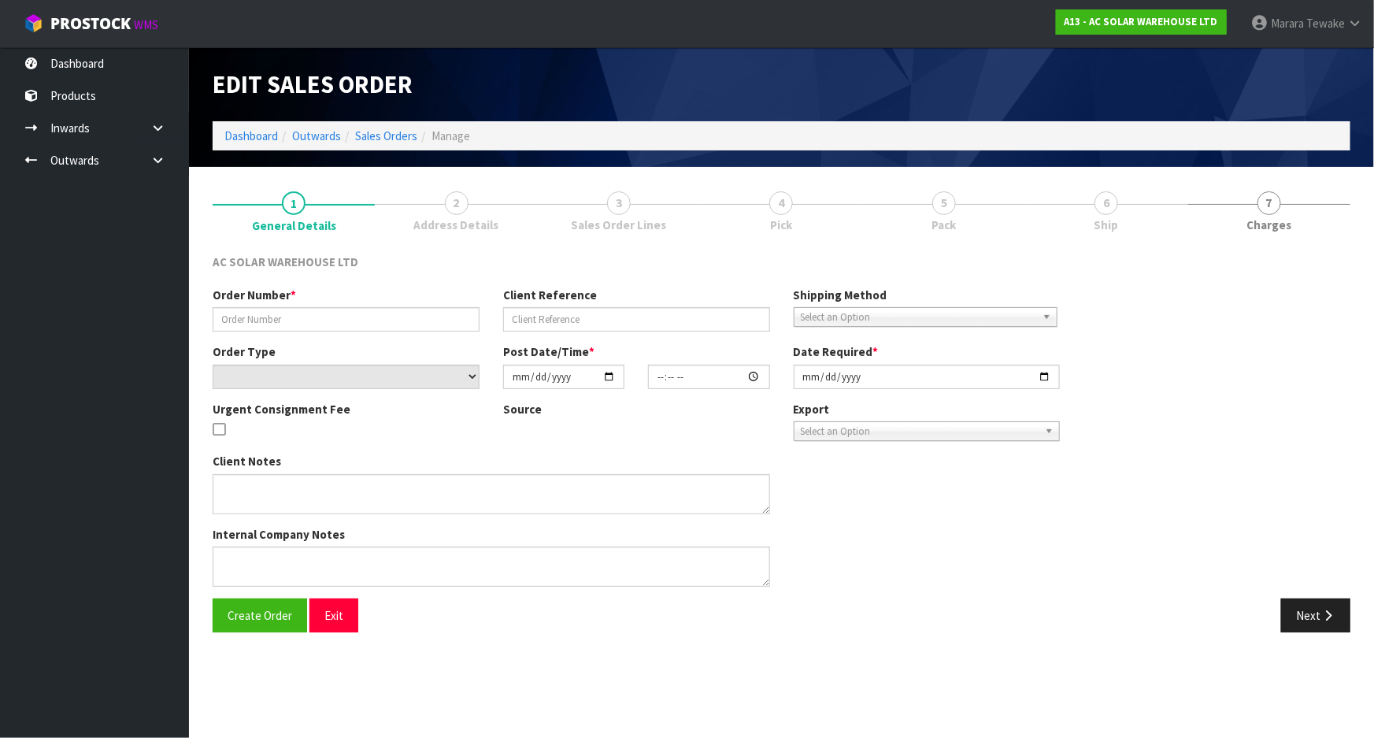
type input "S26202"
type input "AKL/OUT/01076"
select select "number:0"
type input "[DATE]"
type input "08:28:00.000"
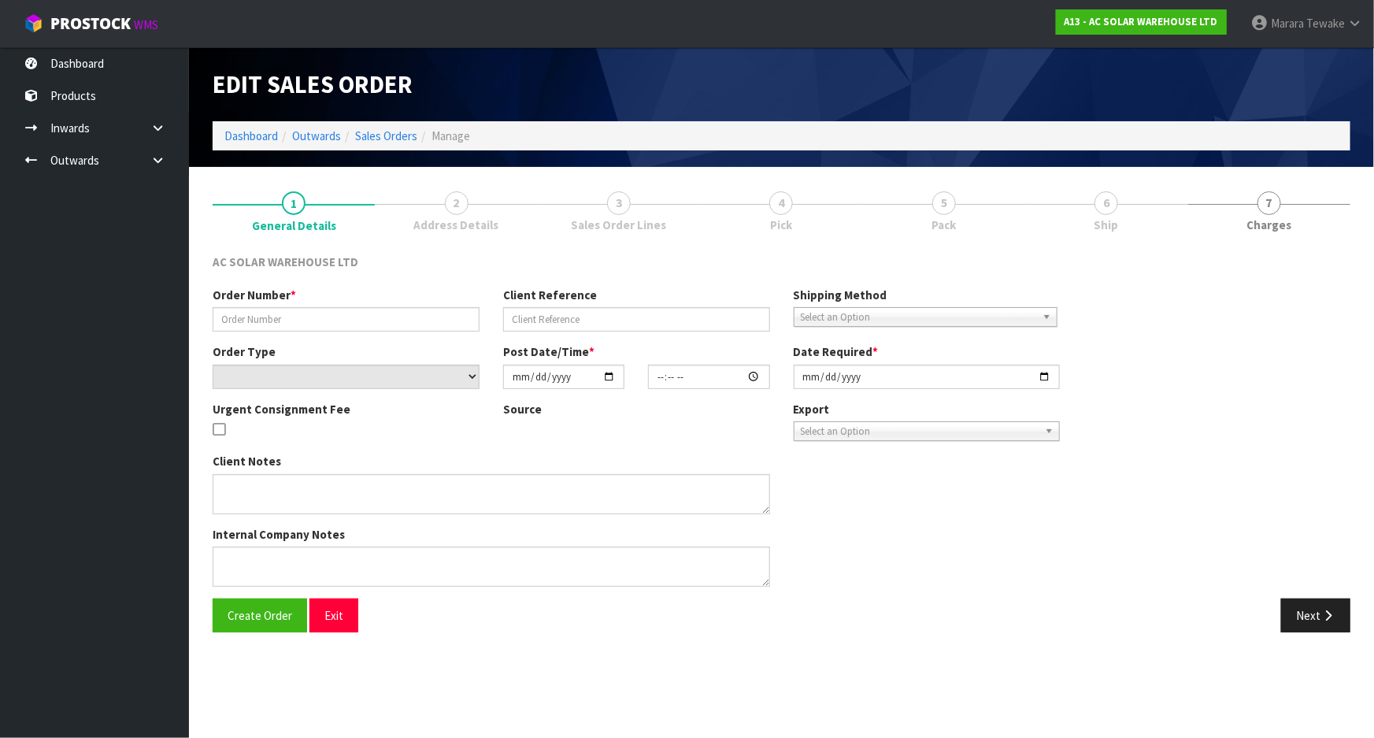
type input "[DATE]"
type textarea "SEND WITH NZ POST"
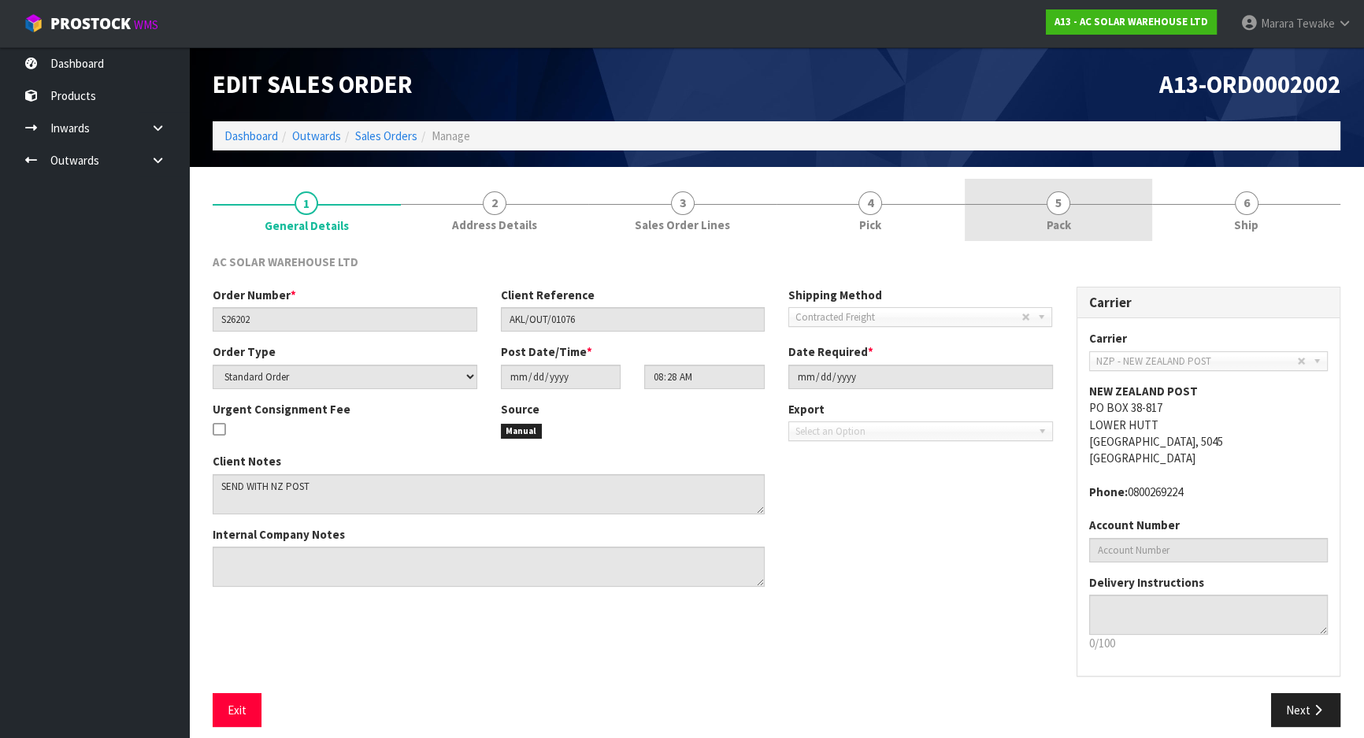
click at [1083, 217] on link "5 Pack" at bounding box center [1059, 210] width 188 height 62
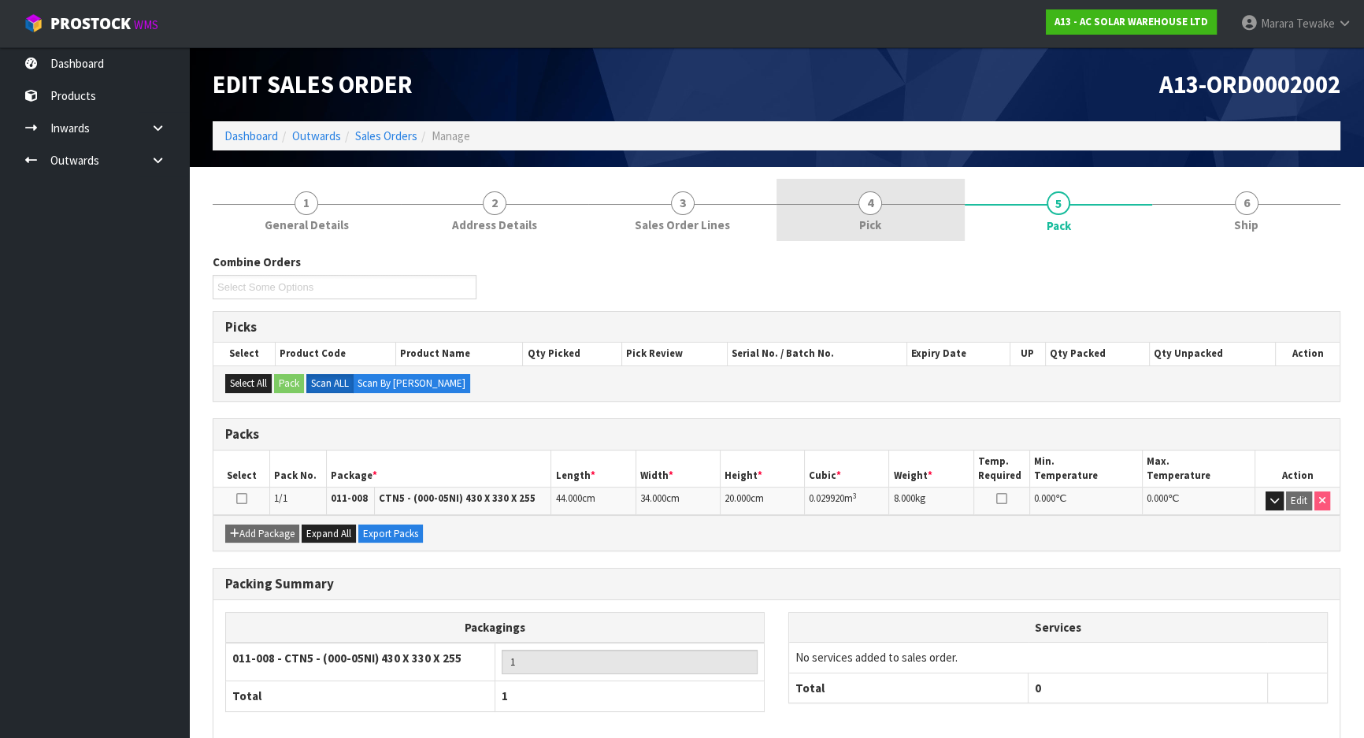
click at [883, 217] on link "4 Pick" at bounding box center [870, 210] width 188 height 62
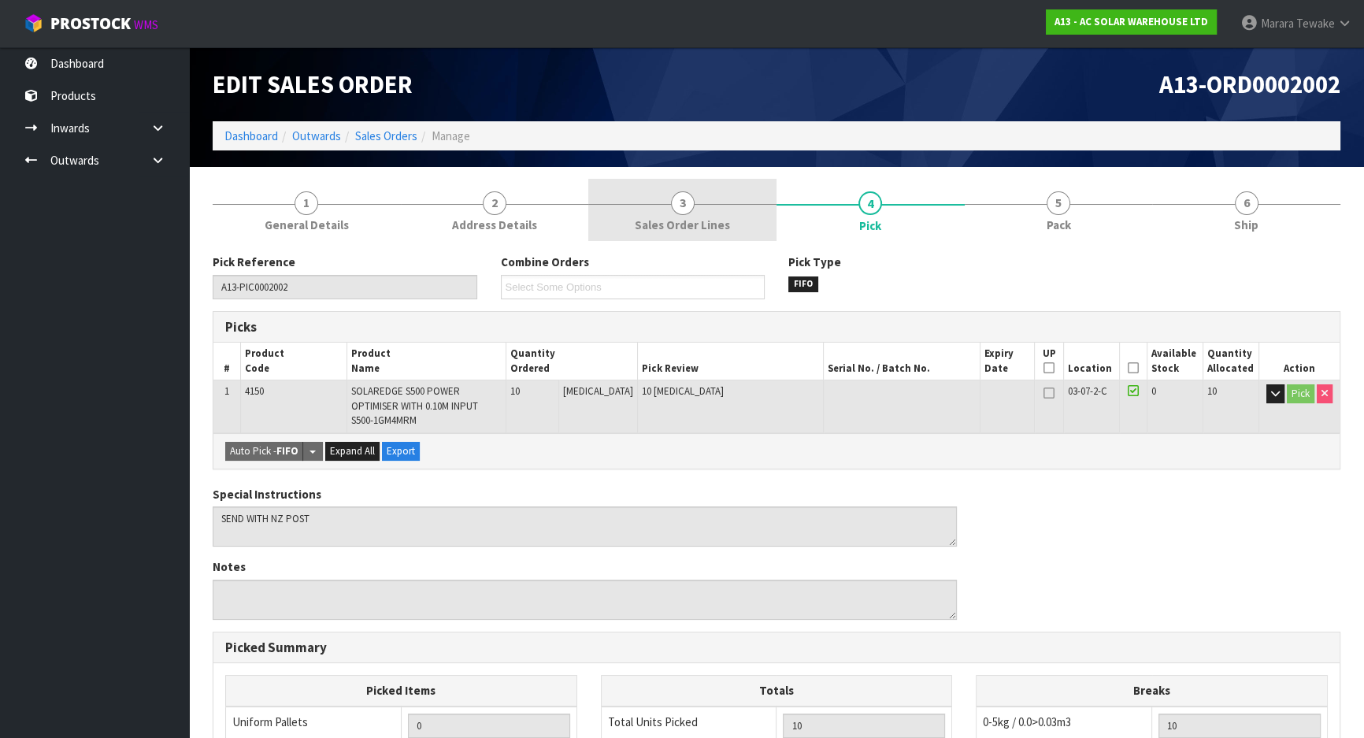
click at [730, 213] on link "3 Sales Order Lines" at bounding box center [682, 210] width 188 height 62
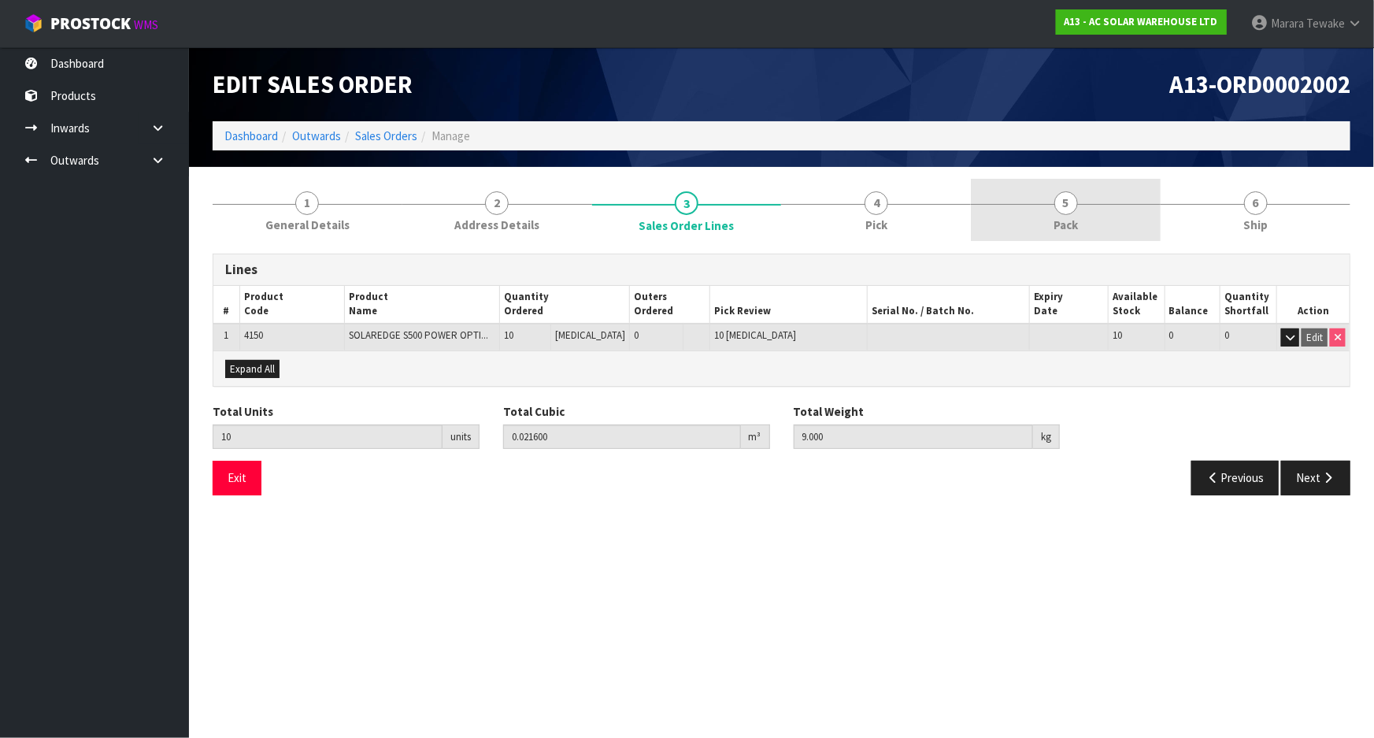
click at [1039, 221] on link "5 Pack" at bounding box center [1066, 210] width 190 height 62
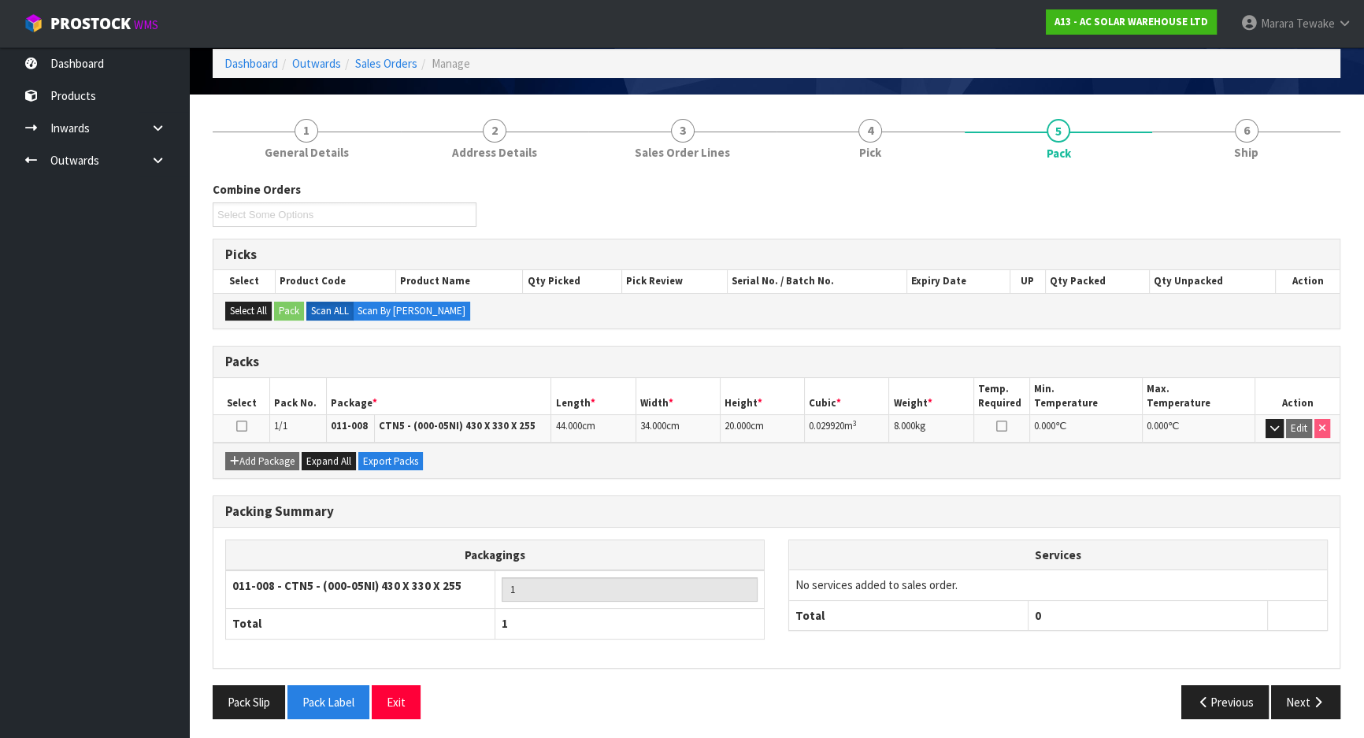
scroll to position [74, 0]
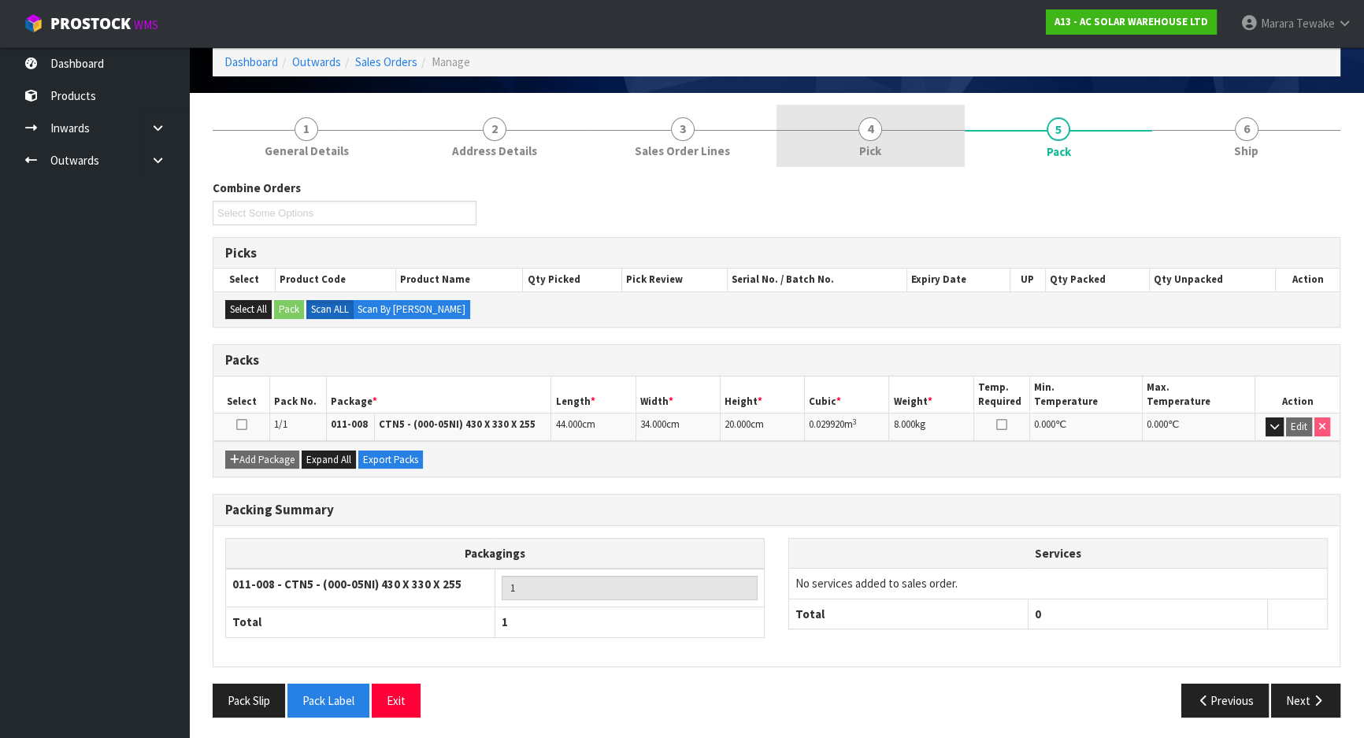
click at [920, 150] on link "4 Pick" at bounding box center [870, 136] width 188 height 62
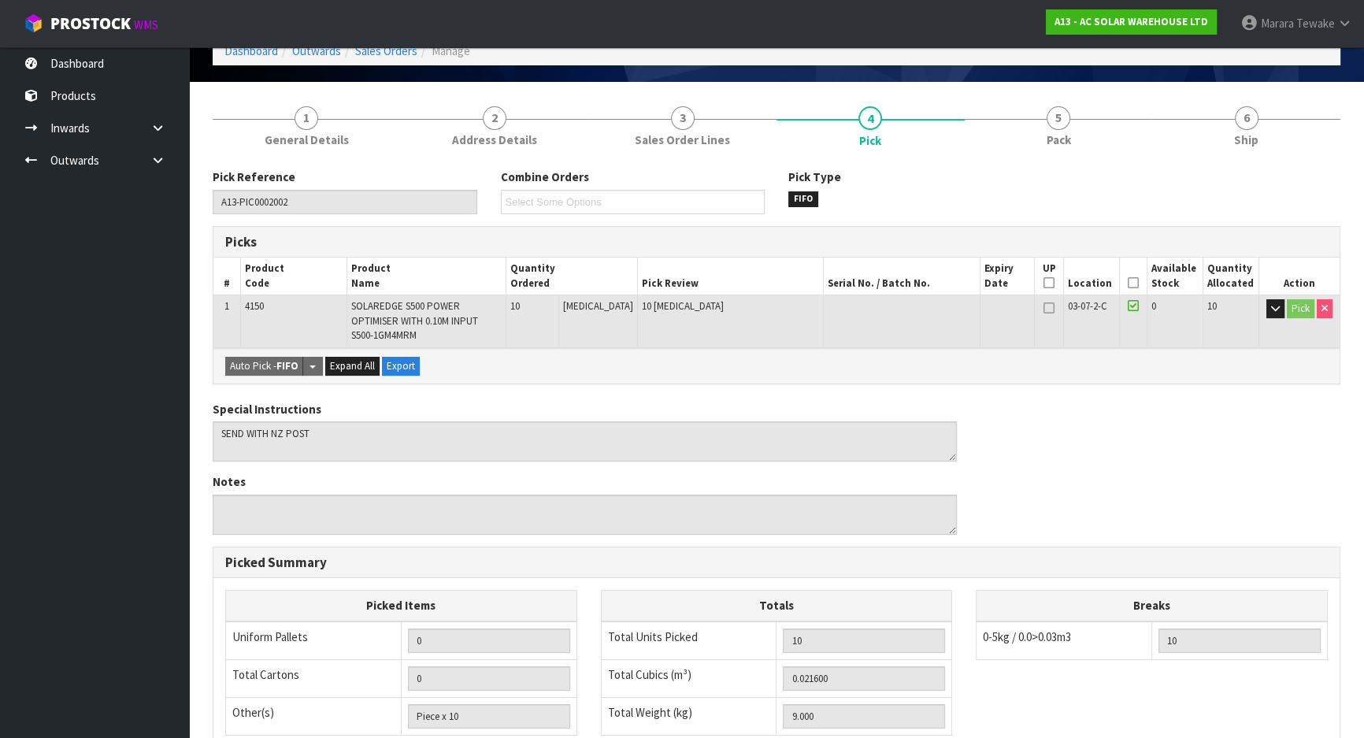
scroll to position [0, 0]
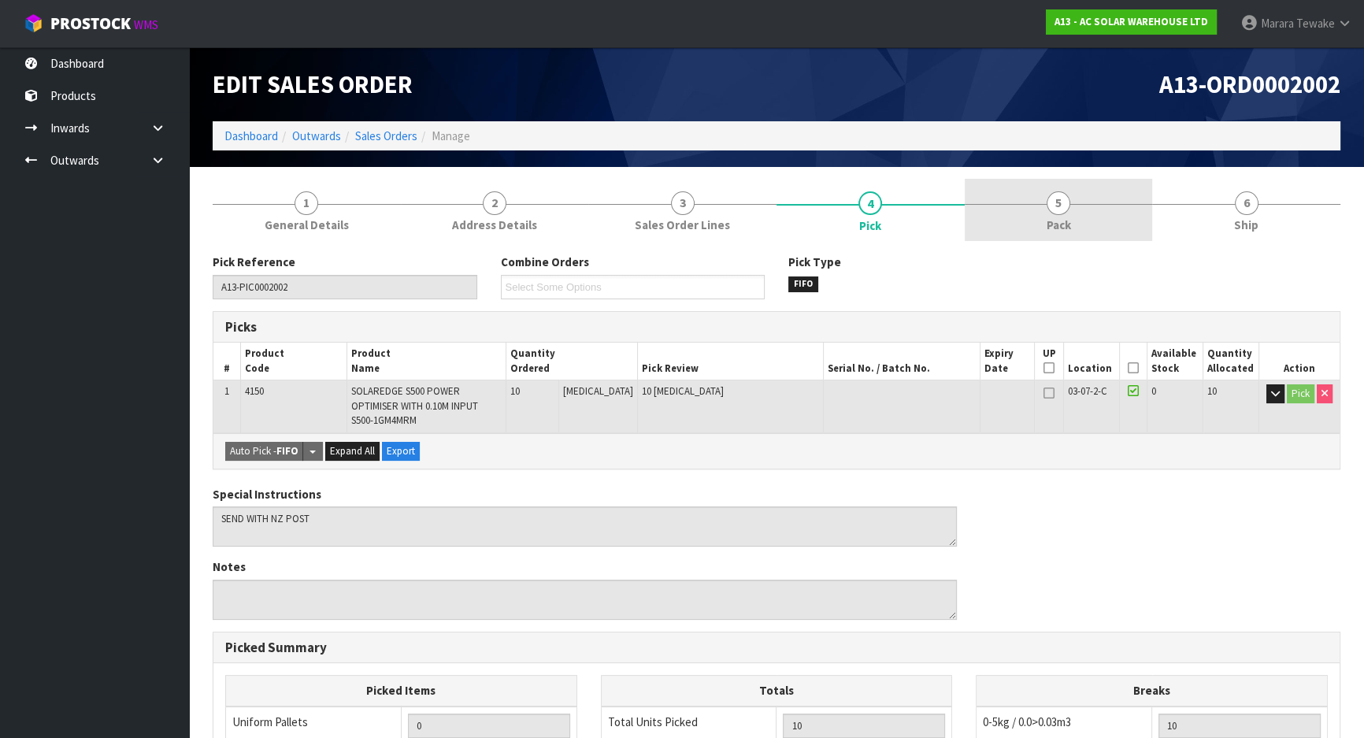
click at [1072, 226] on link "5 Pack" at bounding box center [1059, 210] width 188 height 62
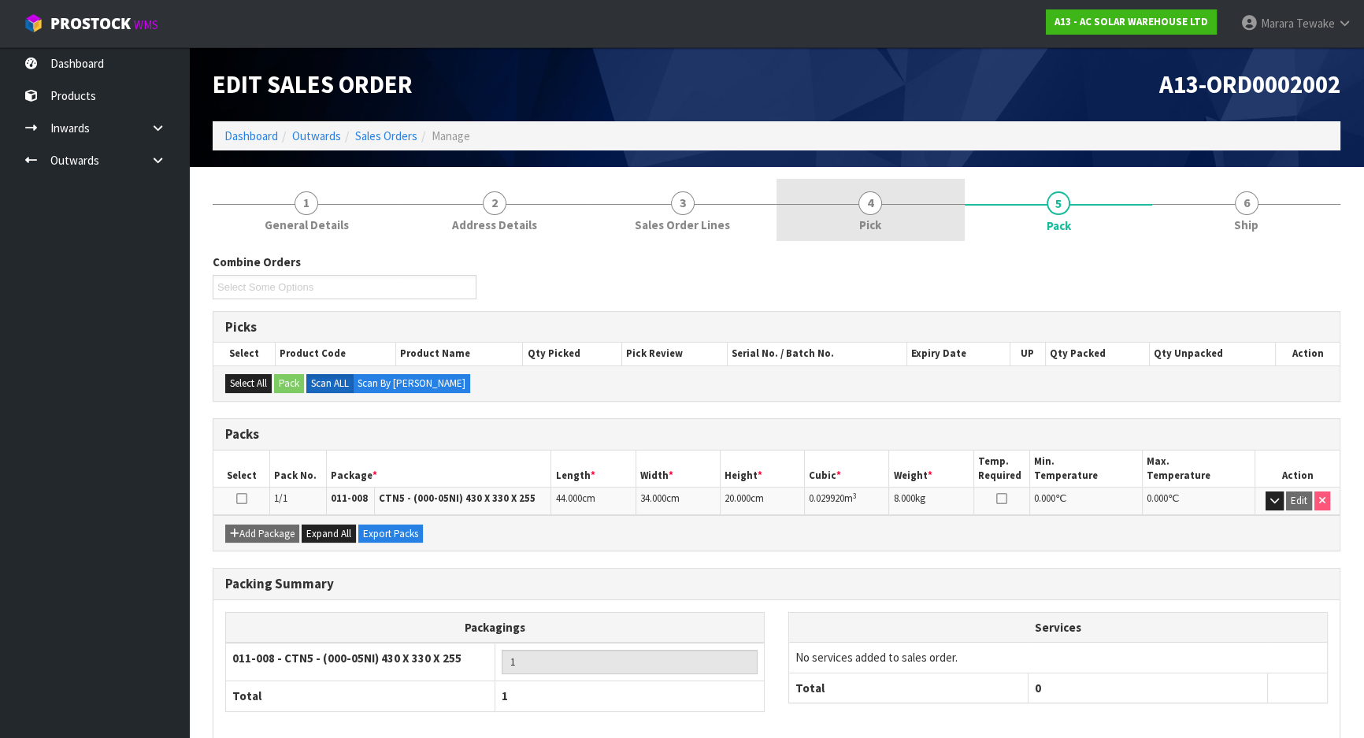
click at [899, 192] on link "4 Pick" at bounding box center [870, 210] width 188 height 62
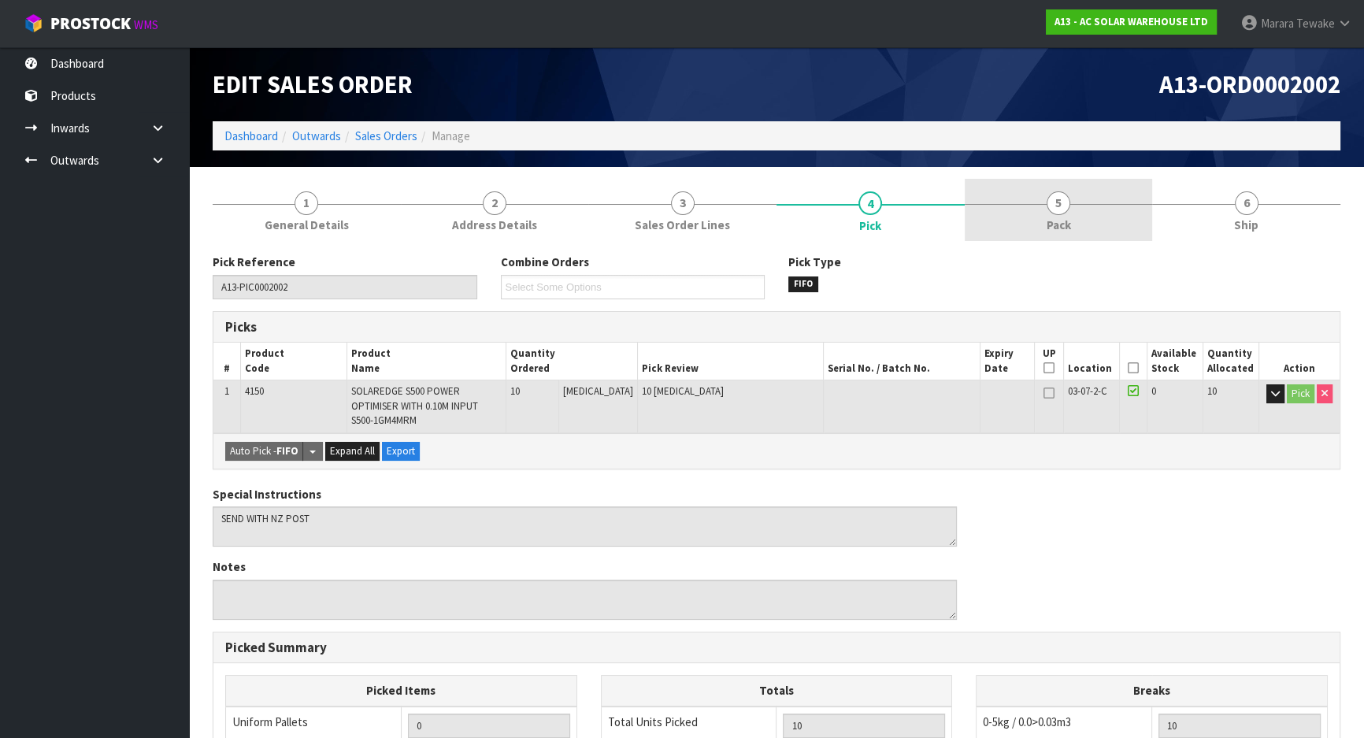
click at [1049, 218] on span "Pack" at bounding box center [1059, 225] width 24 height 17
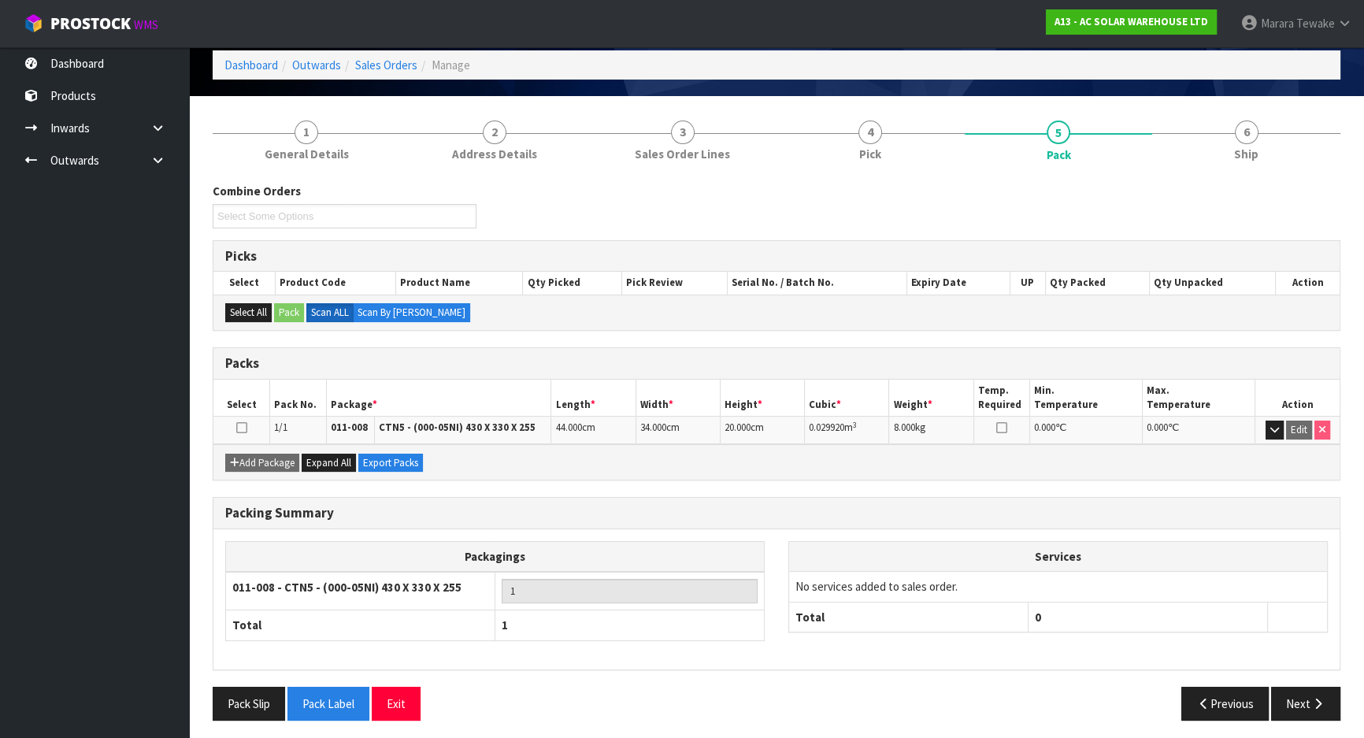
scroll to position [74, 0]
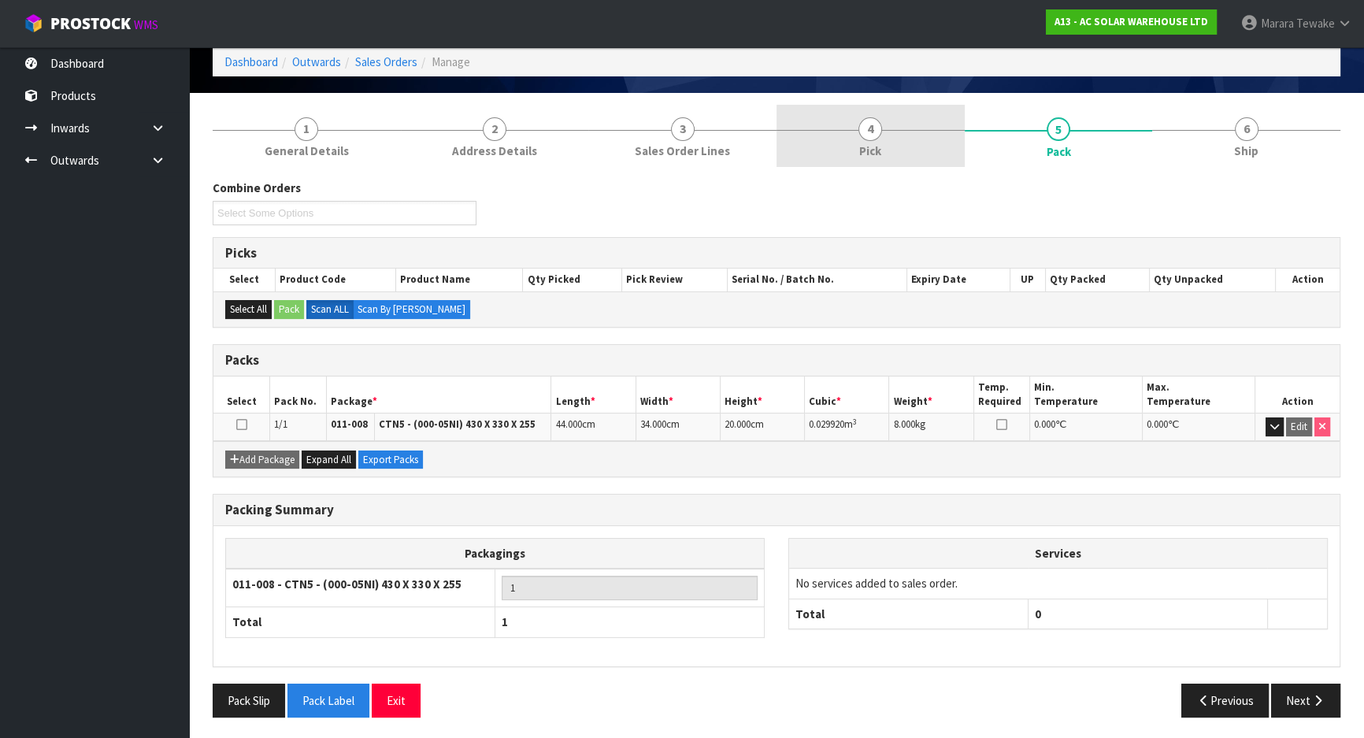
click at [882, 129] on link "4 Pick" at bounding box center [870, 136] width 188 height 62
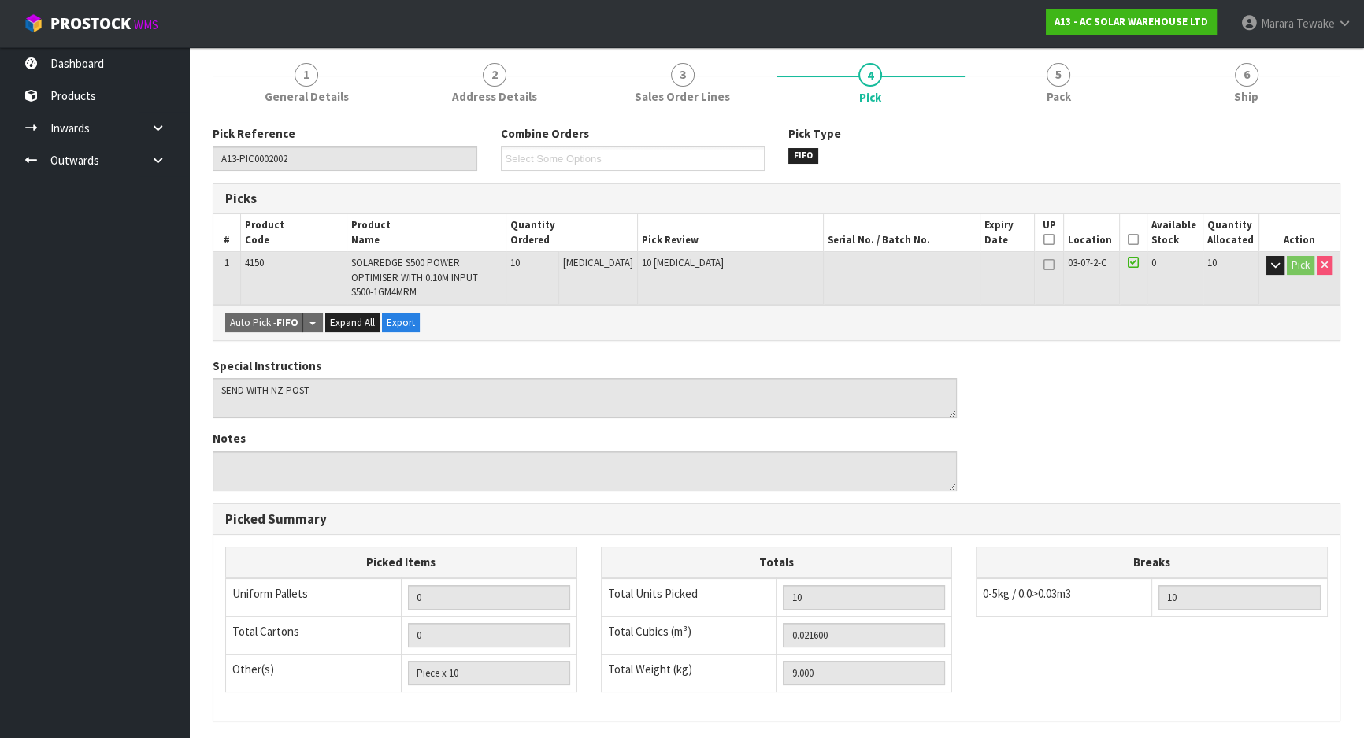
scroll to position [0, 0]
